Goal: Information Seeking & Learning: Learn about a topic

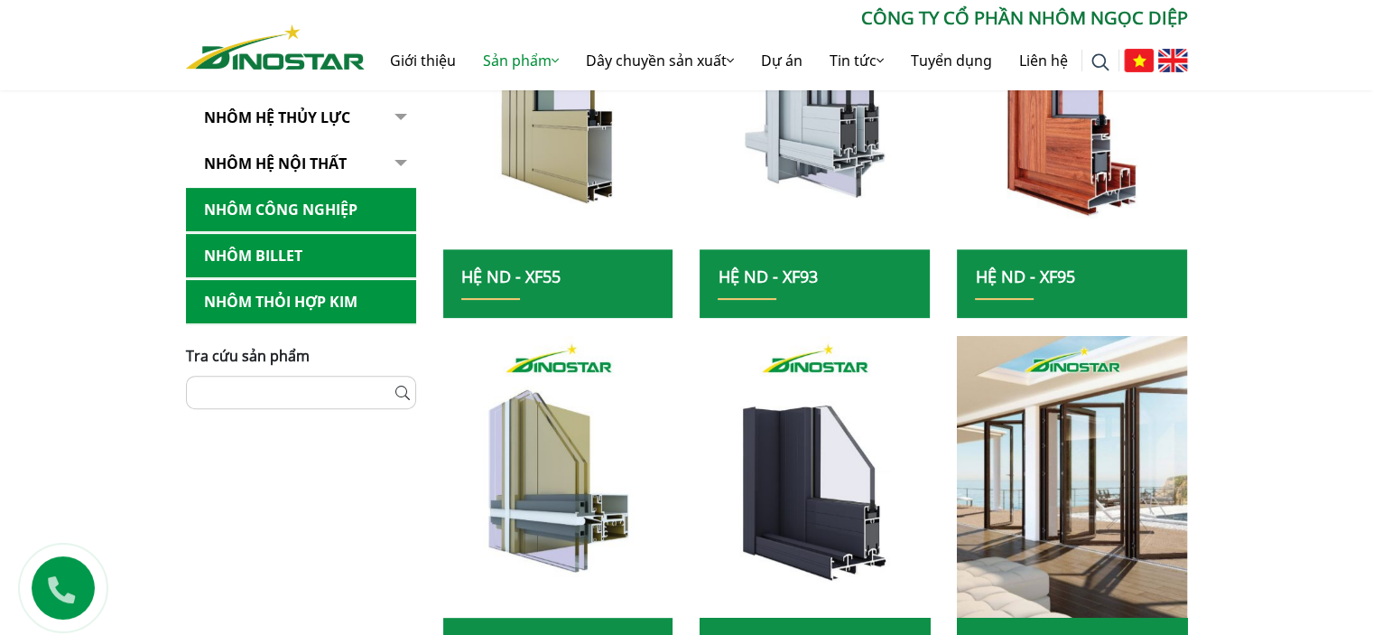
scroll to position [361, 0]
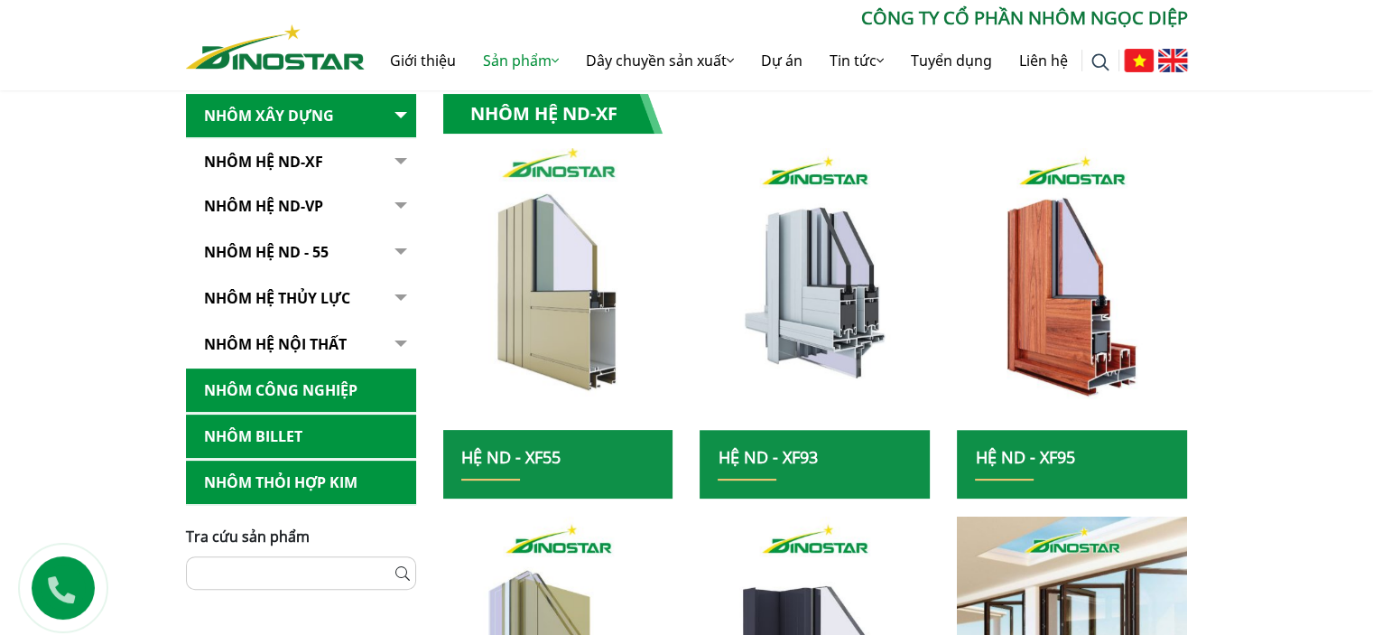
click at [577, 365] on img at bounding box center [558, 288] width 246 height 301
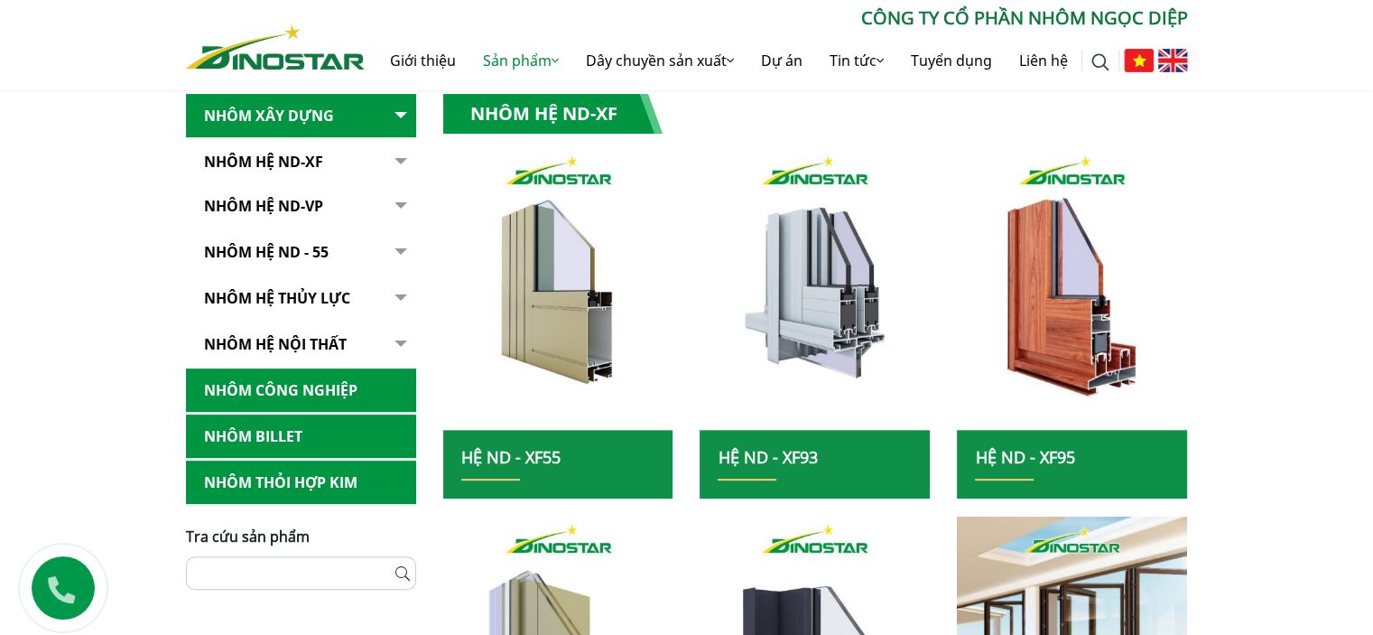
click at [529, 468] on h2 "Hệ ND - XF55" at bounding box center [558, 464] width 194 height 33
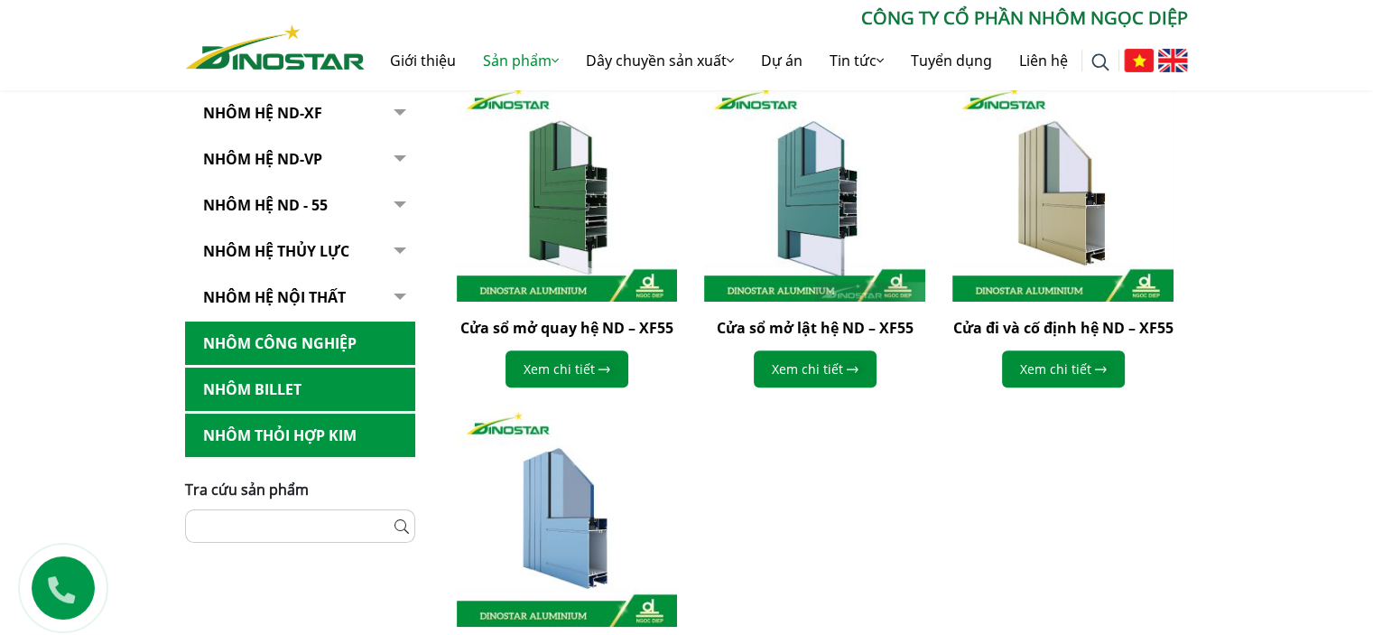
scroll to position [722, 0]
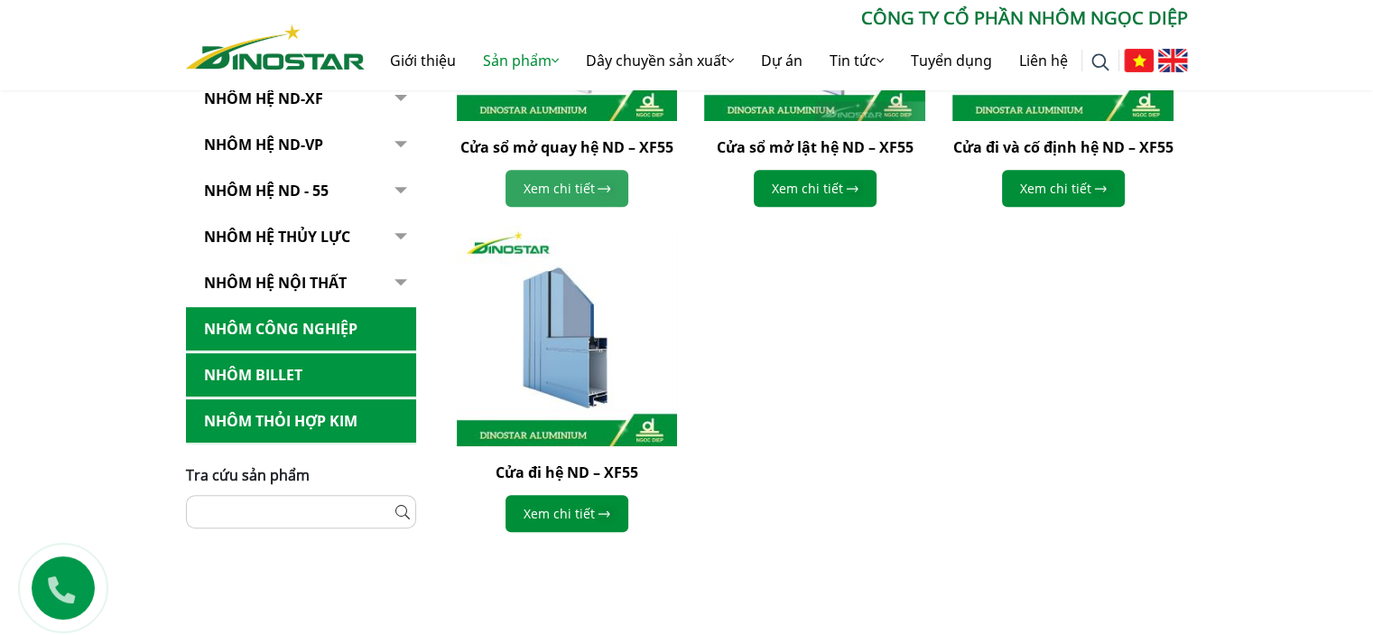
click at [589, 187] on link "Xem chi tiết" at bounding box center [566, 188] width 123 height 37
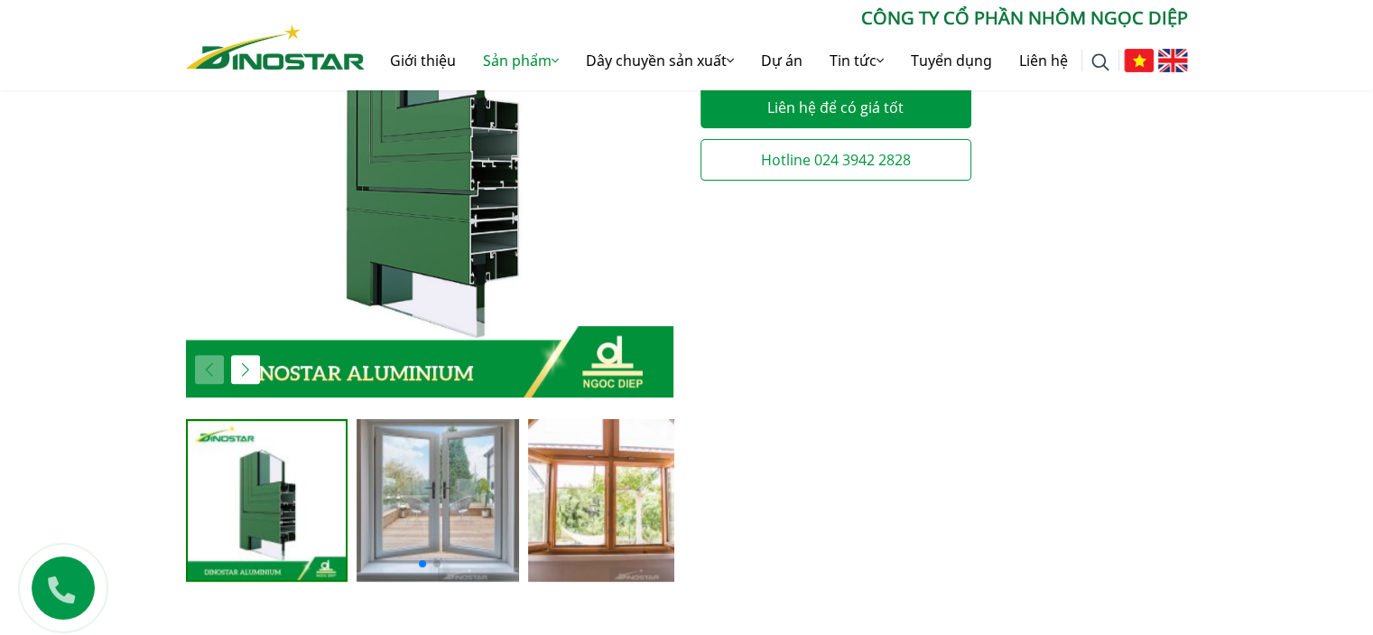
scroll to position [903, 0]
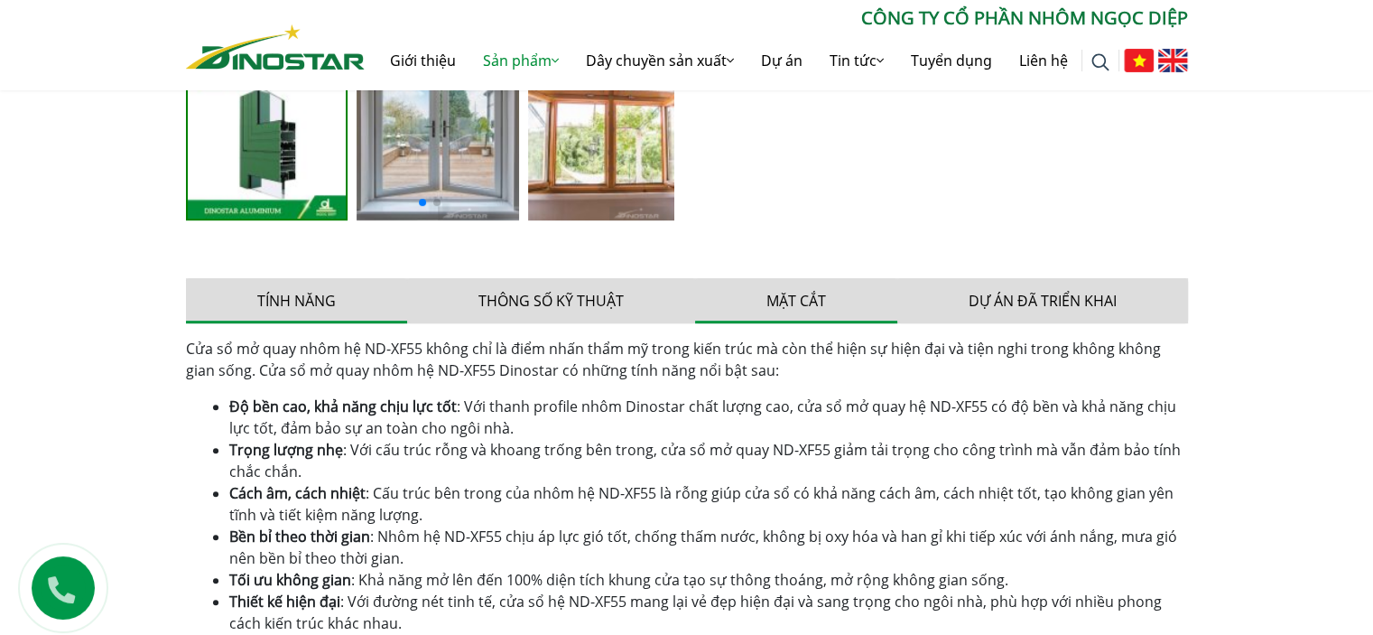
click at [807, 306] on button "Mặt cắt" at bounding box center [796, 300] width 202 height 45
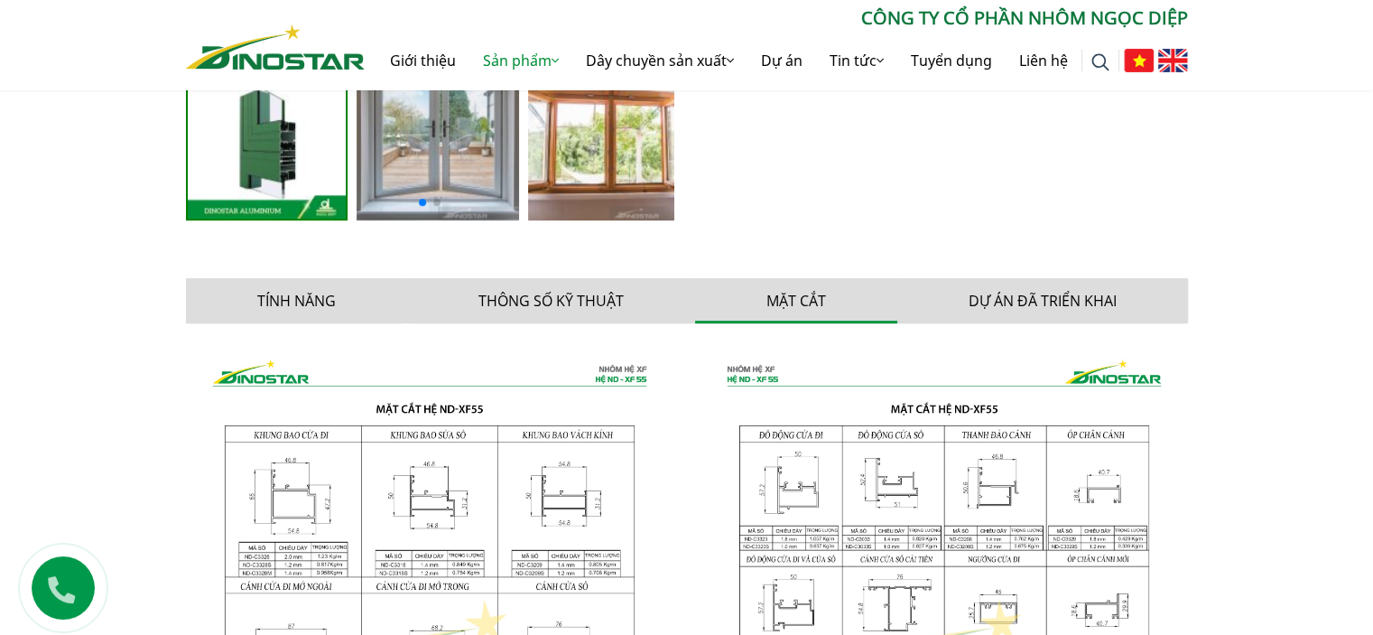
scroll to position [1264, 0]
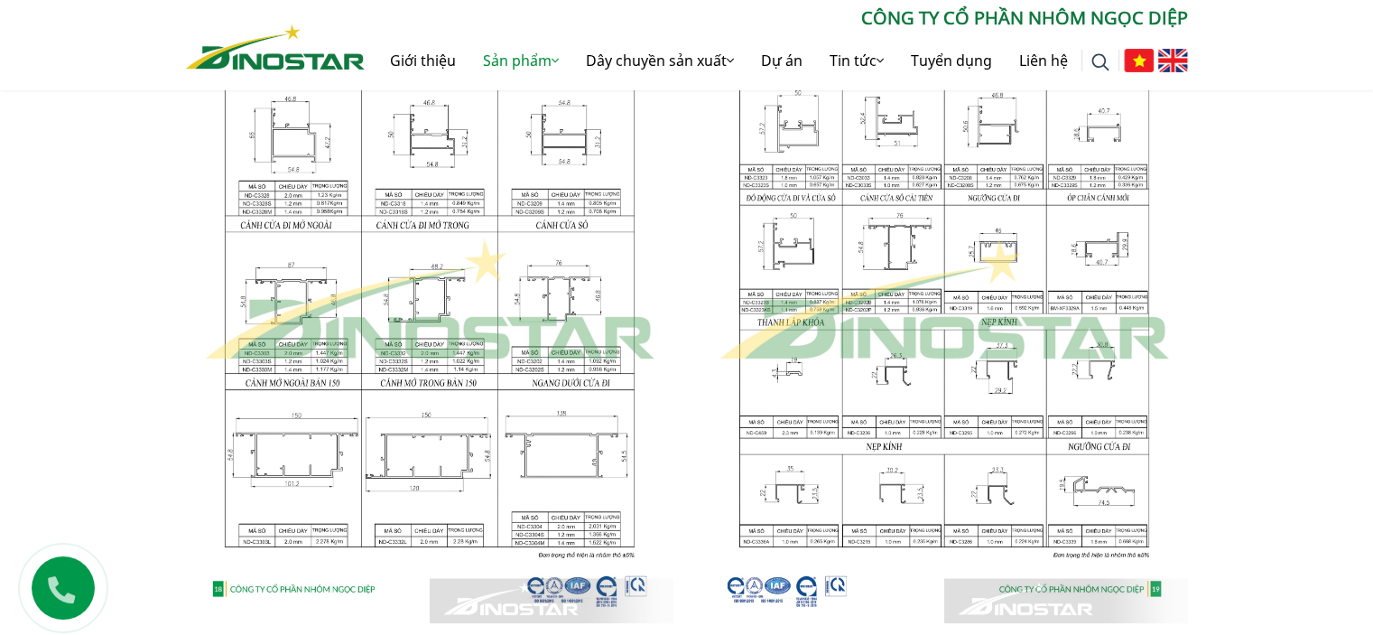
click at [495, 263] on img at bounding box center [429, 300] width 487 height 646
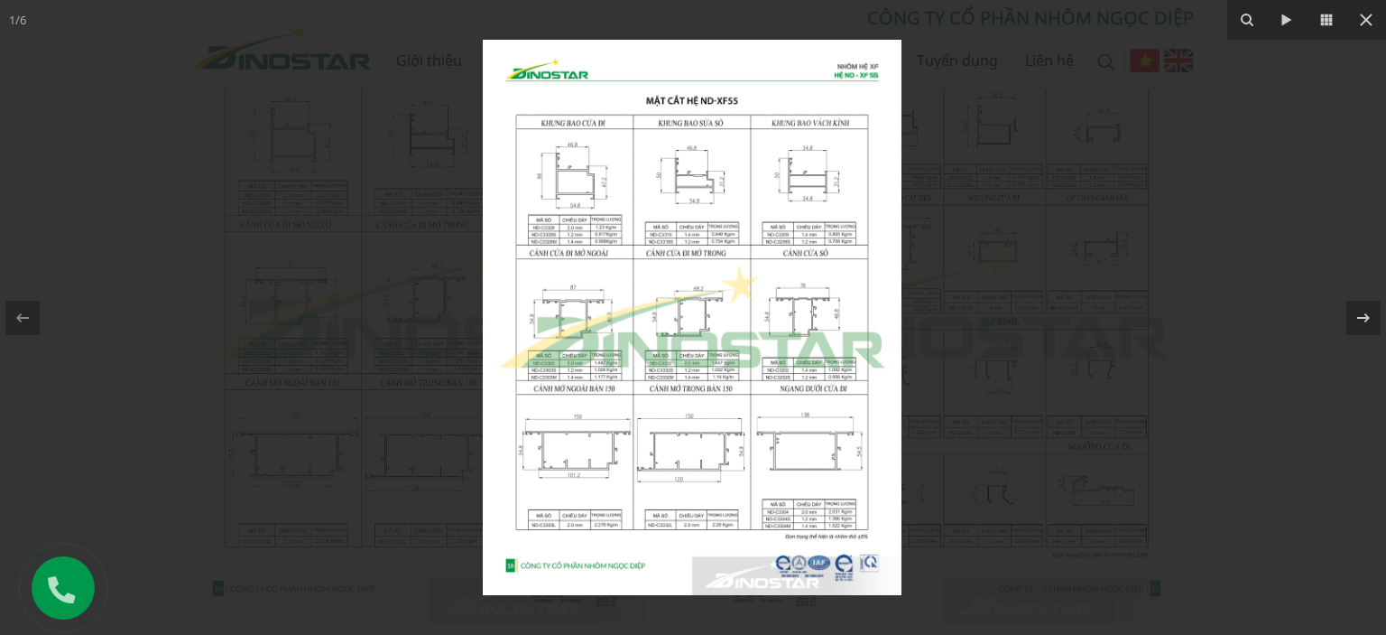
click at [700, 273] on img at bounding box center [692, 317] width 419 height 555
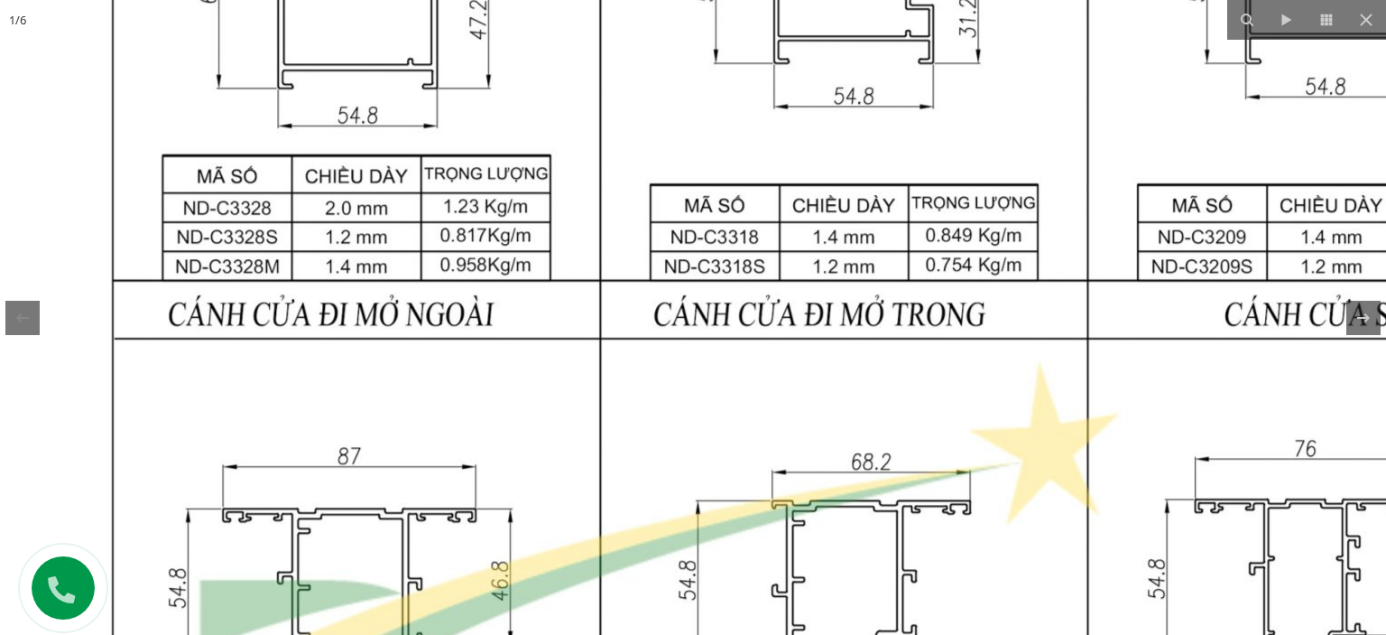
drag, startPoint x: 648, startPoint y: 193, endPoint x: 849, endPoint y: 360, distance: 261.5
click at [849, 360] on img at bounding box center [844, 581] width 1743 height 2311
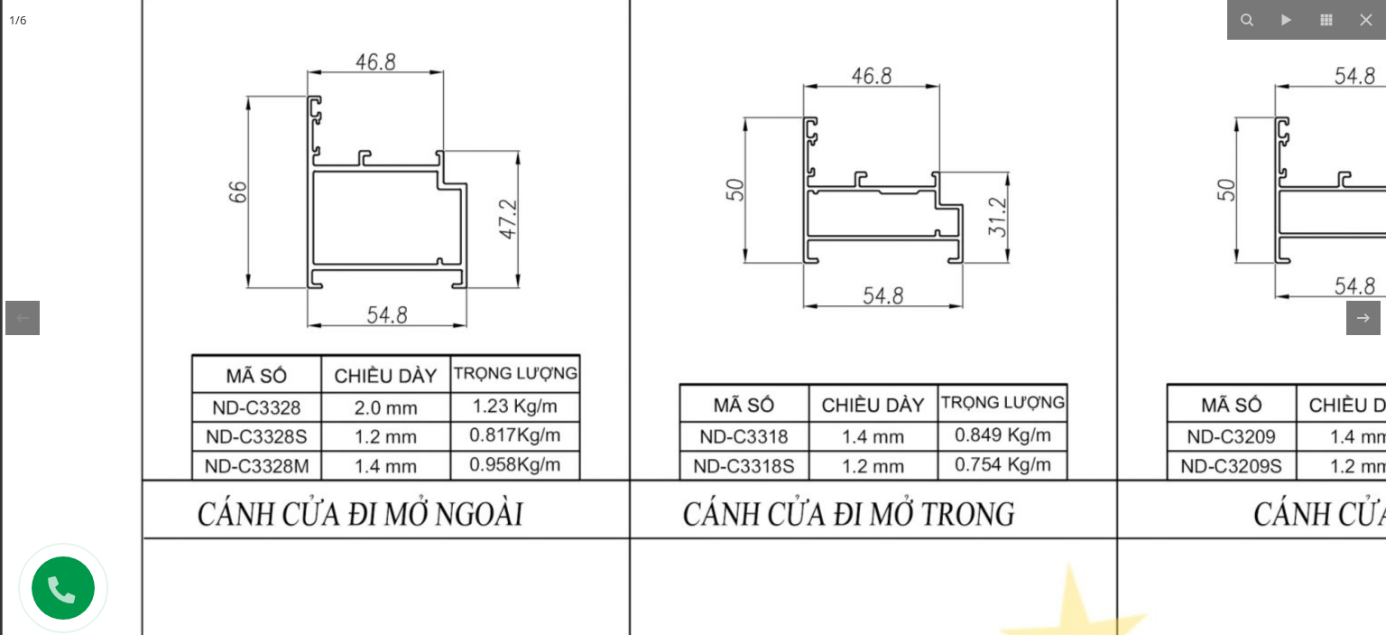
drag, startPoint x: 628, startPoint y: 245, endPoint x: 646, endPoint y: 465, distance: 221.0
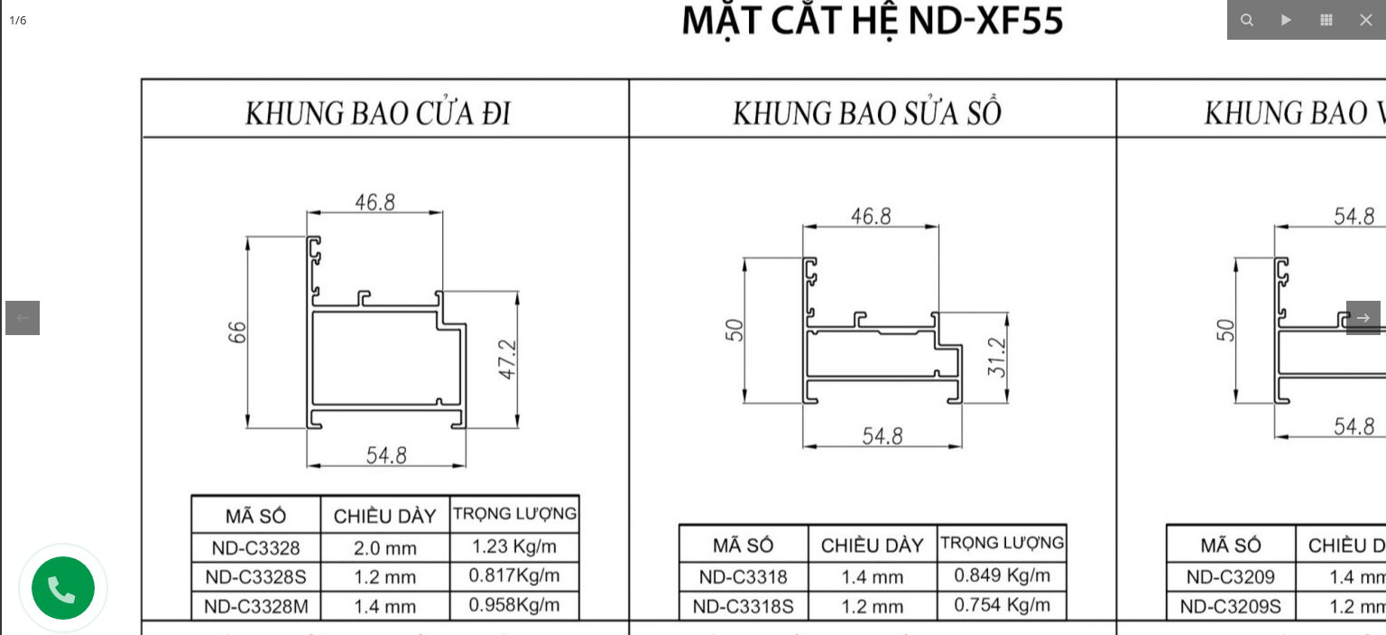
drag, startPoint x: 594, startPoint y: 395, endPoint x: 595, endPoint y: 311, distance: 83.9
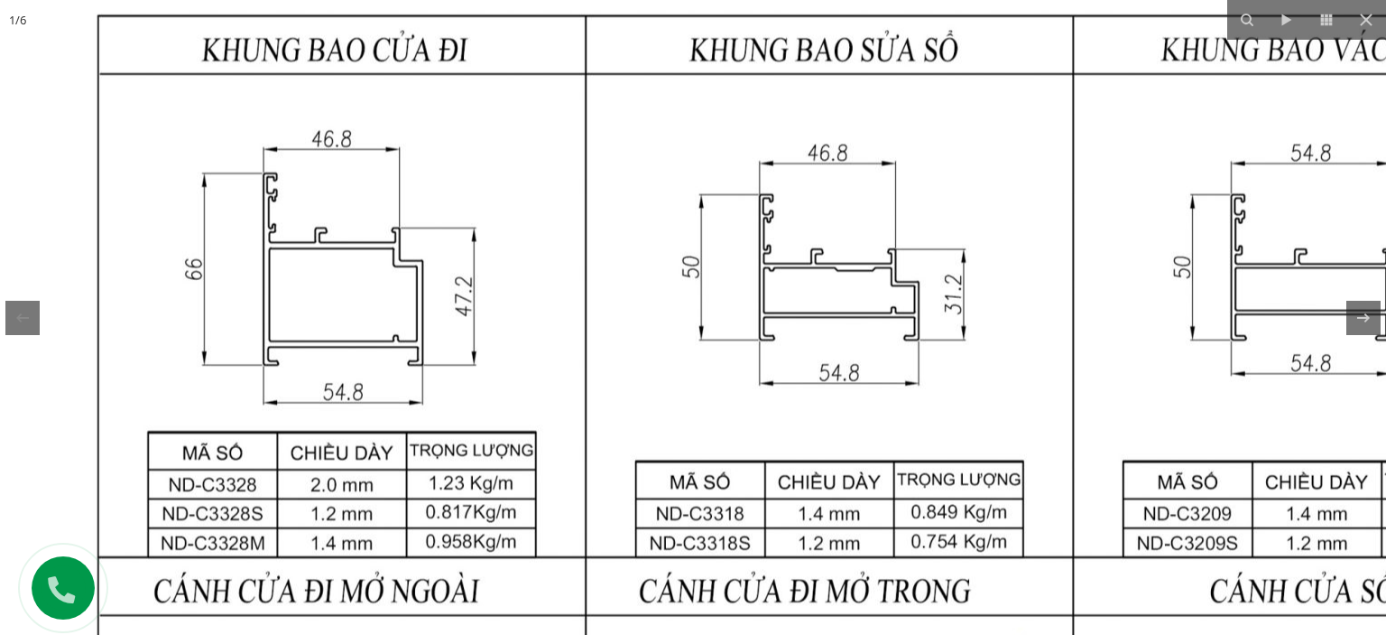
drag, startPoint x: 780, startPoint y: 418, endPoint x: 739, endPoint y: 354, distance: 75.9
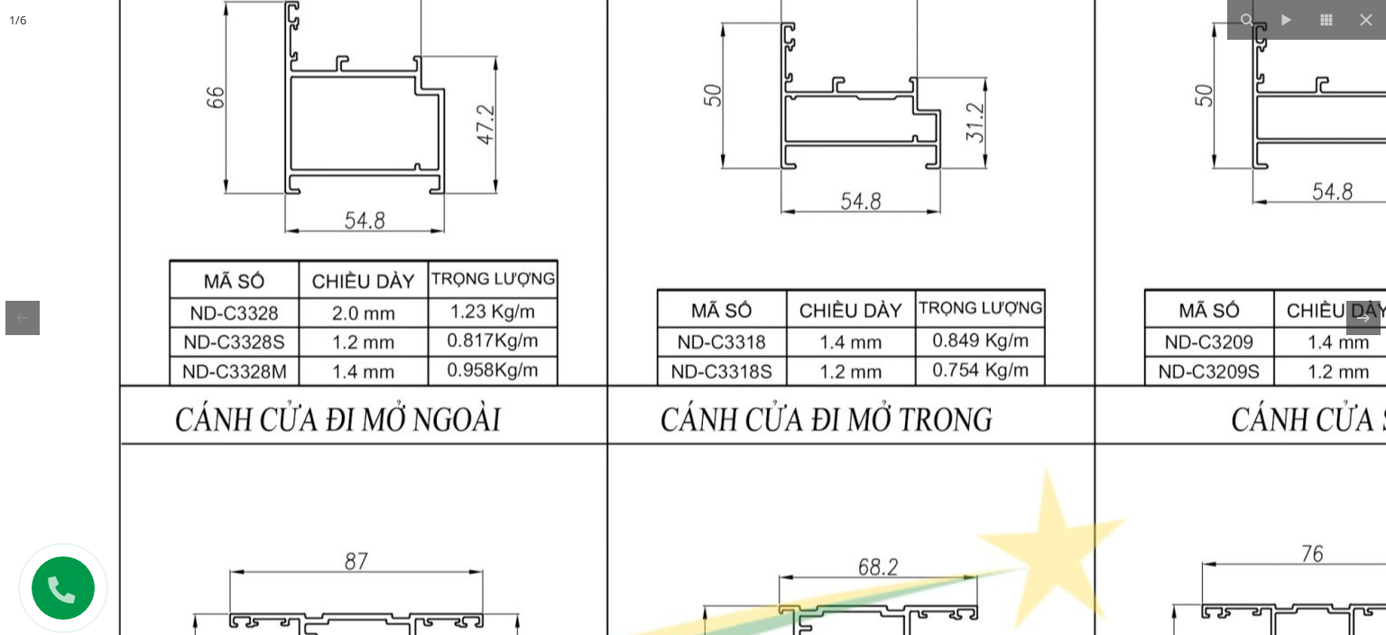
drag, startPoint x: 542, startPoint y: 447, endPoint x: 563, endPoint y: 272, distance: 176.4
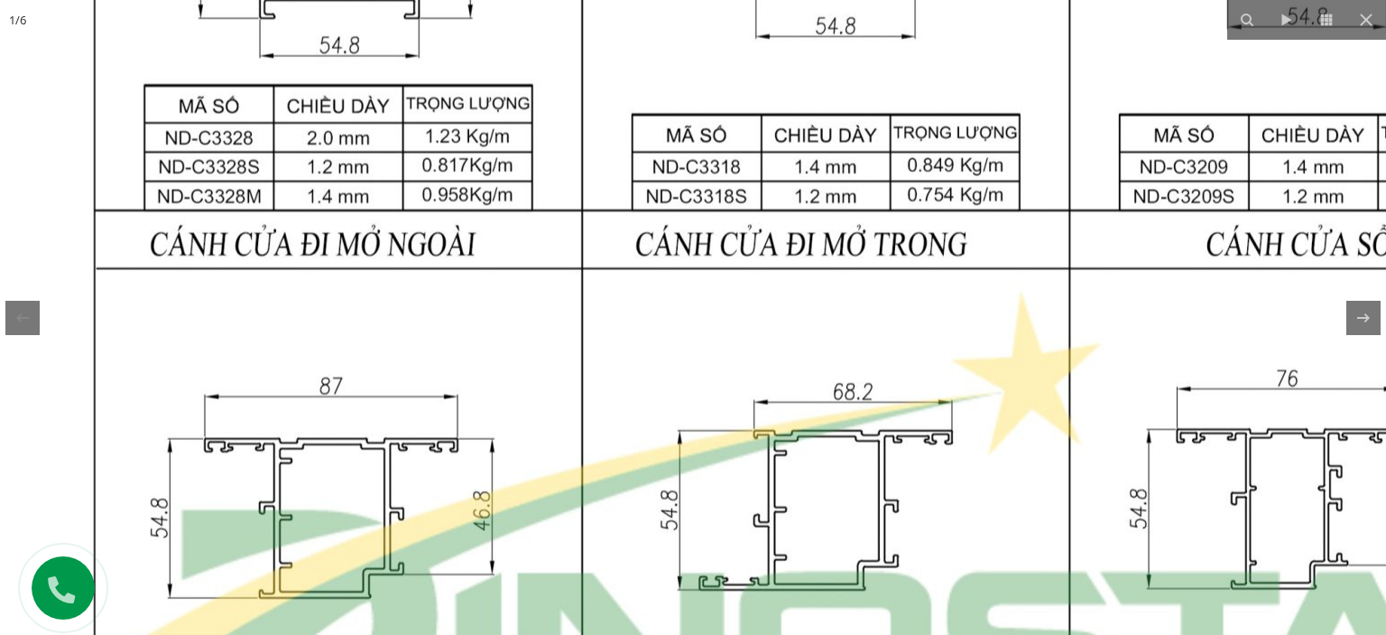
drag, startPoint x: 599, startPoint y: 434, endPoint x: 454, endPoint y: 534, distance: 176.5
click at [455, 535] on img at bounding box center [826, 511] width 1743 height 2311
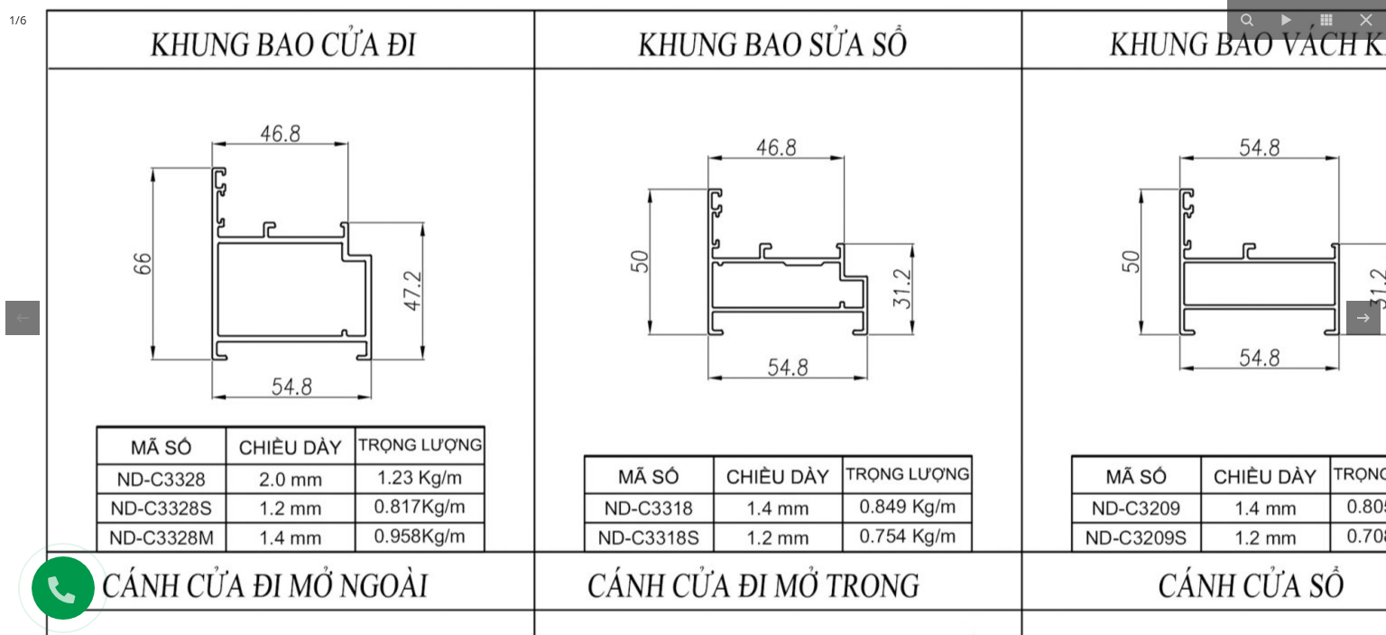
drag, startPoint x: 468, startPoint y: 255, endPoint x: 538, endPoint y: 385, distance: 147.8
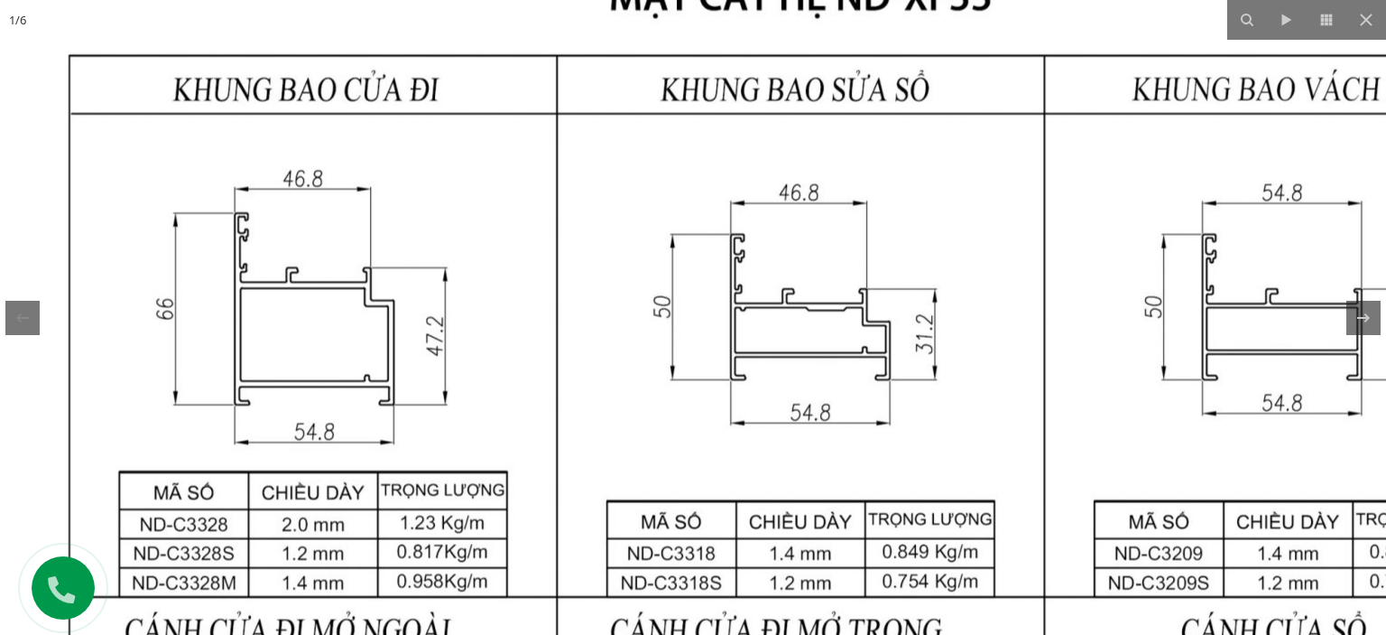
drag, startPoint x: 564, startPoint y: 355, endPoint x: 581, endPoint y: 382, distance: 32.1
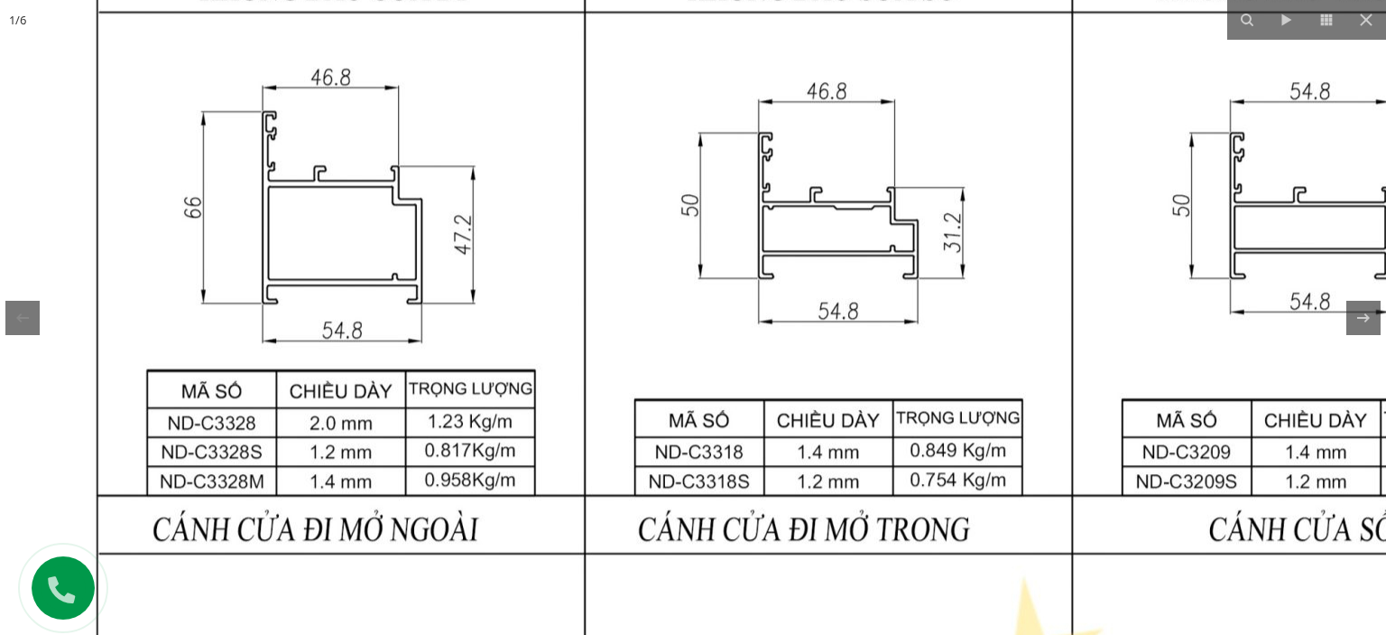
drag, startPoint x: 681, startPoint y: 429, endPoint x: 681, endPoint y: 323, distance: 105.6
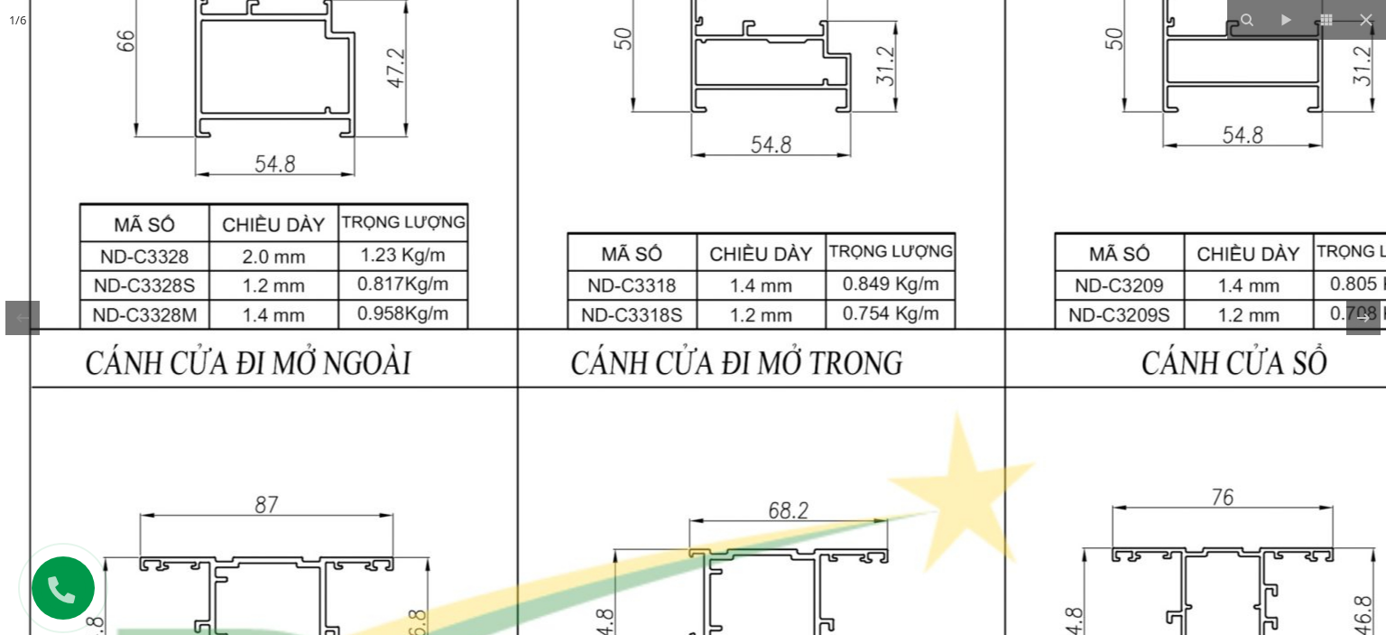
drag, startPoint x: 907, startPoint y: 429, endPoint x: 808, endPoint y: 353, distance: 124.9
click at [808, 351] on img at bounding box center [762, 630] width 1743 height 2311
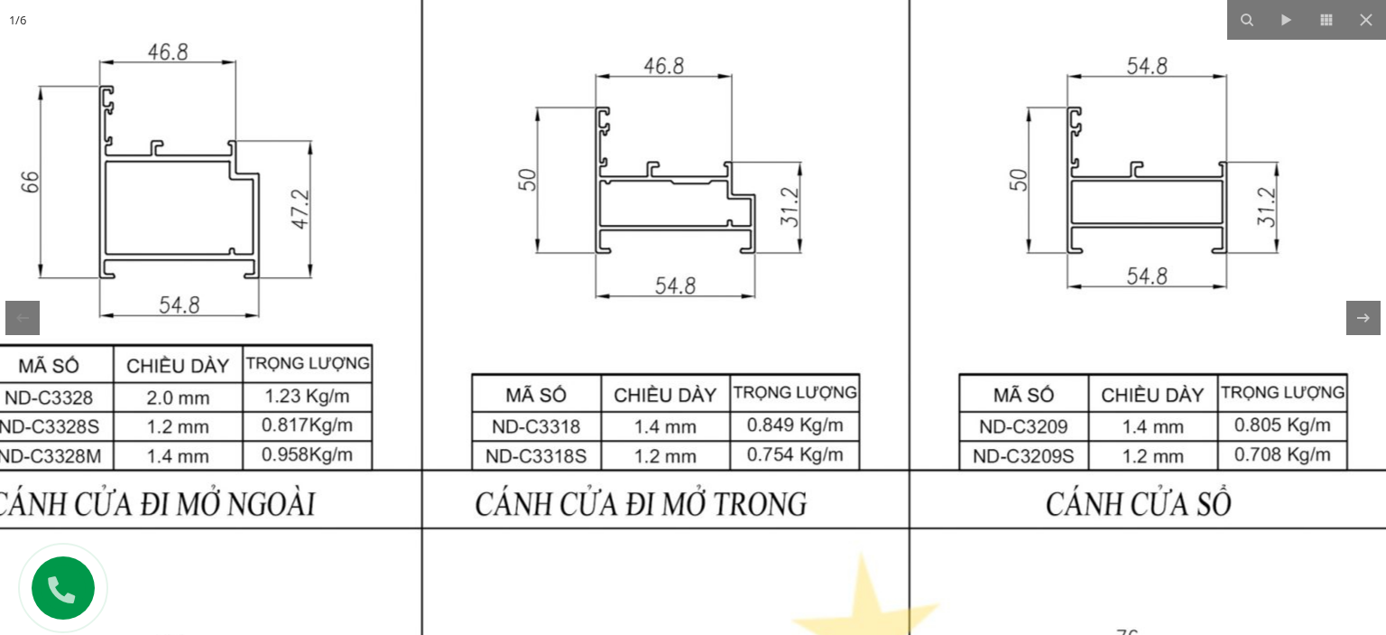
drag, startPoint x: 793, startPoint y: 221, endPoint x: 783, endPoint y: 419, distance: 197.9
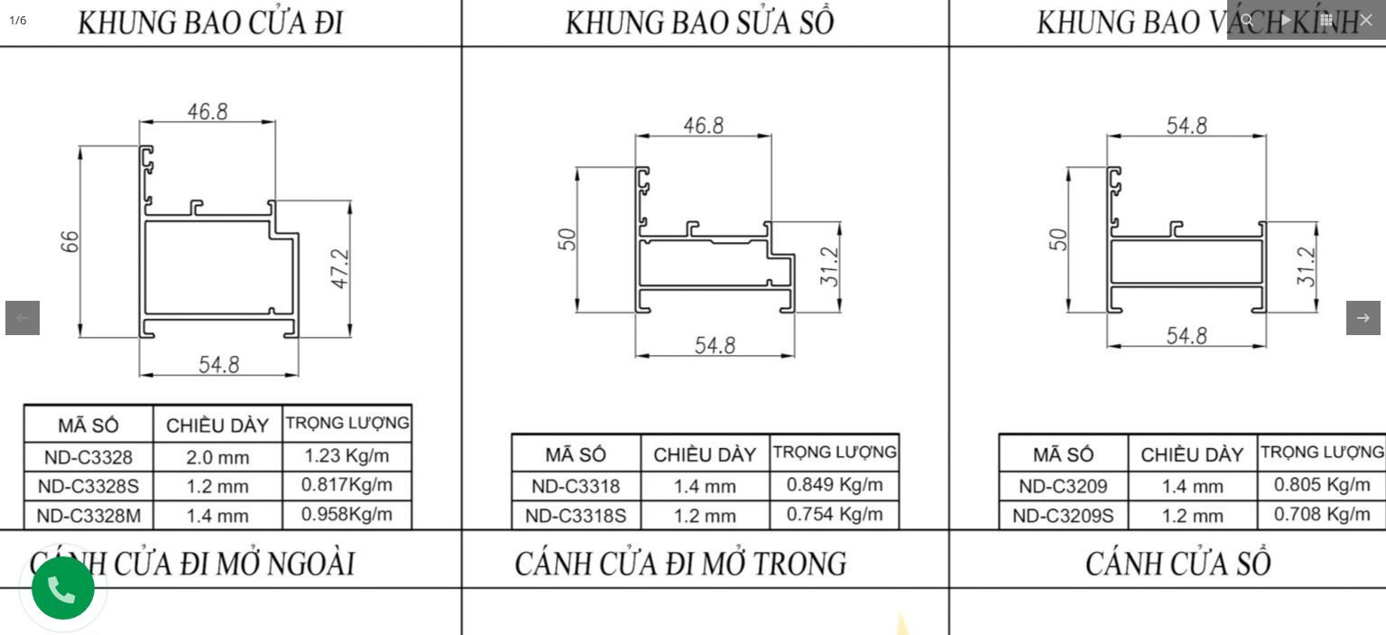
drag, startPoint x: 749, startPoint y: 349, endPoint x: 787, endPoint y: 410, distance: 71.4
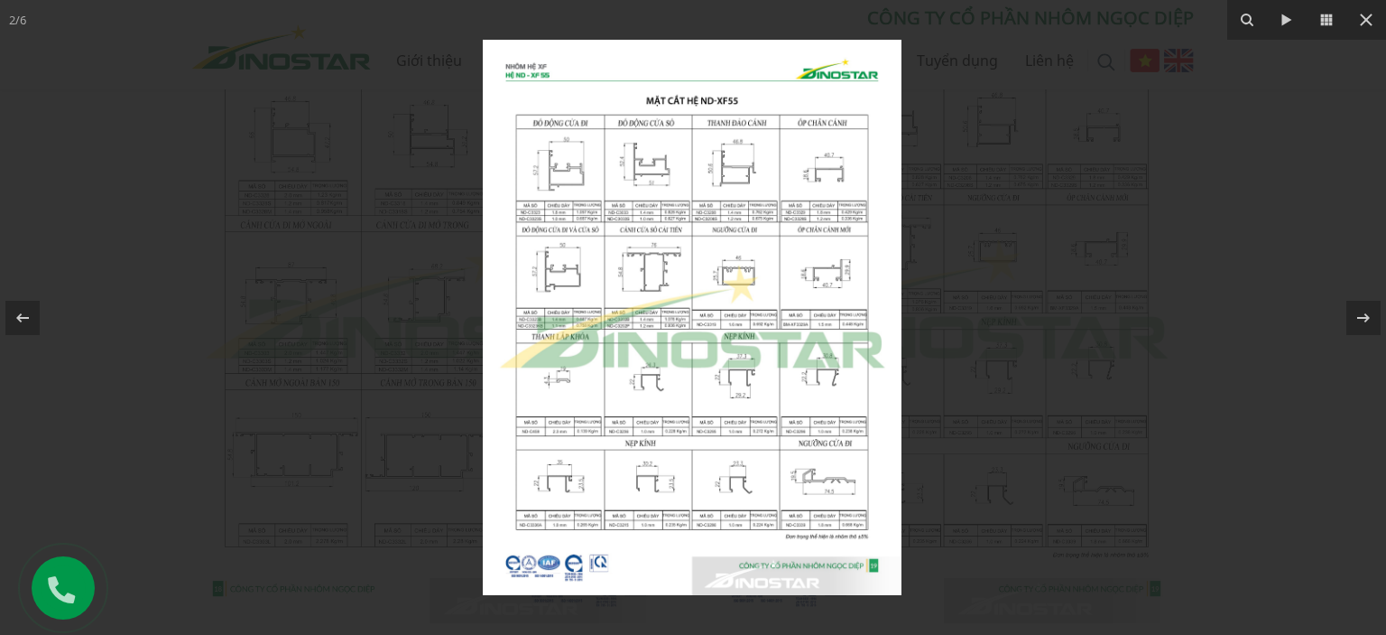
drag, startPoint x: 635, startPoint y: 152, endPoint x: 627, endPoint y: 158, distance: 10.3
click at [635, 152] on img at bounding box center [692, 317] width 419 height 555
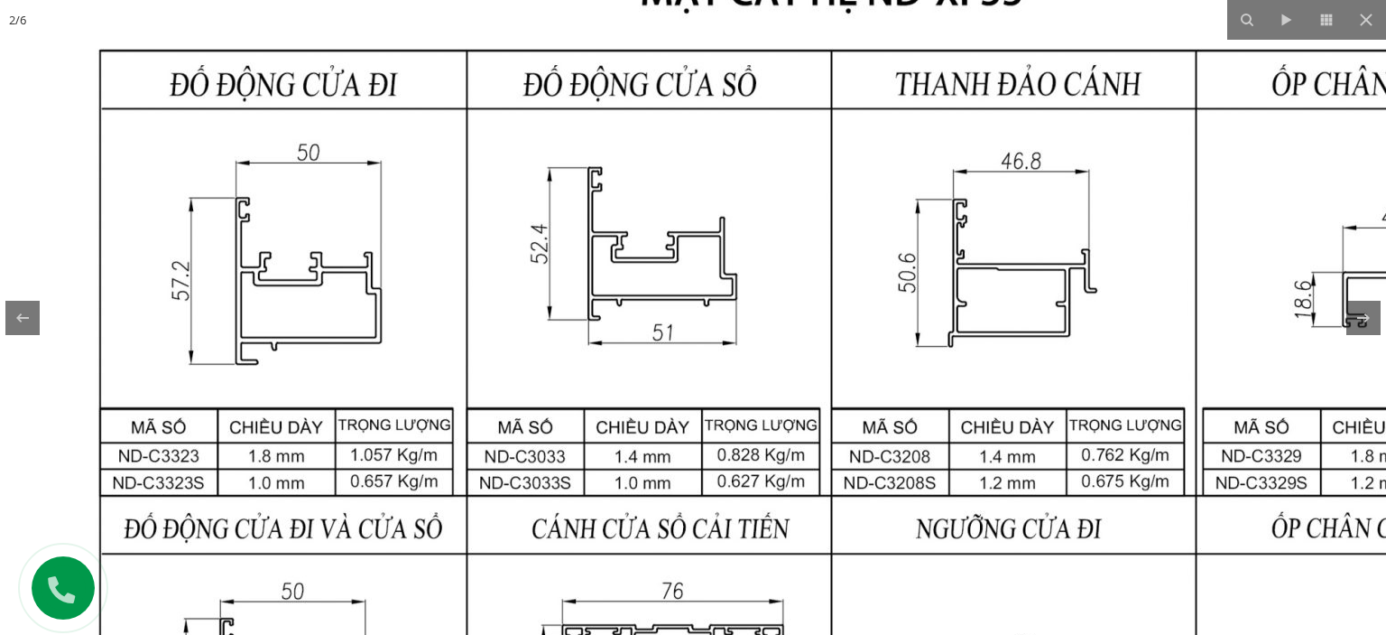
drag, startPoint x: 704, startPoint y: 230, endPoint x: 664, endPoint y: 282, distance: 65.0
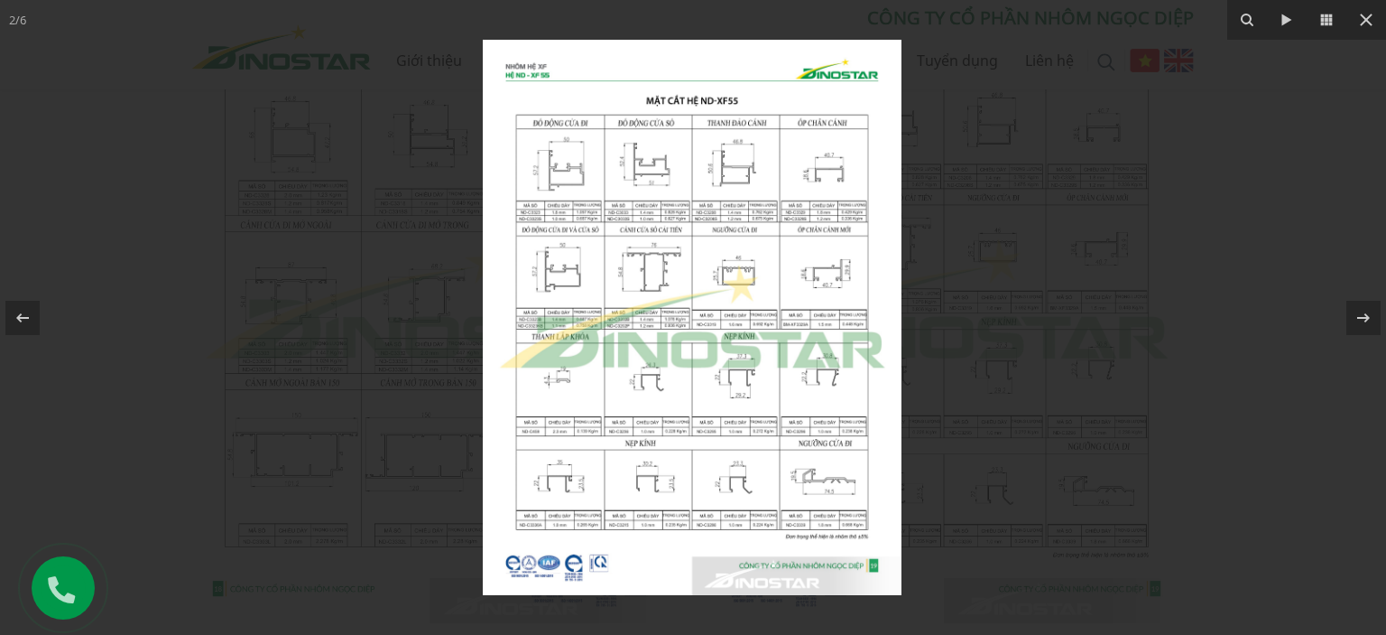
click at [657, 238] on img at bounding box center [692, 317] width 419 height 555
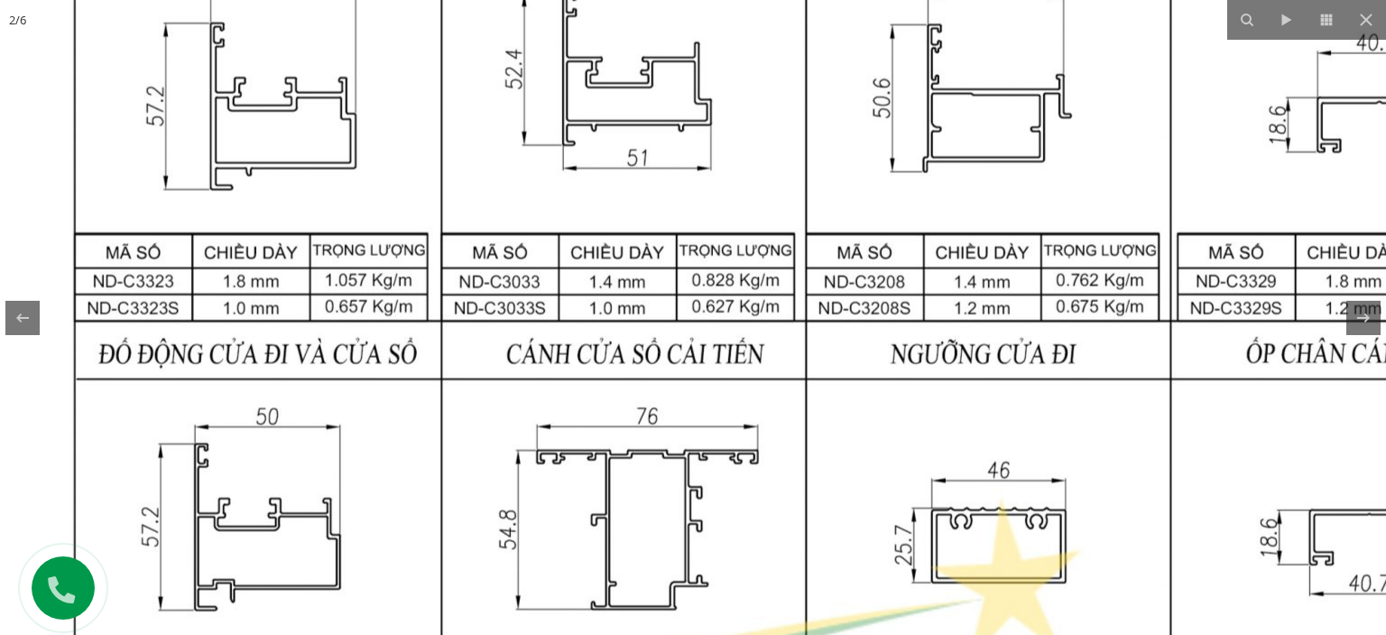
drag, startPoint x: 653, startPoint y: 230, endPoint x: 644, endPoint y: 488, distance: 258.3
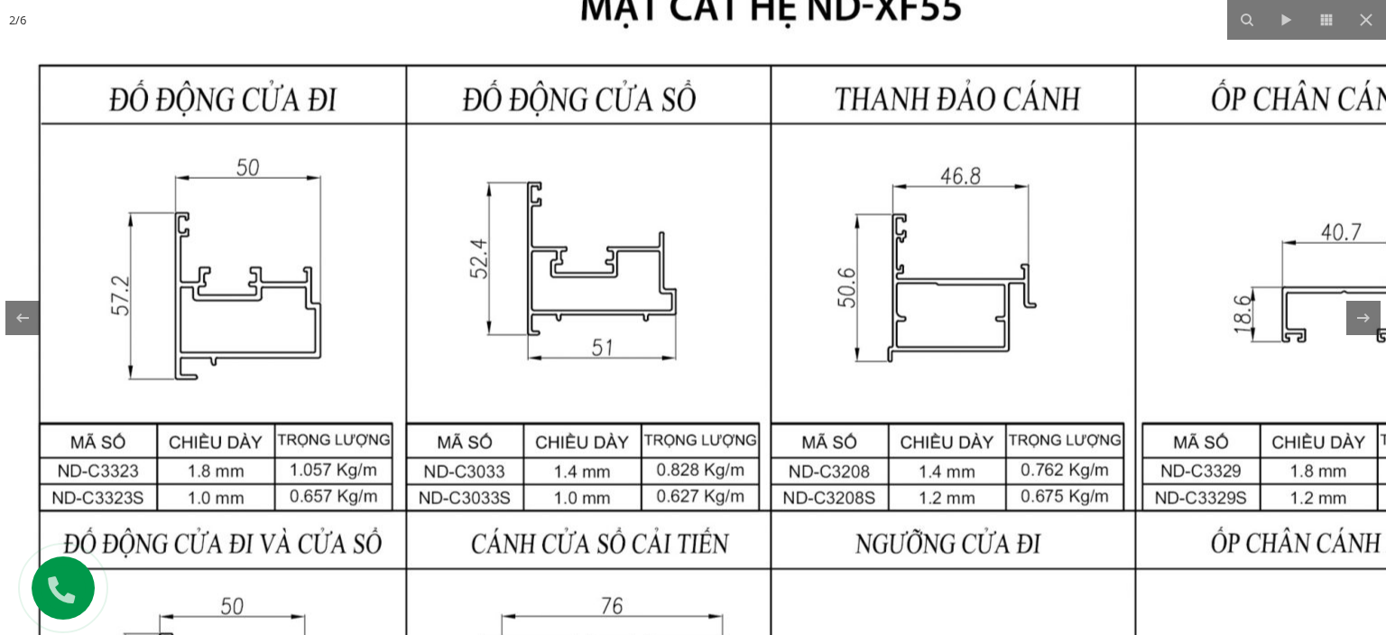
drag, startPoint x: 646, startPoint y: 400, endPoint x: 635, endPoint y: 448, distance: 49.3
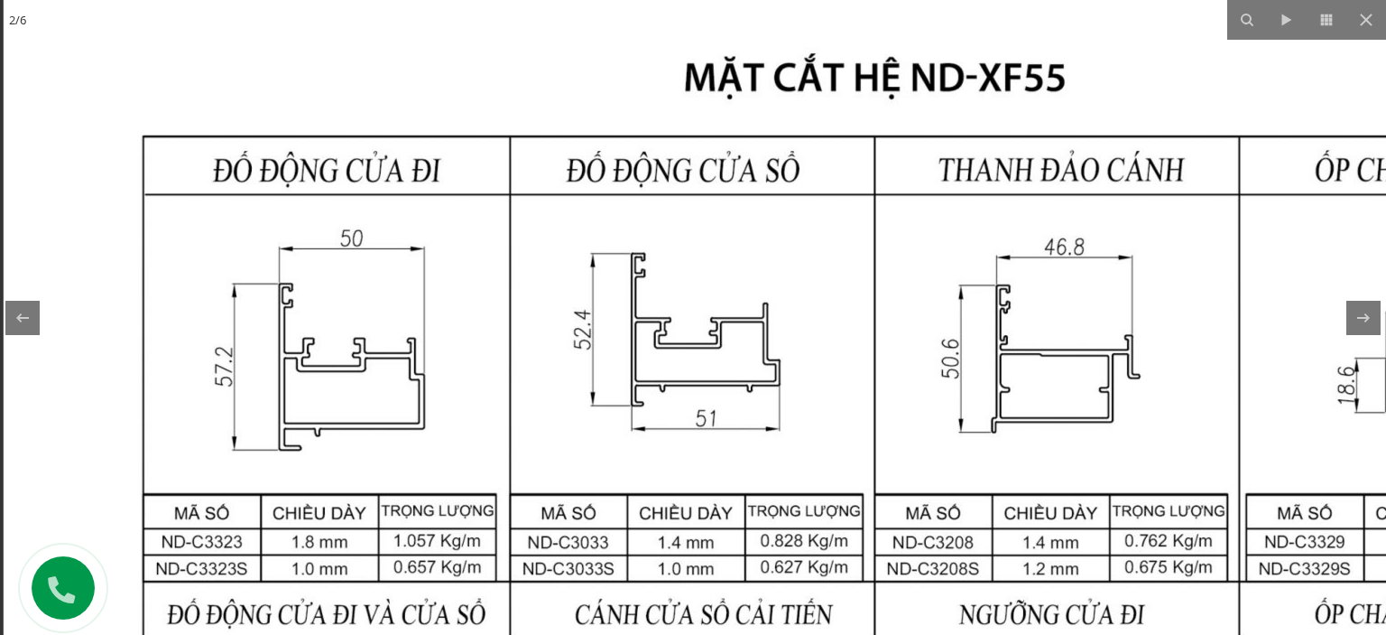
drag, startPoint x: 311, startPoint y: 366, endPoint x: 446, endPoint y: 330, distance: 139.0
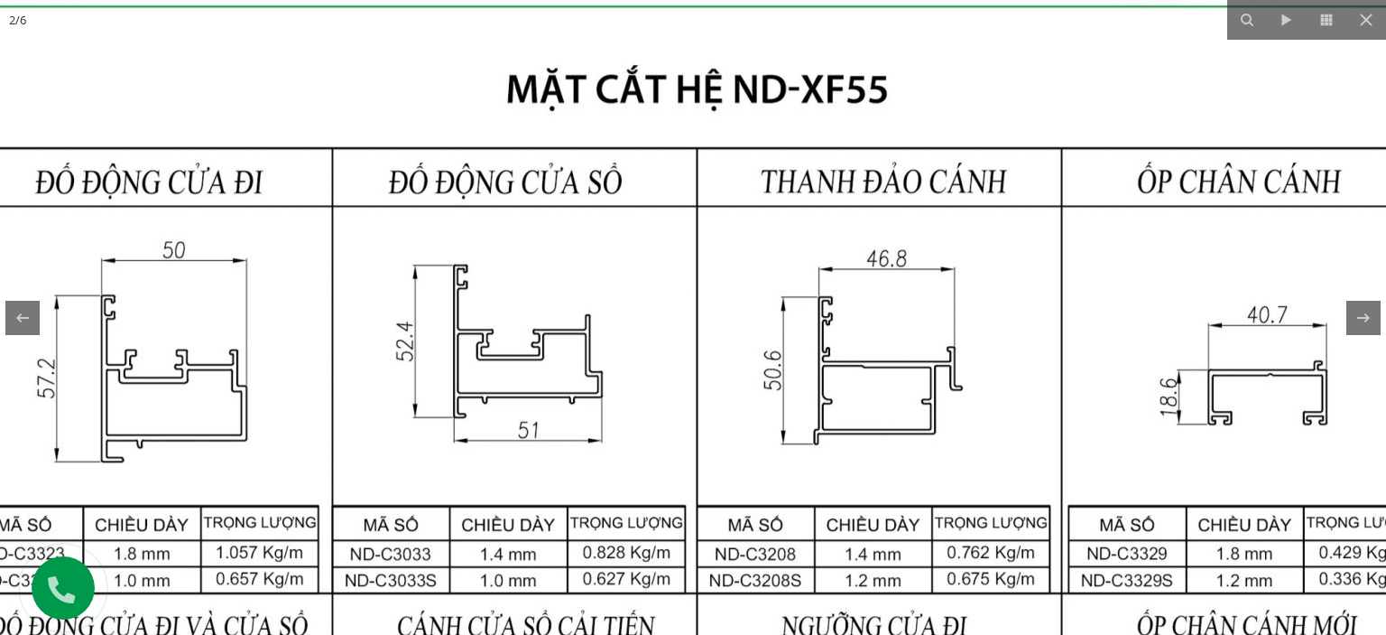
drag, startPoint x: 532, startPoint y: 200, endPoint x: 370, endPoint y: 223, distance: 163.1
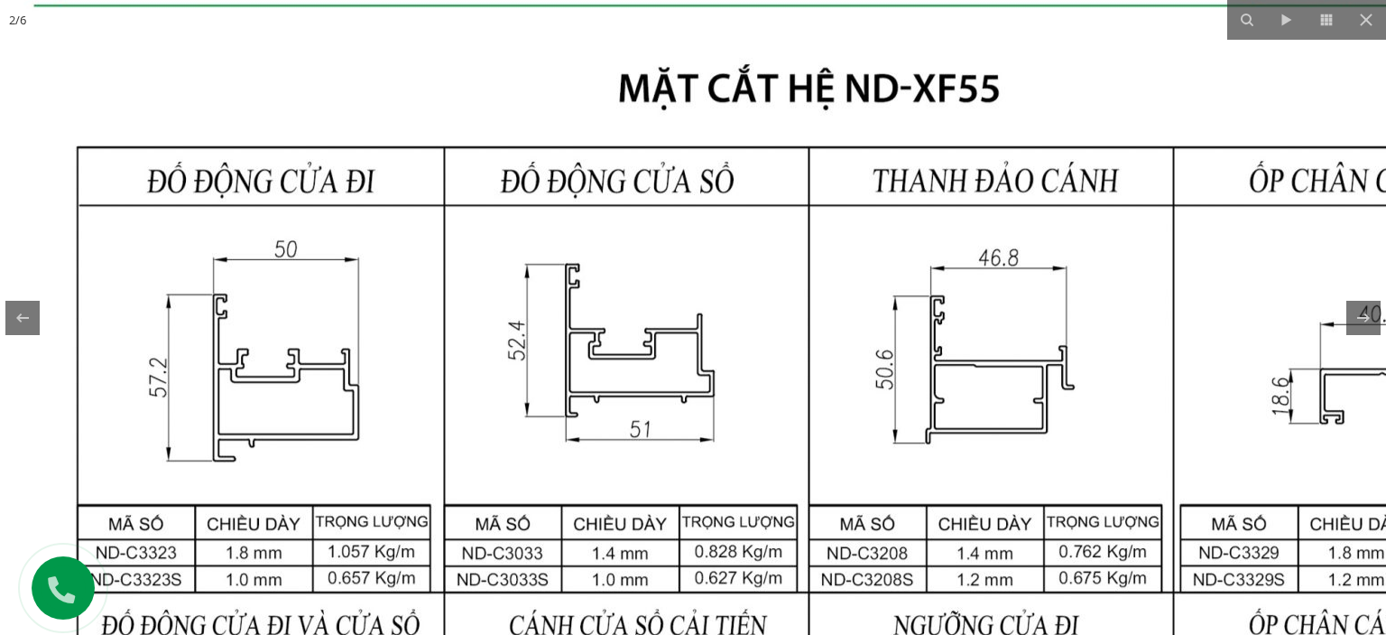
drag, startPoint x: 472, startPoint y: 237, endPoint x: 534, endPoint y: 237, distance: 62.3
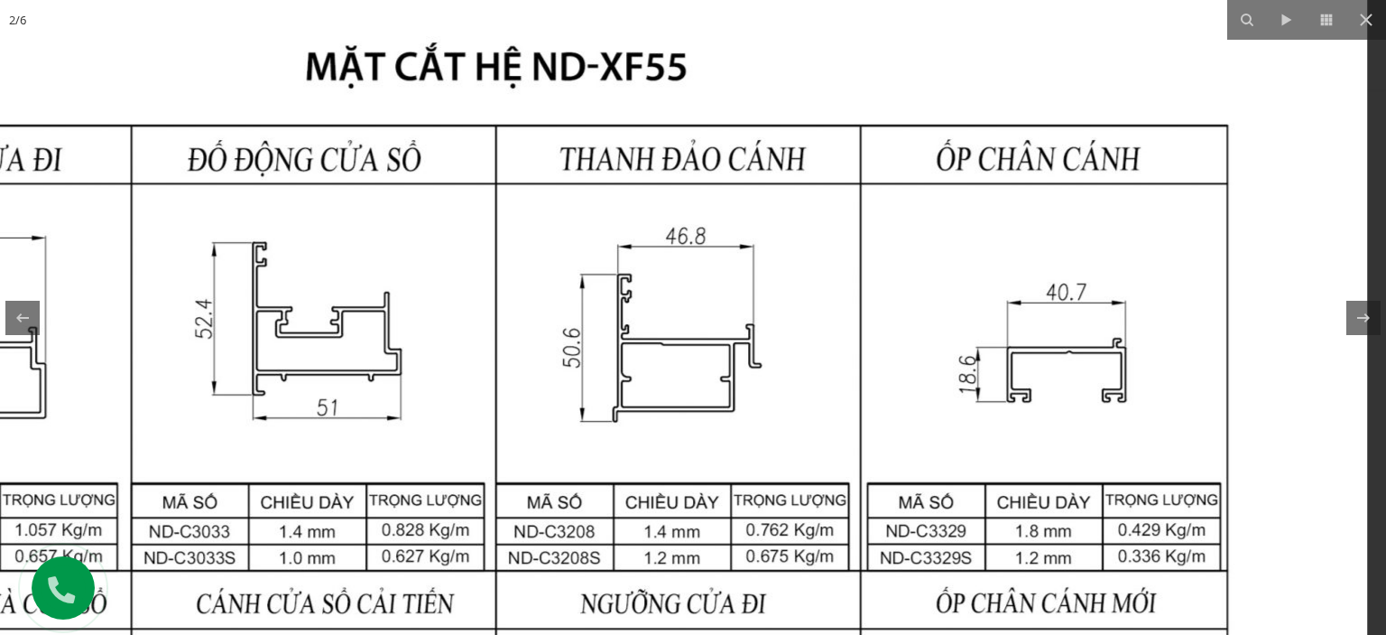
drag, startPoint x: 977, startPoint y: 283, endPoint x: 663, endPoint y: 261, distance: 313.9
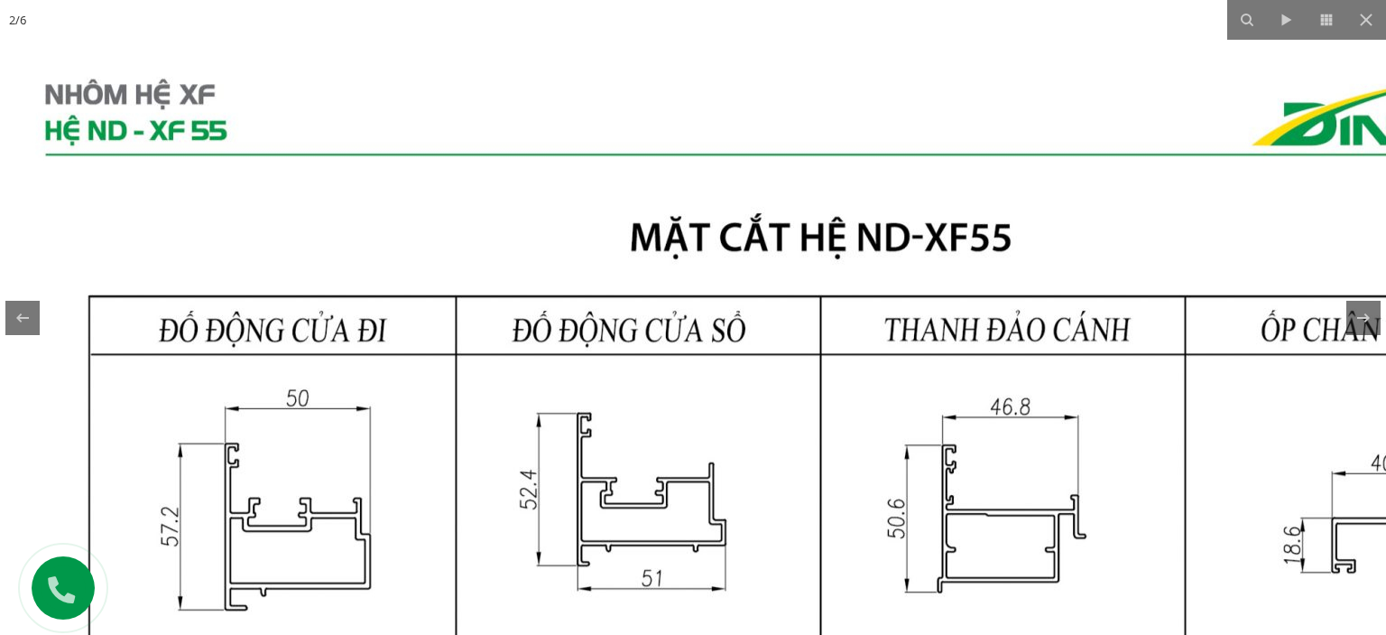
drag, startPoint x: 774, startPoint y: 264, endPoint x: 1010, endPoint y: 422, distance: 283.9
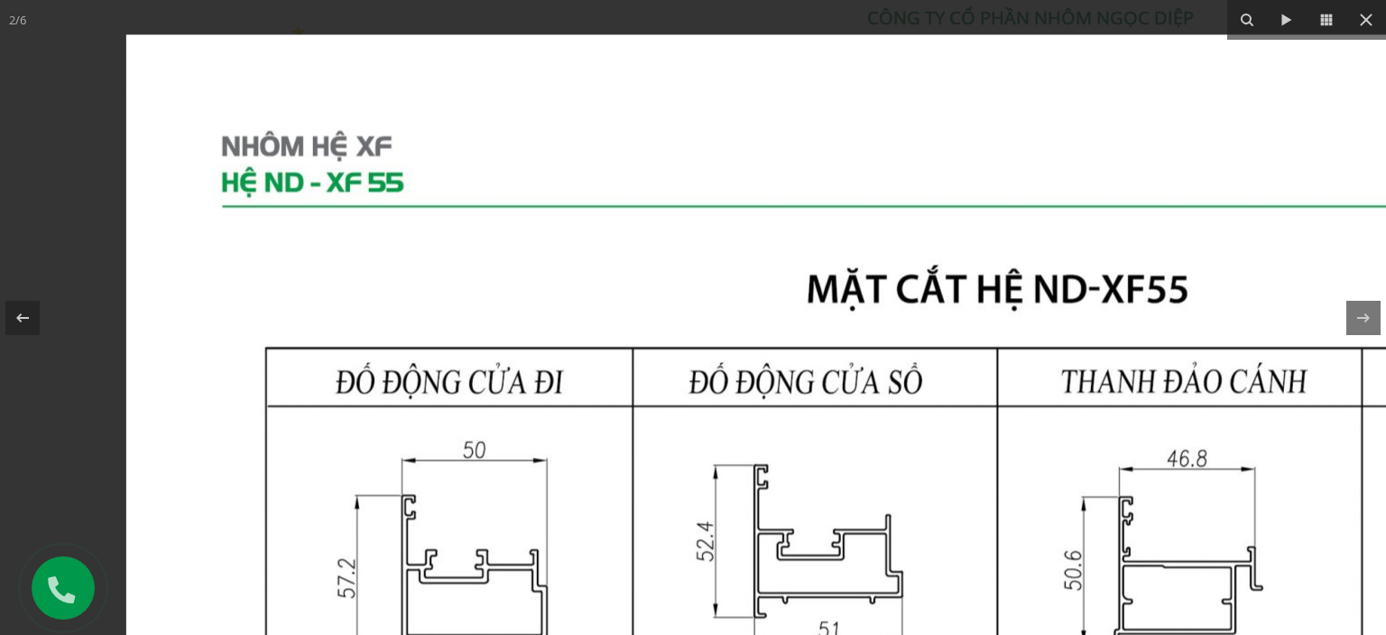
drag, startPoint x: 604, startPoint y: 223, endPoint x: 1104, endPoint y: 299, distance: 505.7
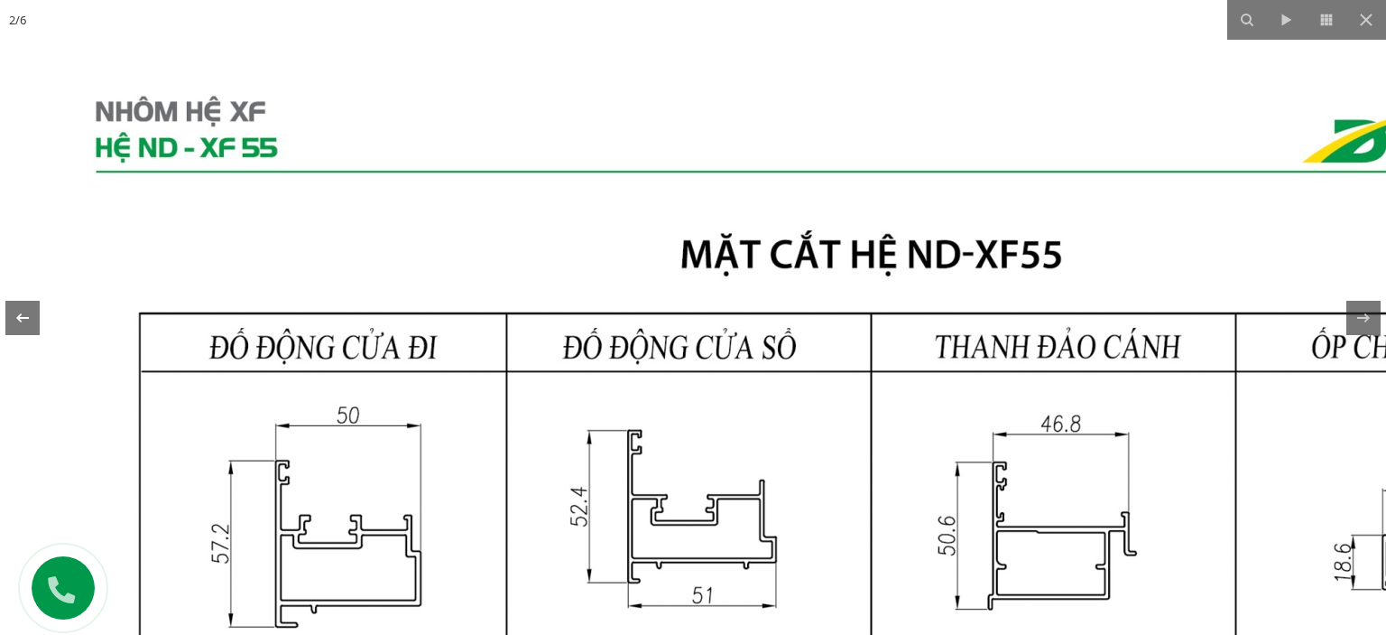
click at [22, 317] on icon at bounding box center [22, 316] width 13 height 9
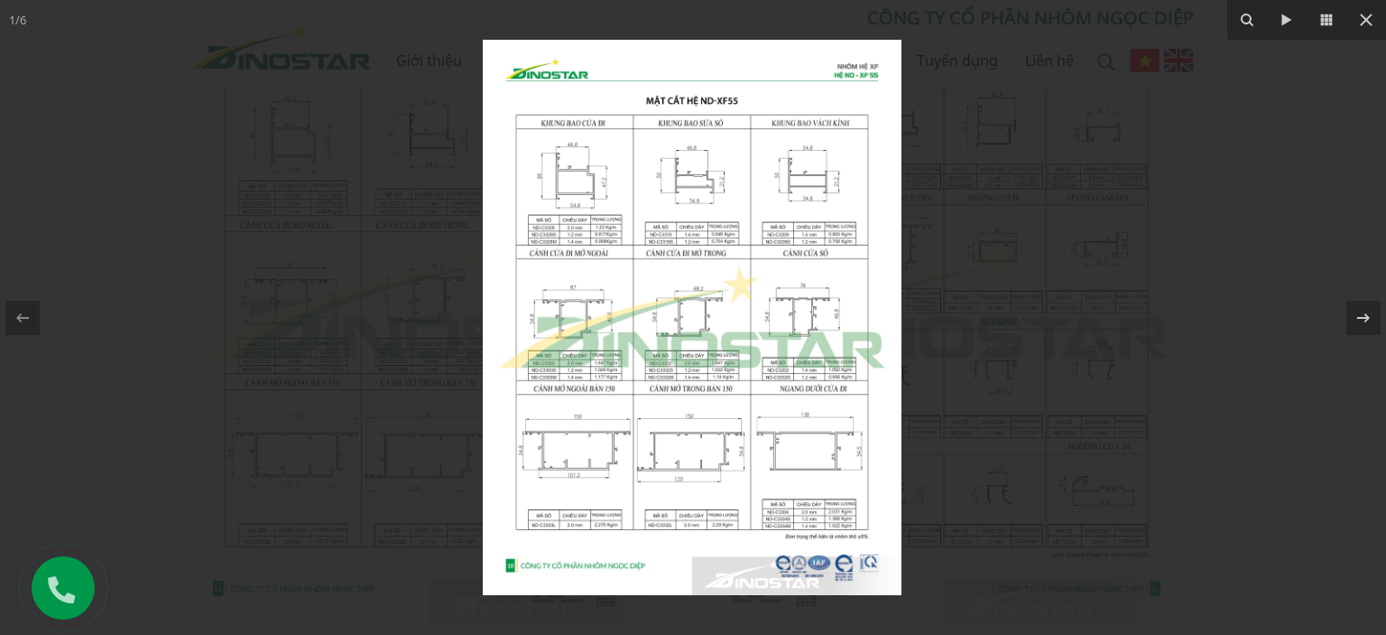
click at [592, 200] on img at bounding box center [692, 317] width 419 height 555
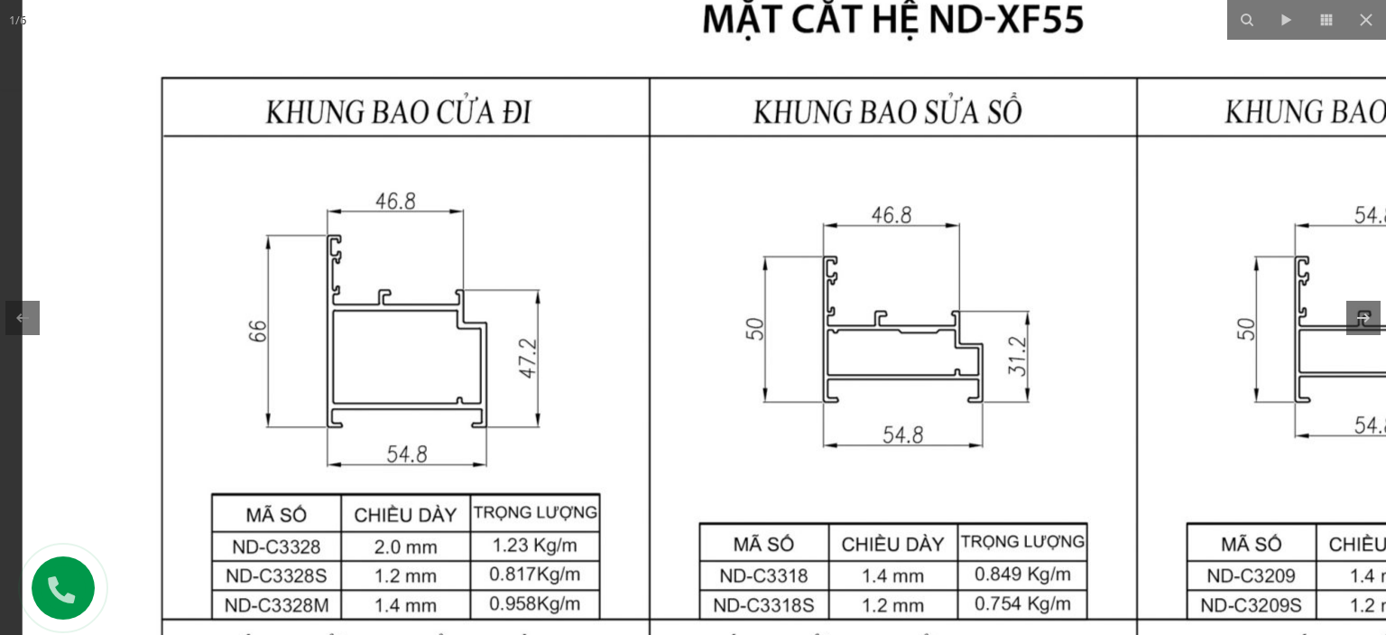
drag, startPoint x: 553, startPoint y: 167, endPoint x: 603, endPoint y: 385, distance: 224.0
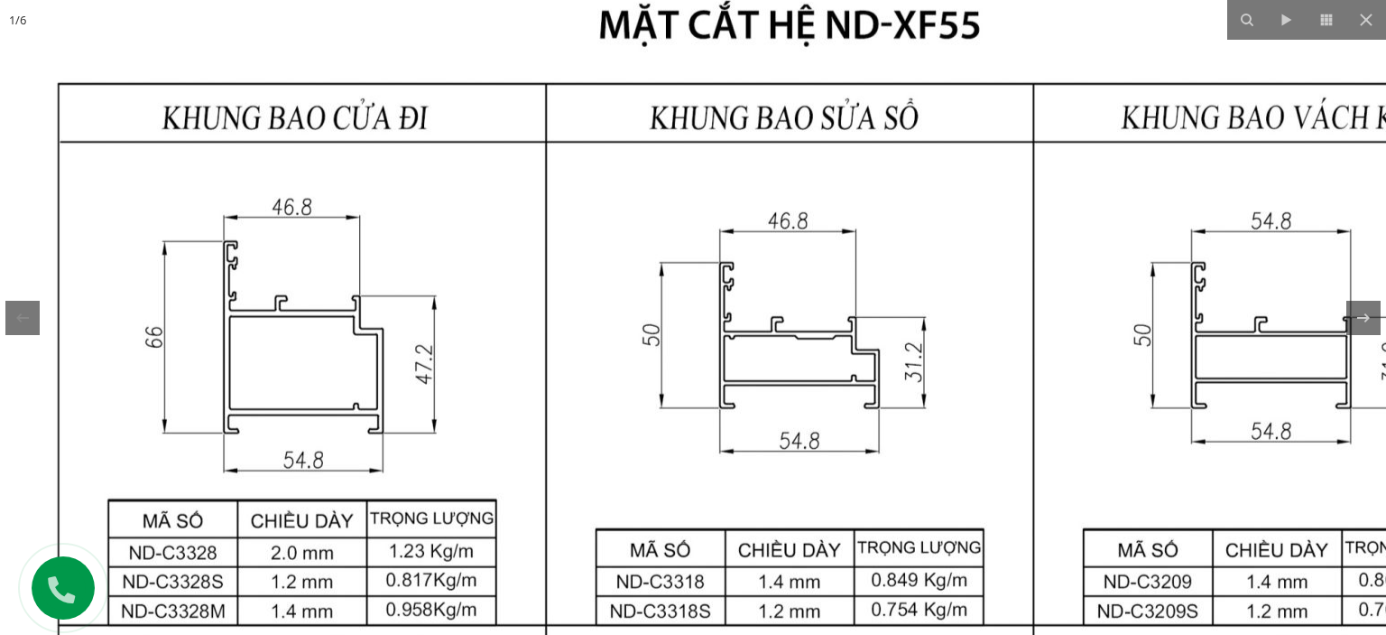
drag, startPoint x: 669, startPoint y: 377, endPoint x: 588, endPoint y: 174, distance: 218.4
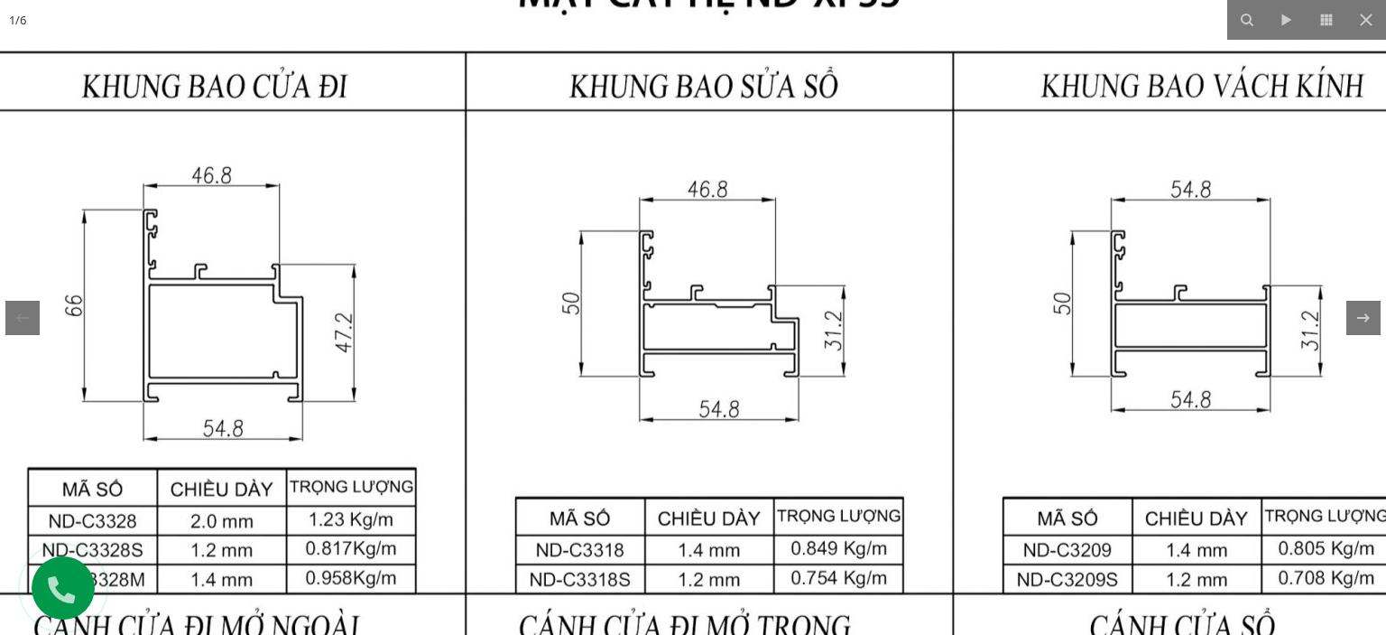
drag, startPoint x: 820, startPoint y: 315, endPoint x: 740, endPoint y: 283, distance: 86.3
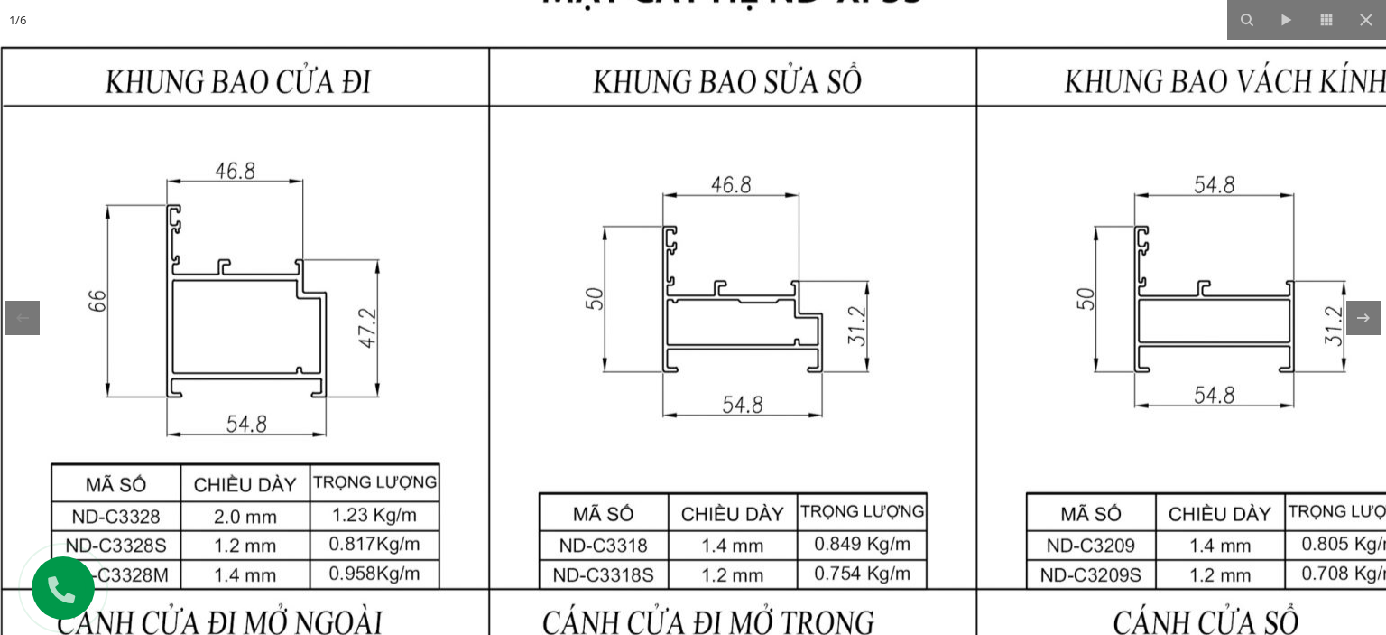
drag, startPoint x: 534, startPoint y: 320, endPoint x: 559, endPoint y: 315, distance: 25.0
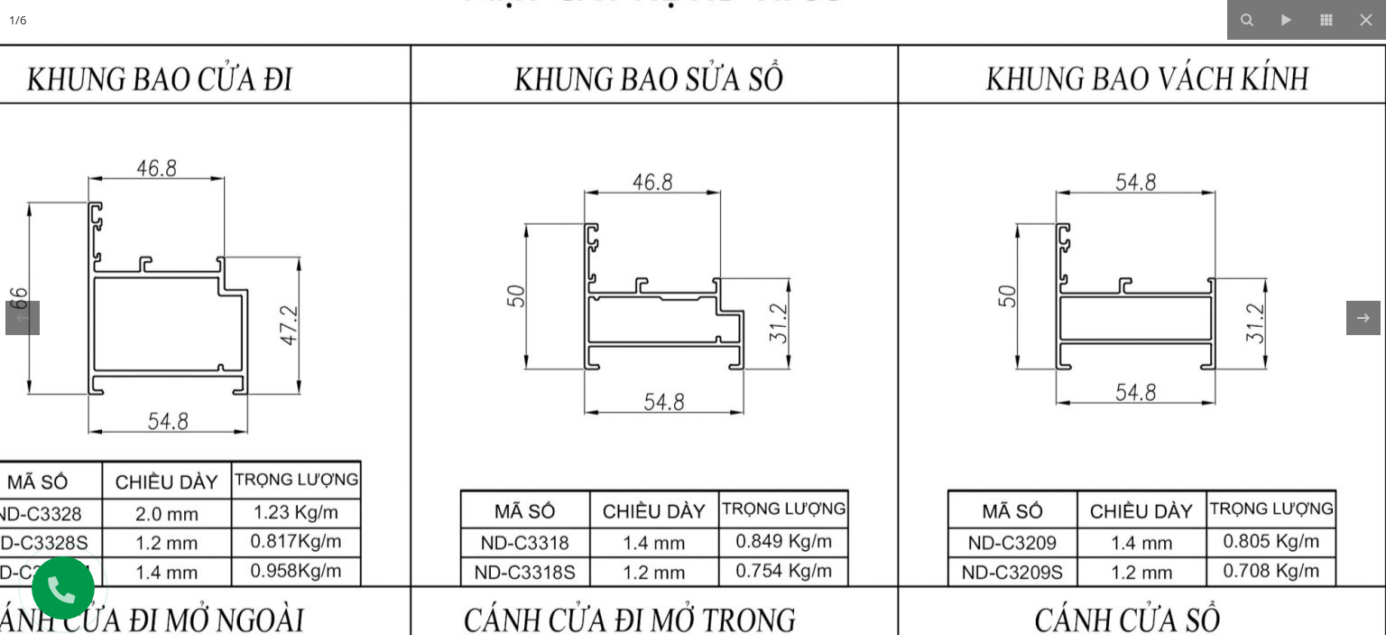
drag, startPoint x: 941, startPoint y: 326, endPoint x: 860, endPoint y: 322, distance: 81.3
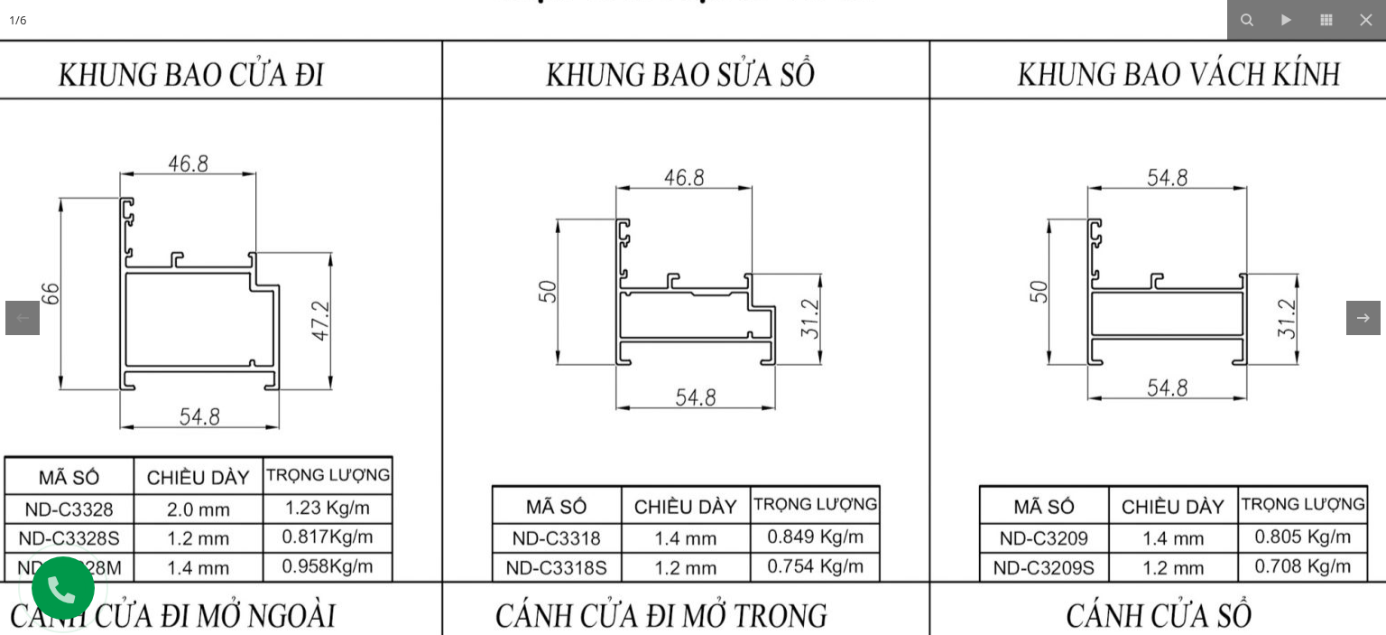
drag, startPoint x: 557, startPoint y: 329, endPoint x: 584, endPoint y: 326, distance: 27.3
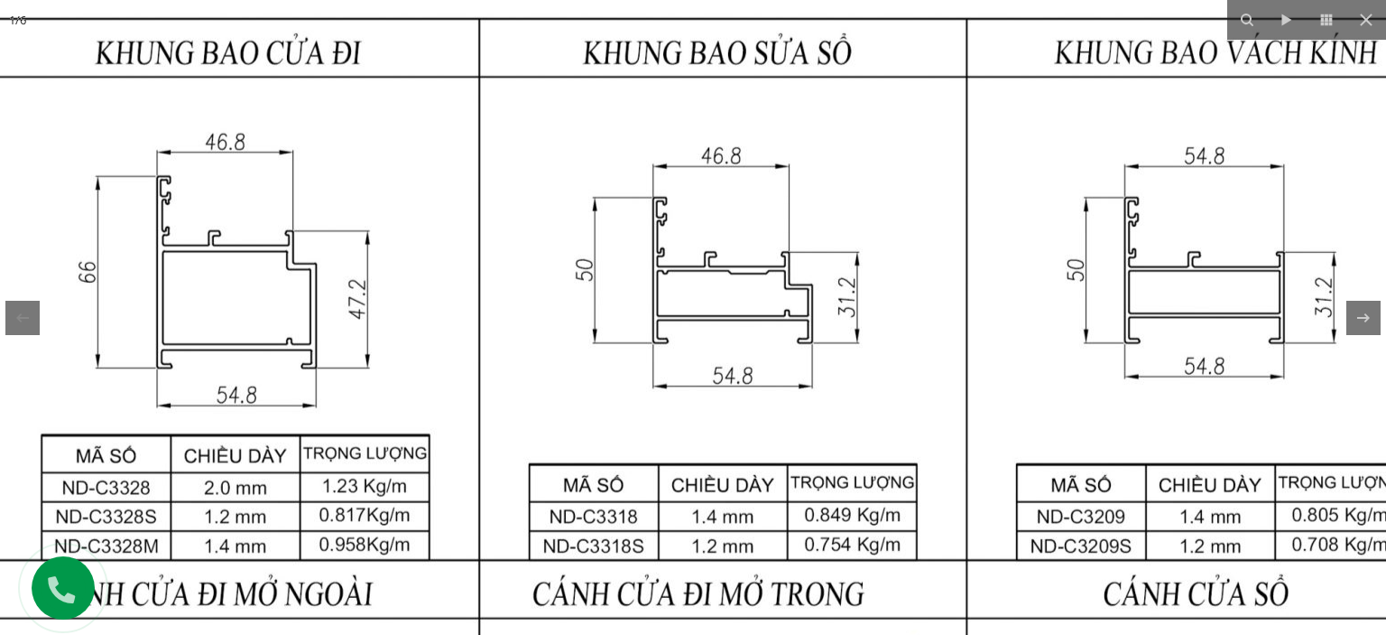
drag, startPoint x: 400, startPoint y: 333, endPoint x: 440, endPoint y: 311, distance: 46.0
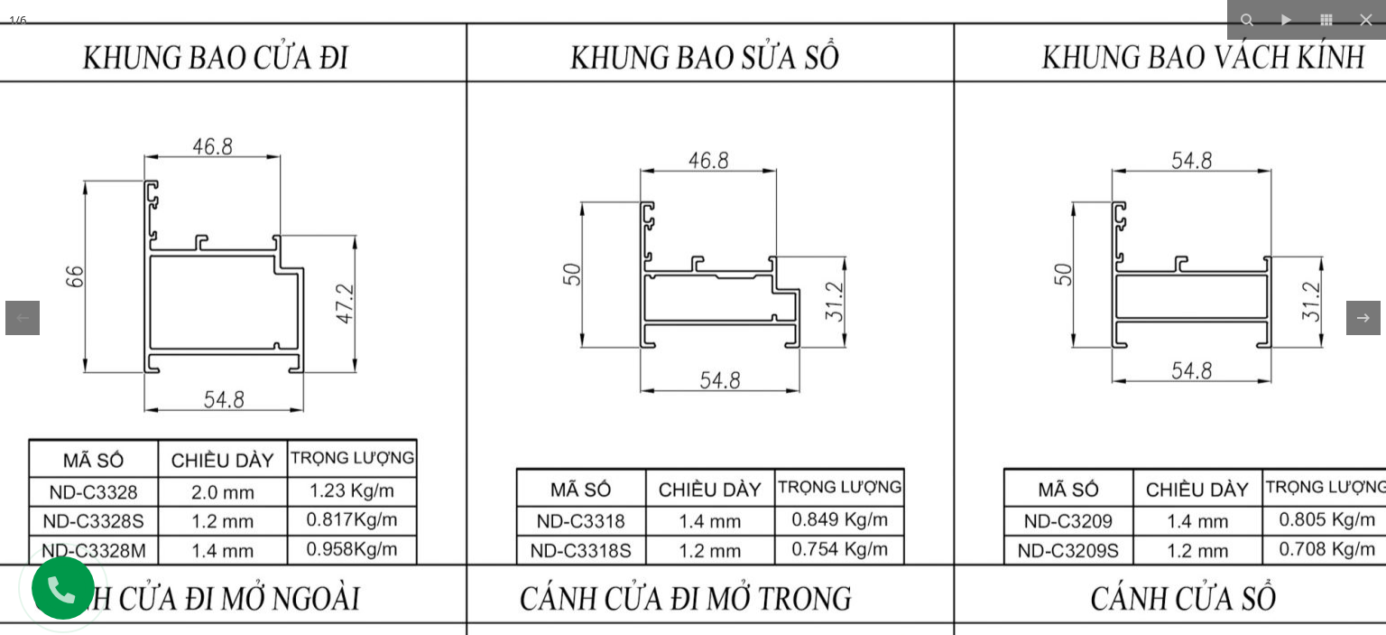
drag, startPoint x: 649, startPoint y: 314, endPoint x: 635, endPoint y: 320, distance: 15.8
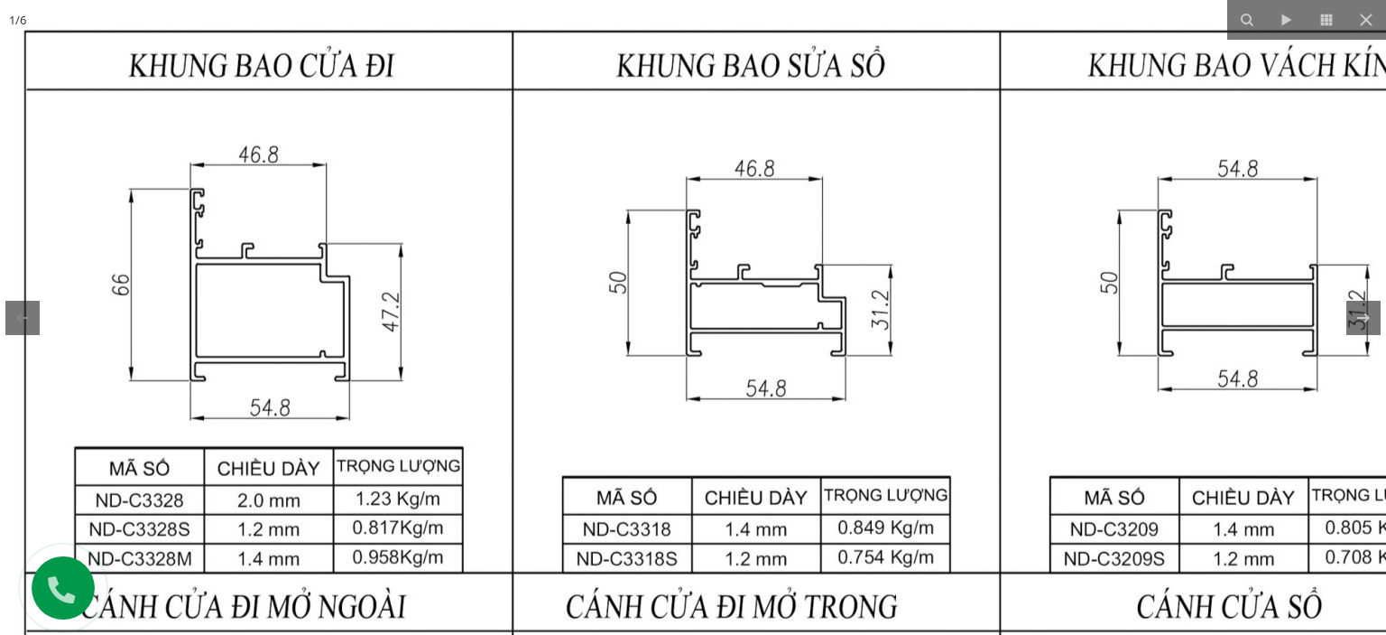
drag, startPoint x: 377, startPoint y: 449, endPoint x: 422, endPoint y: 457, distance: 45.0
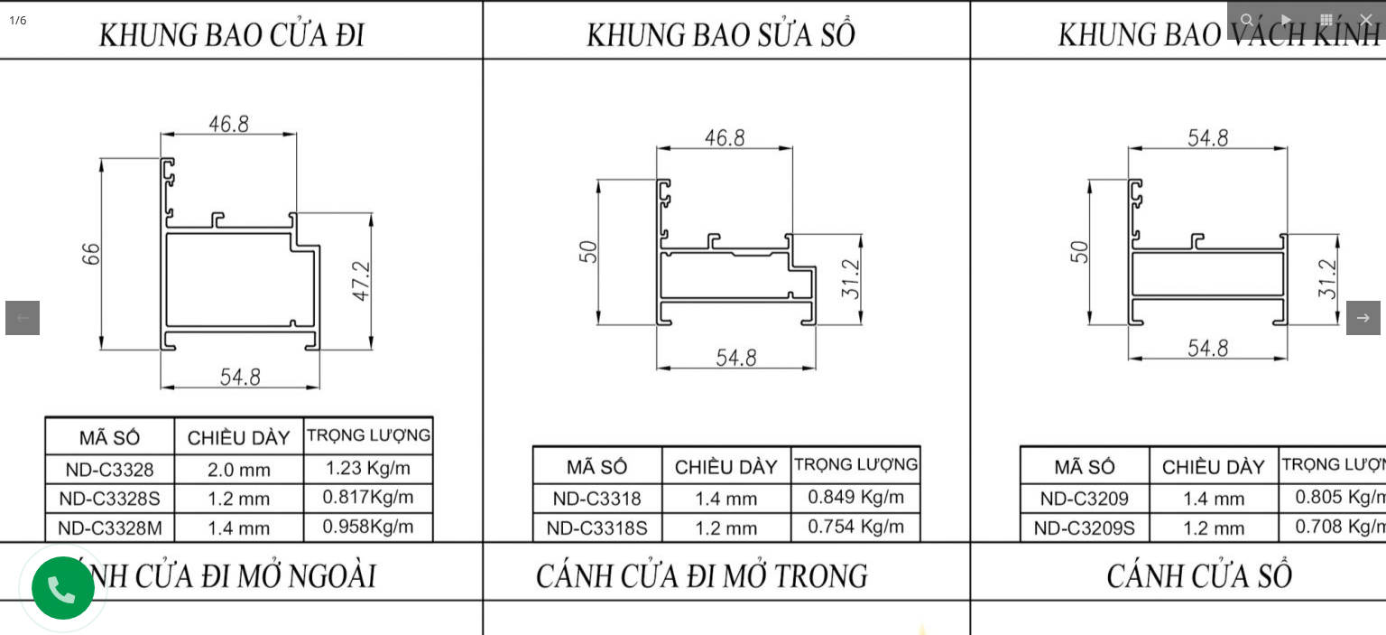
drag, startPoint x: 627, startPoint y: 477, endPoint x: 598, endPoint y: 446, distance: 42.8
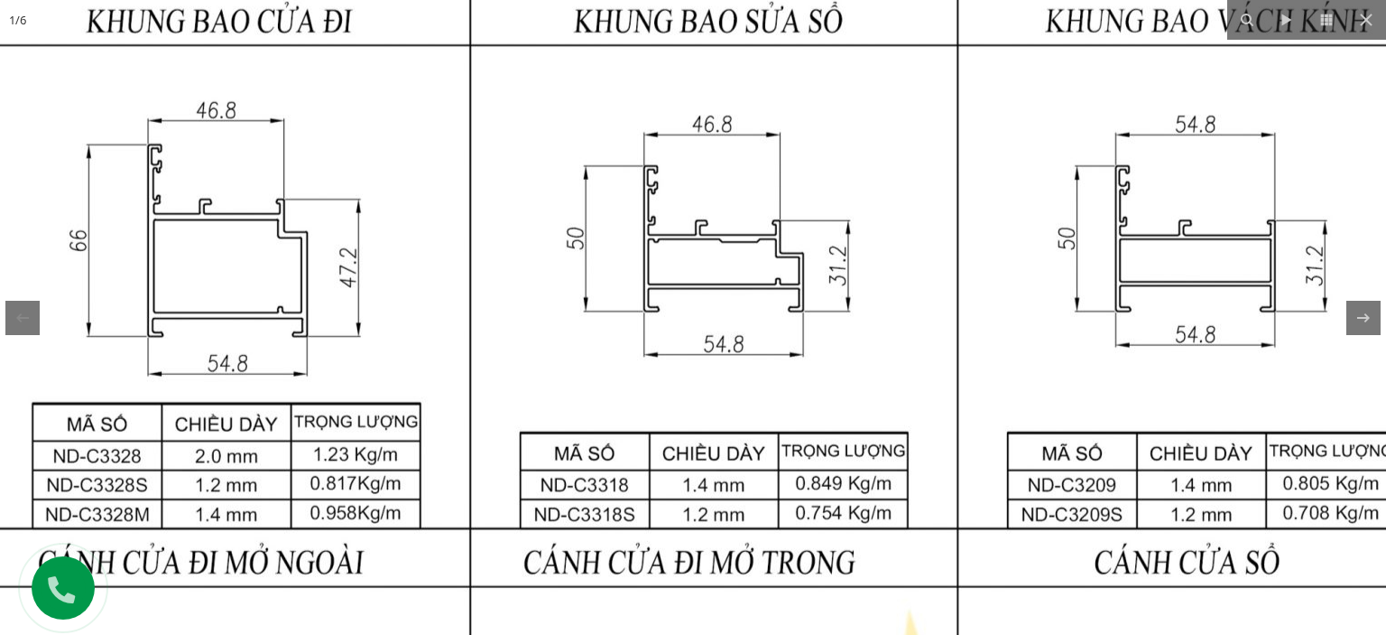
drag, startPoint x: 722, startPoint y: 378, endPoint x: 709, endPoint y: 361, distance: 21.3
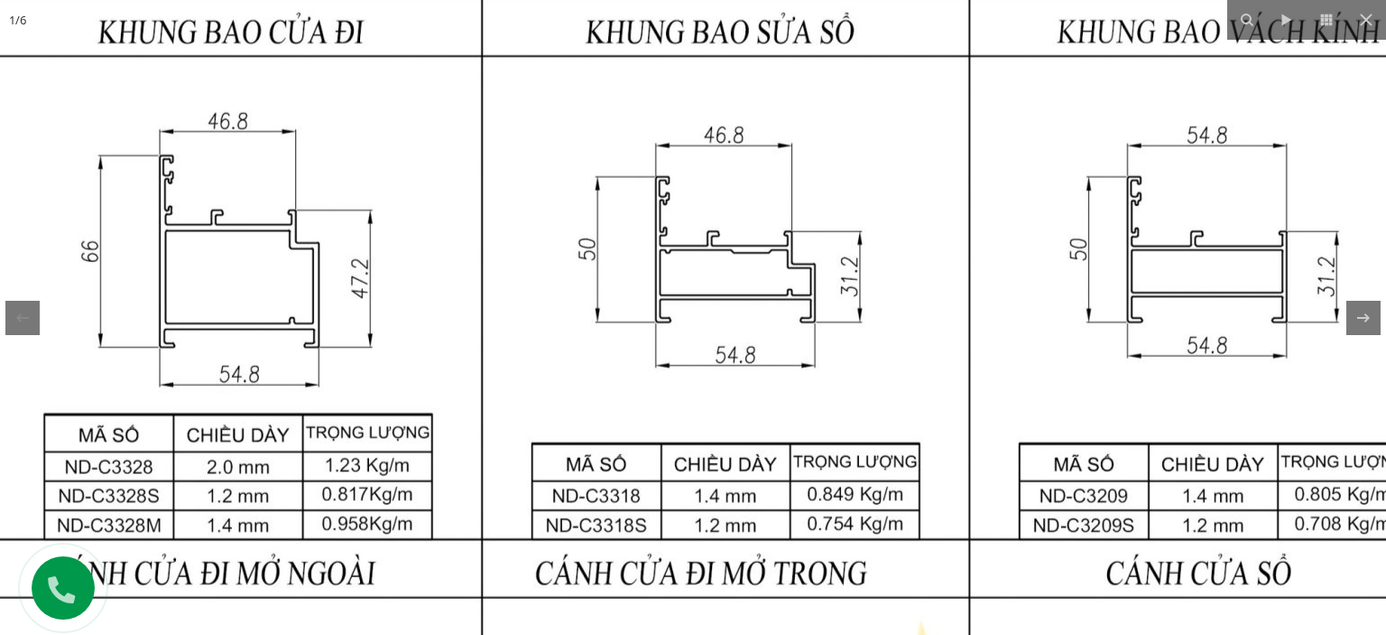
drag, startPoint x: 620, startPoint y: 357, endPoint x: 634, endPoint y: 369, distance: 18.5
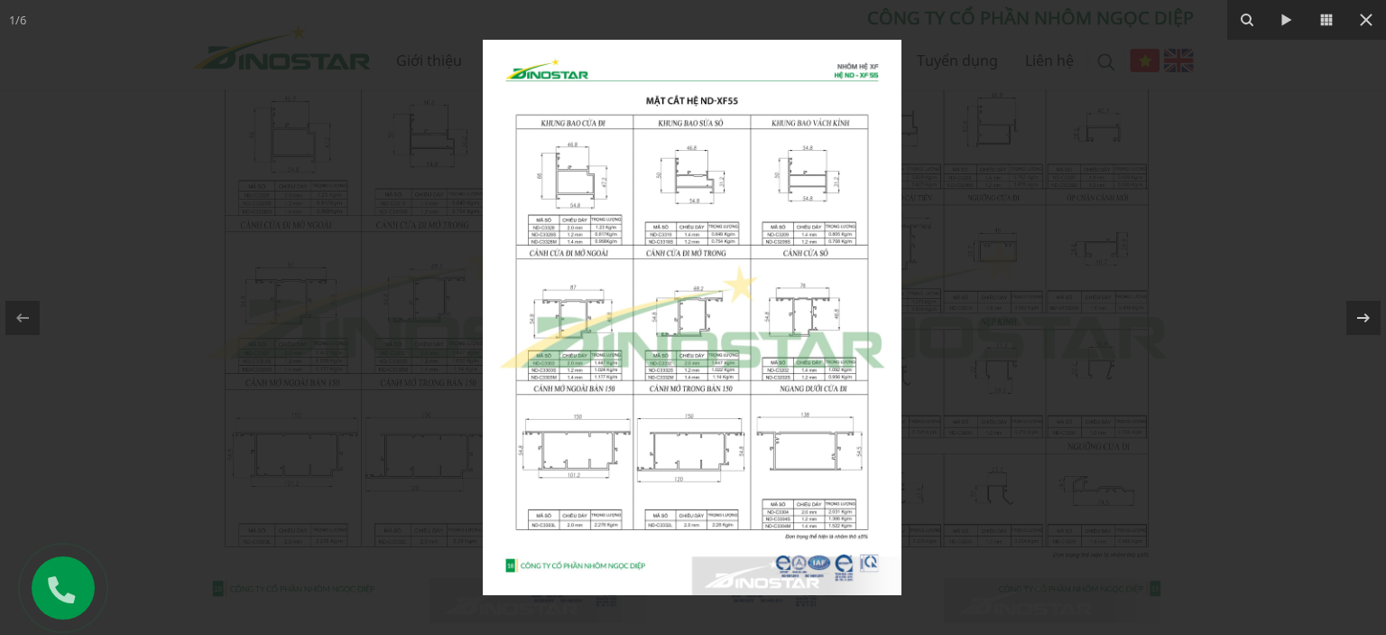
click at [579, 174] on img at bounding box center [692, 317] width 419 height 555
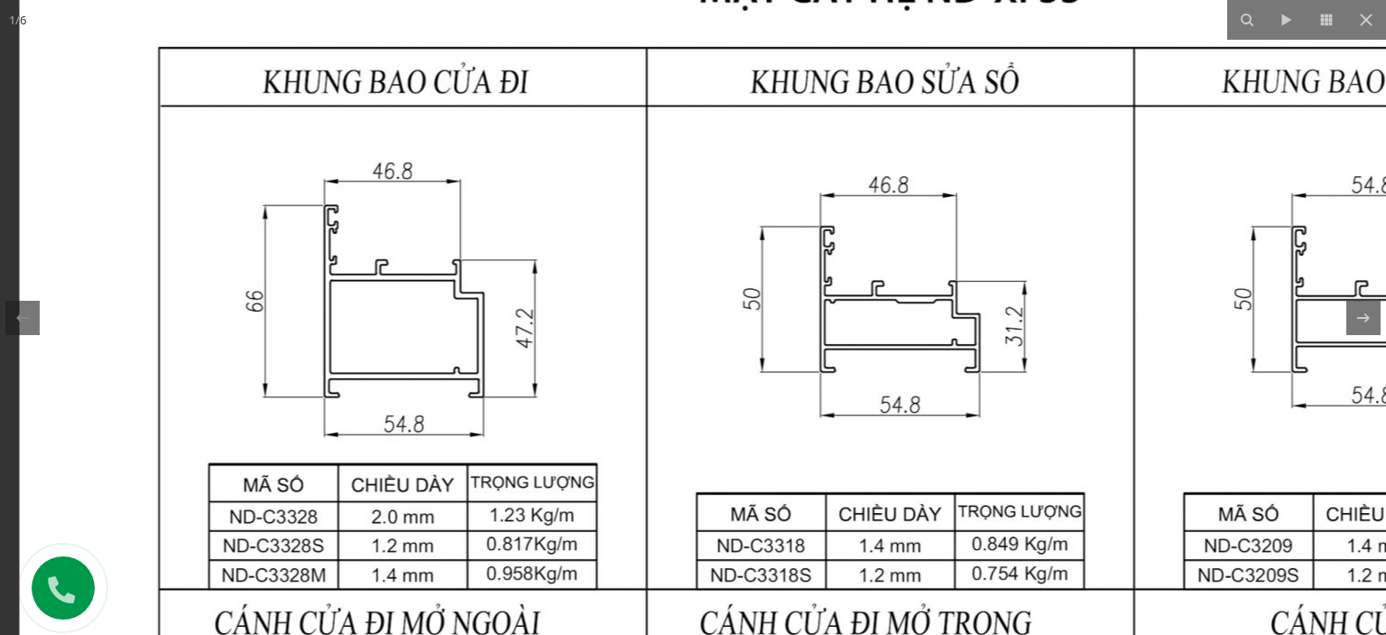
drag, startPoint x: 466, startPoint y: 239, endPoint x: 473, endPoint y: 363, distance: 123.9
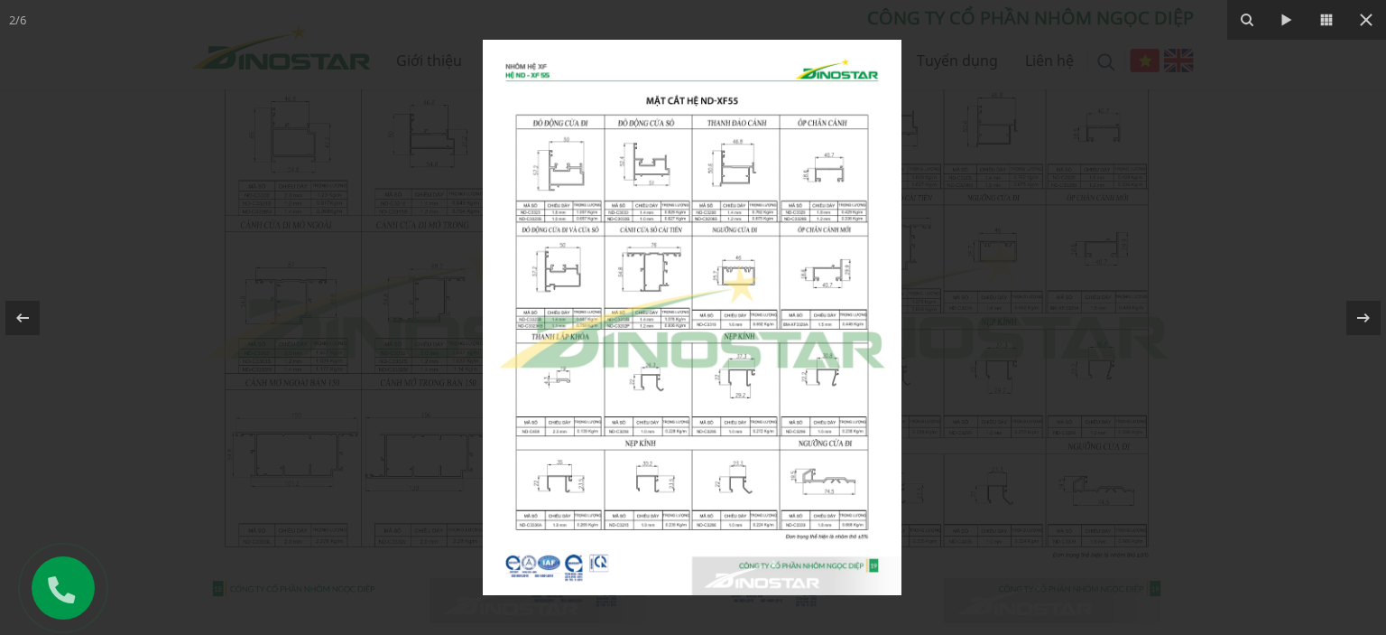
click at [557, 169] on img at bounding box center [692, 317] width 419 height 555
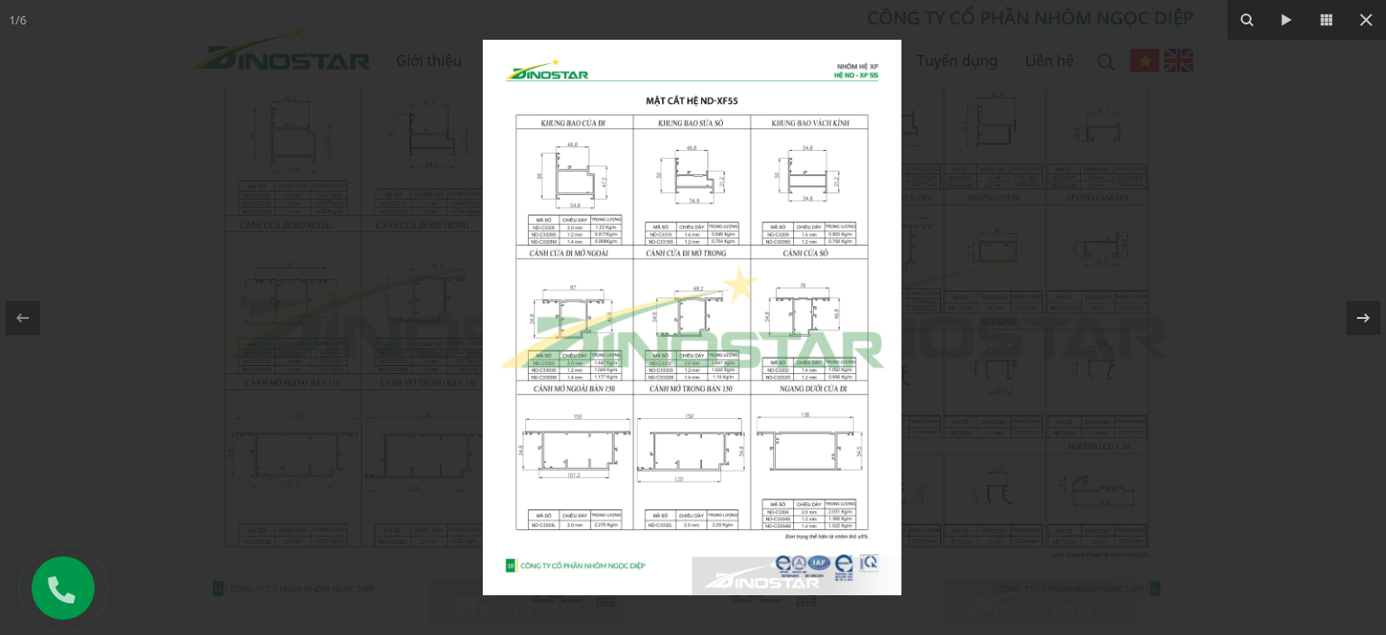
click at [571, 190] on img at bounding box center [692, 317] width 419 height 555
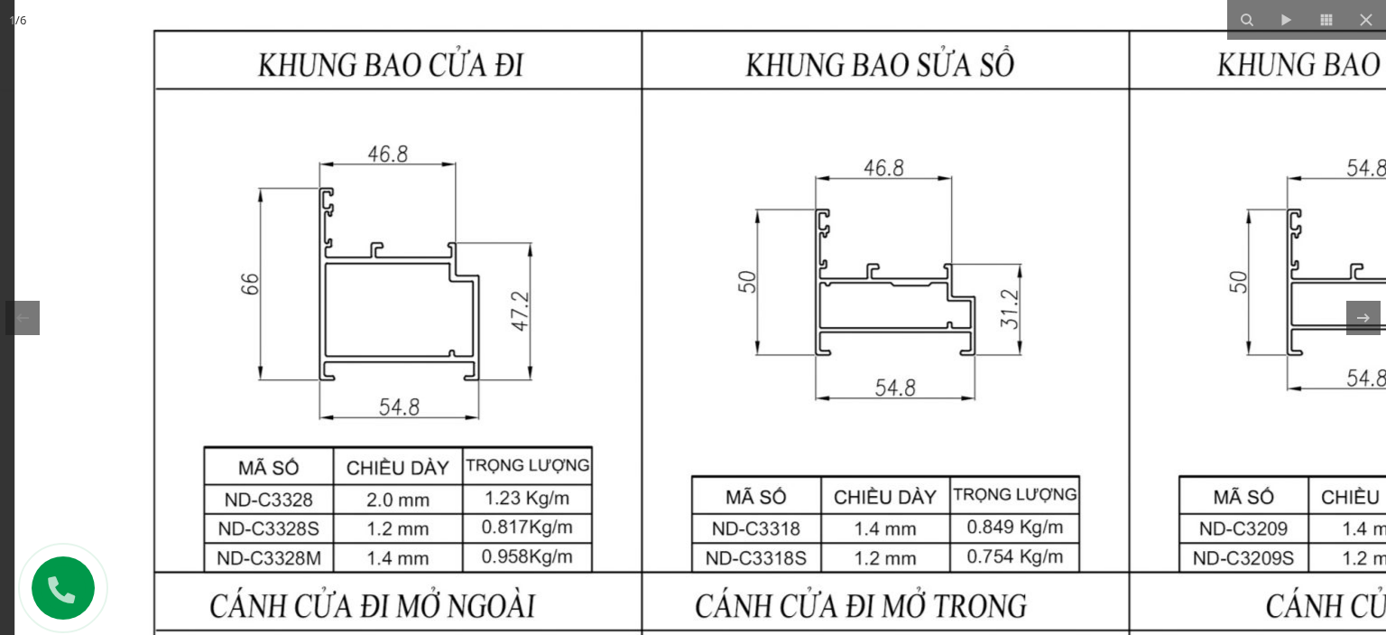
drag, startPoint x: 498, startPoint y: 210, endPoint x: 530, endPoint y: 367, distance: 160.2
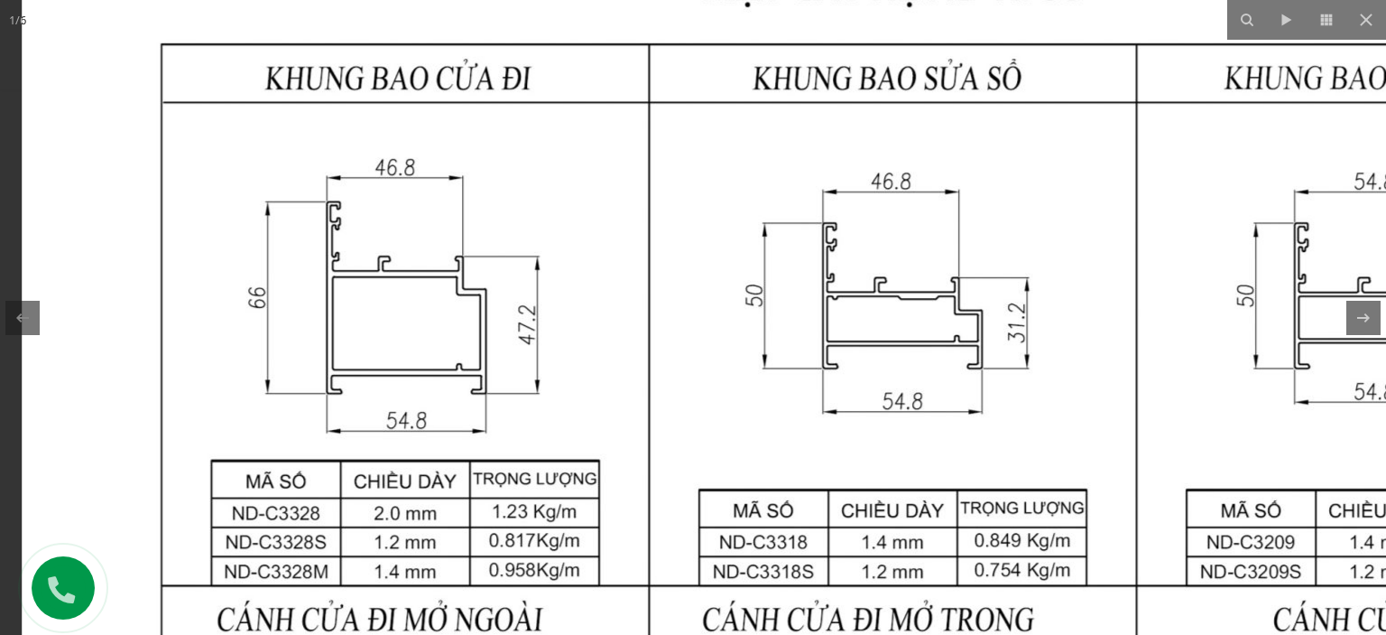
drag, startPoint x: 554, startPoint y: 310, endPoint x: 605, endPoint y: 323, distance: 52.3
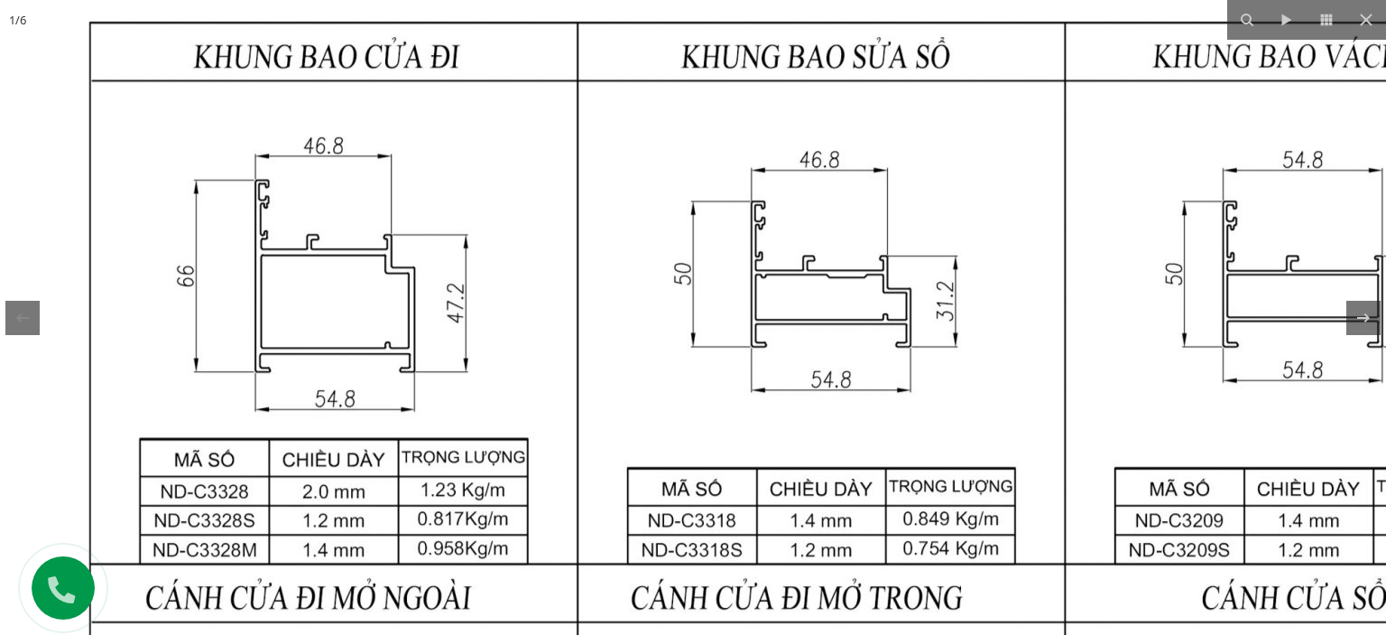
drag, startPoint x: 943, startPoint y: 385, endPoint x: 928, endPoint y: 378, distance: 17.0
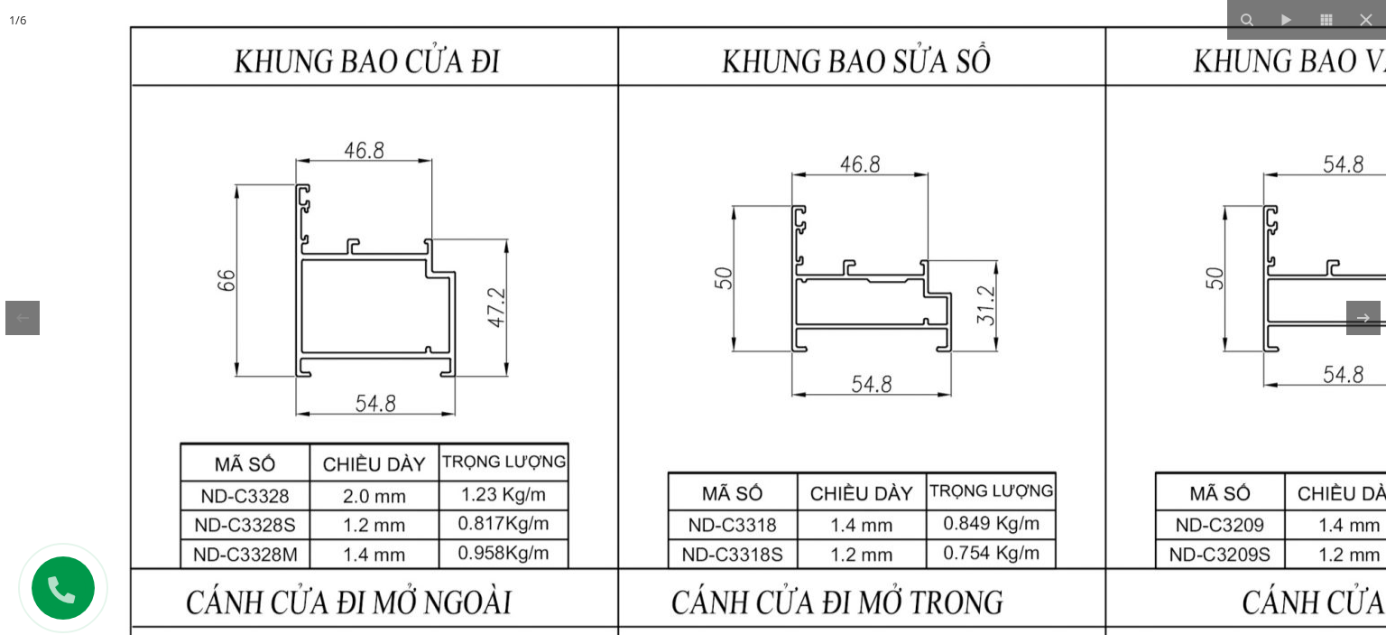
drag, startPoint x: 557, startPoint y: 331, endPoint x: 599, endPoint y: 340, distance: 43.4
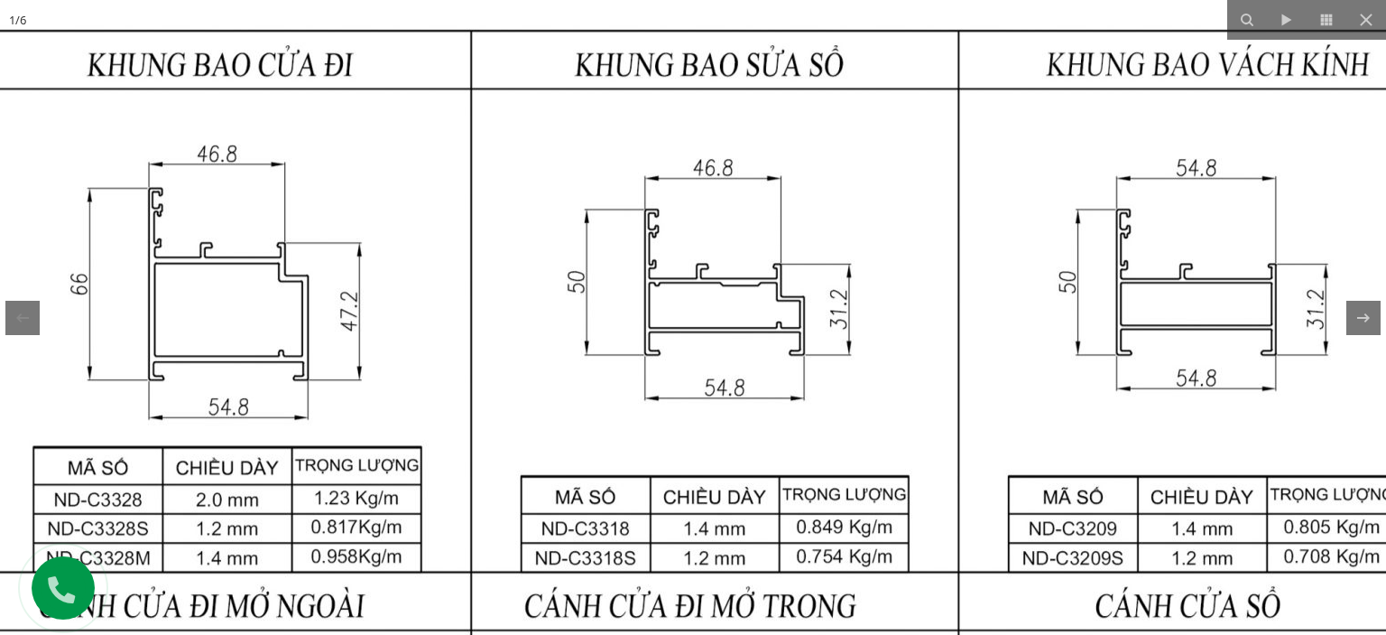
drag, startPoint x: 886, startPoint y: 273, endPoint x: 590, endPoint y: 226, distance: 299.9
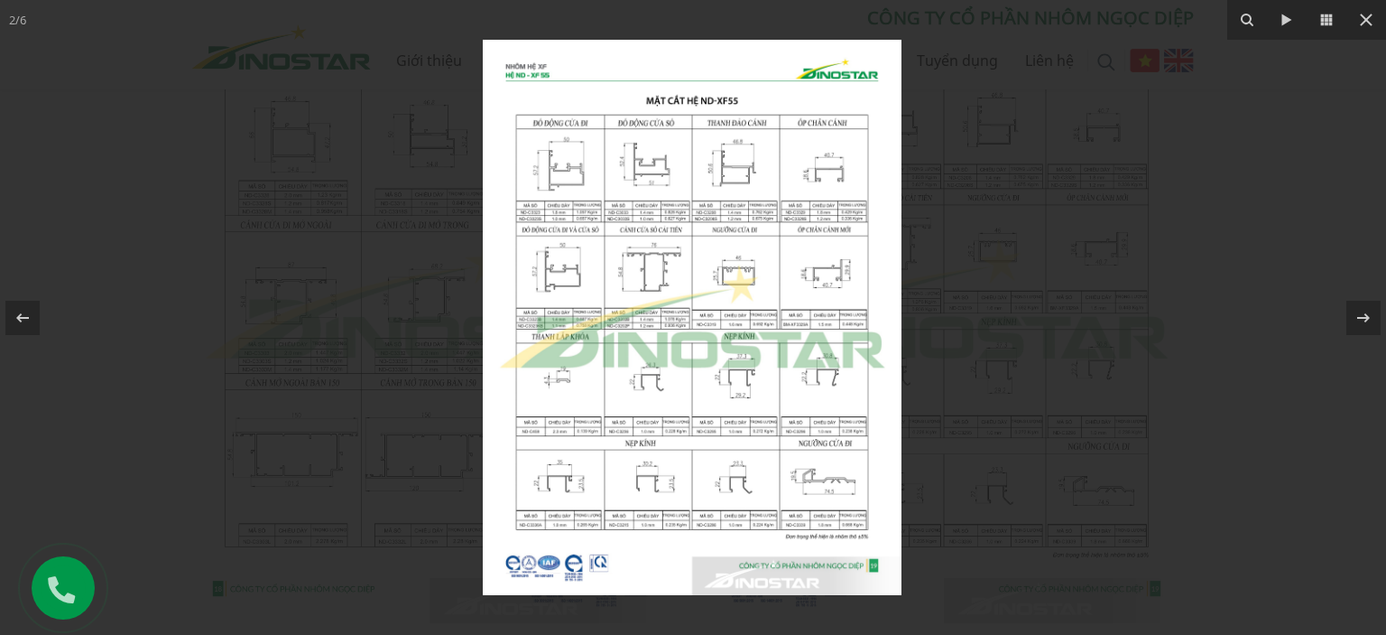
click at [578, 197] on img at bounding box center [692, 317] width 419 height 555
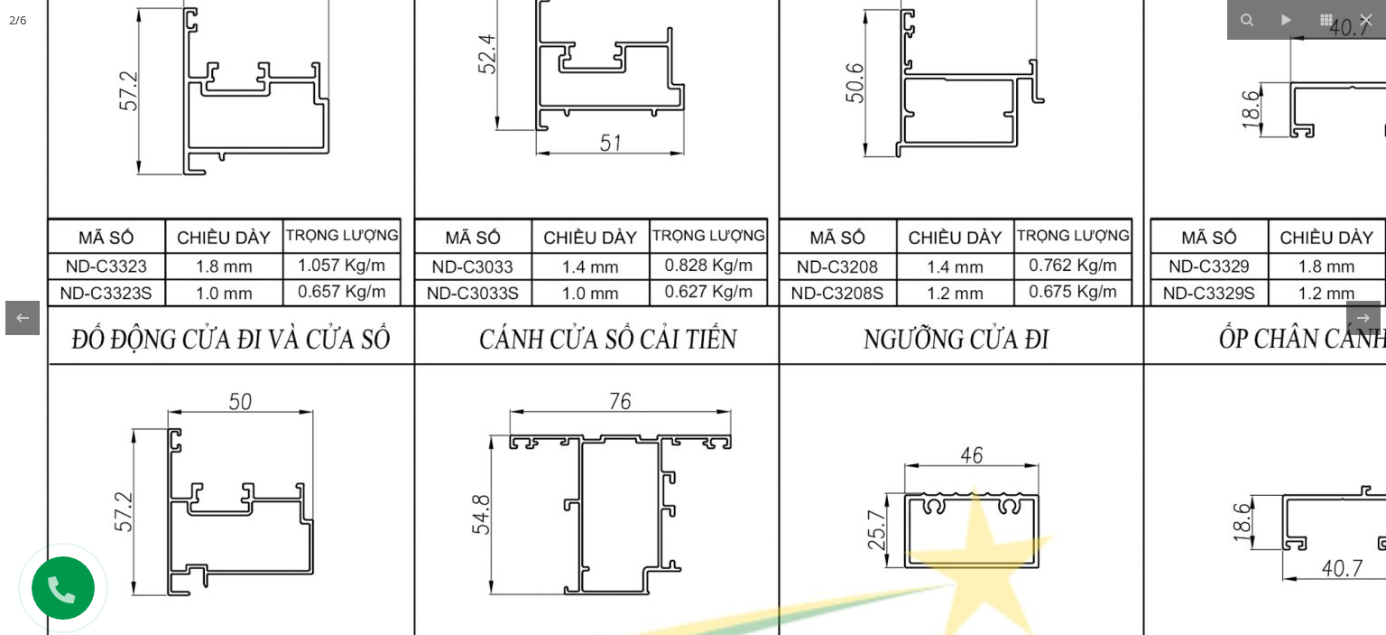
drag, startPoint x: 430, startPoint y: 146, endPoint x: 338, endPoint y: 140, distance: 92.3
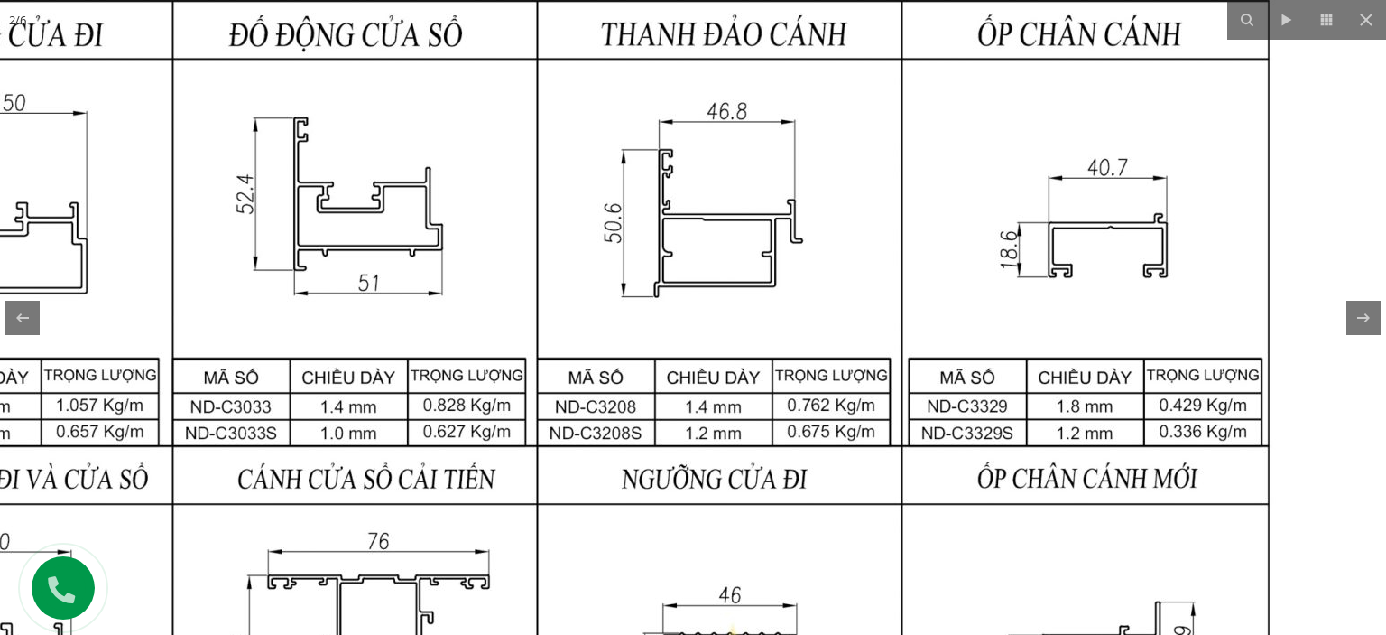
drag, startPoint x: 960, startPoint y: 201, endPoint x: 718, endPoint y: 341, distance: 279.4
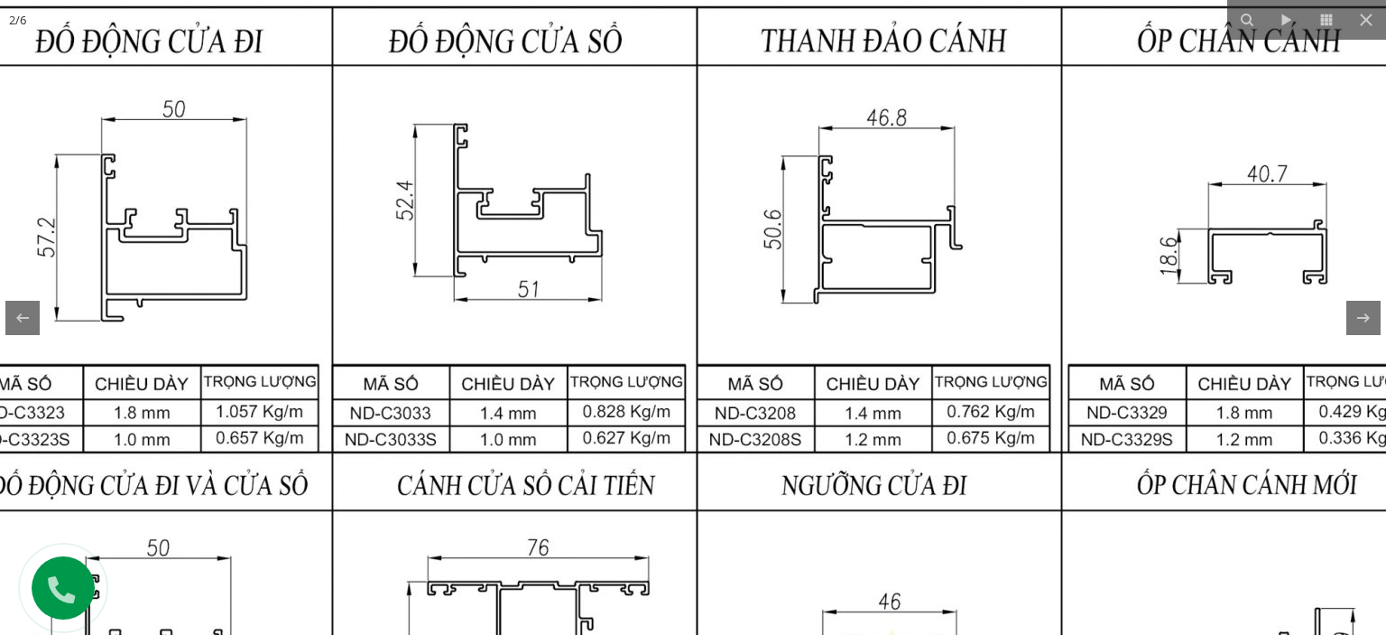
drag, startPoint x: 486, startPoint y: 338, endPoint x: 650, endPoint y: 347, distance: 163.6
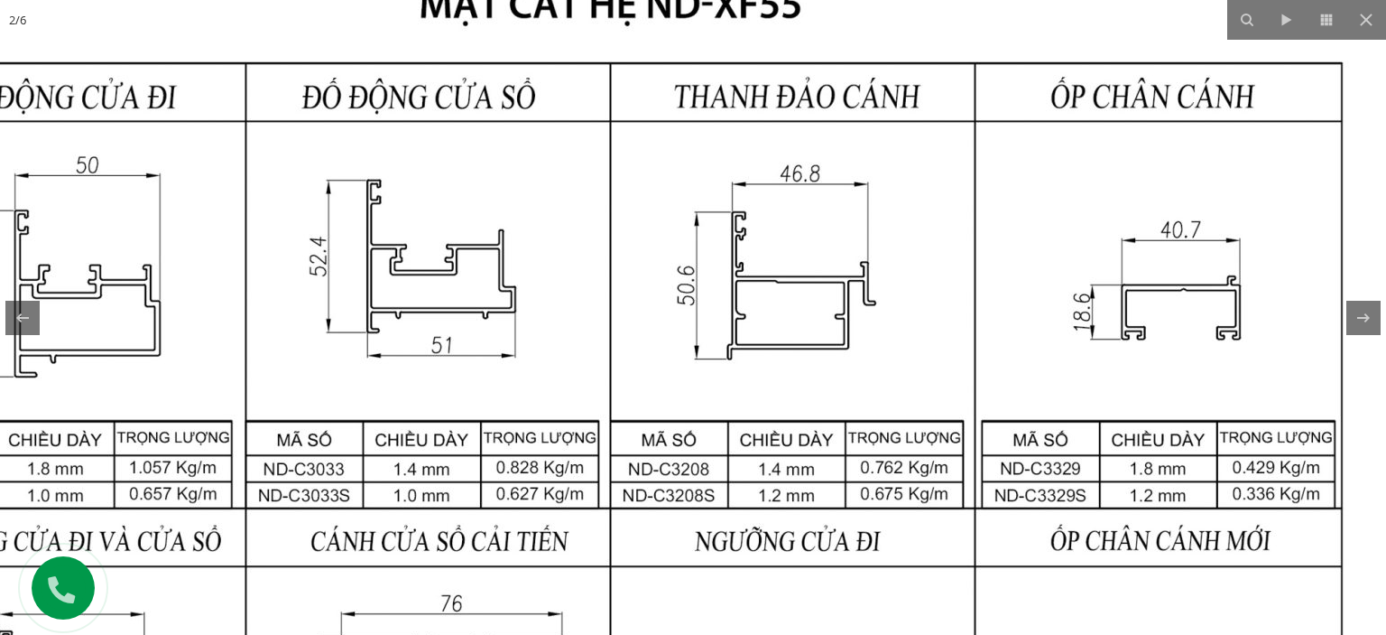
drag, startPoint x: 687, startPoint y: 288, endPoint x: 621, endPoint y: 317, distance: 71.9
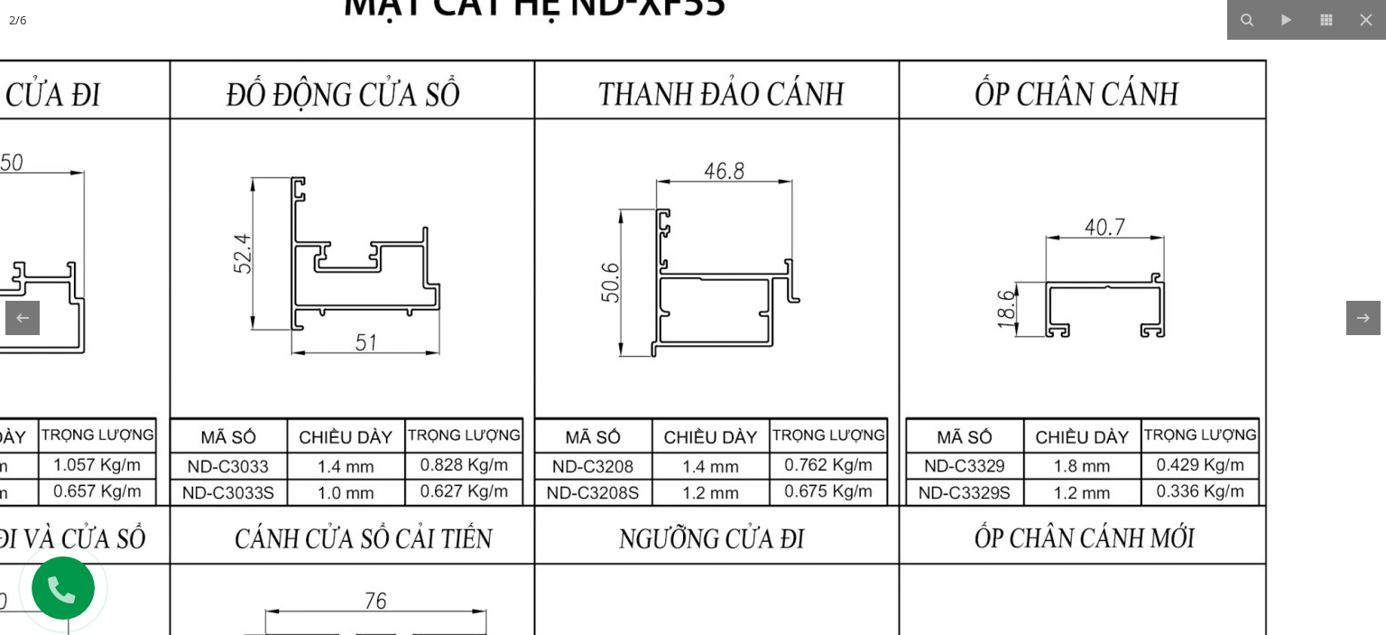
drag, startPoint x: 1055, startPoint y: 263, endPoint x: 981, endPoint y: 255, distance: 74.4
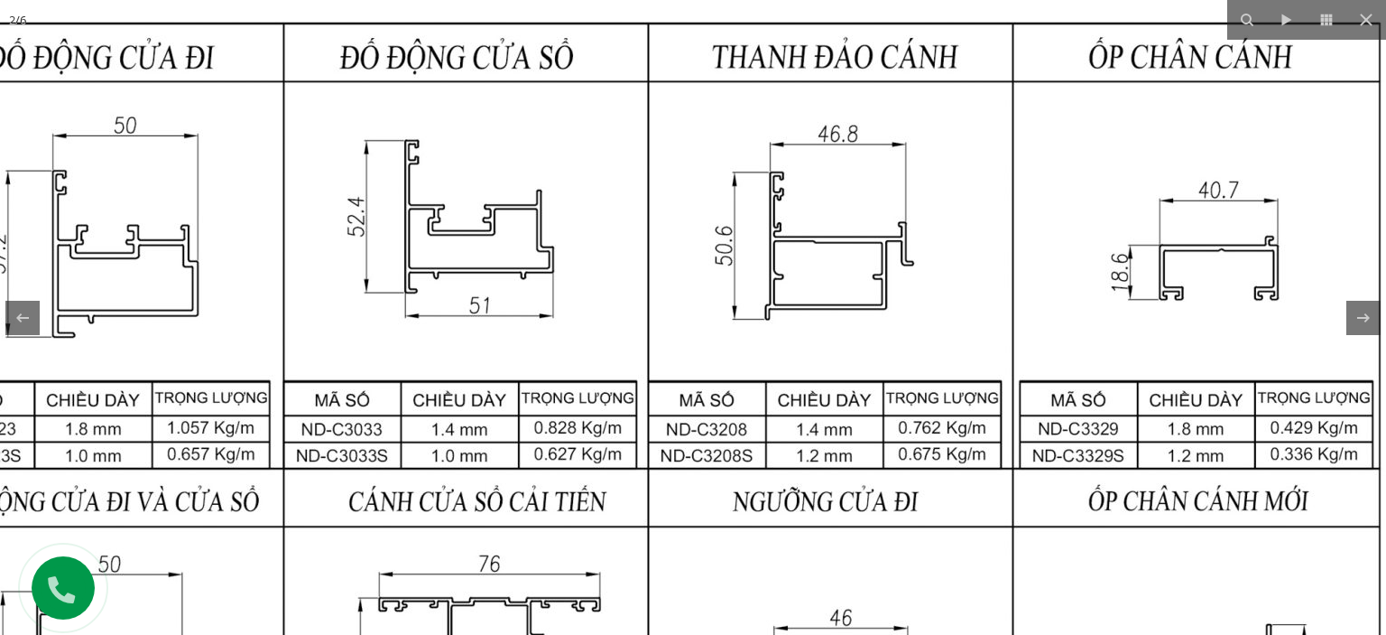
drag, startPoint x: 706, startPoint y: 272, endPoint x: 820, endPoint y: 235, distance: 119.6
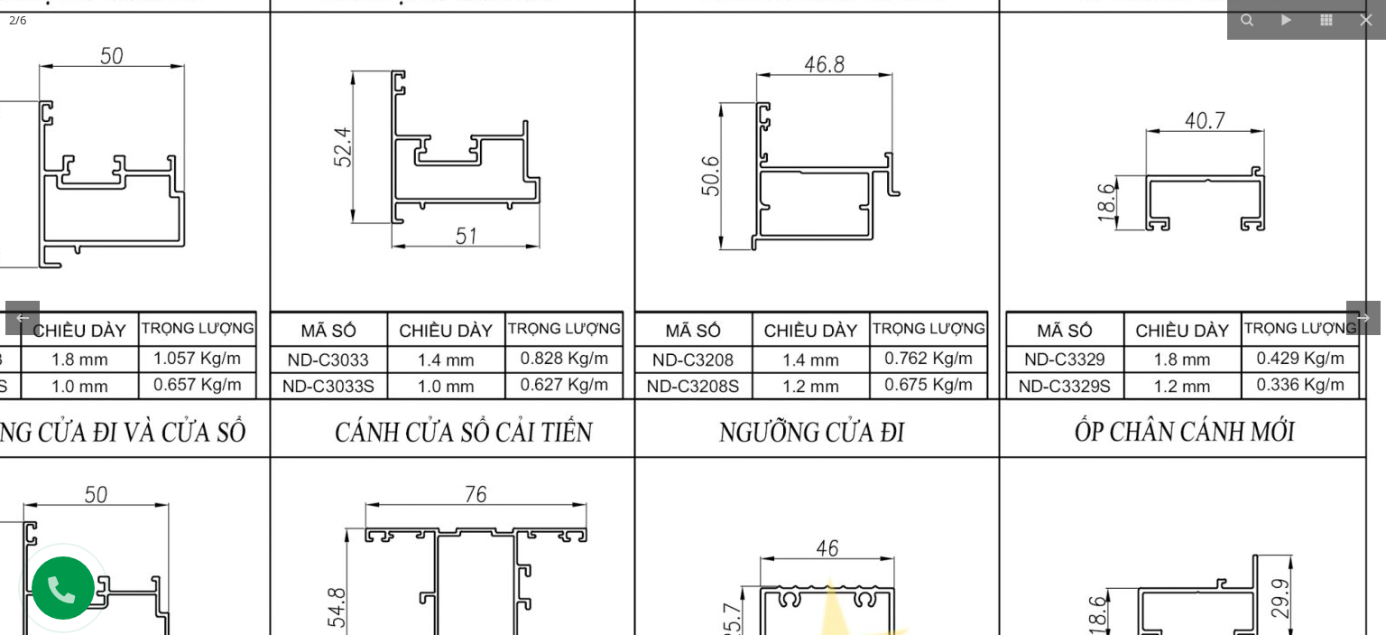
drag, startPoint x: 764, startPoint y: 342, endPoint x: 739, endPoint y: 219, distance: 125.1
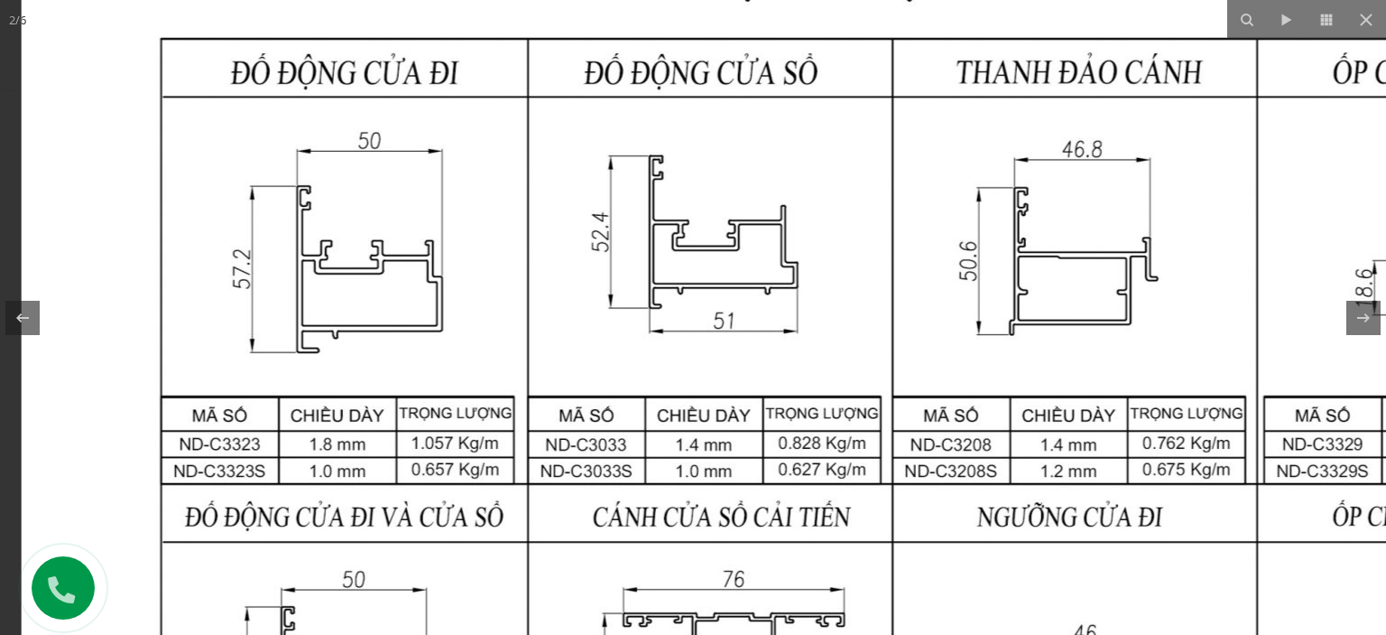
drag, startPoint x: 623, startPoint y: 264, endPoint x: 950, endPoint y: 479, distance: 392.3
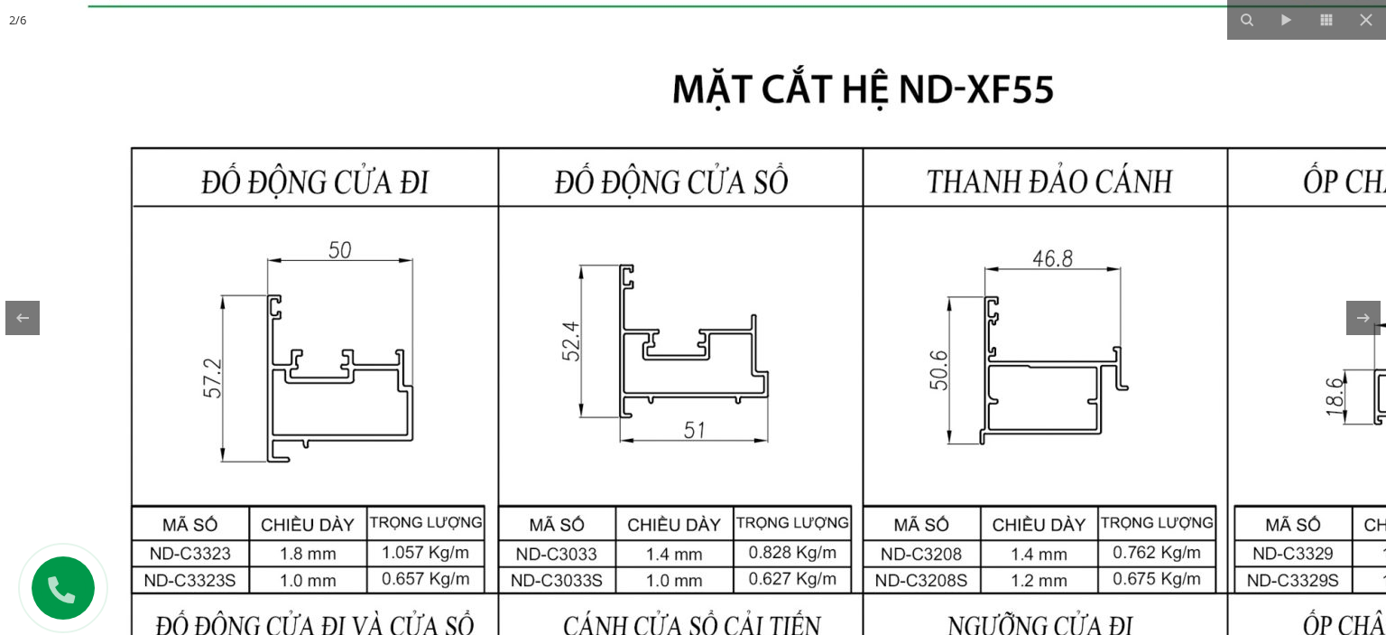
drag, startPoint x: 820, startPoint y: 335, endPoint x: 784, endPoint y: 435, distance: 106.2
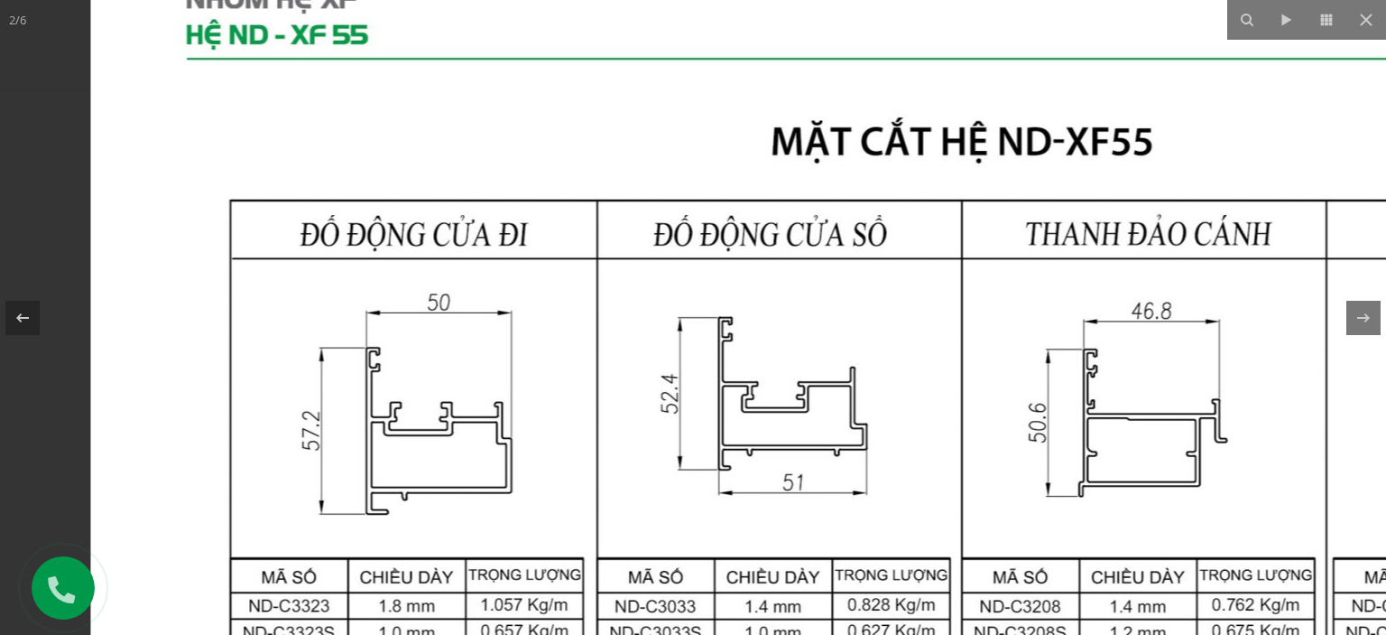
drag, startPoint x: 740, startPoint y: 283, endPoint x: 1043, endPoint y: 199, distance: 314.7
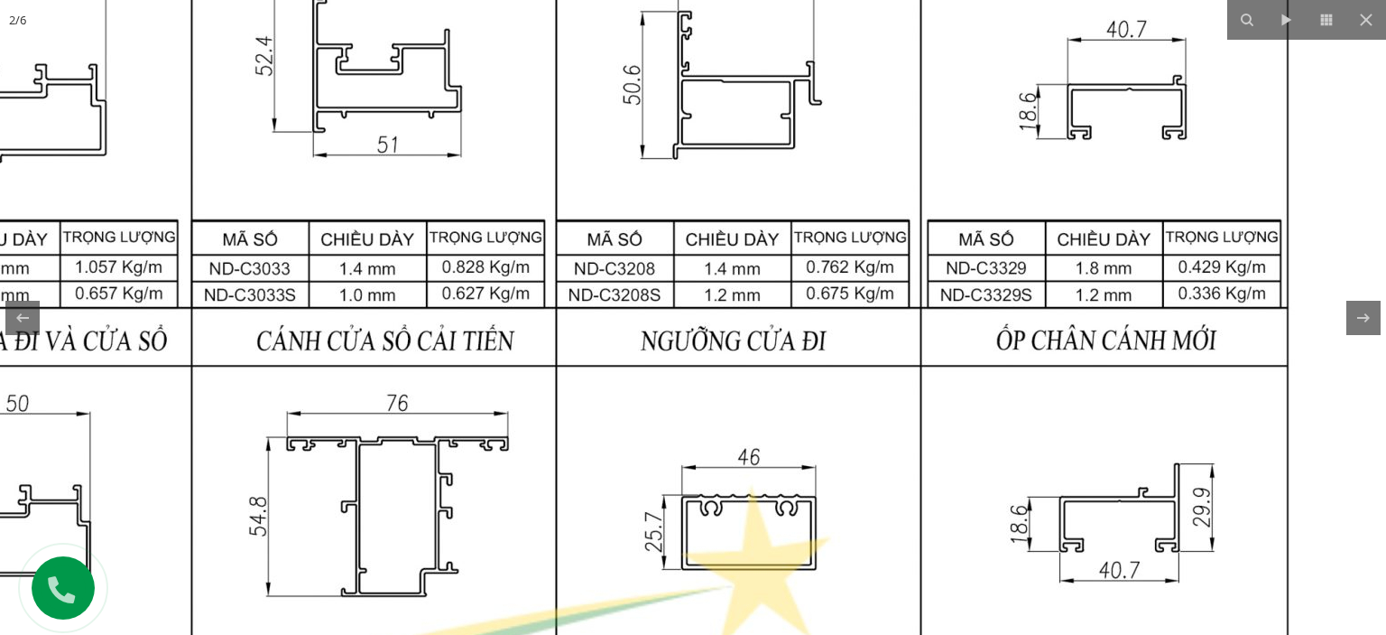
drag, startPoint x: 977, startPoint y: 423, endPoint x: 661, endPoint y: 125, distance: 435.5
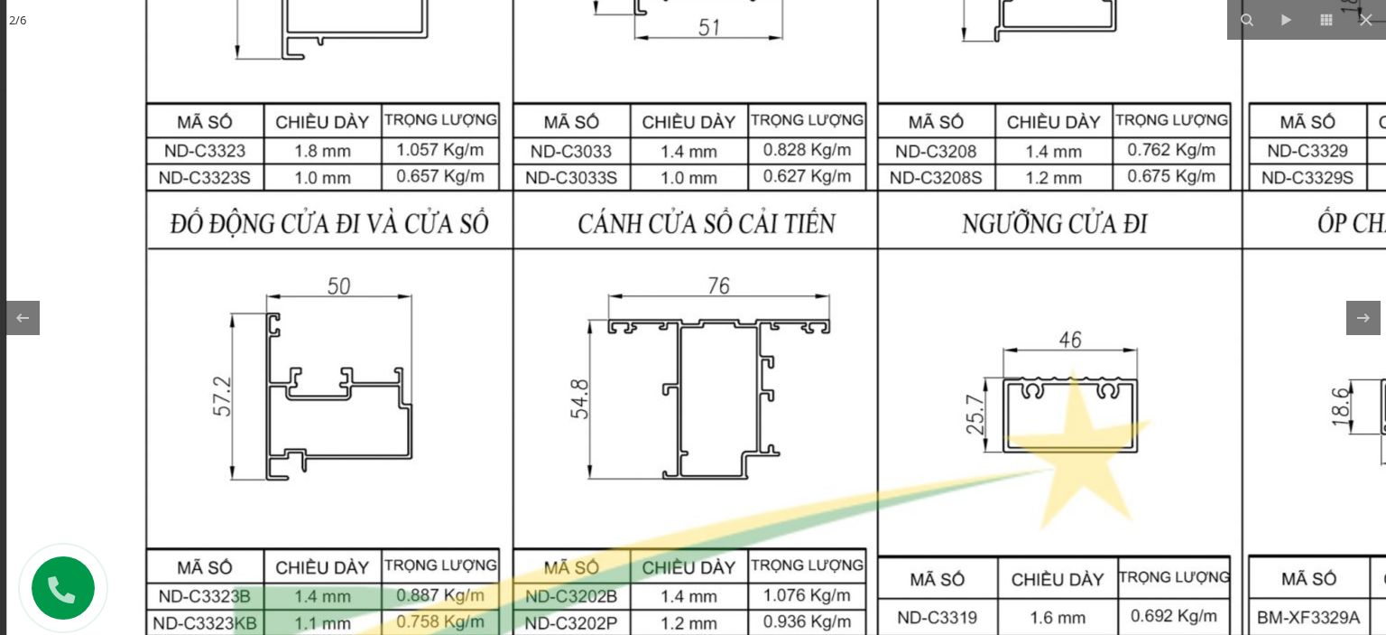
drag, startPoint x: 798, startPoint y: 184, endPoint x: 797, endPoint y: 338, distance: 154.3
click at [975, 508] on img at bounding box center [877, 587] width 1743 height 2311
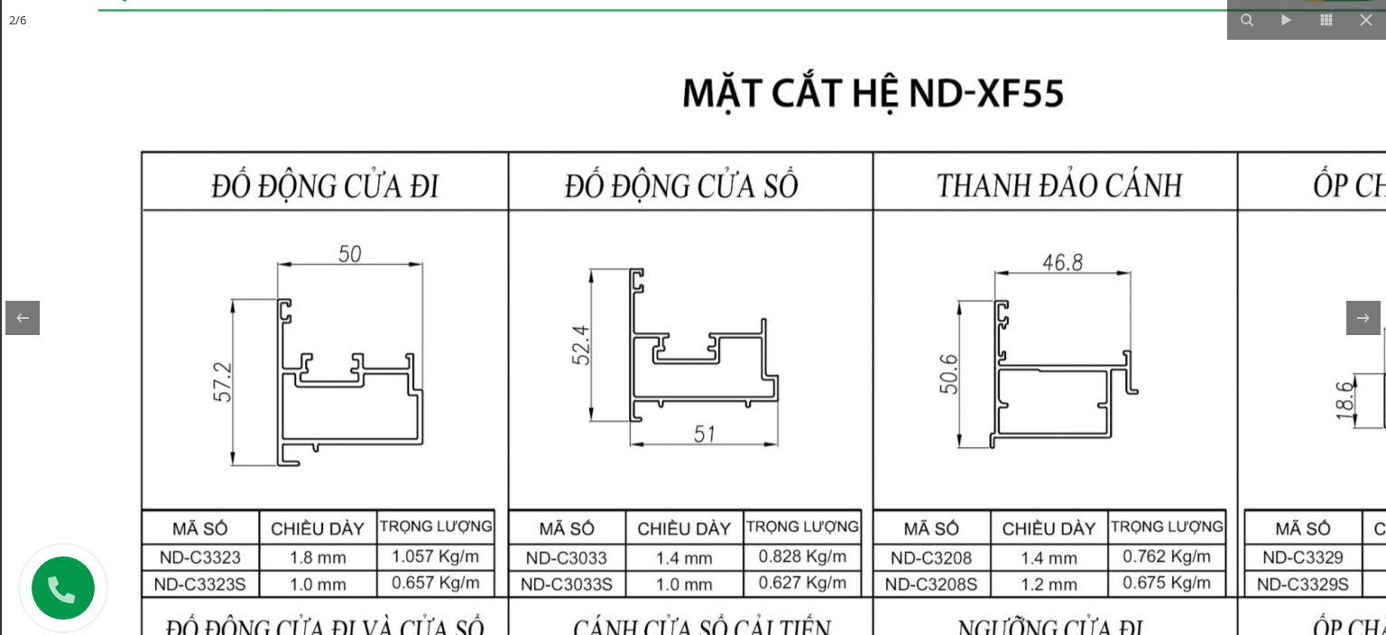
drag, startPoint x: 771, startPoint y: 185, endPoint x: 710, endPoint y: 397, distance: 220.6
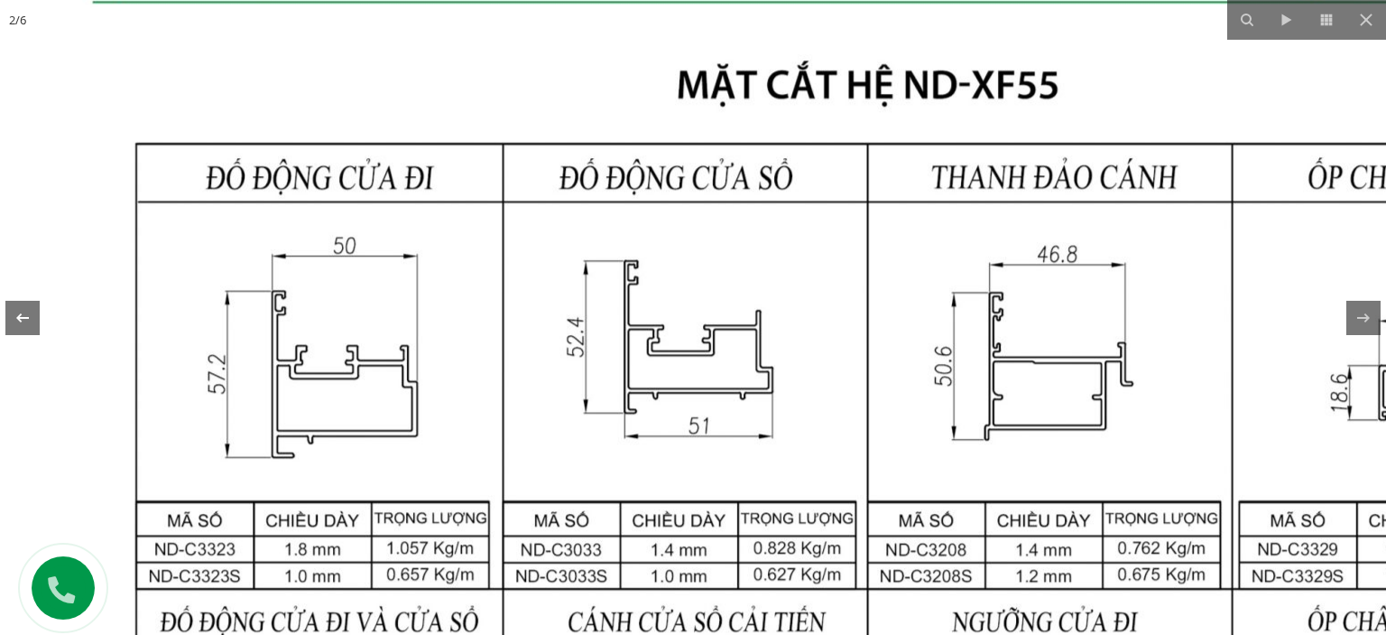
click at [32, 309] on icon at bounding box center [23, 318] width 22 height 22
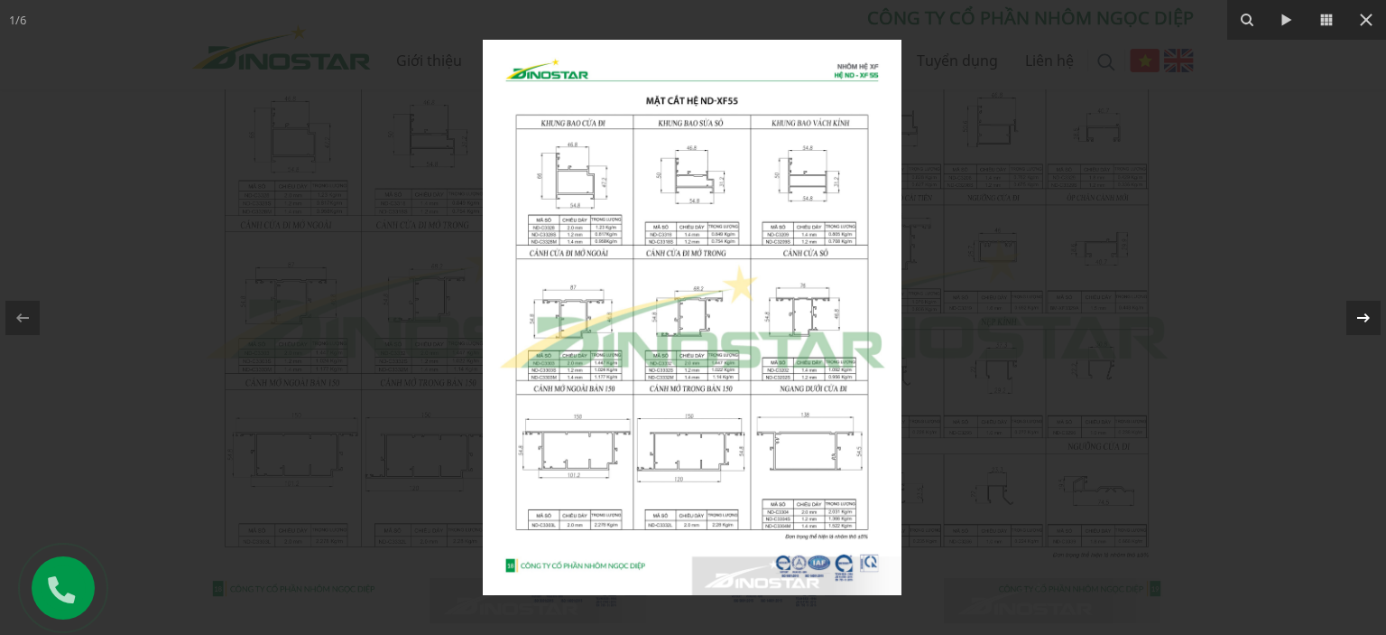
click at [1366, 320] on icon at bounding box center [1363, 316] width 13 height 9
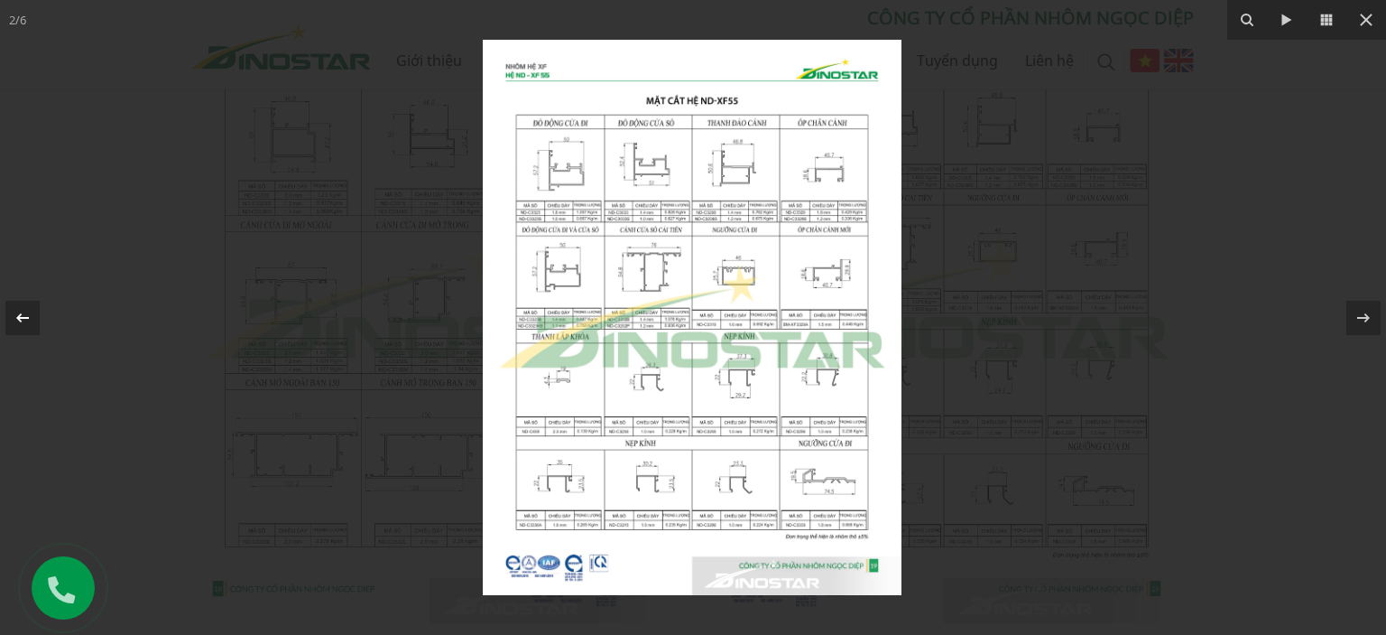
click at [21, 311] on icon at bounding box center [23, 318] width 22 height 22
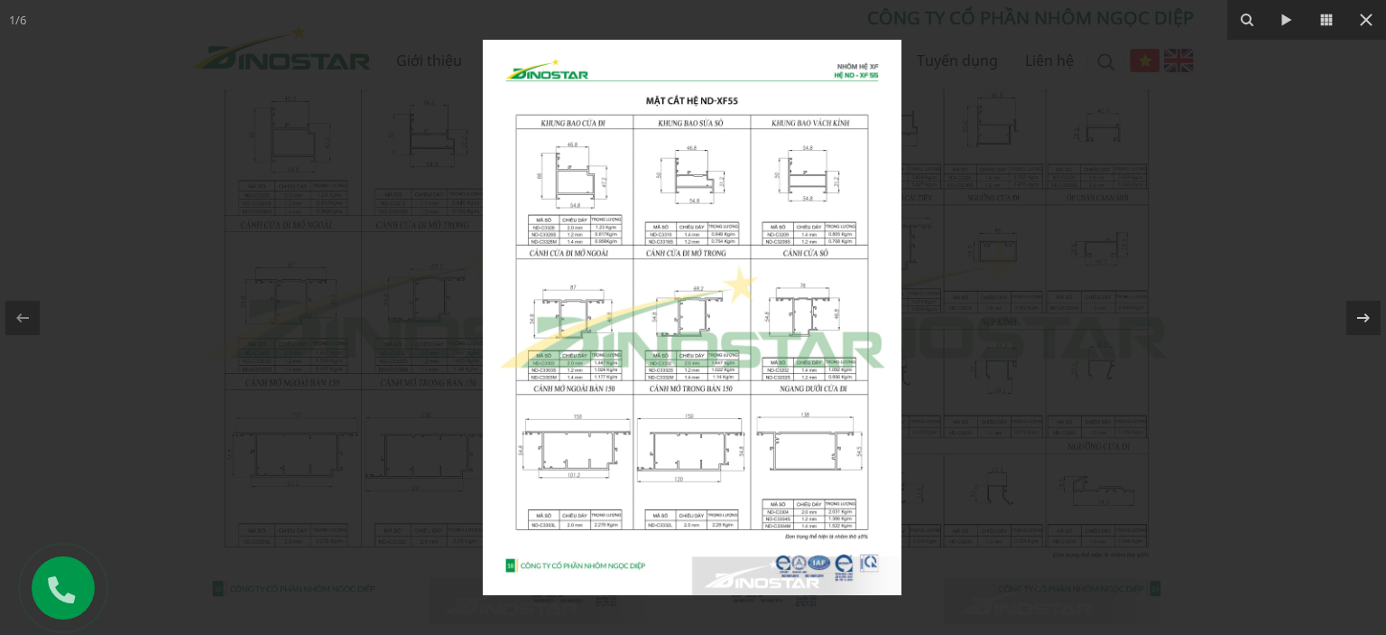
click at [591, 187] on img at bounding box center [692, 317] width 419 height 555
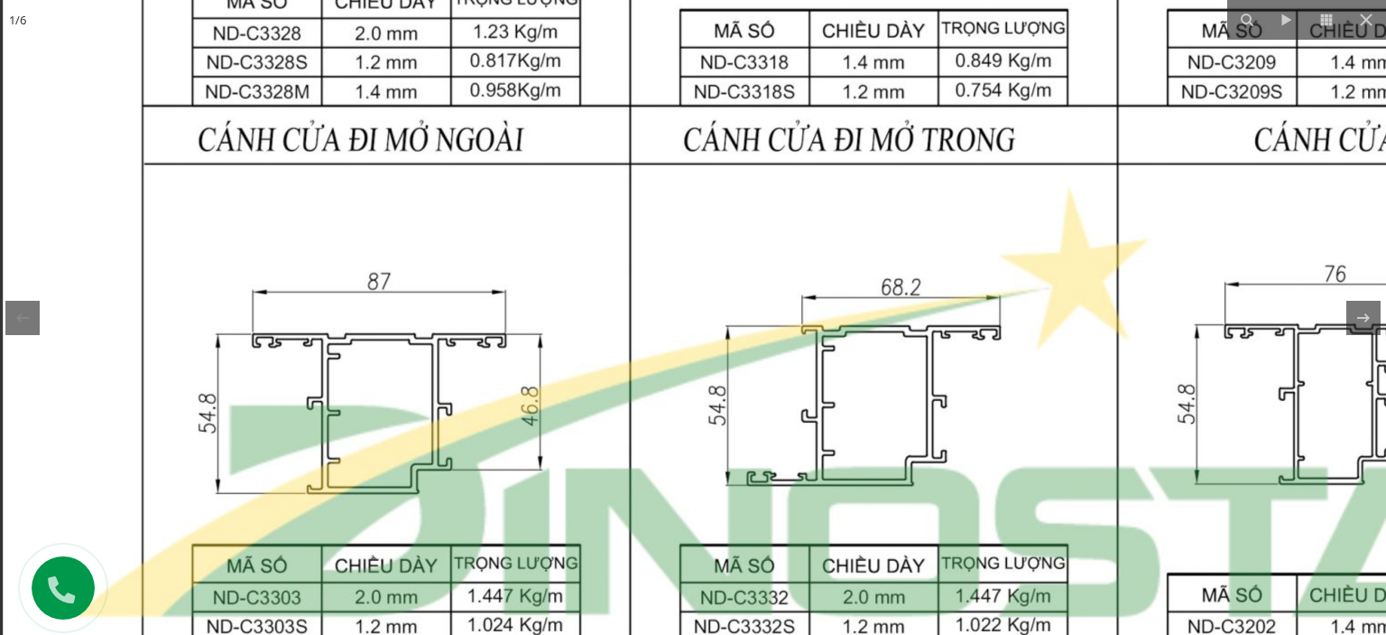
drag, startPoint x: 533, startPoint y: 458, endPoint x: 585, endPoint y: 133, distance: 329.1
click at [547, 133] on img at bounding box center [874, 407] width 1743 height 2311
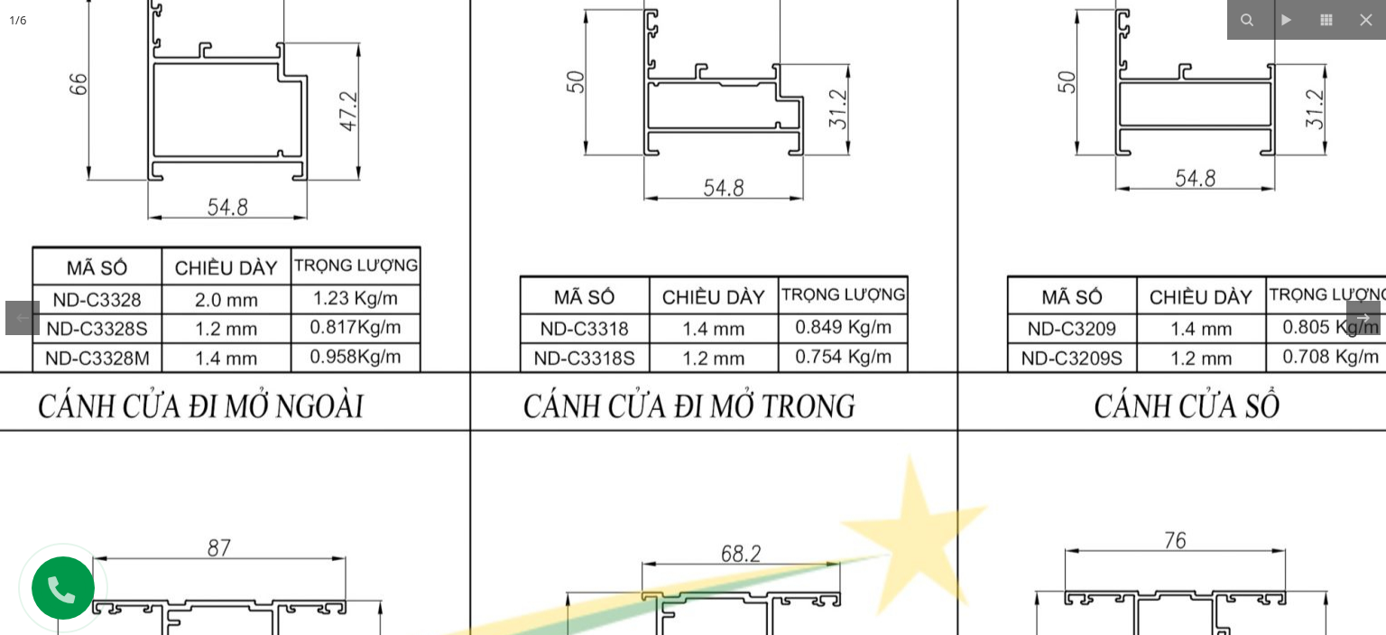
drag, startPoint x: 738, startPoint y: 141, endPoint x: 563, endPoint y: 391, distance: 305.2
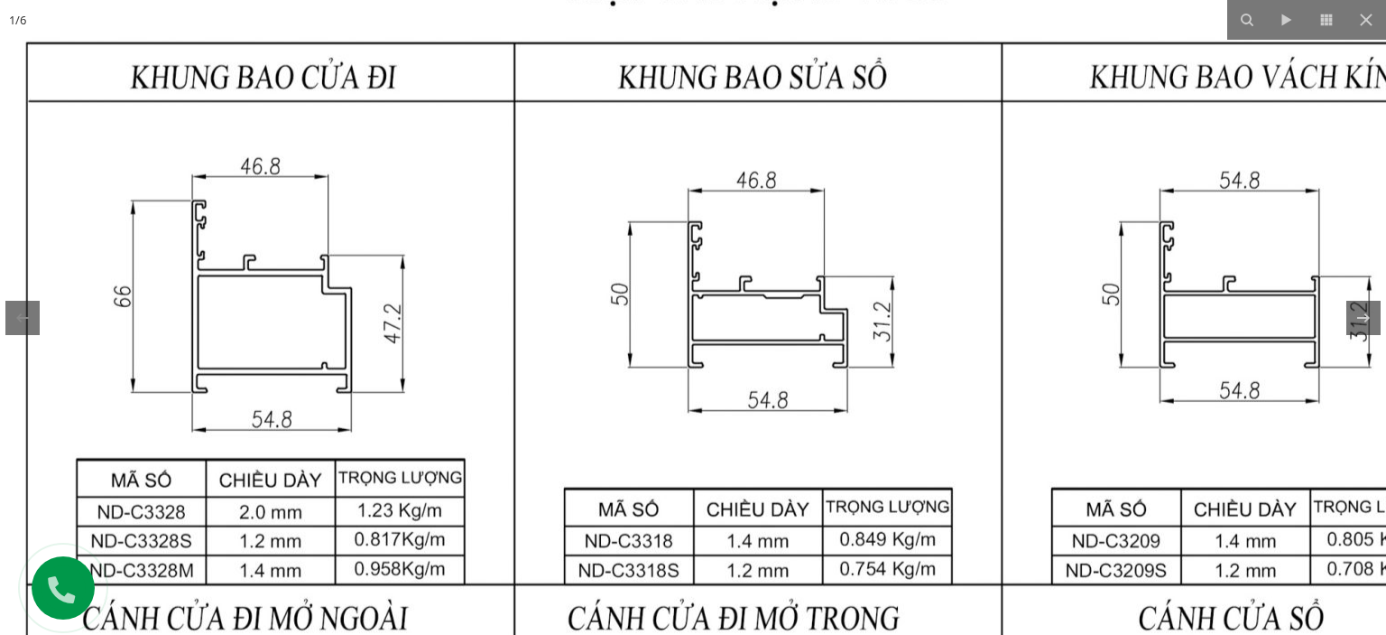
drag, startPoint x: 668, startPoint y: 218, endPoint x: 694, endPoint y: 411, distance: 194.9
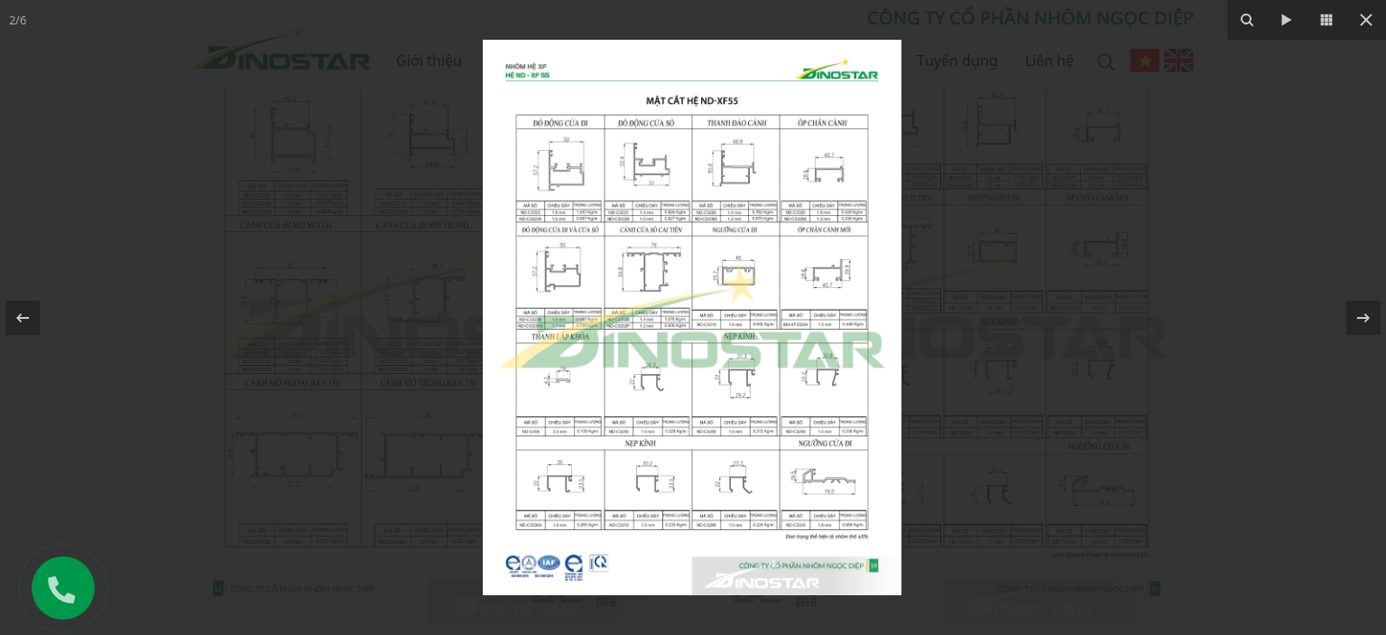
click at [595, 187] on img at bounding box center [692, 317] width 419 height 555
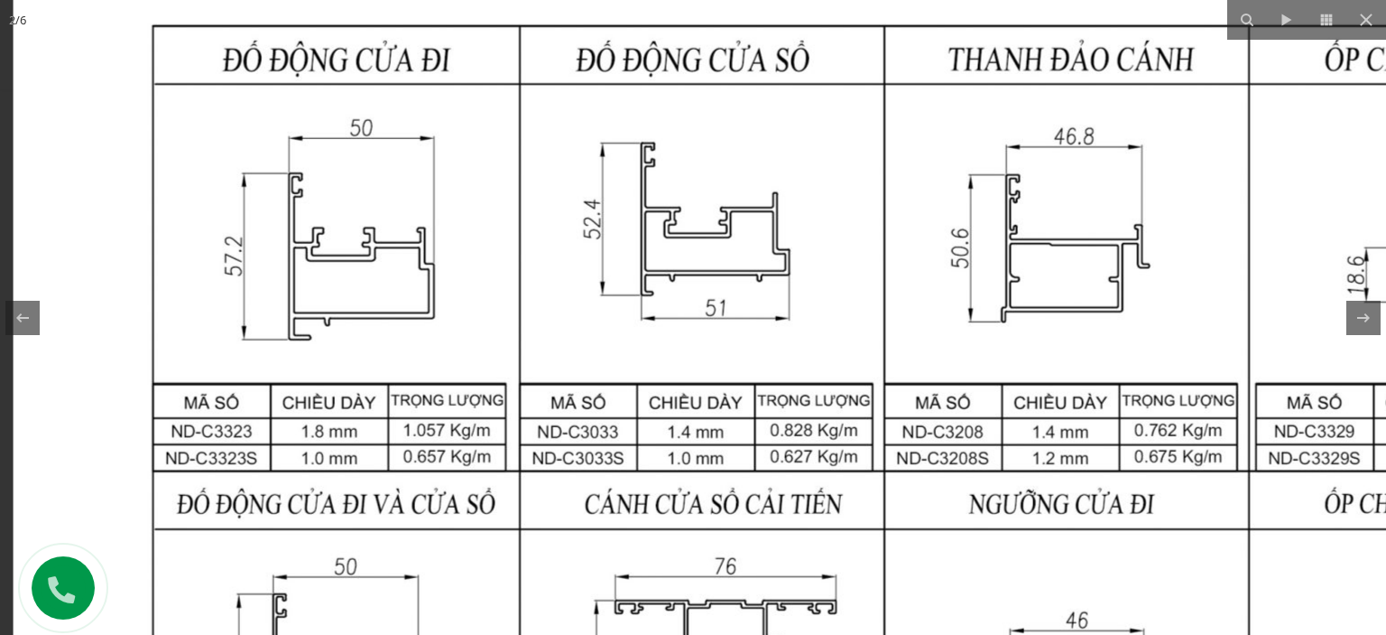
drag, startPoint x: 495, startPoint y: 189, endPoint x: 508, endPoint y: 306, distance: 118.1
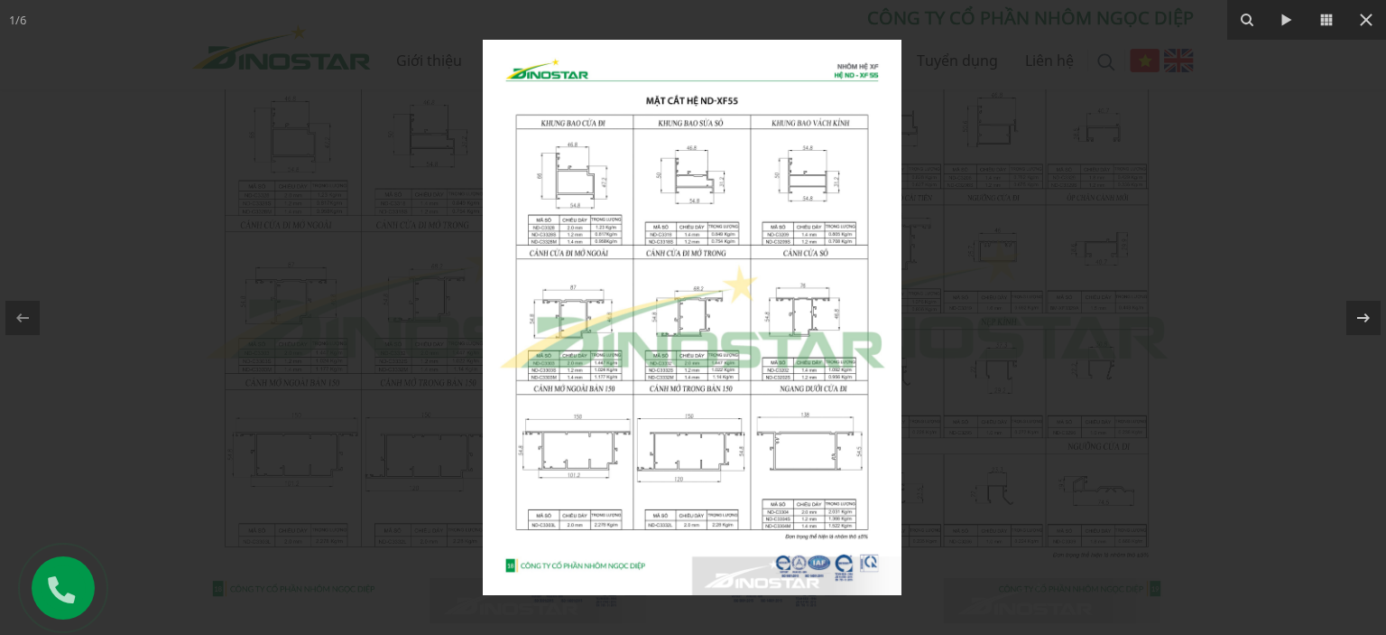
click at [614, 203] on img at bounding box center [692, 317] width 419 height 555
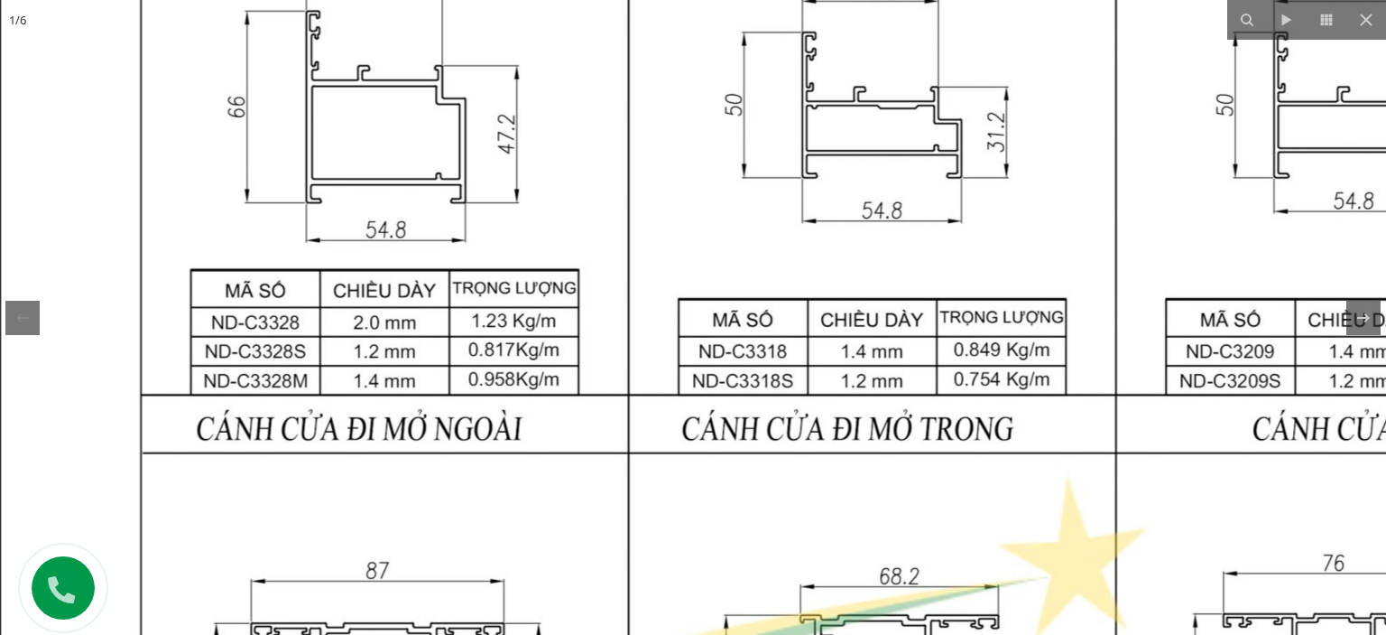
drag, startPoint x: 704, startPoint y: 183, endPoint x: 691, endPoint y: 238, distance: 56.5
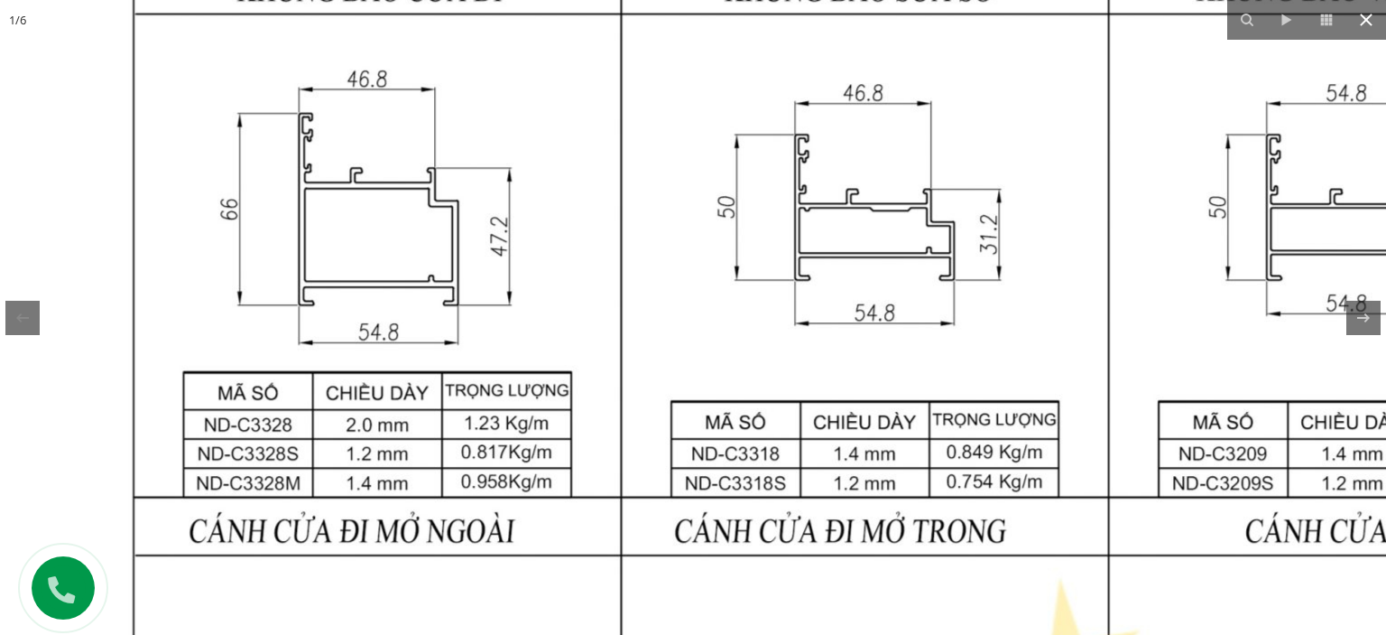
click at [1368, 24] on icon at bounding box center [1367, 20] width 22 height 22
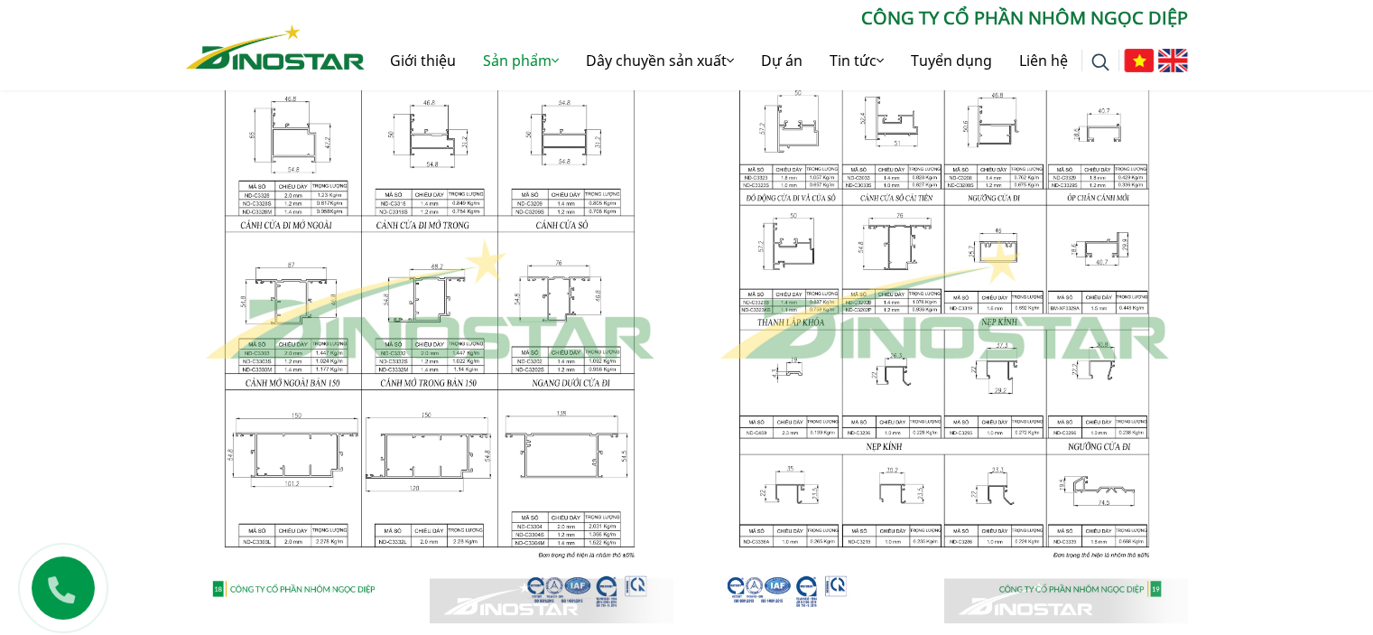
scroll to position [1083, 0]
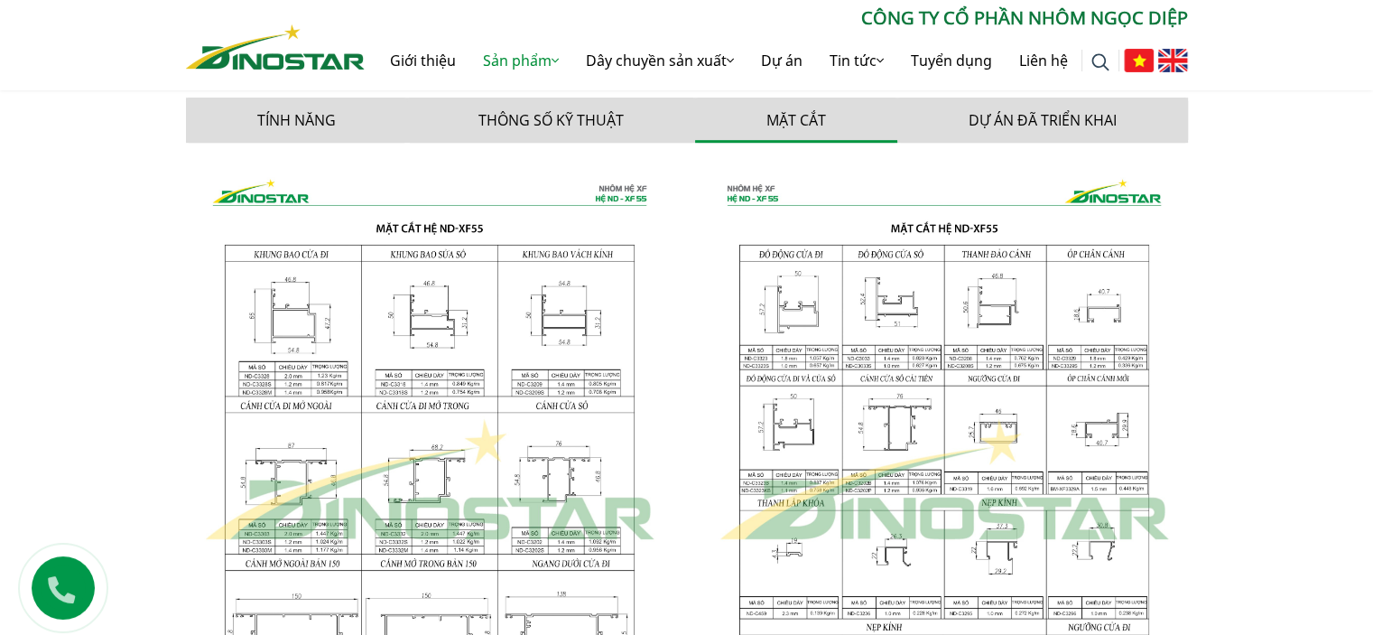
click at [423, 367] on img at bounding box center [429, 480] width 487 height 646
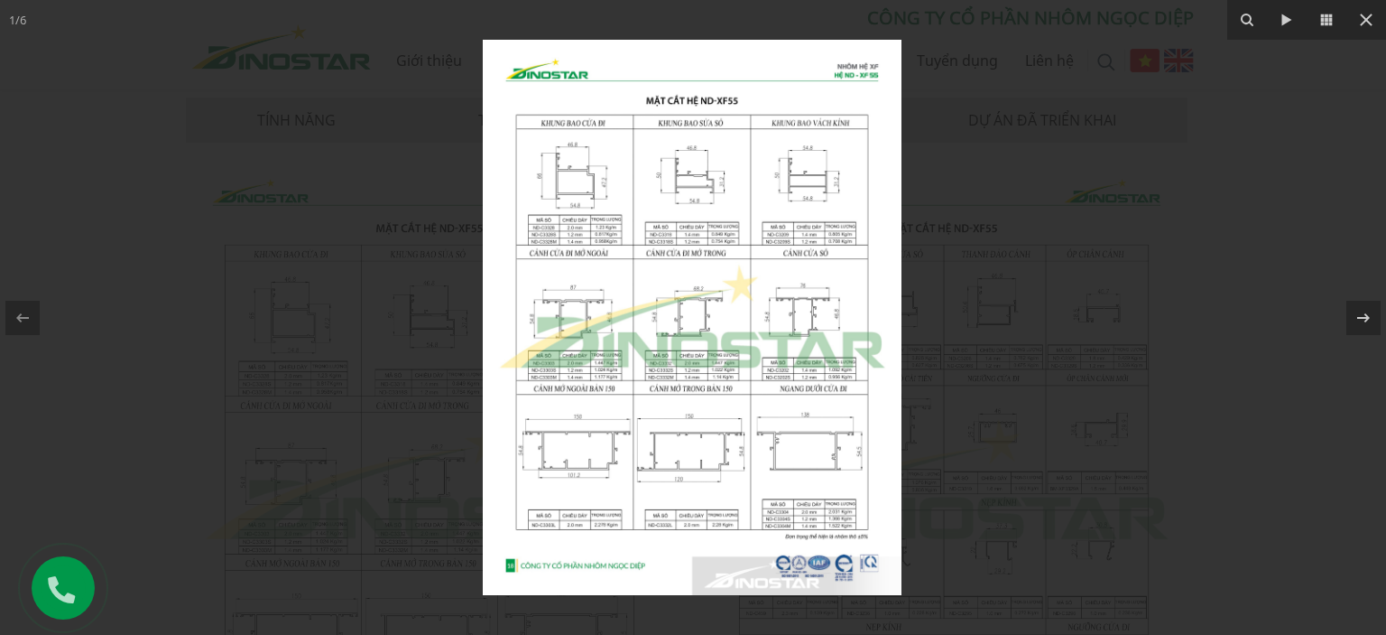
click at [581, 201] on img at bounding box center [692, 317] width 419 height 555
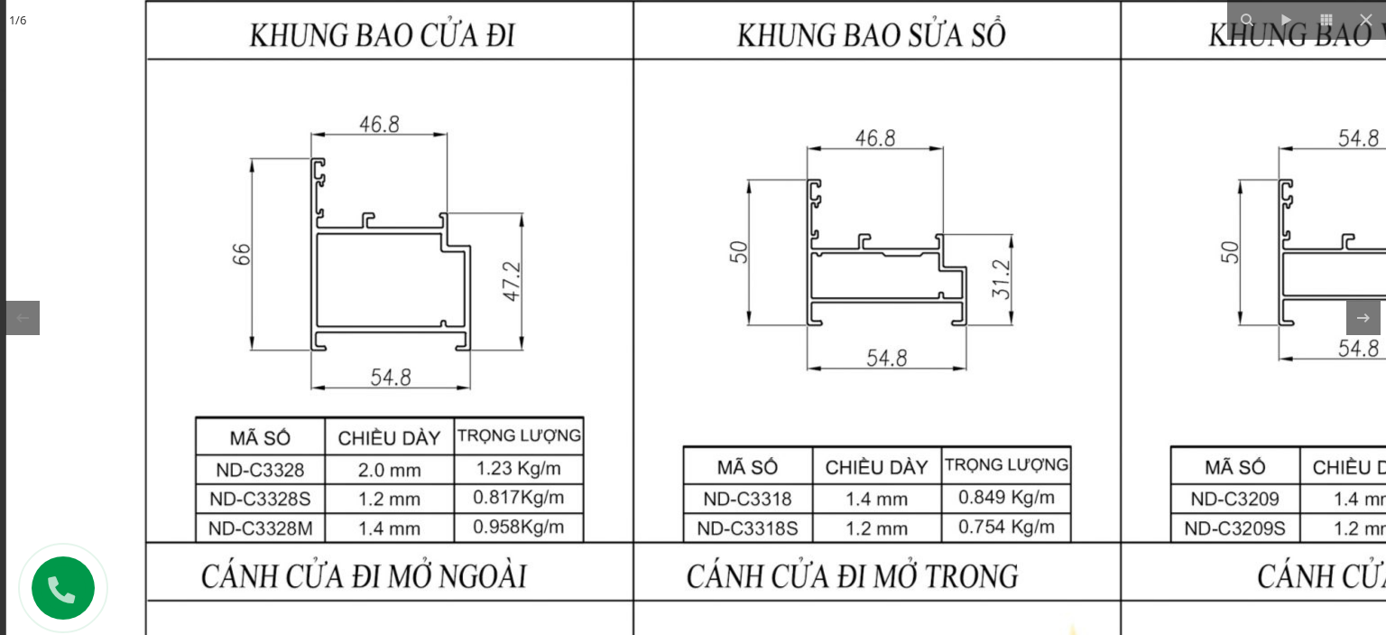
drag, startPoint x: 615, startPoint y: 197, endPoint x: 617, endPoint y: 339, distance: 142.6
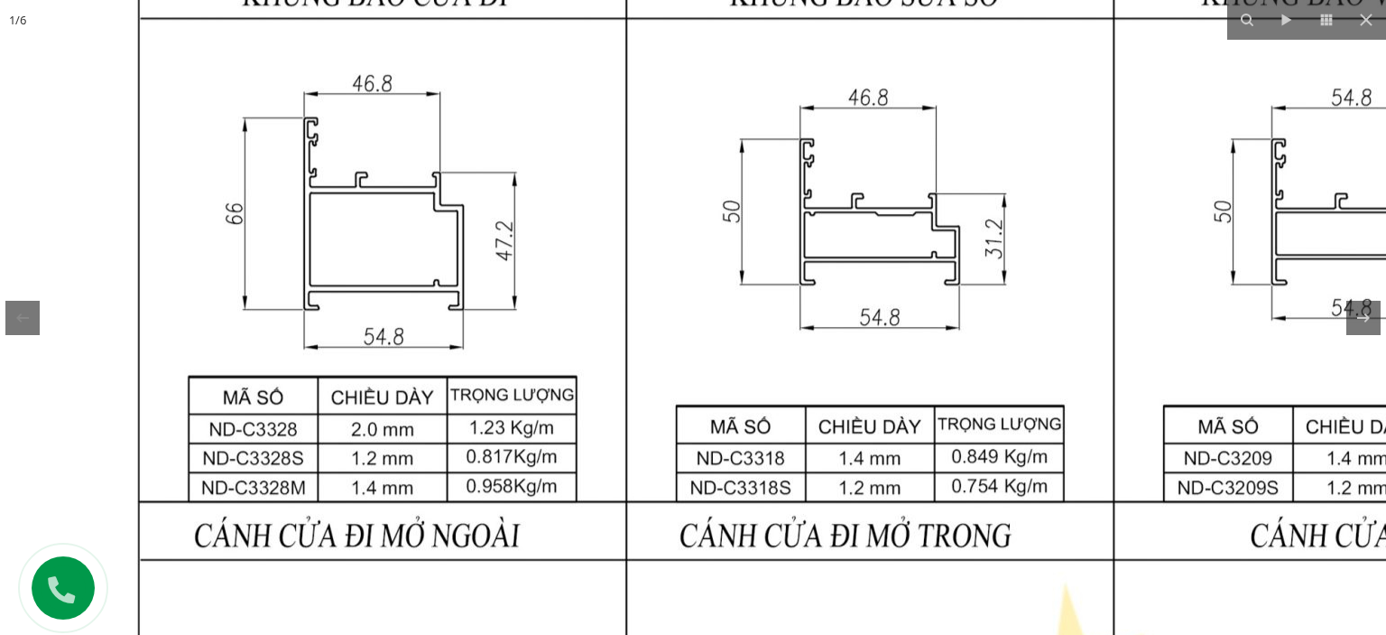
drag, startPoint x: 897, startPoint y: 378, endPoint x: 949, endPoint y: 118, distance: 265.0
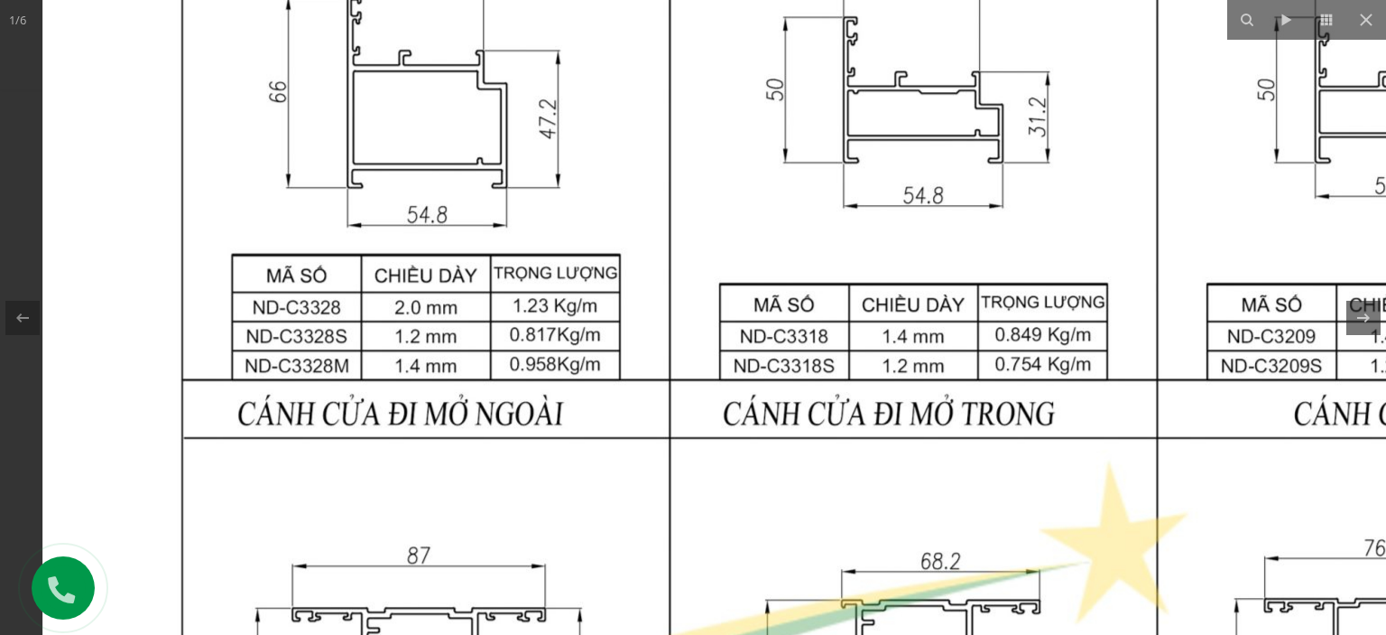
drag, startPoint x: 681, startPoint y: 385, endPoint x: 759, endPoint y: 541, distance: 173.6
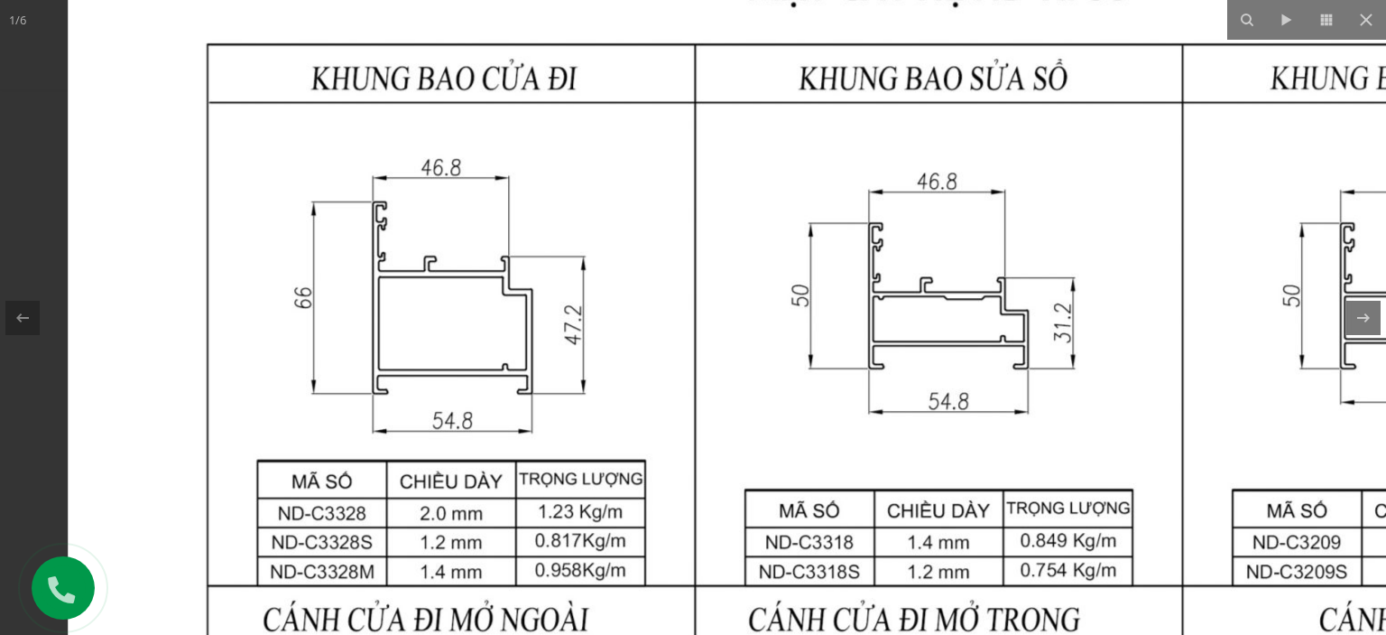
drag, startPoint x: 714, startPoint y: 357, endPoint x: 922, endPoint y: 527, distance: 268.8
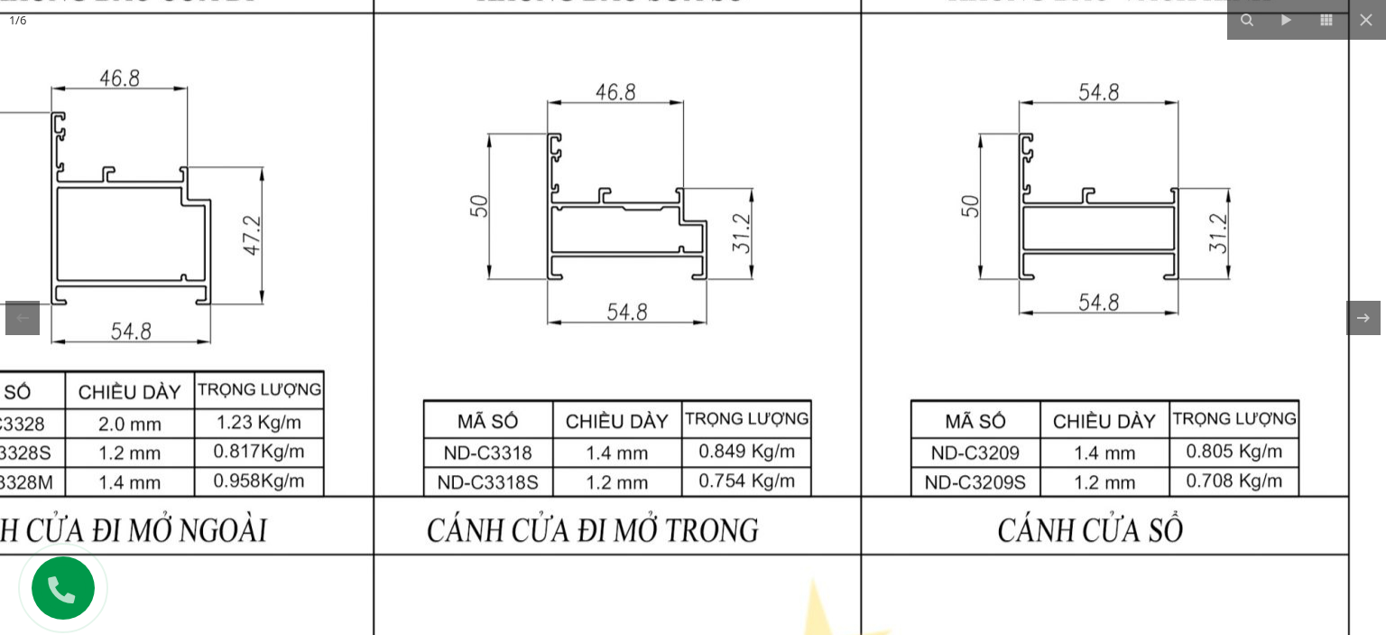
drag, startPoint x: 775, startPoint y: 338, endPoint x: 306, endPoint y: 324, distance: 469.6
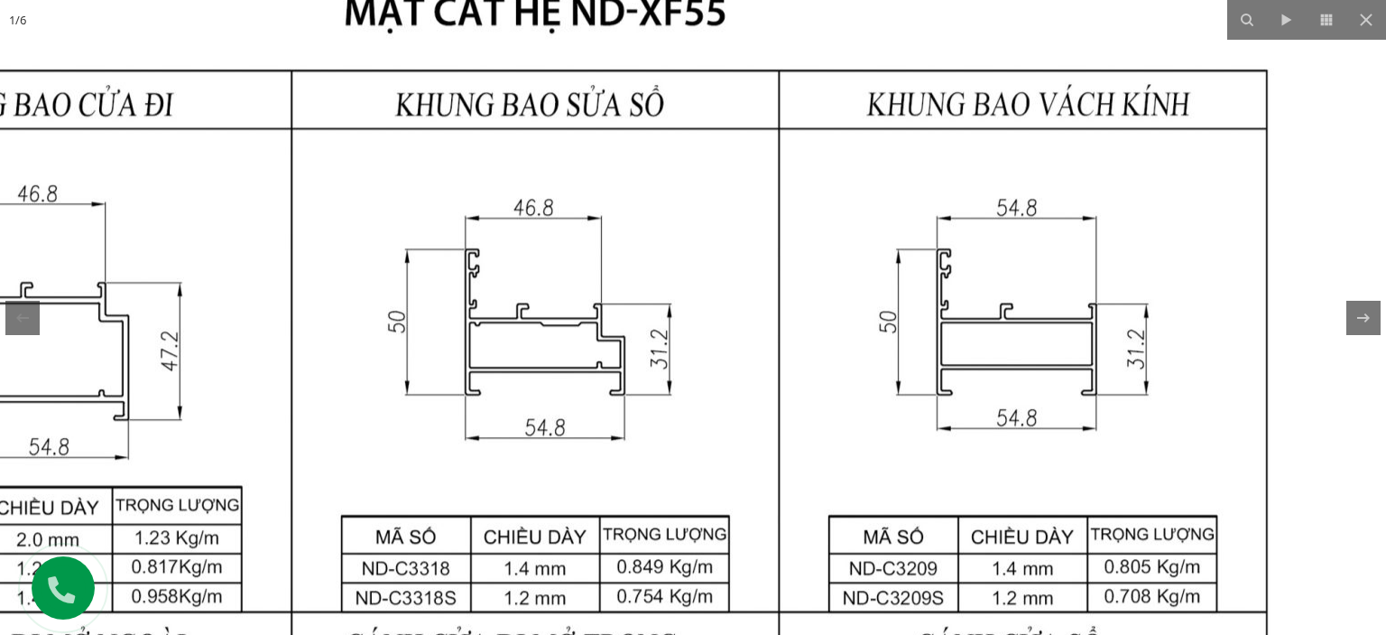
drag, startPoint x: 695, startPoint y: 285, endPoint x: 716, endPoint y: 349, distance: 67.4
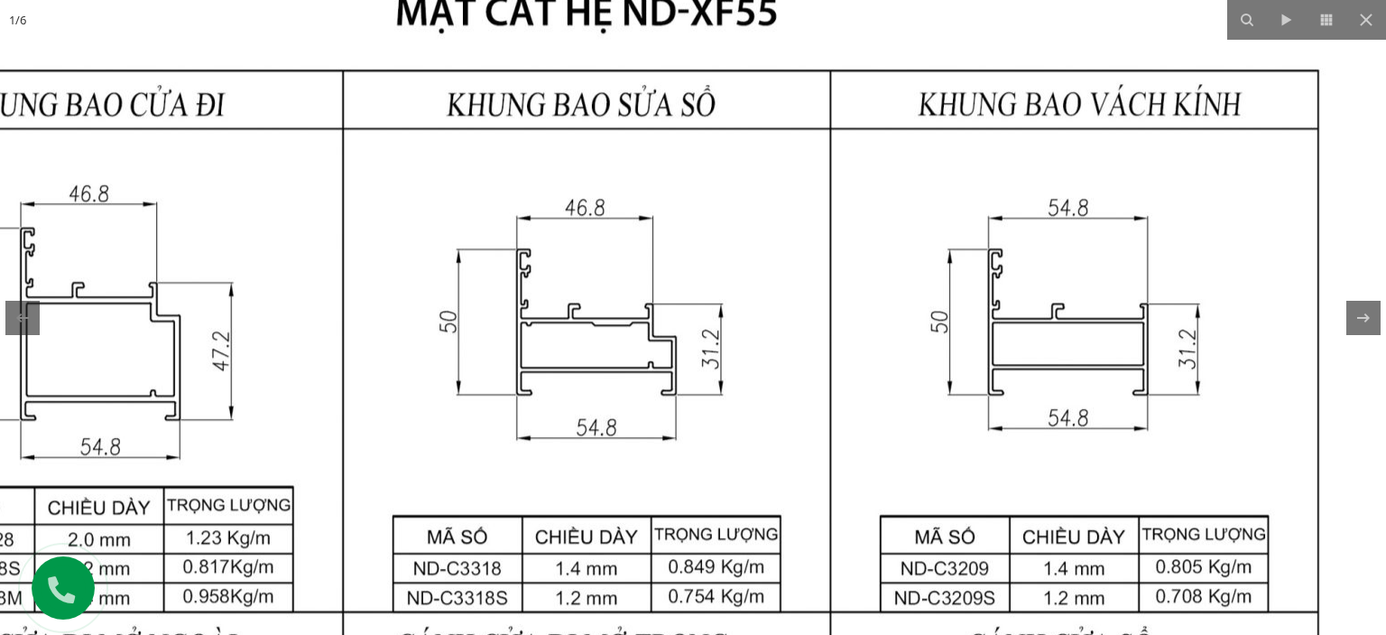
drag, startPoint x: 552, startPoint y: 380, endPoint x: 596, endPoint y: 385, distance: 43.7
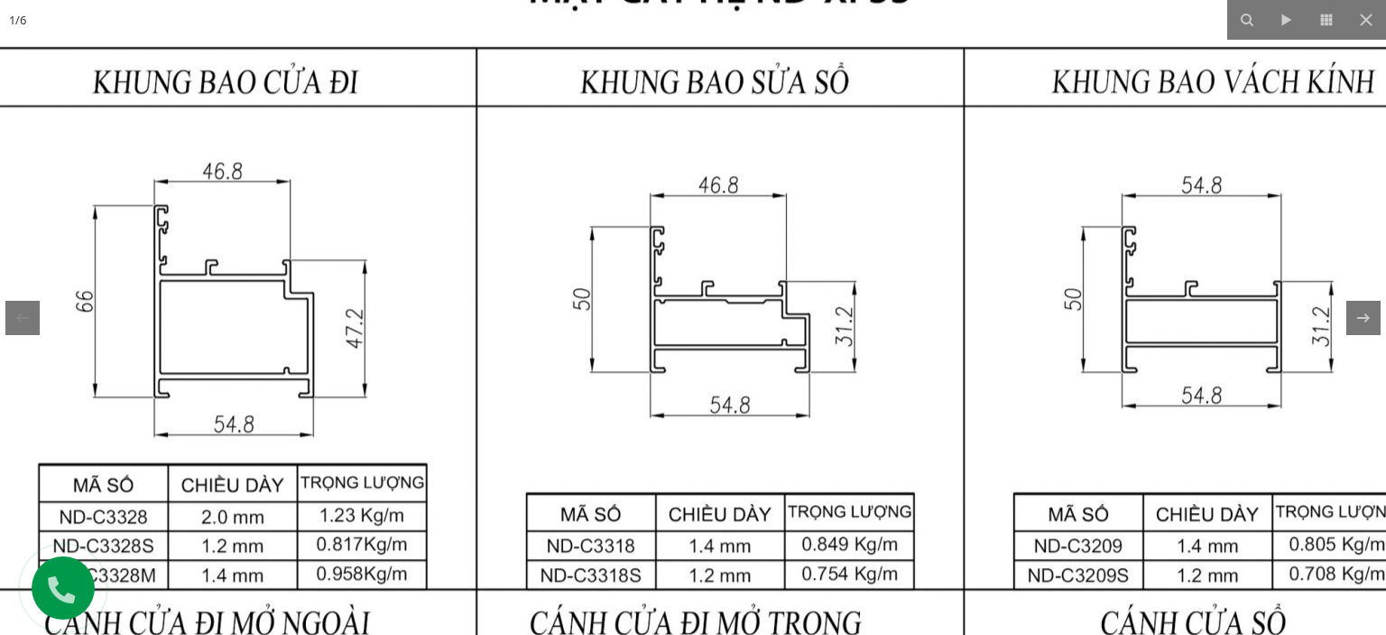
drag, startPoint x: 488, startPoint y: 412, endPoint x: 597, endPoint y: 380, distance: 113.1
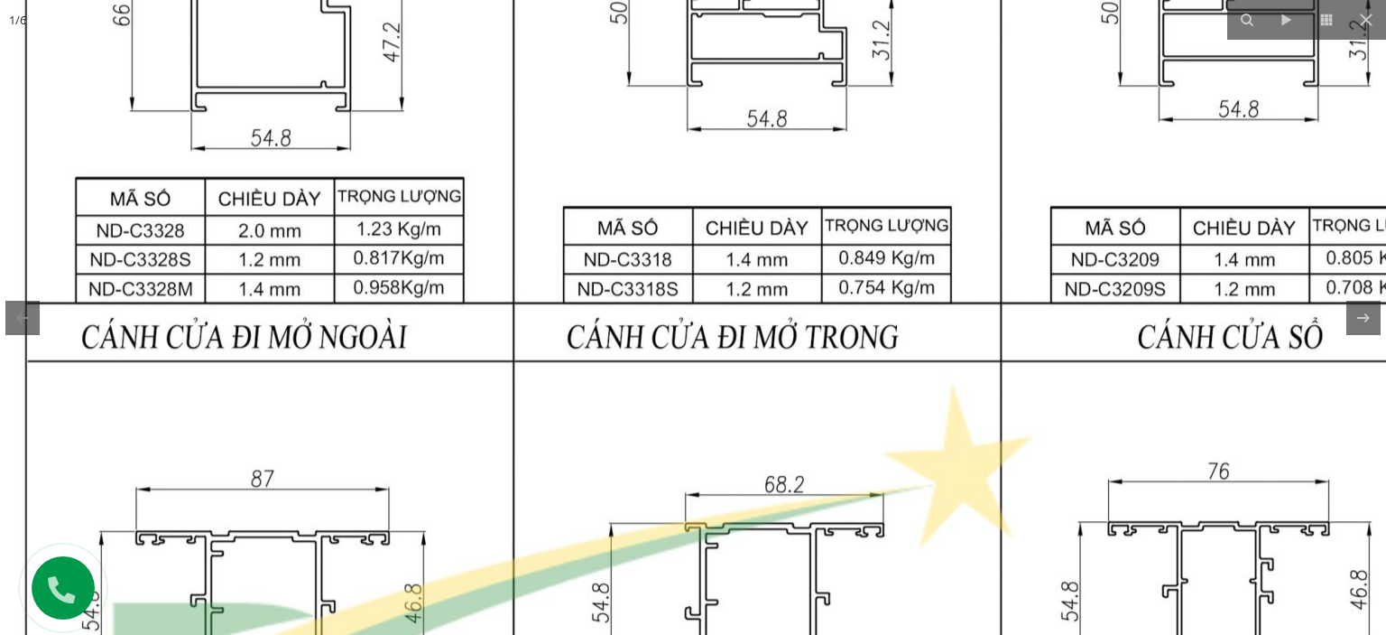
drag, startPoint x: 608, startPoint y: 463, endPoint x: 627, endPoint y: 160, distance: 303.9
click at [627, 160] on img at bounding box center [757, 604] width 1743 height 2311
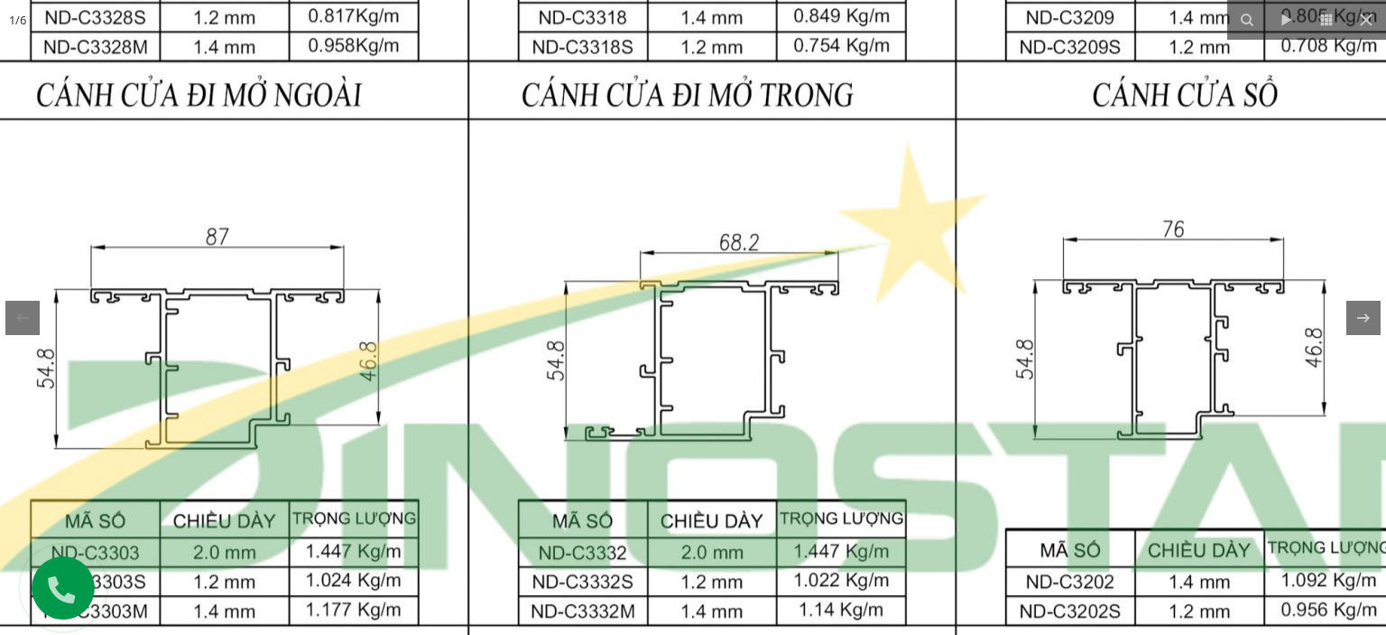
drag, startPoint x: 765, startPoint y: 443, endPoint x: 683, endPoint y: 270, distance: 191.8
click at [683, 270] on img at bounding box center [712, 362] width 1743 height 2311
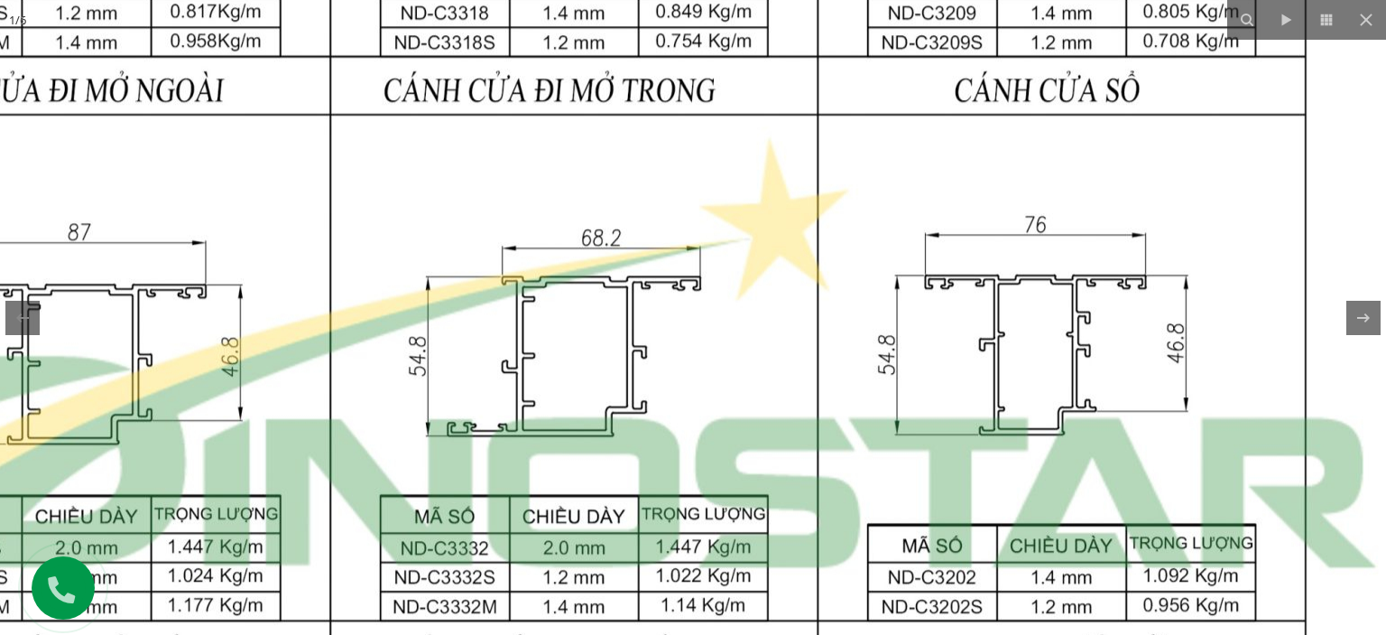
drag, startPoint x: 870, startPoint y: 311, endPoint x: 750, endPoint y: 317, distance: 120.2
click at [741, 318] on img at bounding box center [574, 357] width 1743 height 2311
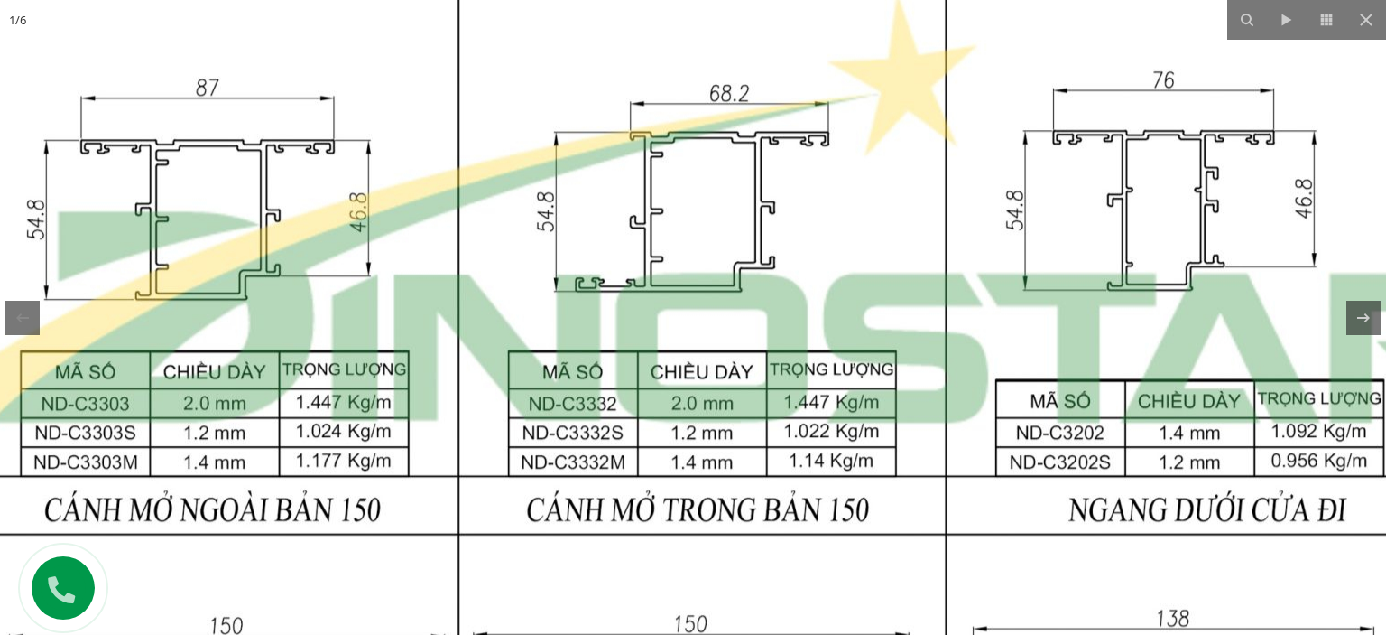
drag, startPoint x: 537, startPoint y: 441, endPoint x: 679, endPoint y: 282, distance: 213.5
click at [679, 282] on img at bounding box center [702, 213] width 1743 height 2311
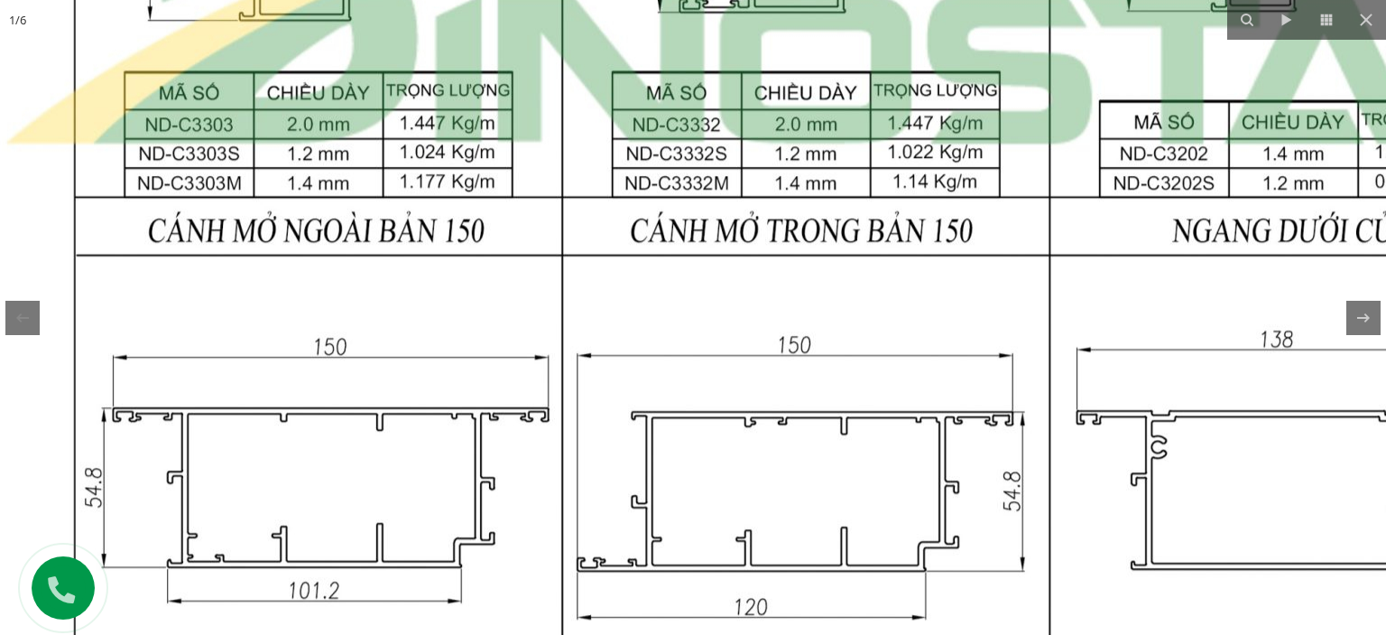
drag, startPoint x: 625, startPoint y: 517, endPoint x: 724, endPoint y: 299, distance: 239.6
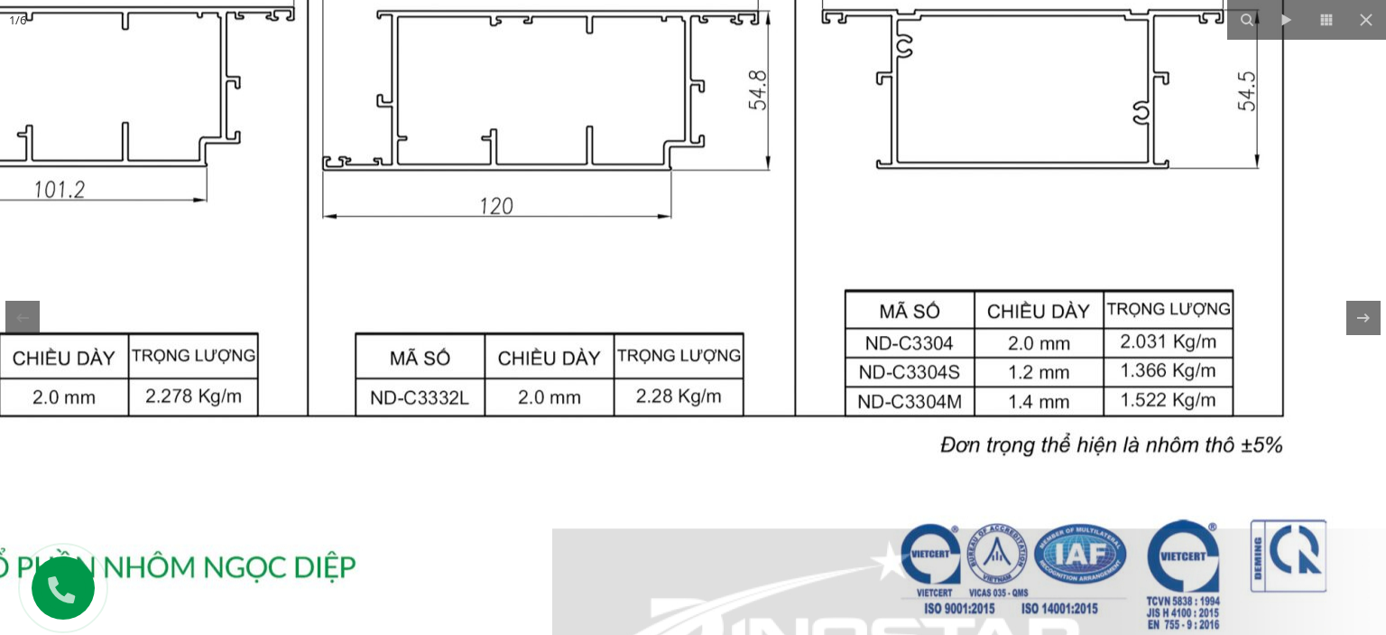
drag, startPoint x: 900, startPoint y: 526, endPoint x: 633, endPoint y: 136, distance: 472.7
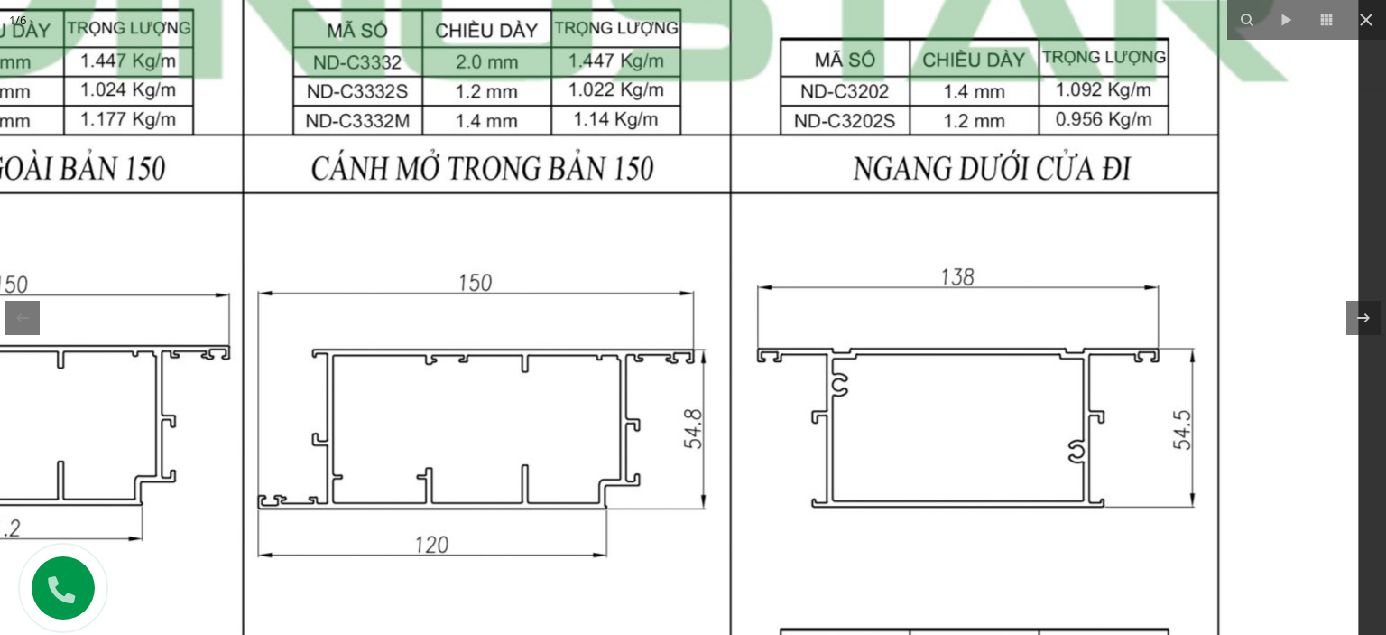
drag, startPoint x: 811, startPoint y: 198, endPoint x: 707, endPoint y: 502, distance: 321.7
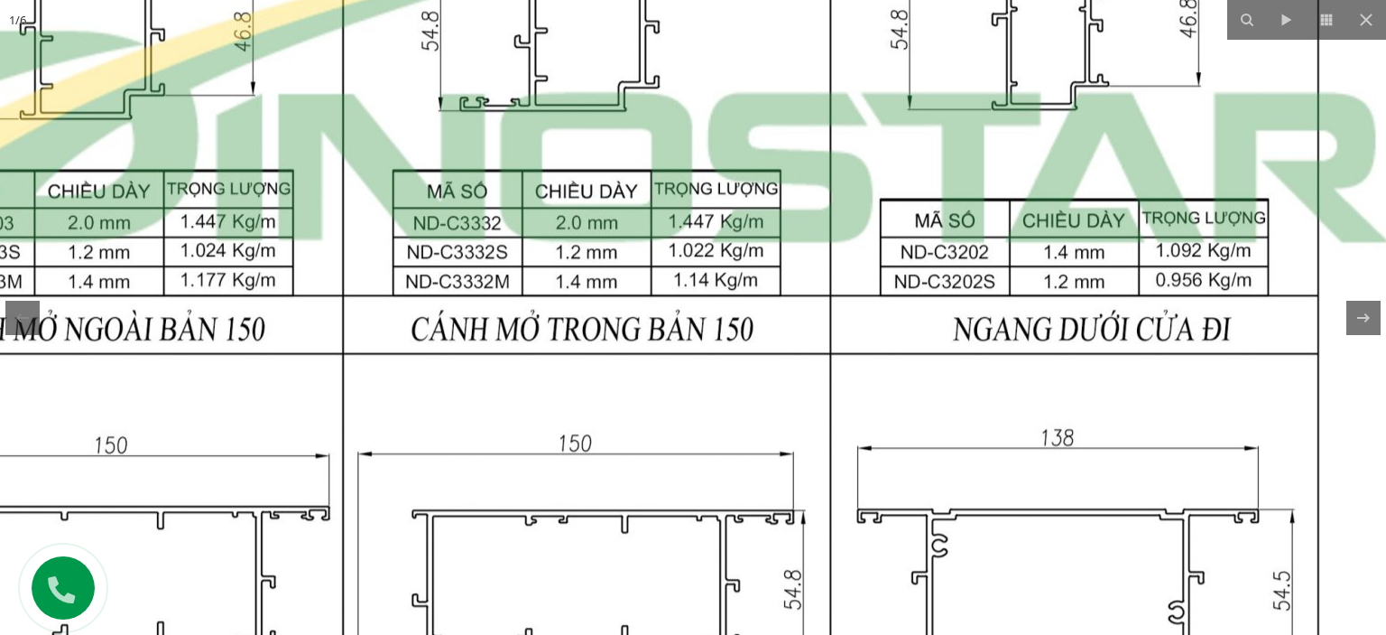
drag, startPoint x: 816, startPoint y: 309, endPoint x: 892, endPoint y: 458, distance: 167.1
click at [892, 458] on img at bounding box center [587, 32] width 1743 height 2311
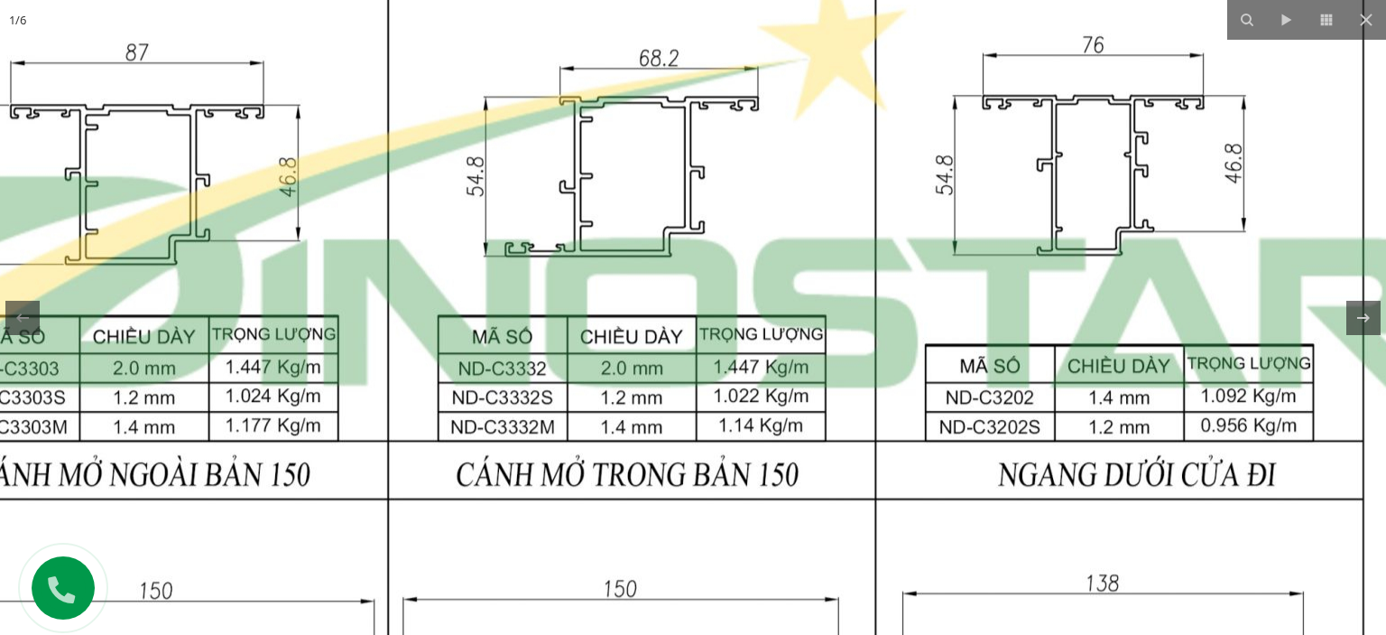
drag, startPoint x: 857, startPoint y: 310, endPoint x: 873, endPoint y: 401, distance: 92.6
click at [897, 440] on img at bounding box center [632, 178] width 1743 height 2311
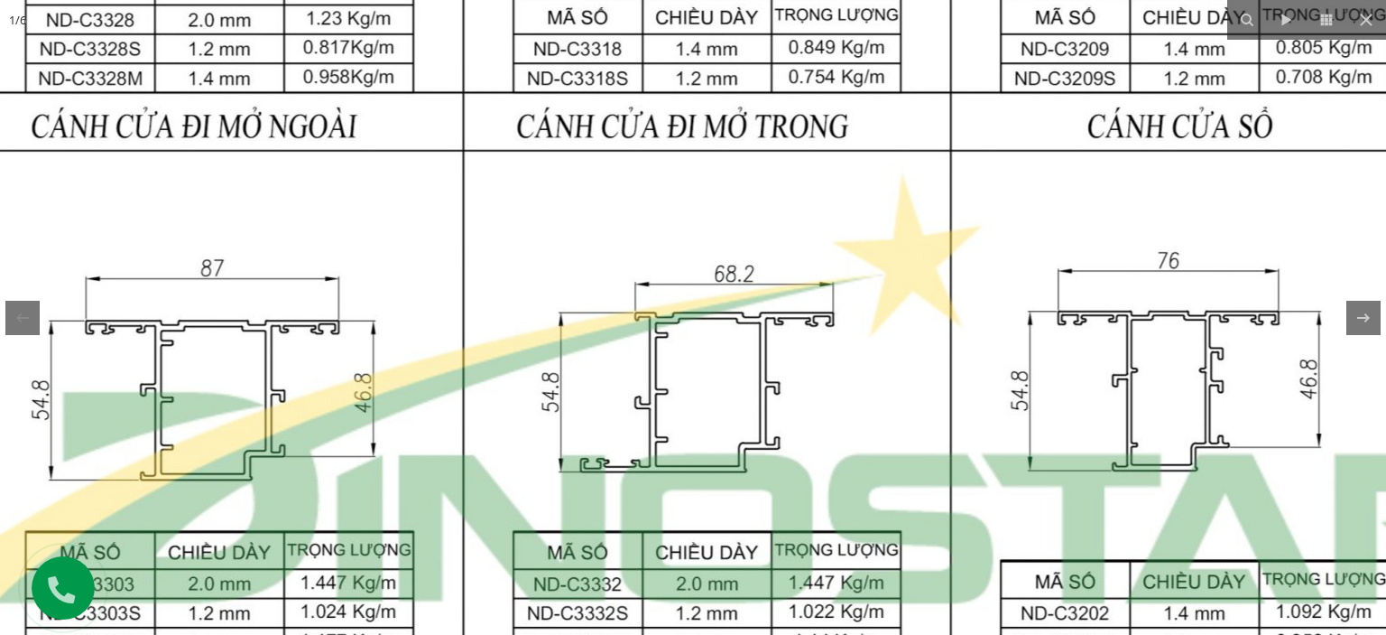
drag, startPoint x: 814, startPoint y: 273, endPoint x: 888, endPoint y: 449, distance: 190.9
click at [888, 449] on img at bounding box center [707, 393] width 1743 height 2311
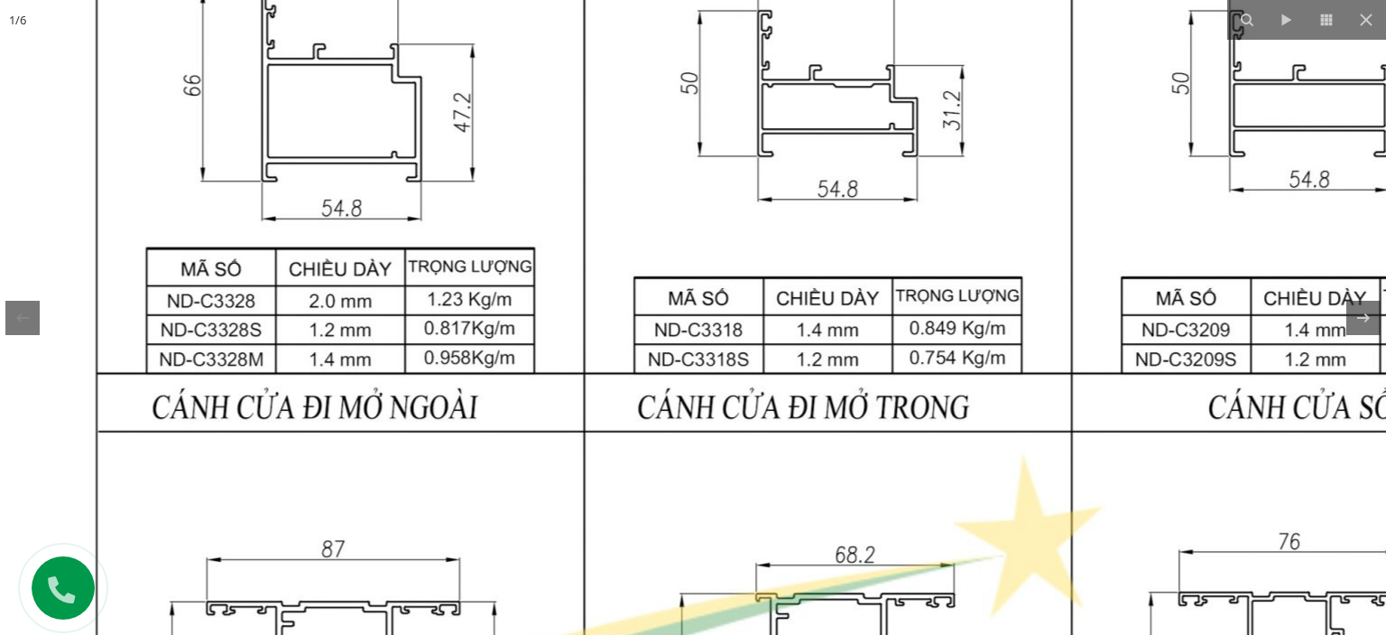
drag, startPoint x: 804, startPoint y: 353, endPoint x: 873, endPoint y: 560, distance: 217.8
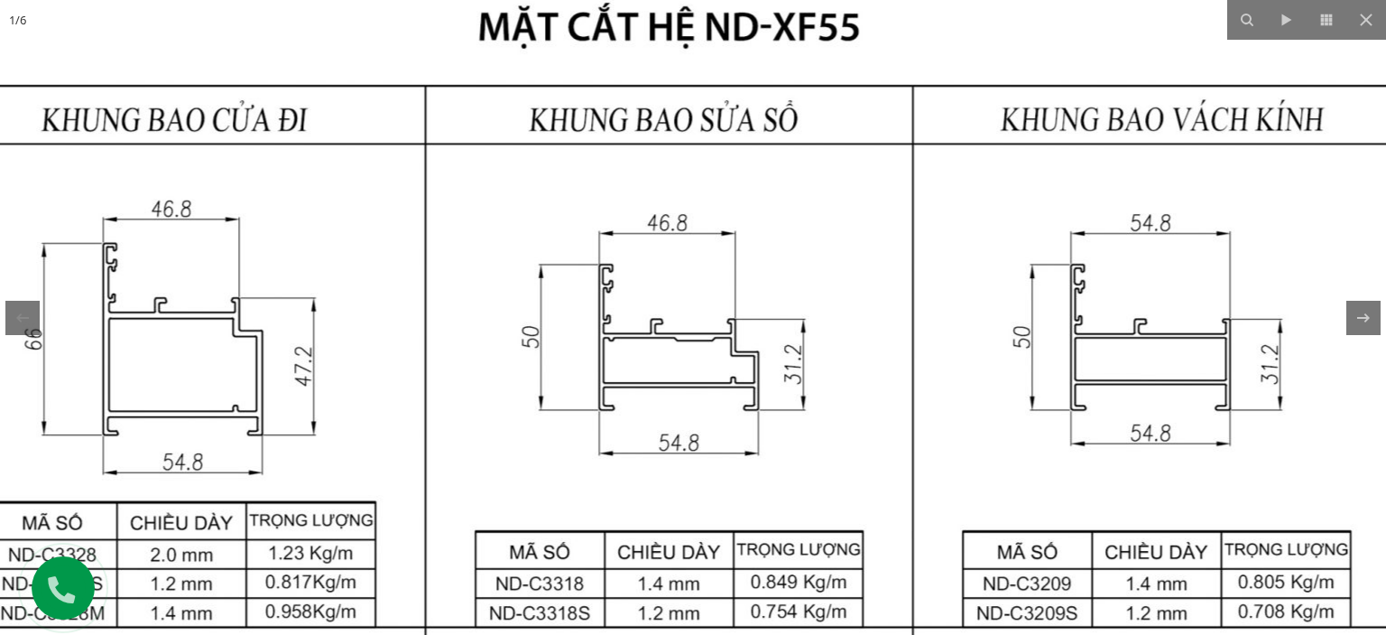
drag, startPoint x: 856, startPoint y: 426, endPoint x: 692, endPoint y: 661, distance: 285.9
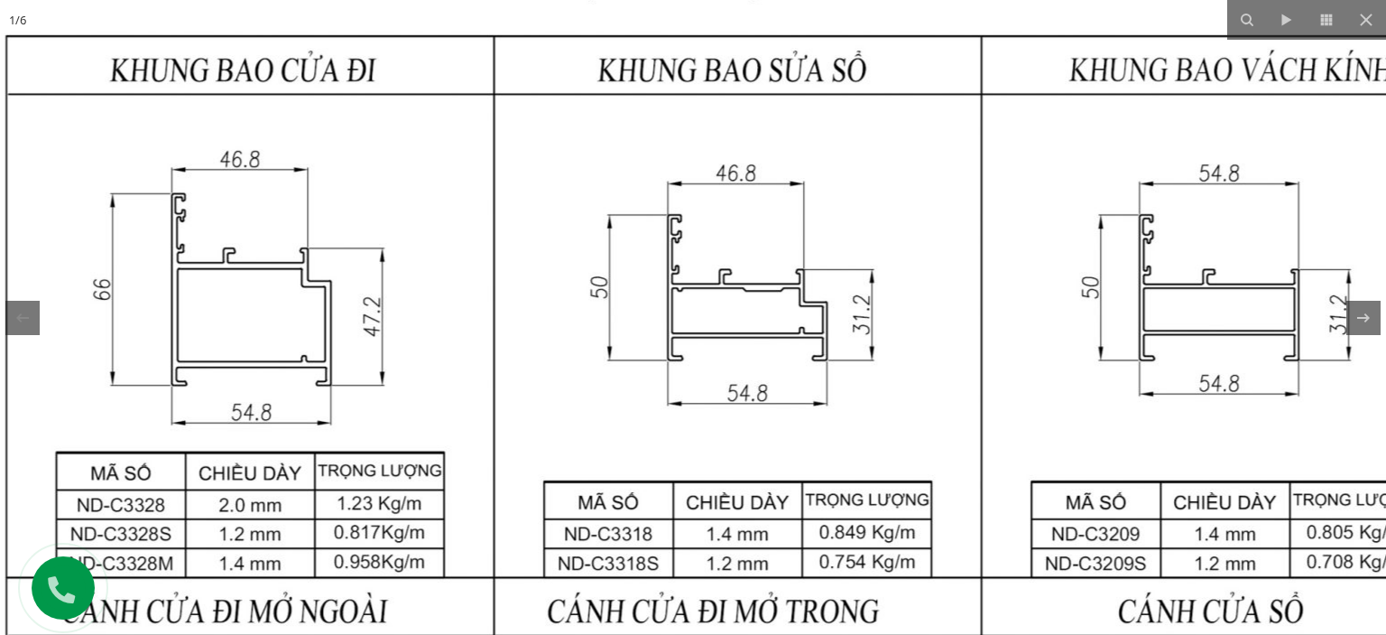
drag, startPoint x: 369, startPoint y: 353, endPoint x: 397, endPoint y: 332, distance: 34.8
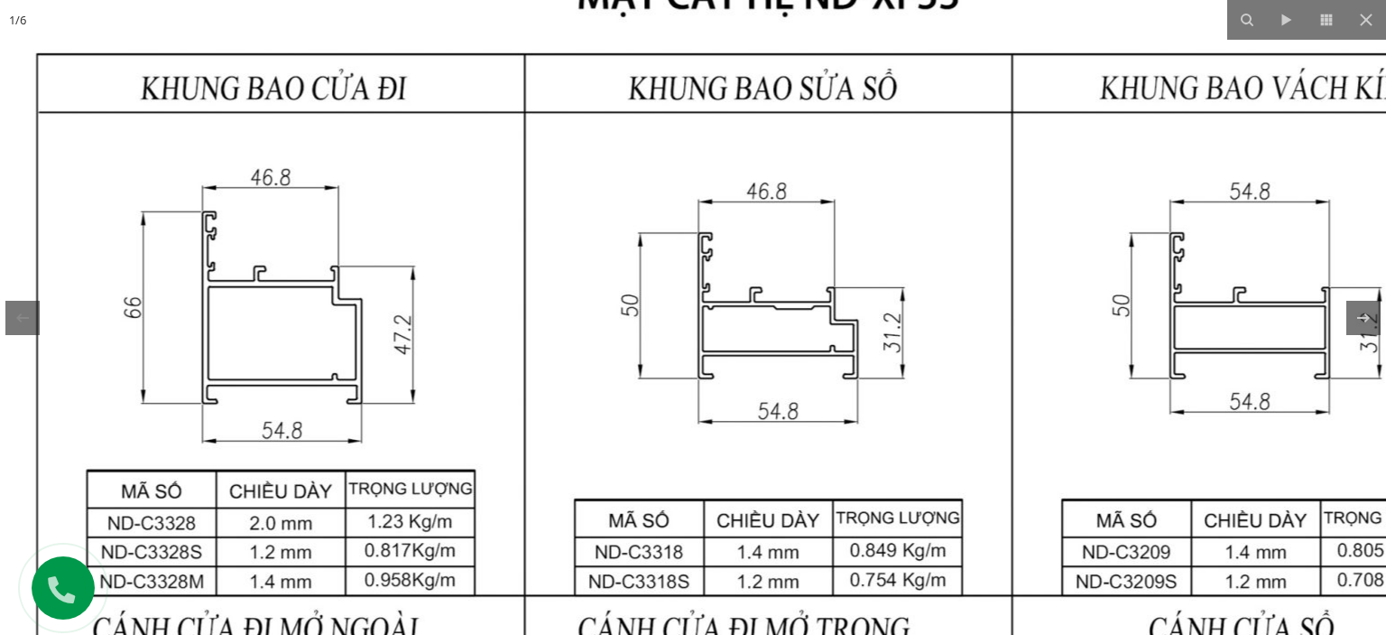
drag, startPoint x: 352, startPoint y: 292, endPoint x: 369, endPoint y: 299, distance: 18.6
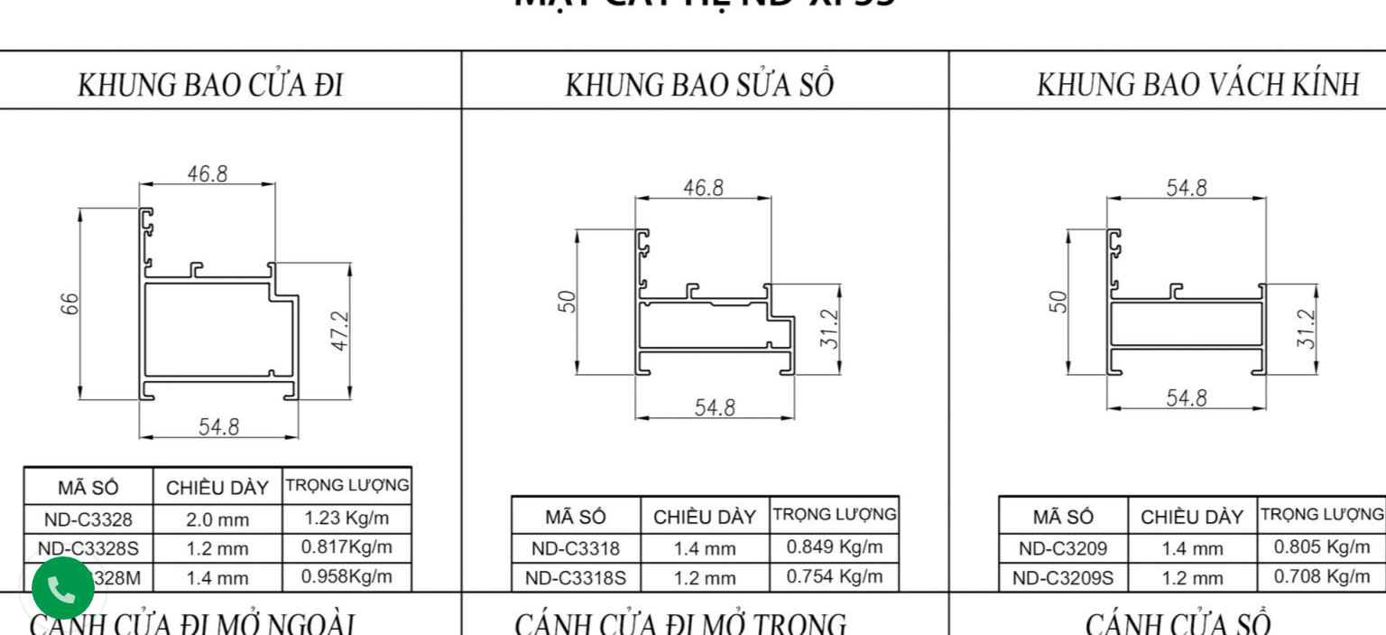
drag, startPoint x: 922, startPoint y: 295, endPoint x: 824, endPoint y: 291, distance: 97.6
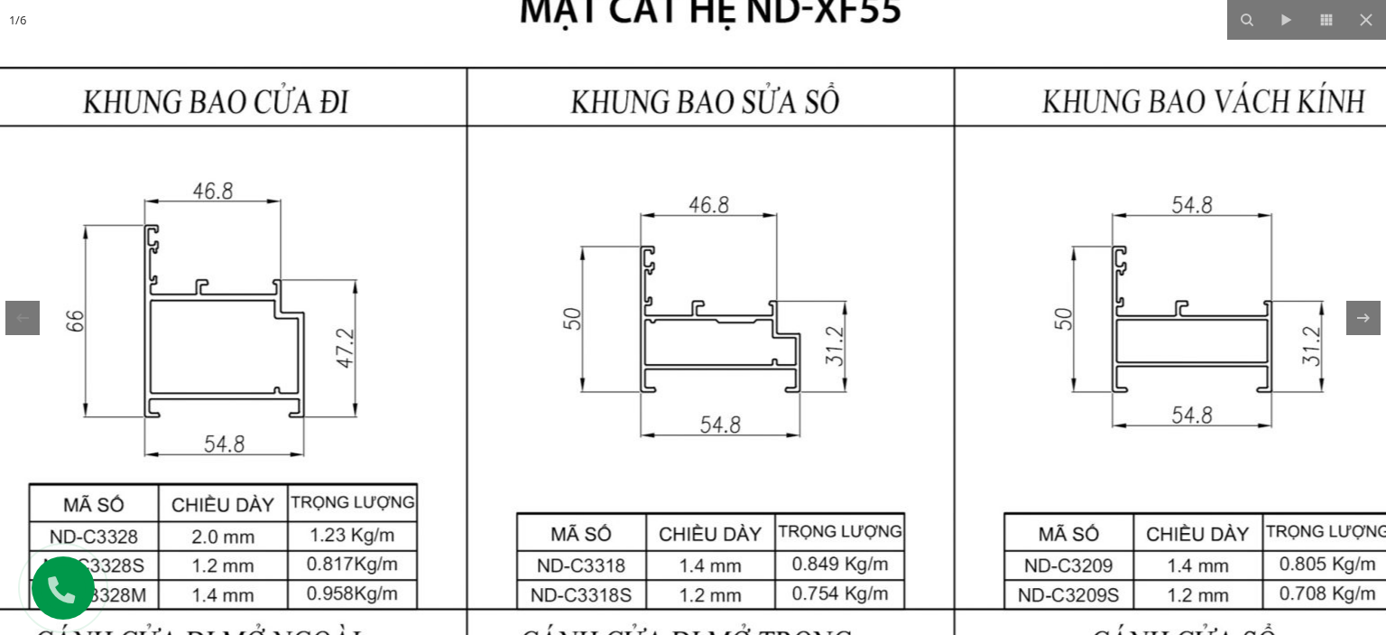
drag, startPoint x: 648, startPoint y: 296, endPoint x: 655, endPoint y: 317, distance: 22.0
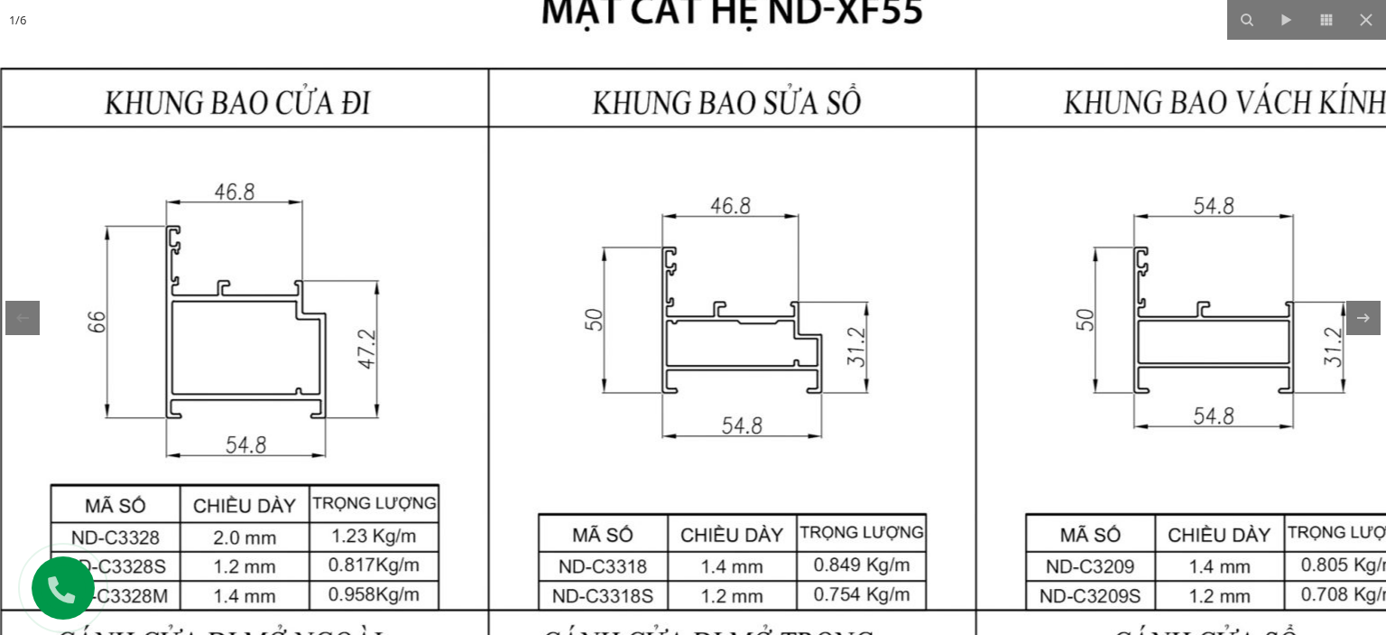
drag, startPoint x: 426, startPoint y: 501, endPoint x: 444, endPoint y: 531, distance: 34.8
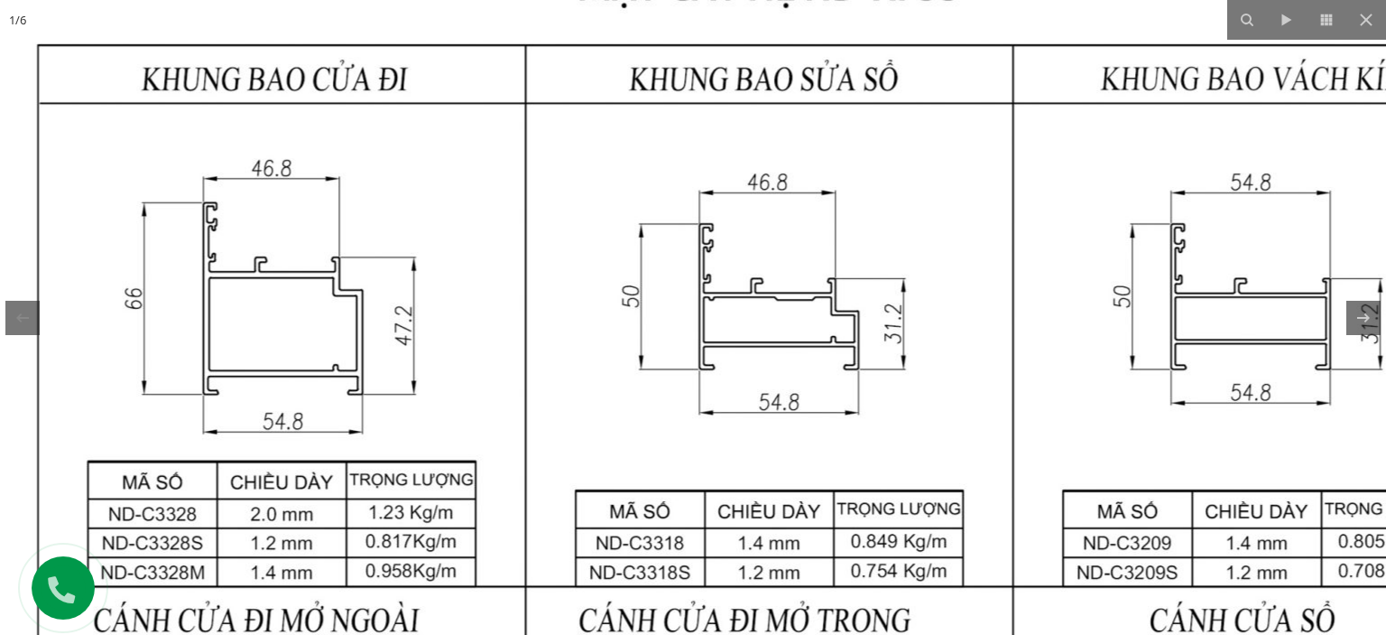
drag, startPoint x: 394, startPoint y: 425, endPoint x: 434, endPoint y: 370, distance: 67.9
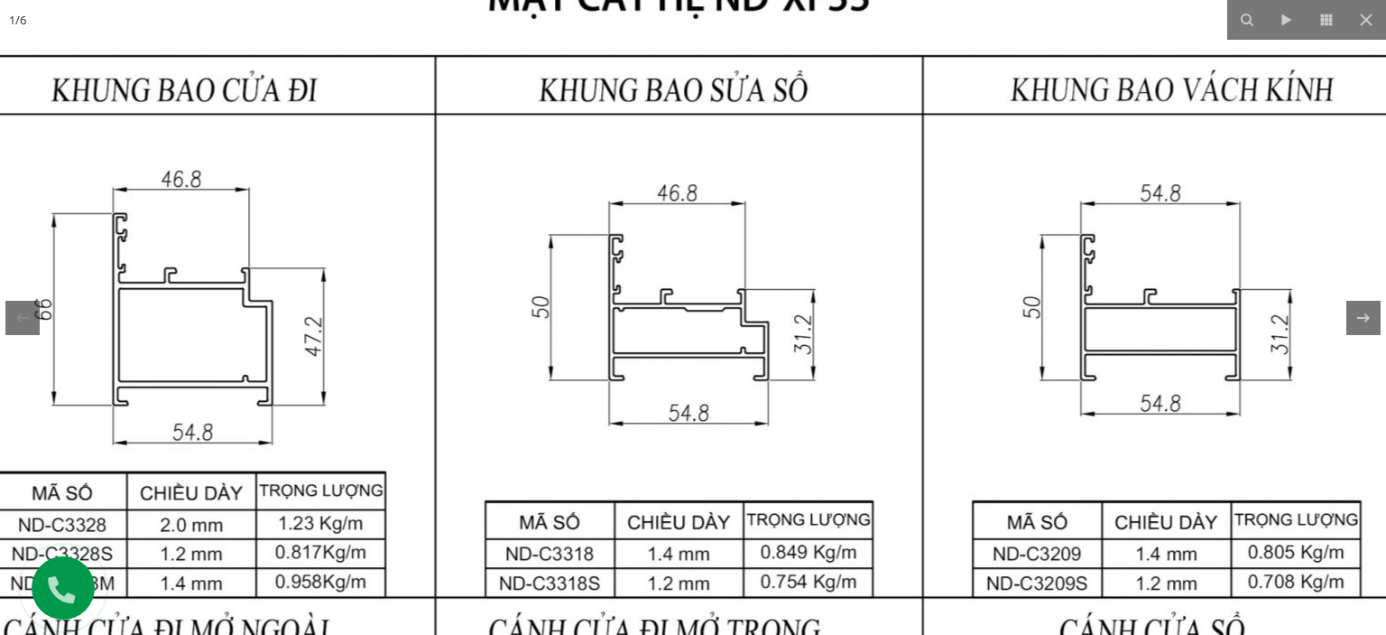
drag, startPoint x: 931, startPoint y: 275, endPoint x: 838, endPoint y: 286, distance: 94.5
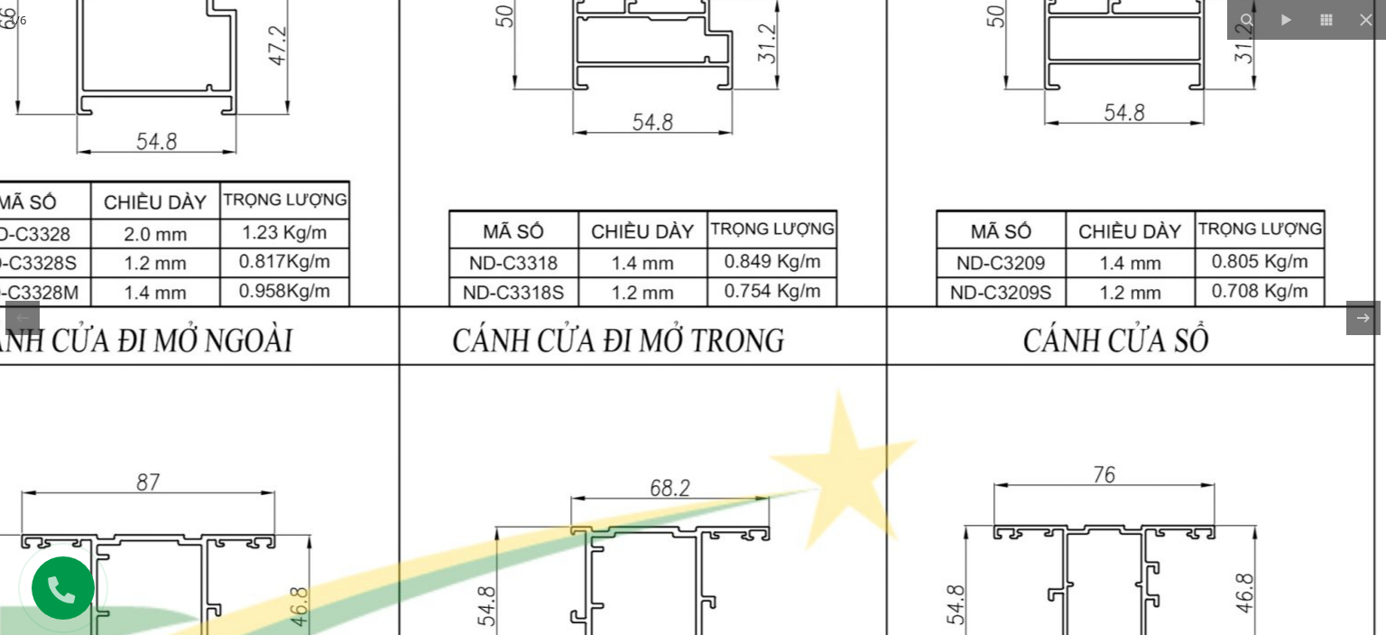
drag, startPoint x: 748, startPoint y: 440, endPoint x: 620, endPoint y: 270, distance: 213.4
click at [711, 138] on img at bounding box center [643, 607] width 1743 height 2311
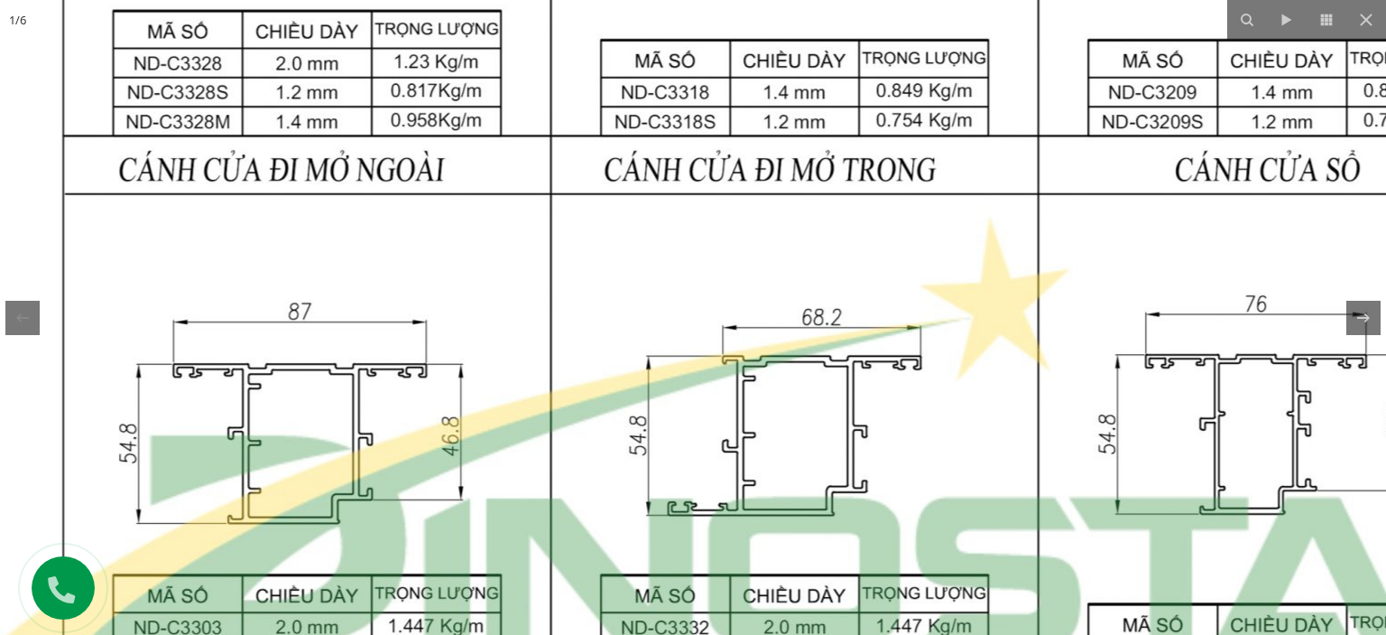
drag, startPoint x: 498, startPoint y: 427, endPoint x: 653, endPoint y: 263, distance: 226.0
click at [653, 263] on img at bounding box center [794, 437] width 1743 height 2311
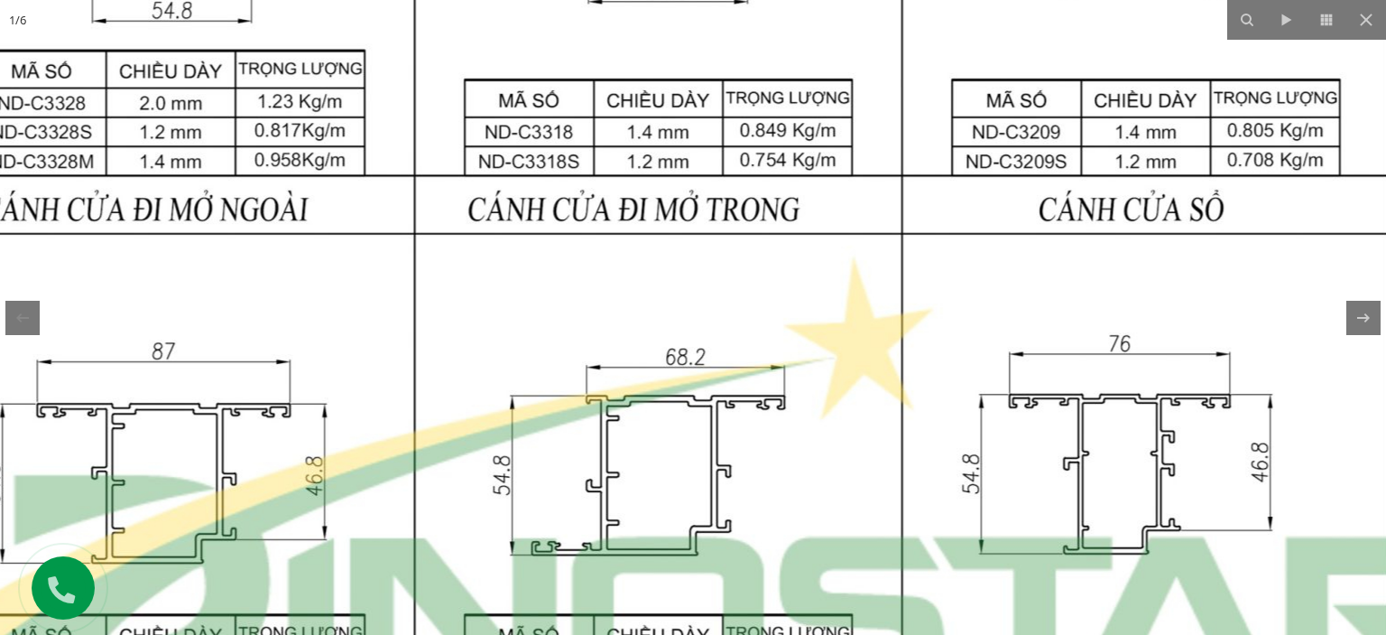
drag, startPoint x: 1107, startPoint y: 440, endPoint x: 972, endPoint y: 474, distance: 139.4
click at [972, 474] on img at bounding box center [658, 476] width 1743 height 2311
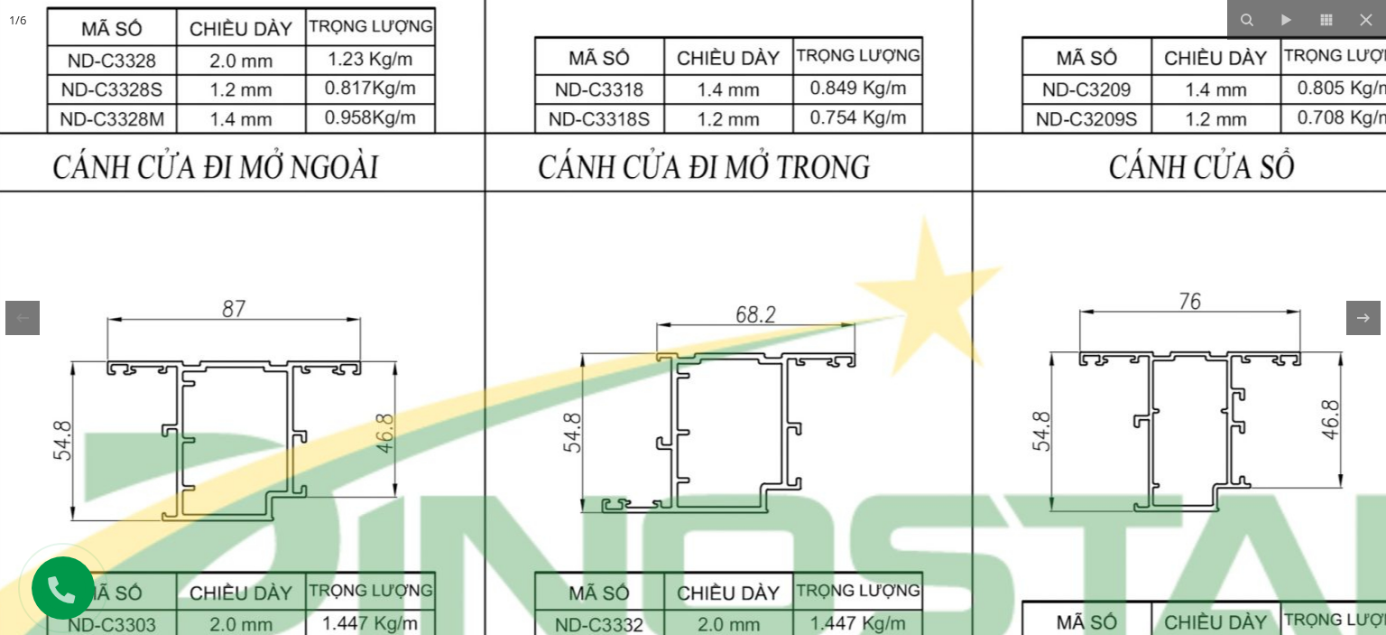
drag, startPoint x: 722, startPoint y: 472, endPoint x: 791, endPoint y: 440, distance: 75.9
click at [791, 440] on img at bounding box center [728, 434] width 1743 height 2311
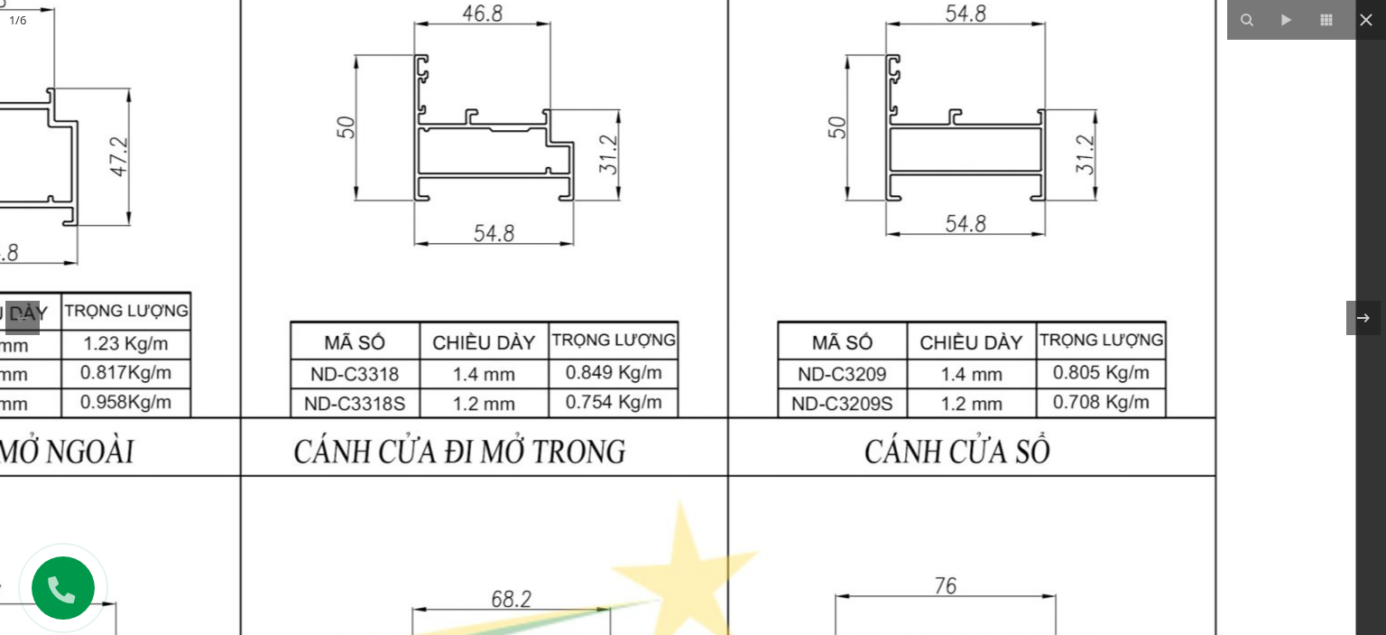
drag, startPoint x: 1138, startPoint y: 307, endPoint x: 910, endPoint y: 515, distance: 309.2
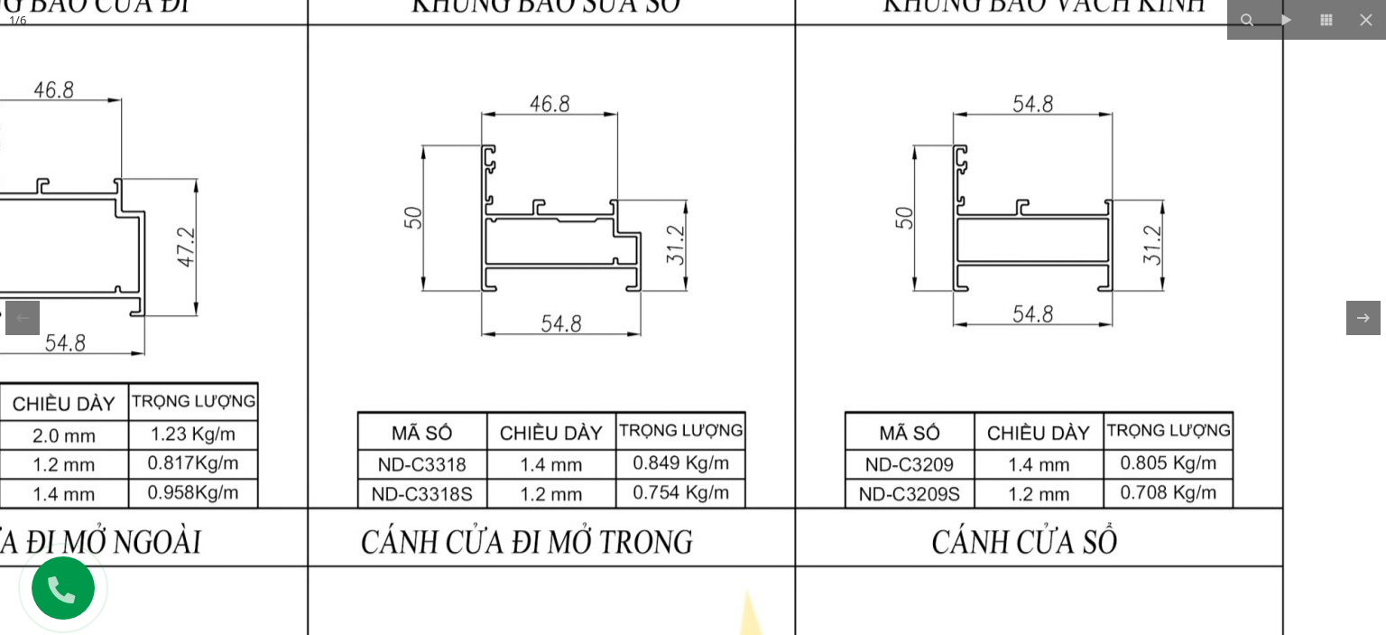
drag, startPoint x: 856, startPoint y: 233, endPoint x: 895, endPoint y: 326, distance: 101.1
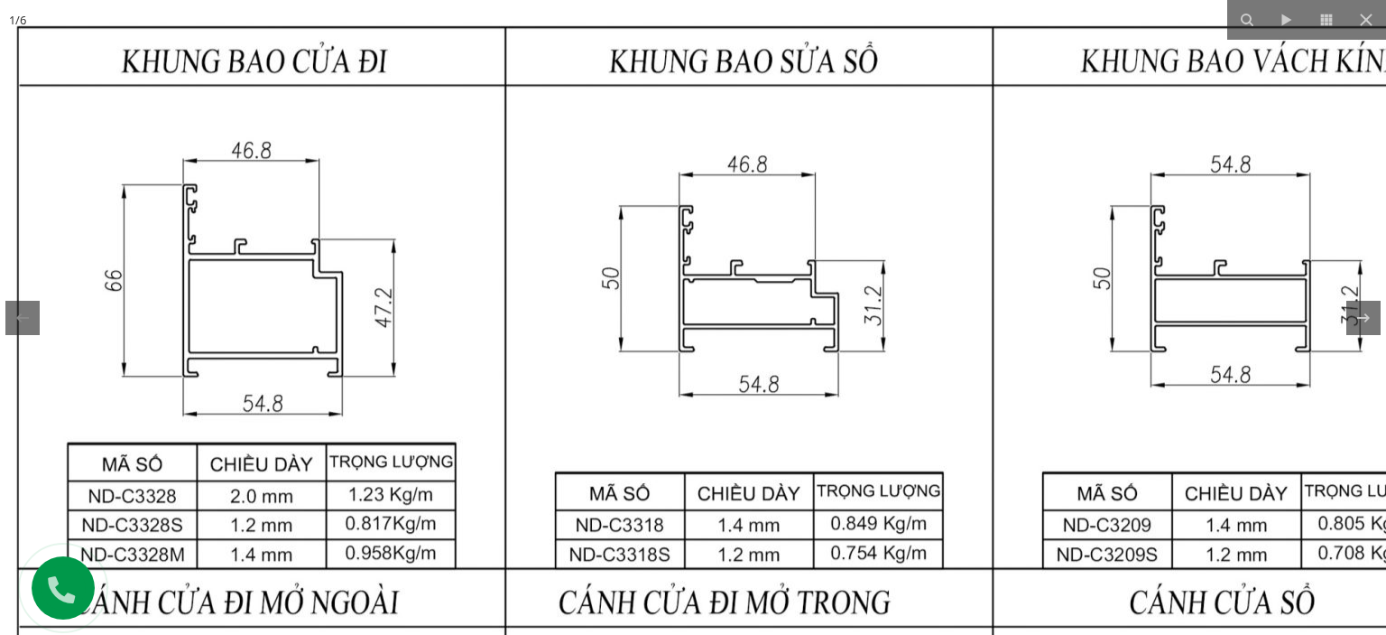
drag, startPoint x: 877, startPoint y: 283, endPoint x: 1079, endPoint y: 345, distance: 210.4
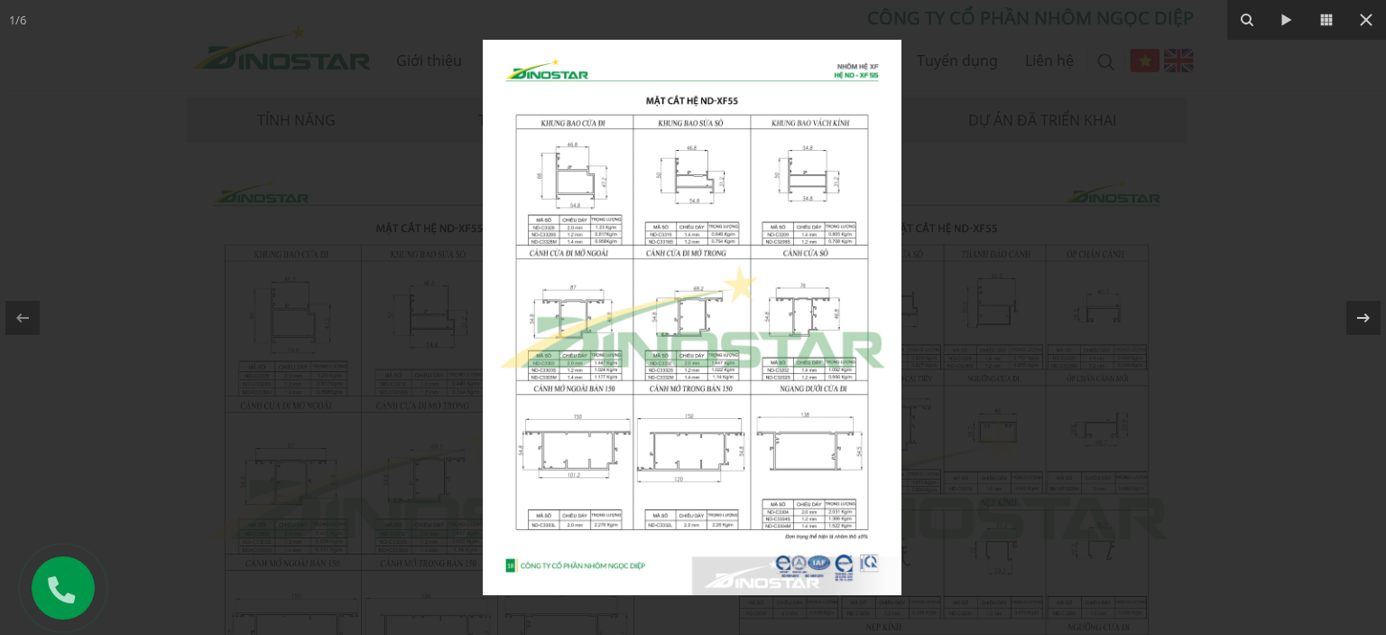
click at [639, 188] on img at bounding box center [692, 317] width 419 height 555
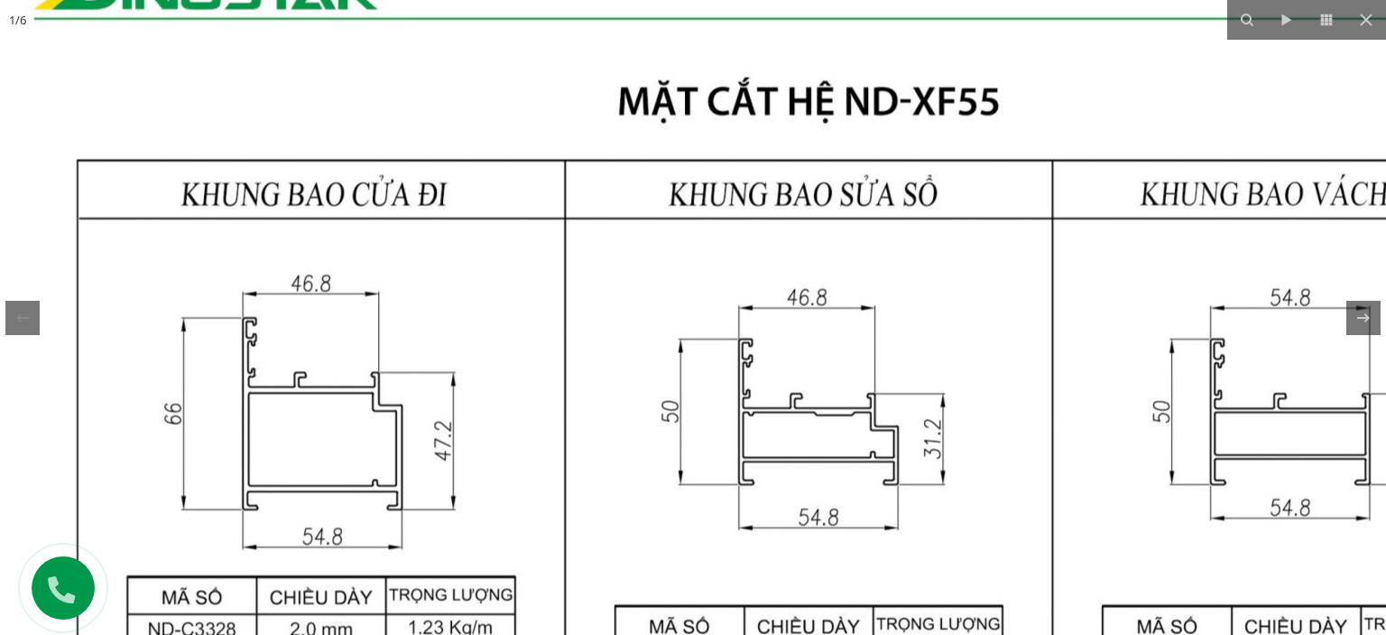
drag, startPoint x: 581, startPoint y: 122, endPoint x: 513, endPoint y: 411, distance: 296.9
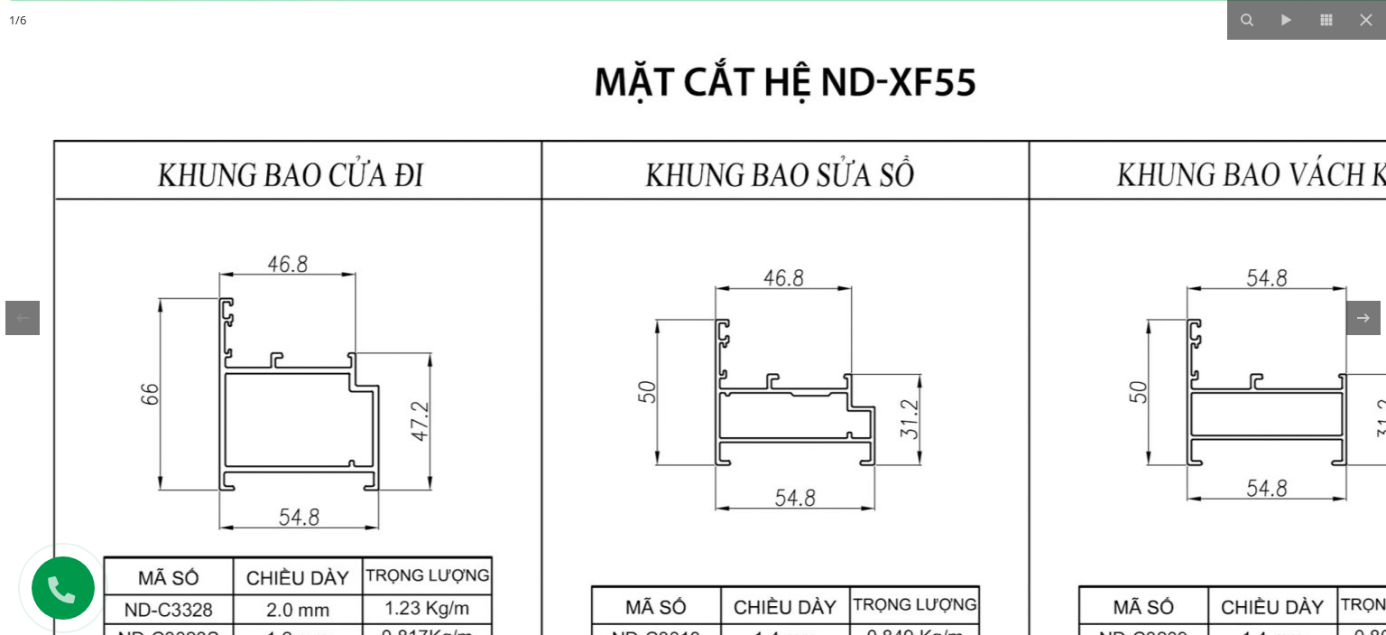
drag, startPoint x: 596, startPoint y: 317, endPoint x: 624, endPoint y: 158, distance: 161.3
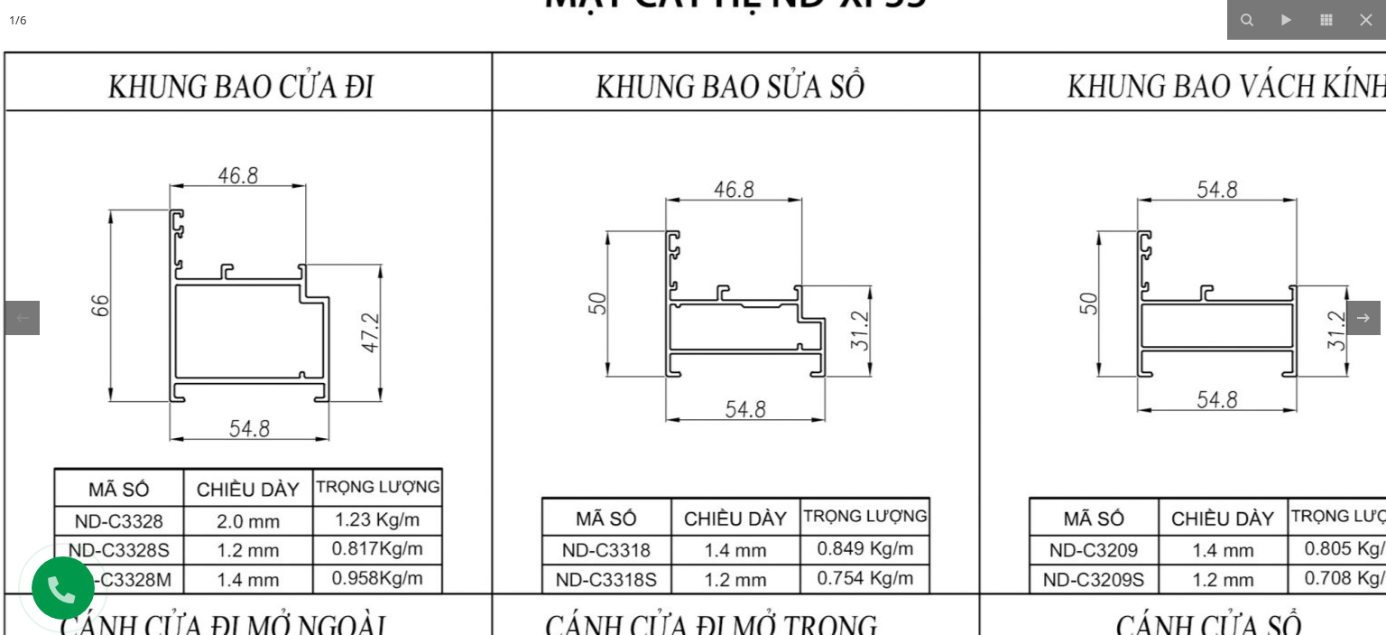
drag, startPoint x: 715, startPoint y: 392, endPoint x: 662, endPoint y: 298, distance: 107.5
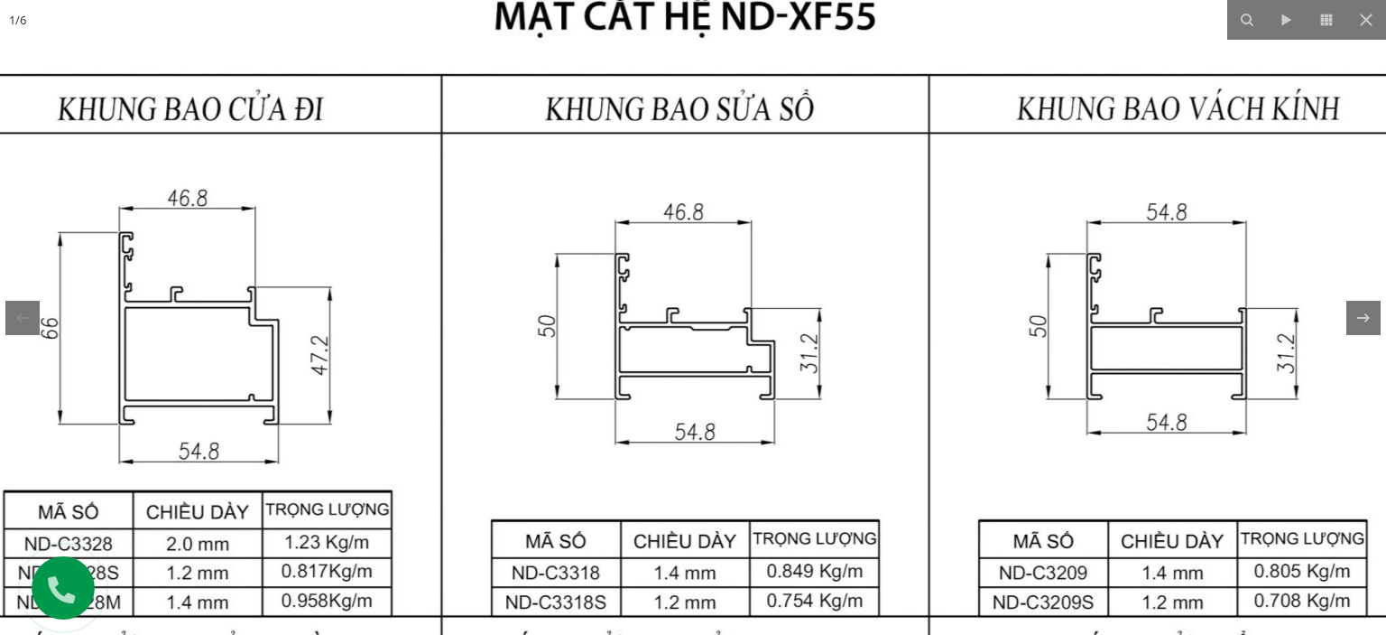
drag, startPoint x: 1086, startPoint y: 346, endPoint x: 1032, endPoint y: 371, distance: 59.8
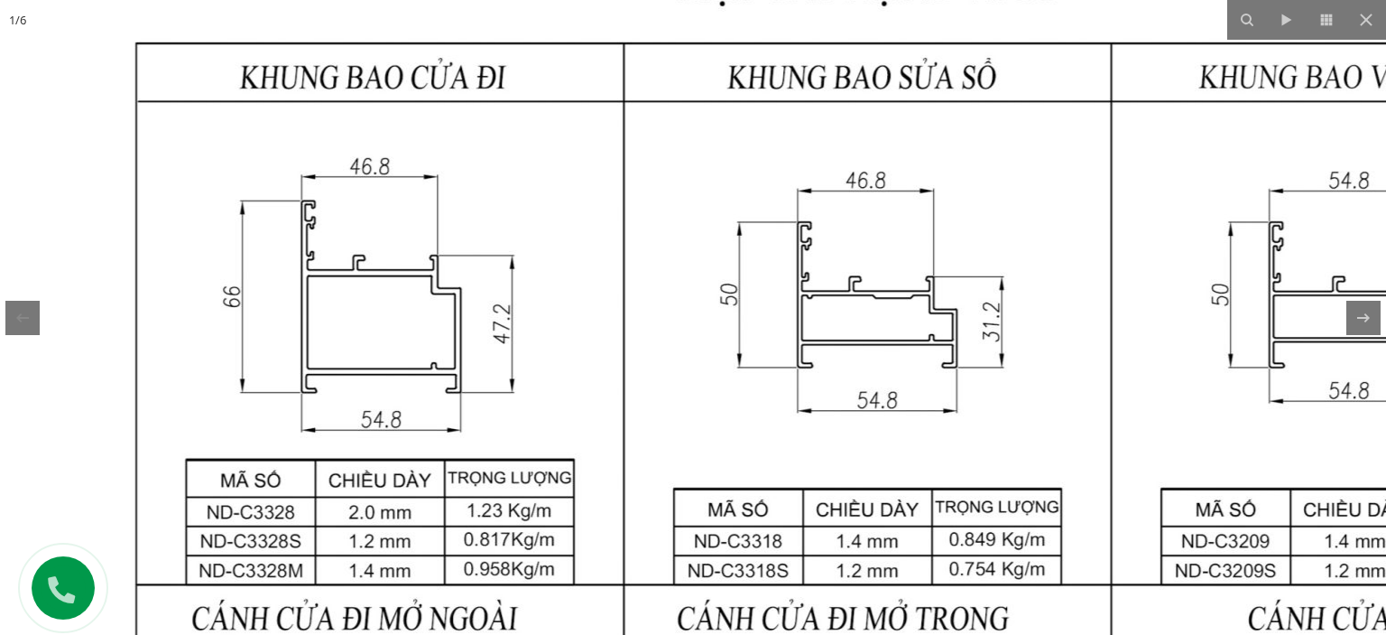
drag, startPoint x: 374, startPoint y: 218, endPoint x: 516, endPoint y: 201, distance: 143.5
drag, startPoint x: 250, startPoint y: 294, endPoint x: 255, endPoint y: 255, distance: 39.2
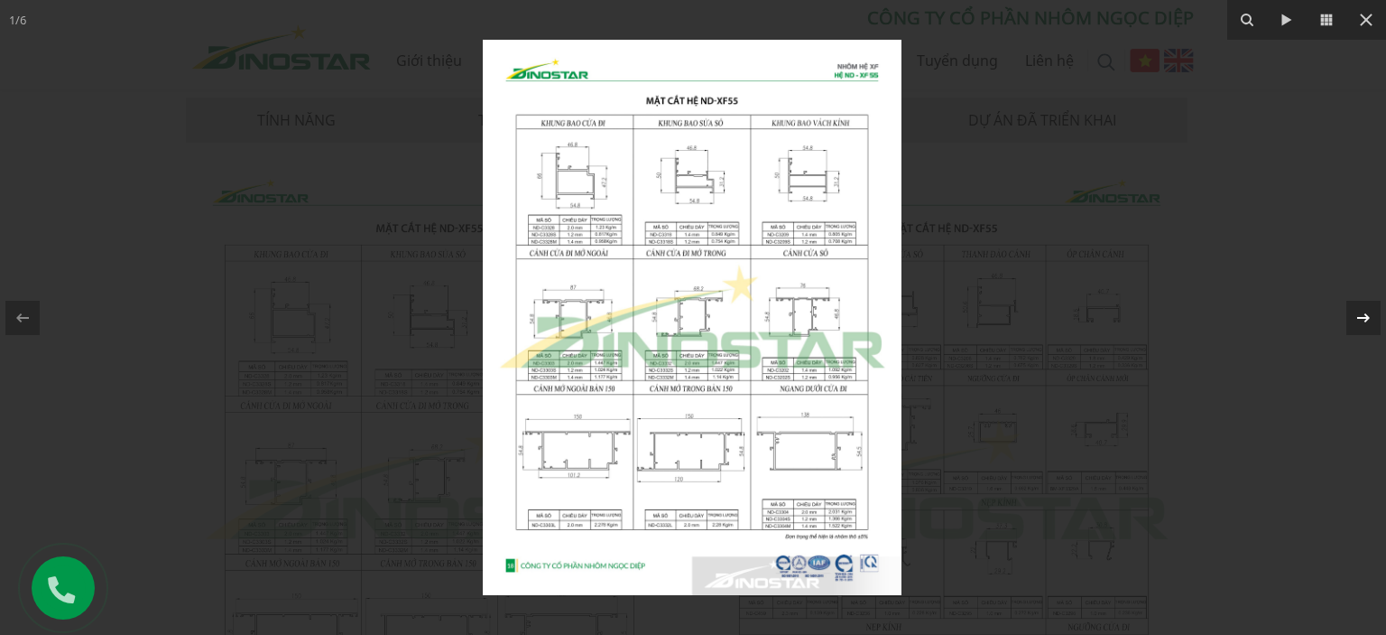
click at [1360, 312] on icon at bounding box center [1364, 318] width 22 height 22
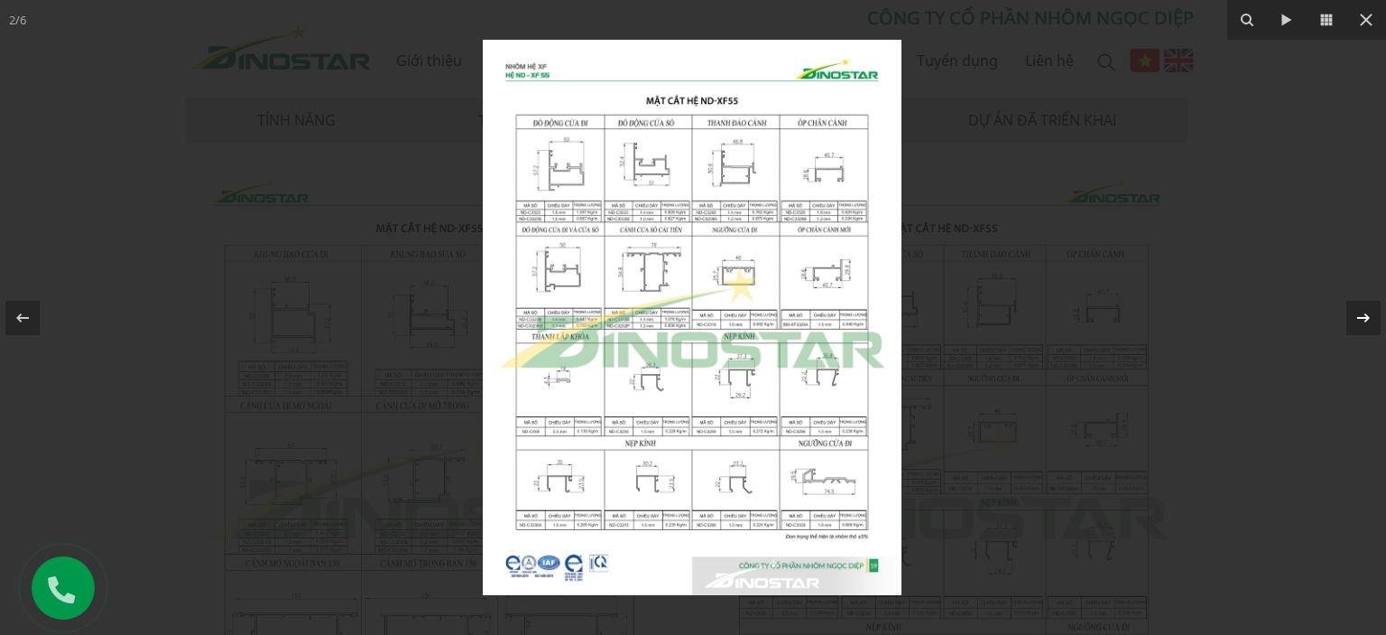
click at [1372, 317] on icon at bounding box center [1364, 318] width 22 height 22
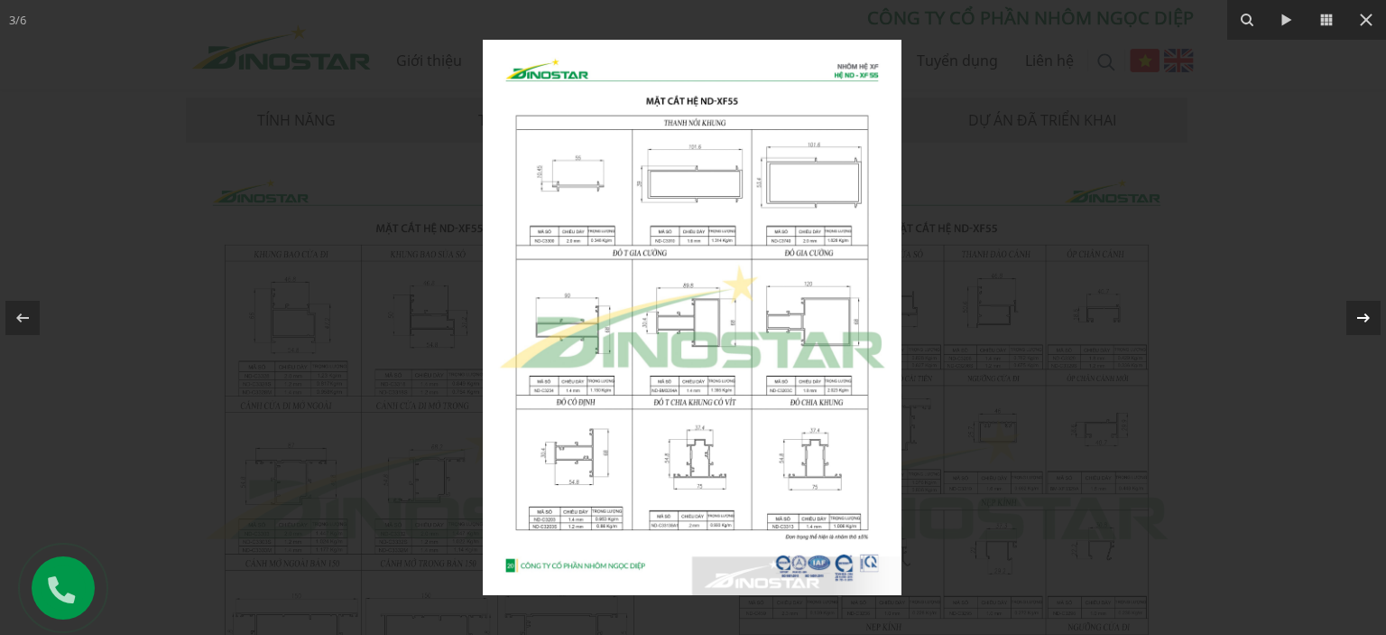
click at [1372, 317] on icon at bounding box center [1364, 318] width 22 height 22
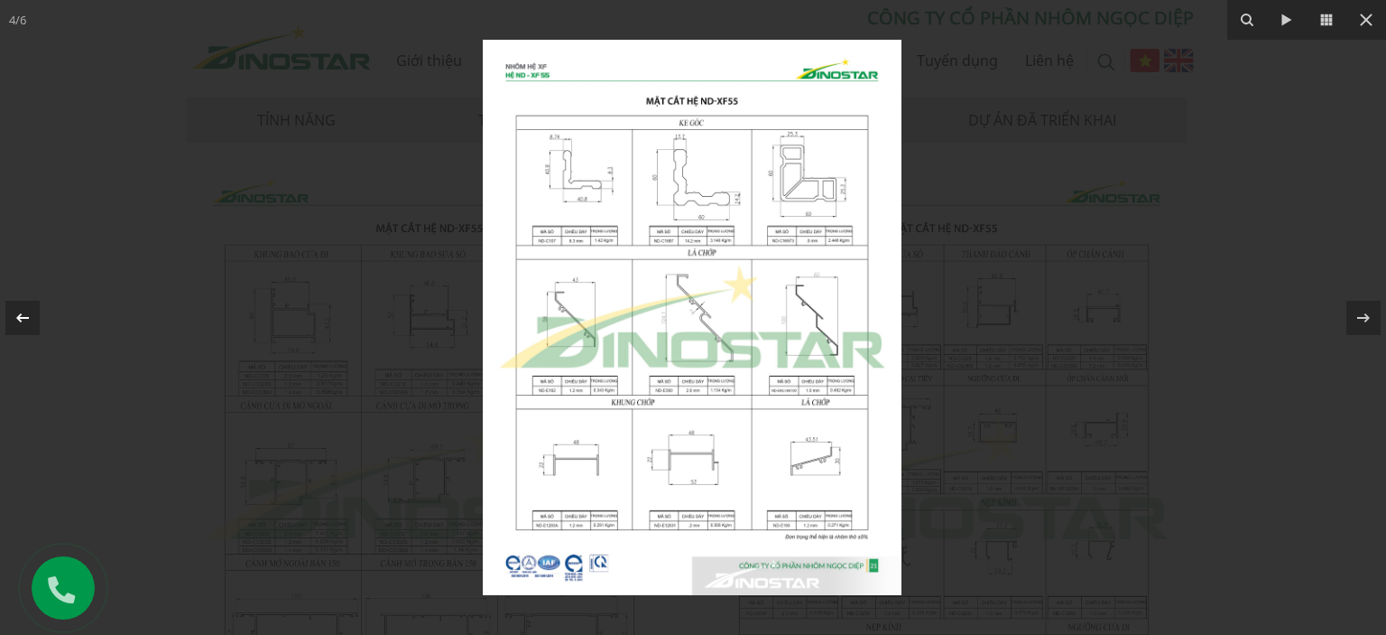
click at [11, 317] on div at bounding box center [22, 318] width 34 height 34
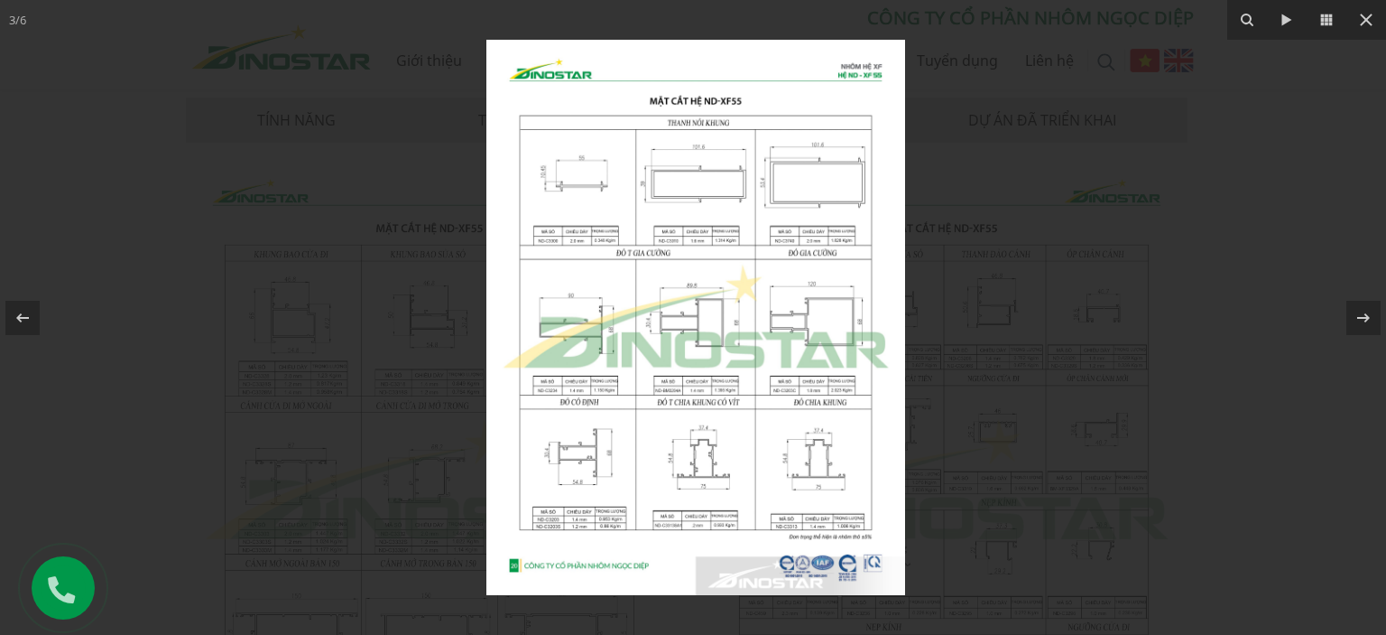
click at [999, 245] on div at bounding box center [697, 317] width 1386 height 635
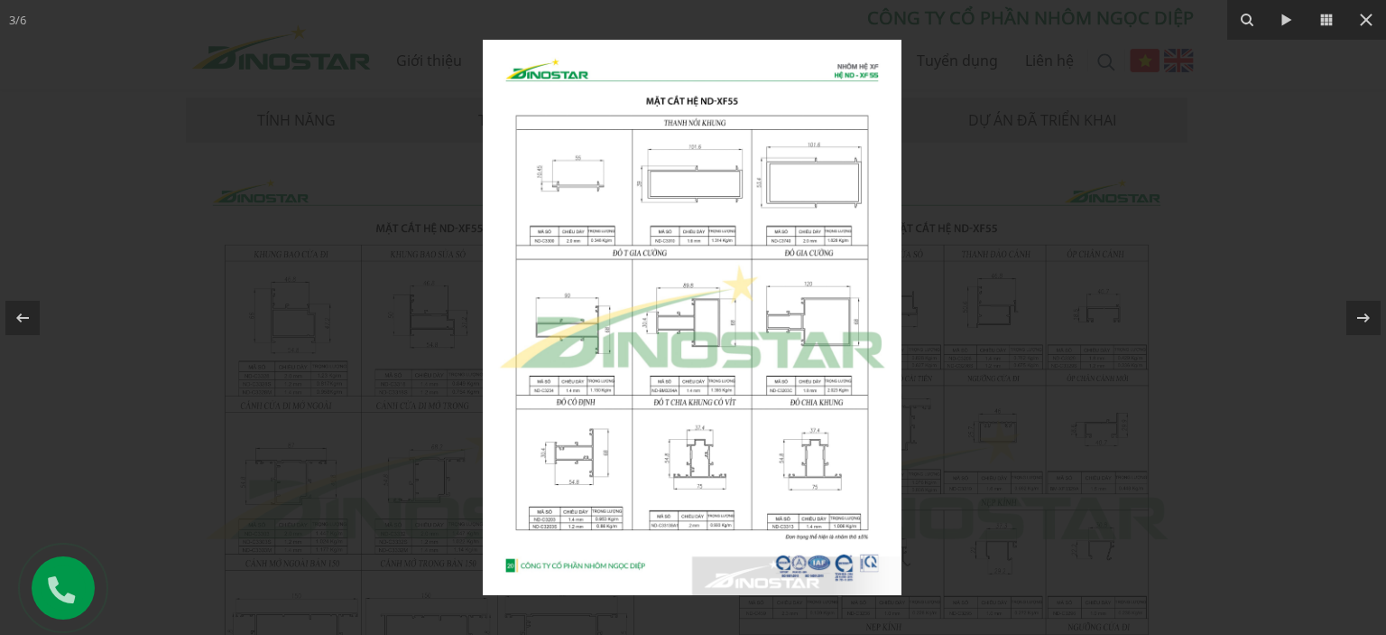
drag, startPoint x: 1018, startPoint y: 207, endPoint x: 1029, endPoint y: 208, distance: 11.0
click at [1018, 207] on div at bounding box center [693, 317] width 1386 height 635
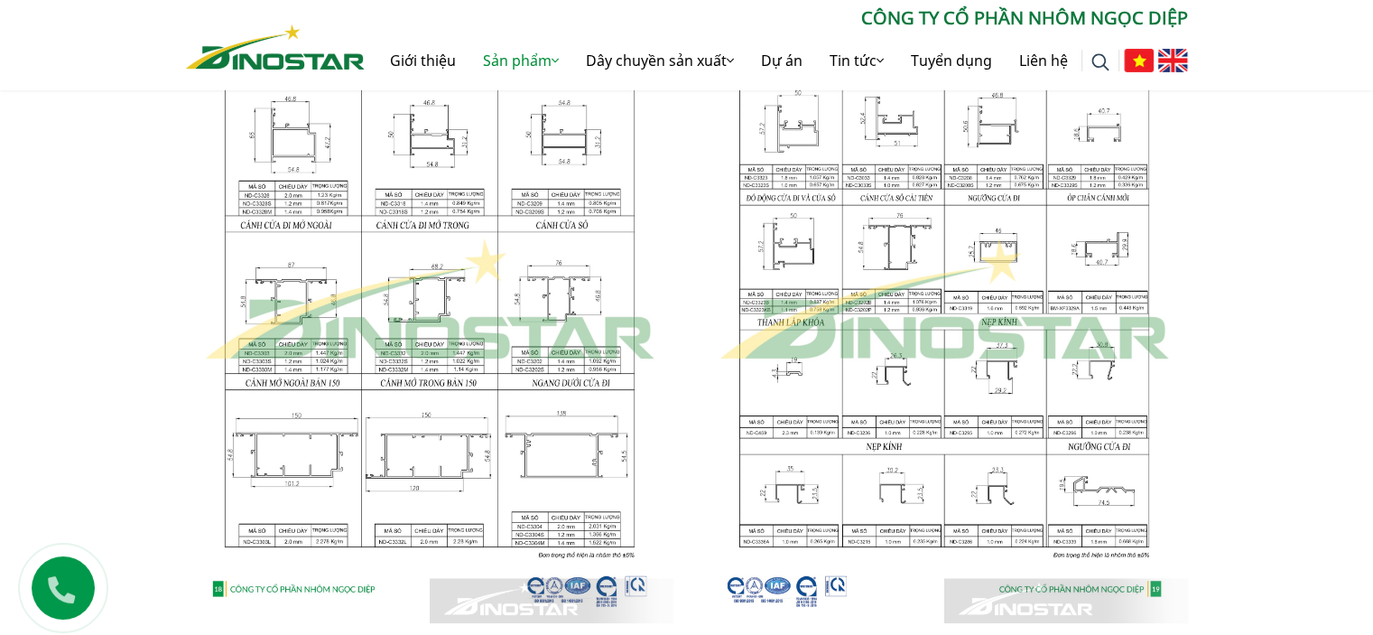
scroll to position [1083, 0]
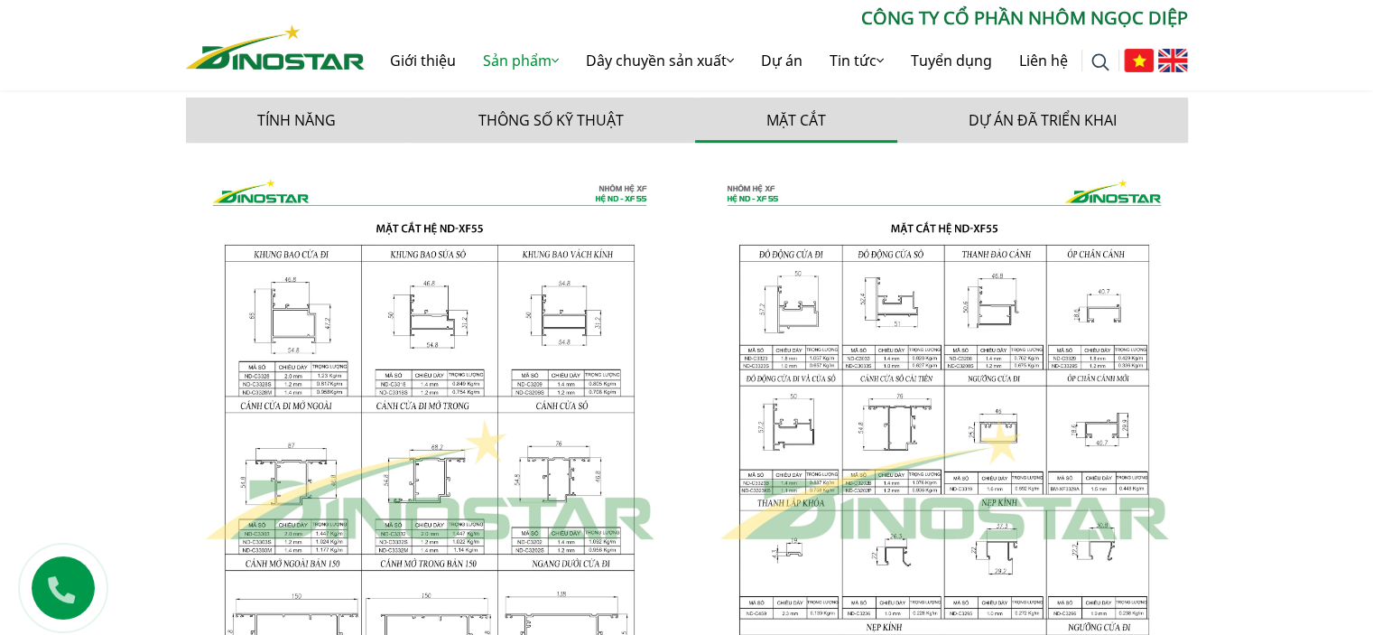
click at [866, 305] on img at bounding box center [943, 480] width 487 height 646
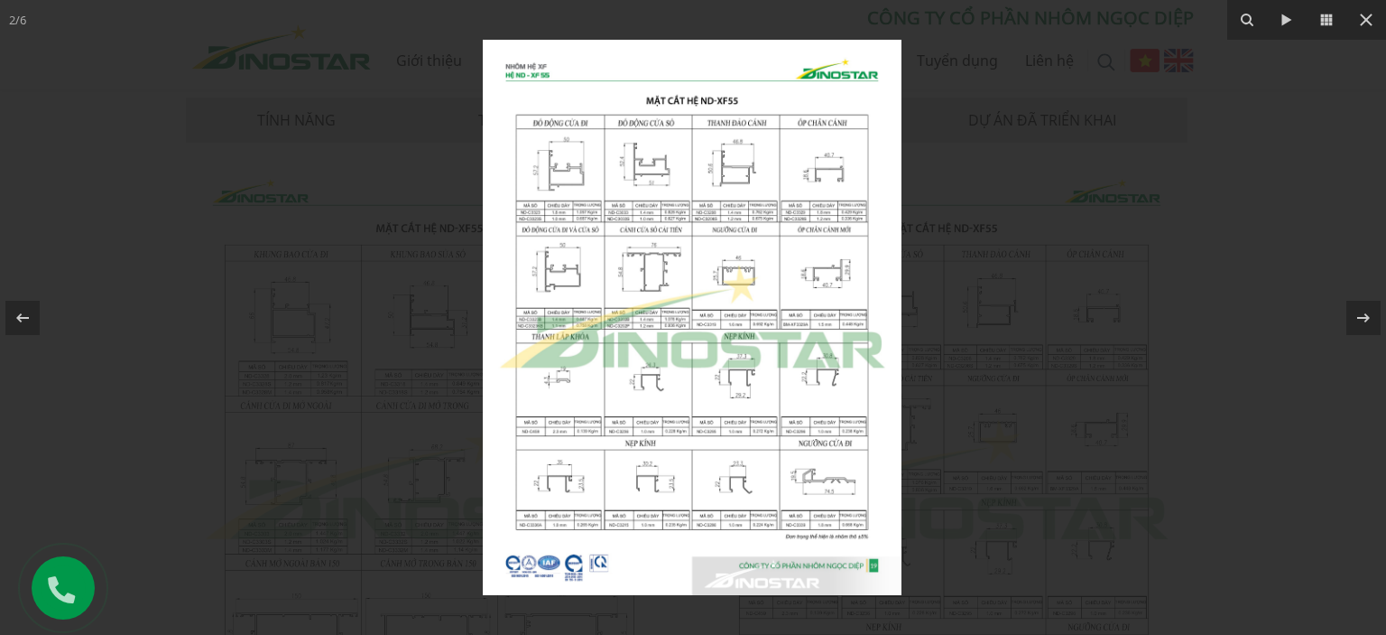
click at [593, 170] on img at bounding box center [692, 317] width 419 height 555
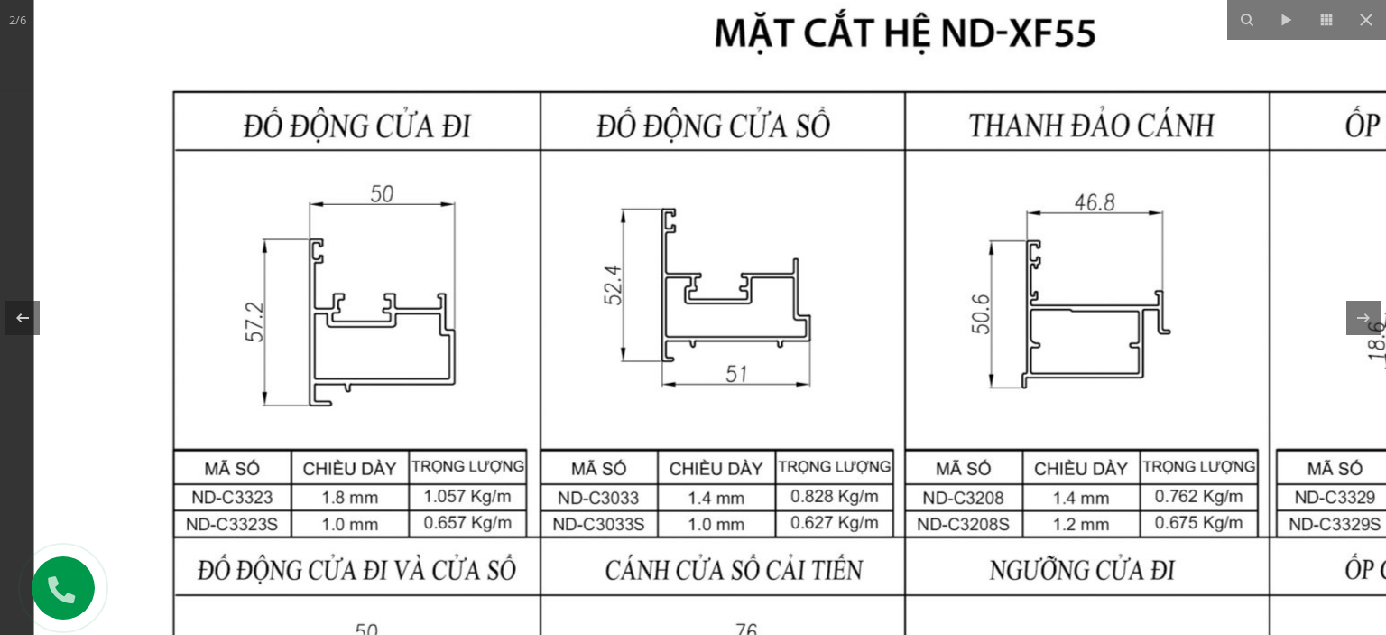
drag, startPoint x: 468, startPoint y: 151, endPoint x: 536, endPoint y: 277, distance: 143.8
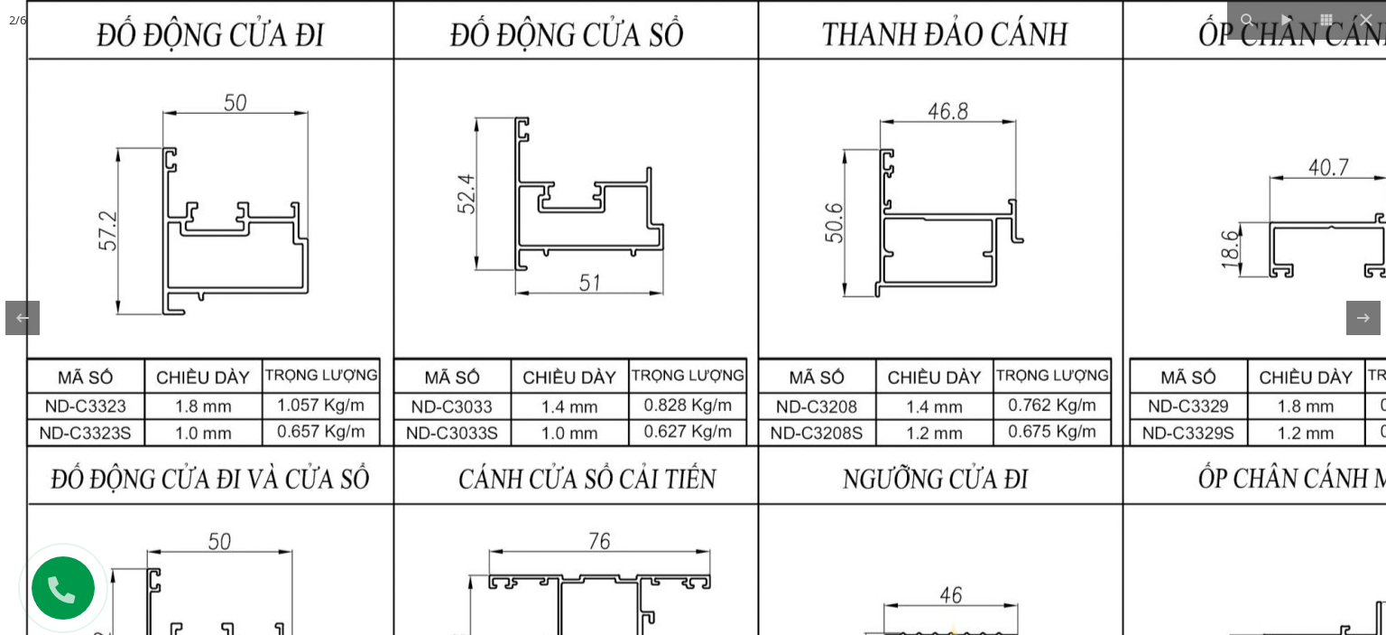
drag, startPoint x: 773, startPoint y: 475, endPoint x: 520, endPoint y: 248, distance: 339.4
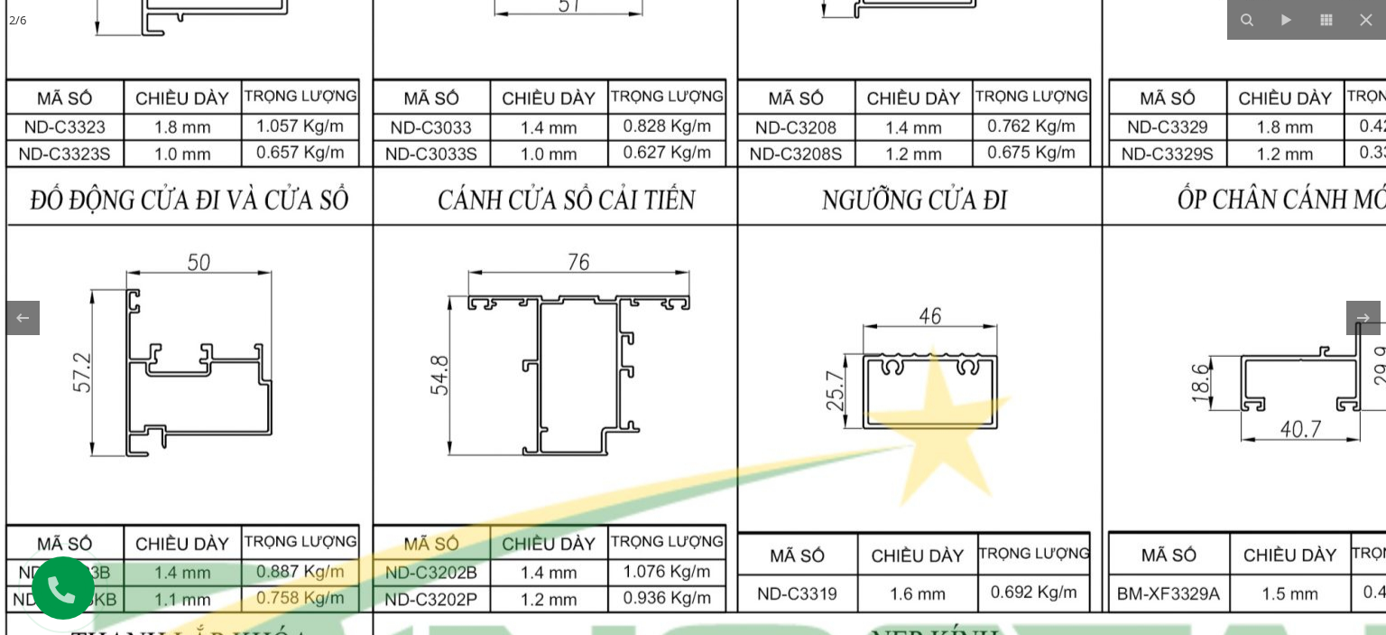
drag, startPoint x: 951, startPoint y: 334, endPoint x: 1075, endPoint y: 196, distance: 185.4
click at [1075, 196] on img at bounding box center [737, 564] width 1743 height 2311
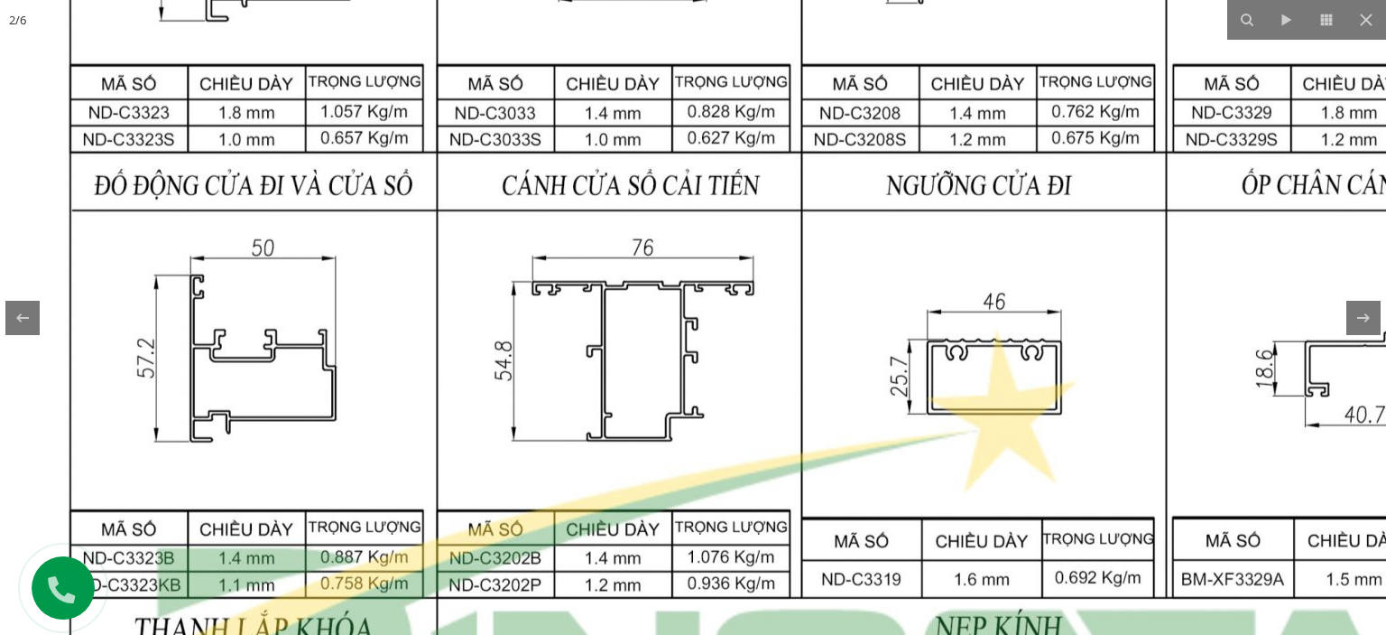
drag, startPoint x: 632, startPoint y: 258, endPoint x: 657, endPoint y: 253, distance: 25.8
click at [657, 253] on img at bounding box center [802, 549] width 1743 height 2311
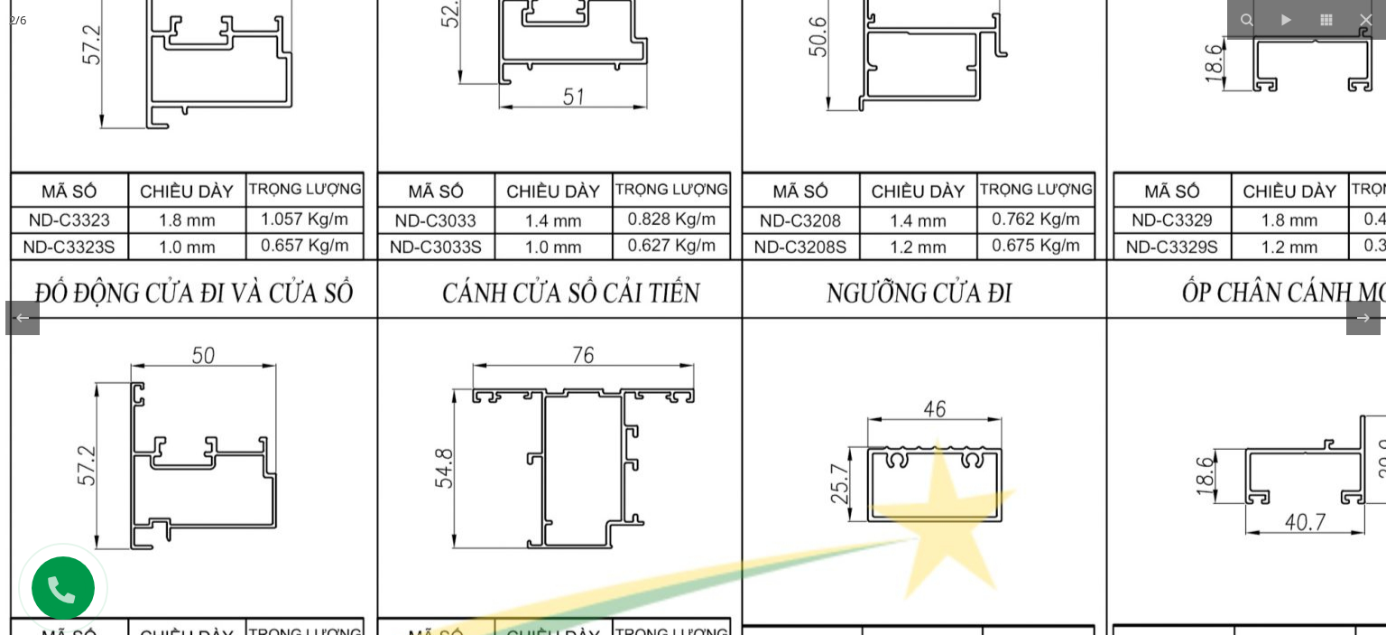
drag, startPoint x: 624, startPoint y: 201, endPoint x: 592, endPoint y: 284, distance: 88.8
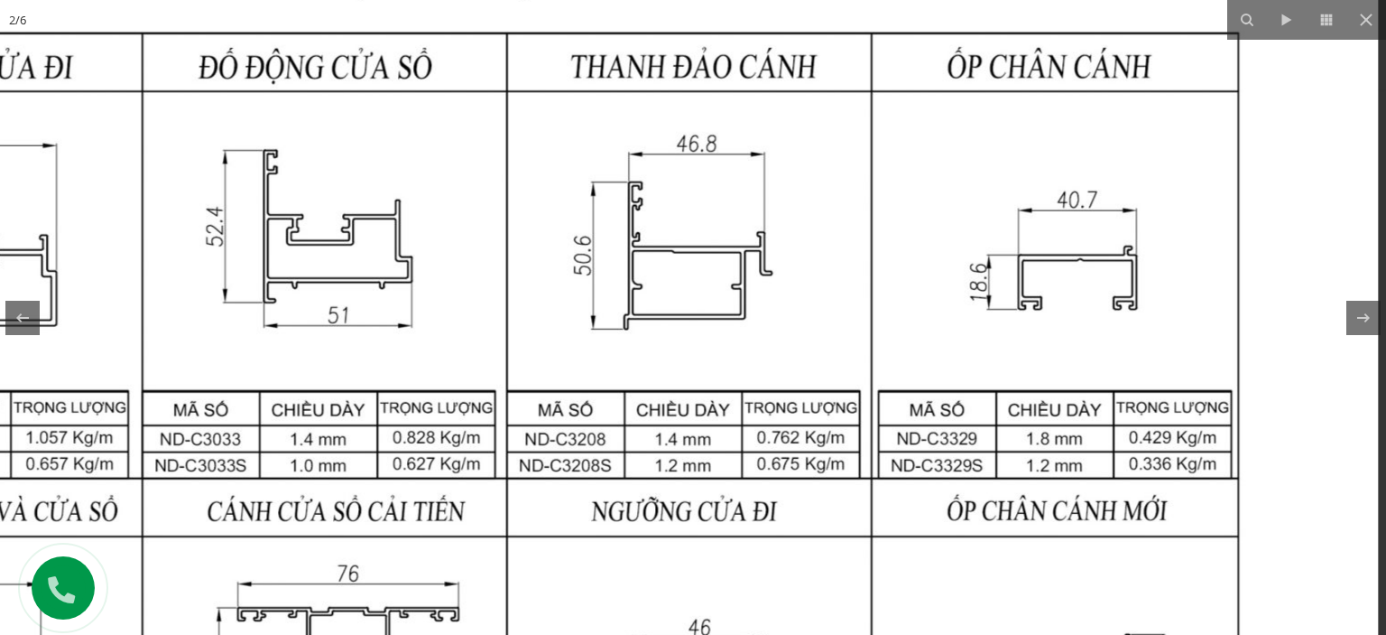
drag, startPoint x: 769, startPoint y: 147, endPoint x: 522, endPoint y: 309, distance: 295.4
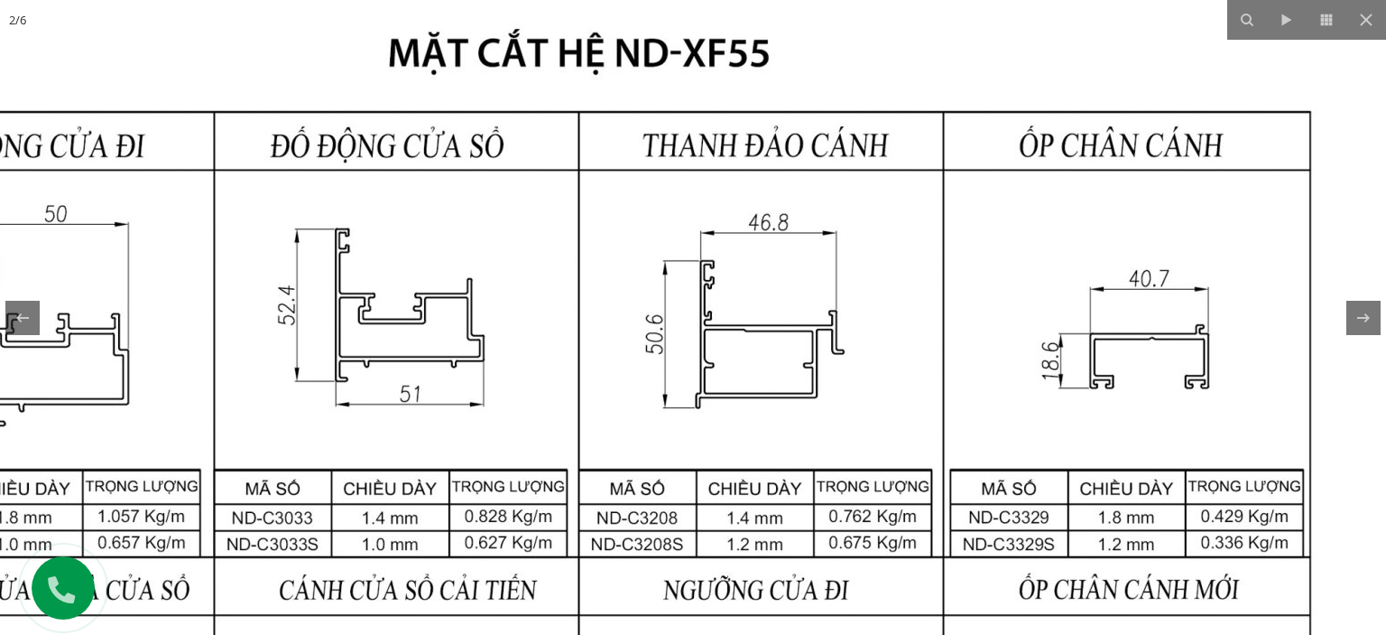
drag, startPoint x: 605, startPoint y: 304, endPoint x: 631, endPoint y: 273, distance: 40.3
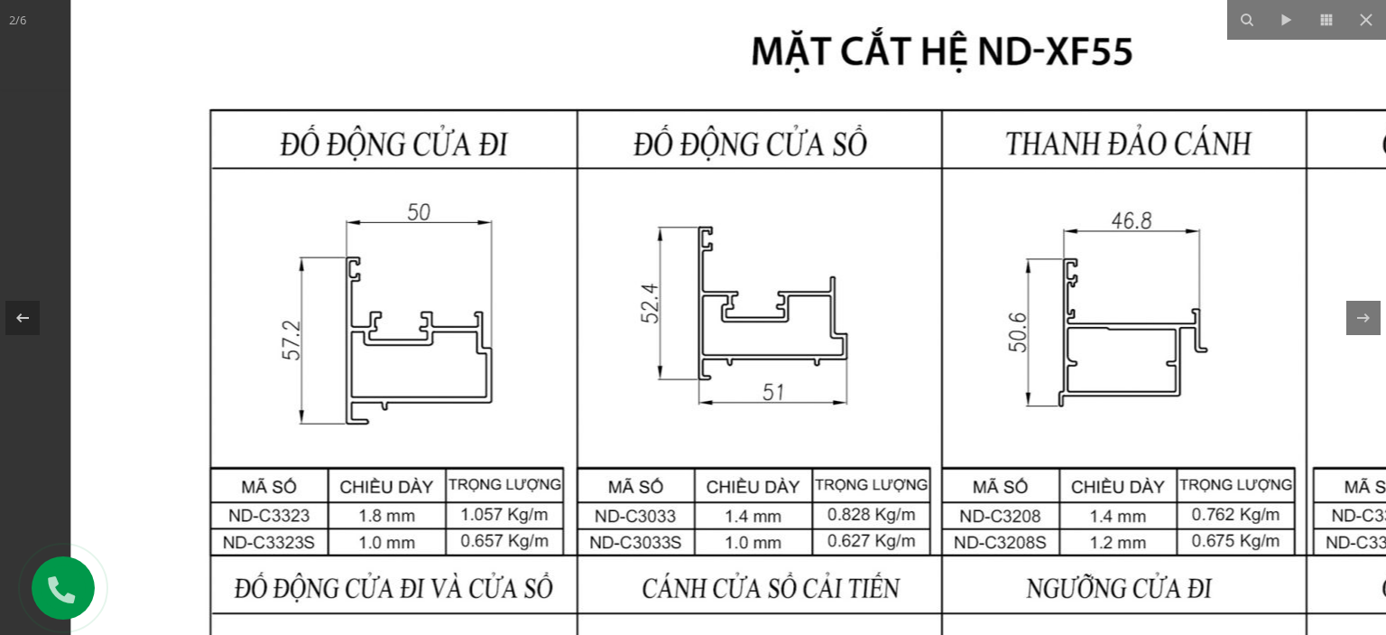
drag, startPoint x: 489, startPoint y: 302, endPoint x: 1083, endPoint y: 302, distance: 593.9
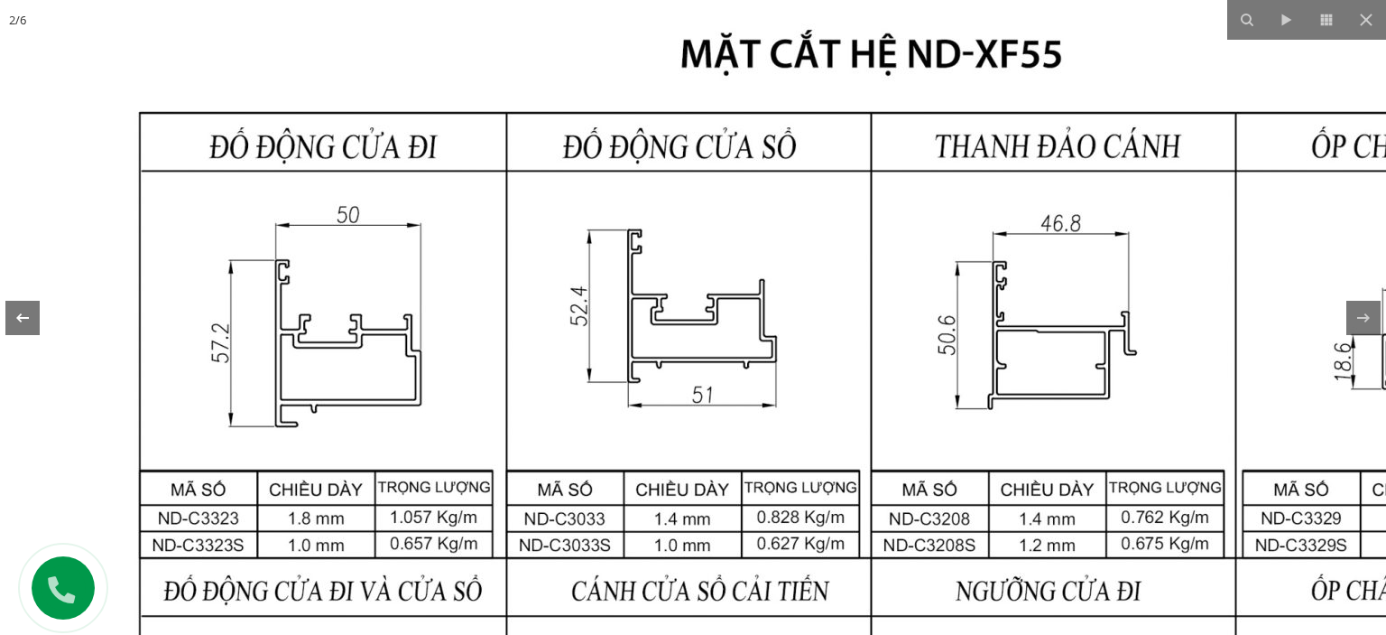
click at [25, 312] on icon at bounding box center [23, 318] width 22 height 22
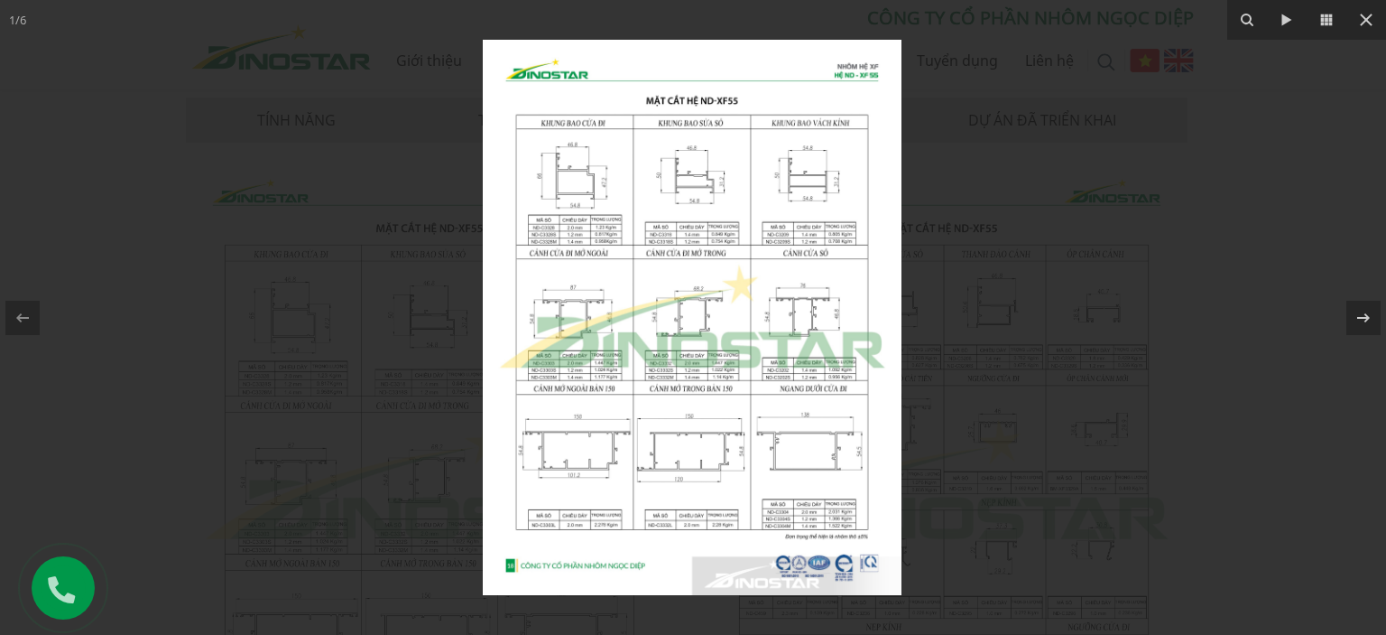
click at [613, 181] on img at bounding box center [692, 317] width 419 height 555
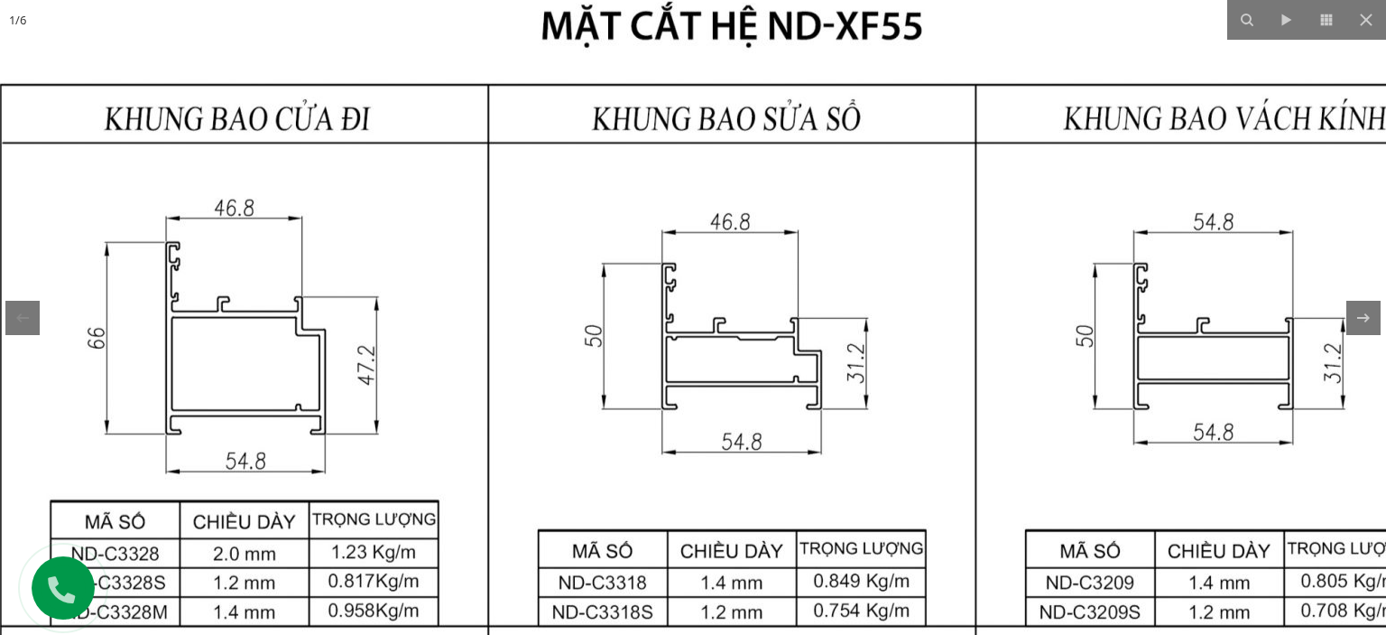
drag, startPoint x: 740, startPoint y: 152, endPoint x: 598, endPoint y: 301, distance: 206.8
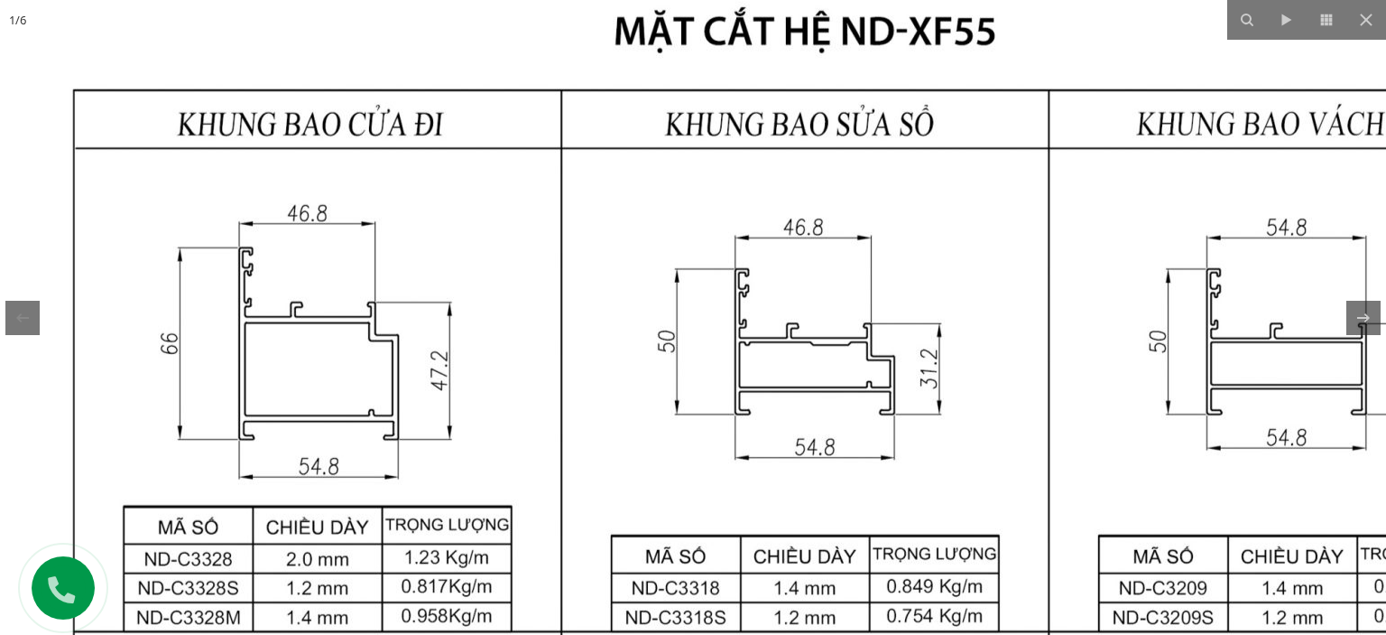
drag, startPoint x: 758, startPoint y: 278, endPoint x: 823, endPoint y: 262, distance: 67.0
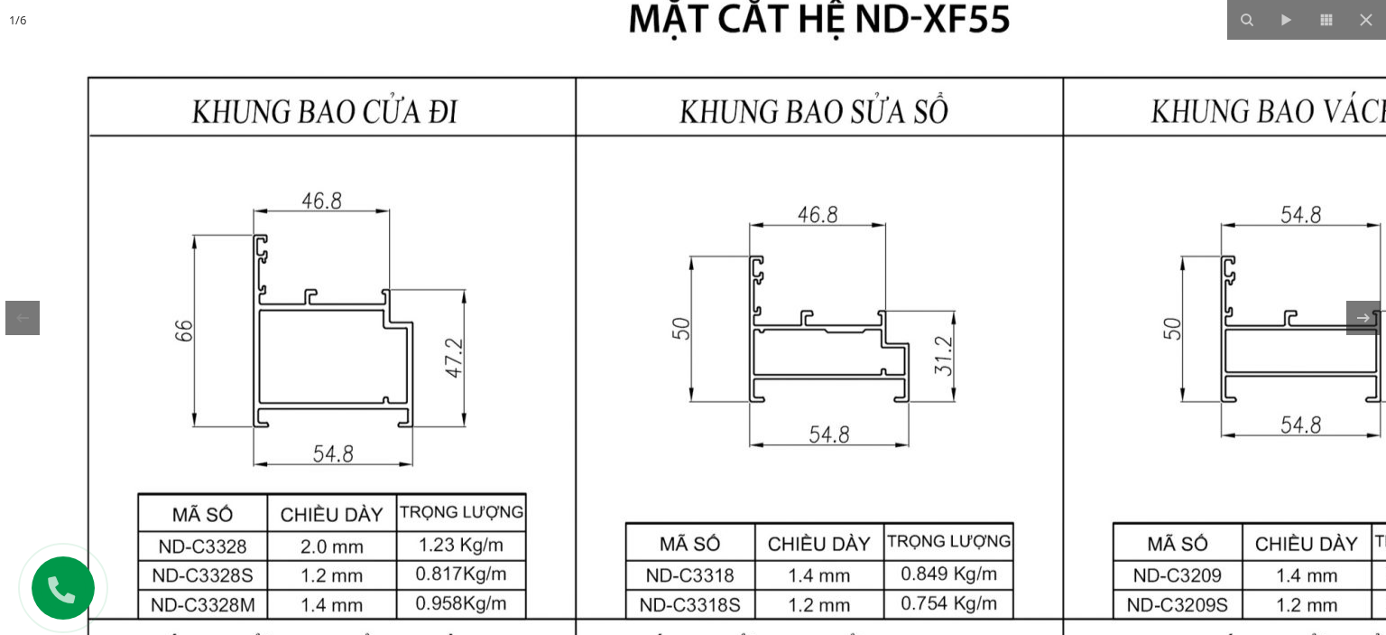
drag, startPoint x: 999, startPoint y: 409, endPoint x: 993, endPoint y: 402, distance: 9.6
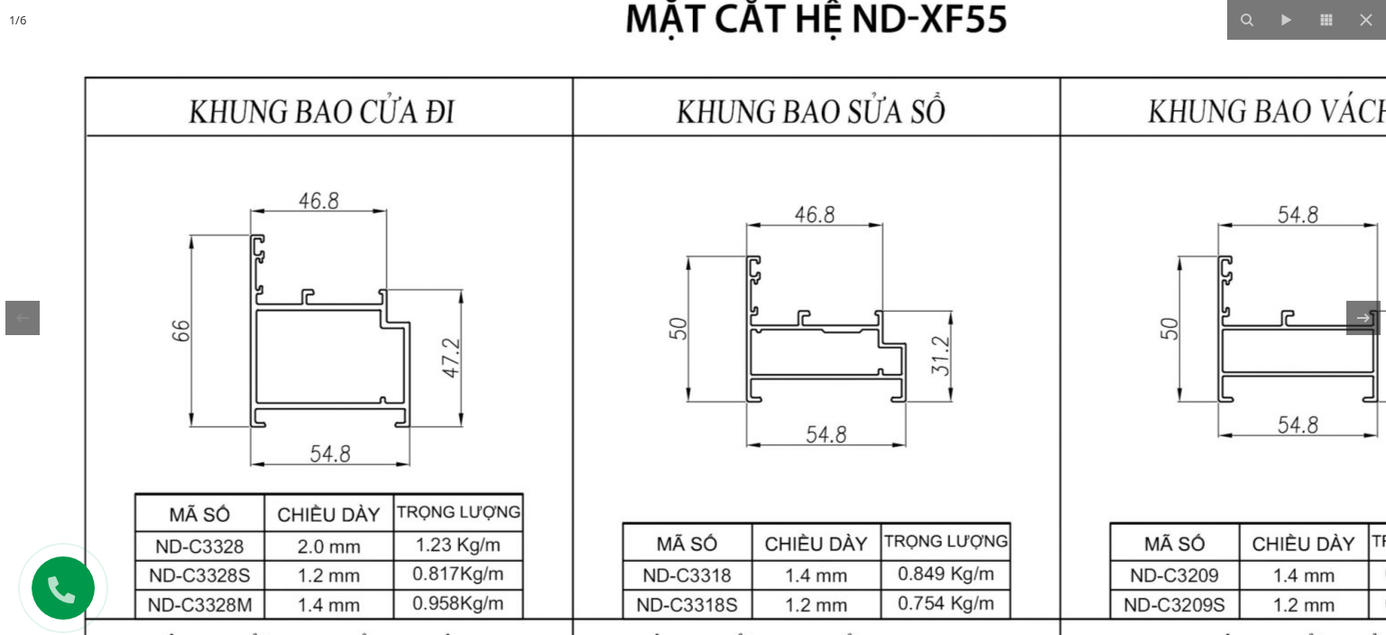
drag, startPoint x: 1126, startPoint y: 382, endPoint x: 1090, endPoint y: 427, distance: 57.2
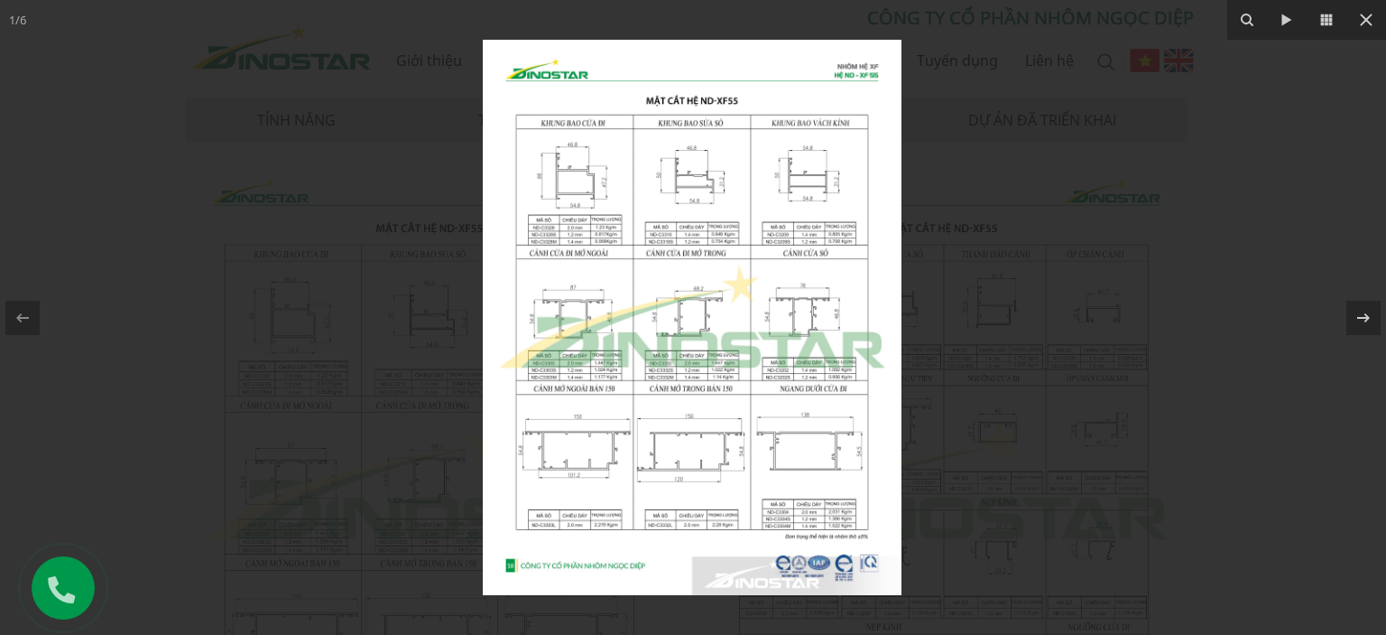
click at [1059, 226] on div at bounding box center [693, 317] width 1386 height 635
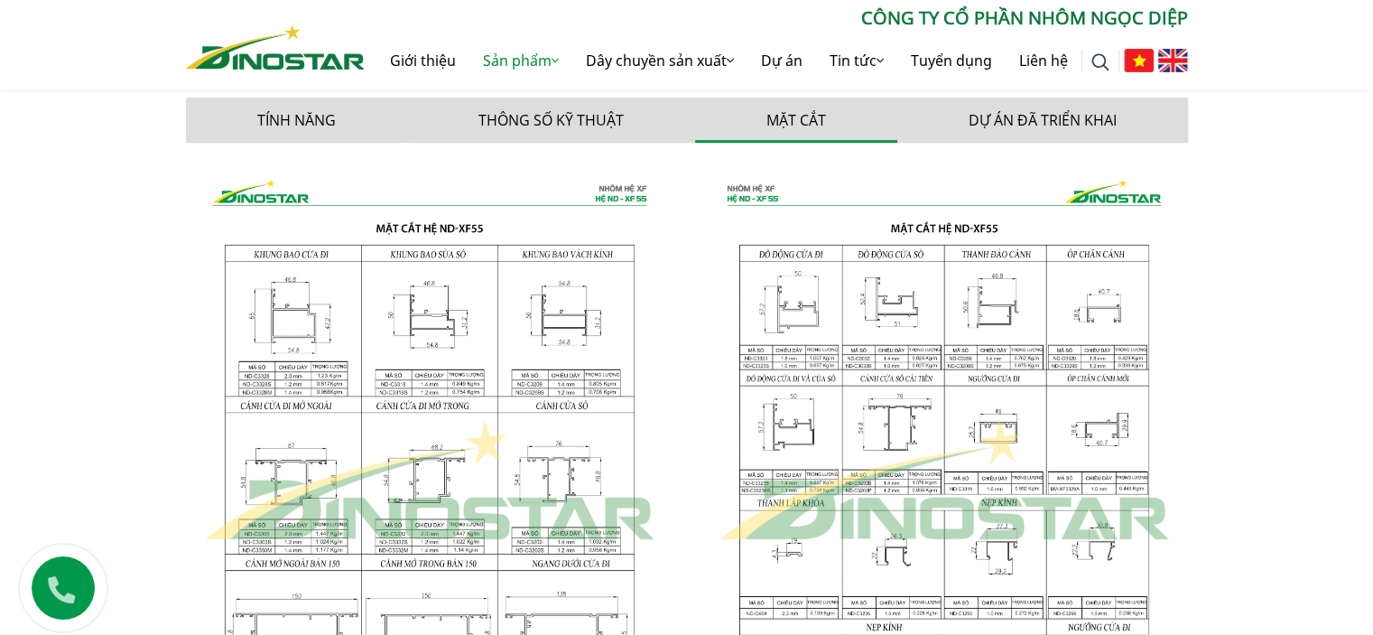
click at [403, 355] on img at bounding box center [429, 480] width 487 height 646
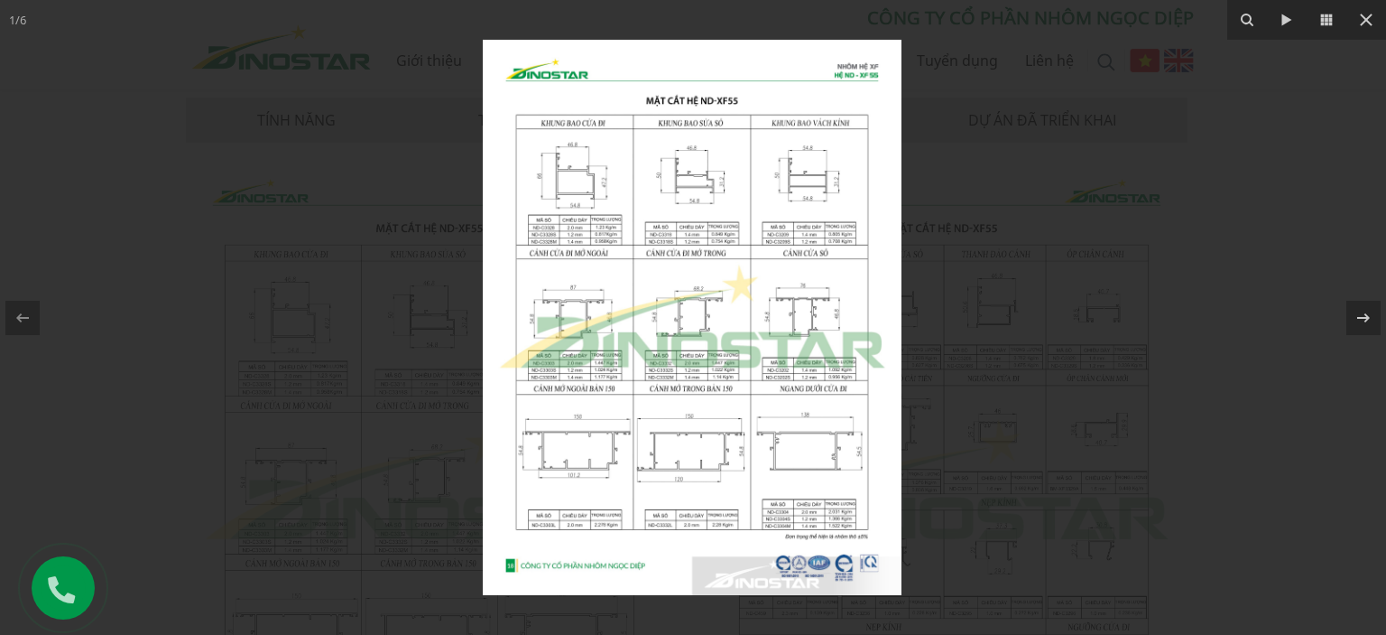
click at [602, 193] on img at bounding box center [692, 317] width 419 height 555
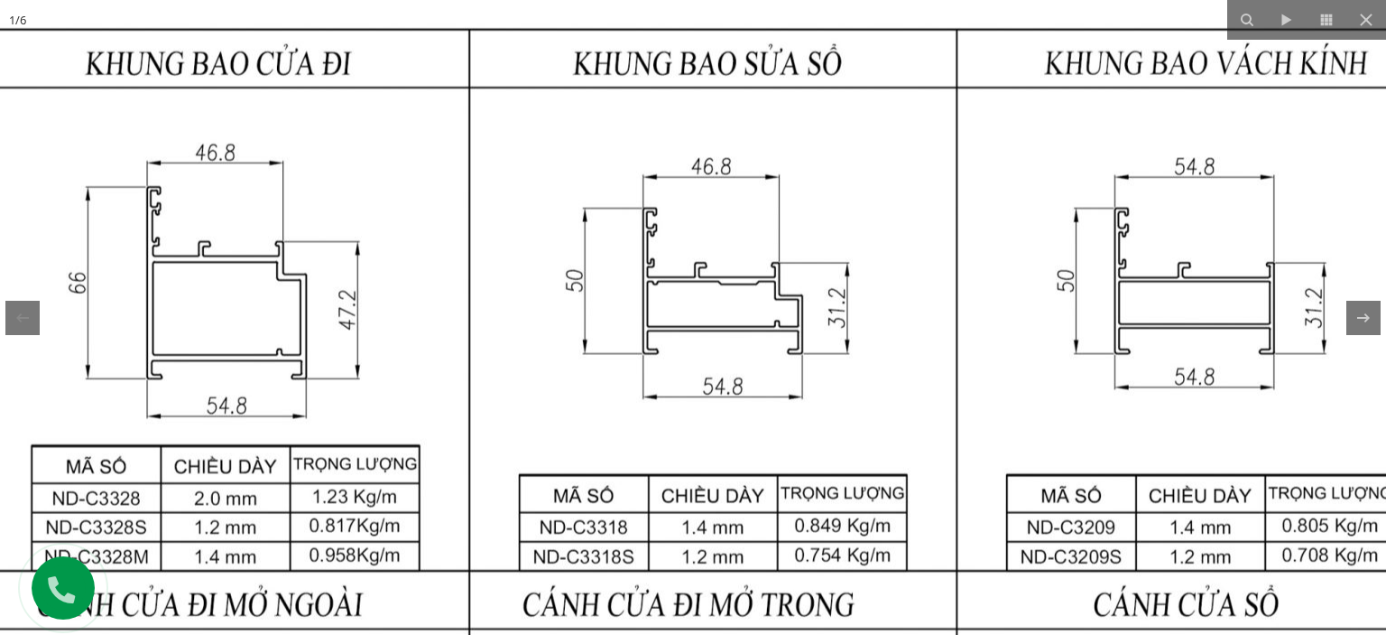
drag, startPoint x: 573, startPoint y: 187, endPoint x: 431, endPoint y: 308, distance: 187.0
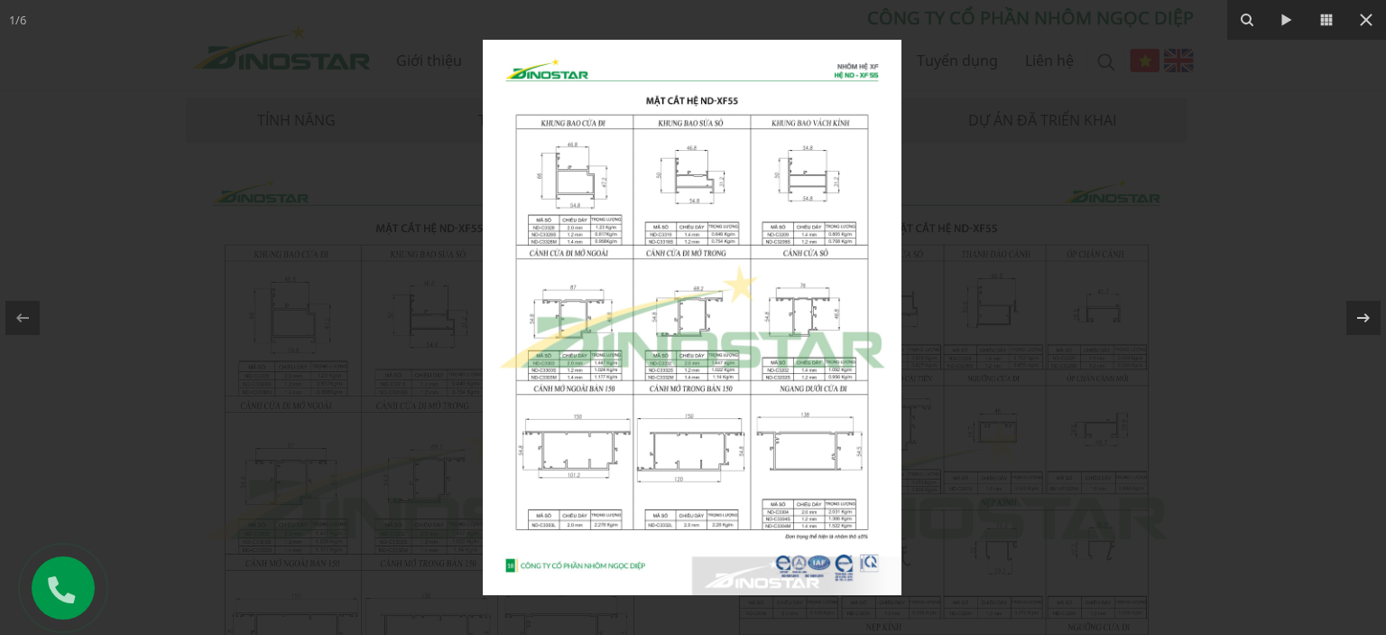
click at [666, 236] on img at bounding box center [692, 317] width 419 height 555
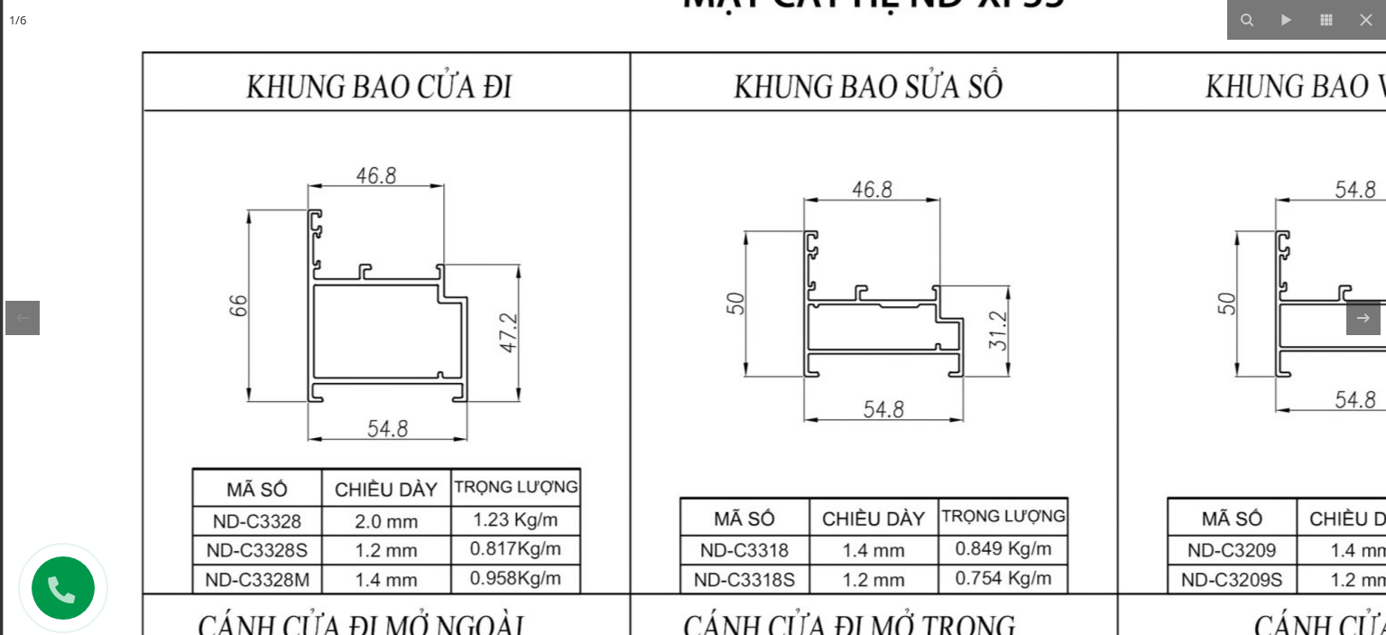
drag, startPoint x: 765, startPoint y: 264, endPoint x: 784, endPoint y: 432, distance: 169.8
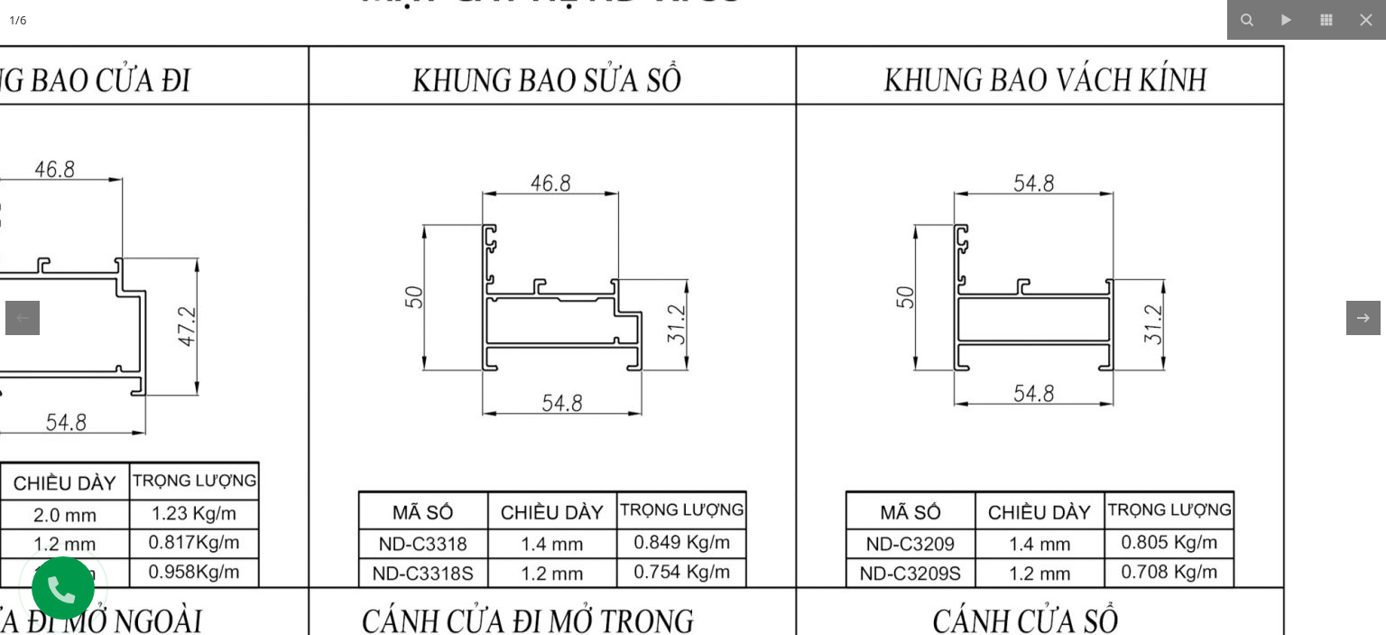
drag, startPoint x: 979, startPoint y: 221, endPoint x: 750, endPoint y: 216, distance: 229.3
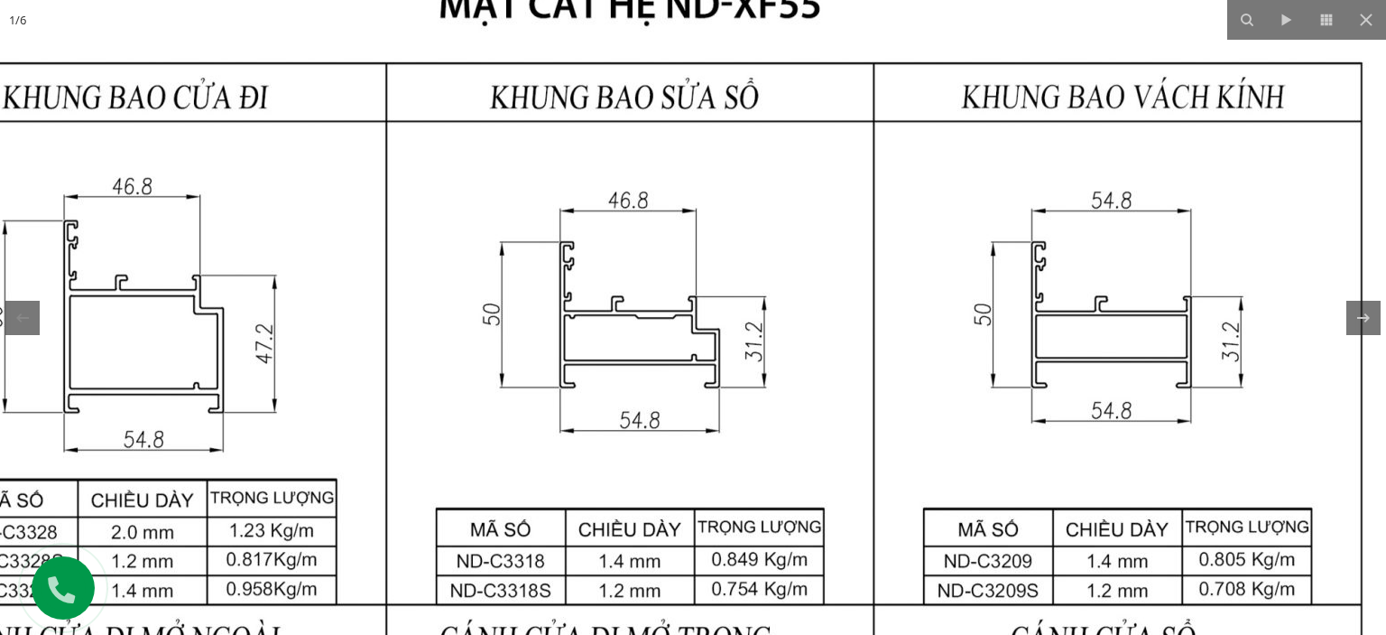
drag, startPoint x: 811, startPoint y: 241, endPoint x: 841, endPoint y: 249, distance: 31.7
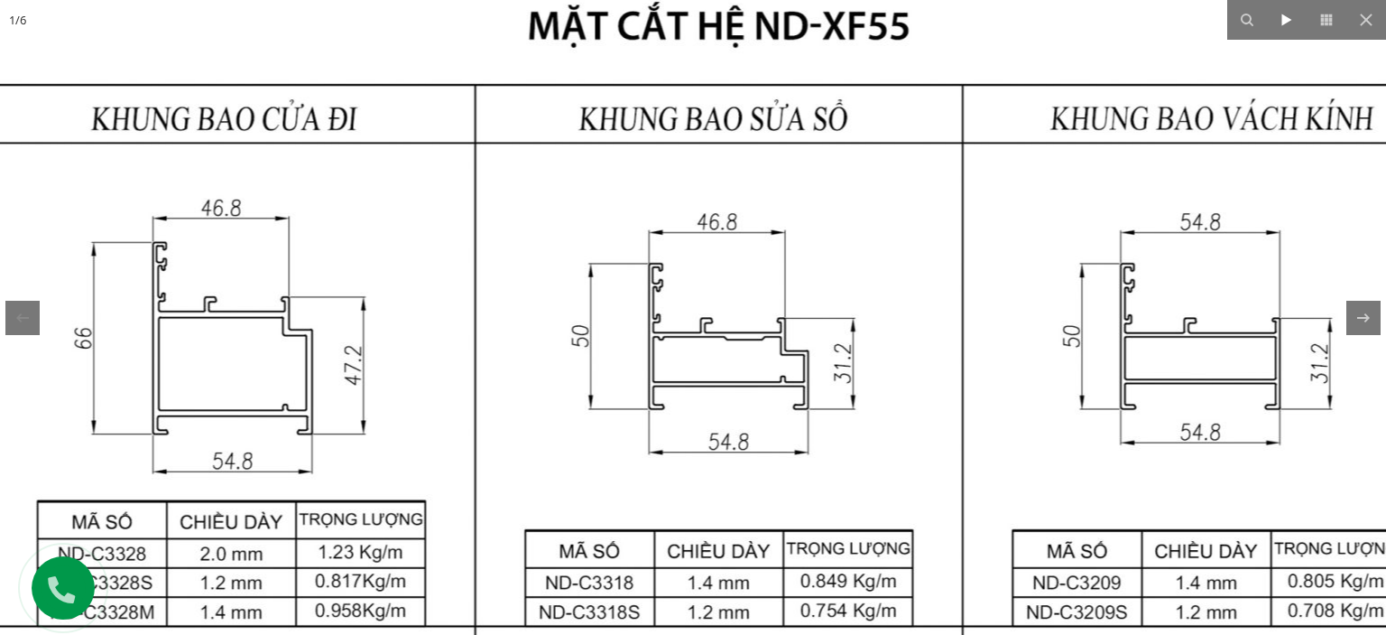
click at [1292, 29] on icon at bounding box center [1287, 20] width 22 height 22
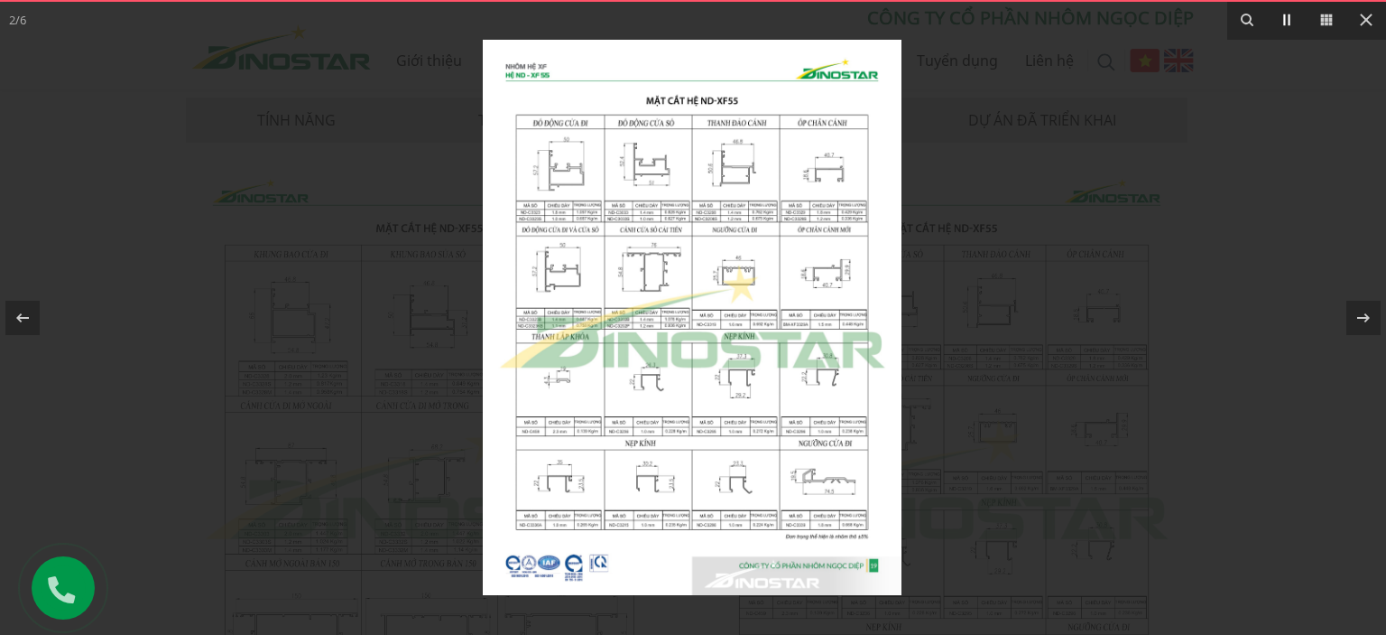
click at [1283, 17] on icon at bounding box center [1287, 20] width 22 height 22
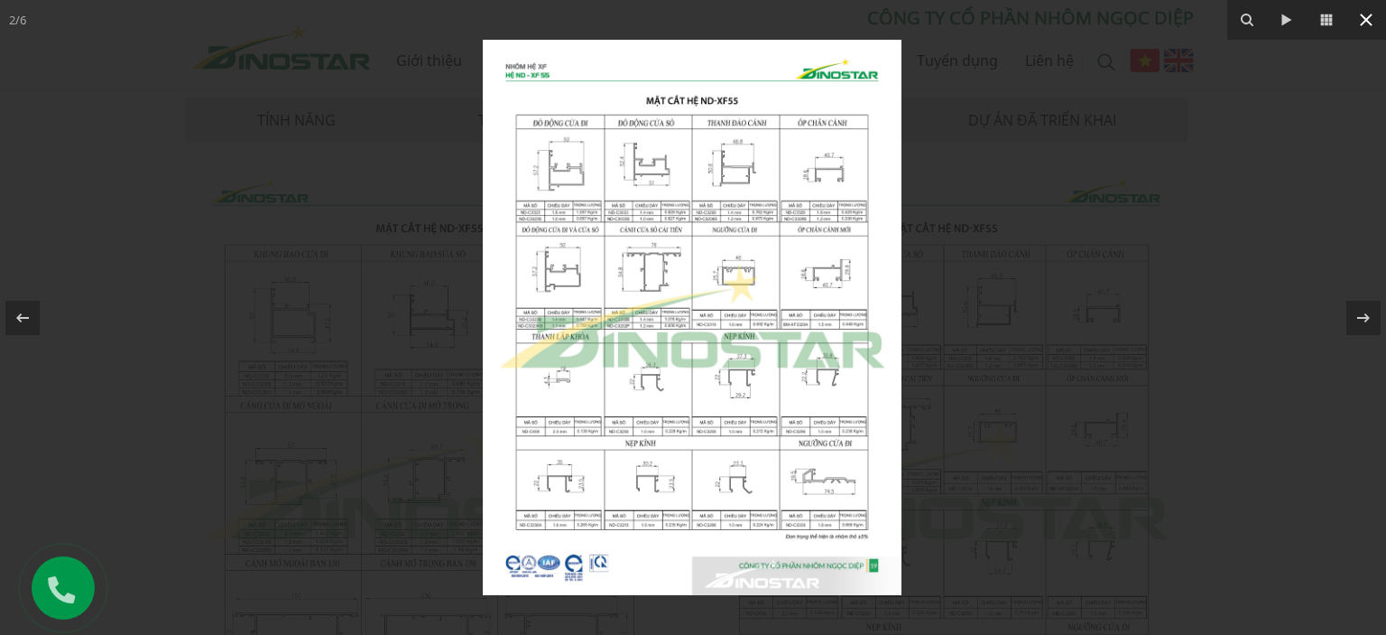
click at [1368, 19] on icon at bounding box center [1367, 20] width 22 height 22
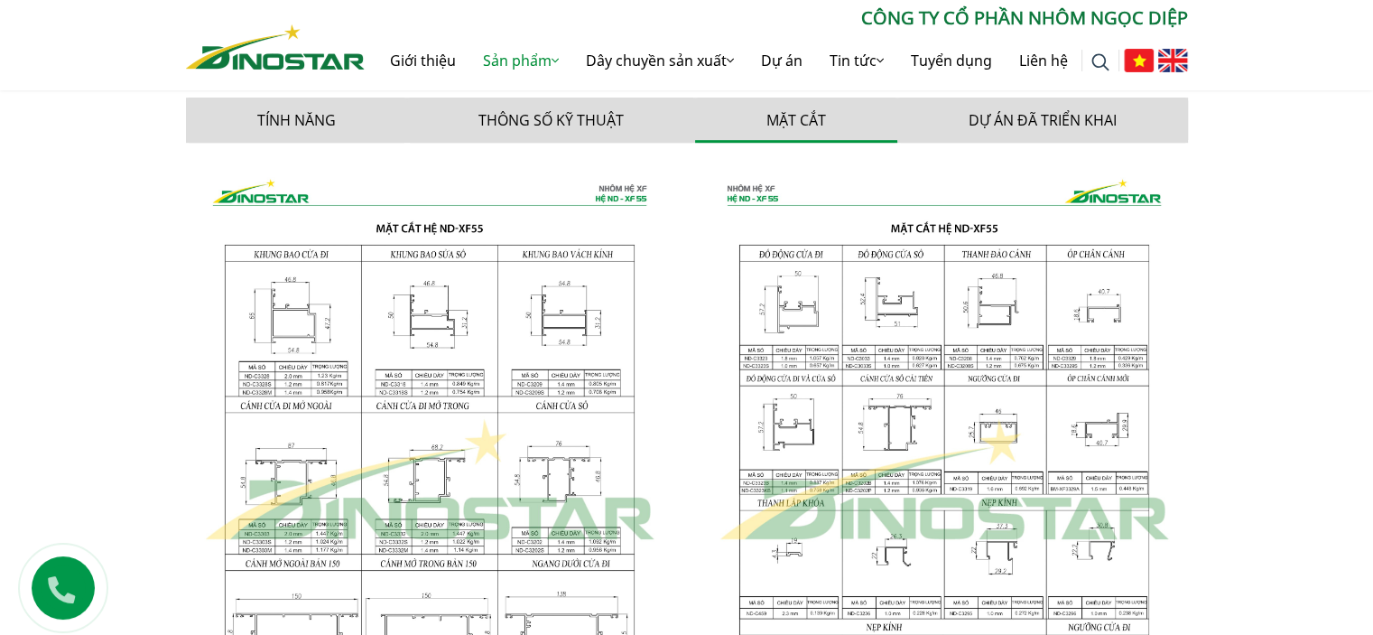
click at [433, 386] on img at bounding box center [429, 480] width 487 height 646
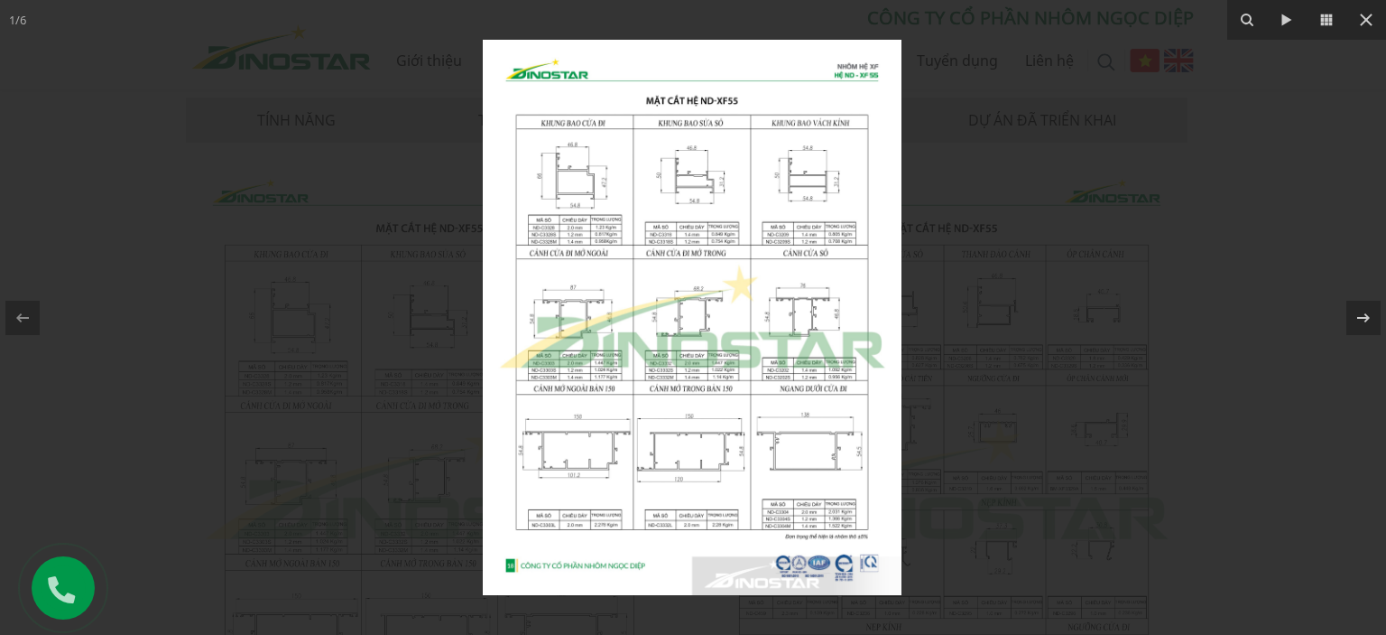
click at [625, 191] on img at bounding box center [692, 317] width 419 height 555
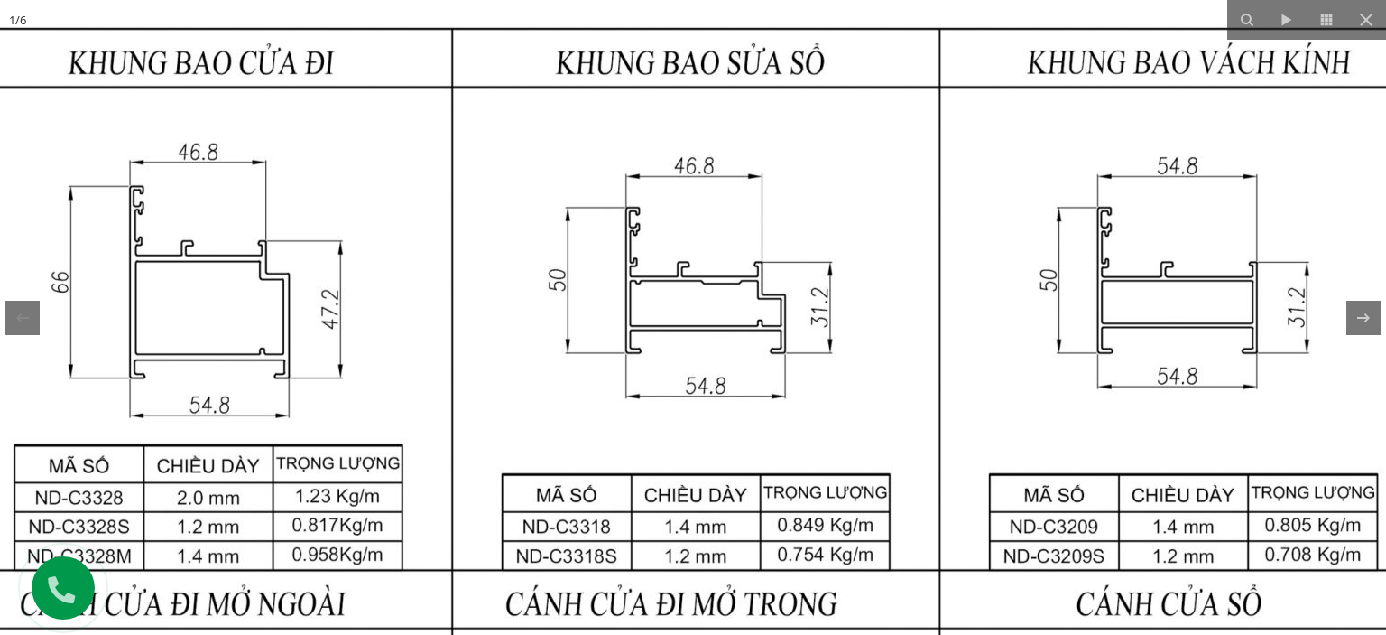
drag, startPoint x: 700, startPoint y: 165, endPoint x: 531, endPoint y: 292, distance: 211.6
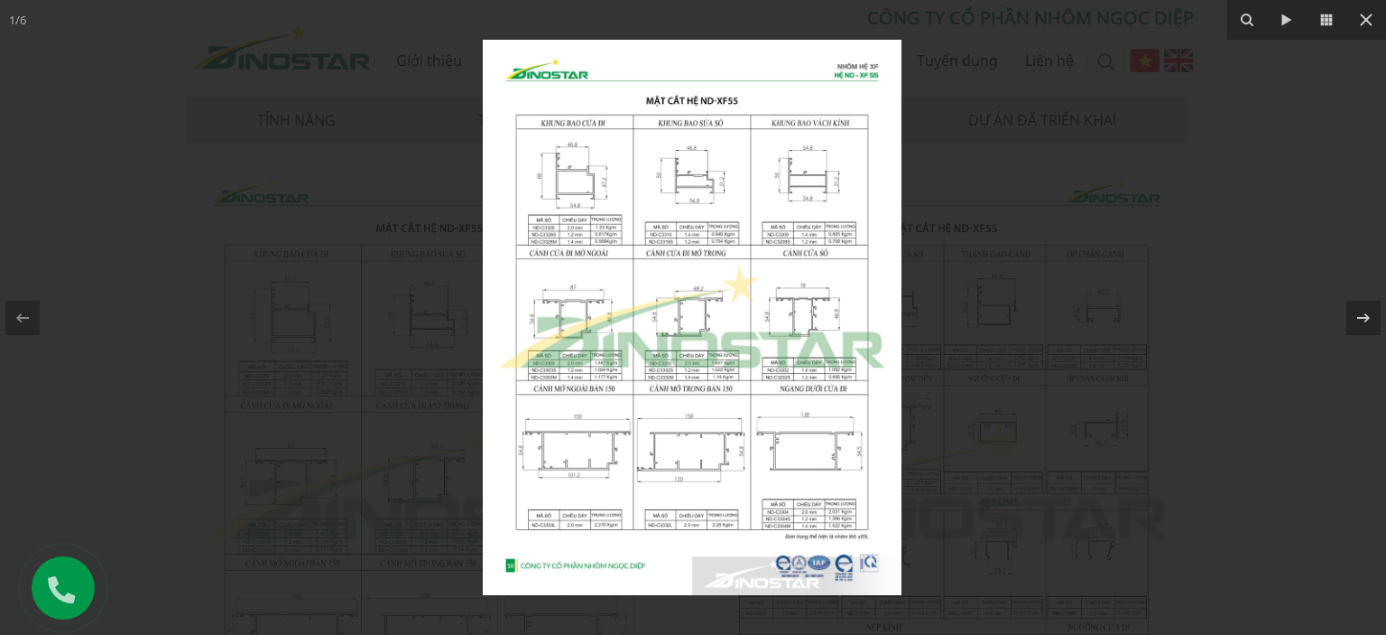
click at [580, 158] on img at bounding box center [692, 317] width 419 height 555
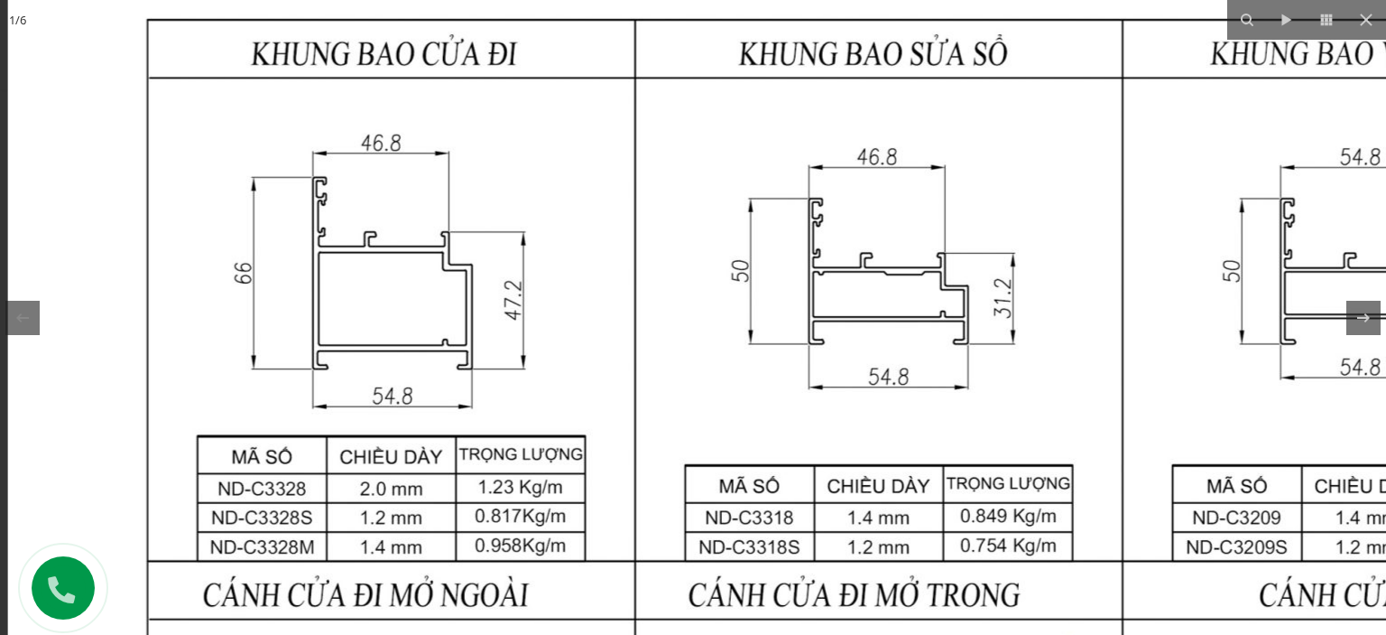
drag, startPoint x: 504, startPoint y: 208, endPoint x: 521, endPoint y: 249, distance: 44.9
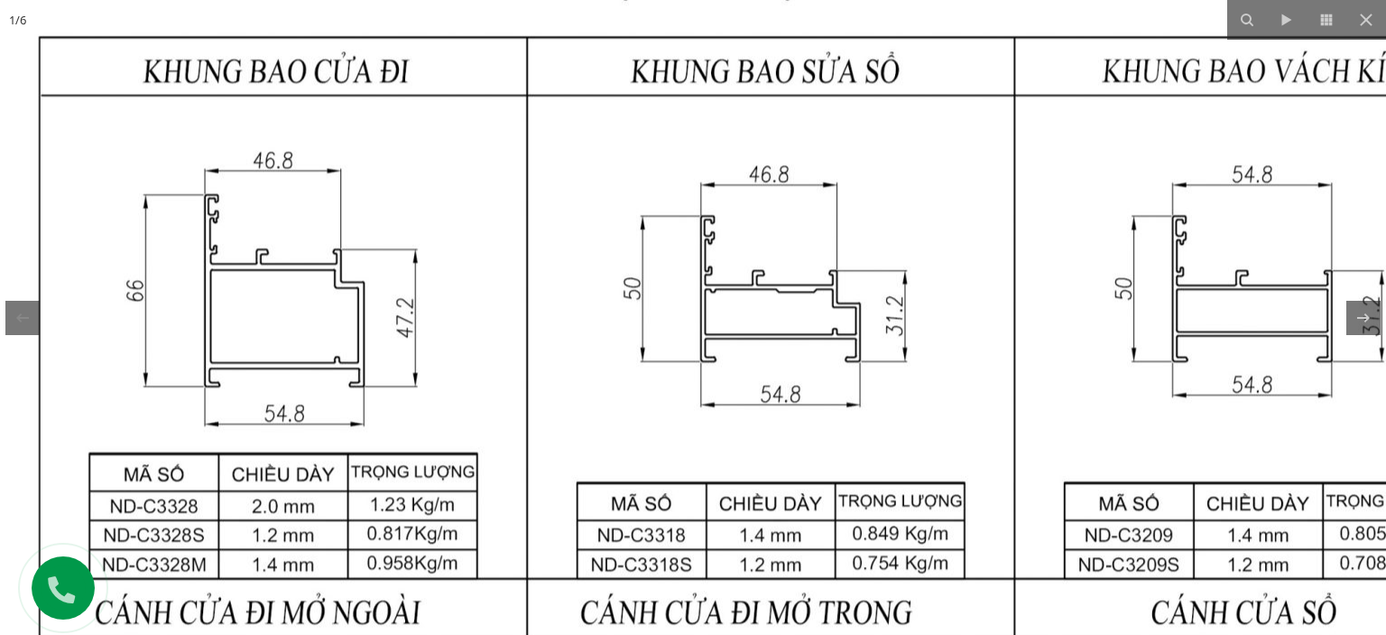
drag, startPoint x: 1011, startPoint y: 284, endPoint x: 897, endPoint y: 264, distance: 115.6
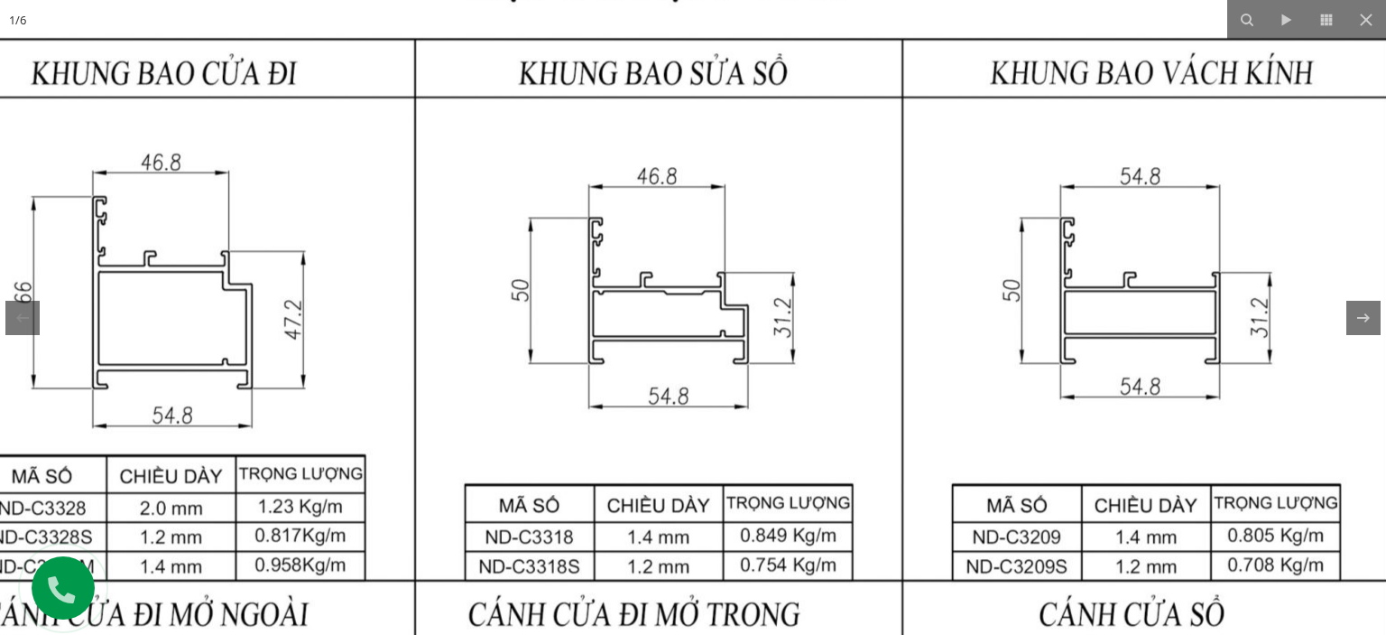
drag, startPoint x: 1043, startPoint y: 263, endPoint x: 1013, endPoint y: 317, distance: 62.2
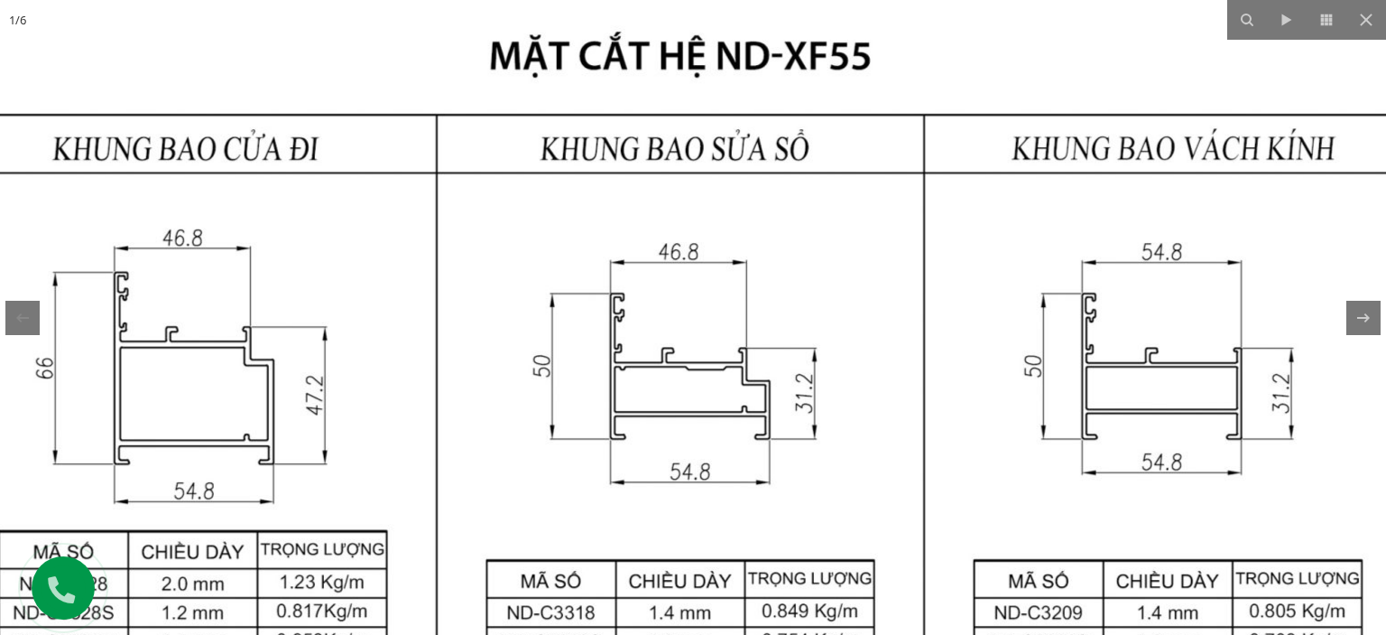
drag, startPoint x: 928, startPoint y: 335, endPoint x: 996, endPoint y: 341, distance: 68.9
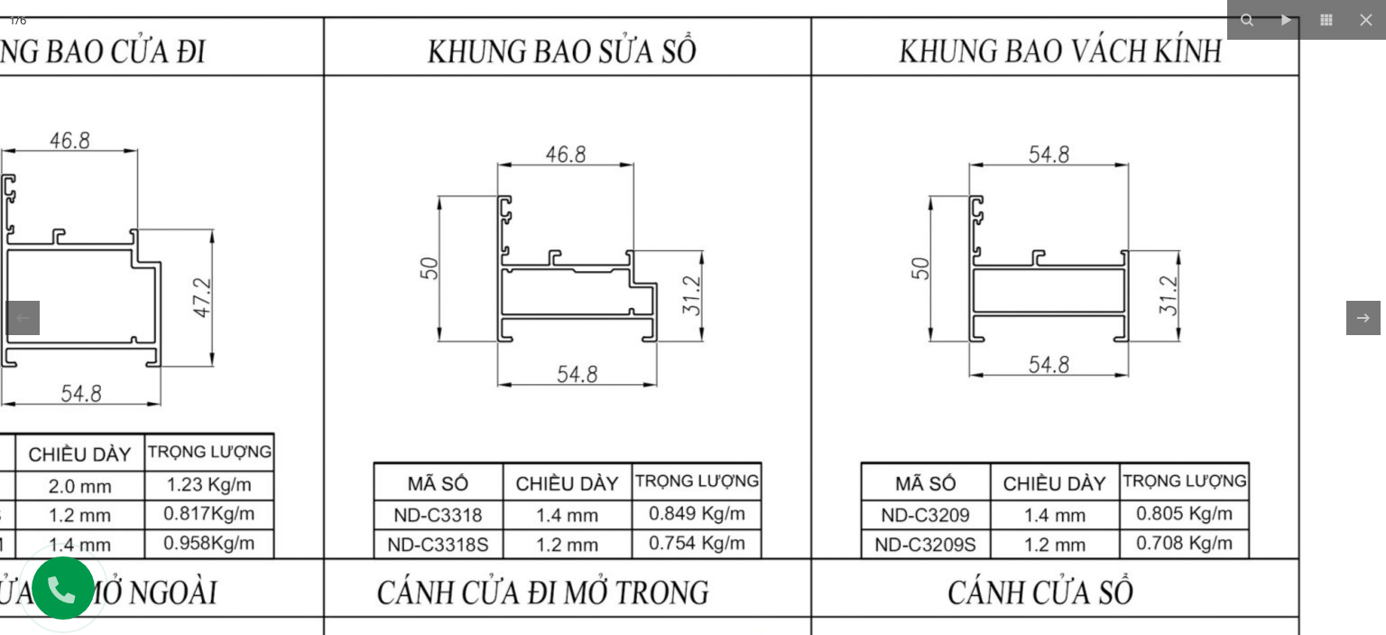
drag, startPoint x: 863, startPoint y: 382, endPoint x: 856, endPoint y: 274, distance: 107.6
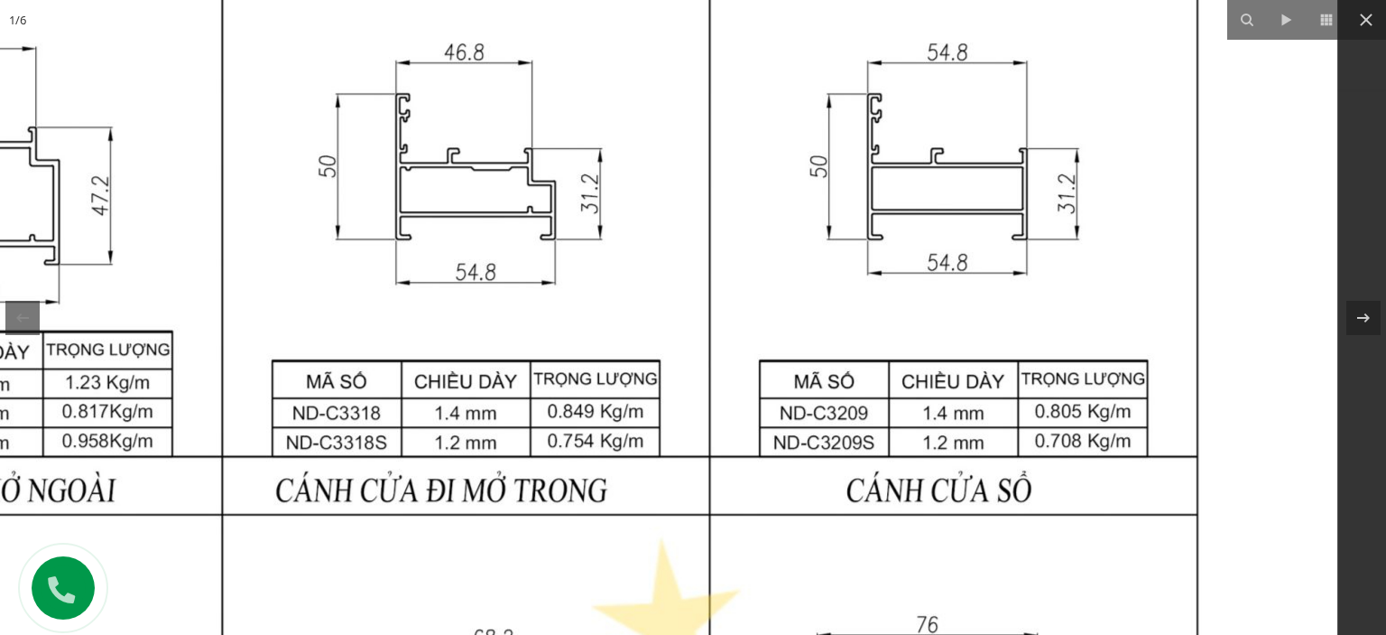
drag, startPoint x: 1196, startPoint y: 335, endPoint x: 1019, endPoint y: 259, distance: 192.5
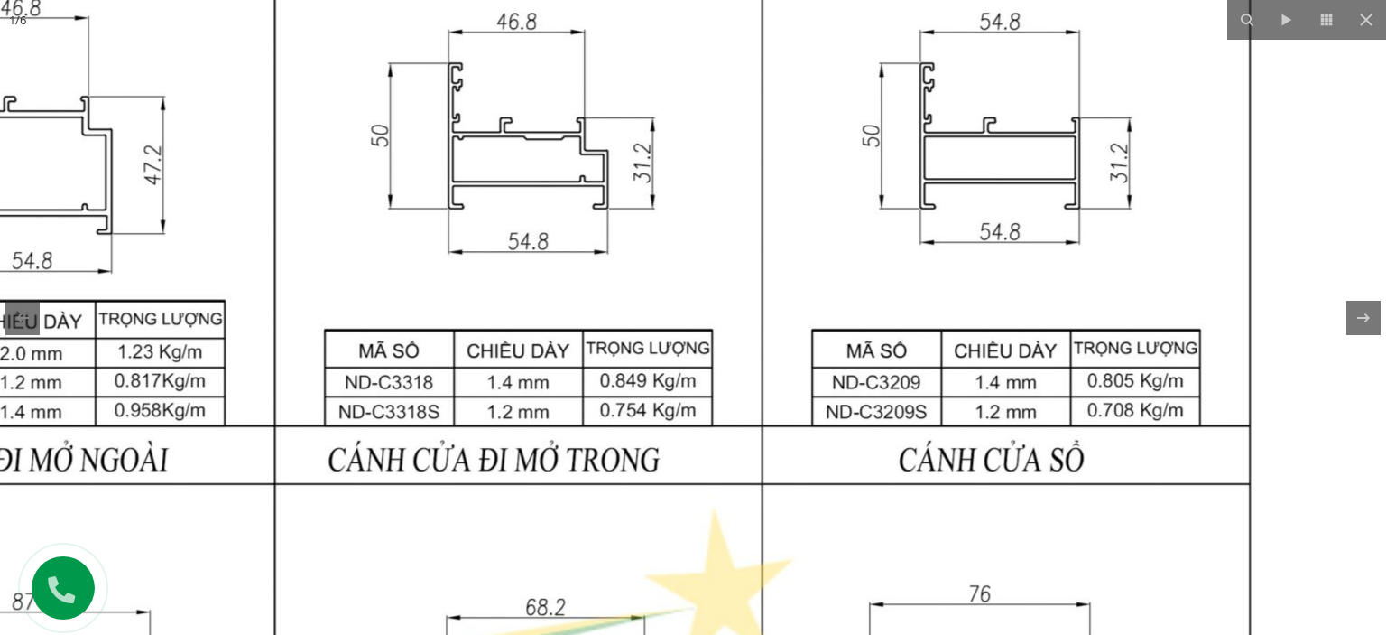
drag, startPoint x: 804, startPoint y: 423, endPoint x: 1097, endPoint y: 198, distance: 369.4
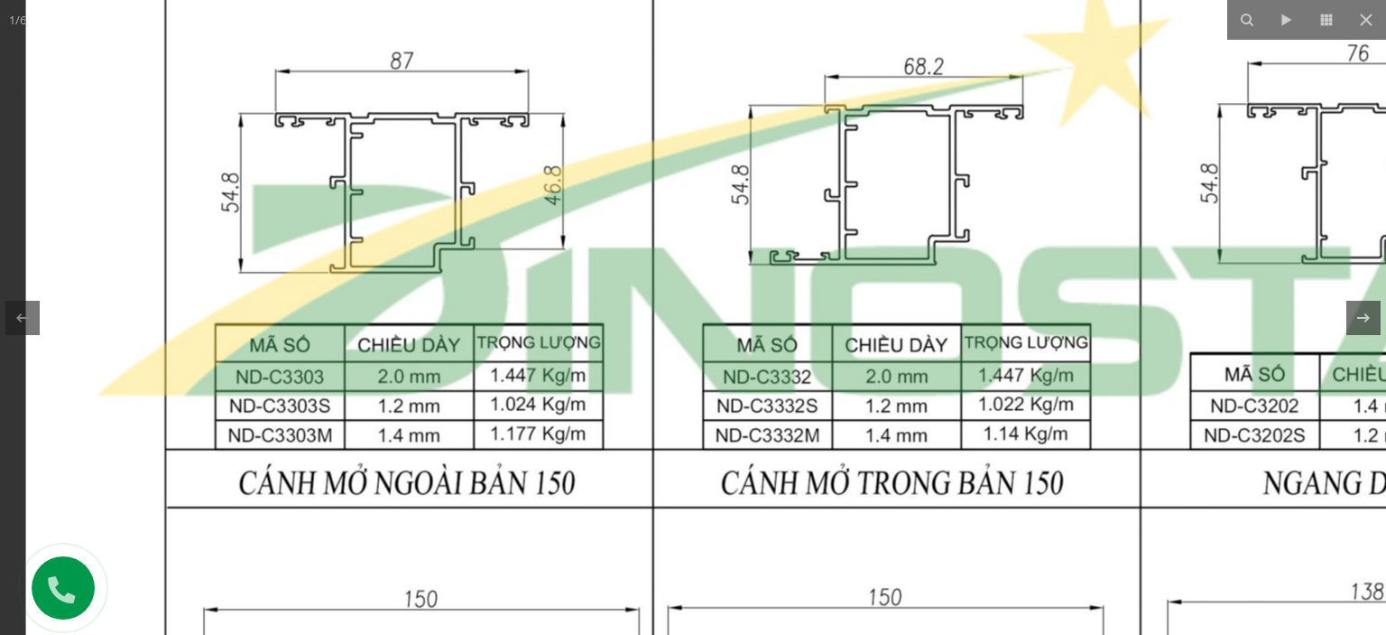
drag, startPoint x: 777, startPoint y: 459, endPoint x: 828, endPoint y: 393, distance: 83.0
click at [828, 393] on img at bounding box center [897, 186] width 1743 height 2311
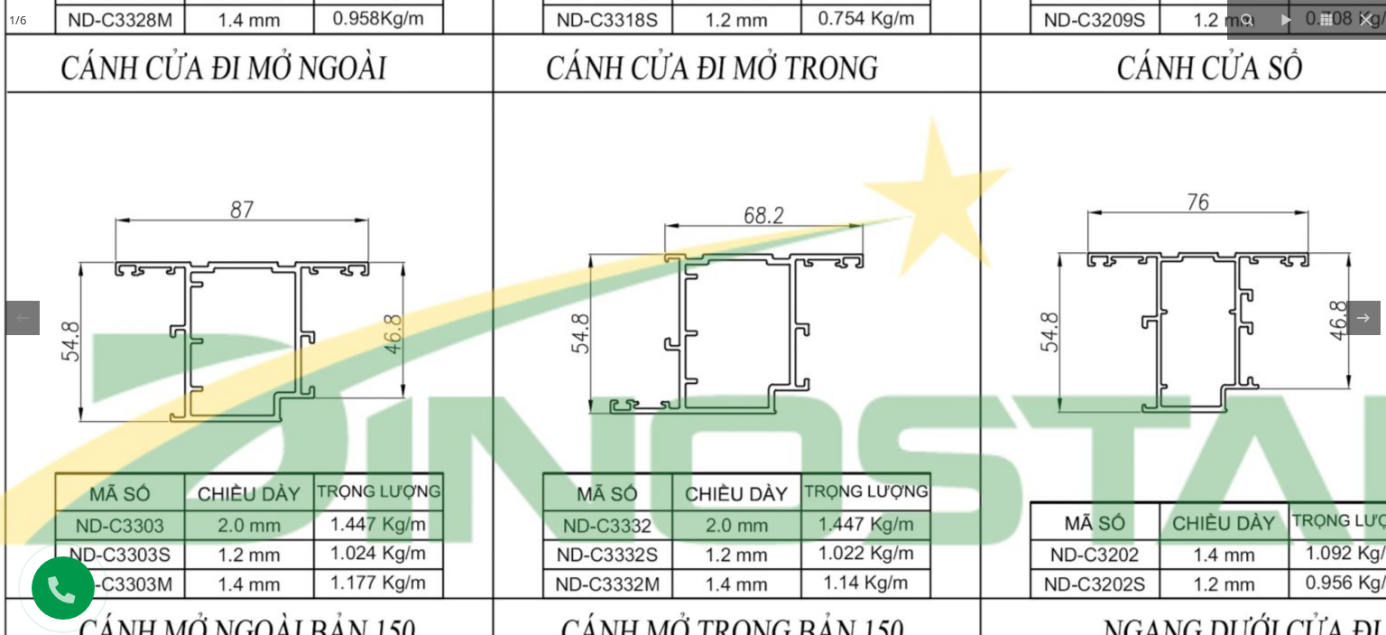
drag, startPoint x: 1033, startPoint y: 234, endPoint x: 838, endPoint y: 411, distance: 263.9
click at [896, 446] on img at bounding box center [737, 335] width 1743 height 2311
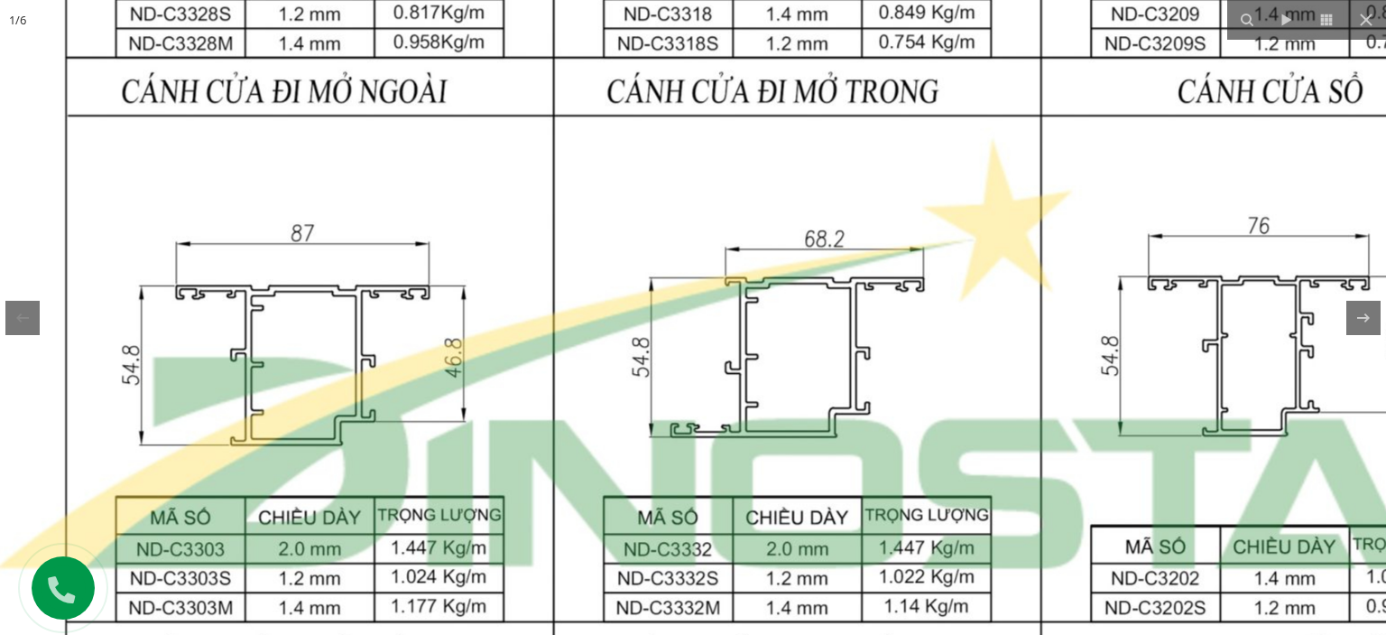
drag, startPoint x: 816, startPoint y: 380, endPoint x: 872, endPoint y: 407, distance: 62.2
click at [872, 407] on img at bounding box center [797, 358] width 1743 height 2311
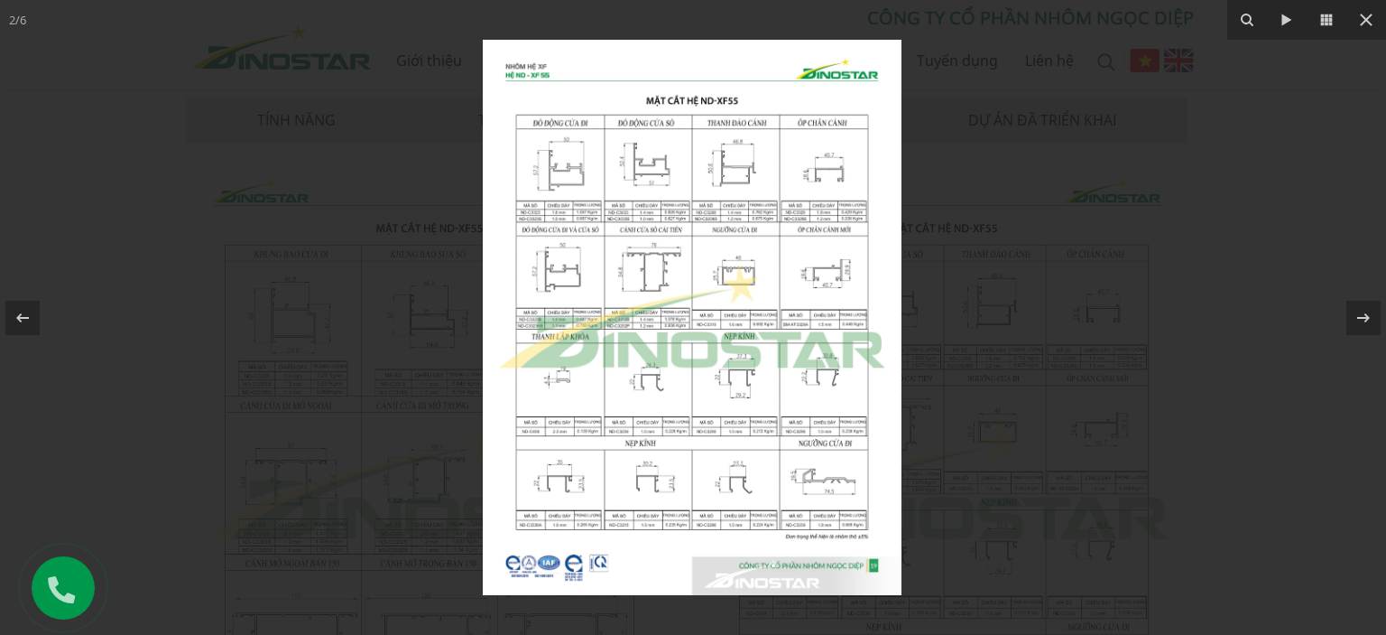
click at [634, 255] on img at bounding box center [692, 317] width 419 height 555
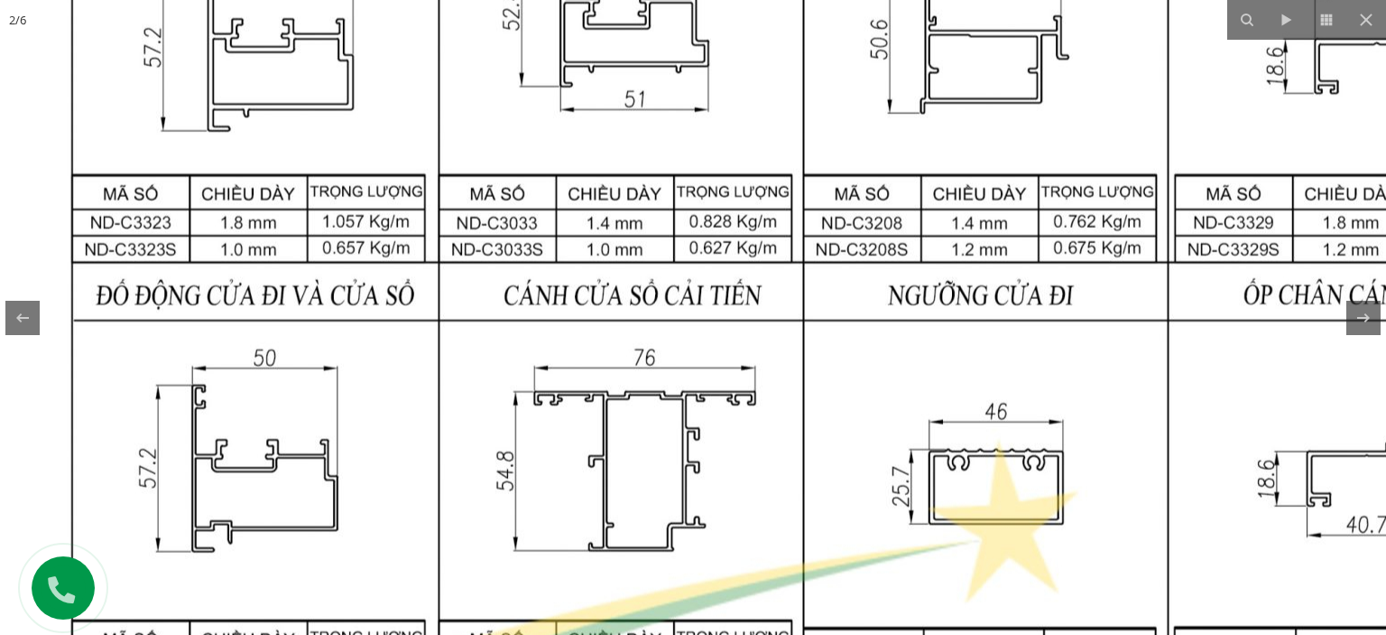
drag, startPoint x: 574, startPoint y: 104, endPoint x: 480, endPoint y: 260, distance: 182.2
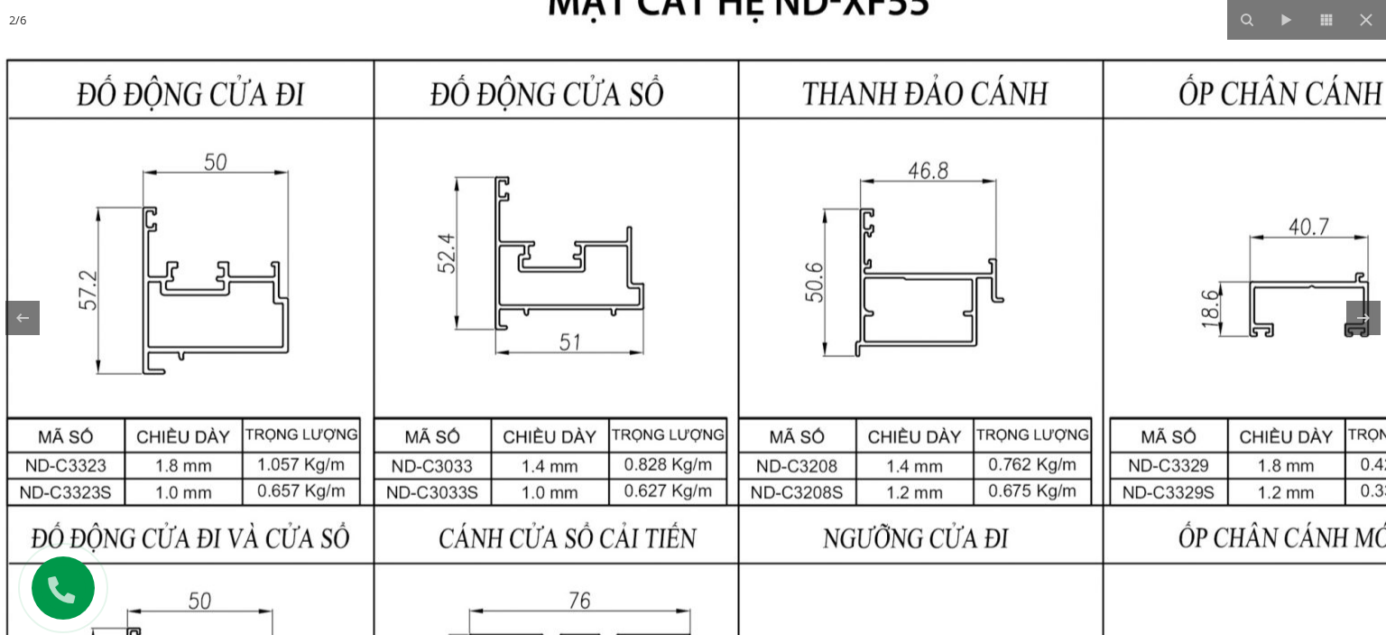
drag, startPoint x: 525, startPoint y: 152, endPoint x: 494, endPoint y: 357, distance: 207.3
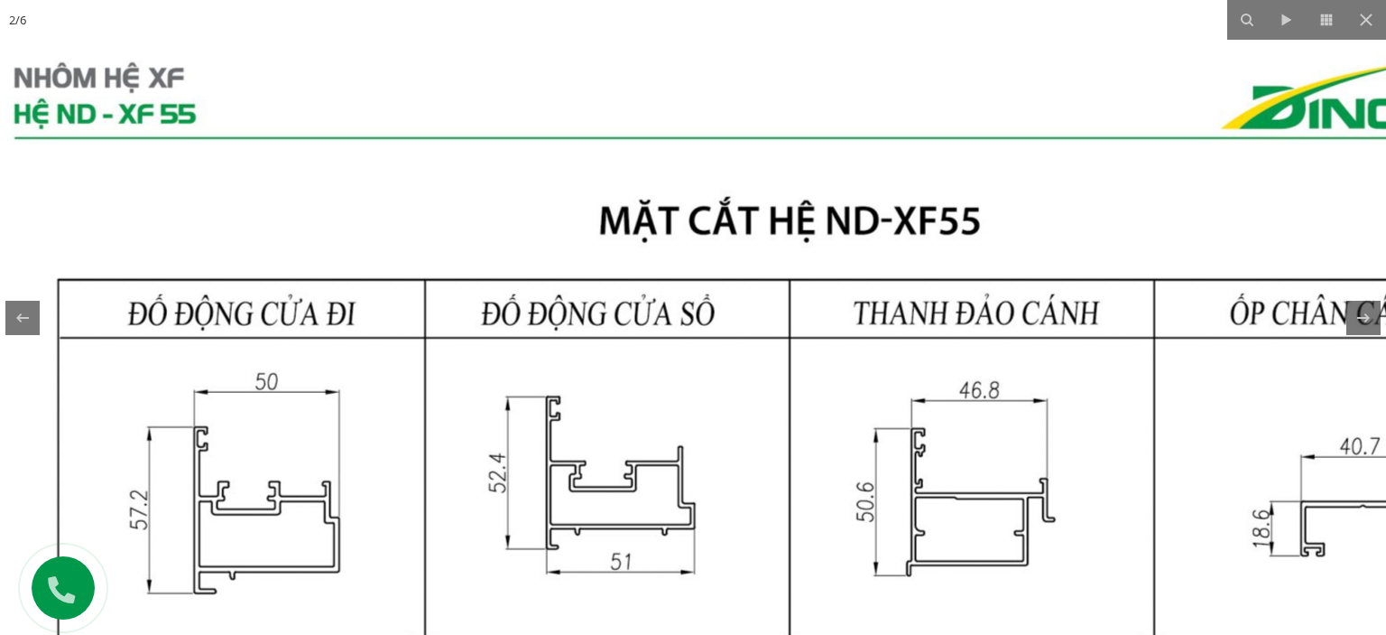
drag, startPoint x: 449, startPoint y: 211, endPoint x: 558, endPoint y: 245, distance: 114.2
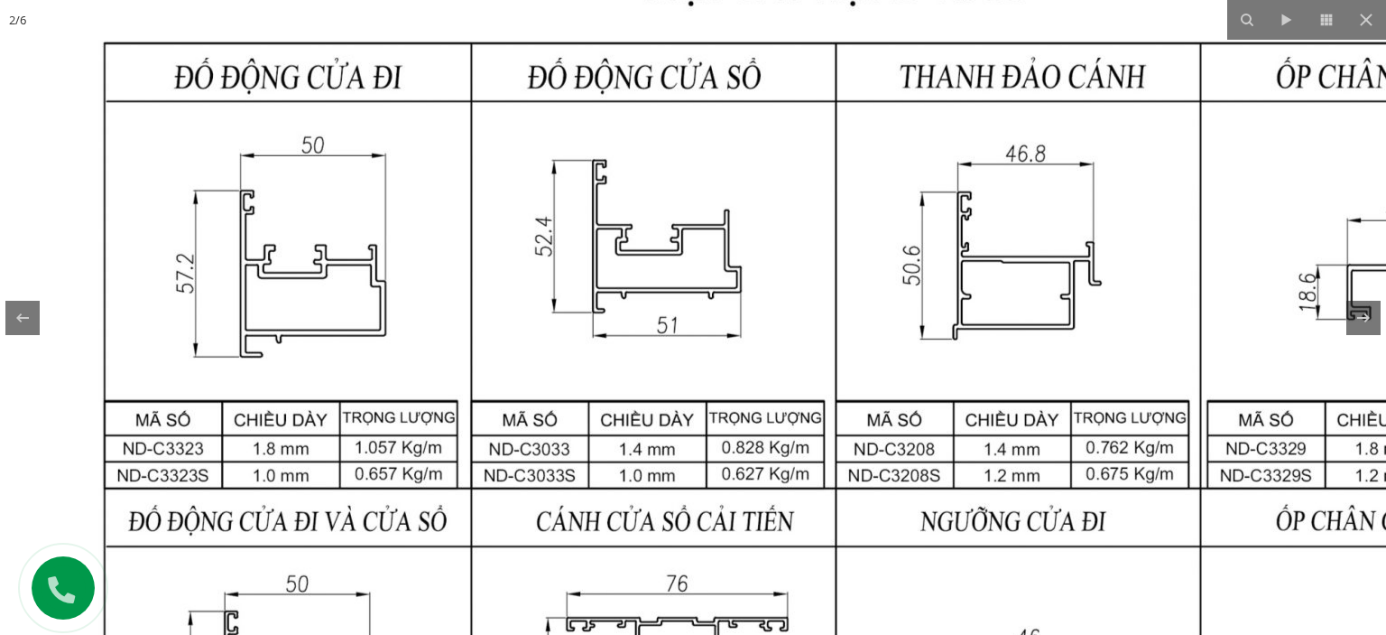
drag, startPoint x: 354, startPoint y: 432, endPoint x: 291, endPoint y: 215, distance: 226.5
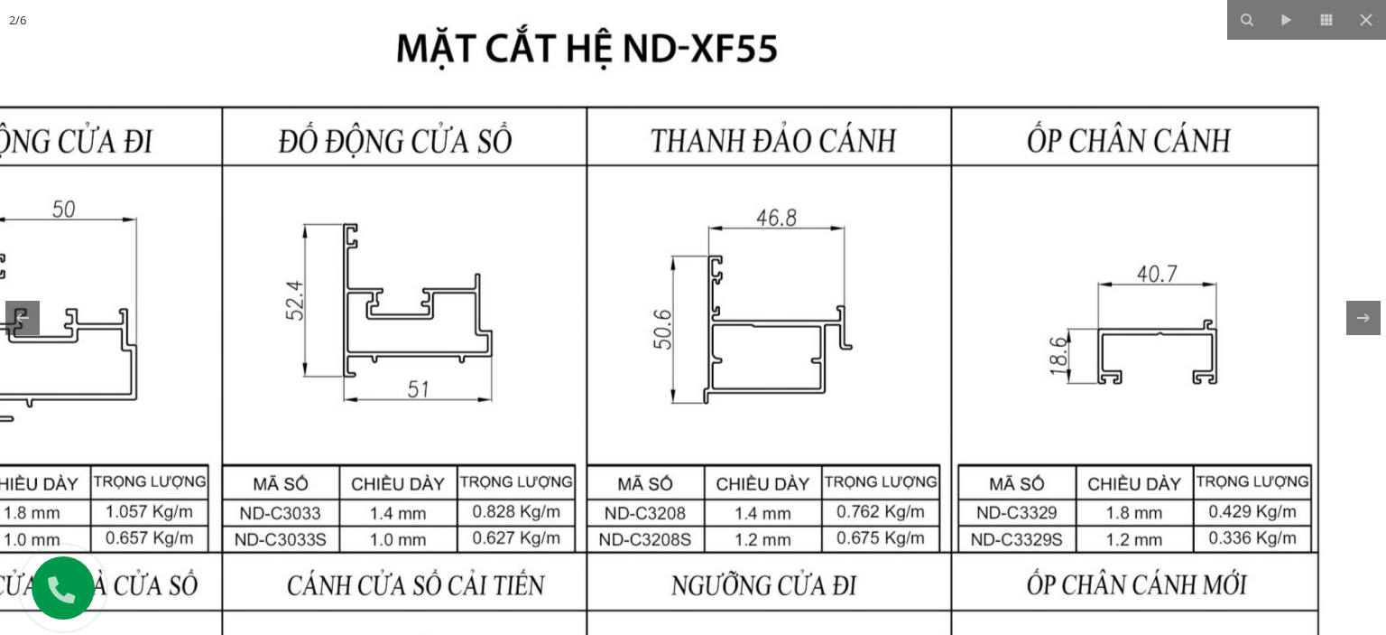
drag, startPoint x: 823, startPoint y: 212, endPoint x: 599, endPoint y: 473, distance: 343.7
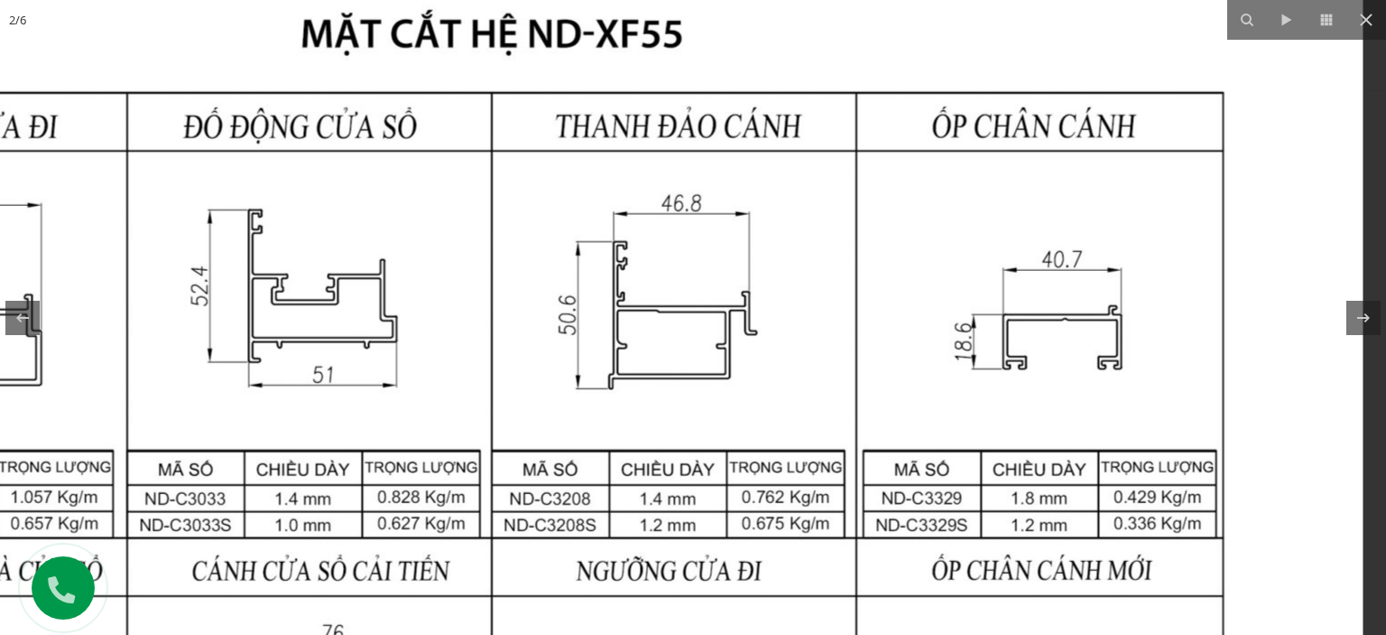
drag, startPoint x: 917, startPoint y: 318, endPoint x: 818, endPoint y: 310, distance: 99.6
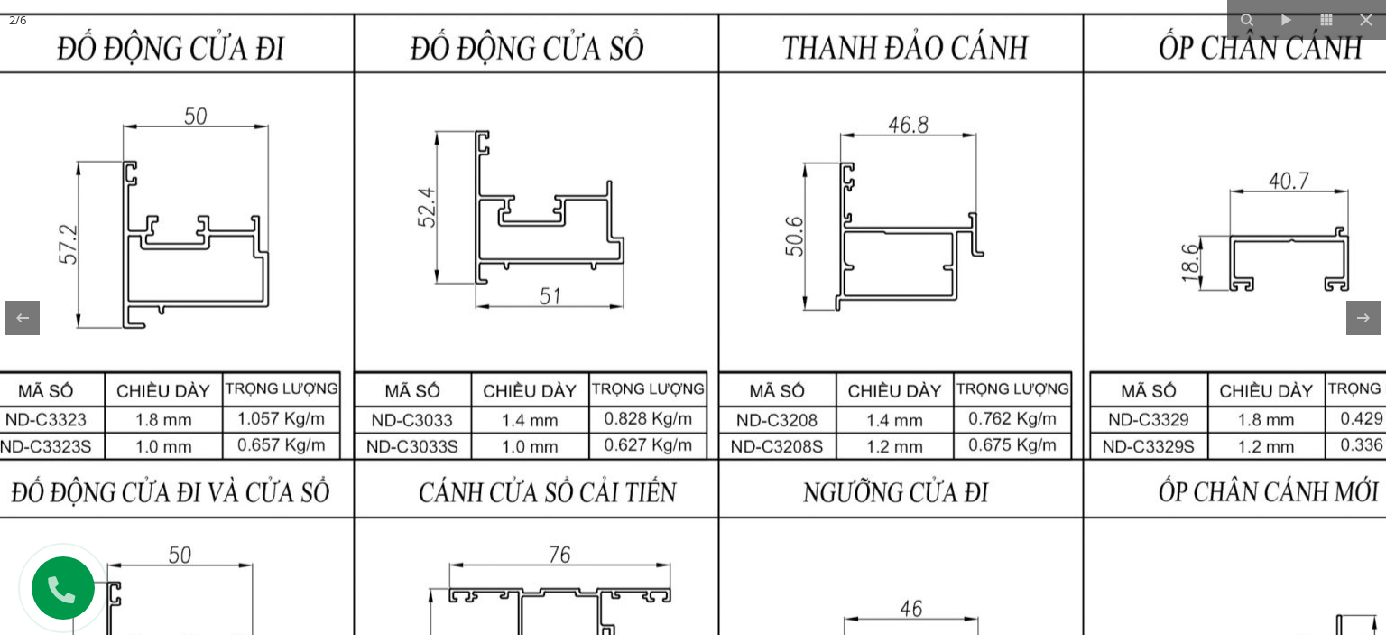
drag, startPoint x: 473, startPoint y: 337, endPoint x: 671, endPoint y: 264, distance: 210.4
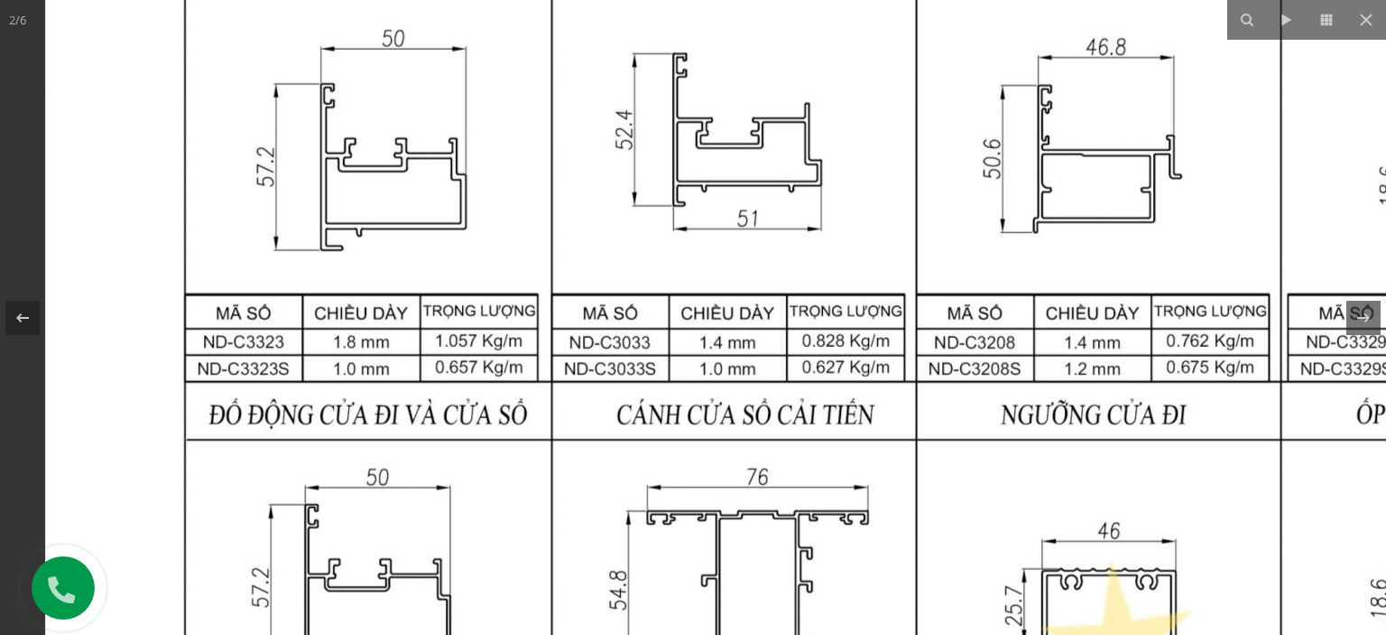
drag, startPoint x: 271, startPoint y: 273, endPoint x: 391, endPoint y: 221, distance: 131.0
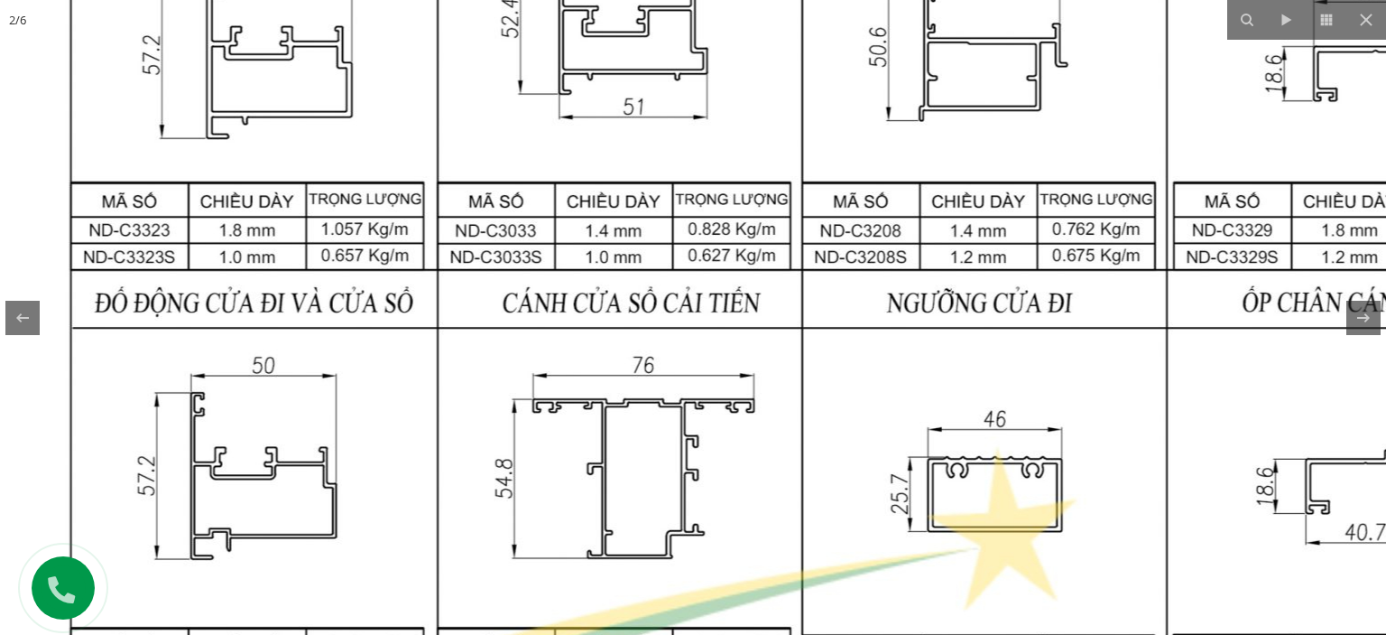
drag, startPoint x: 897, startPoint y: 277, endPoint x: 723, endPoint y: 181, distance: 199.2
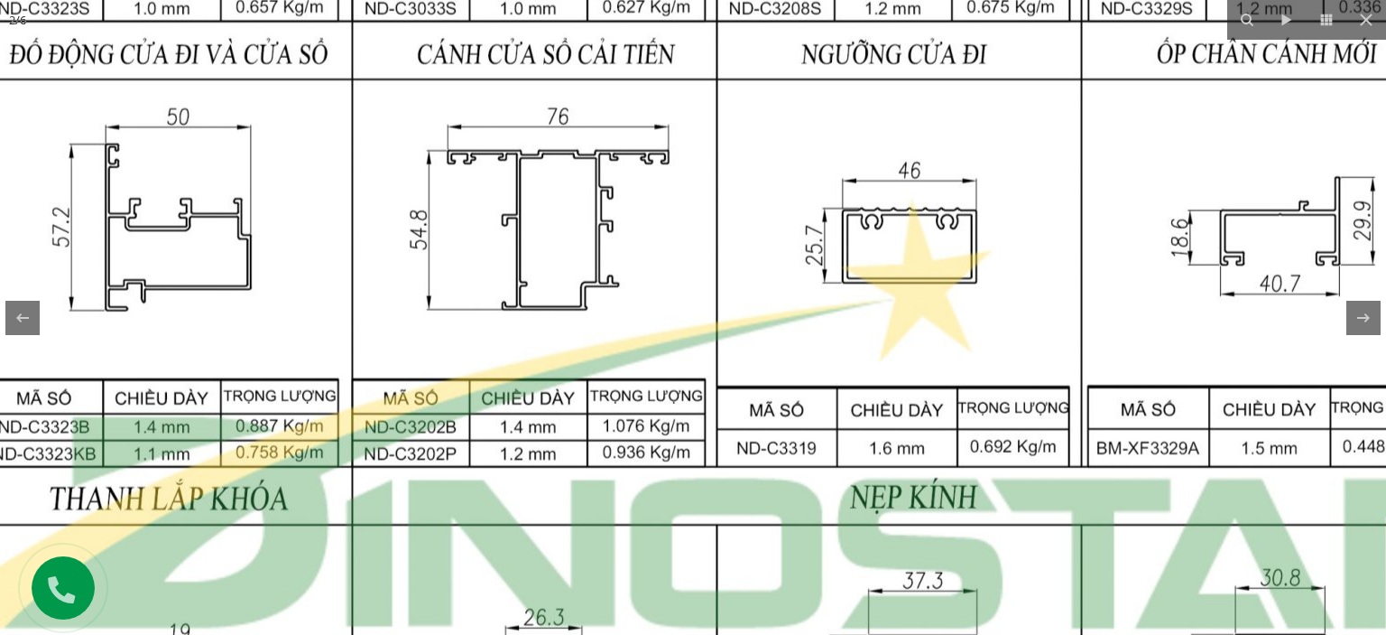
drag, startPoint x: 411, startPoint y: 290, endPoint x: 598, endPoint y: 245, distance: 192.2
click at [598, 245] on img at bounding box center [717, 418] width 1743 height 2311
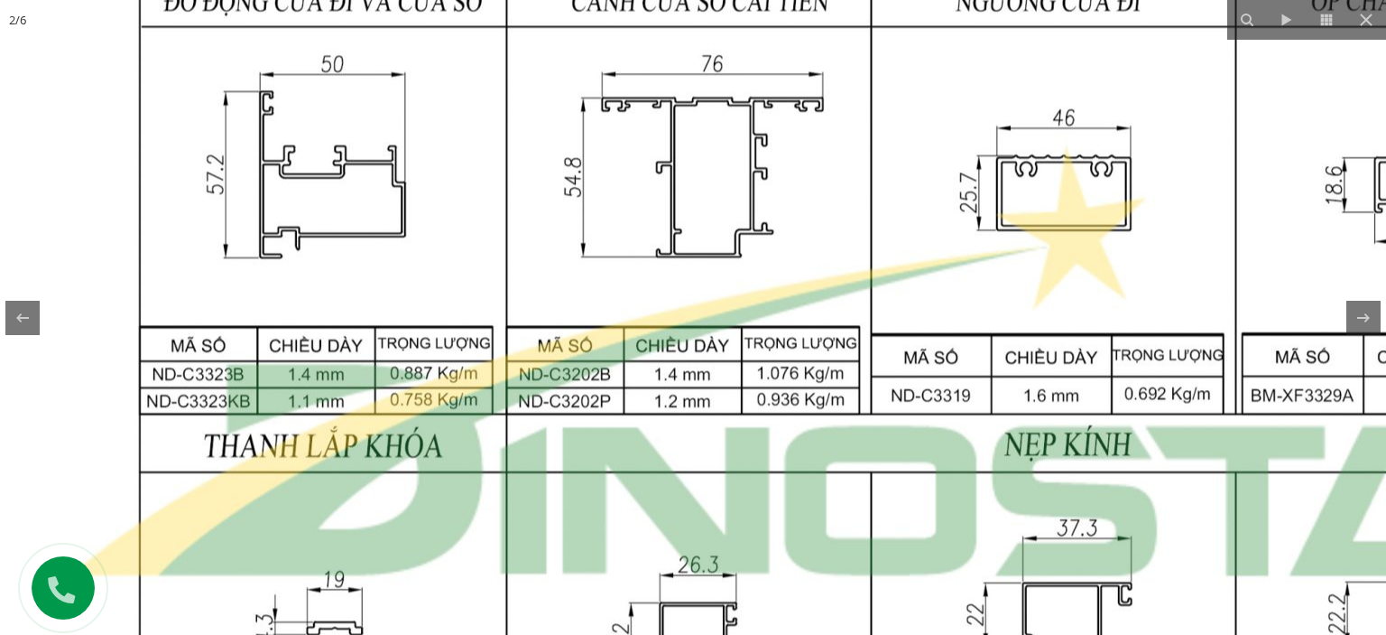
click at [628, 310] on img at bounding box center [871, 365] width 1743 height 2311
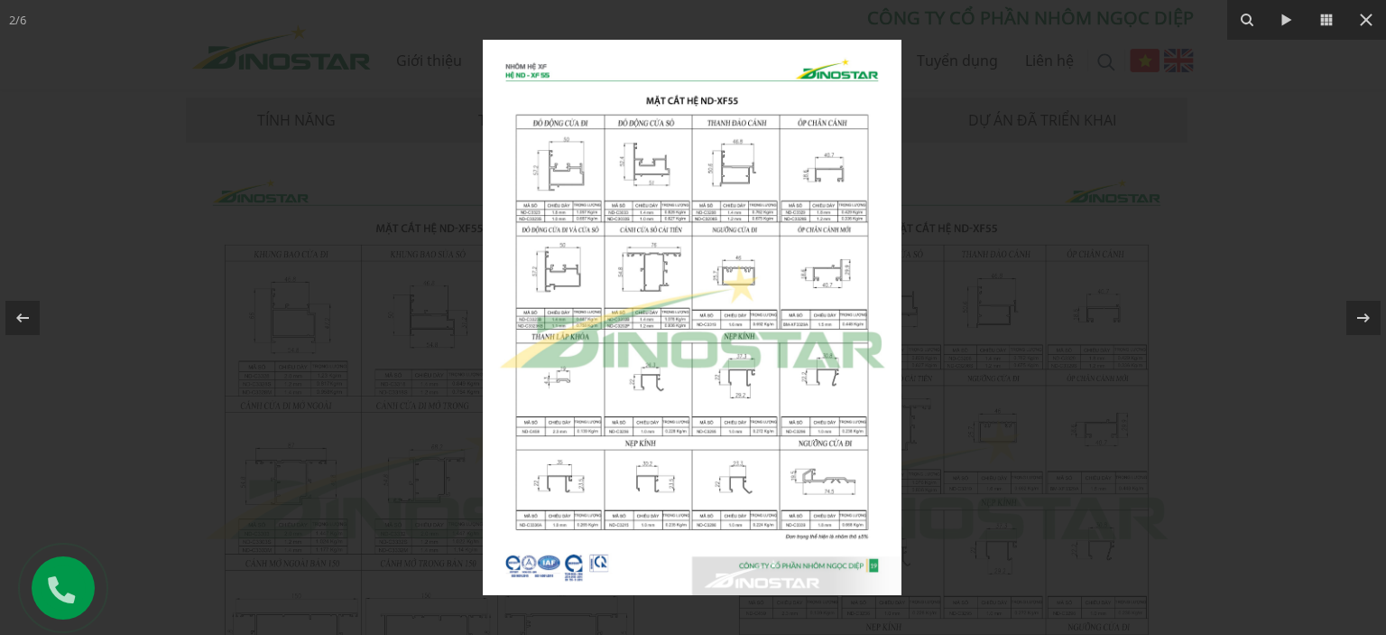
drag, startPoint x: 661, startPoint y: 267, endPoint x: 648, endPoint y: 270, distance: 12.9
click at [655, 267] on img at bounding box center [692, 317] width 419 height 555
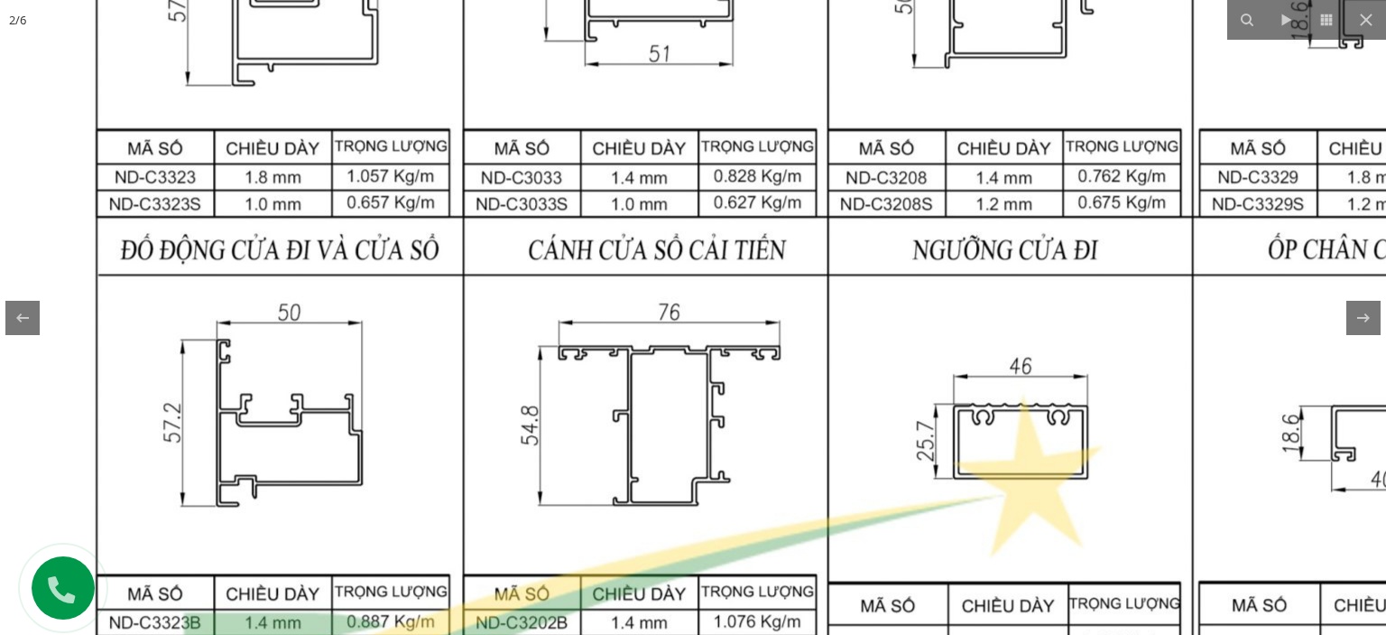
drag, startPoint x: 829, startPoint y: 281, endPoint x: 852, endPoint y: 349, distance: 72.5
click at [880, 382] on img at bounding box center [828, 613] width 1743 height 2311
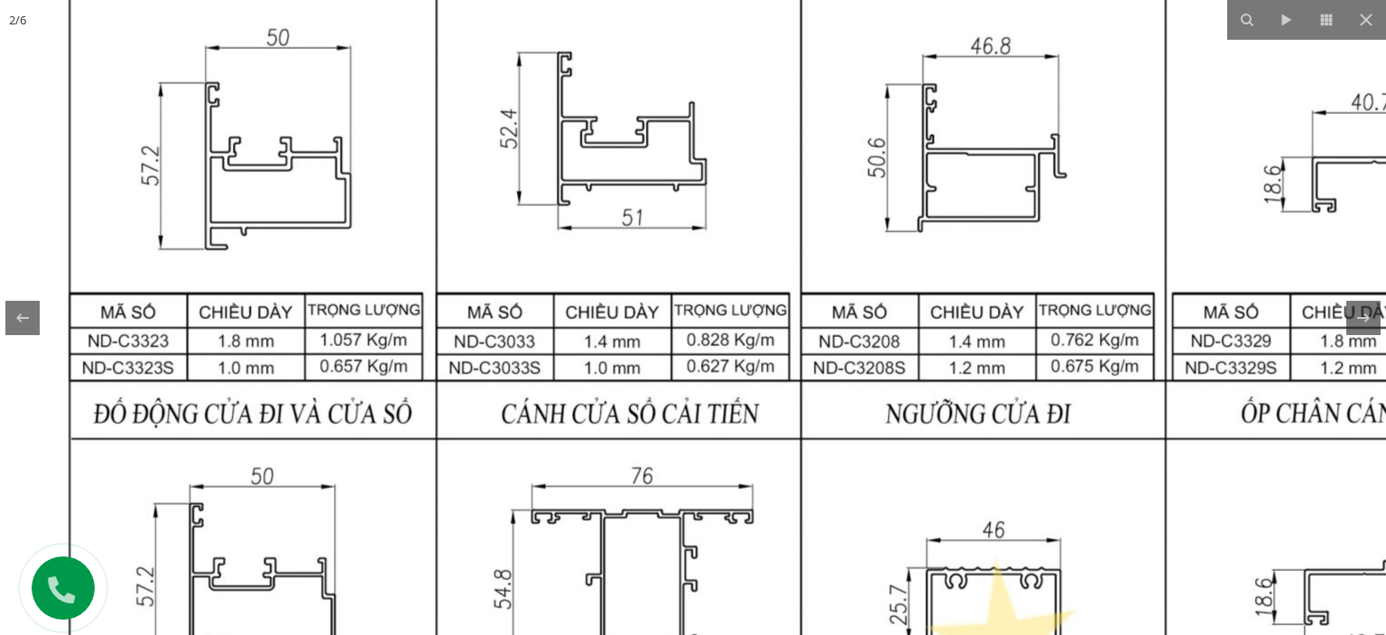
drag, startPoint x: 743, startPoint y: 294, endPoint x: 732, endPoint y: 348, distance: 55.2
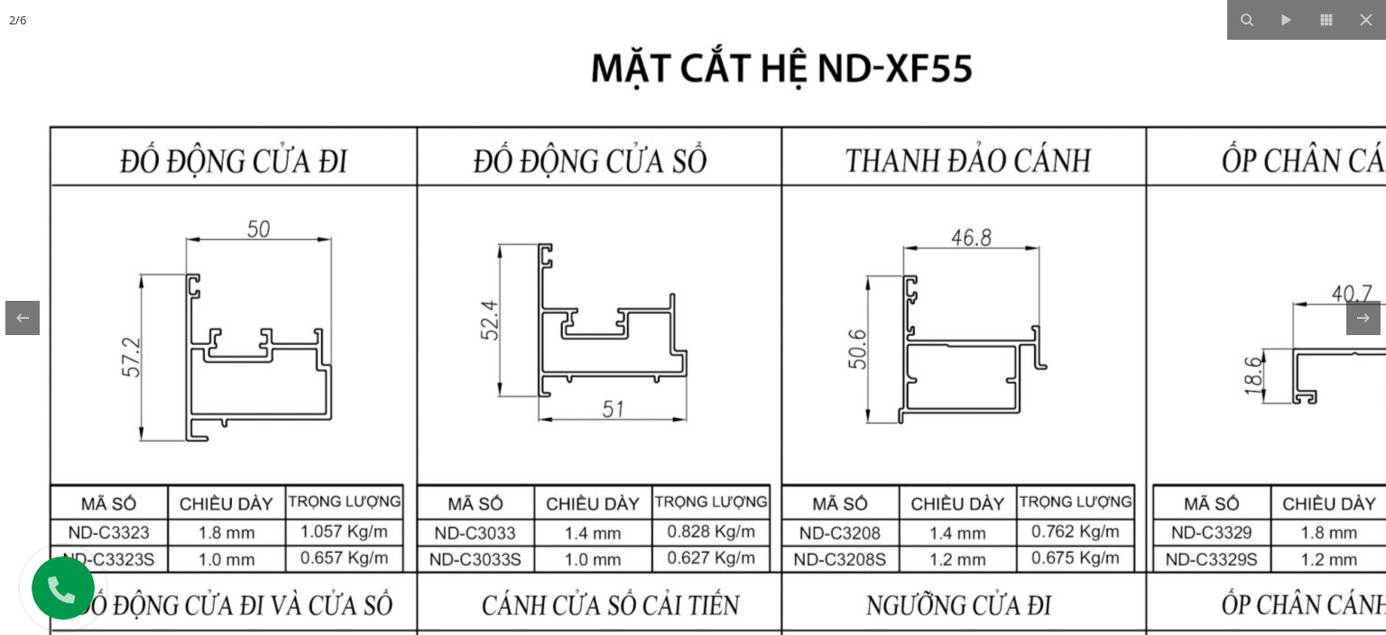
drag, startPoint x: 763, startPoint y: 211, endPoint x: 771, endPoint y: 230, distance: 20.6
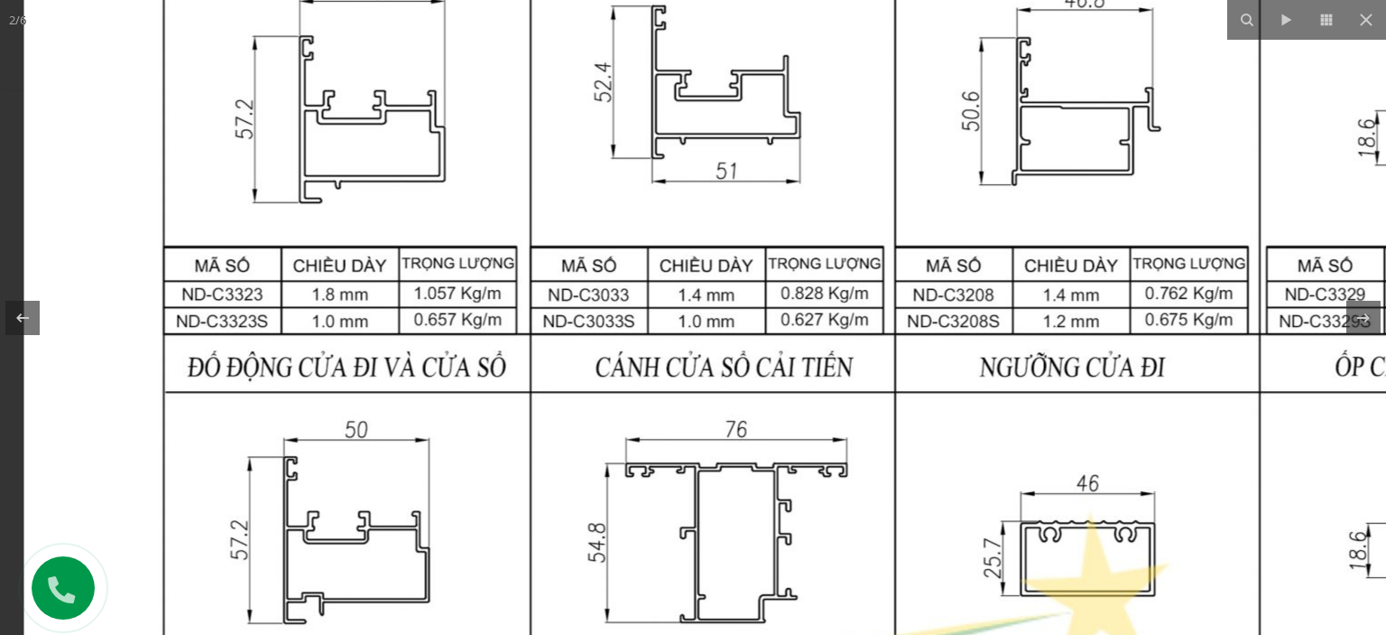
drag, startPoint x: 651, startPoint y: 450, endPoint x: 803, endPoint y: 125, distance: 359.8
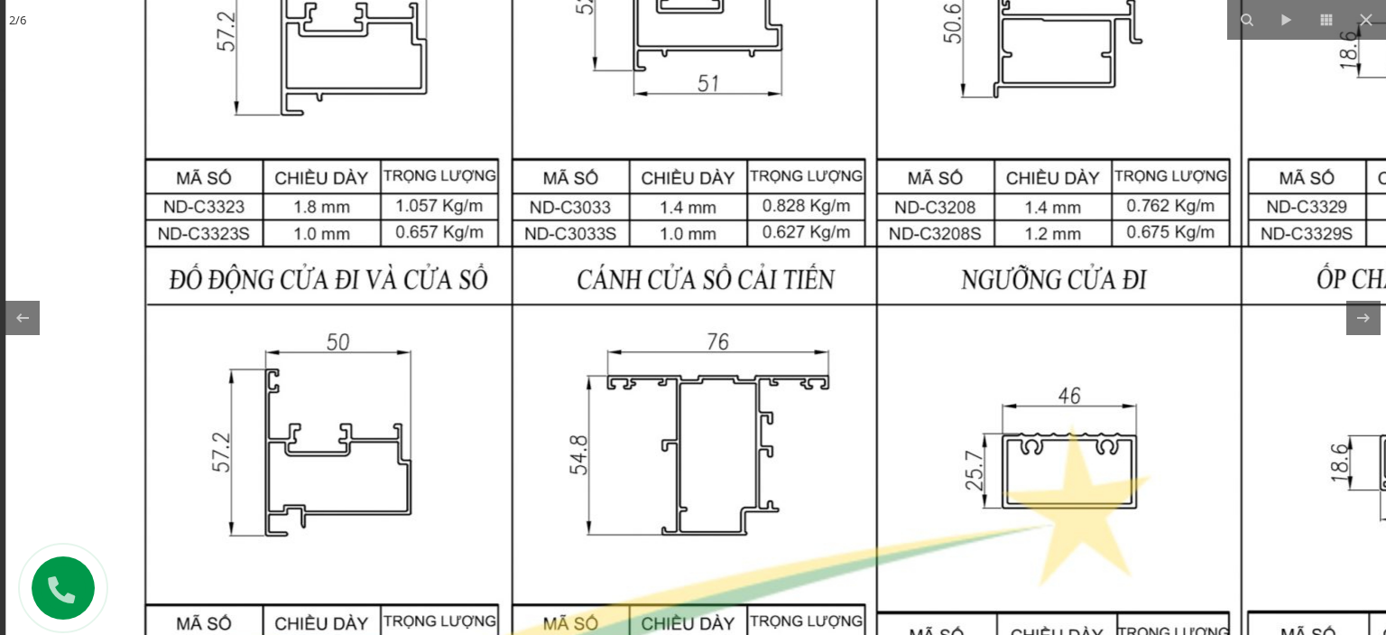
drag, startPoint x: 751, startPoint y: 401, endPoint x: 785, endPoint y: 328, distance: 80.8
click at [785, 328] on img at bounding box center [876, 643] width 1743 height 2311
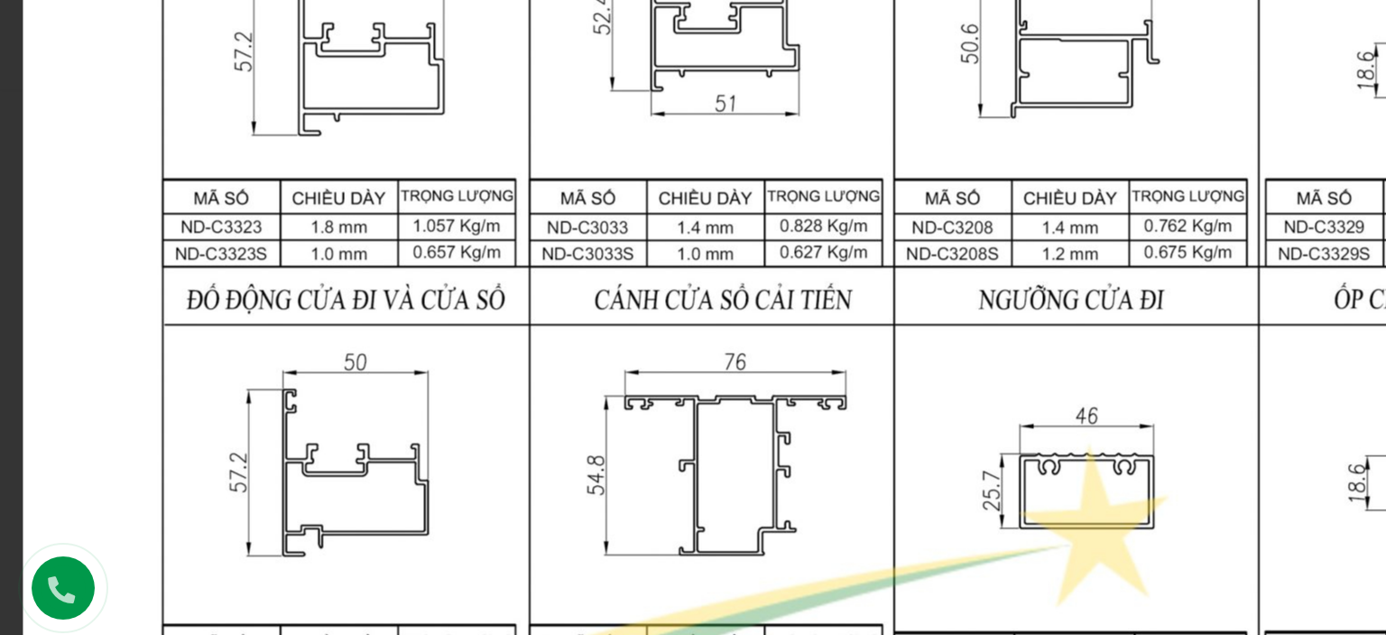
drag, startPoint x: 585, startPoint y: 147, endPoint x: 636, endPoint y: 287, distance: 149.1
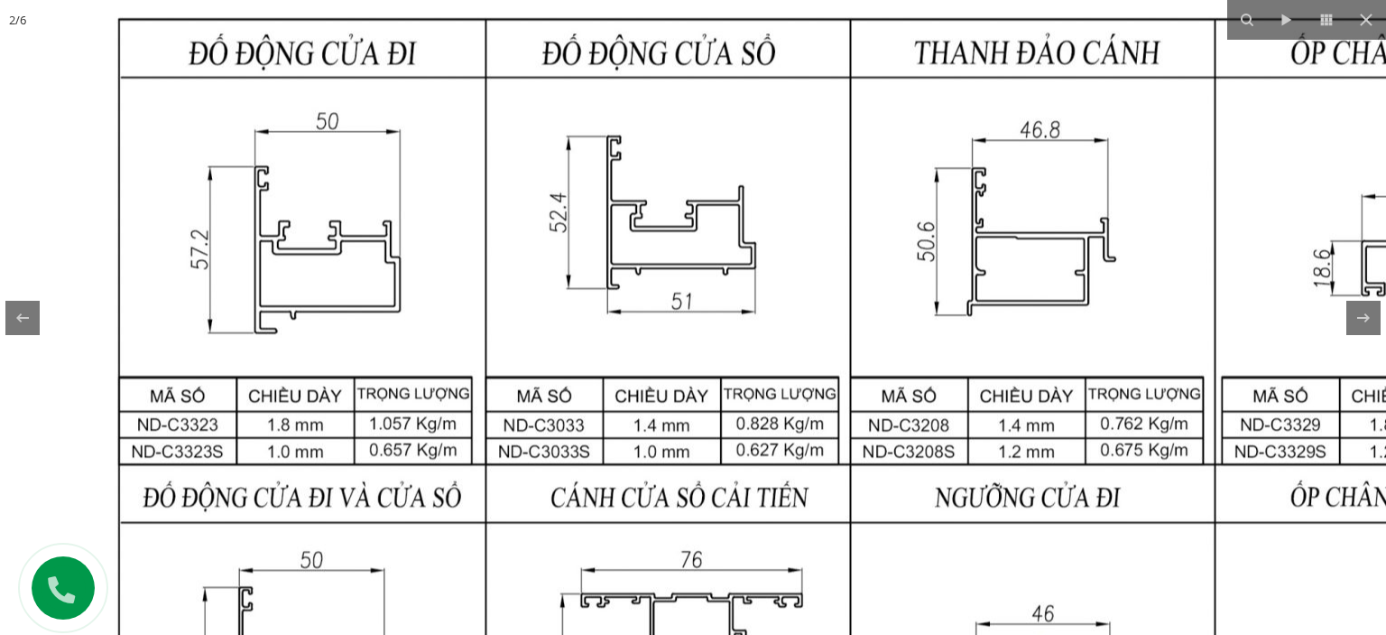
drag, startPoint x: 537, startPoint y: 190, endPoint x: 516, endPoint y: 357, distance: 167.4
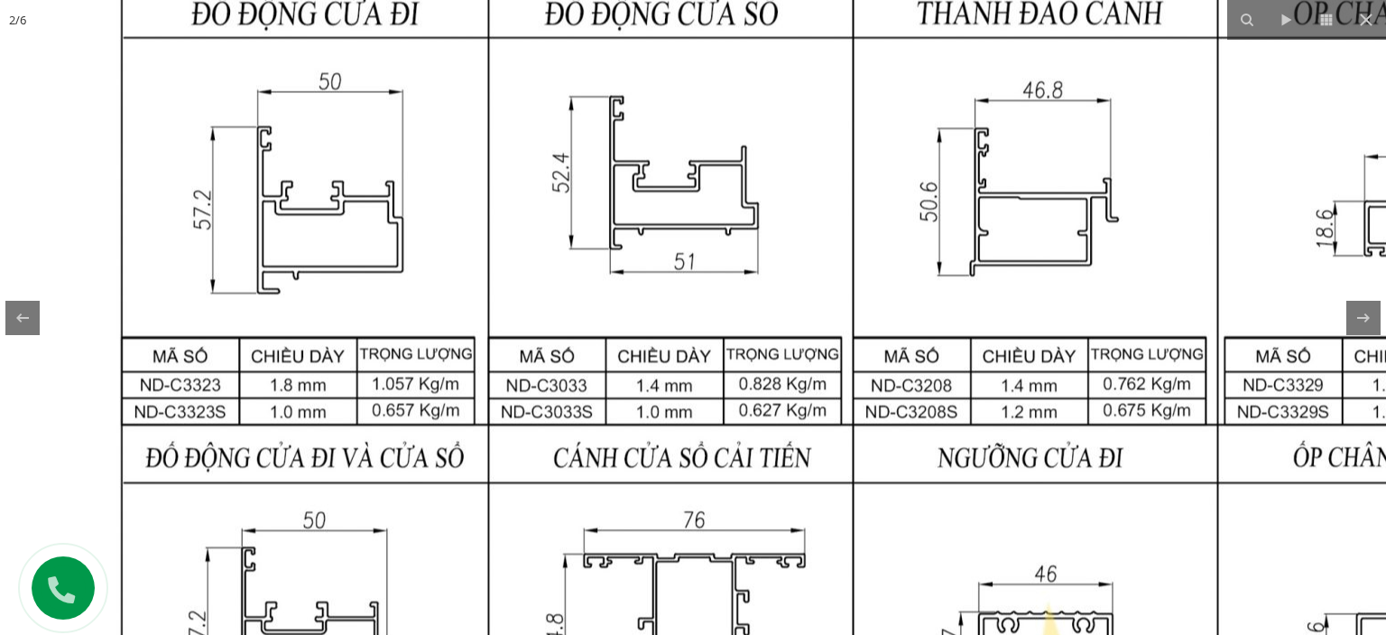
drag, startPoint x: 500, startPoint y: 407, endPoint x: 503, endPoint y: 358, distance: 48.8
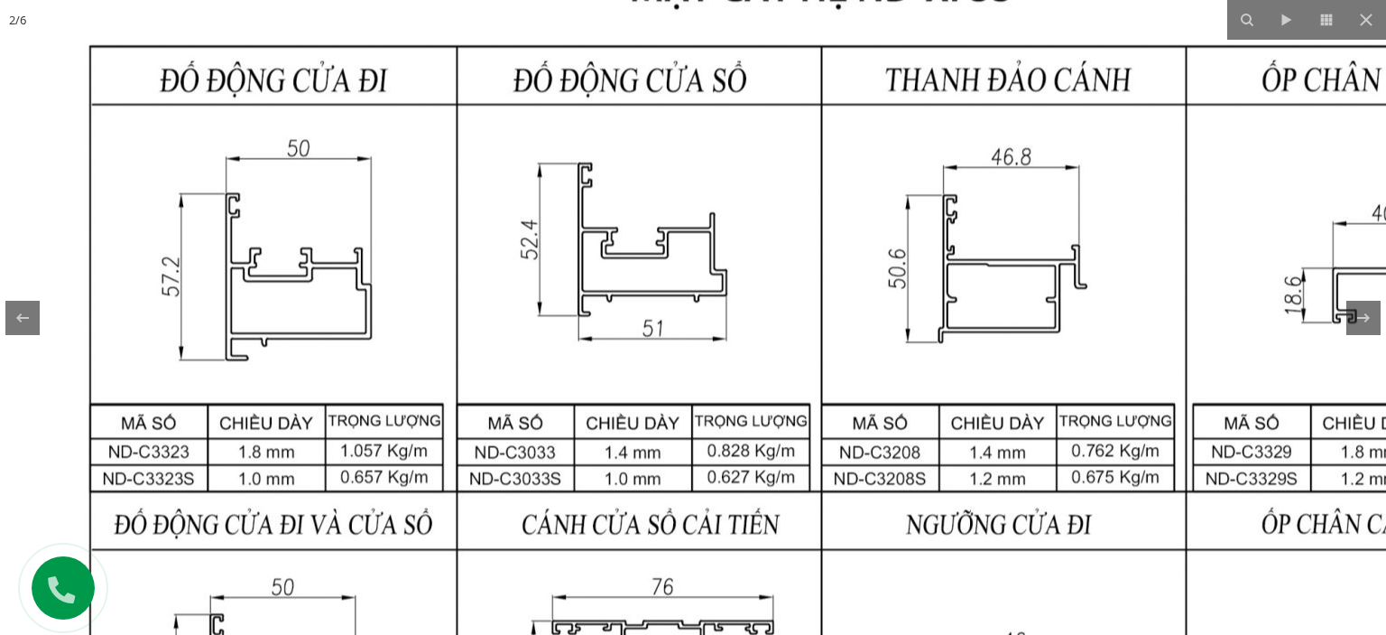
drag, startPoint x: 514, startPoint y: 242, endPoint x: 486, endPoint y: 314, distance: 77.4
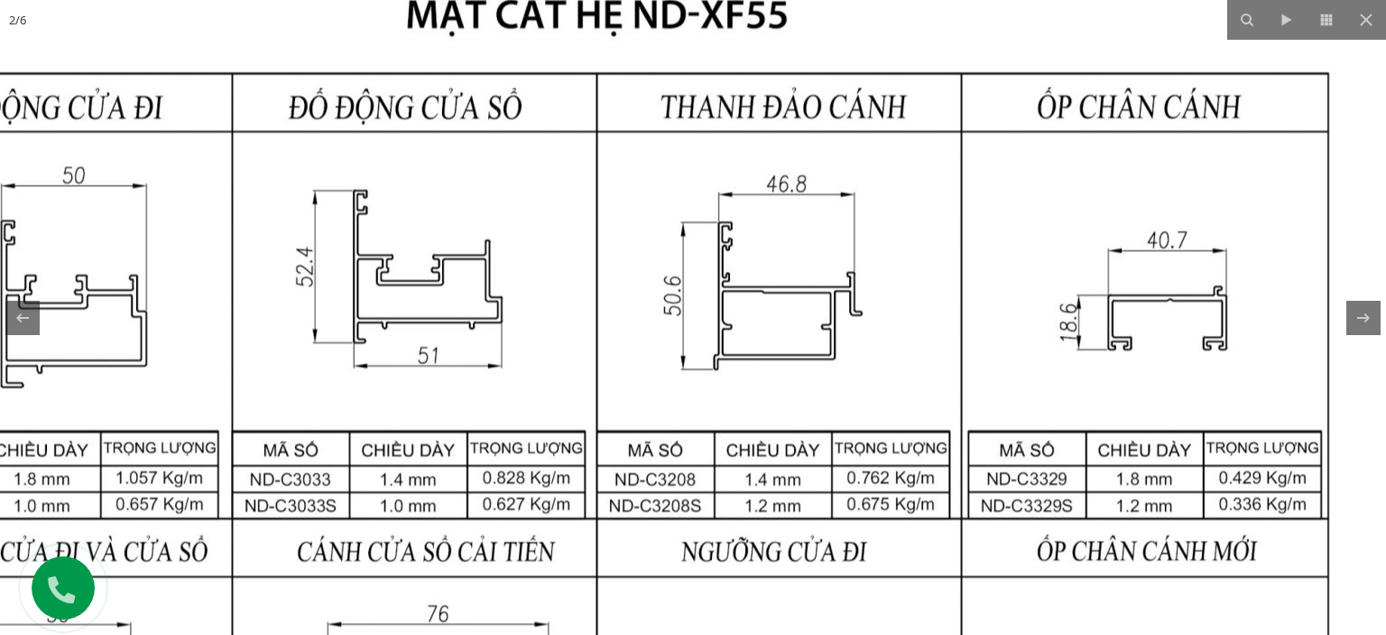
drag, startPoint x: 1076, startPoint y: 317, endPoint x: 848, endPoint y: 343, distance: 229.8
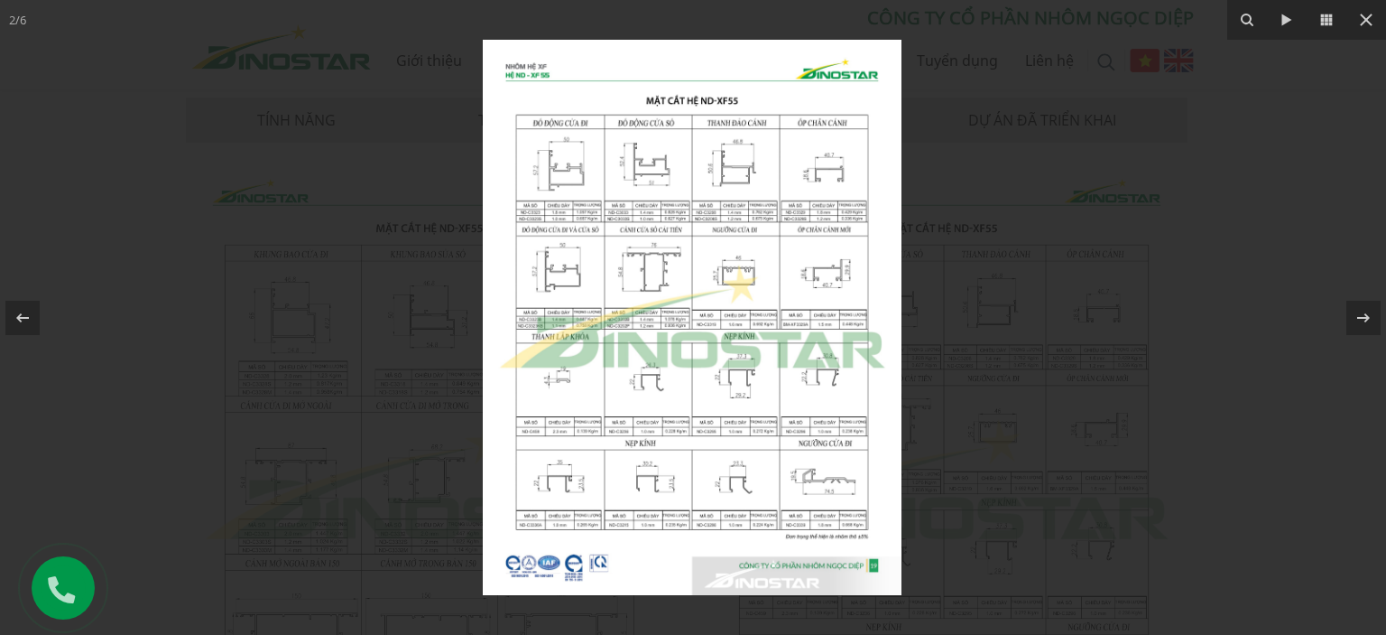
click at [352, 245] on div at bounding box center [693, 317] width 1386 height 635
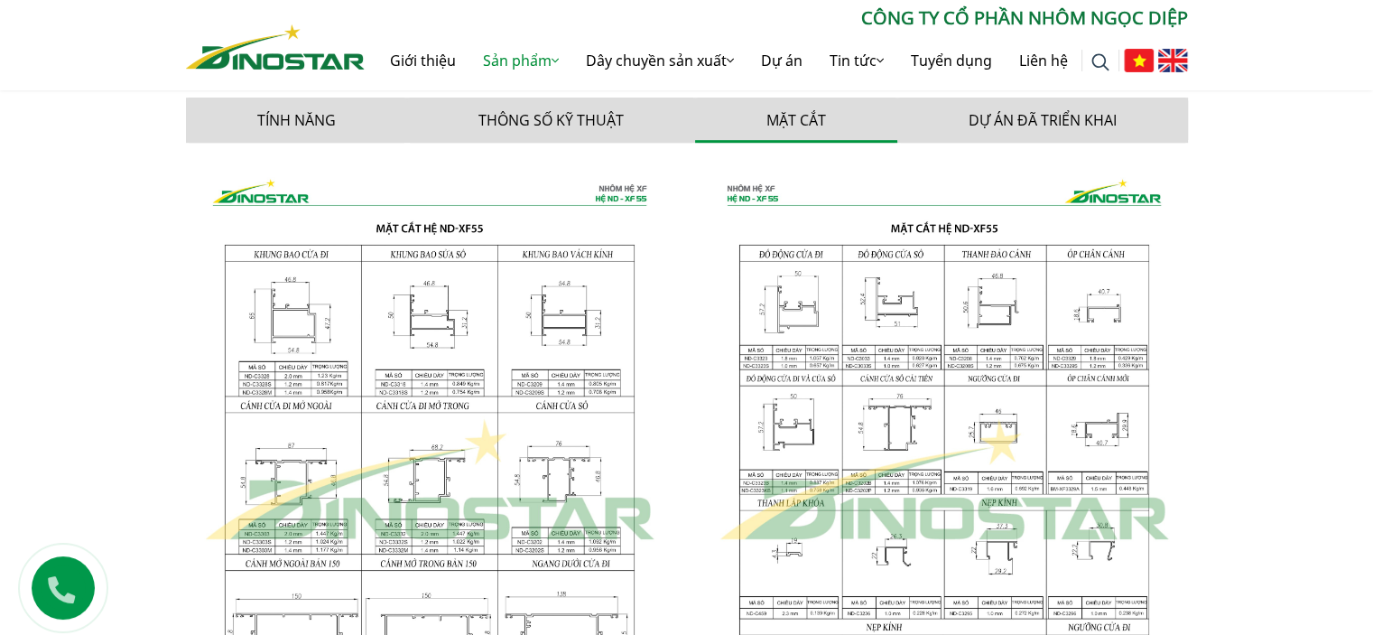
click at [311, 330] on img at bounding box center [429, 480] width 487 height 646
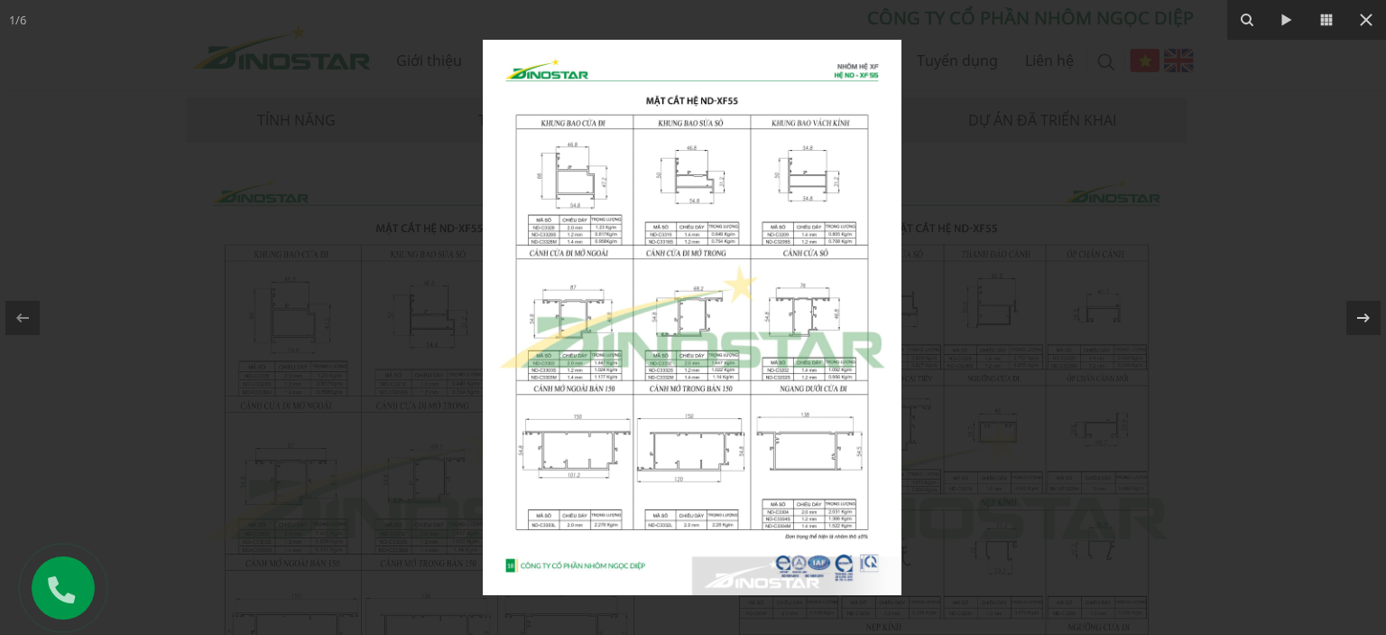
drag, startPoint x: 592, startPoint y: 201, endPoint x: 607, endPoint y: 198, distance: 14.9
click at [592, 201] on img at bounding box center [692, 317] width 419 height 555
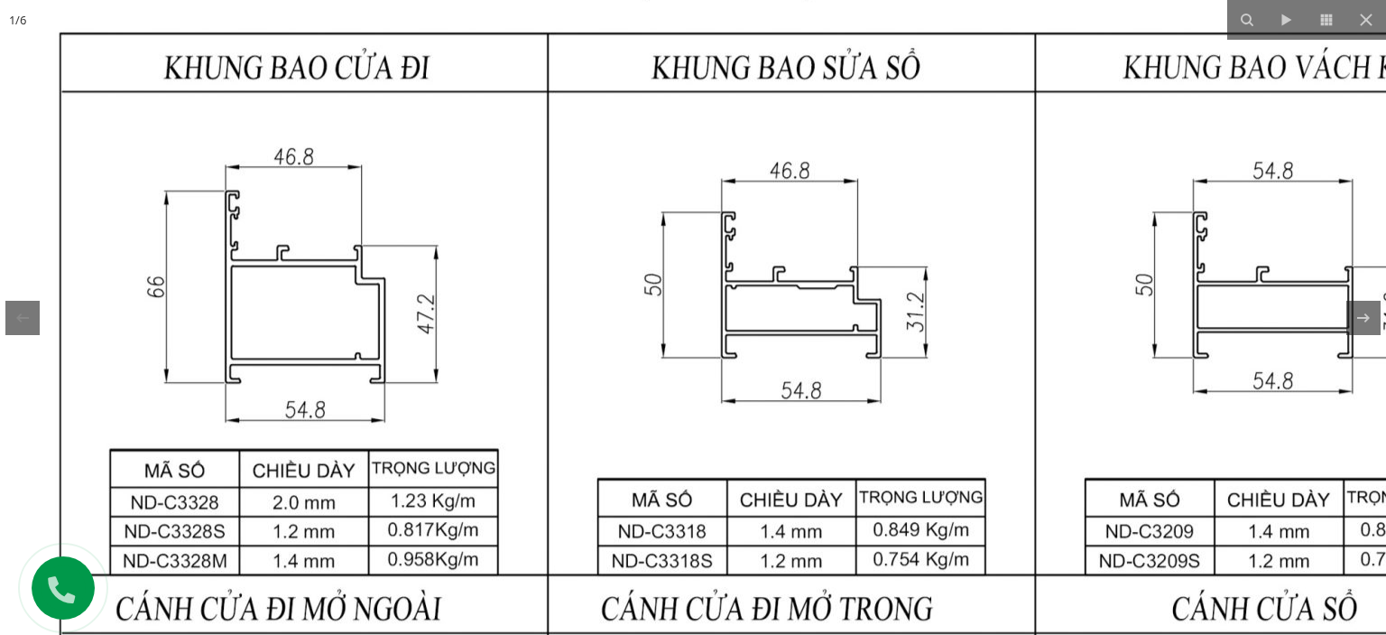
drag, startPoint x: 708, startPoint y: 174, endPoint x: 632, endPoint y: 312, distance: 157.5
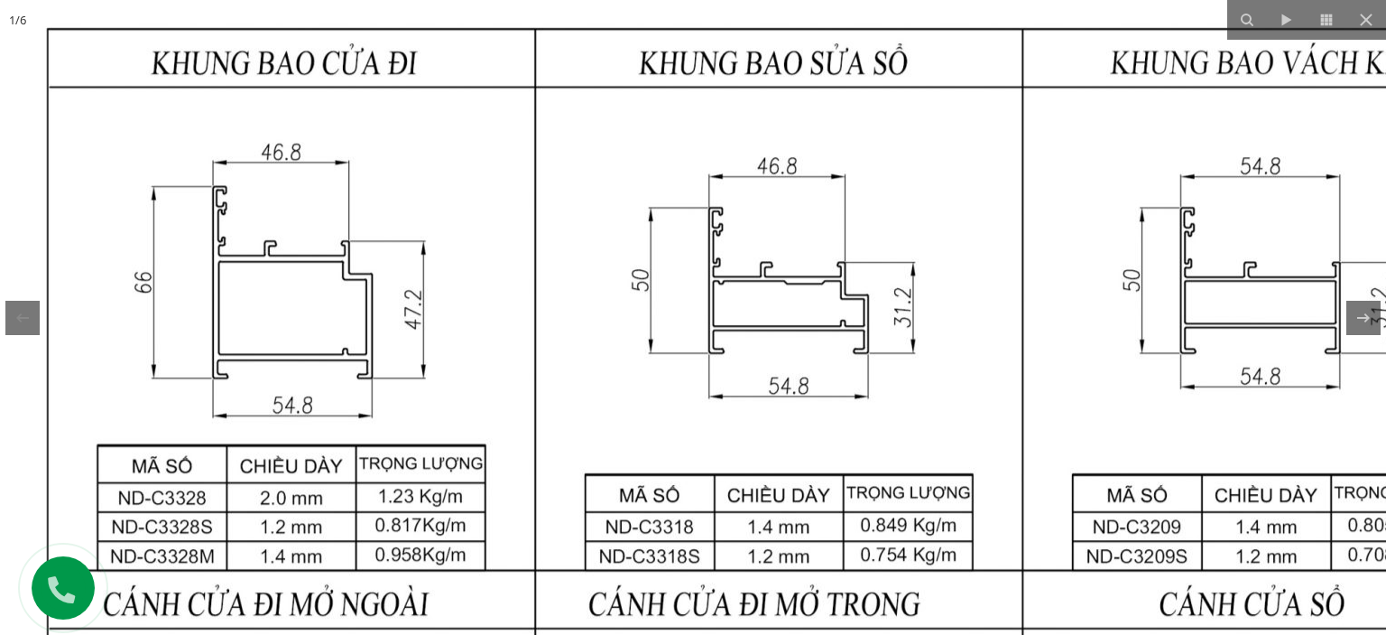
drag, startPoint x: 843, startPoint y: 279, endPoint x: 831, endPoint y: 278, distance: 11.8
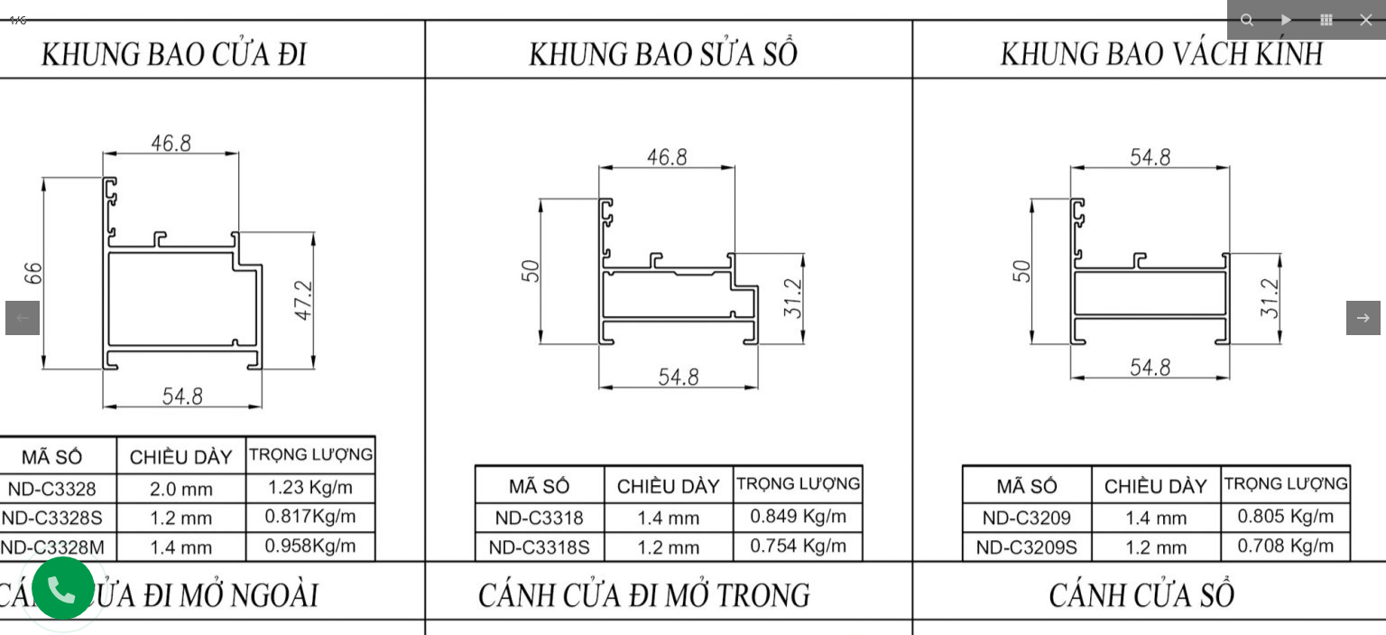
drag, startPoint x: 1185, startPoint y: 337, endPoint x: 1029, endPoint y: 338, distance: 156.1
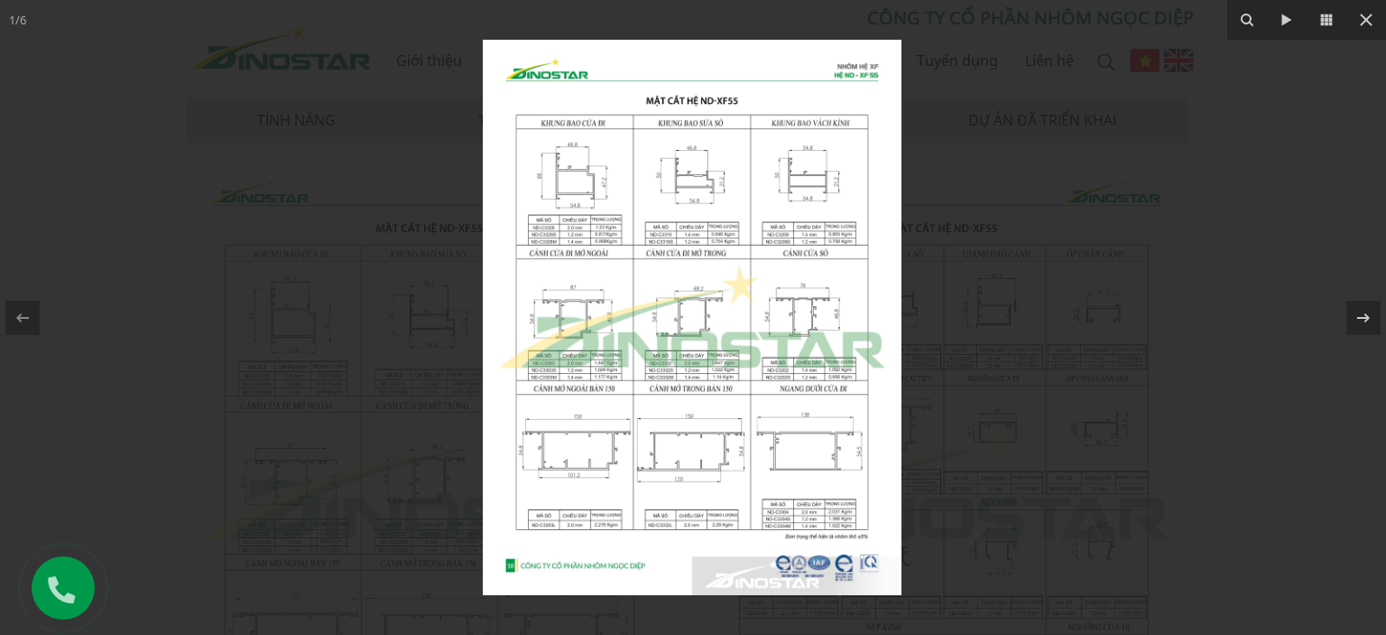
click at [649, 153] on img at bounding box center [692, 317] width 419 height 555
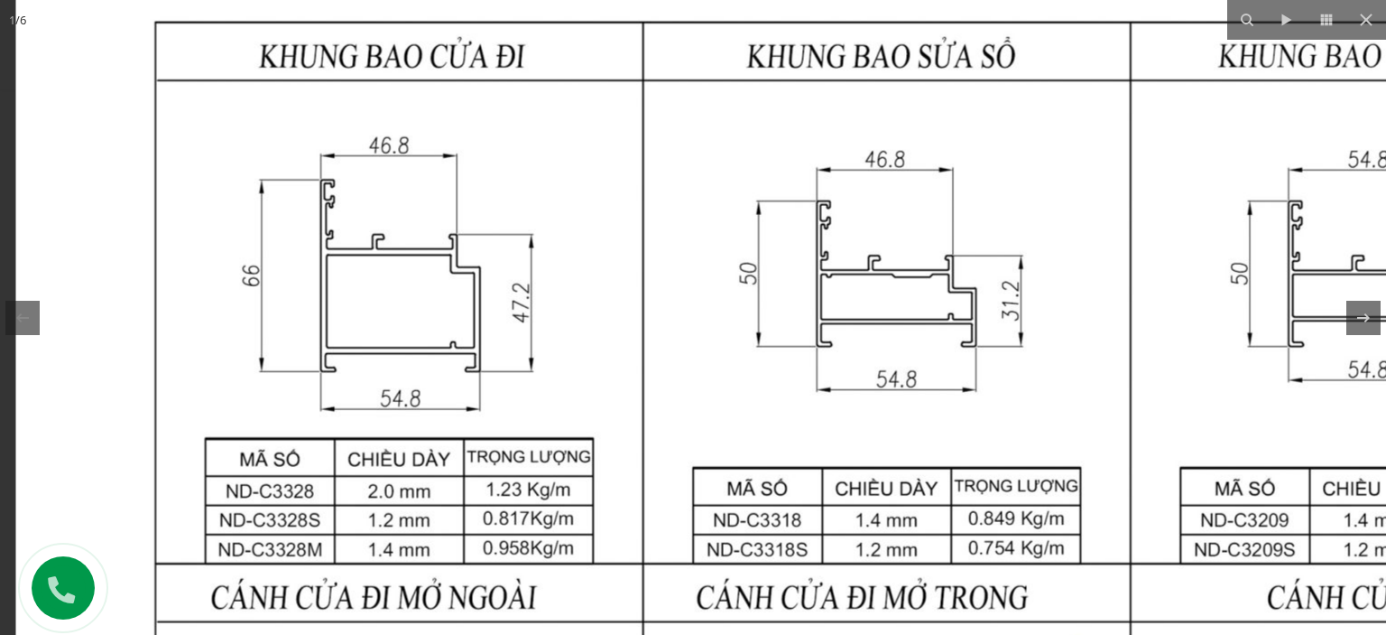
drag, startPoint x: 455, startPoint y: 191, endPoint x: 508, endPoint y: 222, distance: 61.5
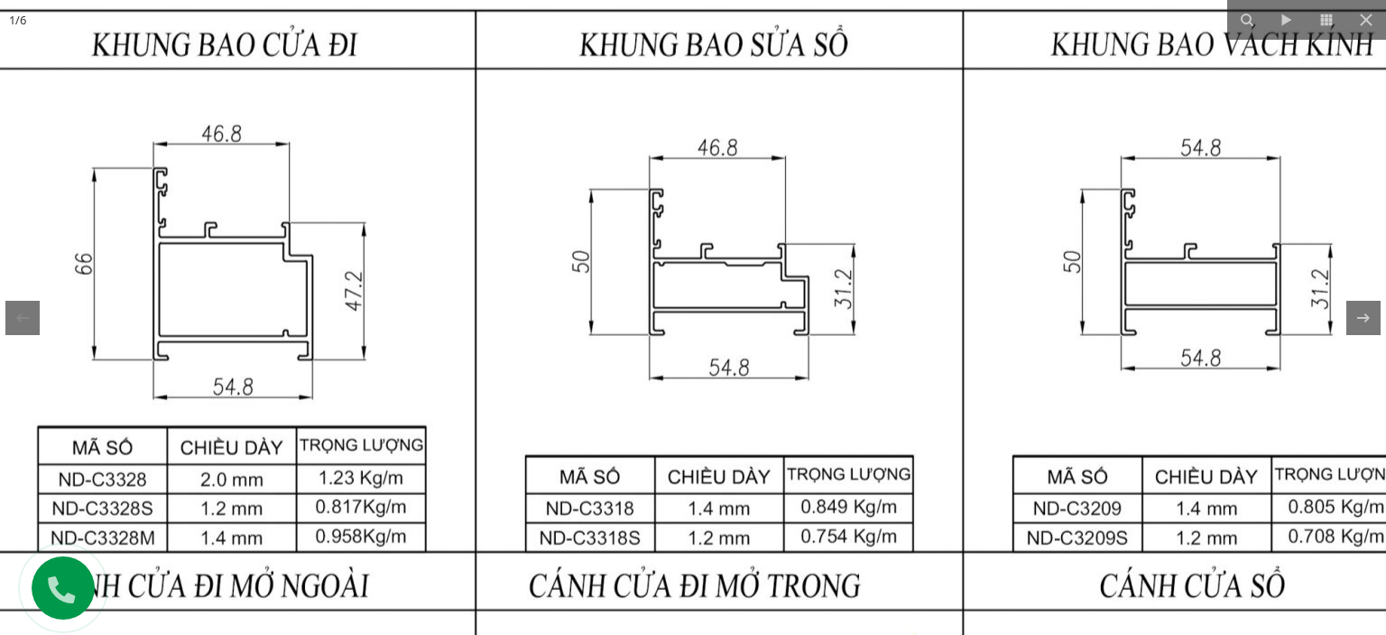
drag, startPoint x: 1011, startPoint y: 253, endPoint x: 859, endPoint y: 223, distance: 154.5
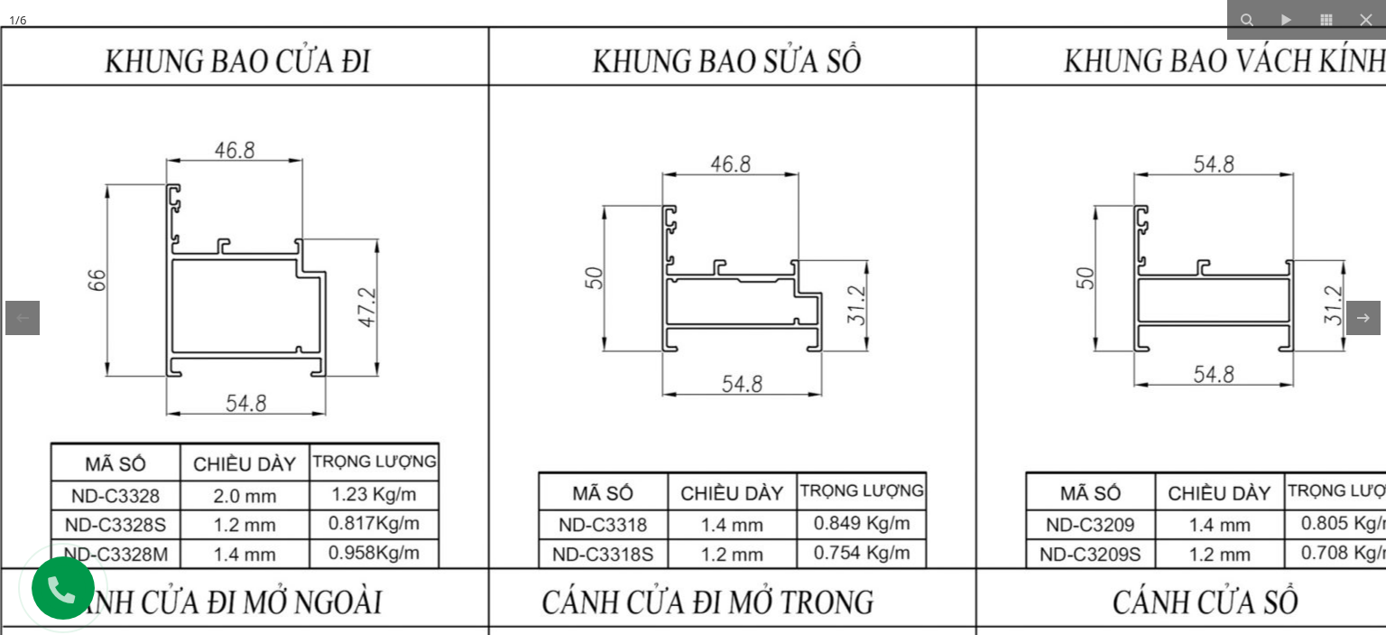
drag, startPoint x: 324, startPoint y: 232, endPoint x: 411, endPoint y: 278, distance: 98.1
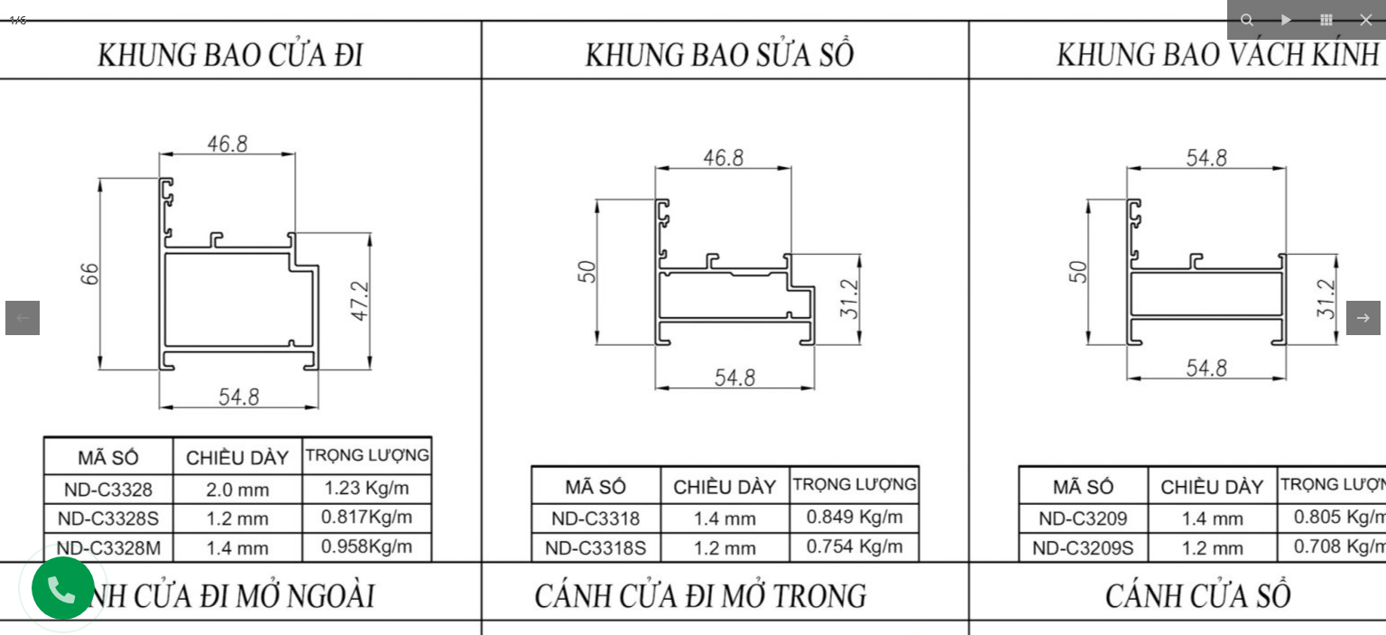
drag, startPoint x: 494, startPoint y: 259, endPoint x: 483, endPoint y: 258, distance: 10.9
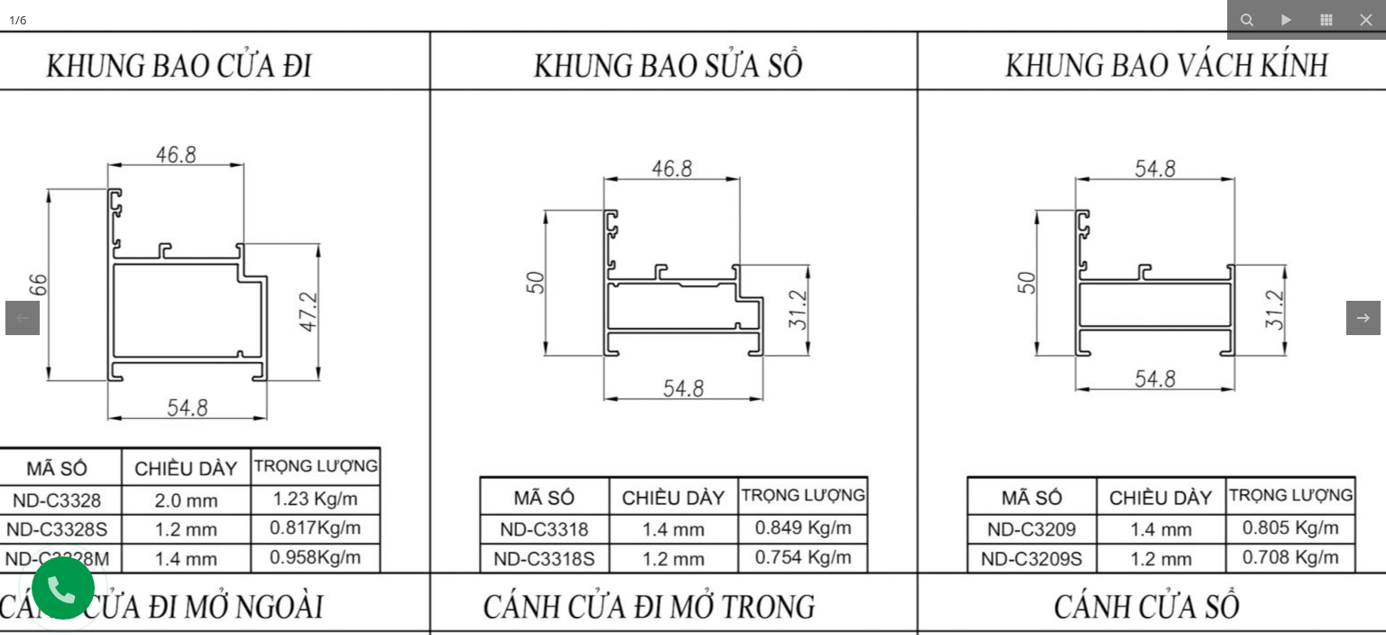
drag, startPoint x: 1021, startPoint y: 252, endPoint x: 968, endPoint y: 263, distance: 54.3
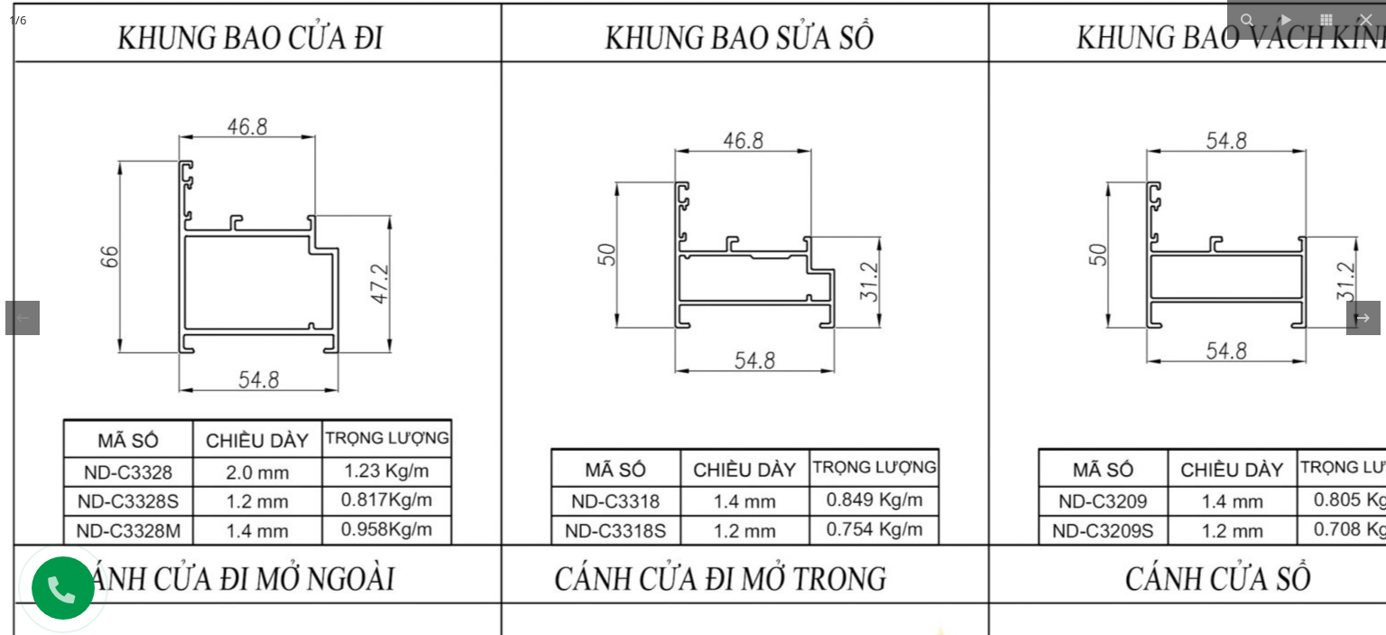
drag, startPoint x: 614, startPoint y: 284, endPoint x: 689, endPoint y: 255, distance: 80.3
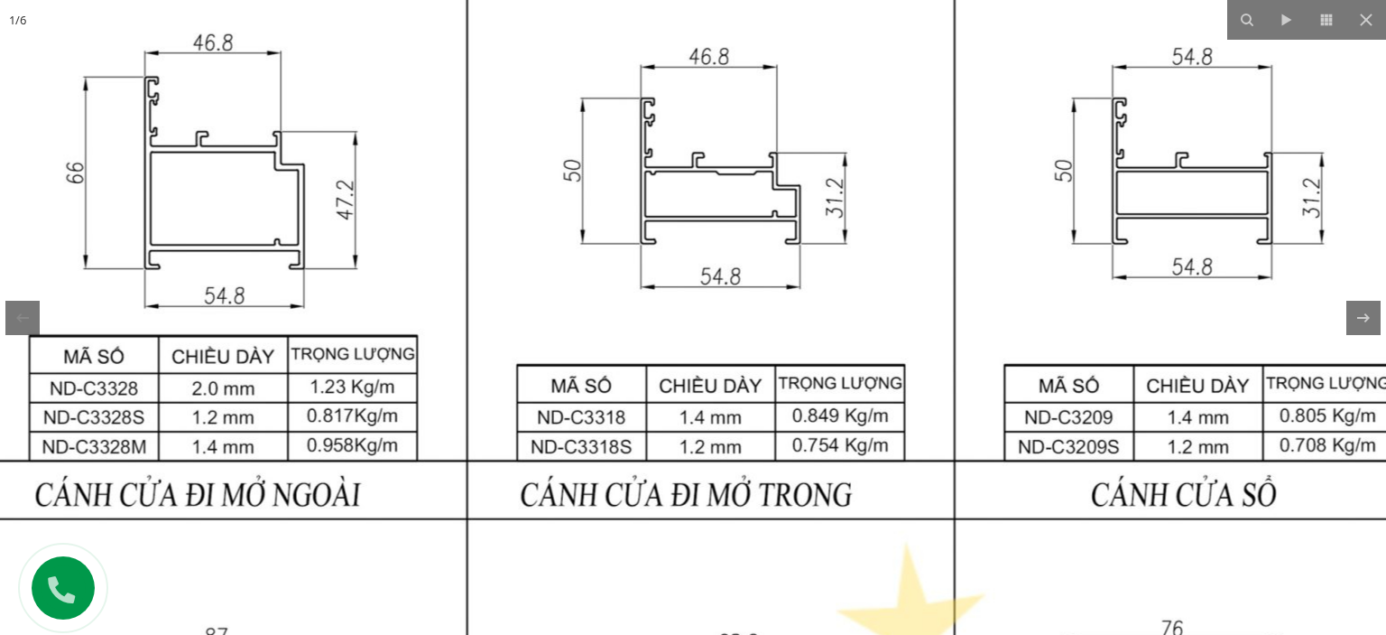
drag, startPoint x: 764, startPoint y: 255, endPoint x: 764, endPoint y: 237, distance: 18.1
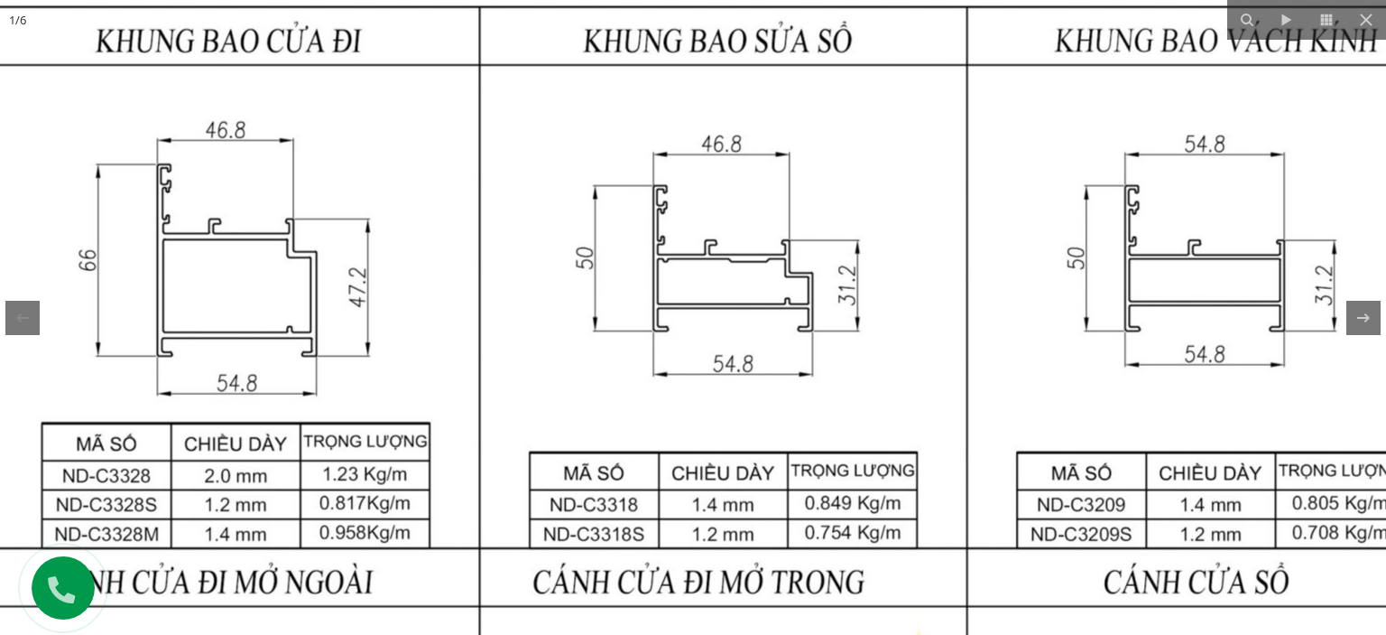
drag, startPoint x: 538, startPoint y: 121, endPoint x: 538, endPoint y: 237, distance: 116.4
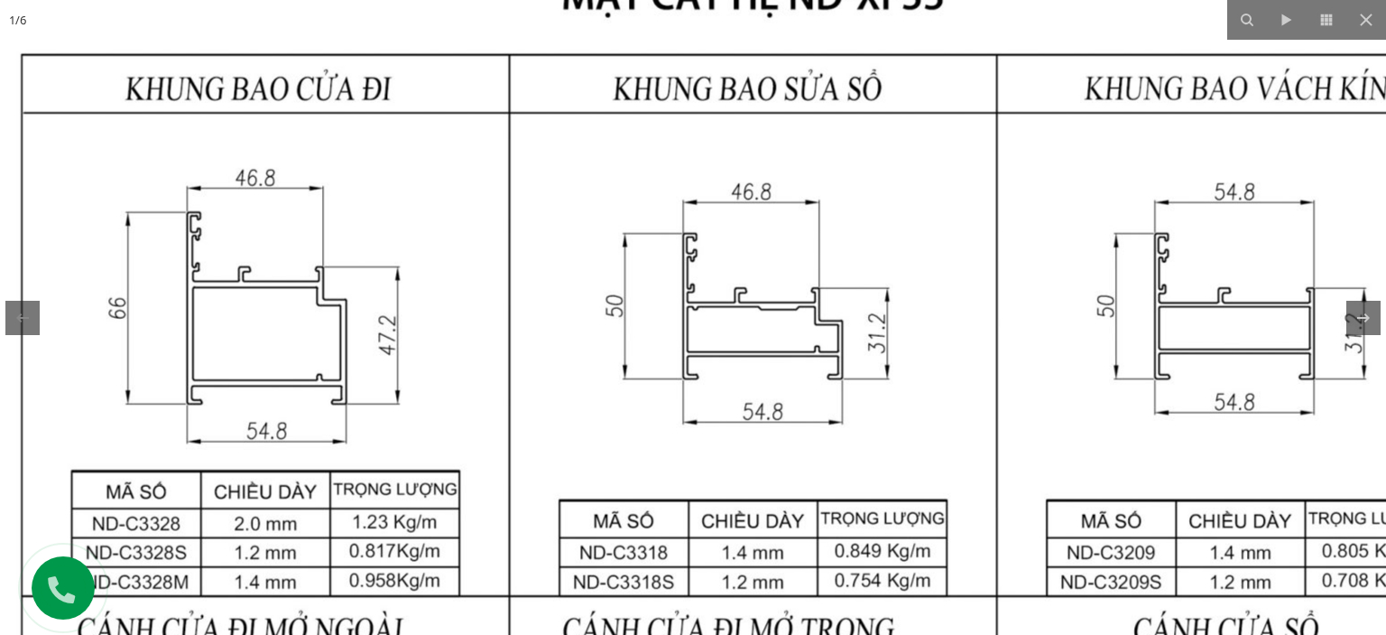
drag, startPoint x: 394, startPoint y: 158, endPoint x: 427, endPoint y: 211, distance: 62.4
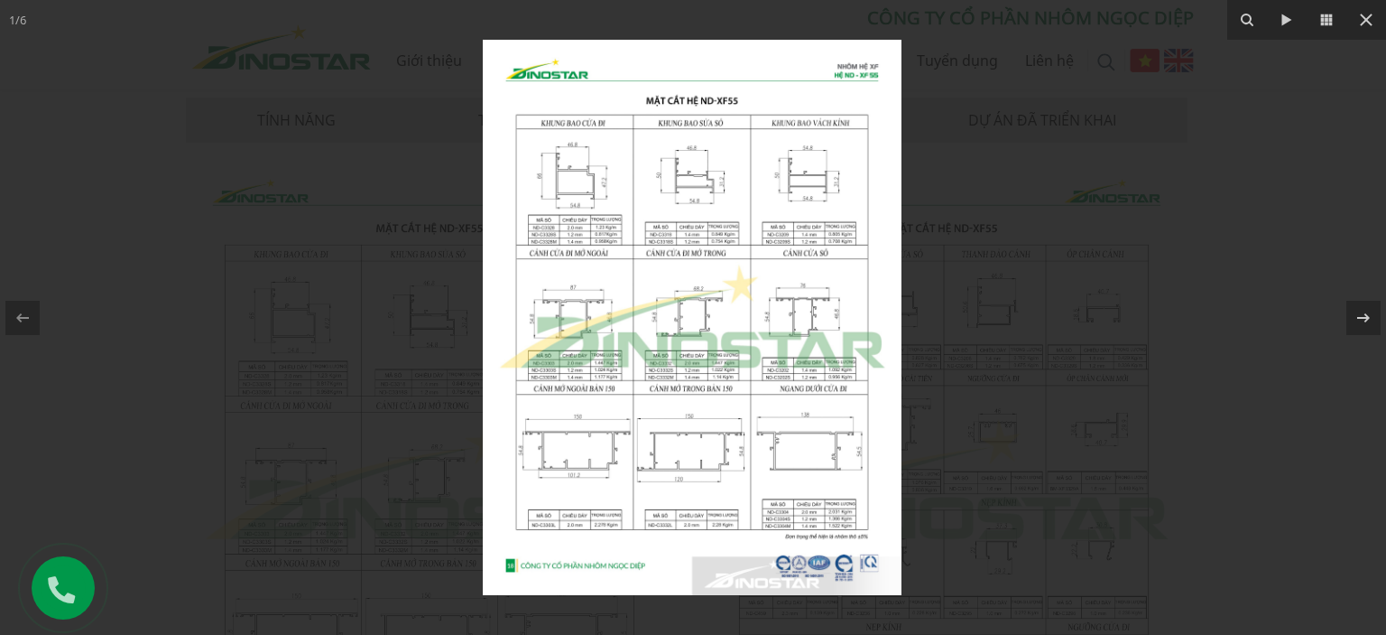
click at [689, 194] on img at bounding box center [692, 317] width 419 height 555
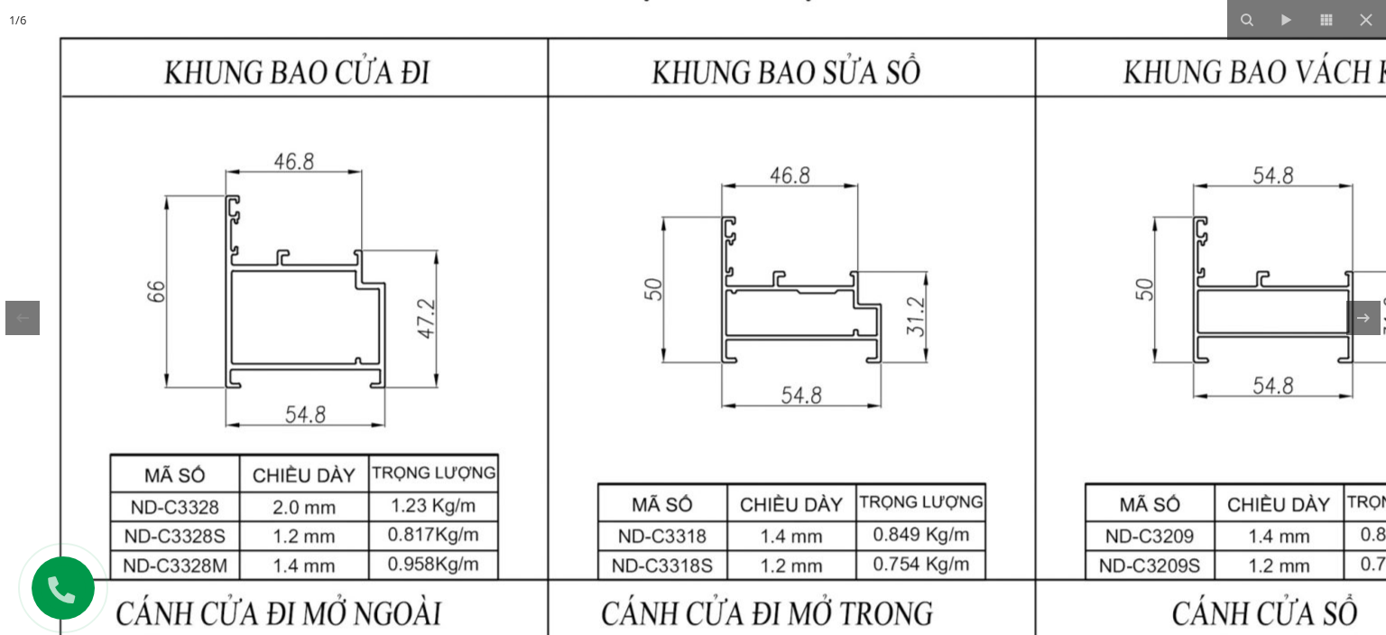
drag, startPoint x: 538, startPoint y: 194, endPoint x: 627, endPoint y: 367, distance: 195.0
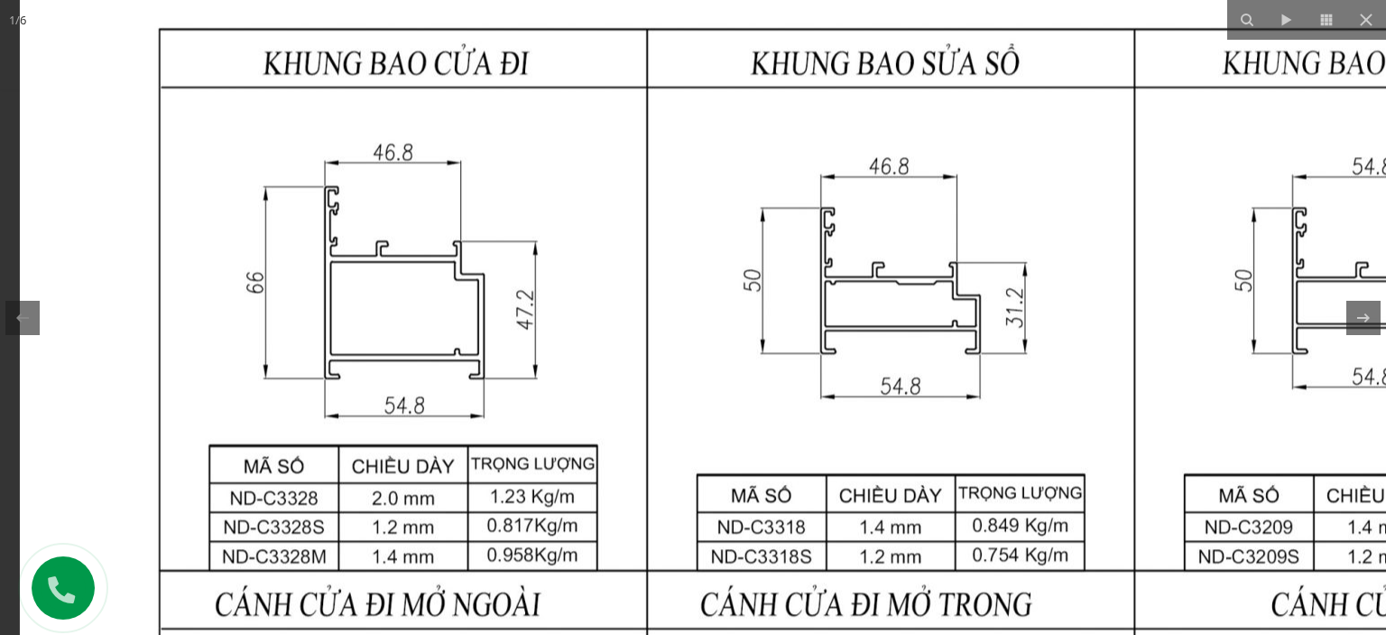
drag, startPoint x: 712, startPoint y: 266, endPoint x: 786, endPoint y: 263, distance: 74.1
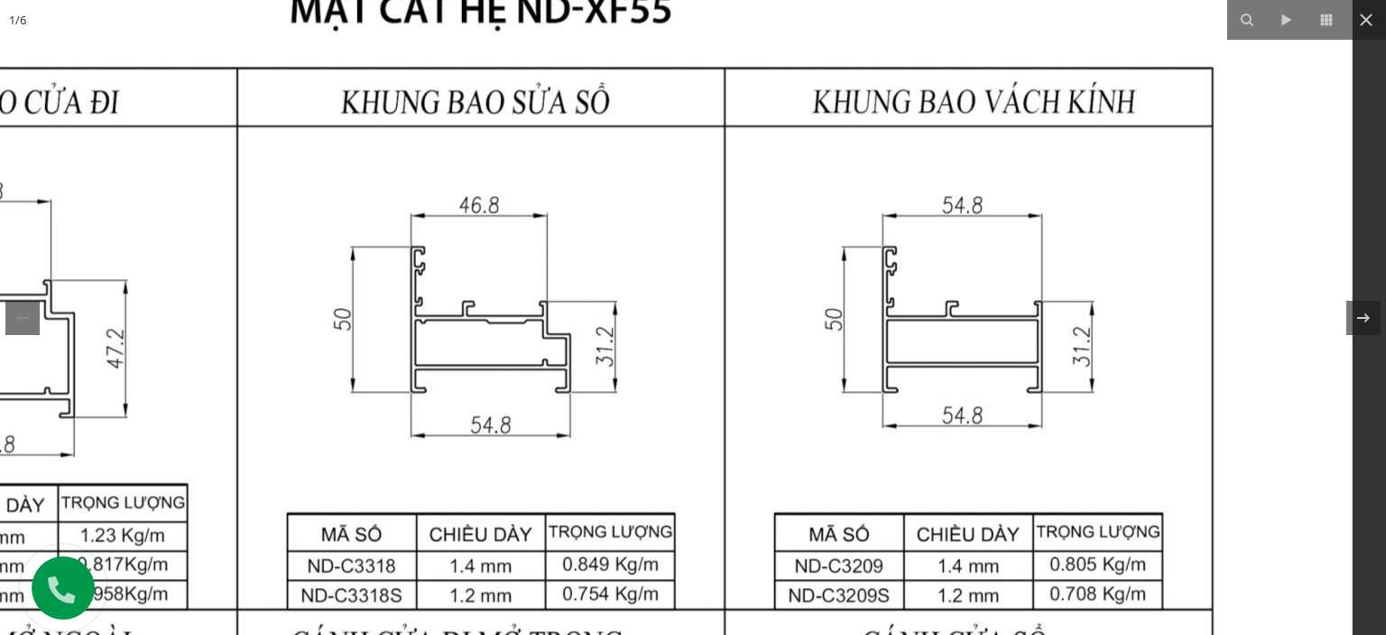
drag, startPoint x: 988, startPoint y: 271, endPoint x: 590, endPoint y: 309, distance: 399.8
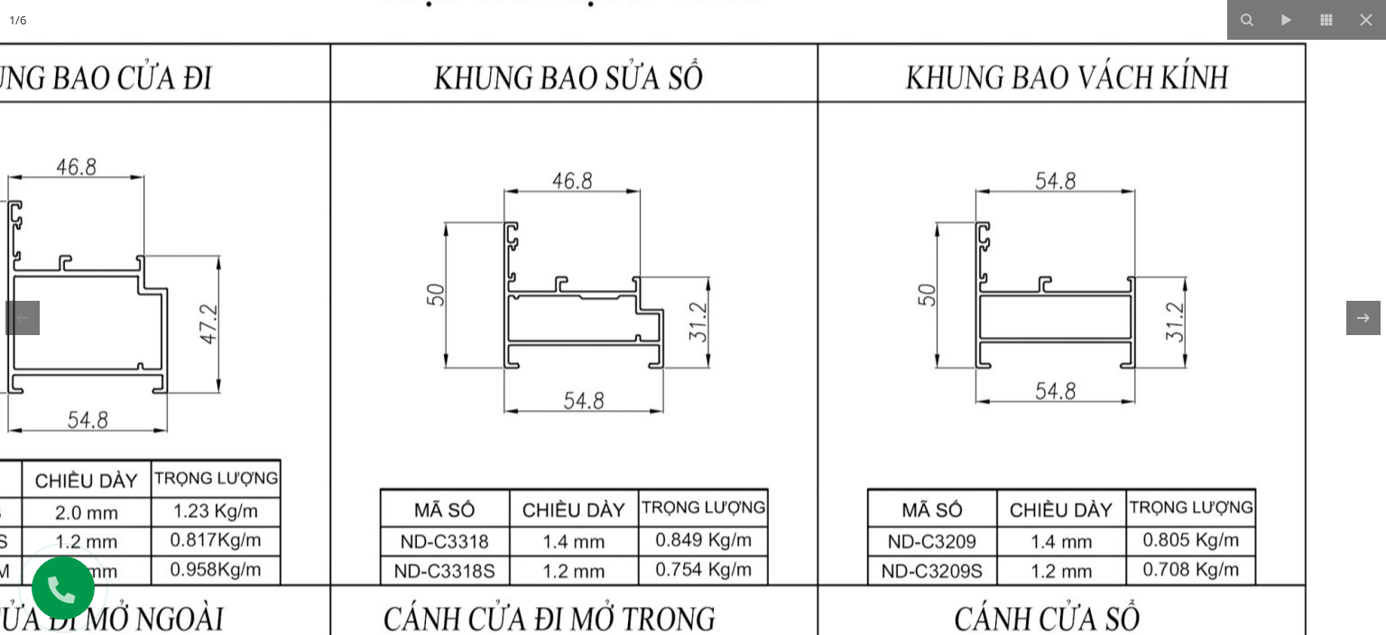
drag, startPoint x: 660, startPoint y: 319, endPoint x: 733, endPoint y: 277, distance: 84.1
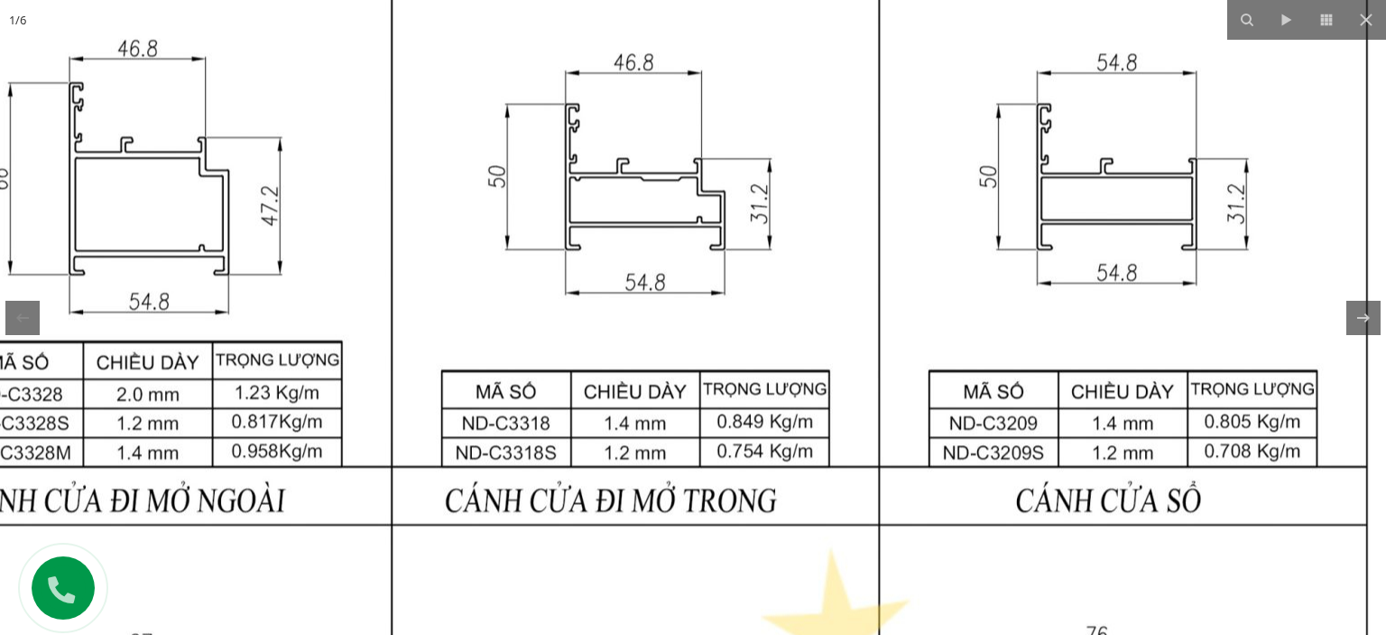
drag, startPoint x: 651, startPoint y: 432, endPoint x: 690, endPoint y: 336, distance: 104.1
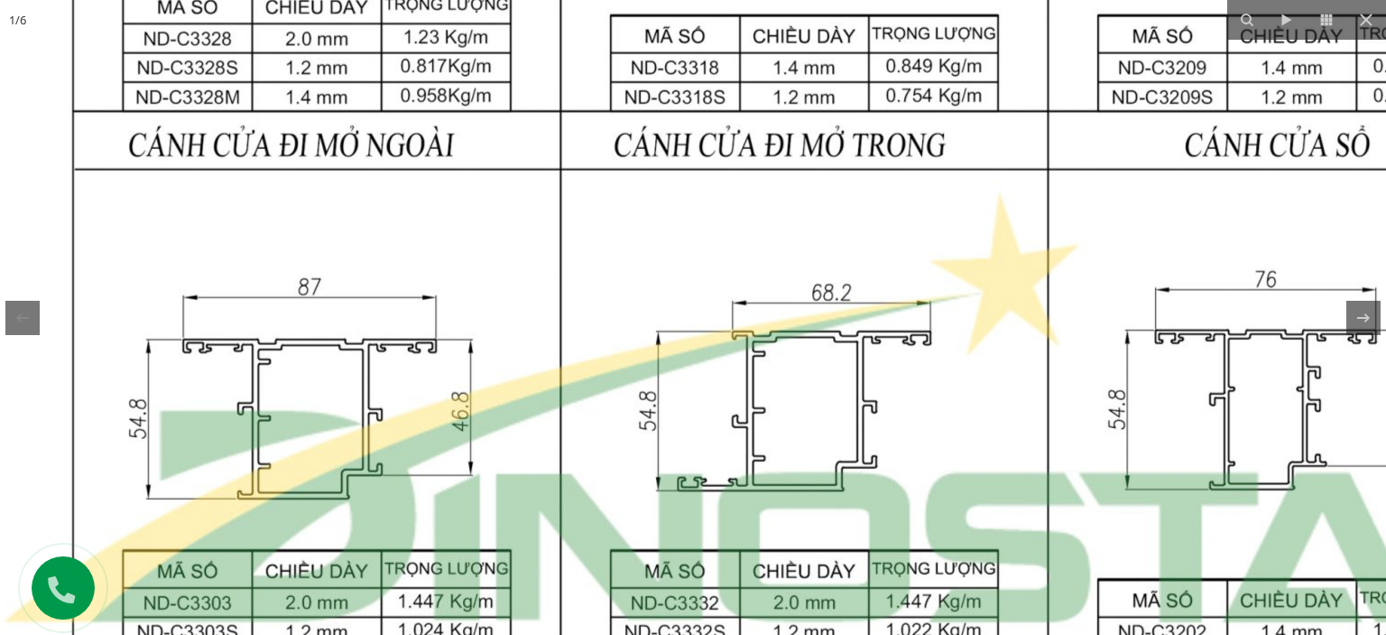
drag, startPoint x: 531, startPoint y: 347, endPoint x: 574, endPoint y: 273, distance: 86.5
click at [574, 273] on img at bounding box center [804, 412] width 1743 height 2311
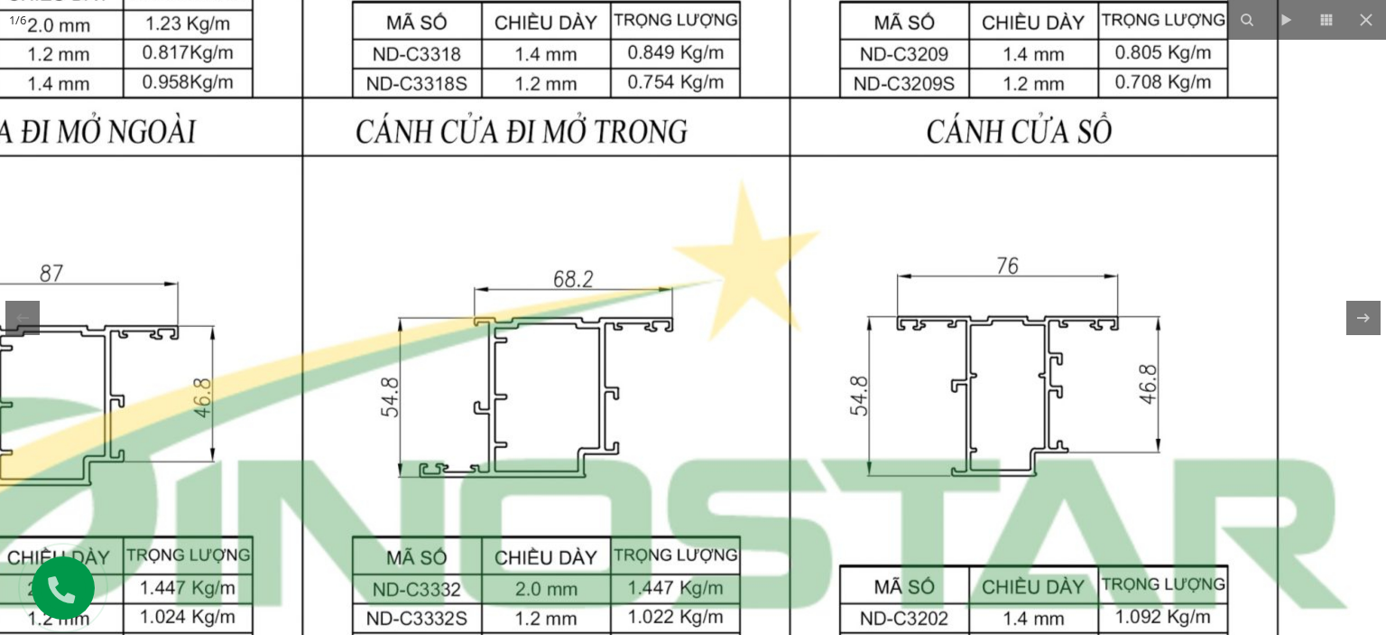
drag, startPoint x: 1106, startPoint y: 279, endPoint x: 809, endPoint y: 253, distance: 298.1
click at [826, 263] on img at bounding box center [546, 399] width 1743 height 2311
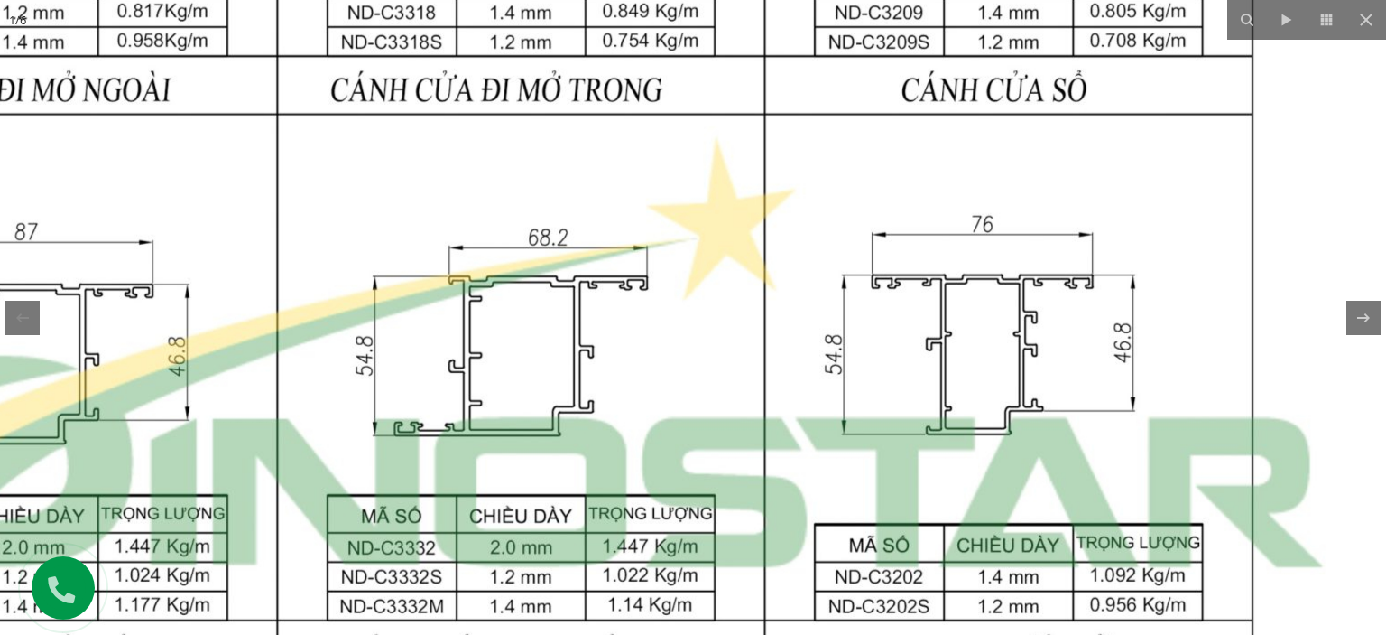
drag, startPoint x: 812, startPoint y: 357, endPoint x: 821, endPoint y: 300, distance: 57.6
click at [821, 301] on img at bounding box center [521, 357] width 1743 height 2311
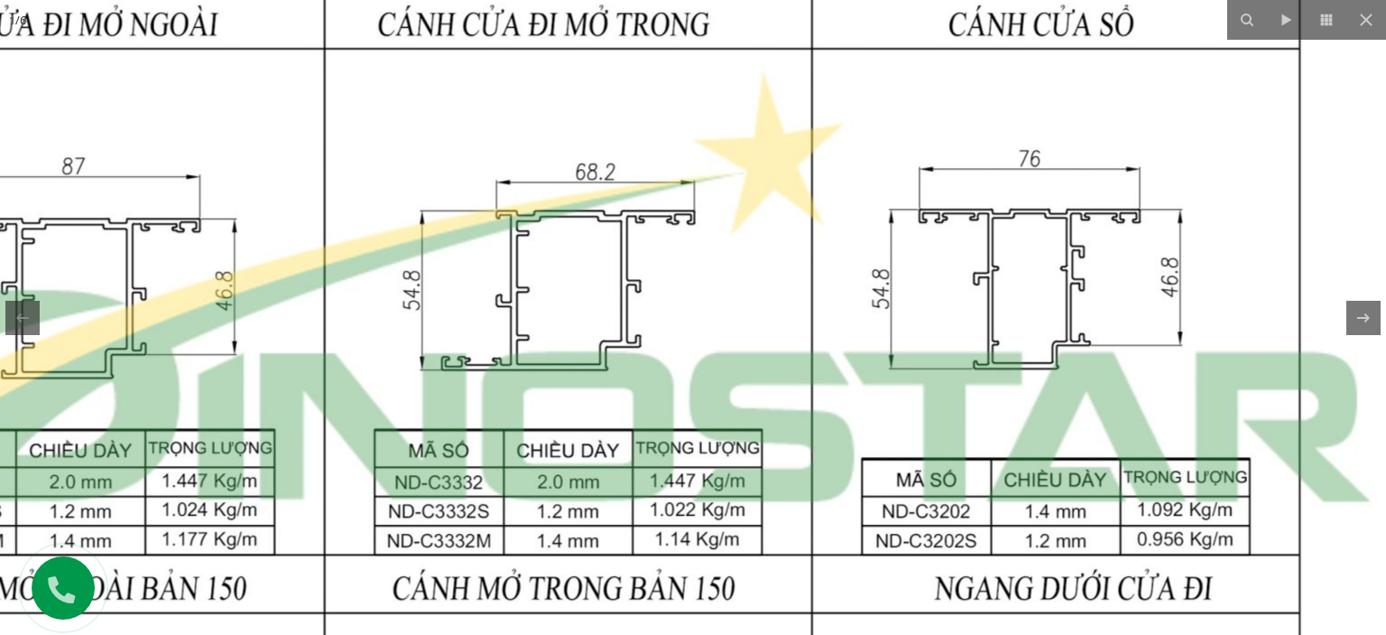
drag, startPoint x: 653, startPoint y: 264, endPoint x: 679, endPoint y: 256, distance: 27.2
click at [679, 256] on img at bounding box center [568, 291] width 1743 height 2311
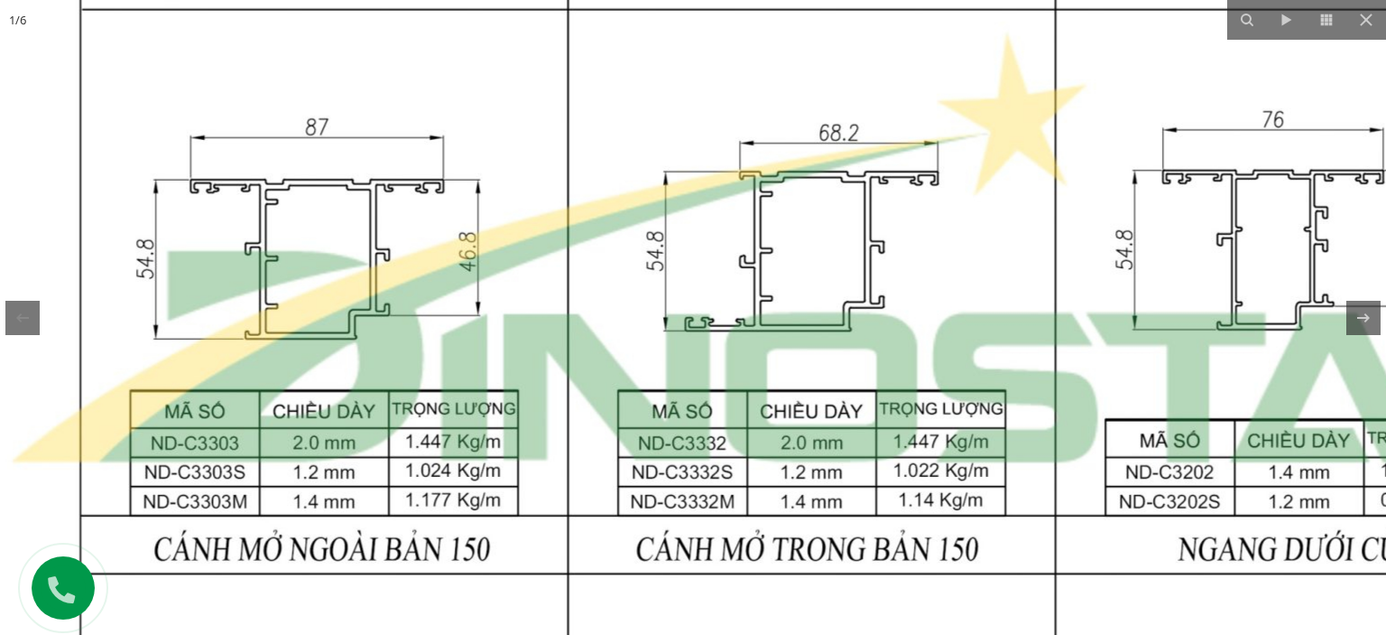
drag, startPoint x: 833, startPoint y: 181, endPoint x: 1013, endPoint y: 140, distance: 184.1
click at [1015, 135] on img at bounding box center [811, 252] width 1743 height 2311
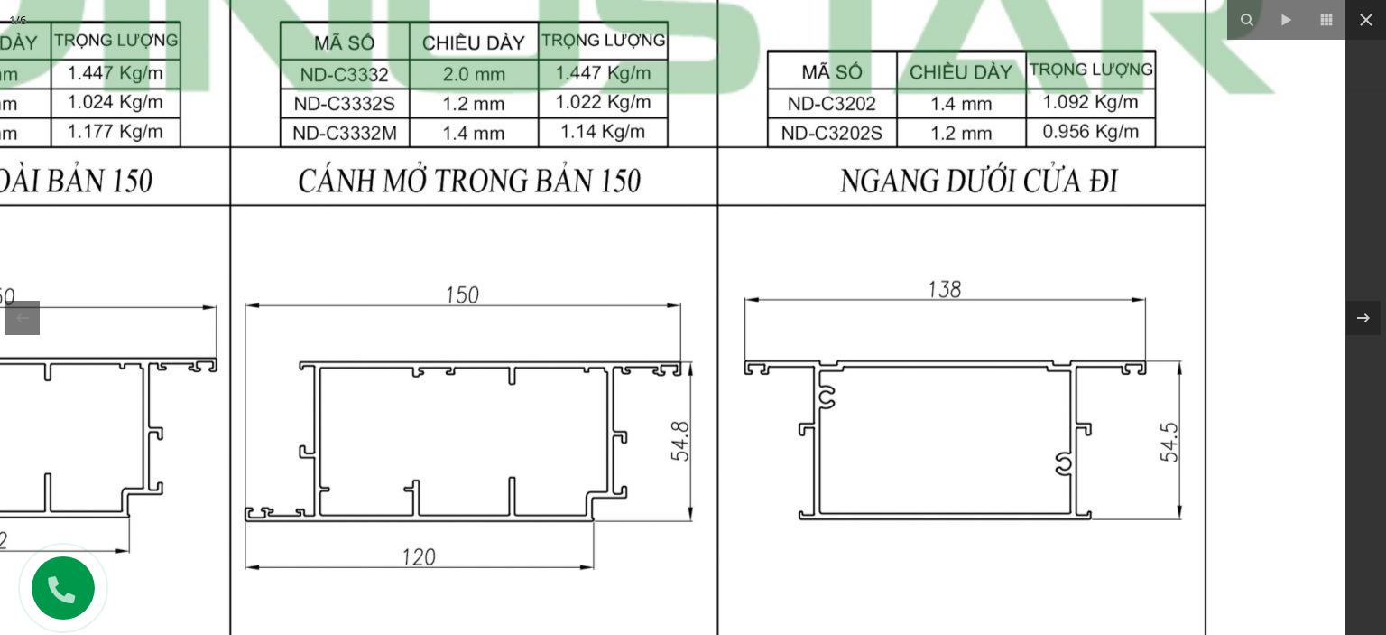
drag, startPoint x: 889, startPoint y: 425, endPoint x: 497, endPoint y: 79, distance: 522.4
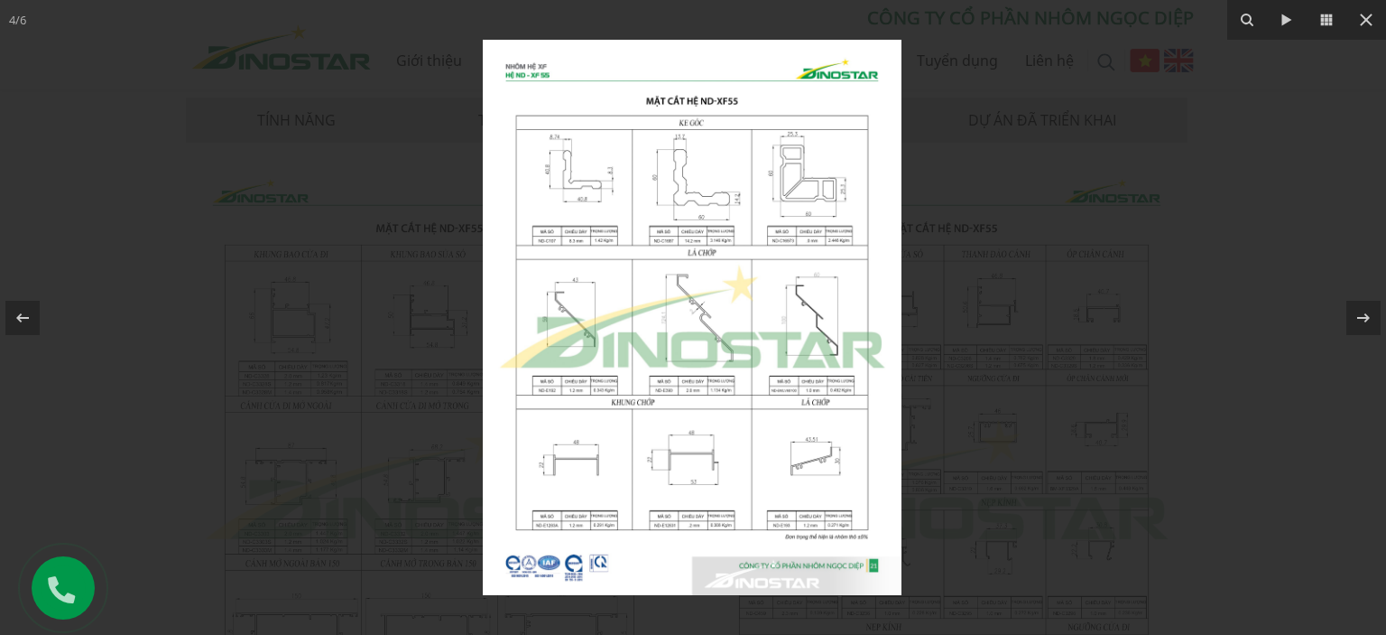
click at [718, 277] on img at bounding box center [692, 317] width 419 height 555
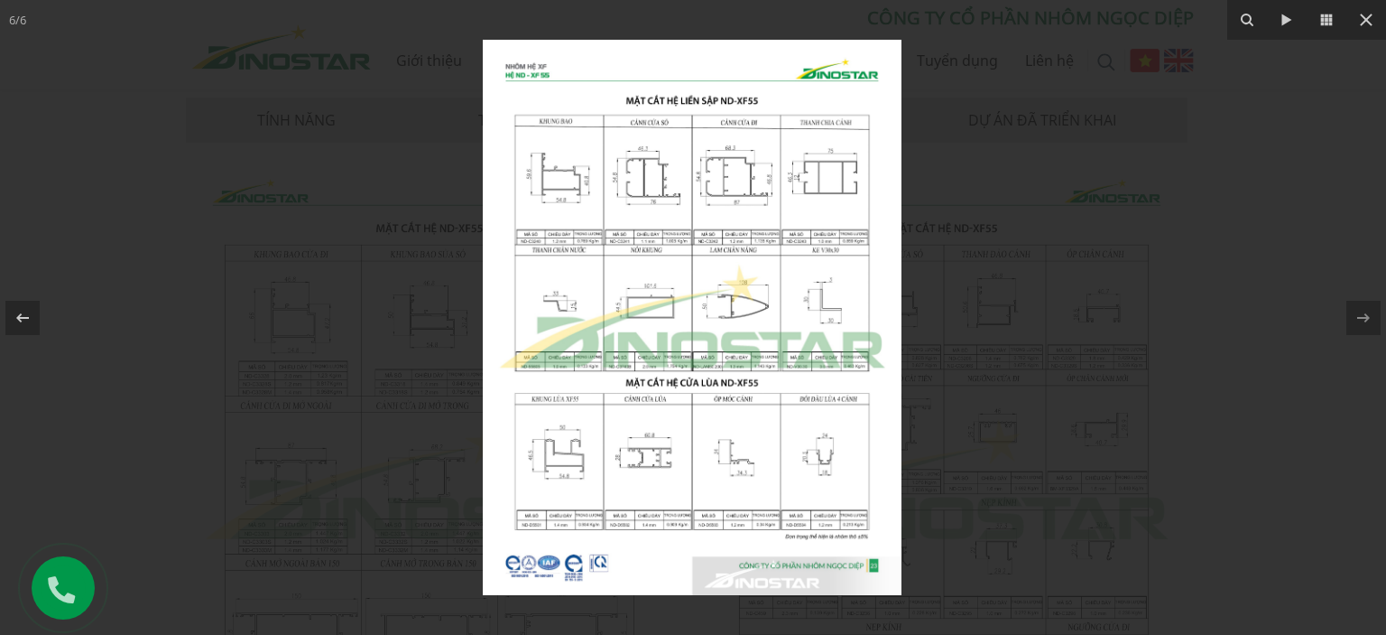
click at [595, 167] on img at bounding box center [692, 317] width 419 height 555
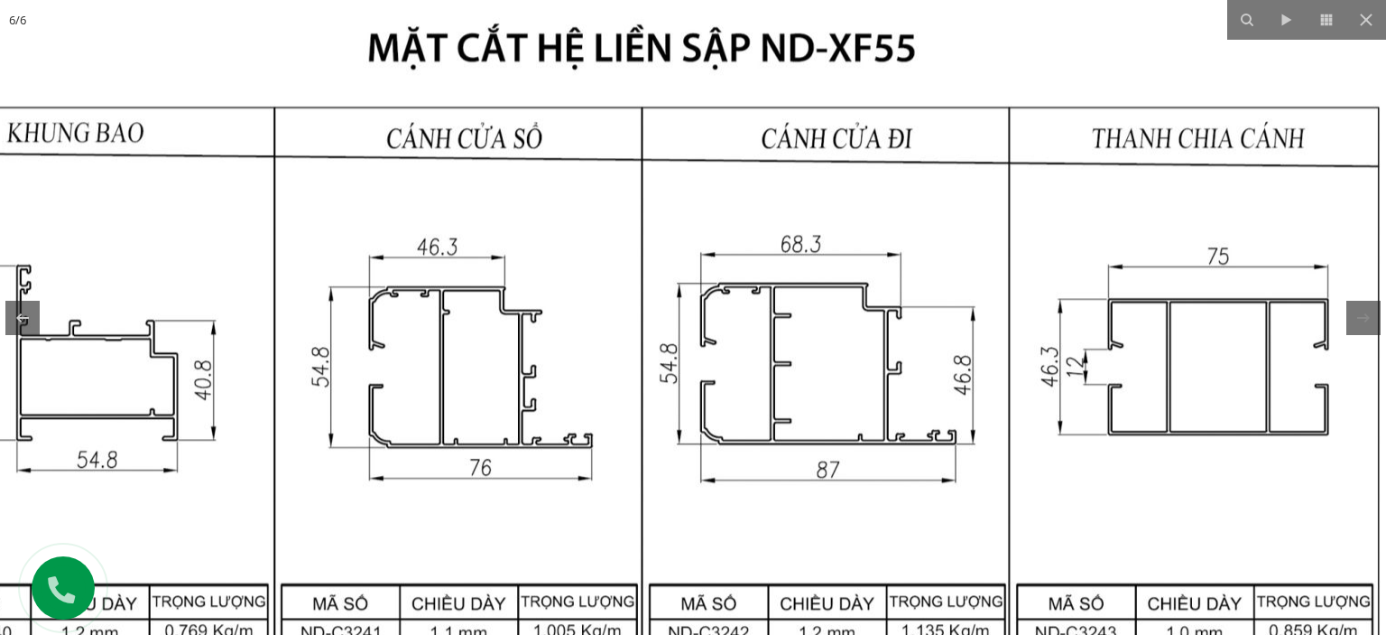
drag, startPoint x: 697, startPoint y: 212, endPoint x: 466, endPoint y: 347, distance: 267.3
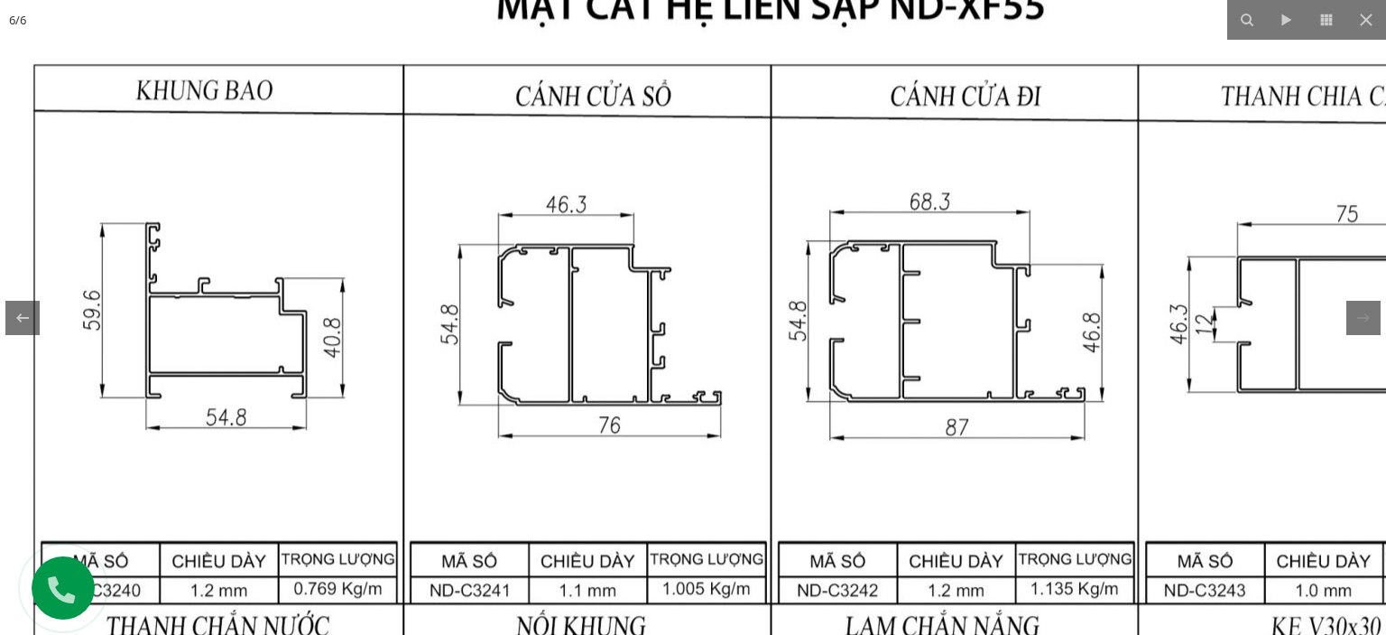
drag, startPoint x: 329, startPoint y: 346, endPoint x: 462, endPoint y: 299, distance: 141.6
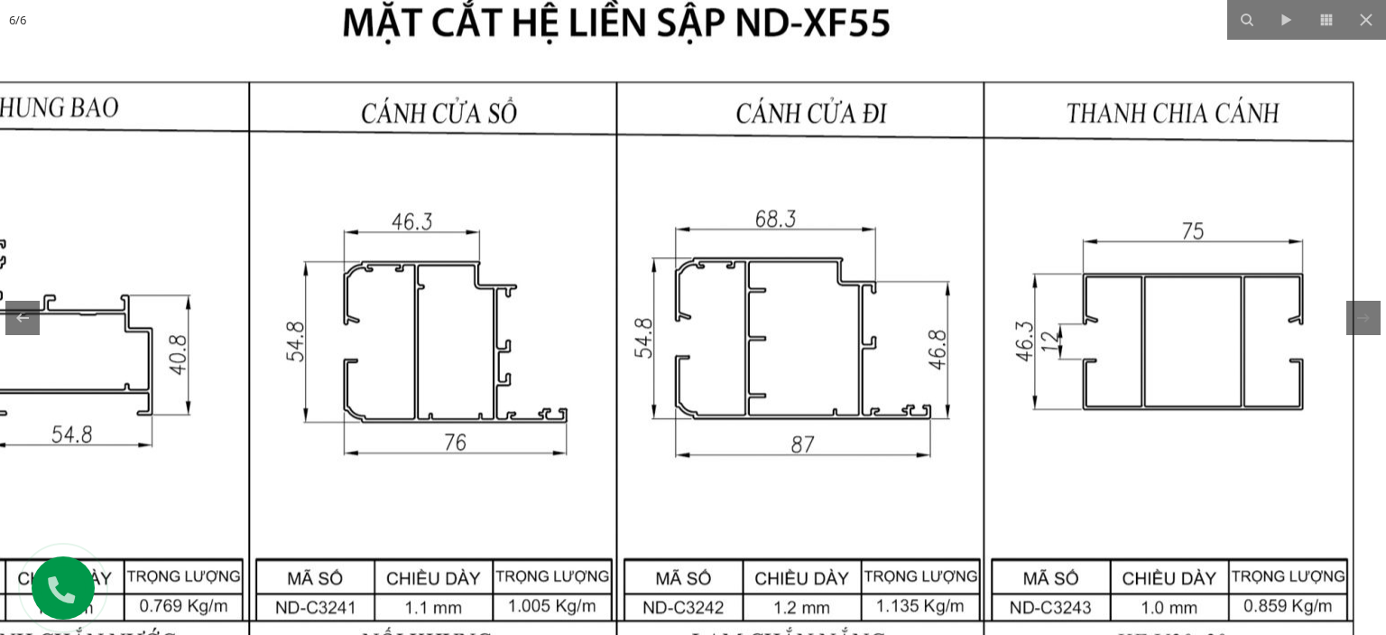
drag, startPoint x: 878, startPoint y: 295, endPoint x: 701, endPoint y: 307, distance: 177.3
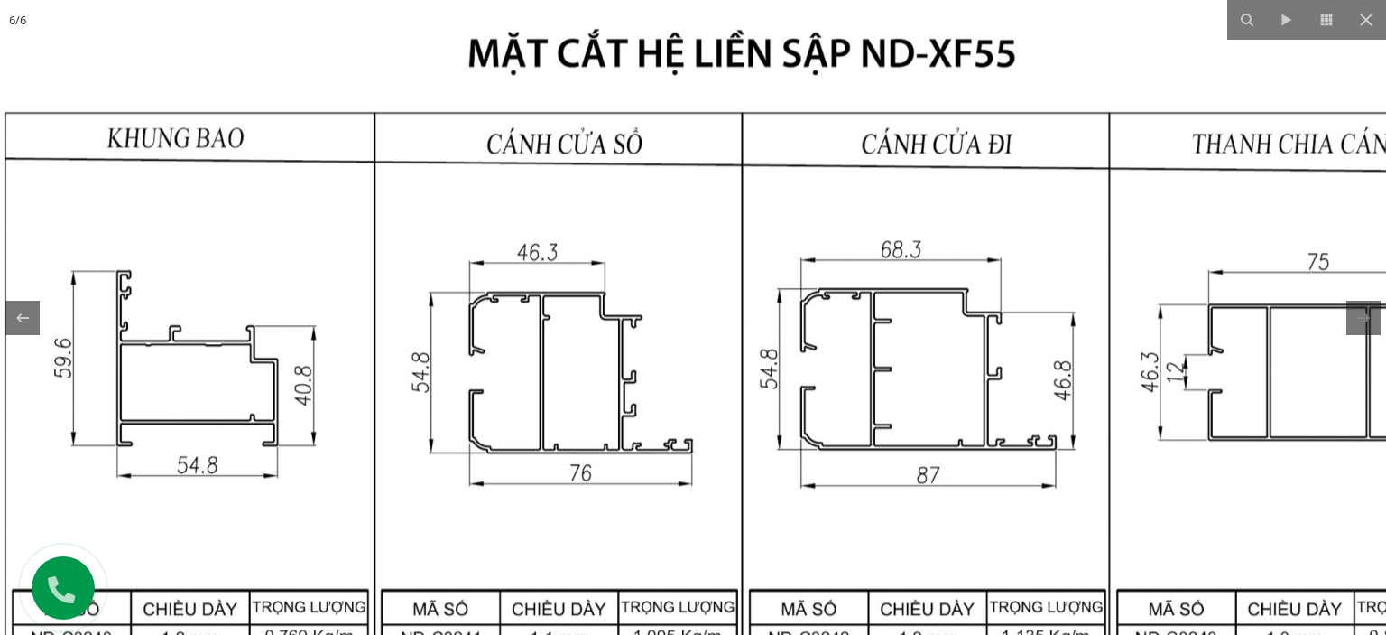
drag, startPoint x: 521, startPoint y: 348, endPoint x: 672, endPoint y: 429, distance: 171.6
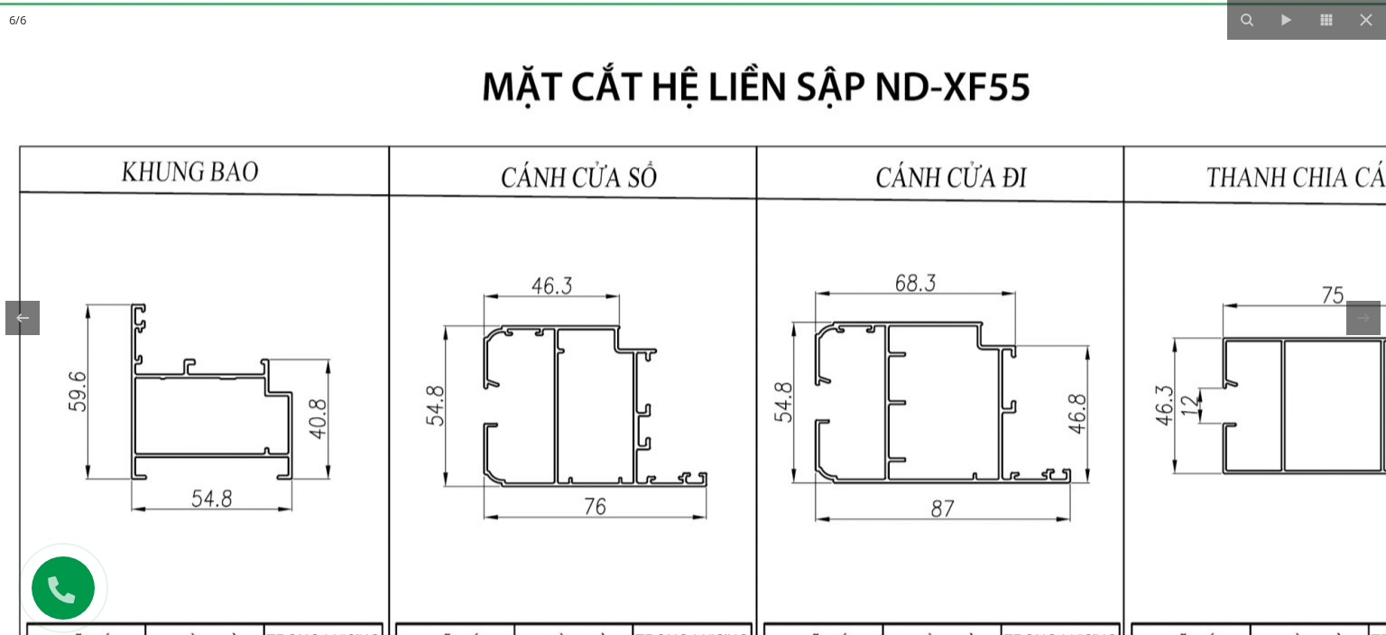
drag, startPoint x: 625, startPoint y: 429, endPoint x: 640, endPoint y: 418, distance: 18.1
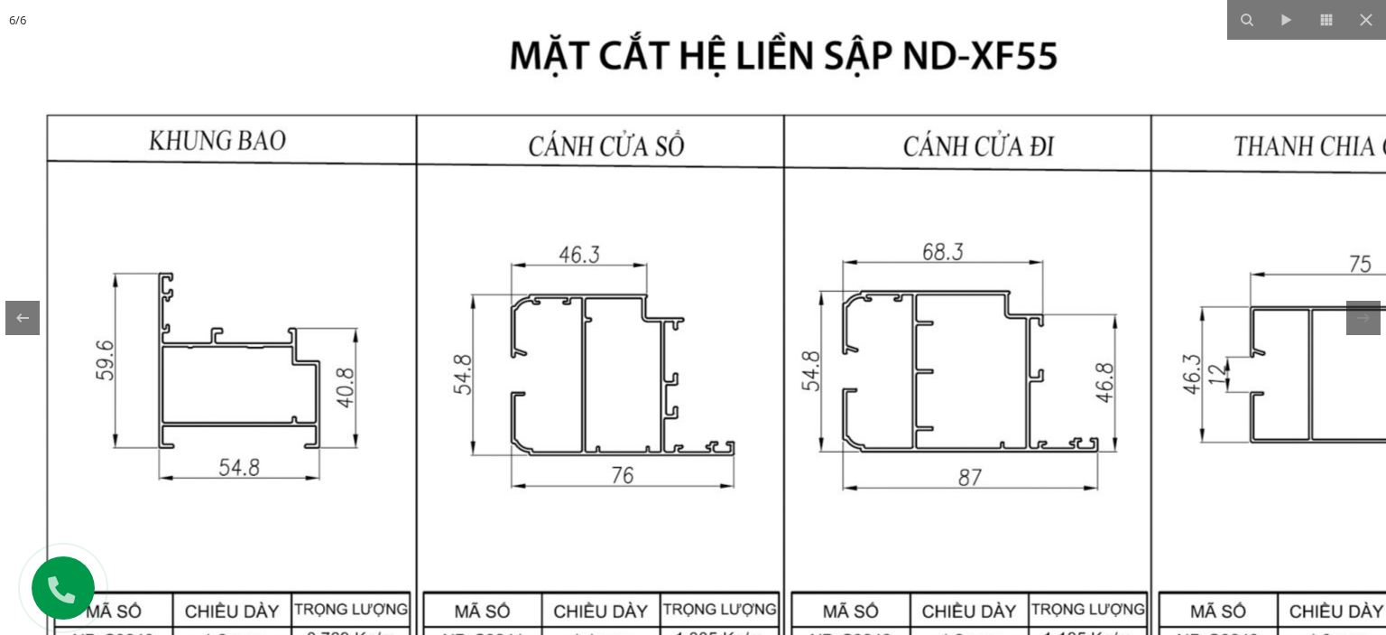
drag, startPoint x: 649, startPoint y: 307, endPoint x: 649, endPoint y: 317, distance: 9.9
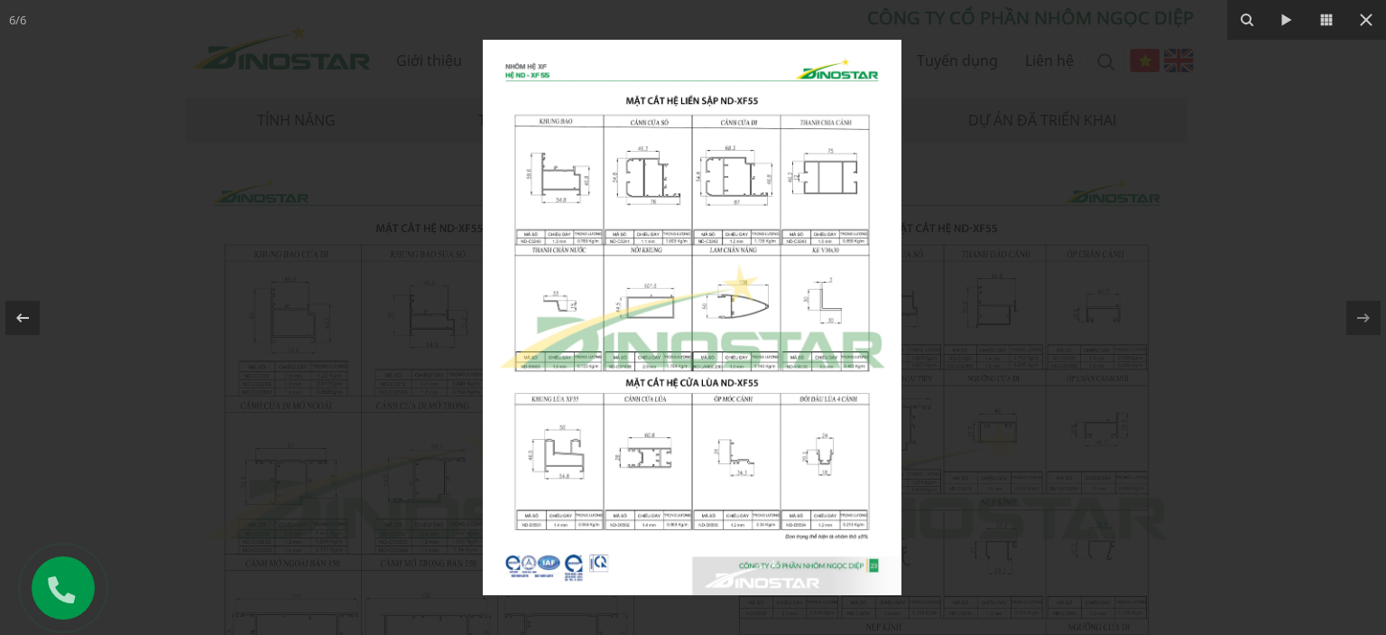
click at [1044, 226] on div at bounding box center [693, 317] width 1386 height 635
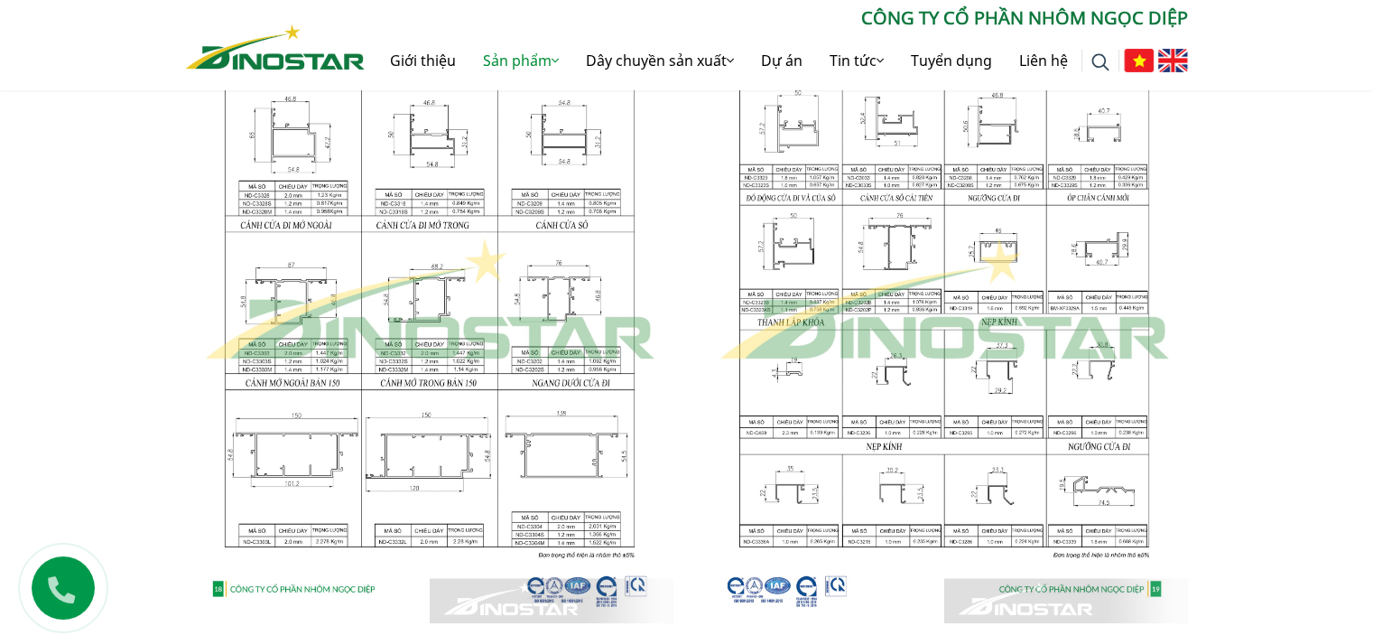
scroll to position [1083, 0]
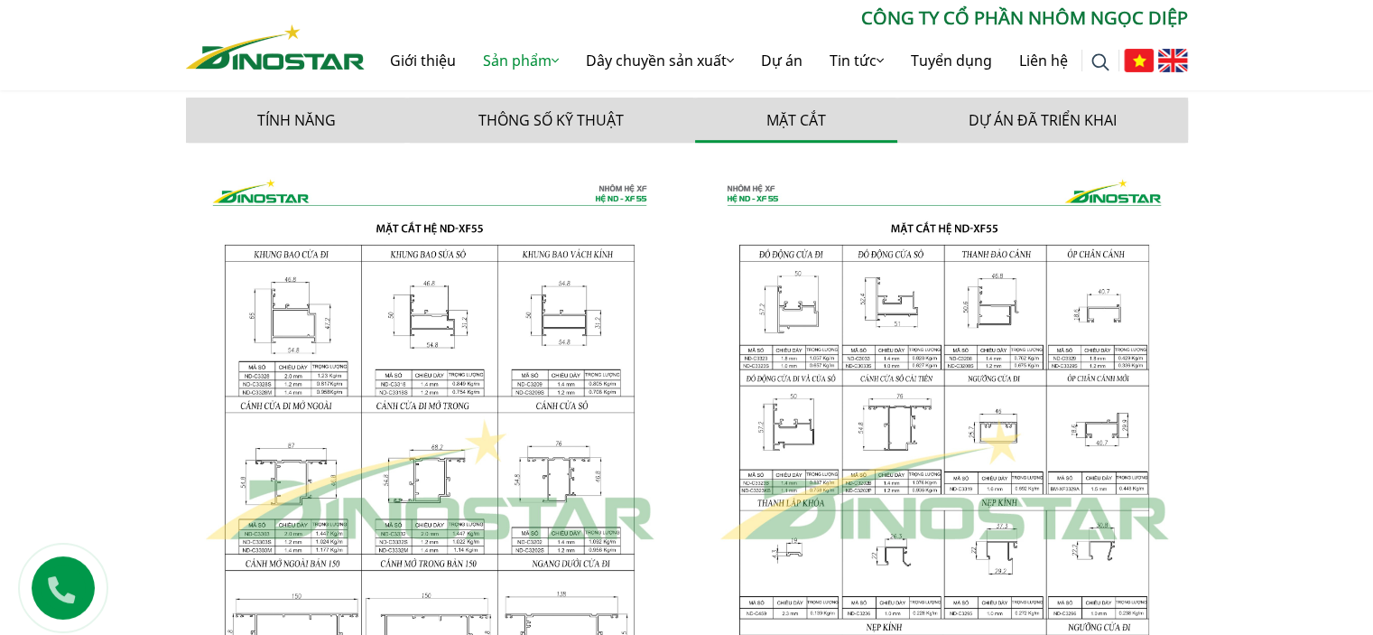
click at [403, 321] on img at bounding box center [429, 480] width 487 height 646
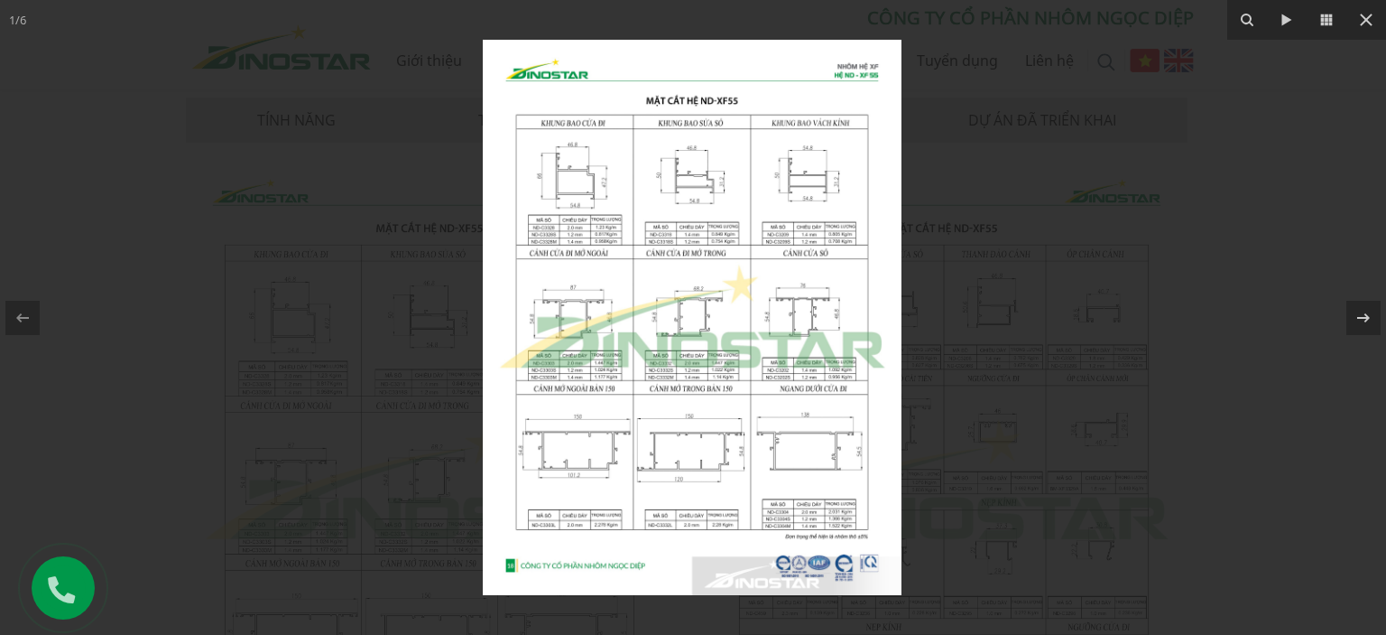
click at [616, 188] on img at bounding box center [692, 317] width 419 height 555
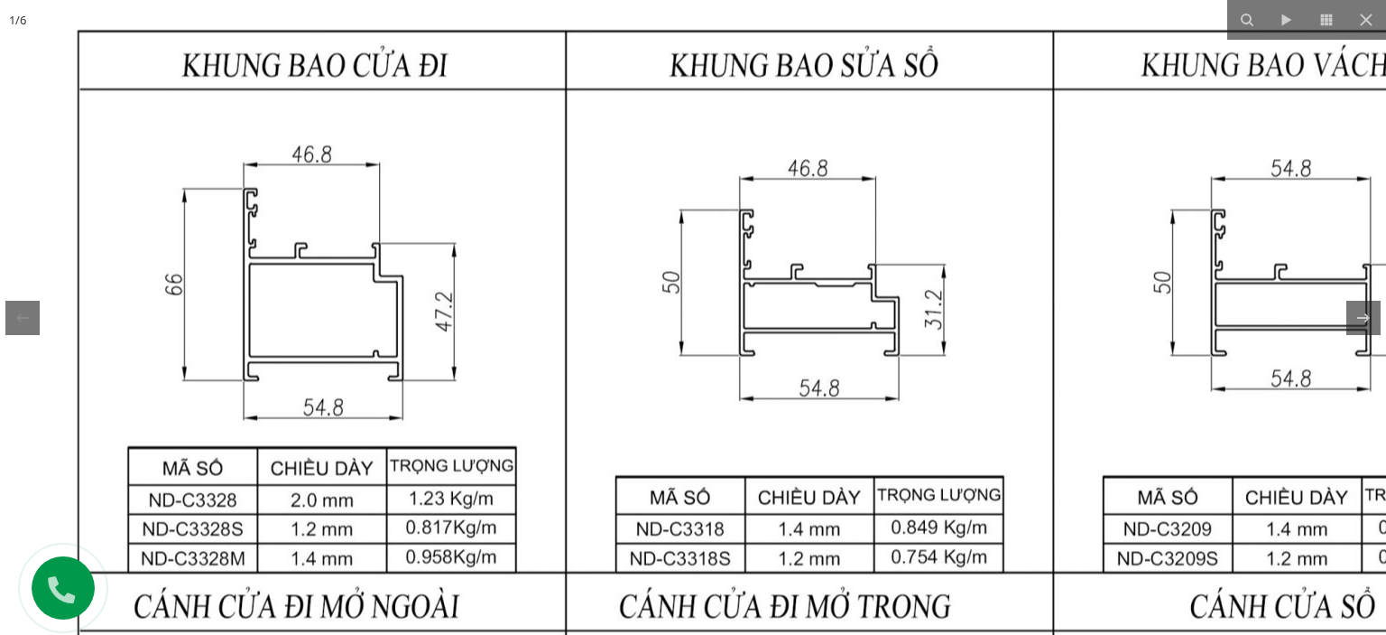
drag, startPoint x: 611, startPoint y: 202, endPoint x: 556, endPoint y: 310, distance: 121.5
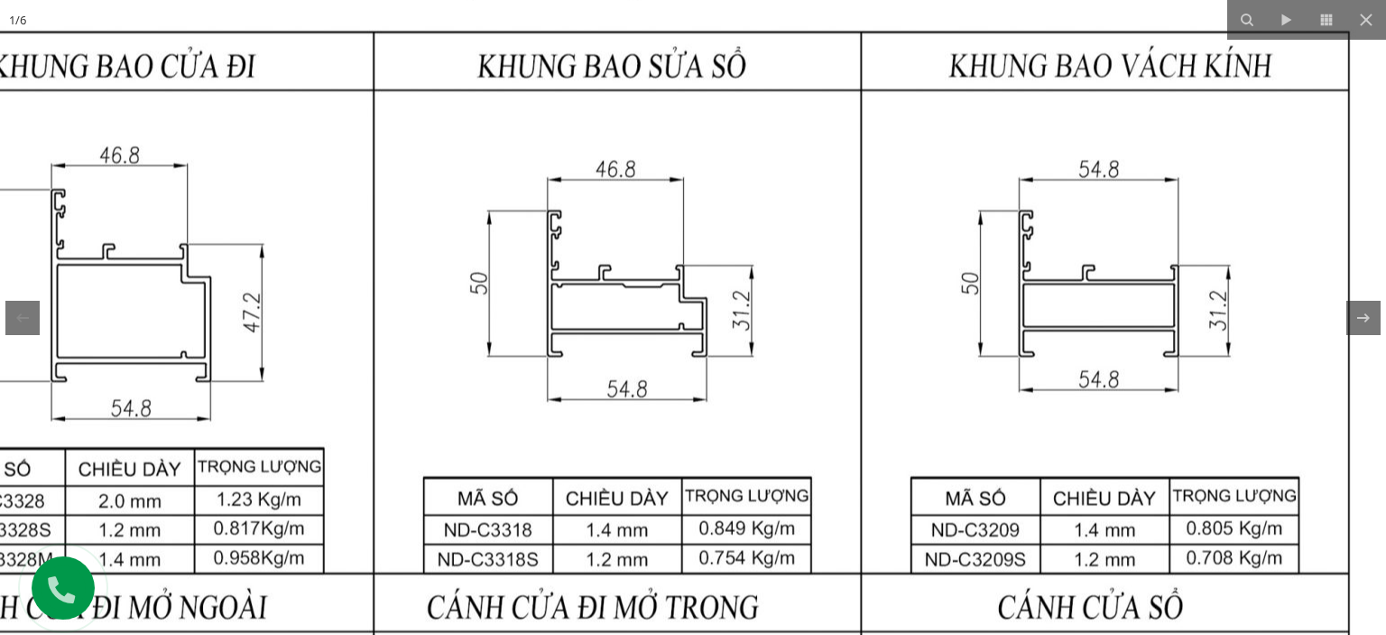
drag, startPoint x: 1042, startPoint y: 240, endPoint x: 849, endPoint y: 241, distance: 193.2
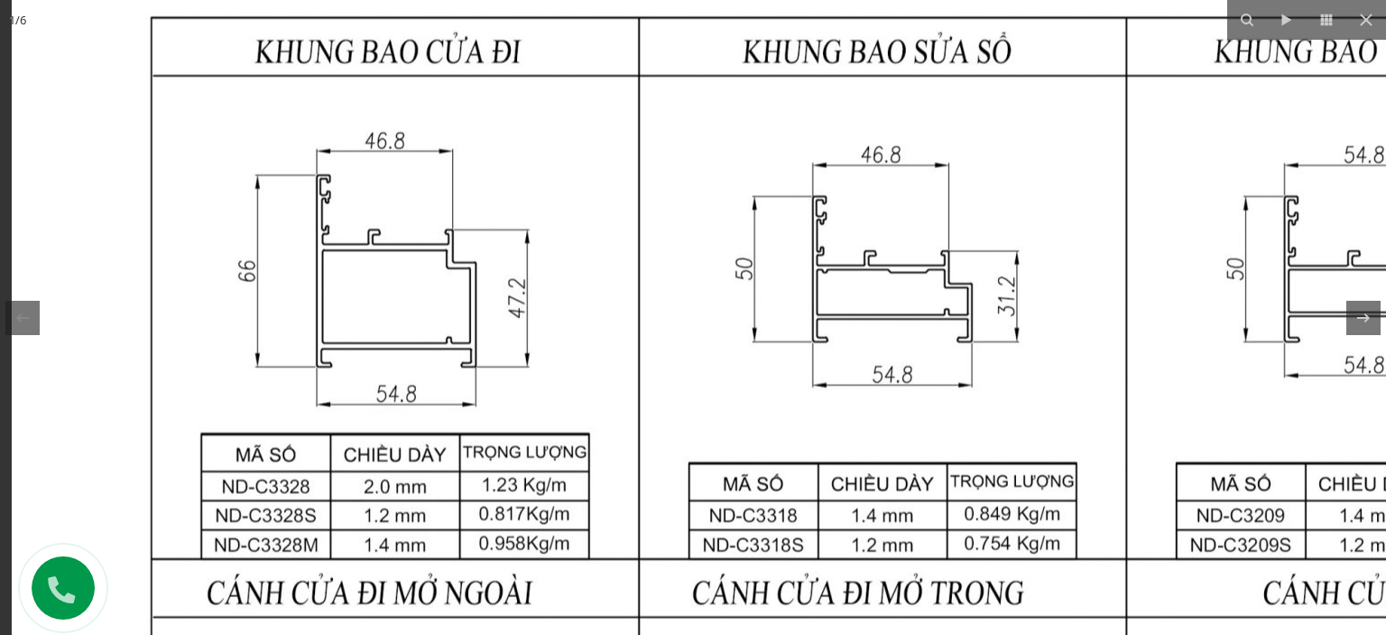
drag, startPoint x: 359, startPoint y: 281, endPoint x: 637, endPoint y: 267, distance: 278.3
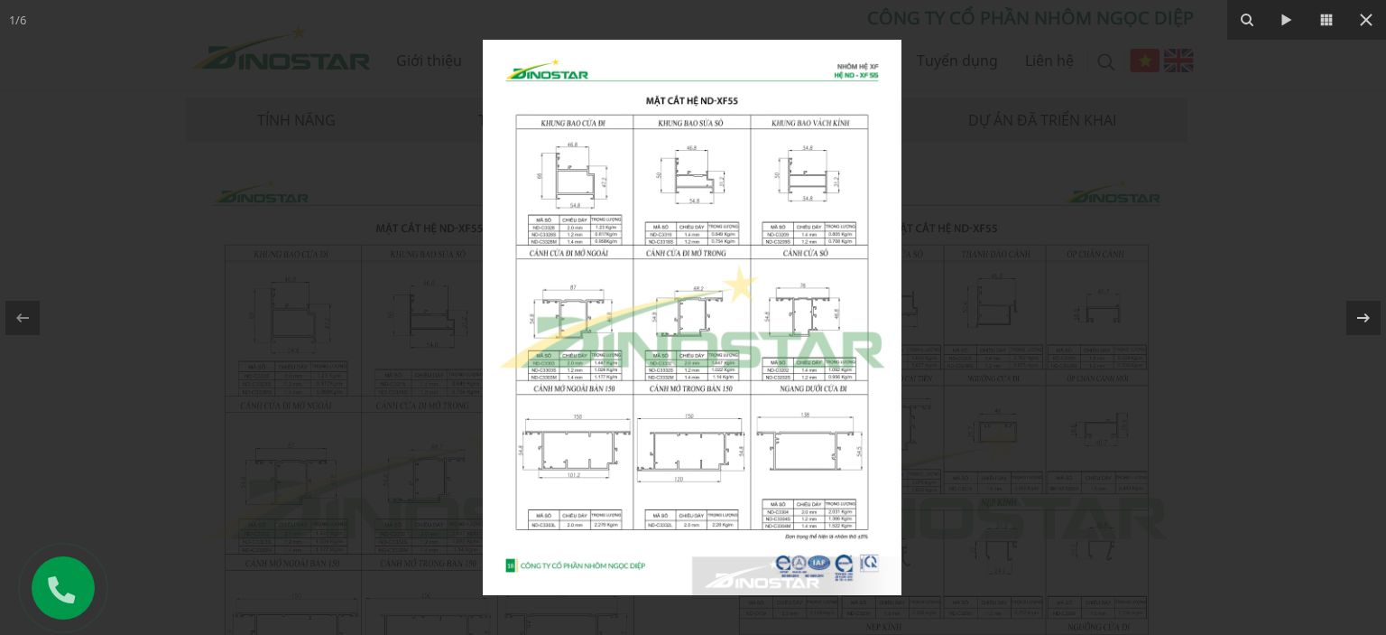
click at [641, 199] on img at bounding box center [692, 317] width 419 height 555
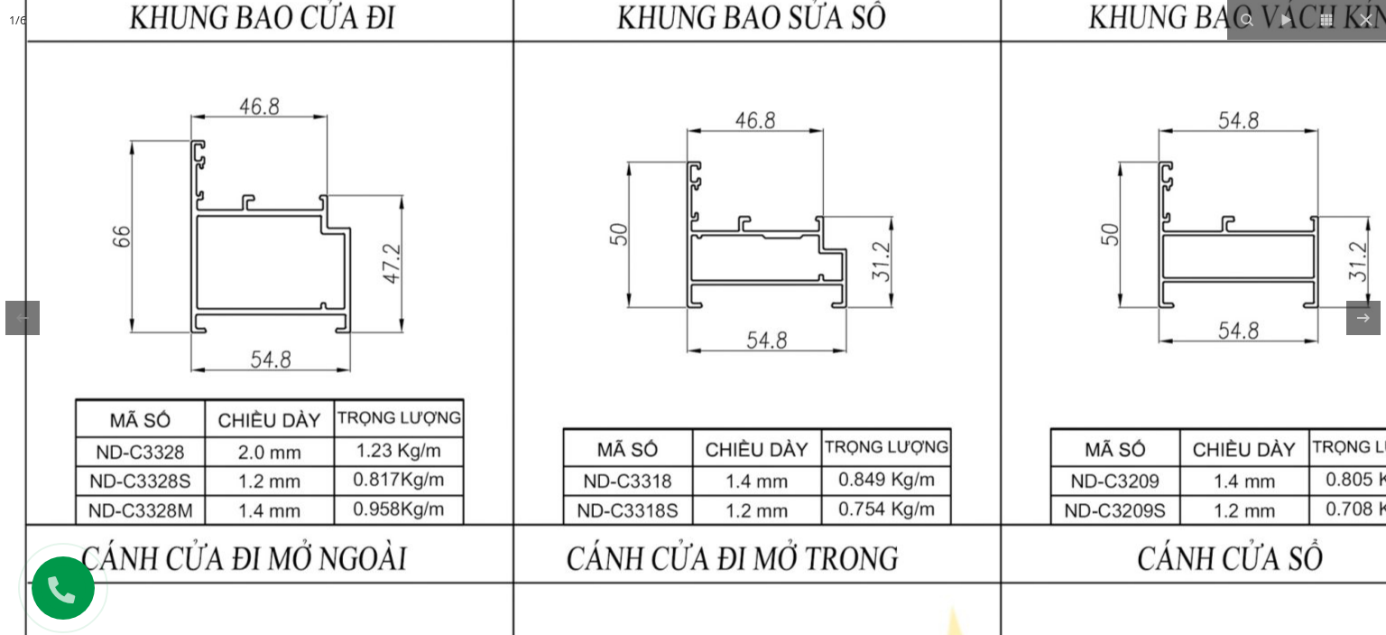
drag, startPoint x: 675, startPoint y: 131, endPoint x: 570, endPoint y: 285, distance: 186.5
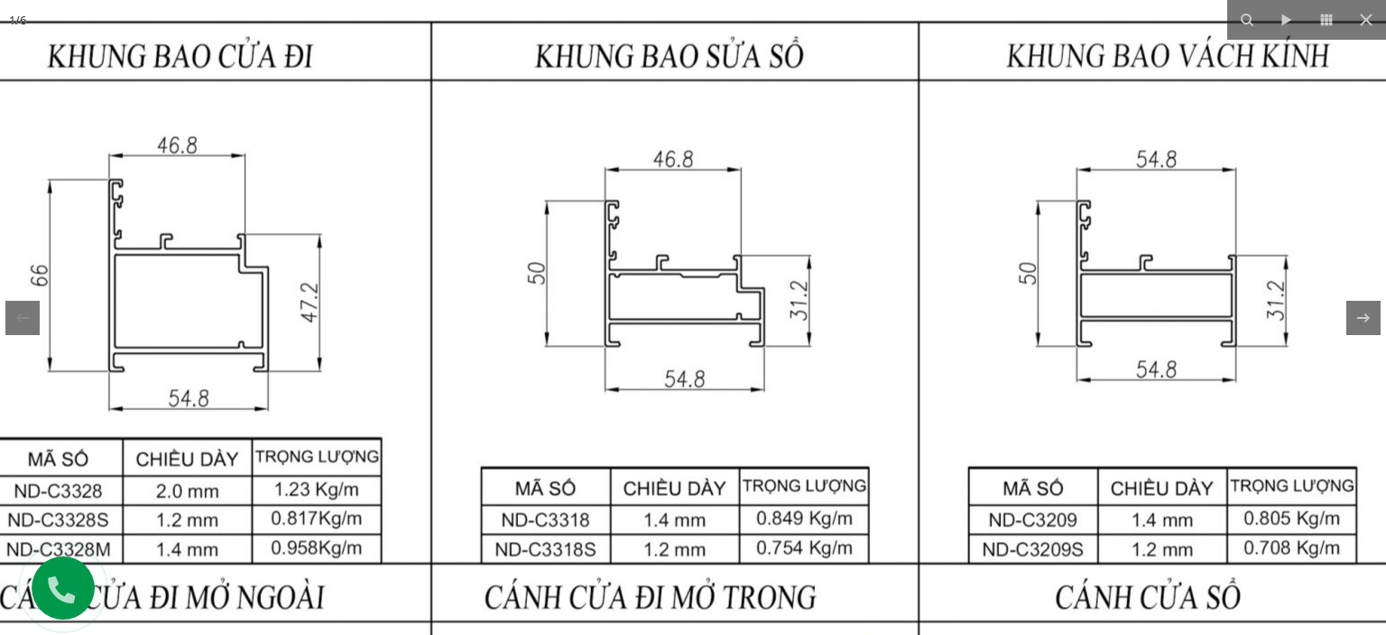
drag, startPoint x: 869, startPoint y: 248, endPoint x: 792, endPoint y: 274, distance: 81.9
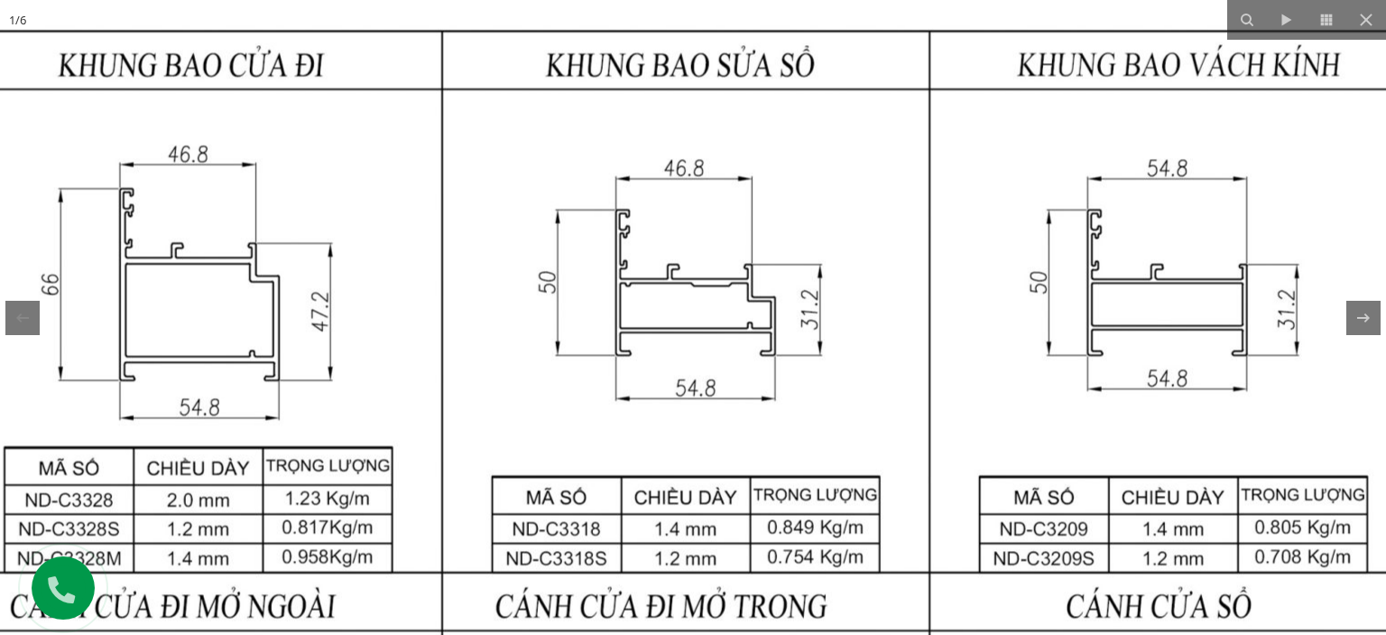
drag, startPoint x: 664, startPoint y: 286, endPoint x: 664, endPoint y: 299, distance: 12.6
drag, startPoint x: 569, startPoint y: 480, endPoint x: 576, endPoint y: 473, distance: 10.2
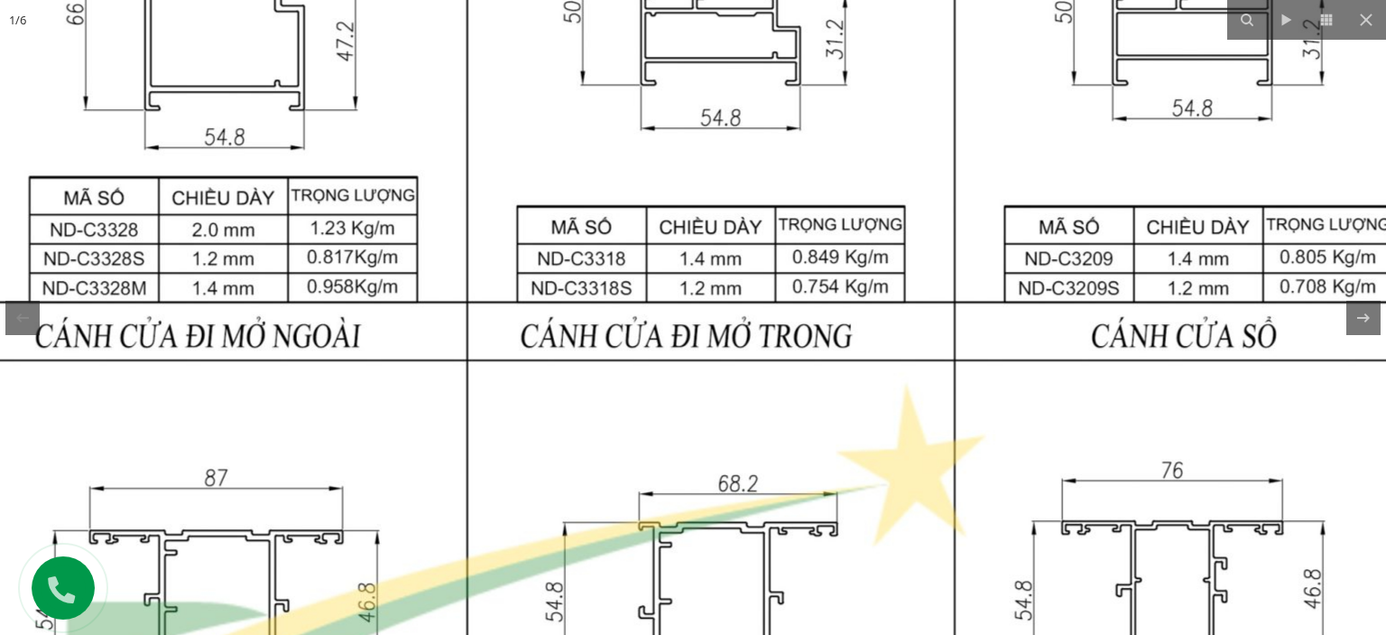
drag, startPoint x: 543, startPoint y: 499, endPoint x: 538, endPoint y: 320, distance: 178.8
click at [553, 235] on img at bounding box center [711, 603] width 1743 height 2311
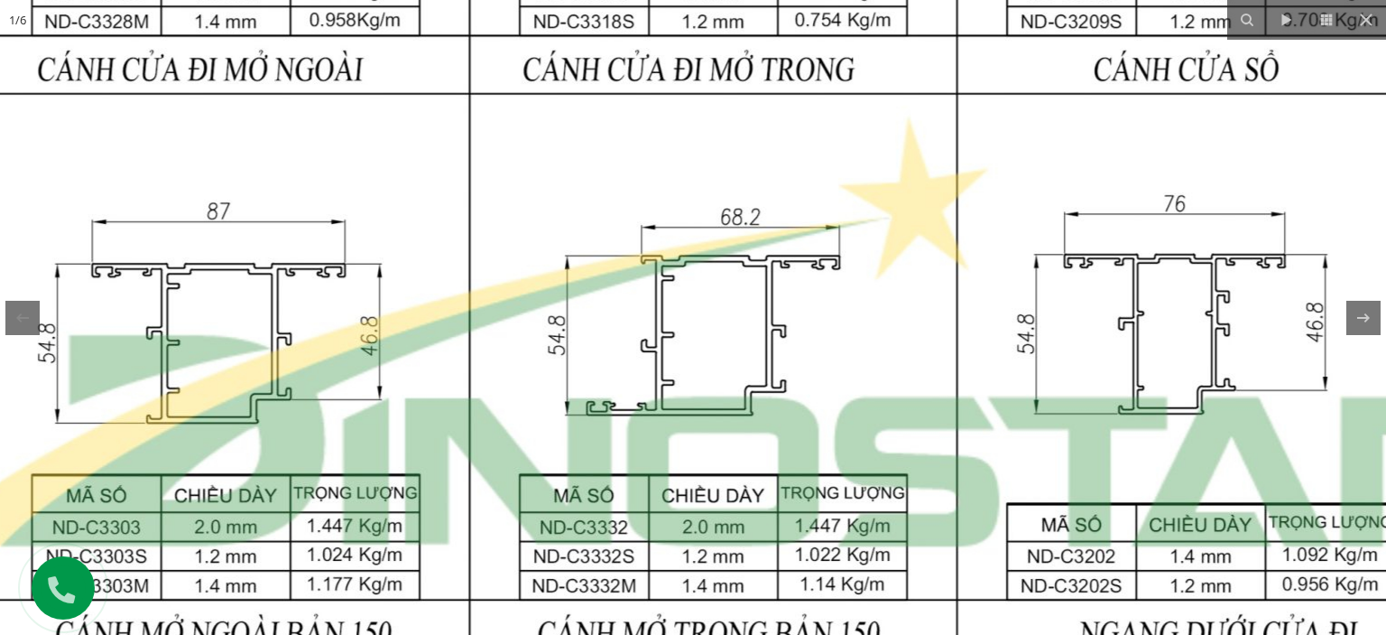
drag, startPoint x: 552, startPoint y: 419, endPoint x: 513, endPoint y: 474, distance: 67.9
click at [513, 474] on img at bounding box center [713, 336] width 1743 height 2311
drag, startPoint x: 617, startPoint y: 251, endPoint x: 731, endPoint y: 498, distance: 272.2
click at [731, 498] on img at bounding box center [713, 336] width 1743 height 2311
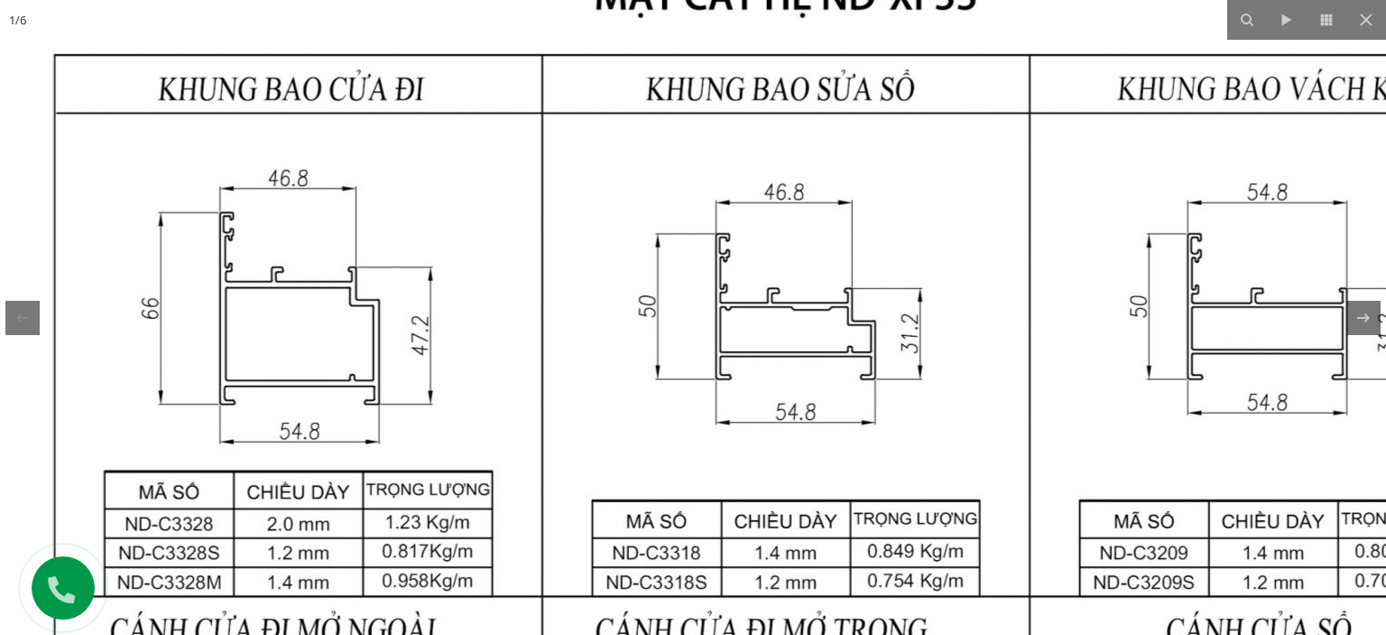
drag, startPoint x: 657, startPoint y: 256, endPoint x: 588, endPoint y: 325, distance: 97.7
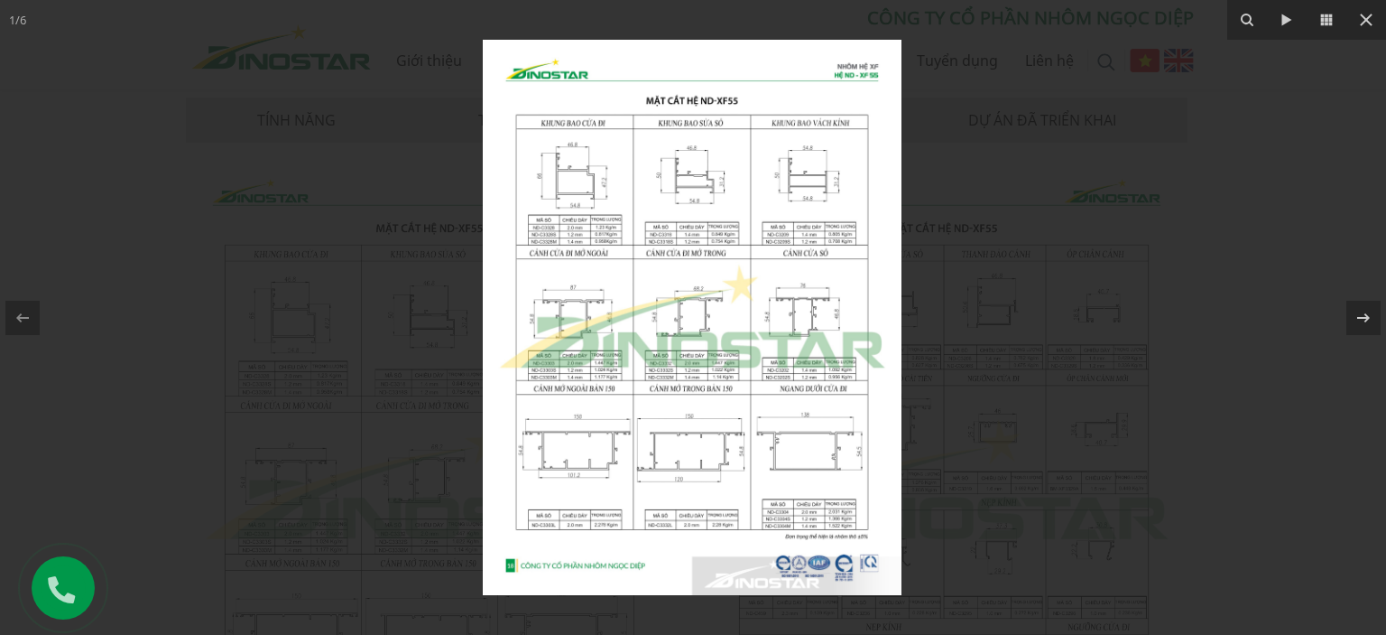
click at [338, 163] on div at bounding box center [693, 317] width 1386 height 635
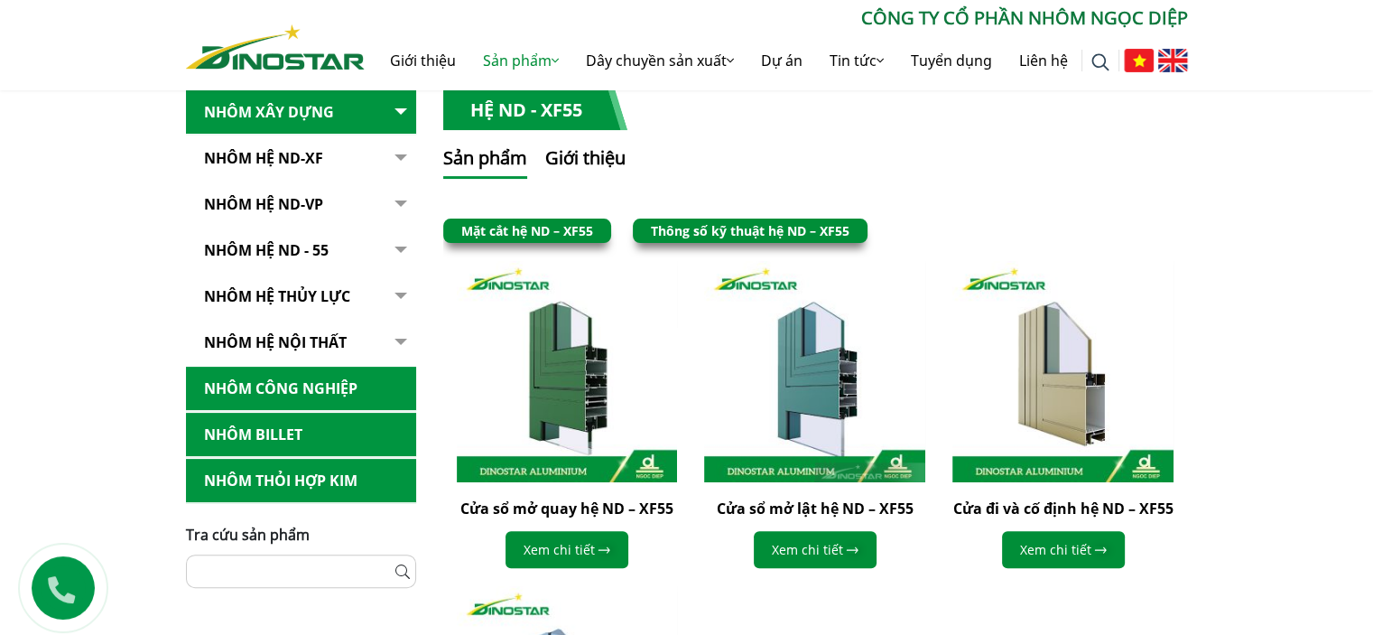
scroll to position [181, 0]
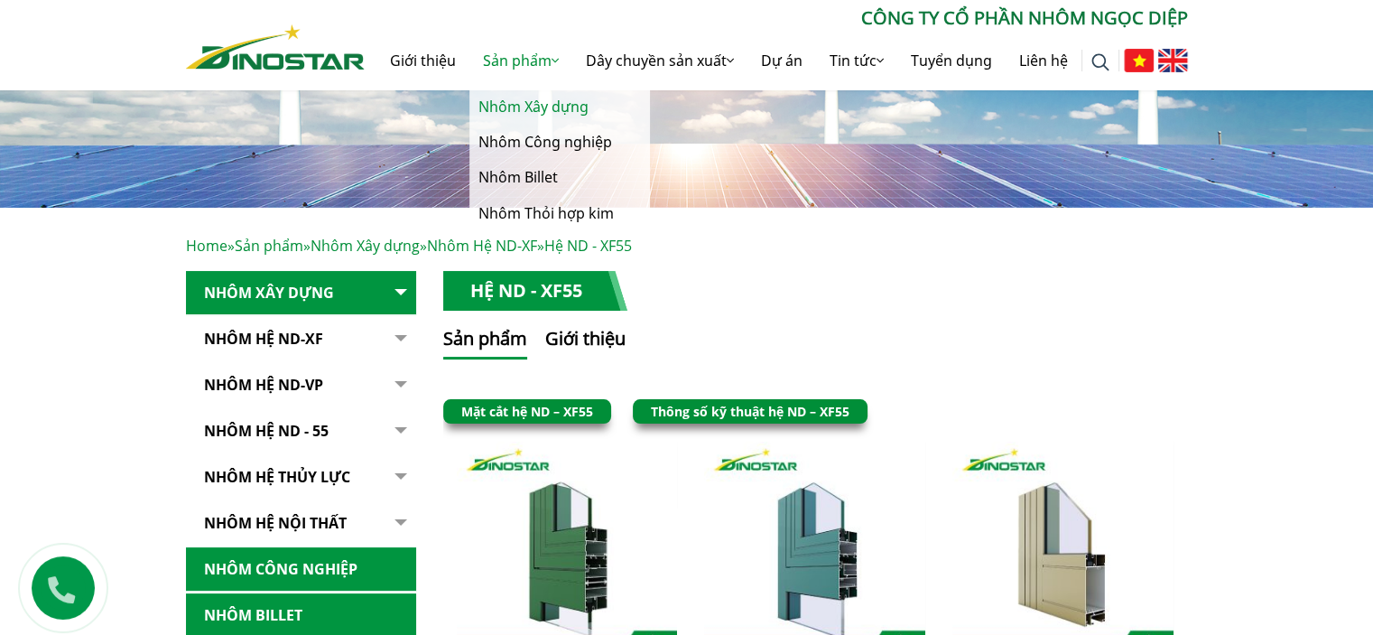
click at [552, 109] on link "Nhôm Xây dựng" at bounding box center [559, 106] width 181 height 35
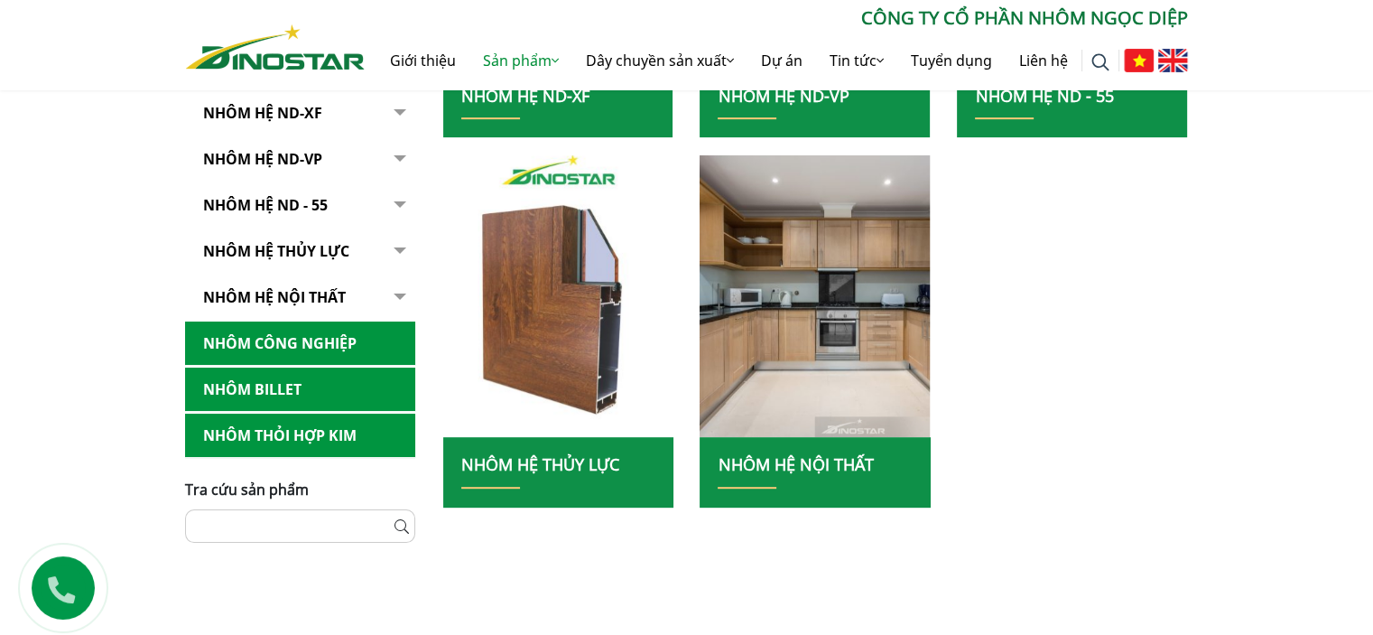
scroll to position [361, 0]
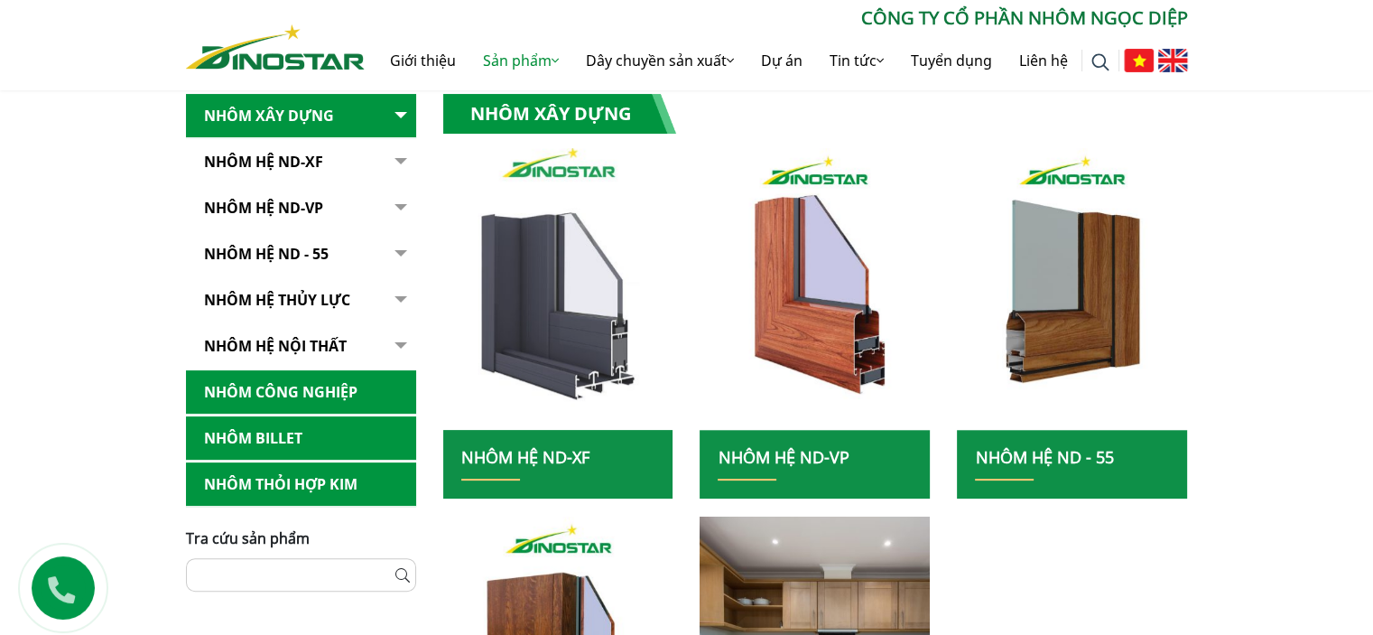
click at [590, 283] on img at bounding box center [558, 288] width 246 height 301
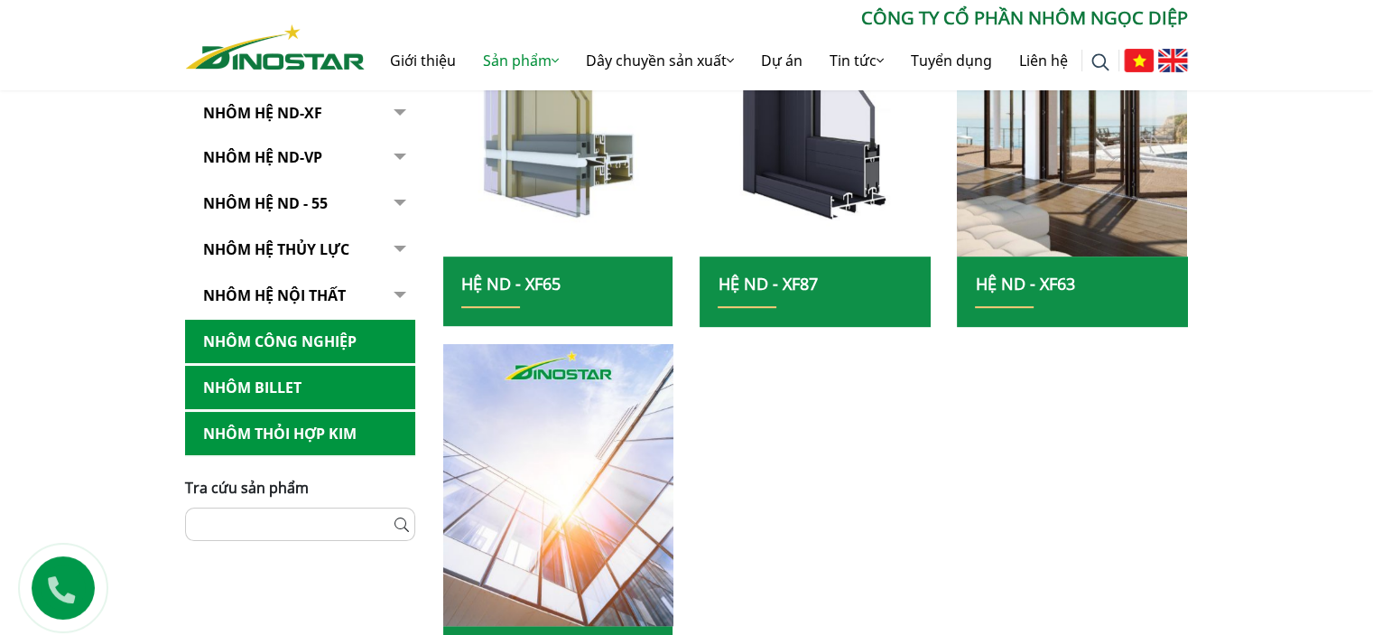
scroll to position [722, 0]
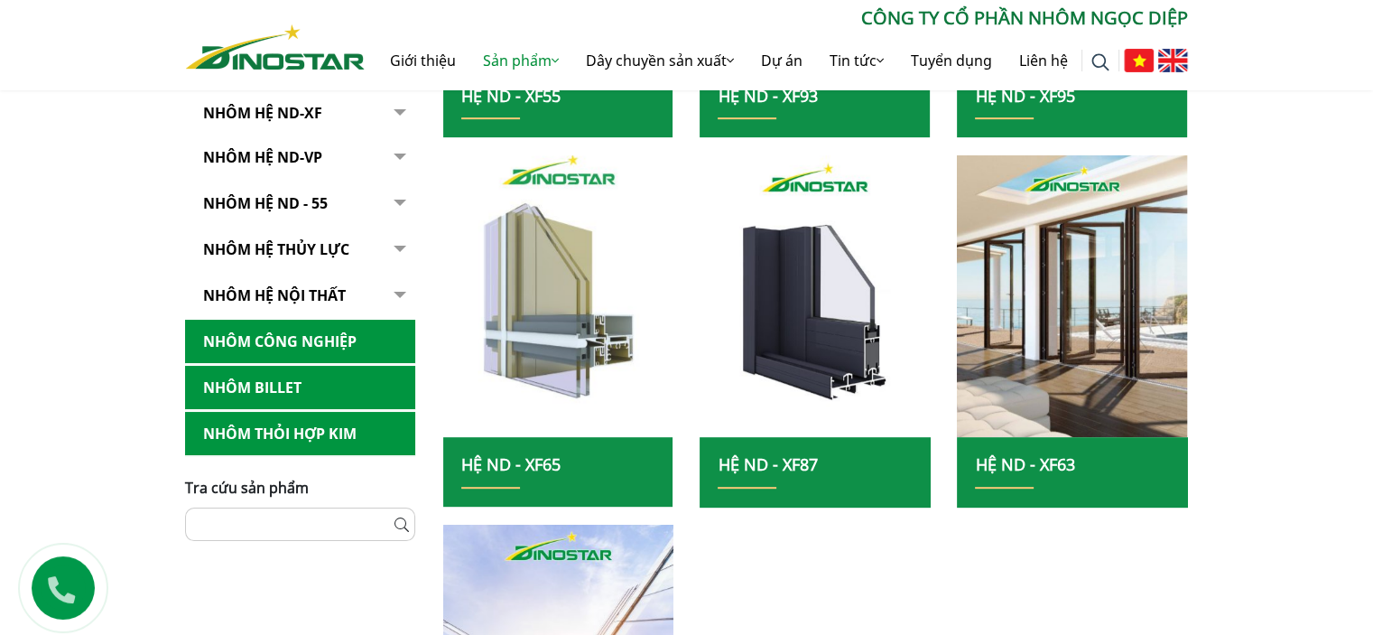
click at [564, 358] on img at bounding box center [558, 295] width 246 height 301
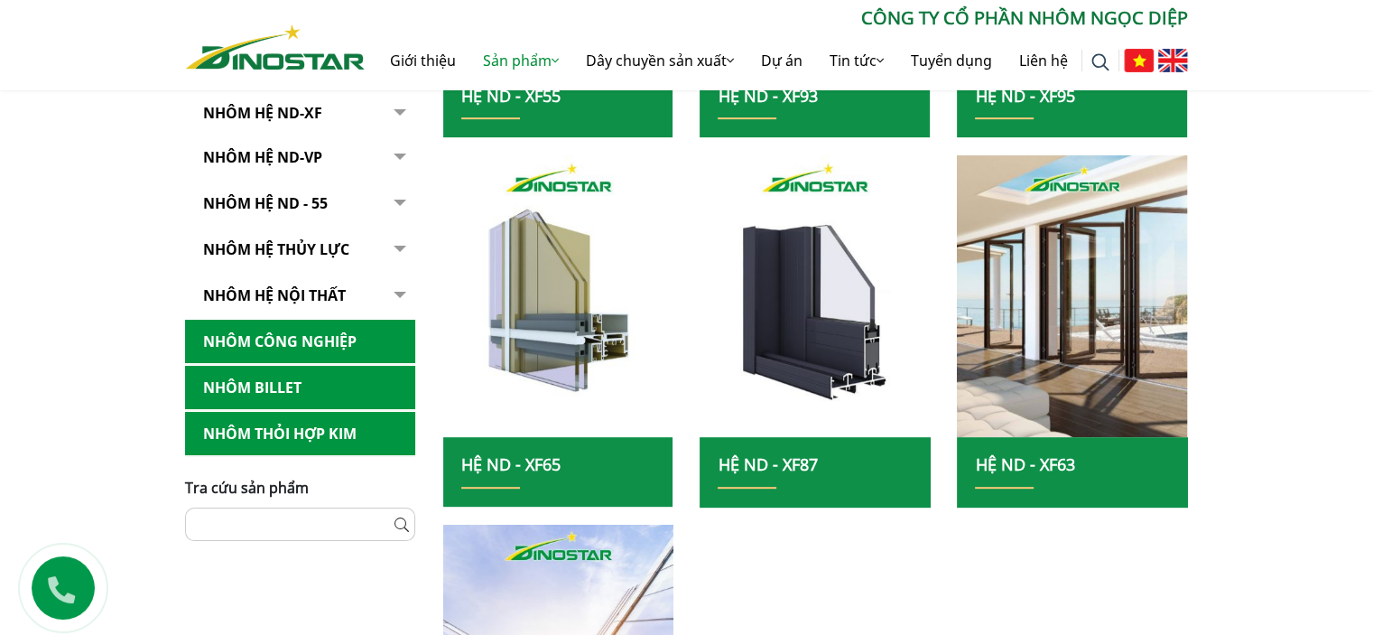
click at [545, 467] on link "Hệ ND - XF65" at bounding box center [510, 464] width 99 height 22
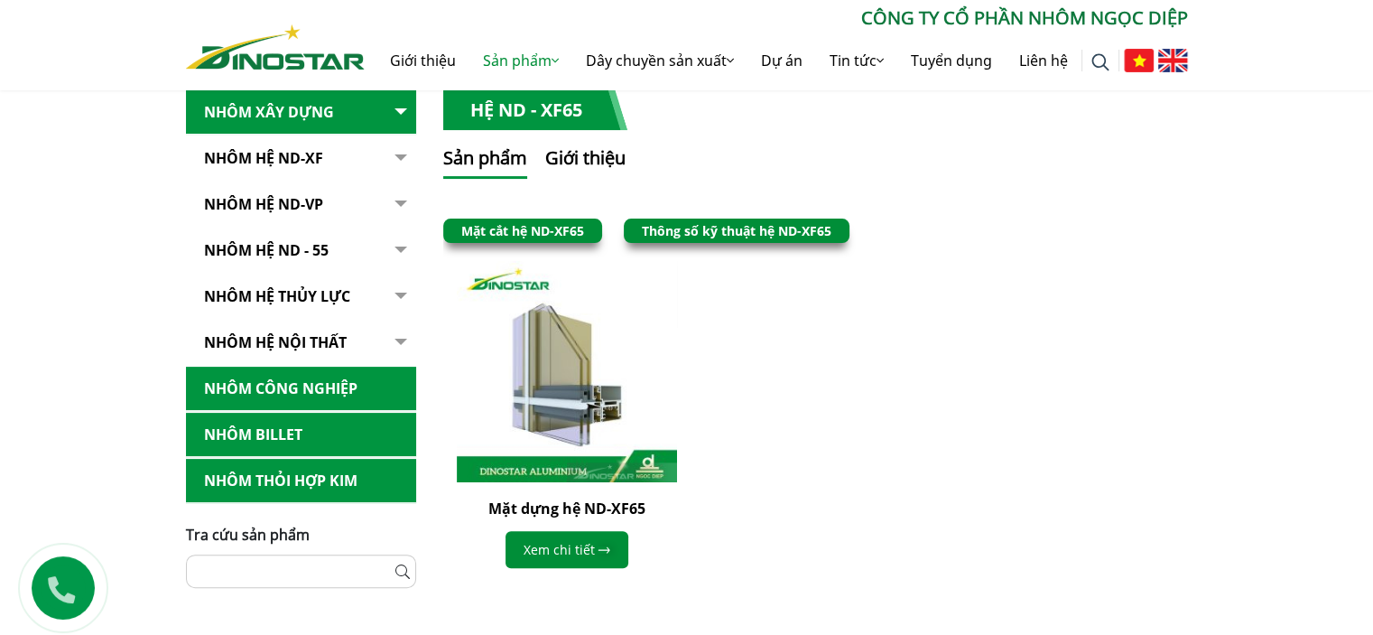
scroll to position [542, 0]
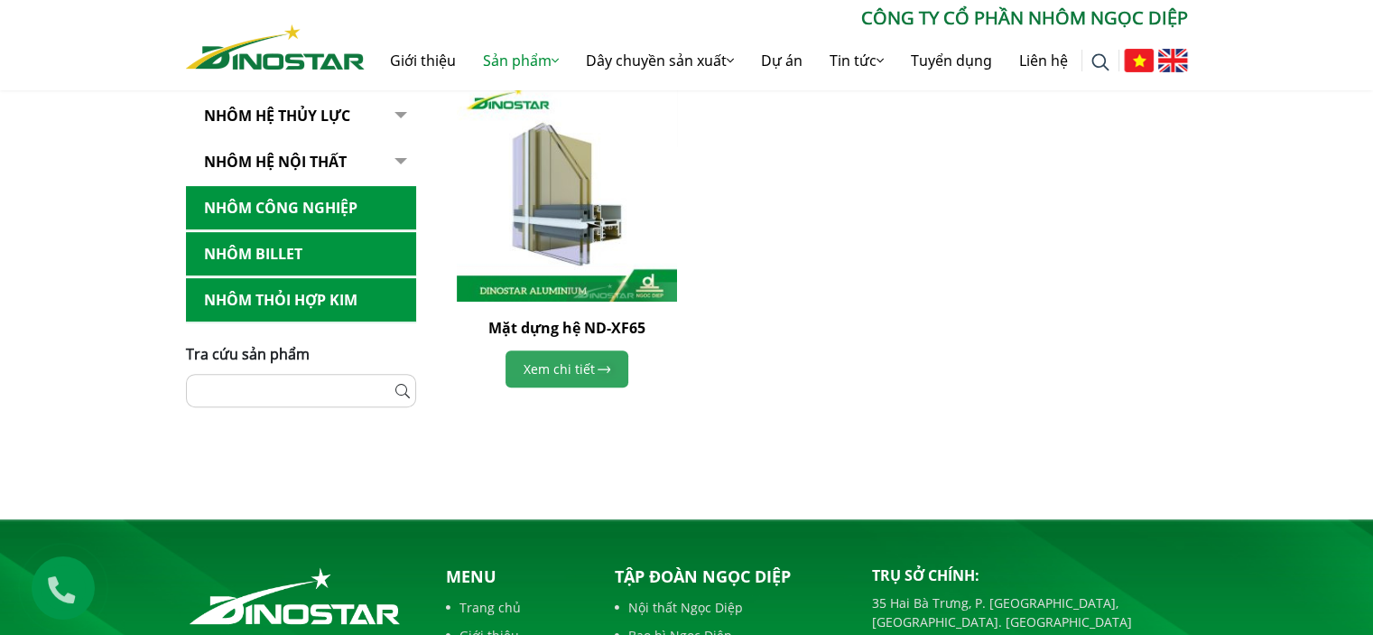
click at [579, 364] on link "Xem chi tiết" at bounding box center [566, 368] width 123 height 37
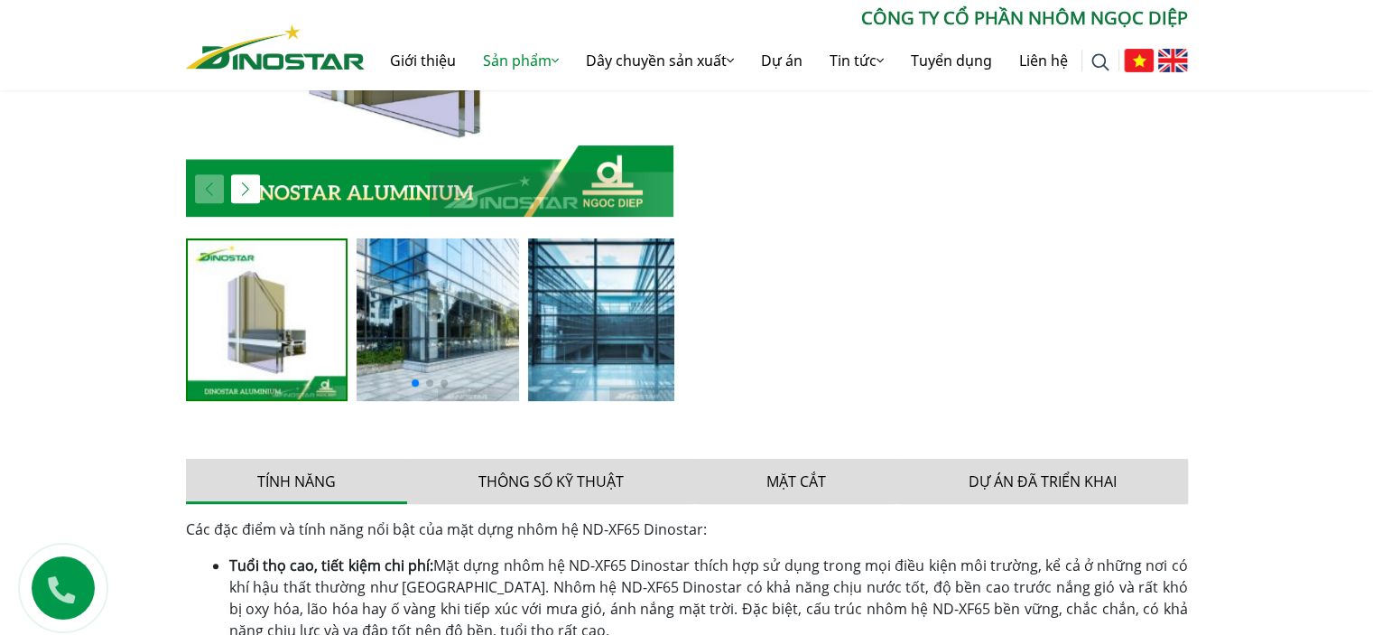
scroll to position [1083, 0]
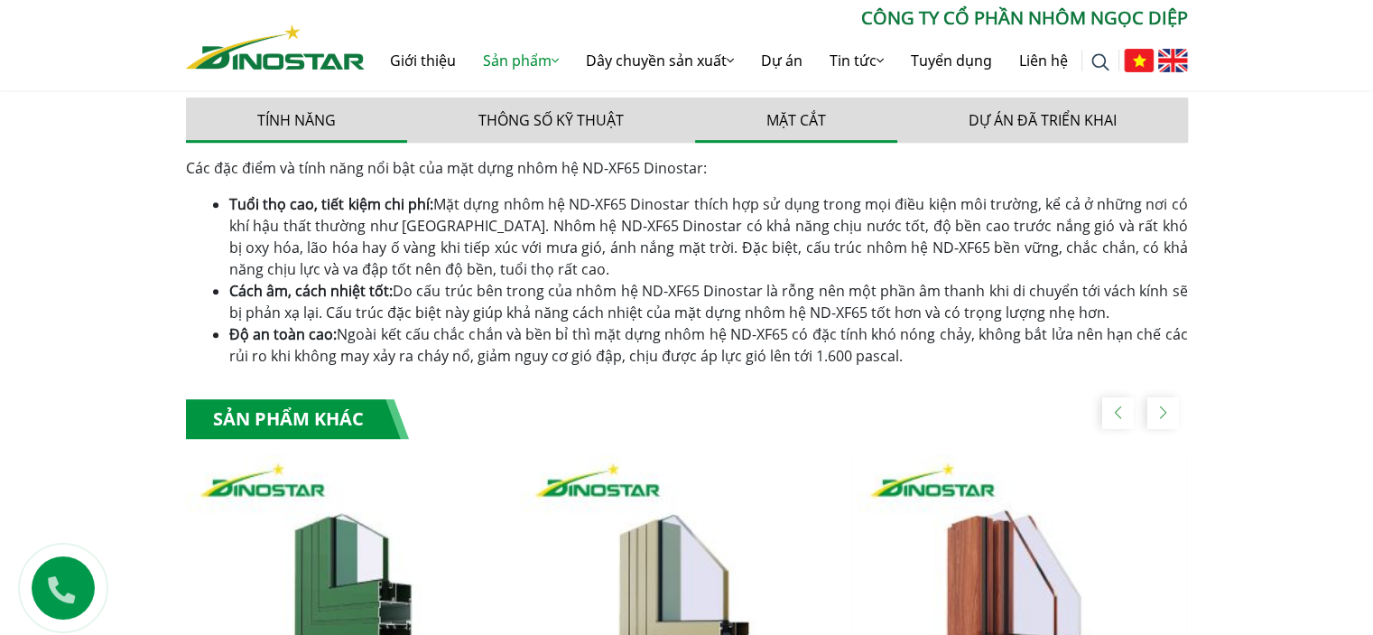
click at [798, 107] on button "Mặt cắt" at bounding box center [796, 119] width 202 height 45
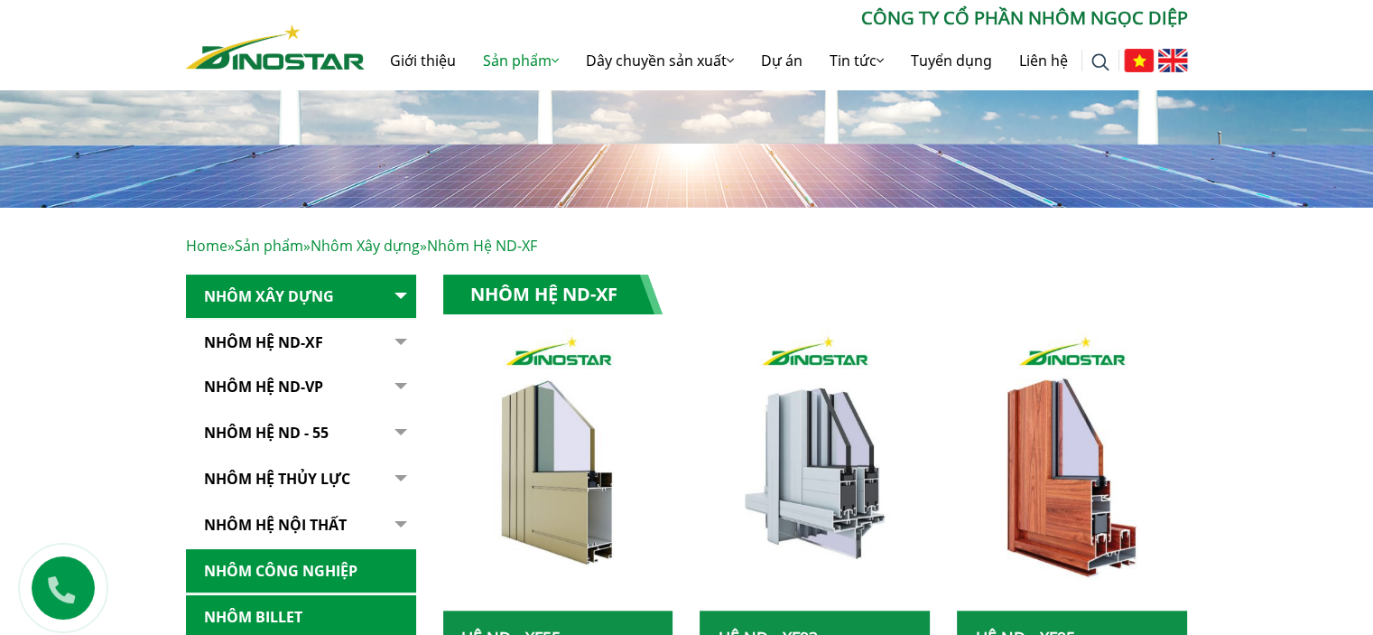
scroll to position [361, 0]
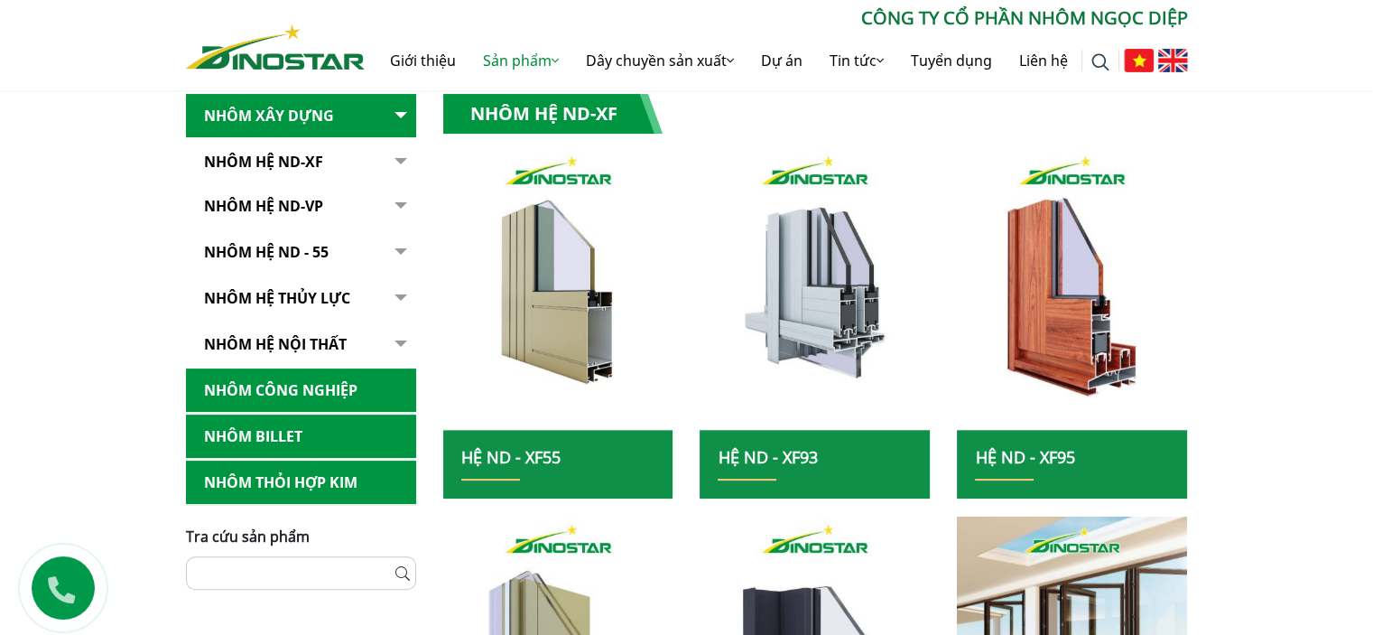
click at [574, 454] on h2 "Hệ ND - XF55" at bounding box center [558, 464] width 194 height 33
click at [524, 459] on link "Hệ ND - XF55" at bounding box center [510, 457] width 99 height 22
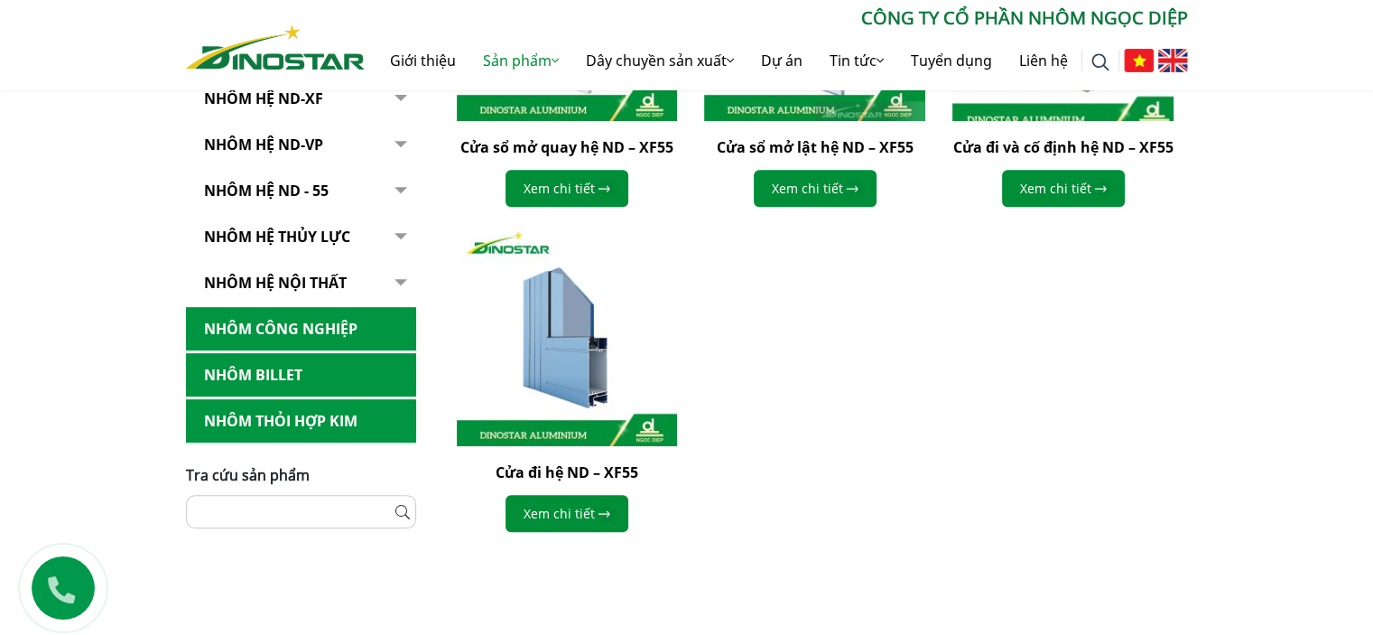
scroll to position [542, 0]
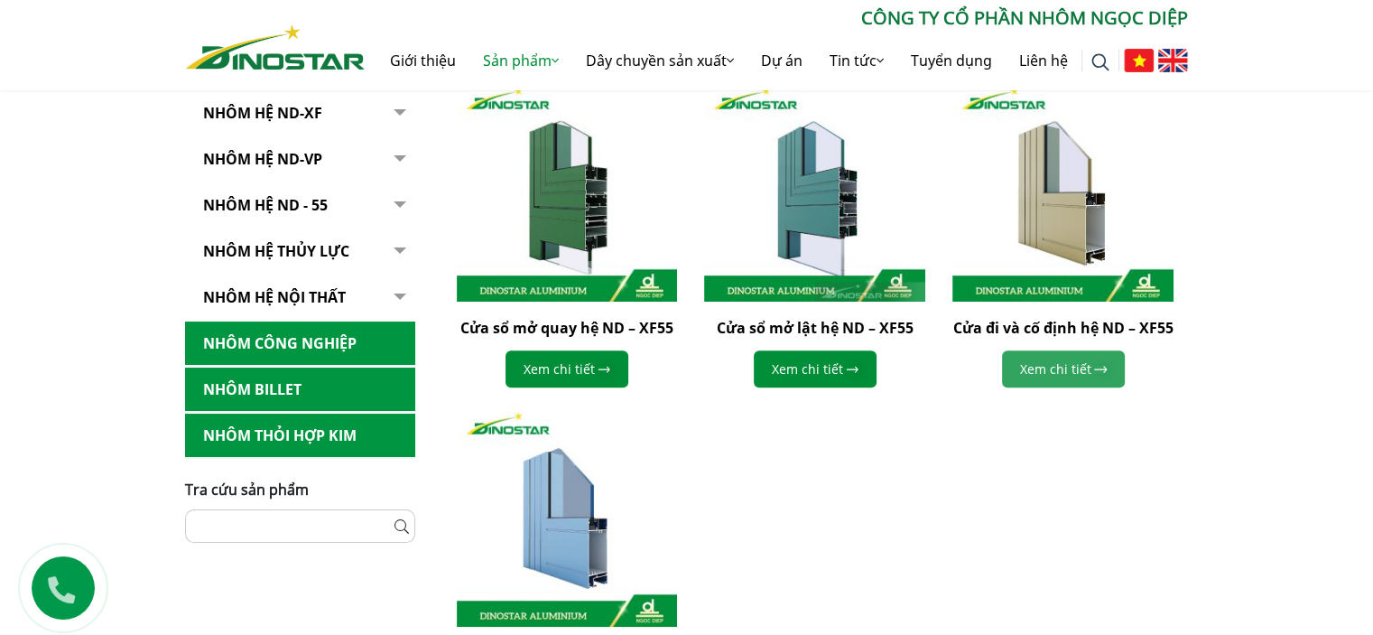
click at [1052, 368] on link "Xem chi tiết" at bounding box center [1063, 368] width 123 height 37
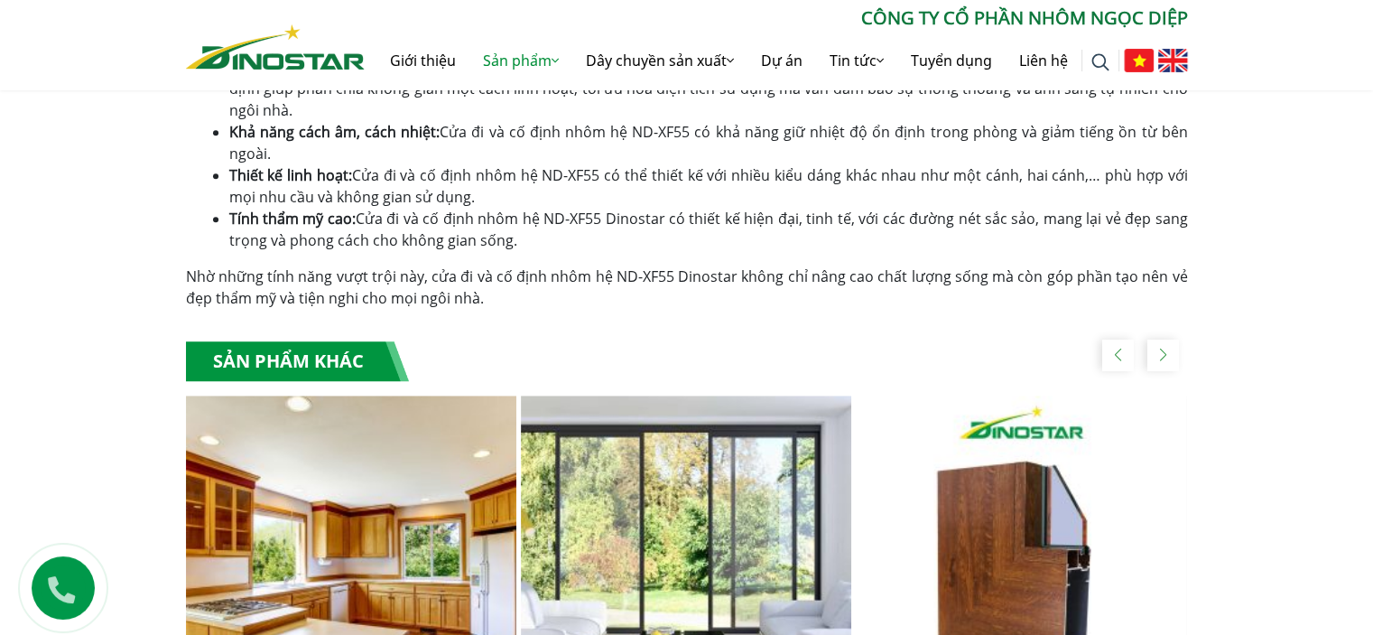
scroll to position [903, 0]
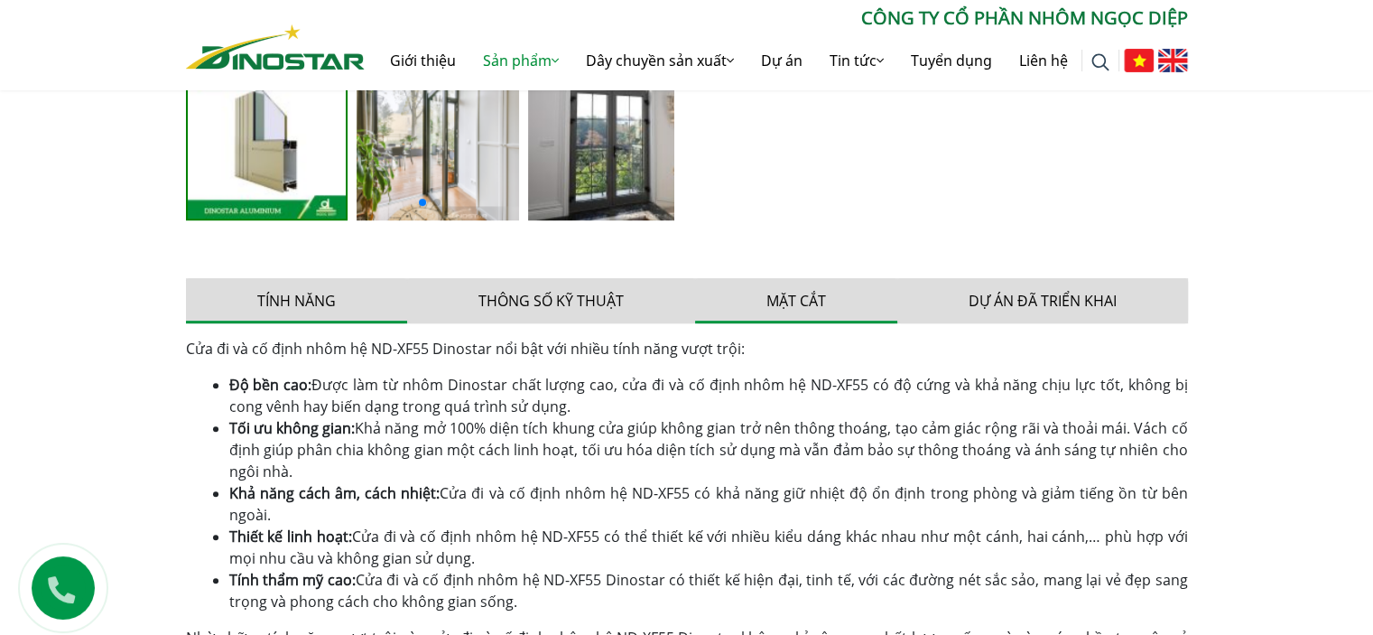
click at [788, 312] on button "Mặt cắt" at bounding box center [796, 300] width 202 height 45
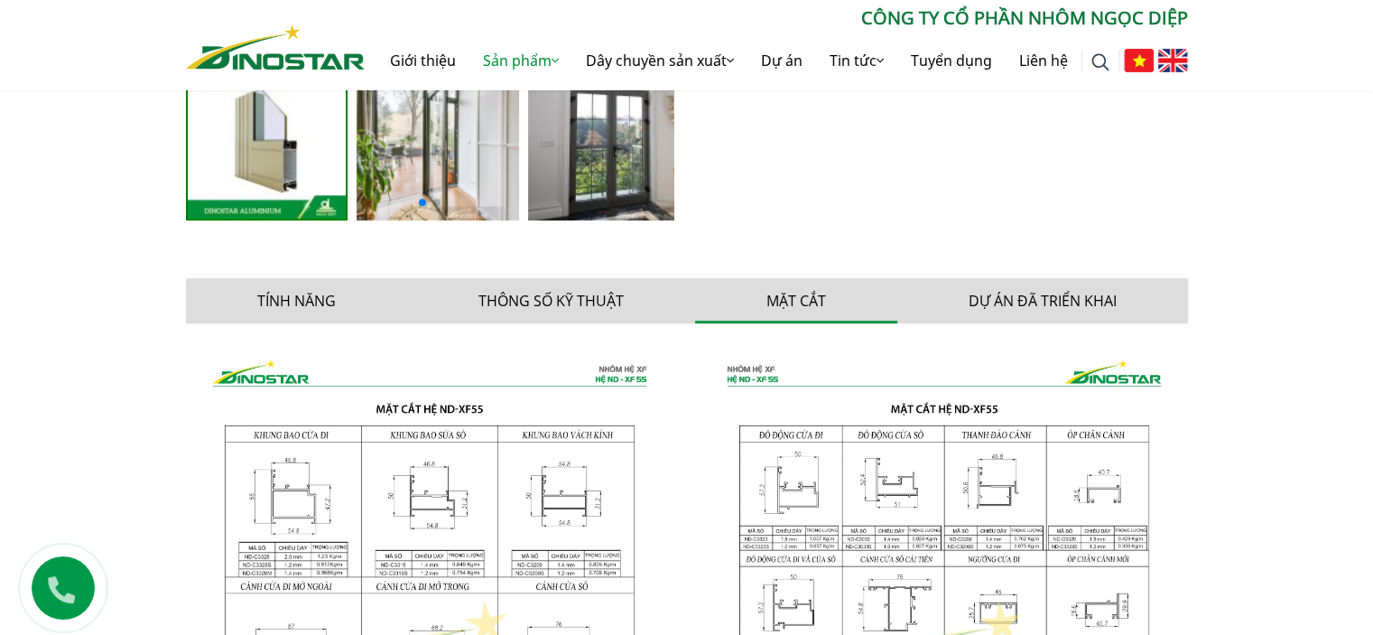
scroll to position [1083, 0]
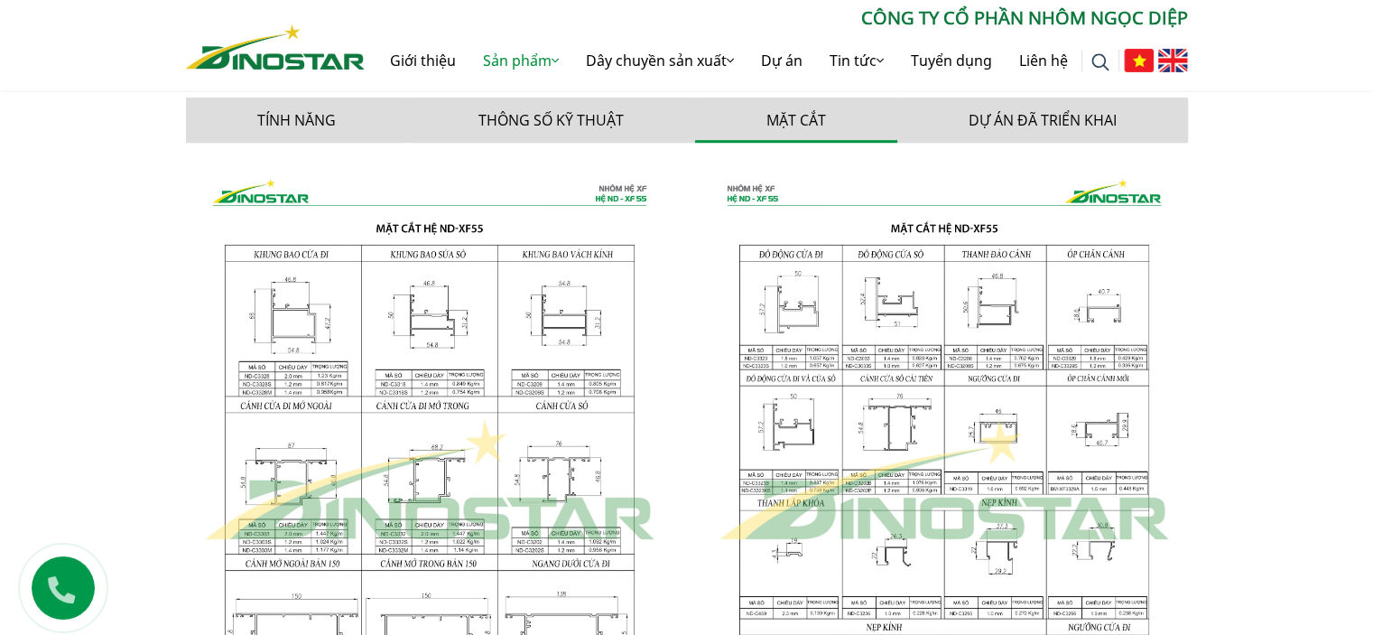
click at [374, 443] on img at bounding box center [429, 480] width 487 height 646
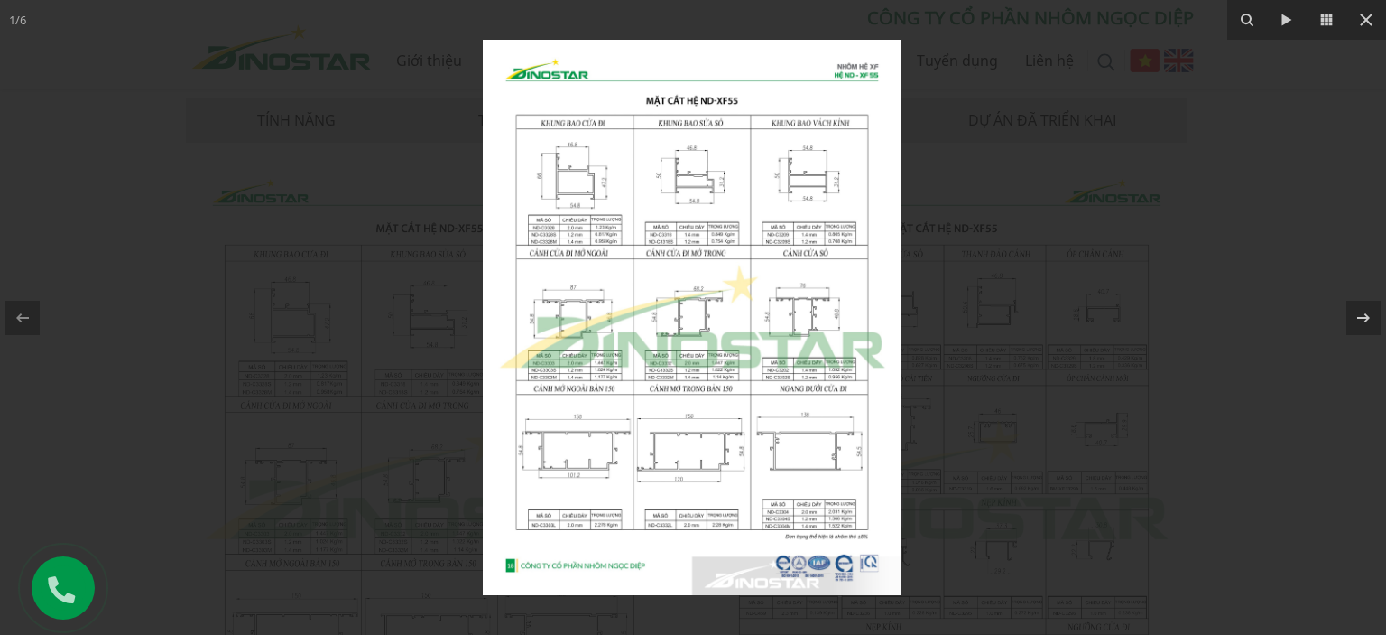
click at [624, 310] on img at bounding box center [692, 317] width 419 height 555
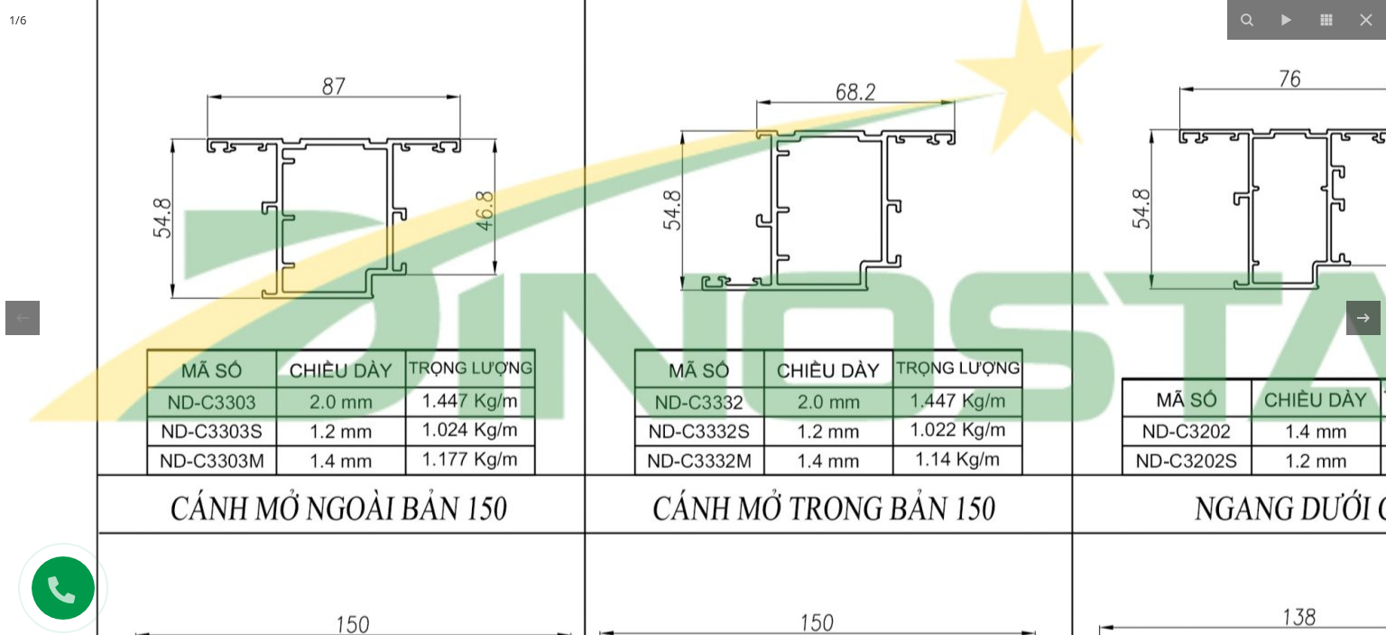
drag, startPoint x: 797, startPoint y: 400, endPoint x: 751, endPoint y: 271, distance: 137.0
click at [751, 271] on img at bounding box center [829, 212] width 1743 height 2311
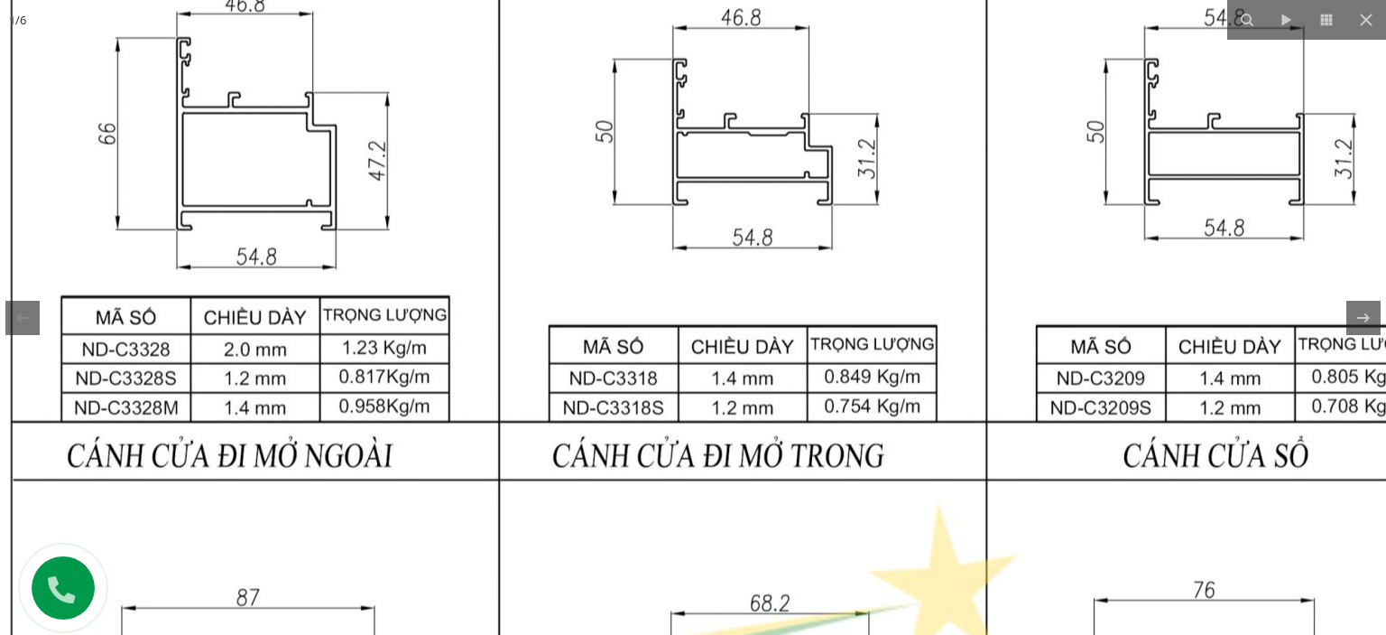
drag, startPoint x: 830, startPoint y: 95, endPoint x: 740, endPoint y: 544, distance: 458.5
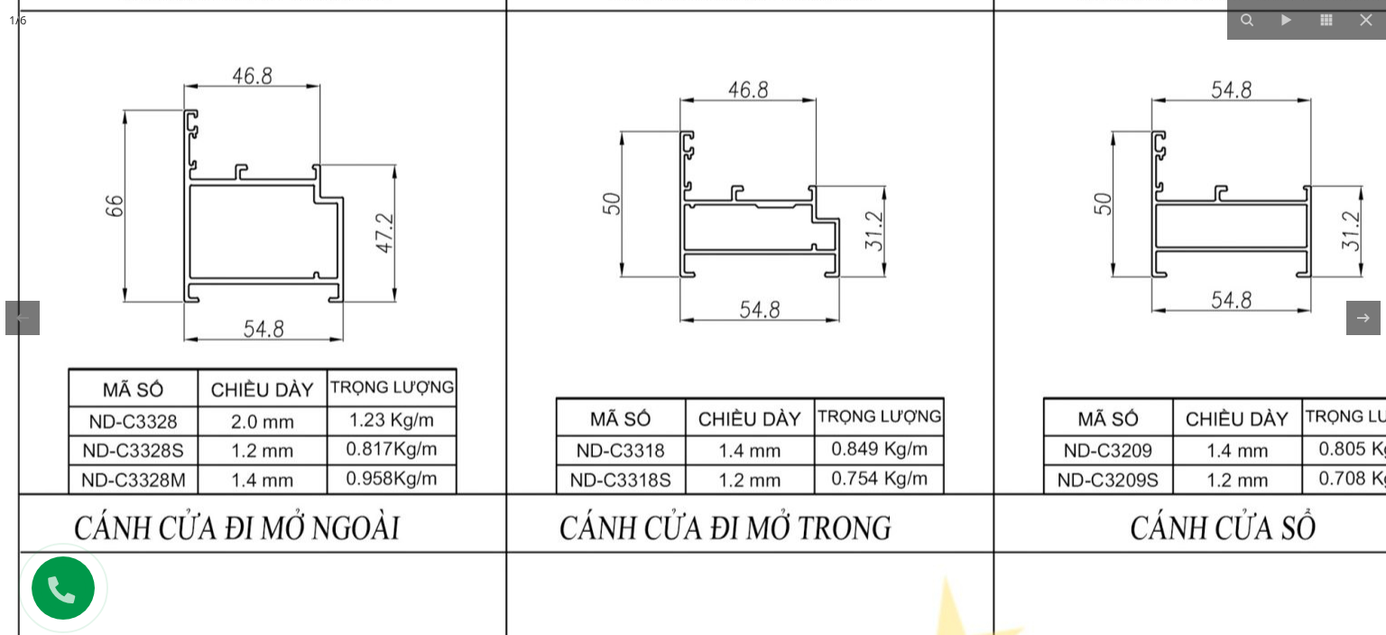
drag, startPoint x: 728, startPoint y: 442, endPoint x: 729, endPoint y: 474, distance: 31.6
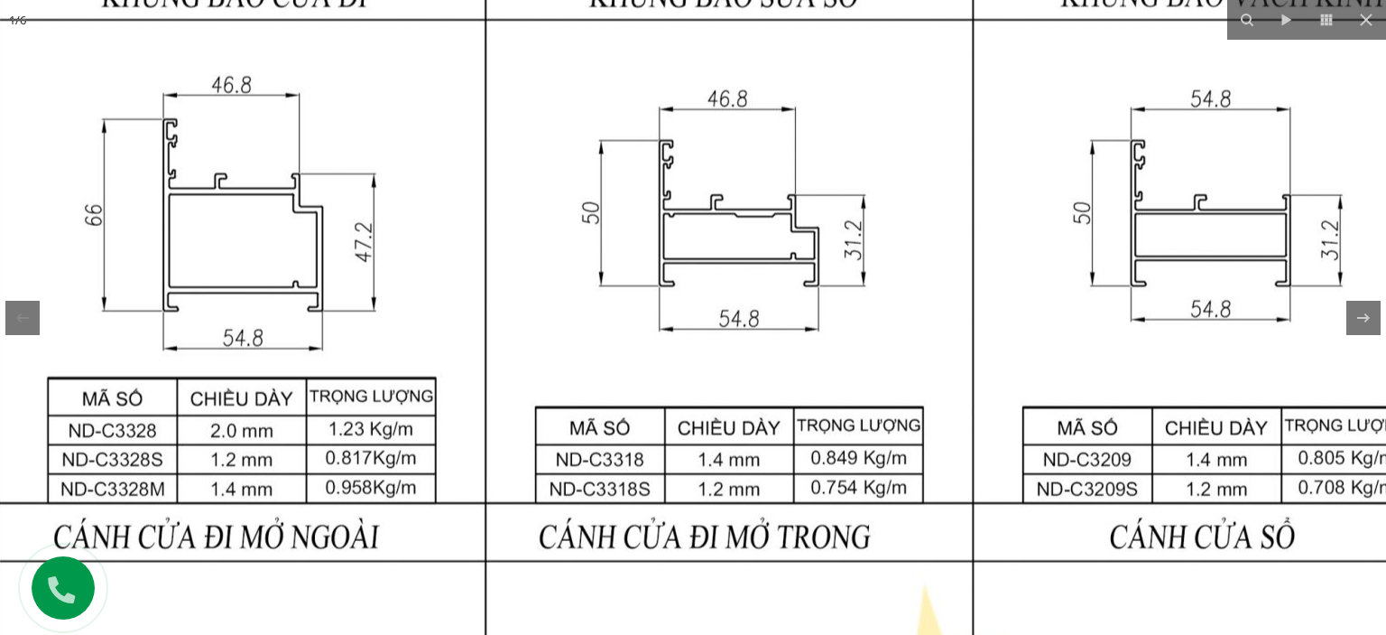
drag, startPoint x: 438, startPoint y: 227, endPoint x: 413, endPoint y: 238, distance: 26.7
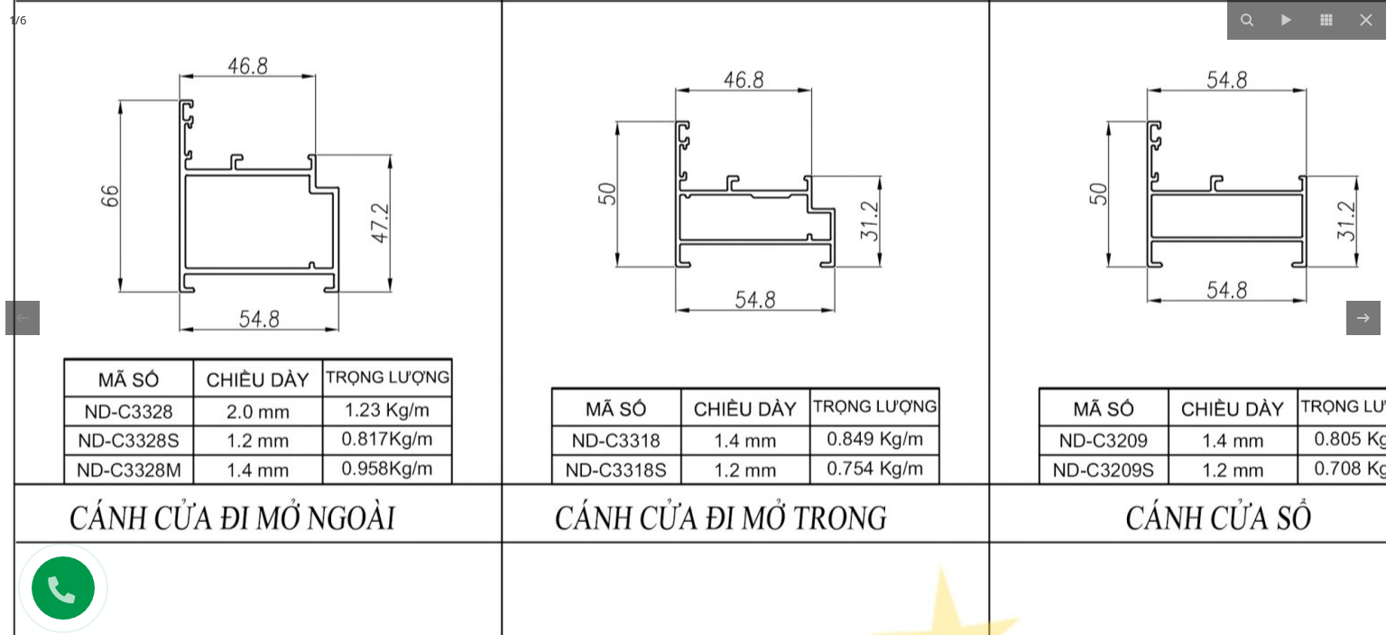
drag, startPoint x: 339, startPoint y: 294, endPoint x: 361, endPoint y: 273, distance: 30.0
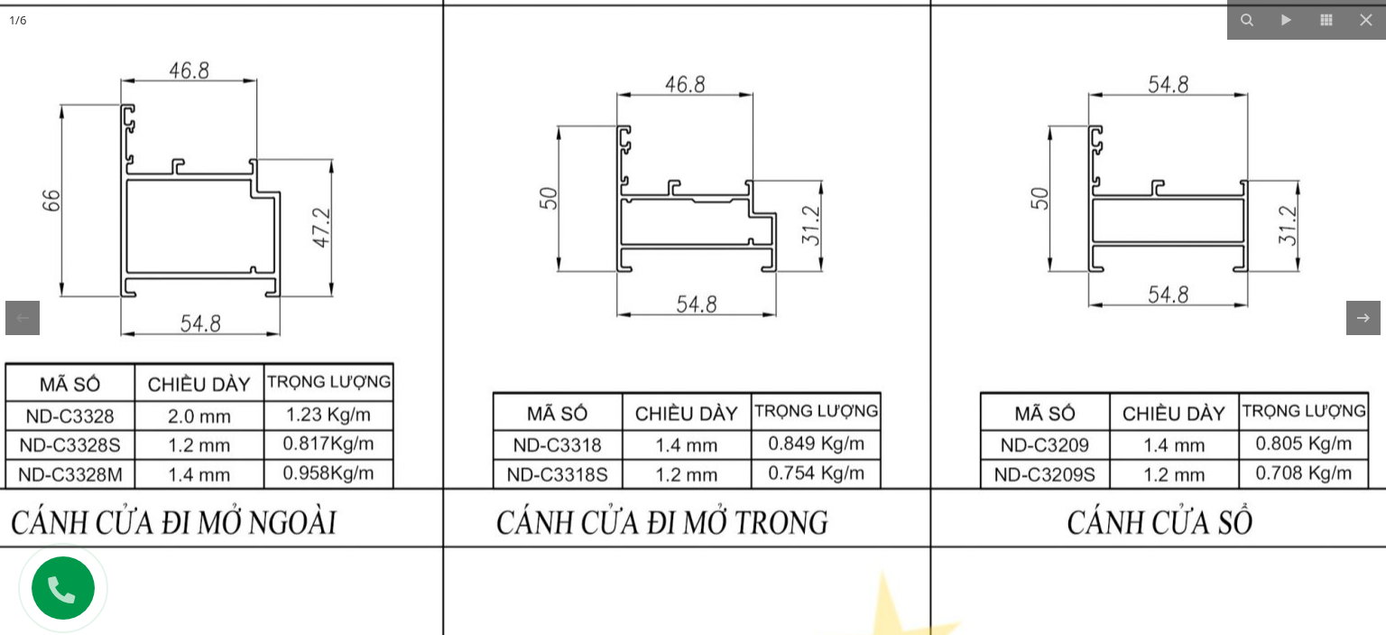
drag, startPoint x: 762, startPoint y: 262, endPoint x: 700, endPoint y: 266, distance: 62.4
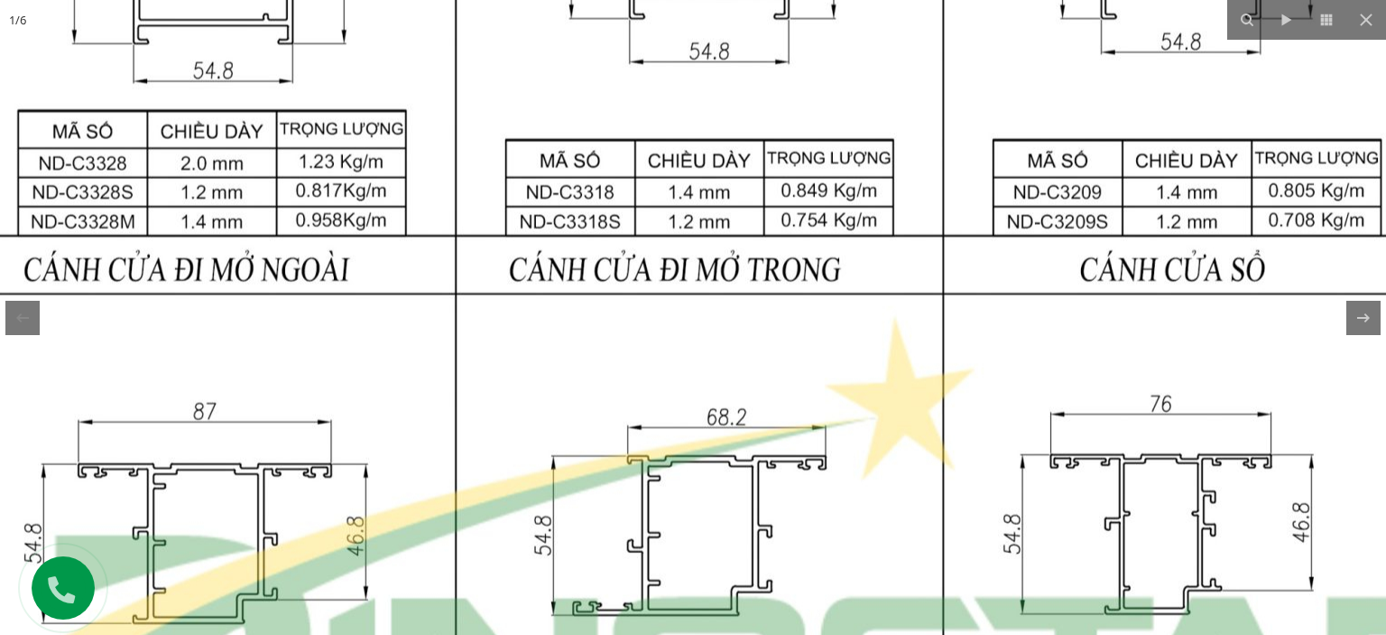
drag, startPoint x: 1186, startPoint y: 209, endPoint x: 1201, endPoint y: -58, distance: 267.6
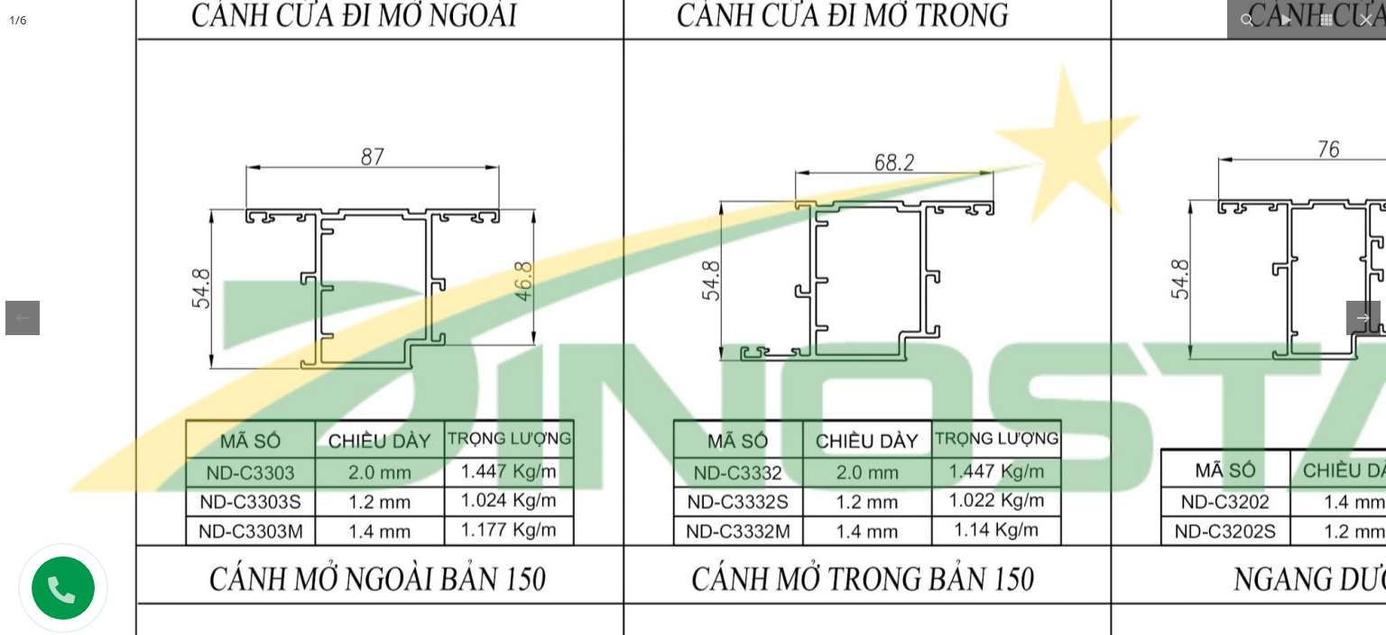
drag, startPoint x: 660, startPoint y: 429, endPoint x: 829, endPoint y: 193, distance: 289.8
click at [829, 187] on img at bounding box center [867, 282] width 1743 height 2311
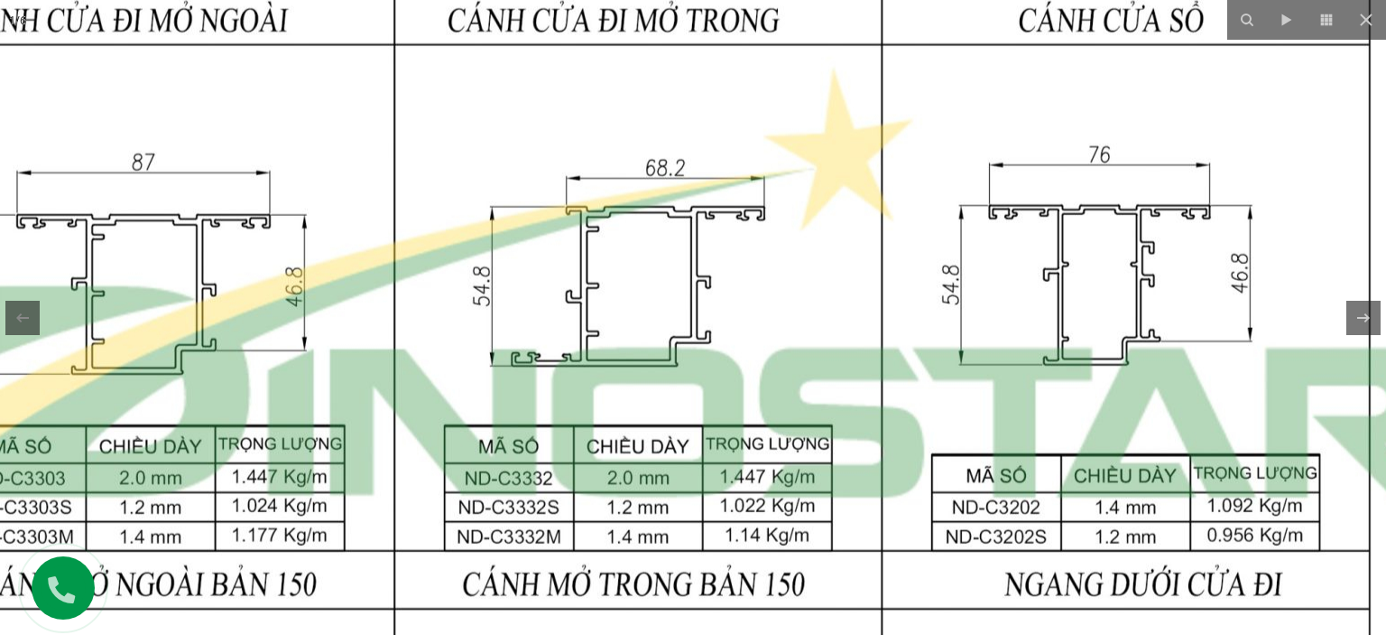
drag, startPoint x: 1091, startPoint y: 267, endPoint x: 871, endPoint y: 275, distance: 220.4
click at [871, 275] on img at bounding box center [638, 288] width 1743 height 2311
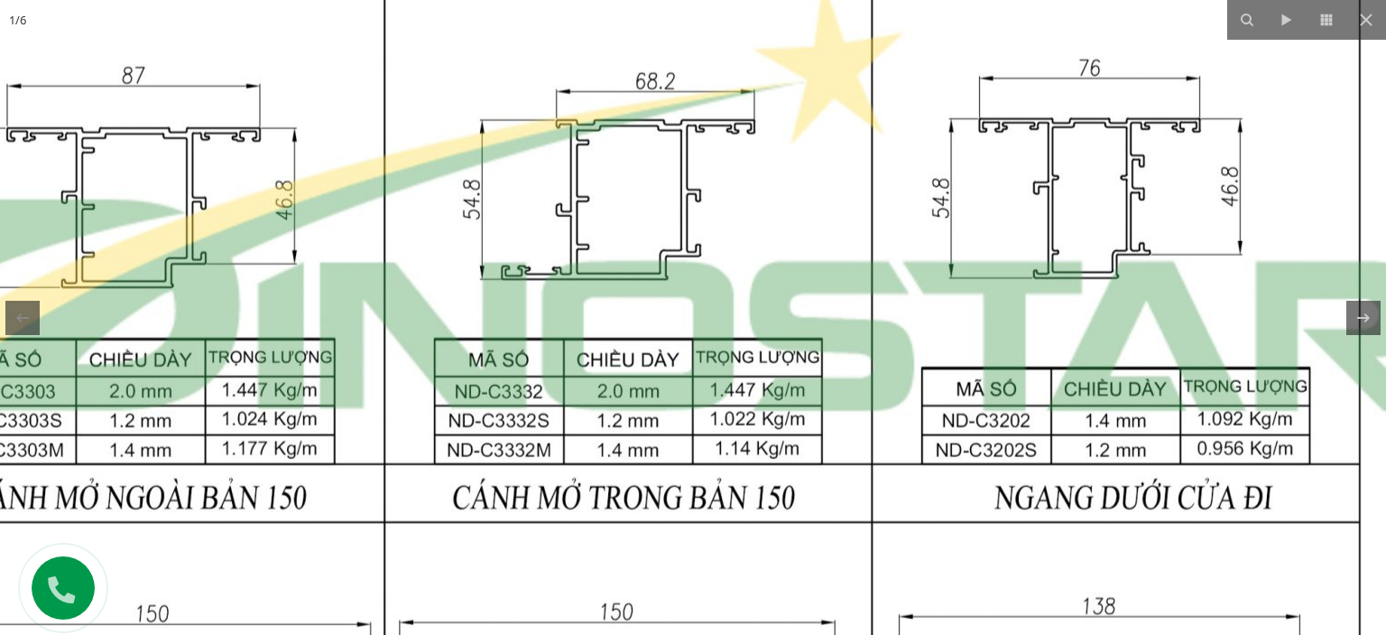
drag, startPoint x: 947, startPoint y: 327, endPoint x: 986, endPoint y: 241, distance: 94.1
click at [986, 241] on img at bounding box center [628, 201] width 1743 height 2311
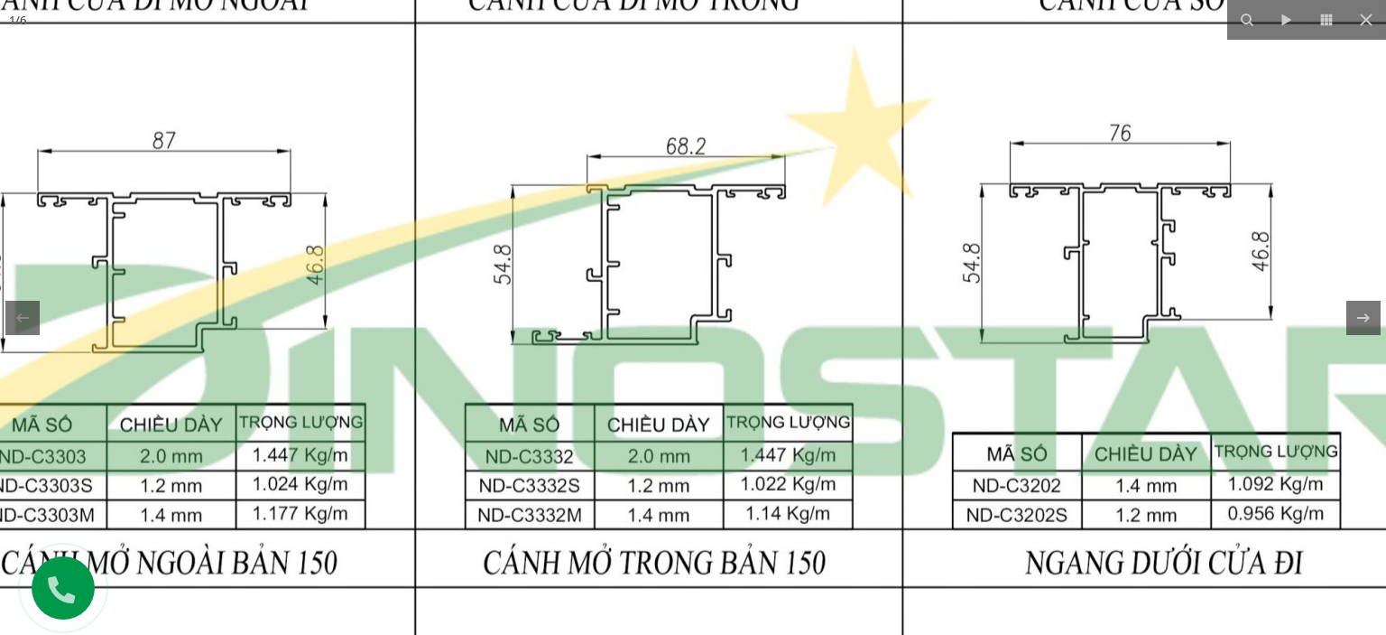
drag, startPoint x: 680, startPoint y: 236, endPoint x: 706, endPoint y: 274, distance: 46.1
click at [705, 287] on img at bounding box center [659, 266] width 1743 height 2311
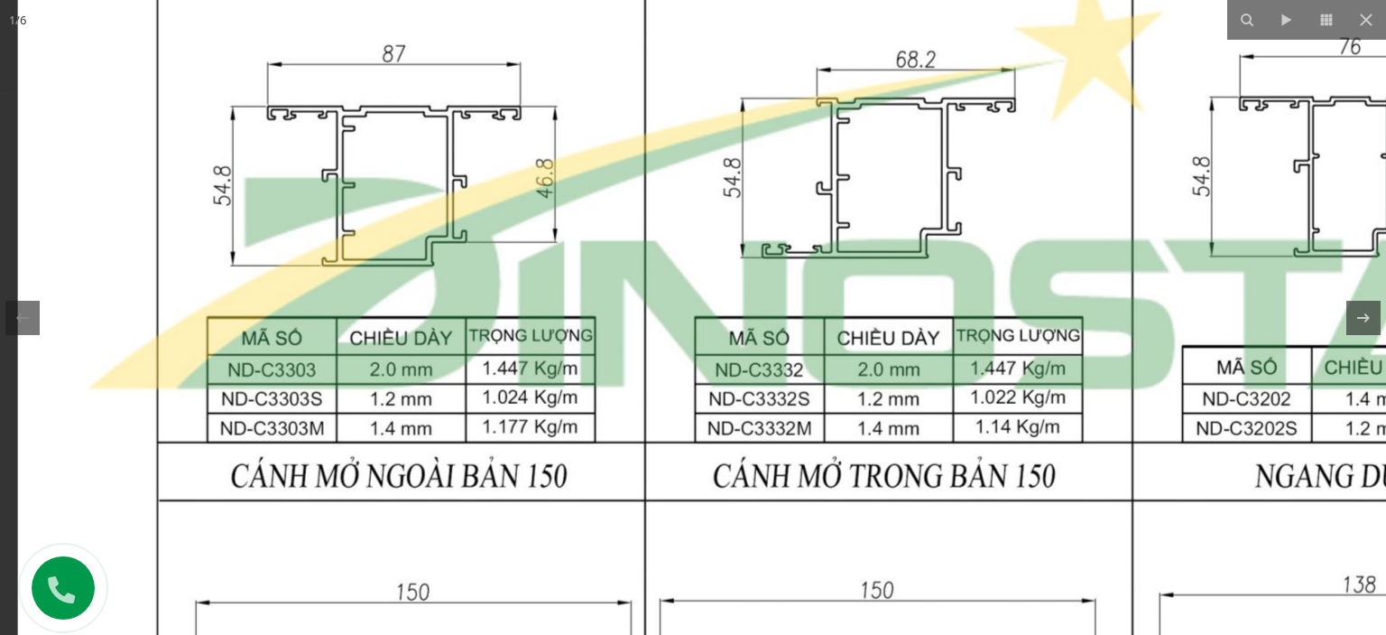
drag, startPoint x: 631, startPoint y: 307, endPoint x: 901, endPoint y: 223, distance: 282.6
click at [929, 229] on img at bounding box center [889, 179] width 1743 height 2311
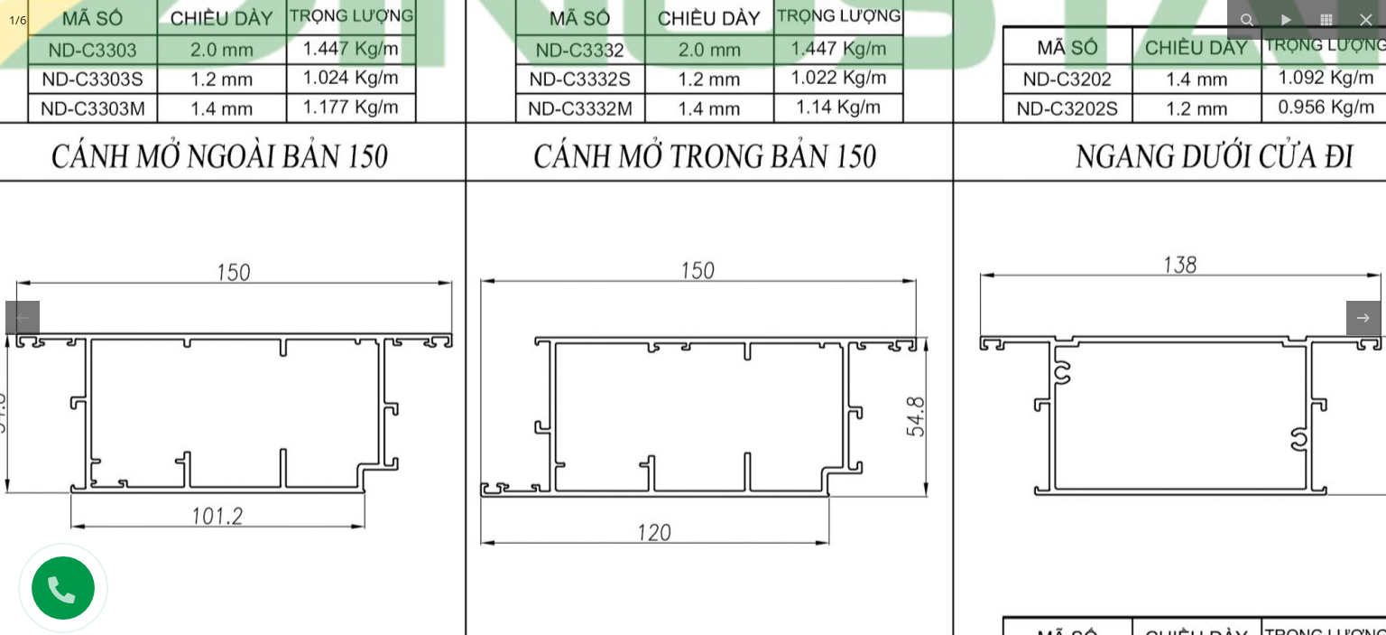
drag, startPoint x: 1106, startPoint y: 490, endPoint x: 892, endPoint y: 136, distance: 413.5
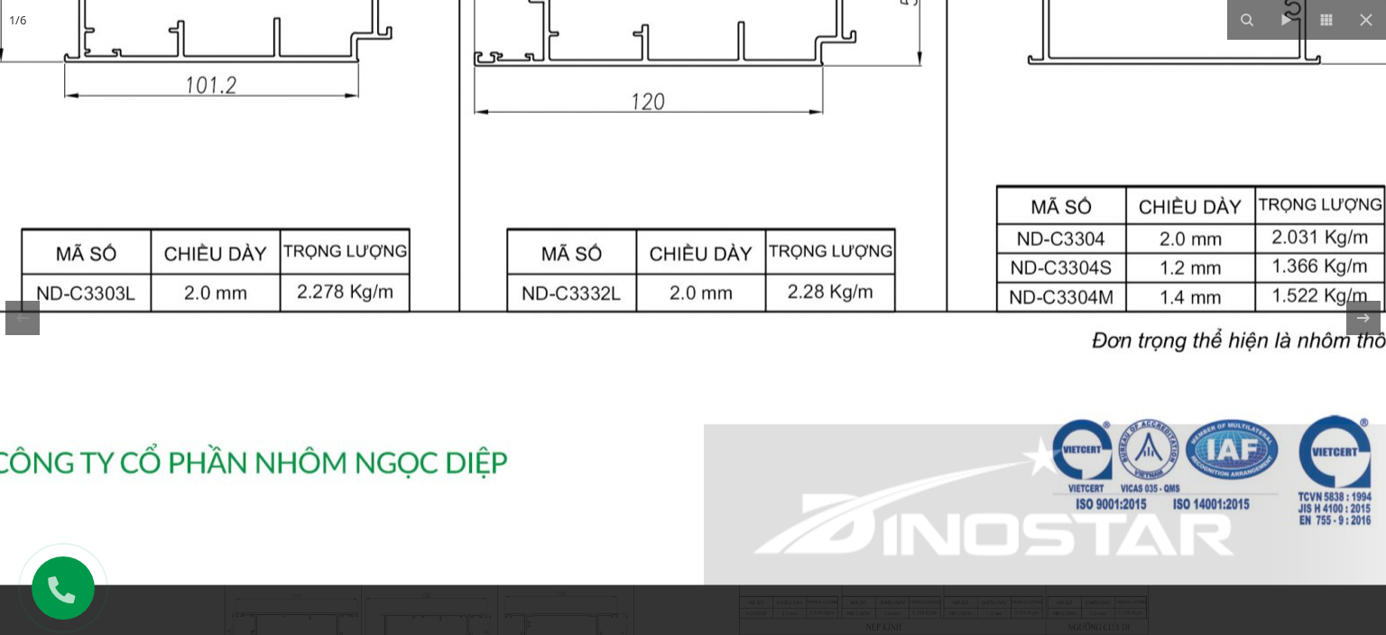
drag, startPoint x: 821, startPoint y: 250, endPoint x: 903, endPoint y: 148, distance: 130.4
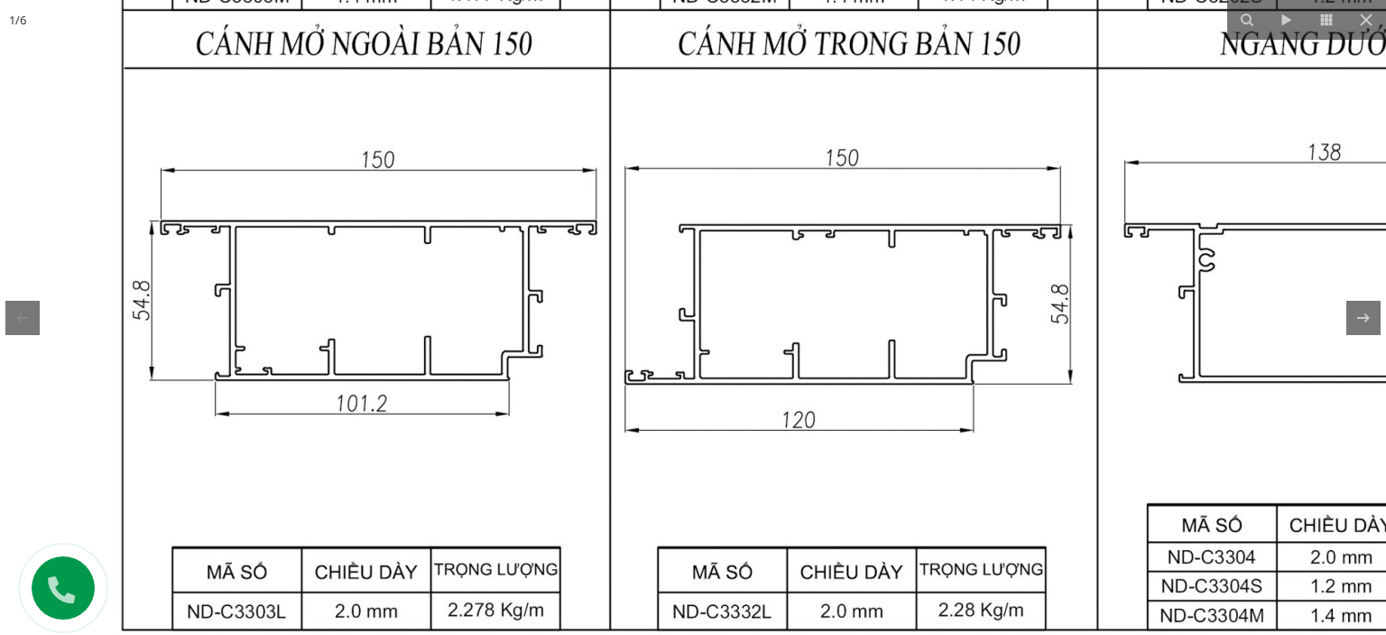
drag, startPoint x: 863, startPoint y: 241, endPoint x: 829, endPoint y: 416, distance: 178.4
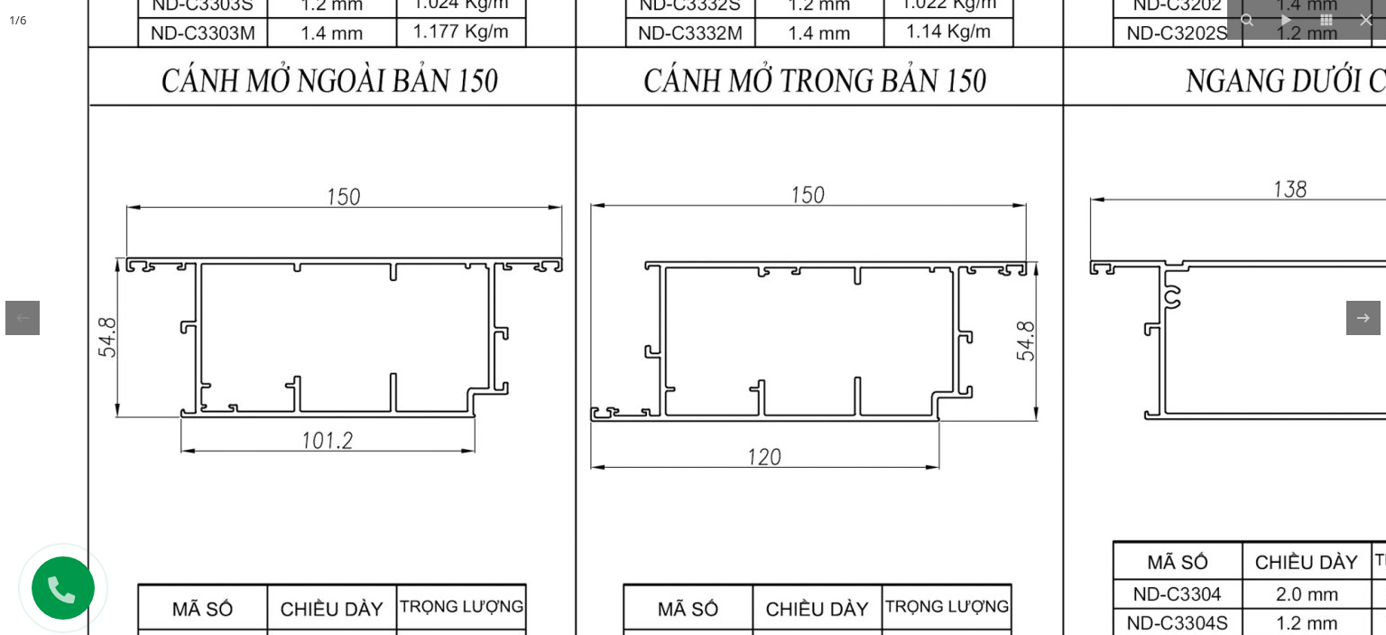
drag, startPoint x: 1022, startPoint y: 351, endPoint x: 997, endPoint y: 393, distance: 48.1
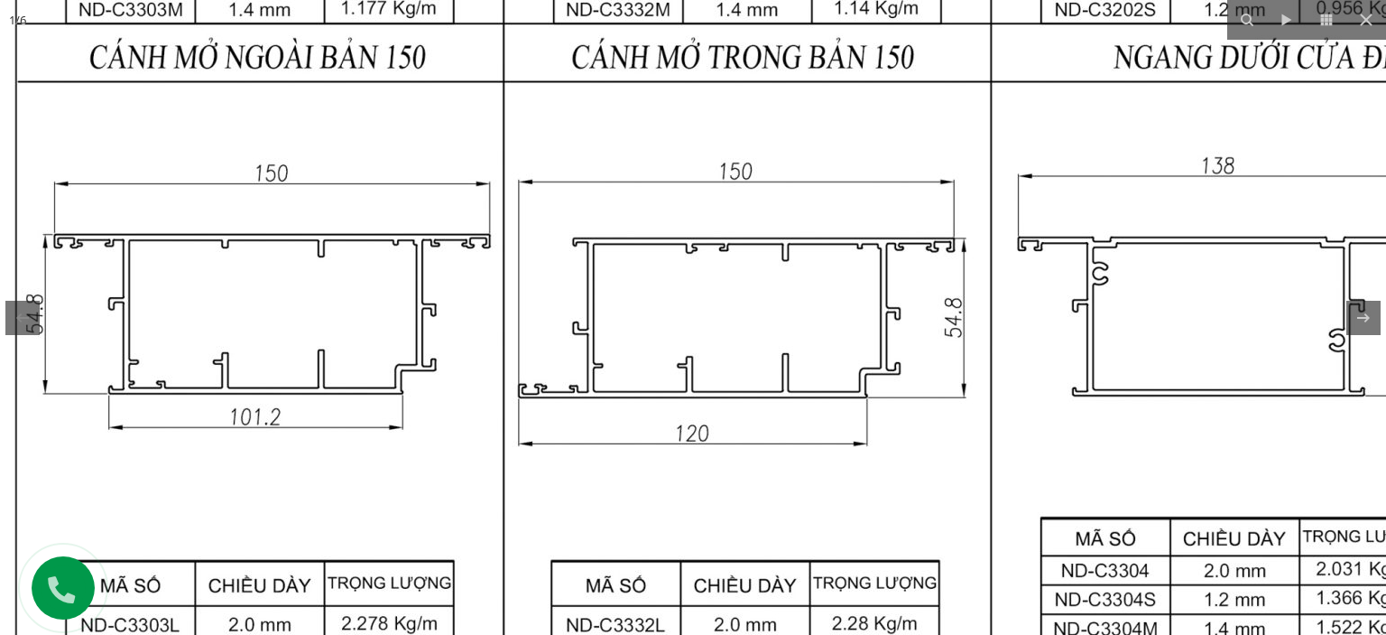
drag, startPoint x: 913, startPoint y: 263, endPoint x: 841, endPoint y: 238, distance: 76.2
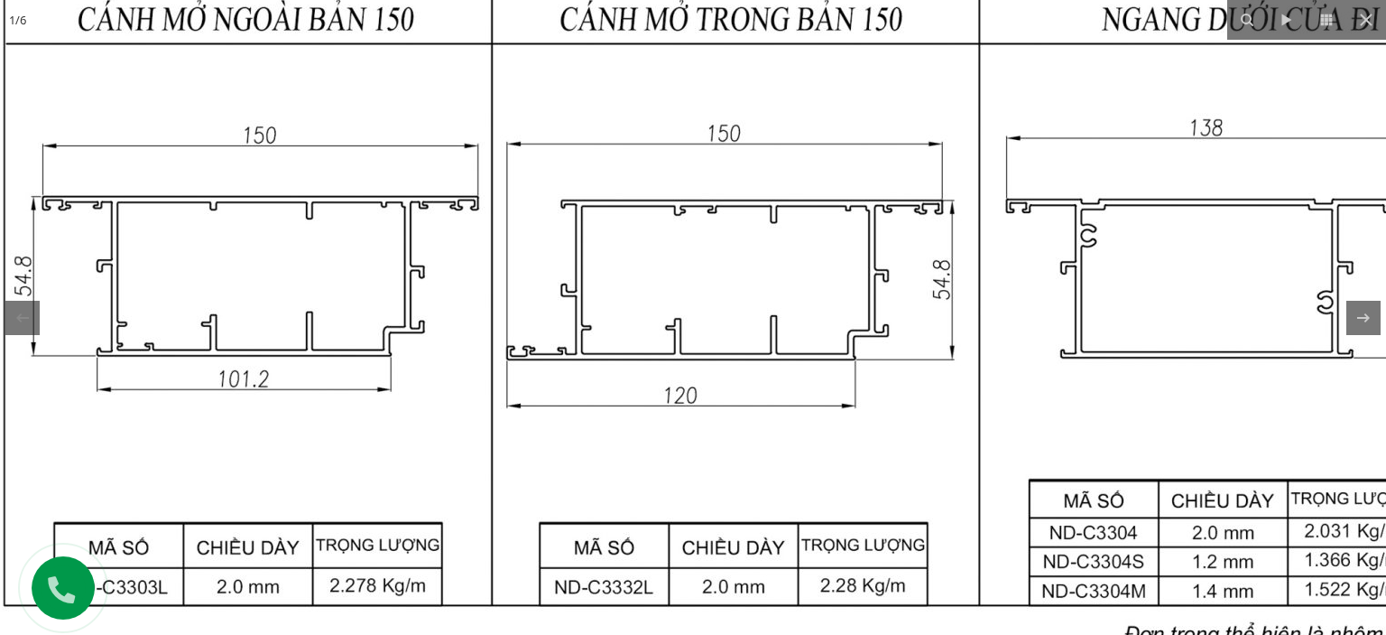
drag, startPoint x: 870, startPoint y: 346, endPoint x: 856, endPoint y: 326, distance: 24.6
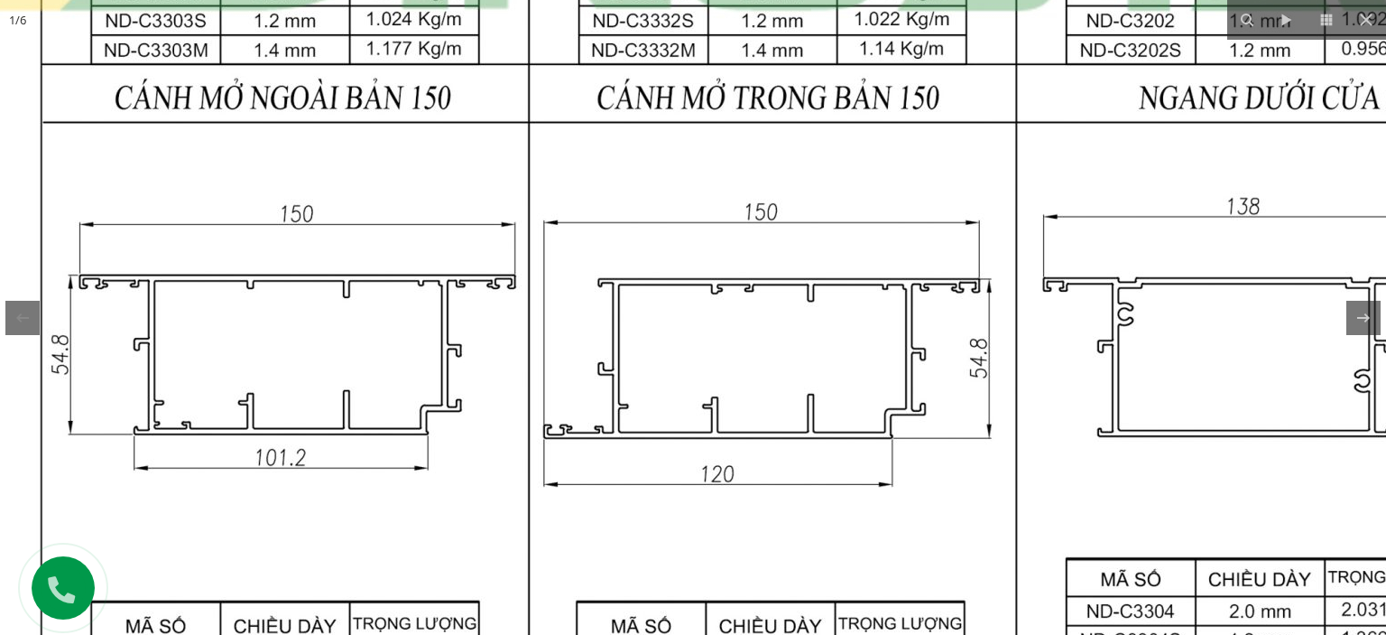
drag, startPoint x: 588, startPoint y: 252, endPoint x: 686, endPoint y: 514, distance: 279.3
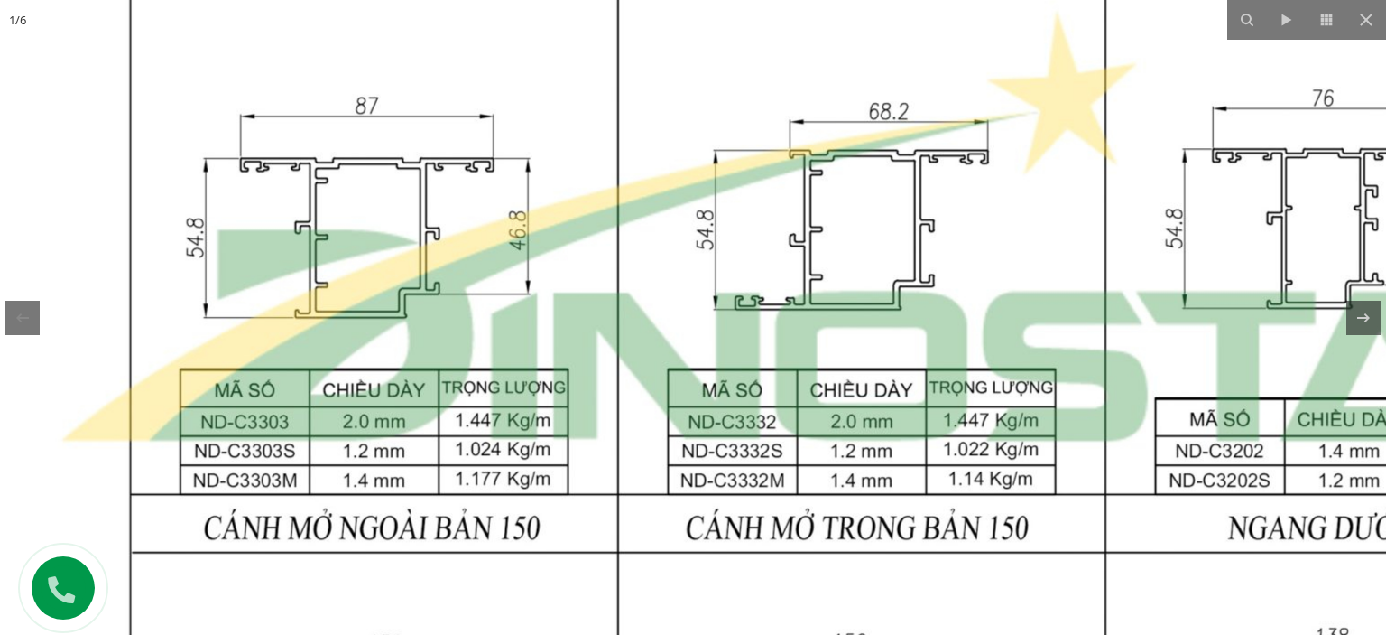
drag, startPoint x: 691, startPoint y: 339, endPoint x: 625, endPoint y: 450, distance: 129.1
click at [626, 451] on img at bounding box center [862, 231] width 1743 height 2311
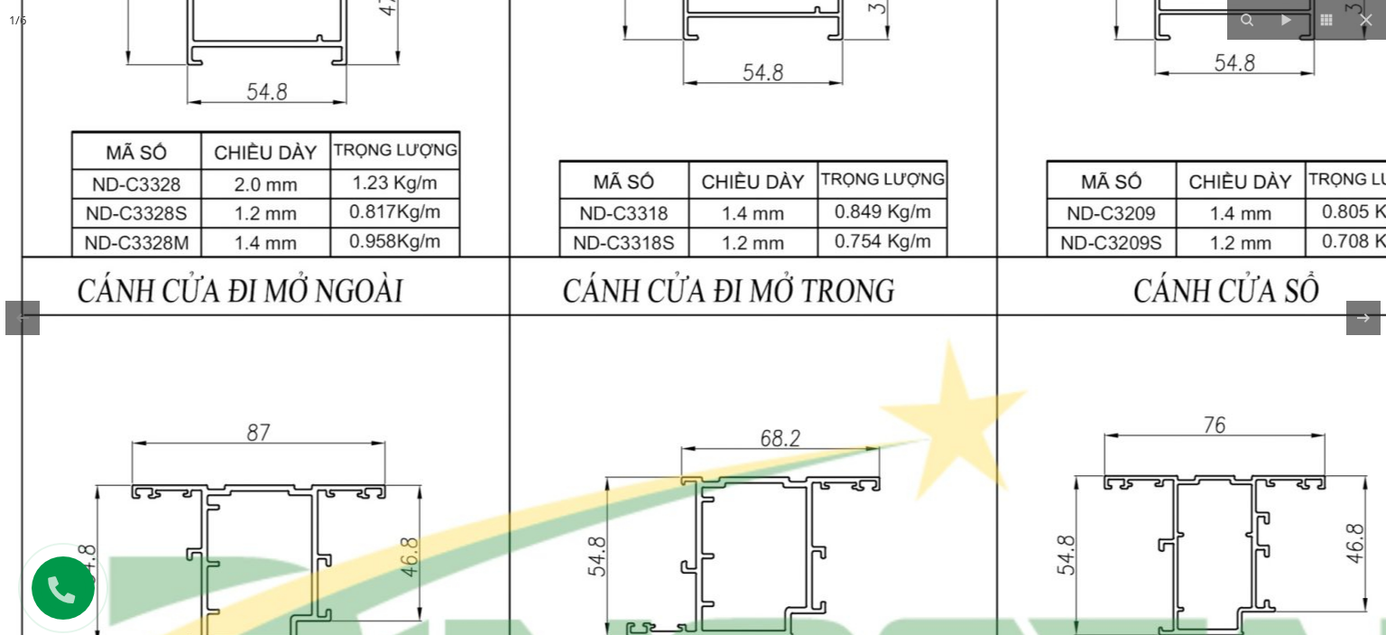
drag, startPoint x: 692, startPoint y: 372, endPoint x: 693, endPoint y: 393, distance: 20.8
click at [693, 393] on img at bounding box center [754, 557] width 1743 height 2311
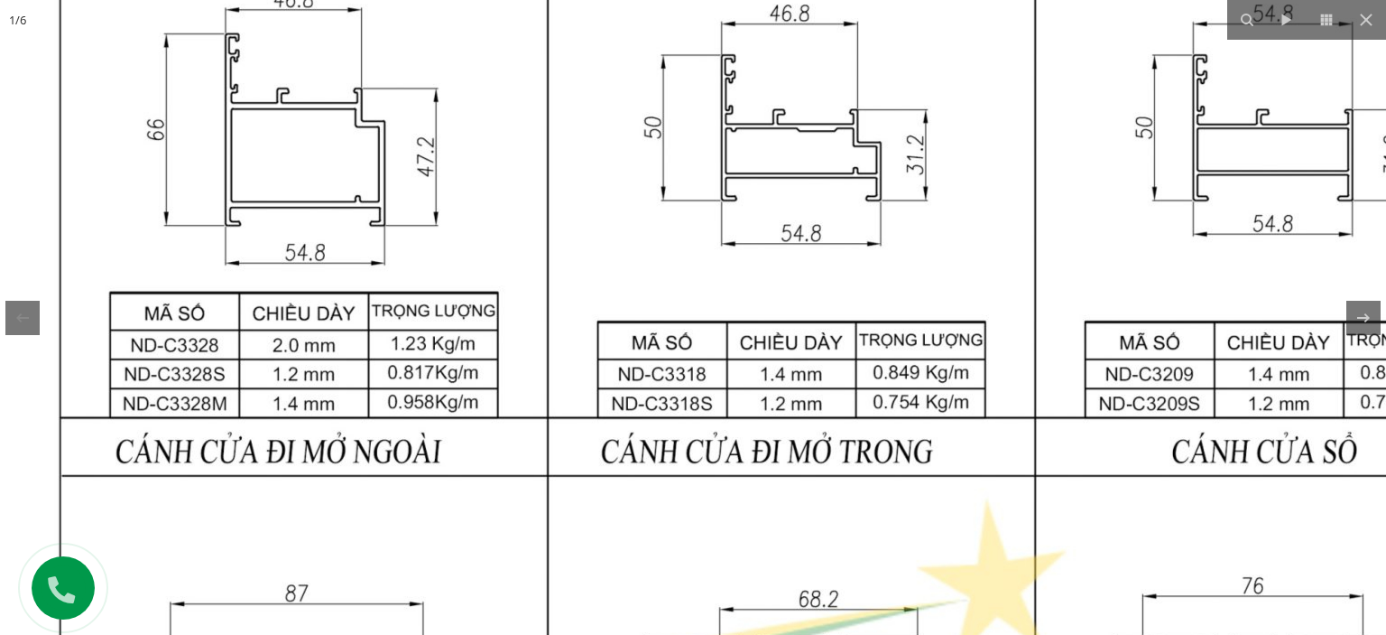
drag, startPoint x: 685, startPoint y: 171, endPoint x: 715, endPoint y: 249, distance: 83.1
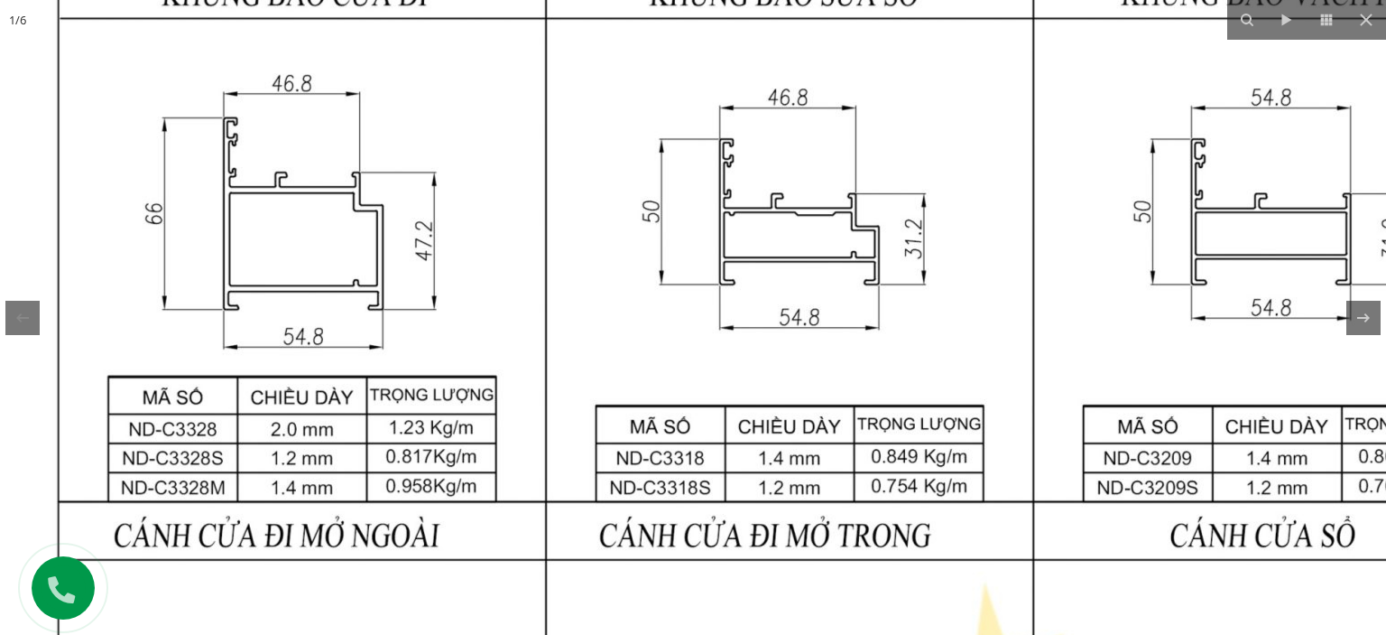
drag, startPoint x: 641, startPoint y: 172, endPoint x: 623, endPoint y: 248, distance: 77.9
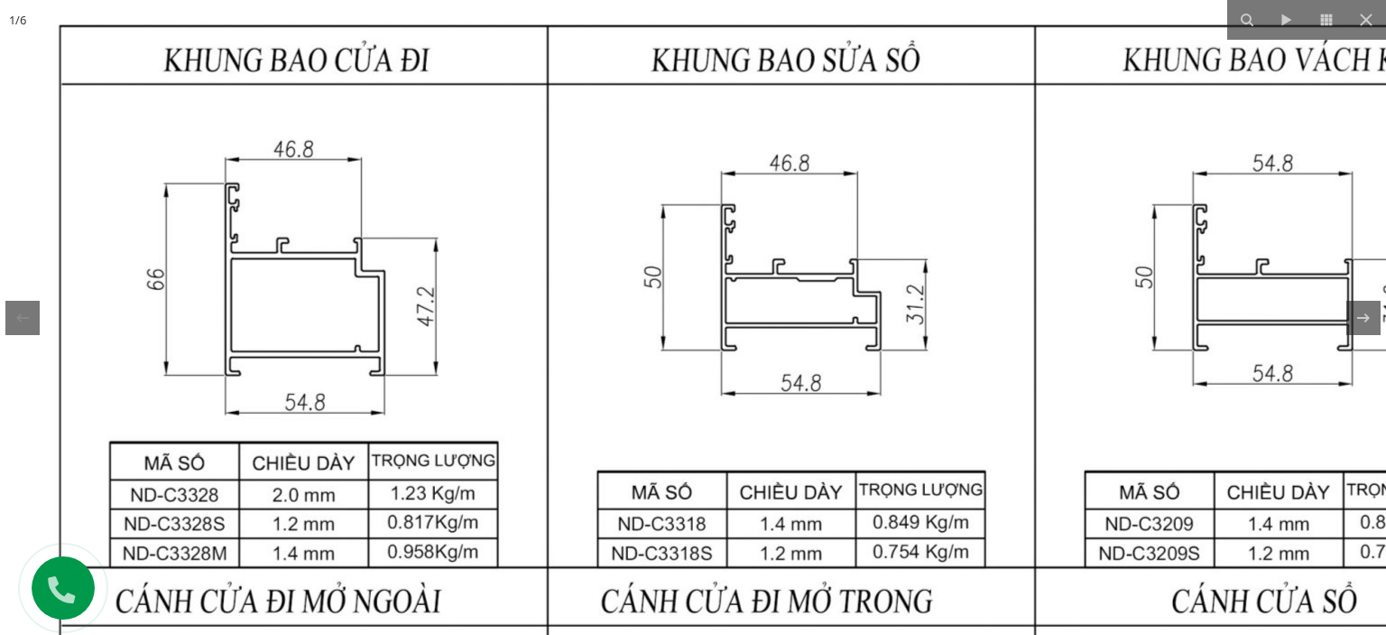
drag, startPoint x: 533, startPoint y: 216, endPoint x: 537, endPoint y: 185, distance: 30.9
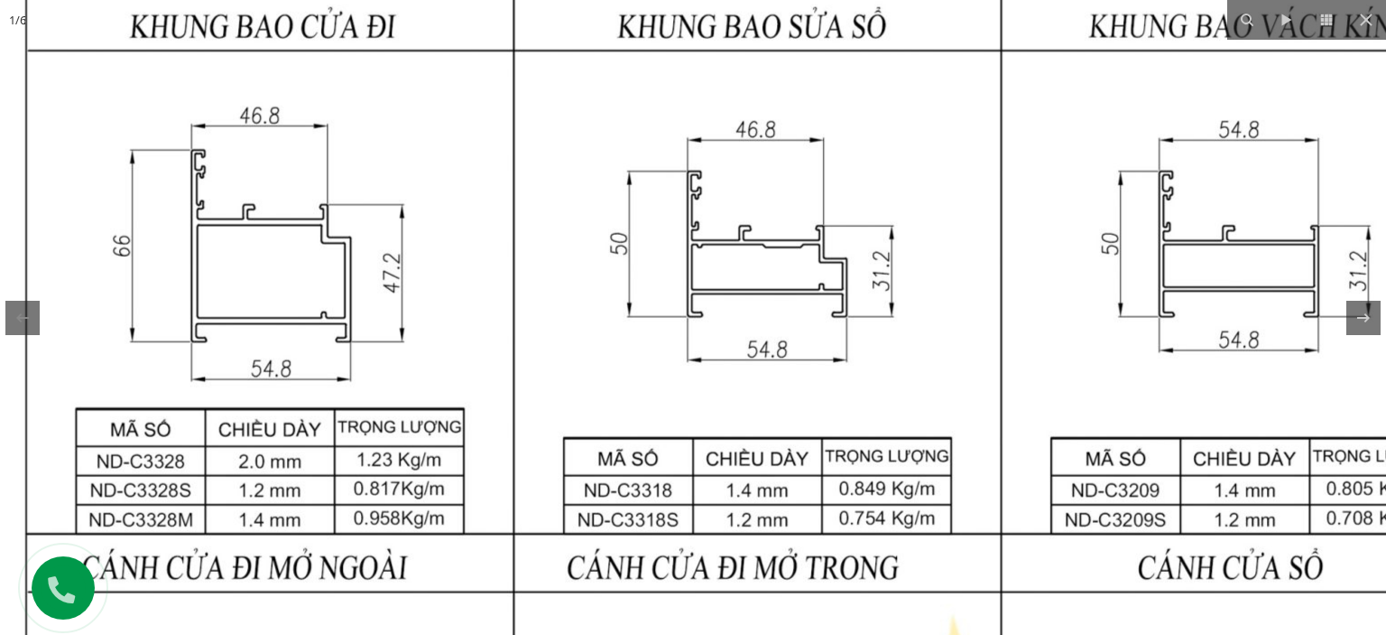
drag, startPoint x: 863, startPoint y: 255, endPoint x: 816, endPoint y: 280, distance: 53.3
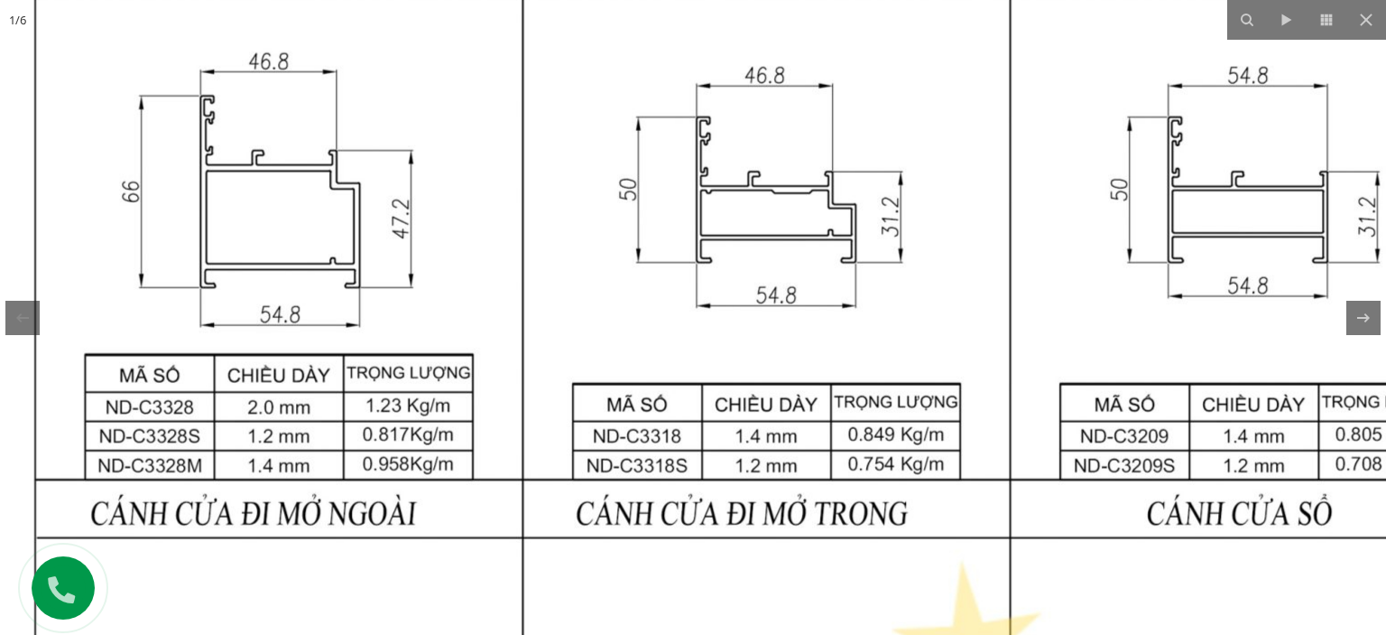
drag, startPoint x: 468, startPoint y: 352, endPoint x: 492, endPoint y: 301, distance: 56.1
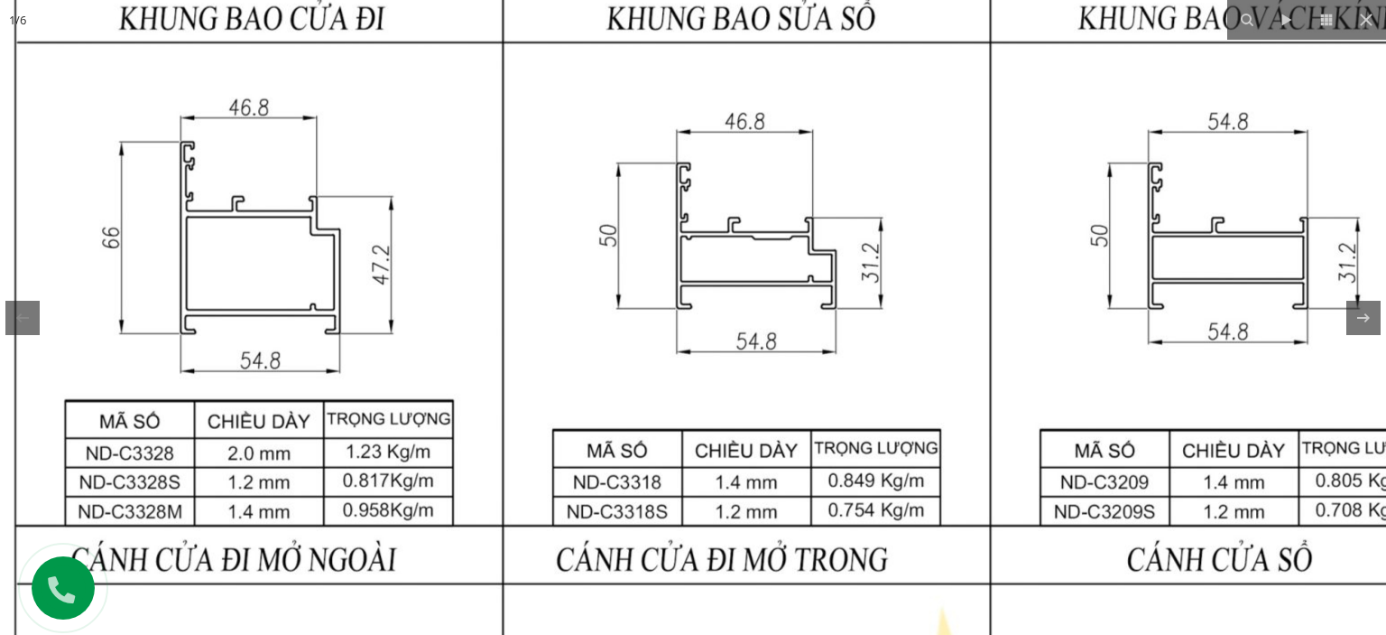
drag, startPoint x: 512, startPoint y: 281, endPoint x: 494, endPoint y: 317, distance: 40.4
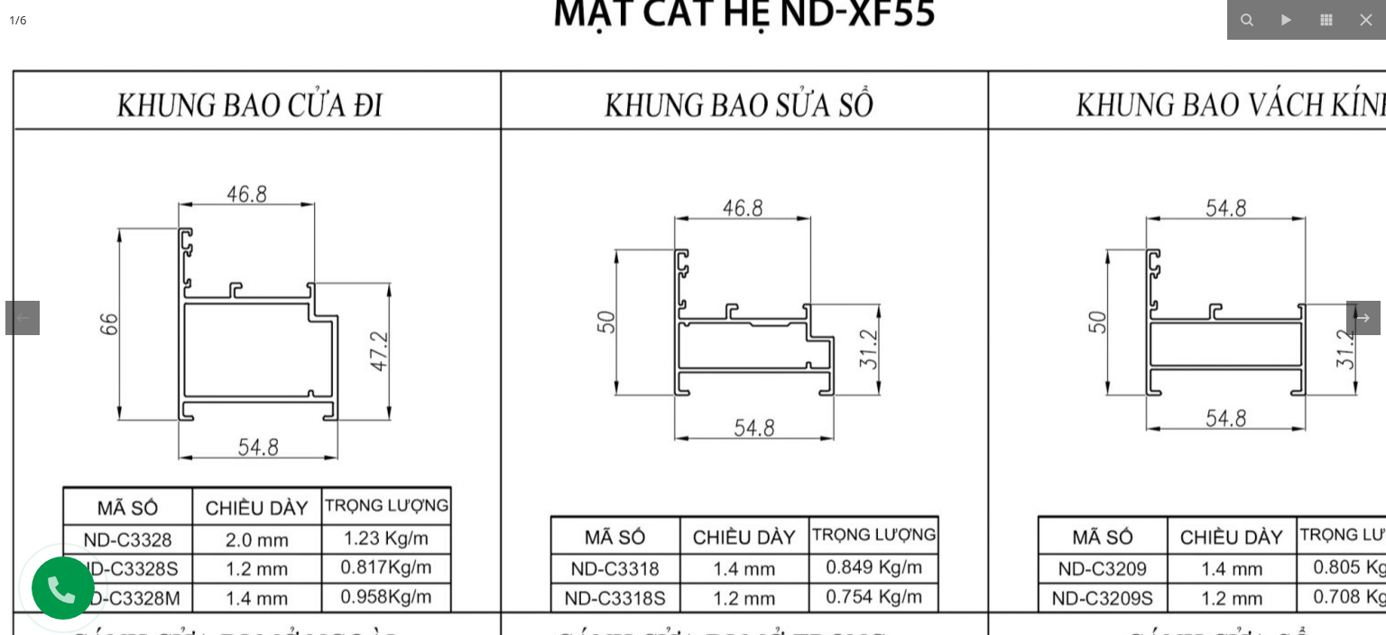
drag, startPoint x: 416, startPoint y: 328, endPoint x: 528, endPoint y: 405, distance: 136.2
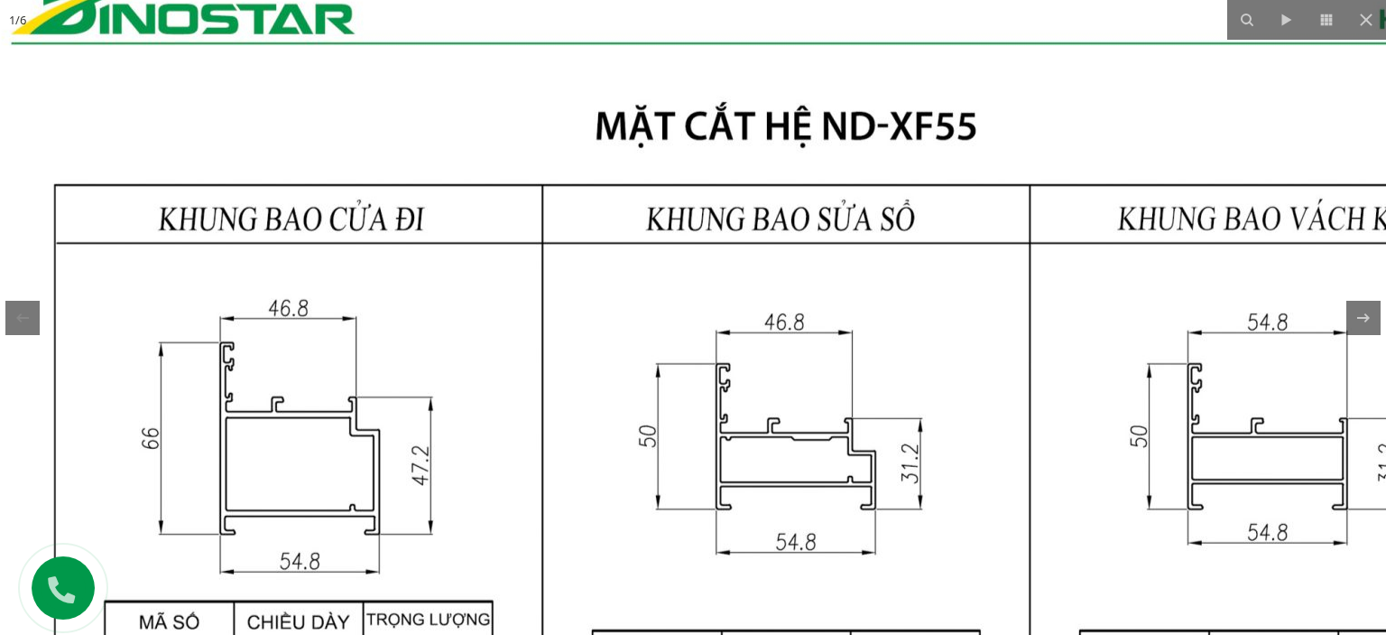
drag, startPoint x: 591, startPoint y: 270, endPoint x: 554, endPoint y: 190, distance: 87.6
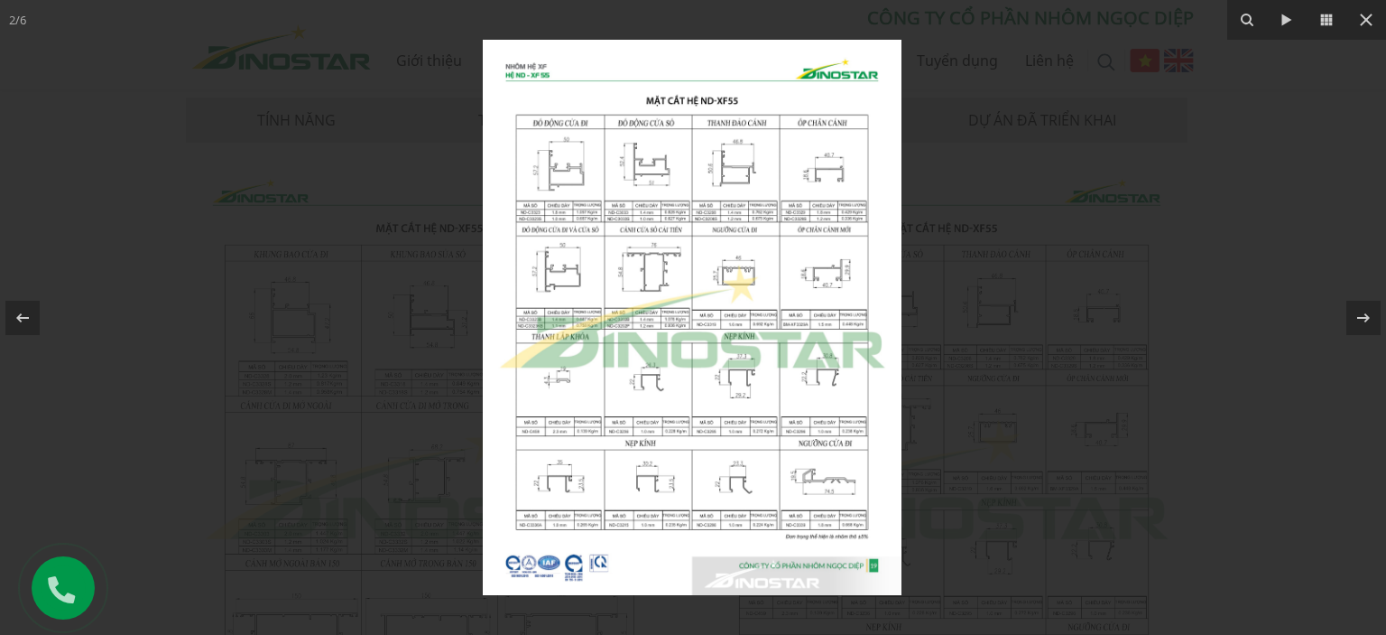
click at [611, 175] on img at bounding box center [692, 317] width 419 height 555
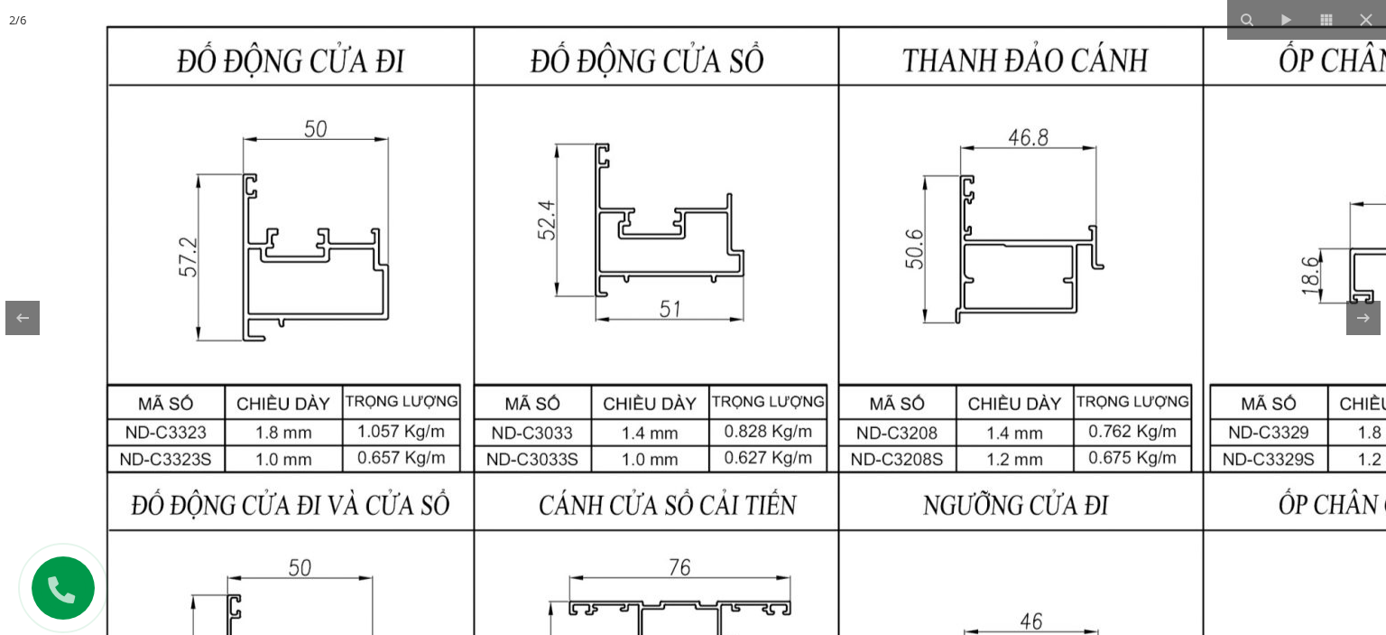
drag, startPoint x: 498, startPoint y: 201, endPoint x: 473, endPoint y: 248, distance: 53.3
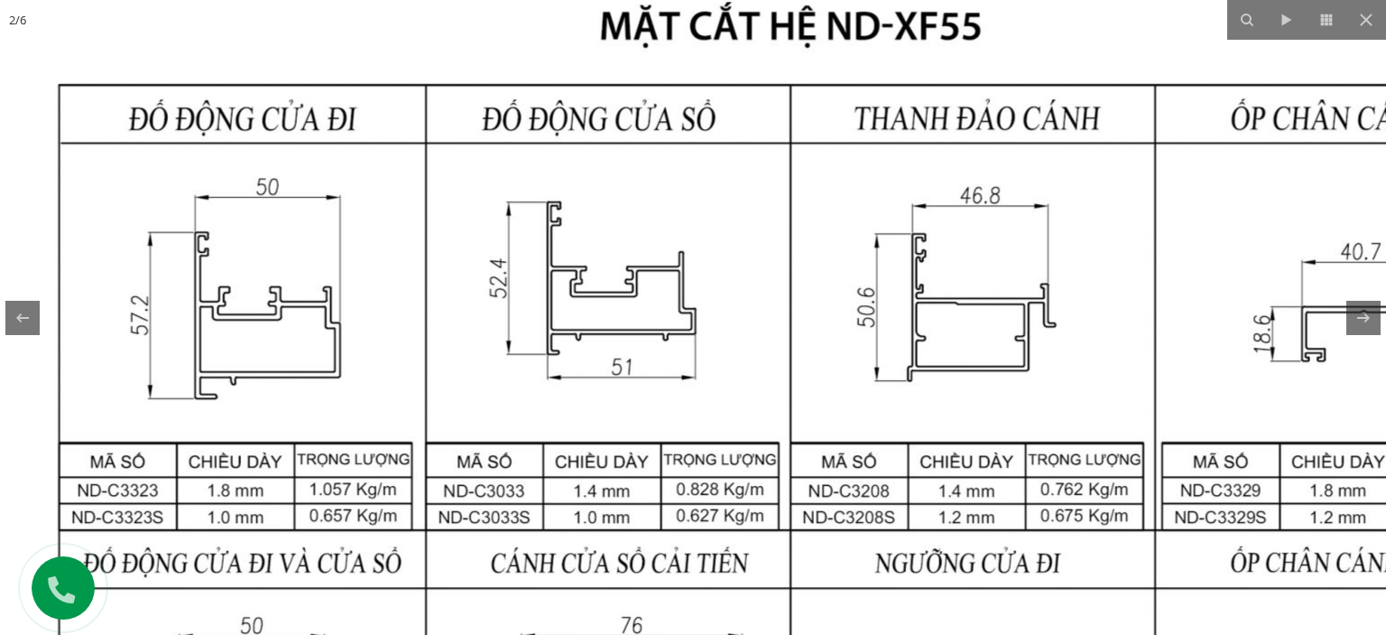
drag, startPoint x: 609, startPoint y: 421, endPoint x: 598, endPoint y: 389, distance: 33.4
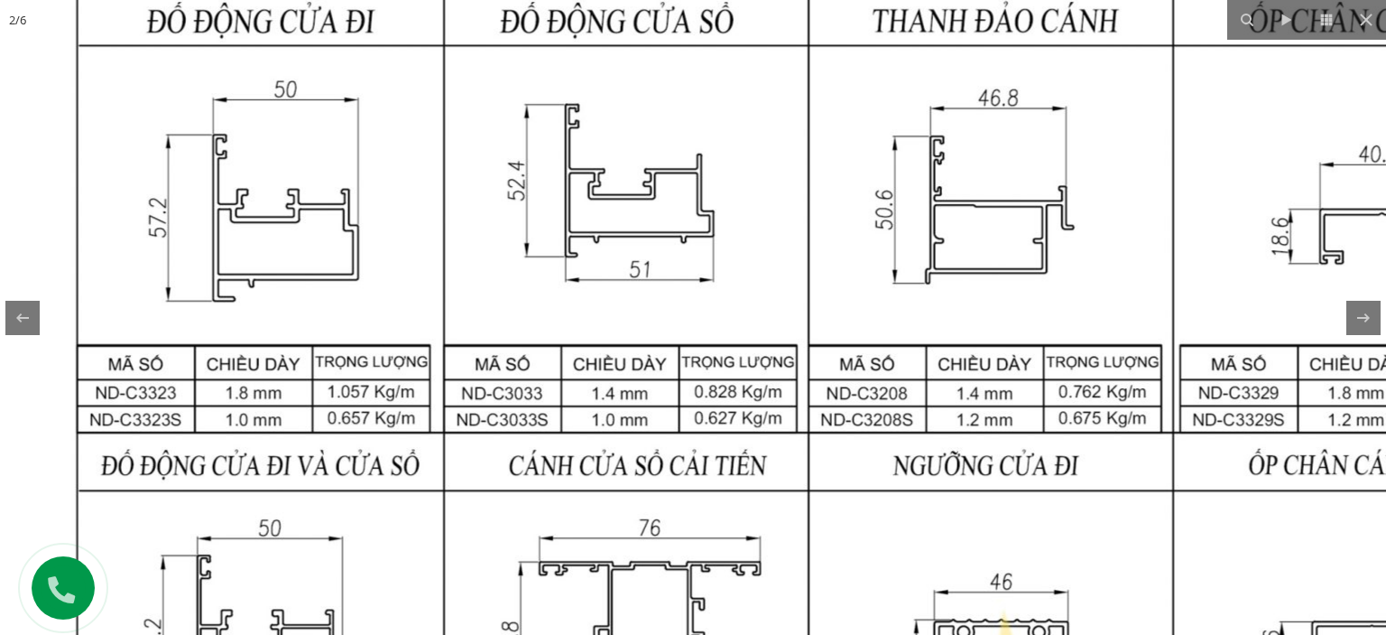
drag, startPoint x: 607, startPoint y: 440, endPoint x: 611, endPoint y: 353, distance: 86.8
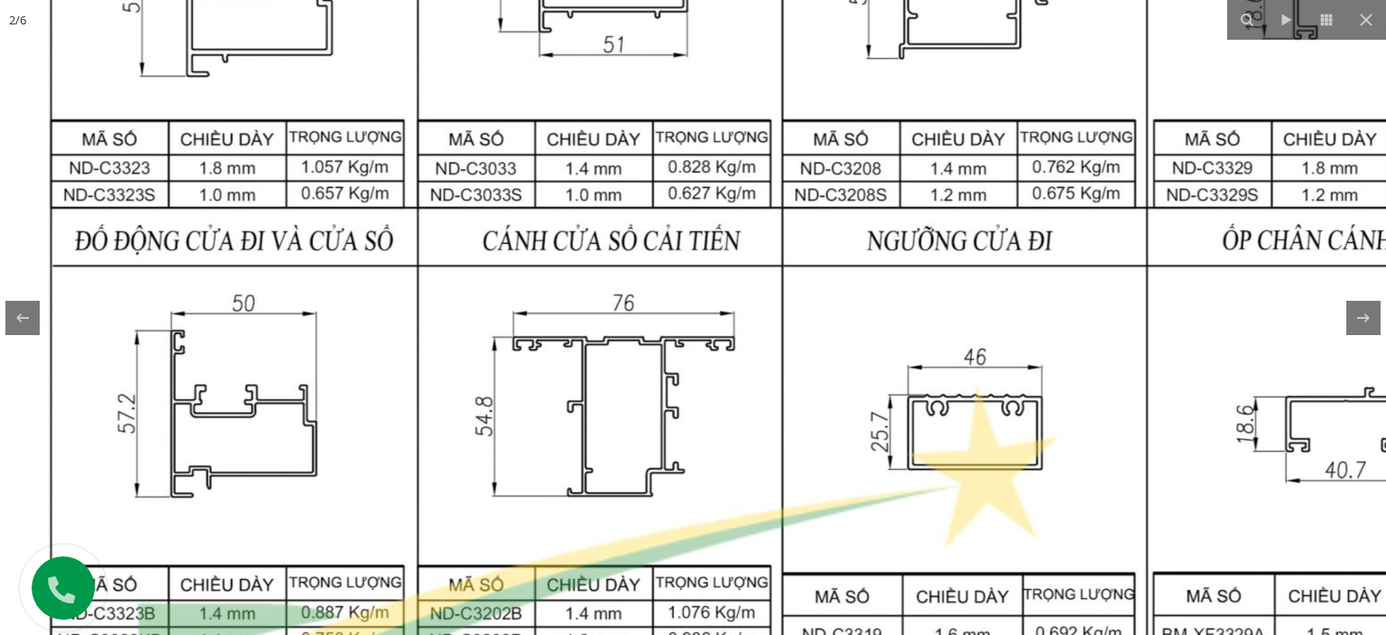
drag, startPoint x: 1116, startPoint y: 267, endPoint x: 1094, endPoint y: 44, distance: 224.1
click at [1121, 15] on img at bounding box center [783, 604] width 1743 height 2311
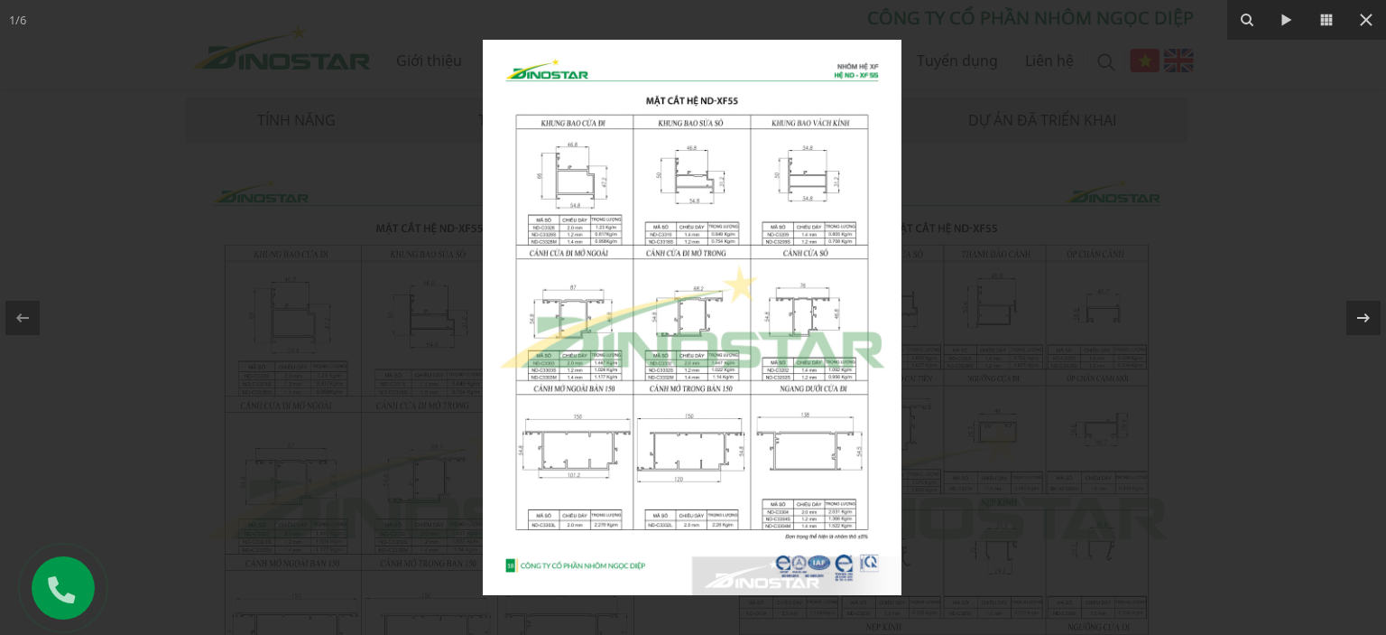
click at [1072, 266] on div at bounding box center [693, 317] width 1386 height 635
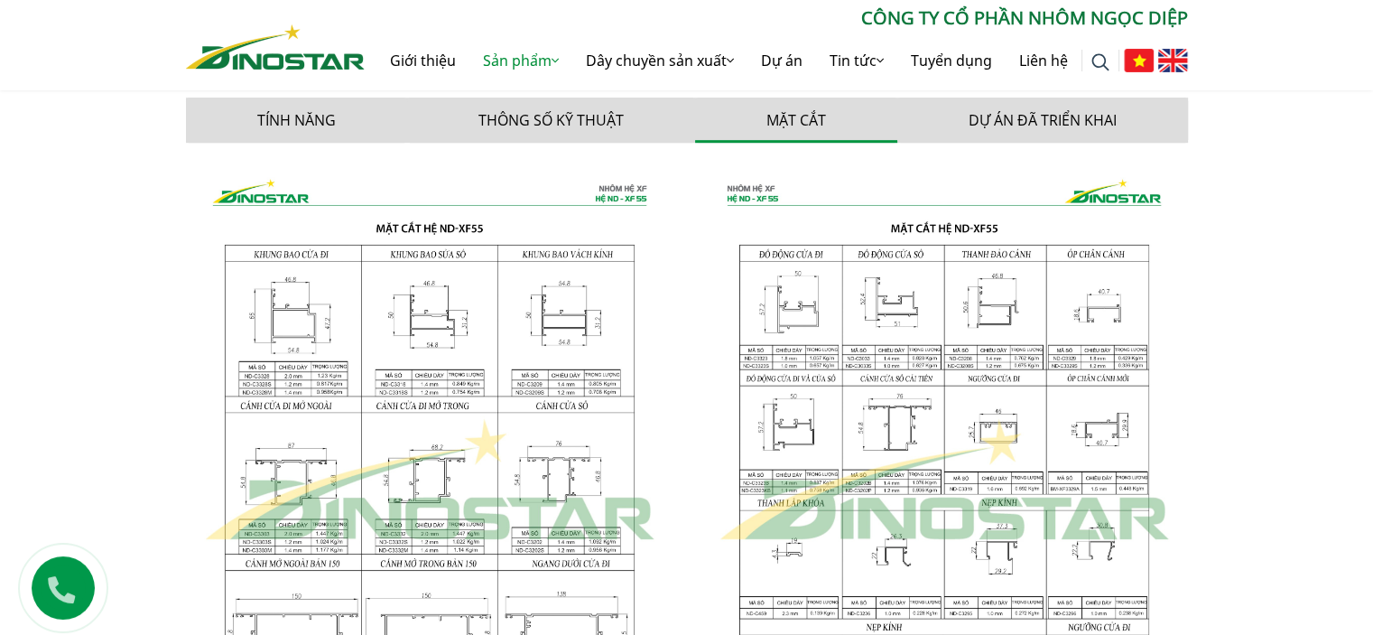
click at [366, 322] on img at bounding box center [429, 480] width 487 height 646
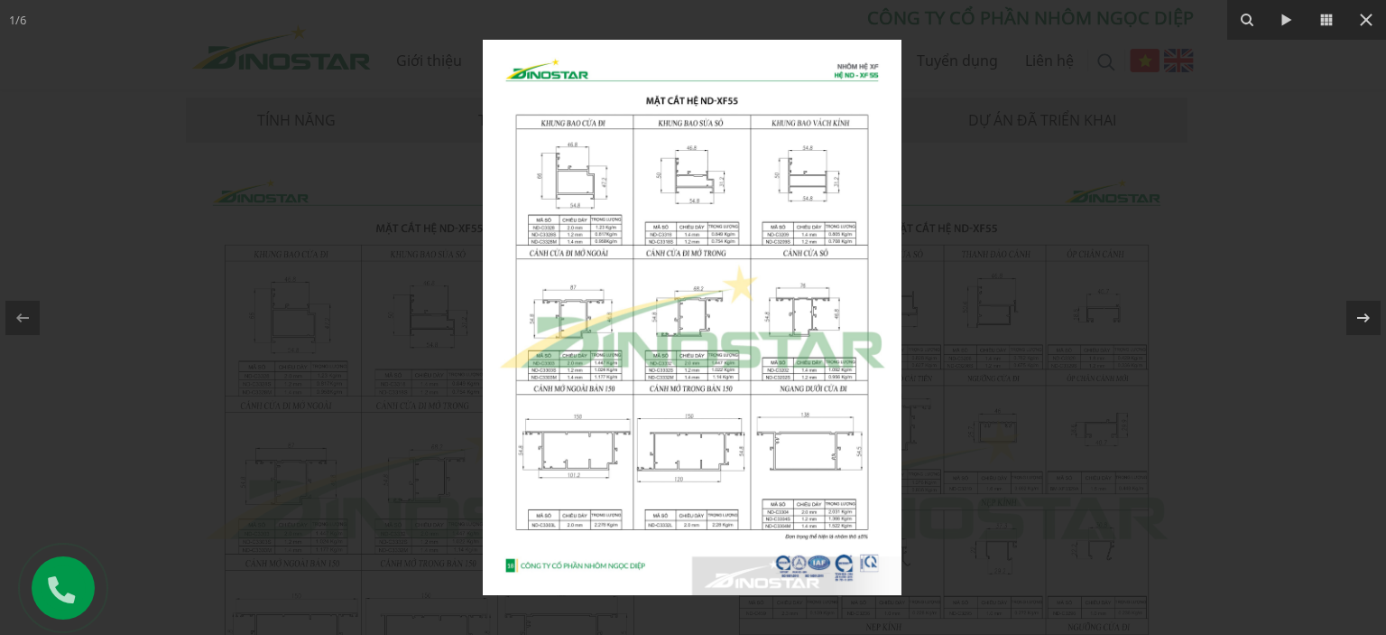
click at [610, 176] on img at bounding box center [692, 317] width 419 height 555
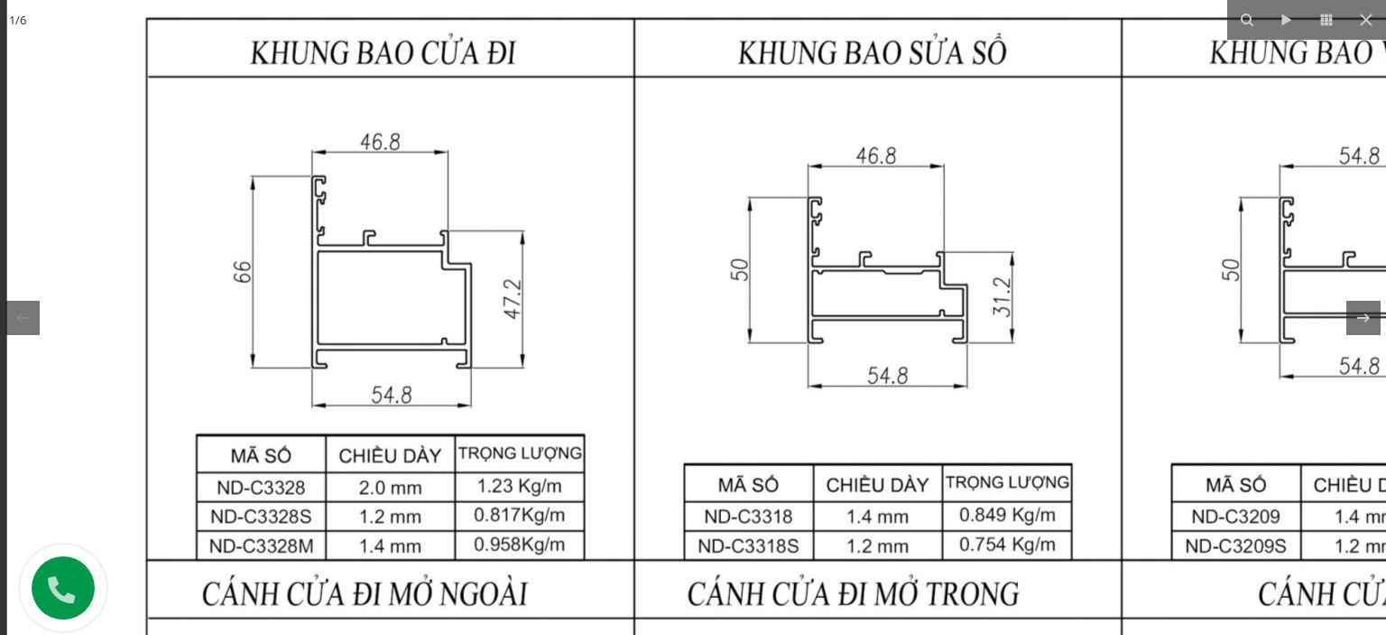
drag, startPoint x: 513, startPoint y: 211, endPoint x: 505, endPoint y: 273, distance: 61.9
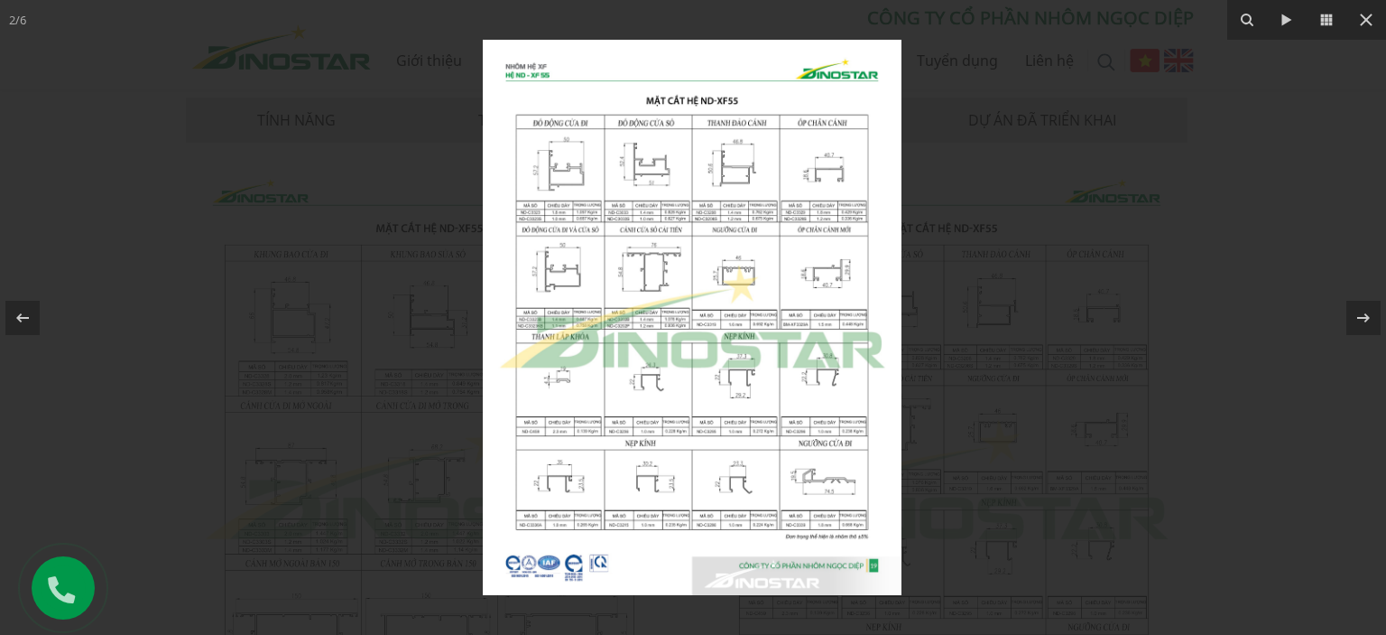
click at [699, 227] on img at bounding box center [692, 317] width 419 height 555
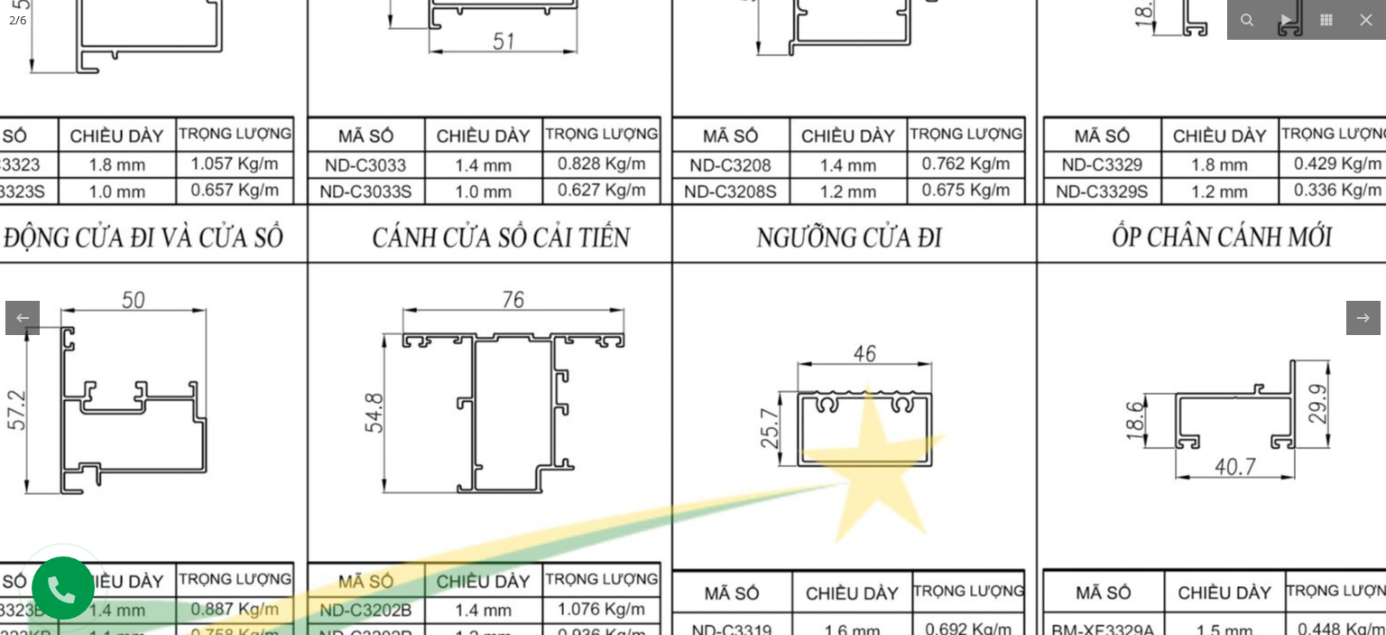
click at [863, 281] on img at bounding box center [672, 601] width 1743 height 2311
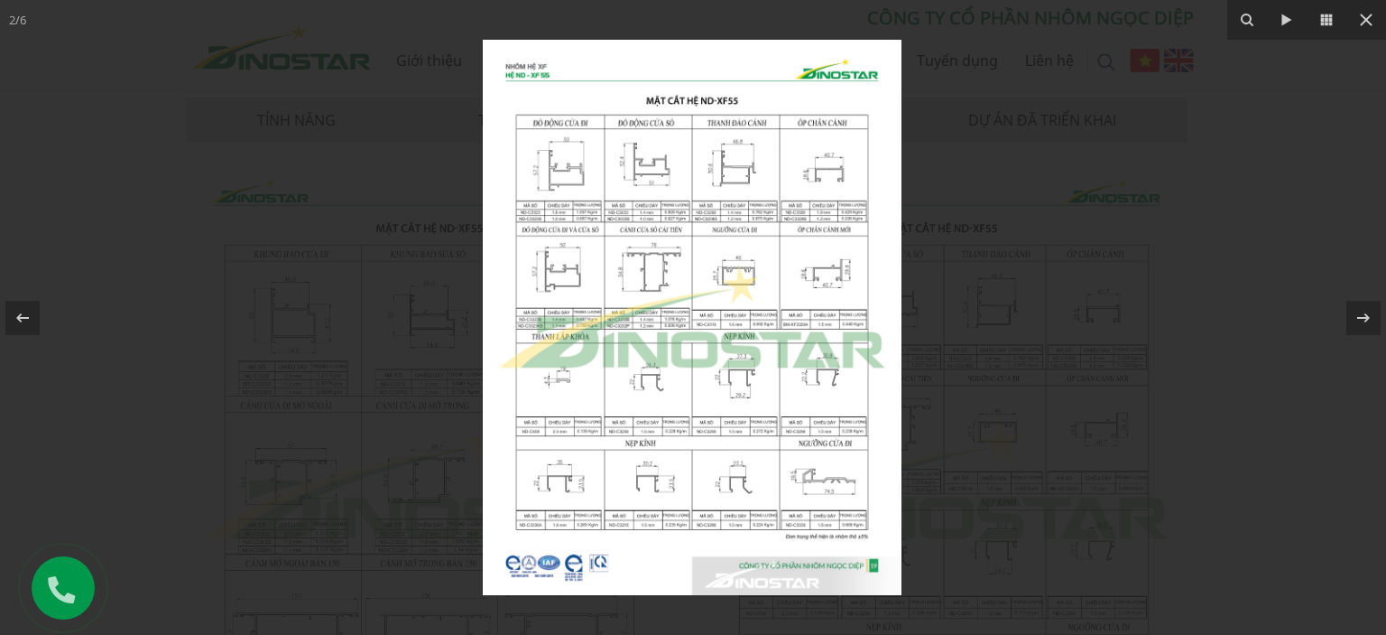
click at [1054, 262] on div at bounding box center [693, 317] width 1386 height 635
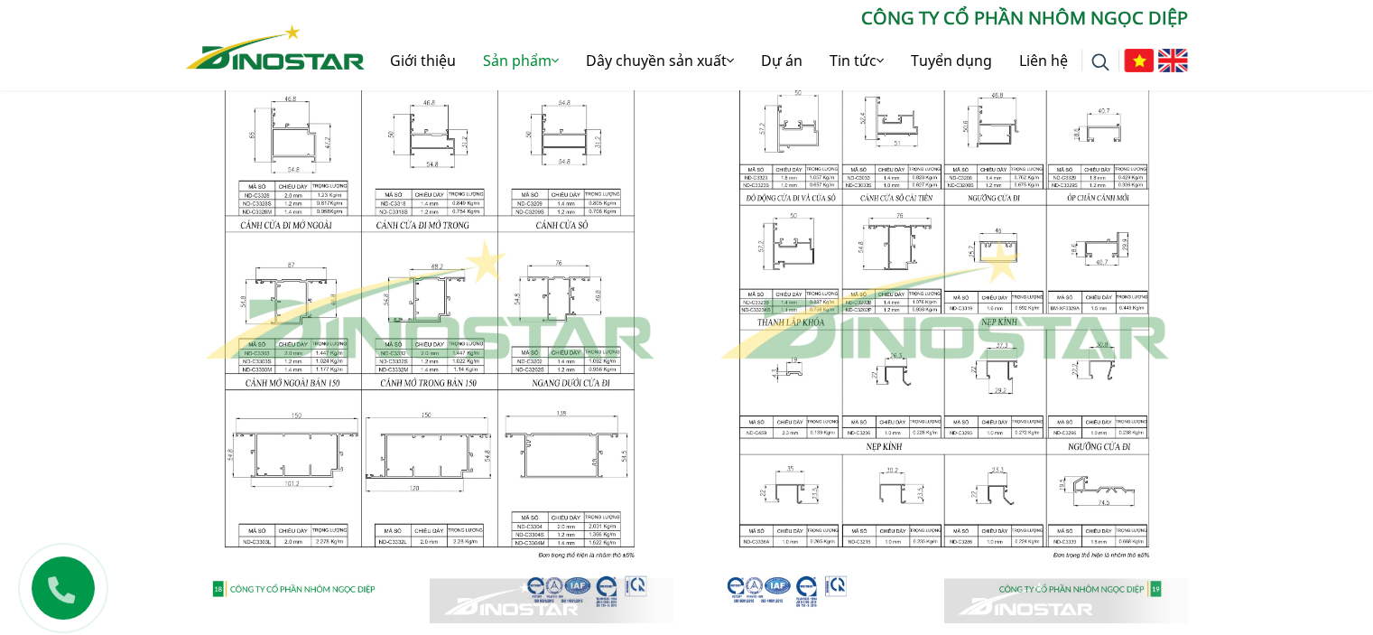
scroll to position [1805, 0]
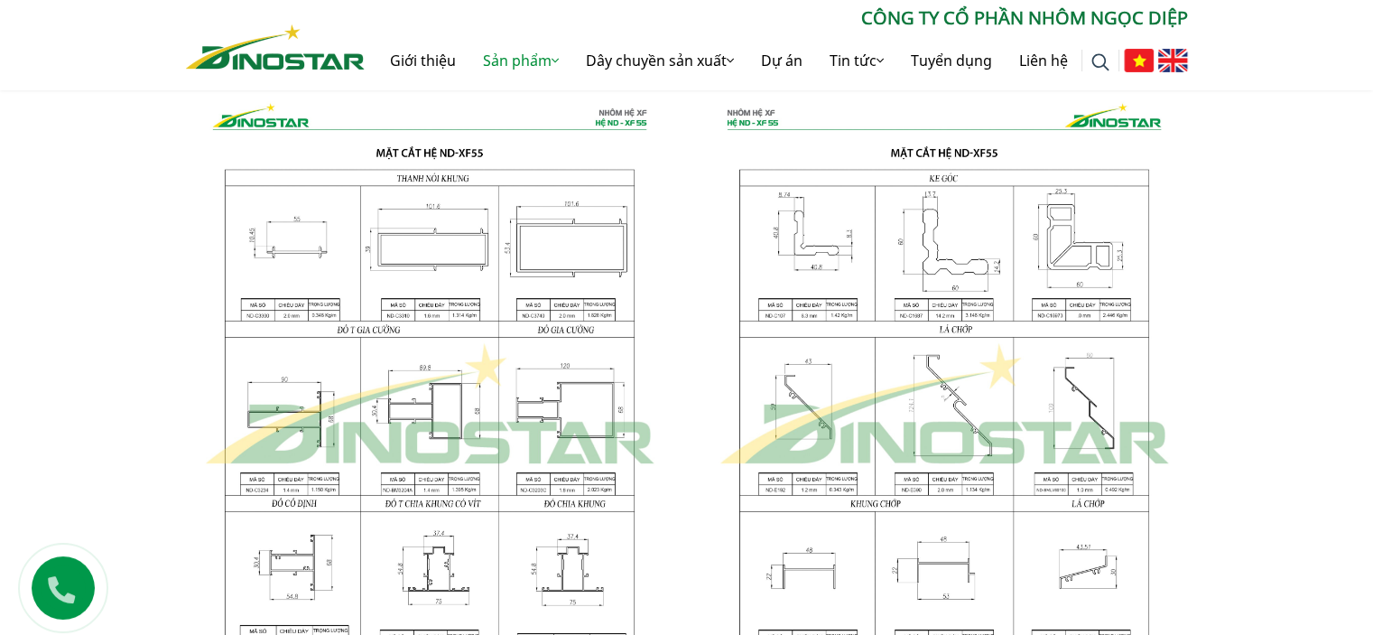
click at [405, 446] on img at bounding box center [429, 404] width 487 height 646
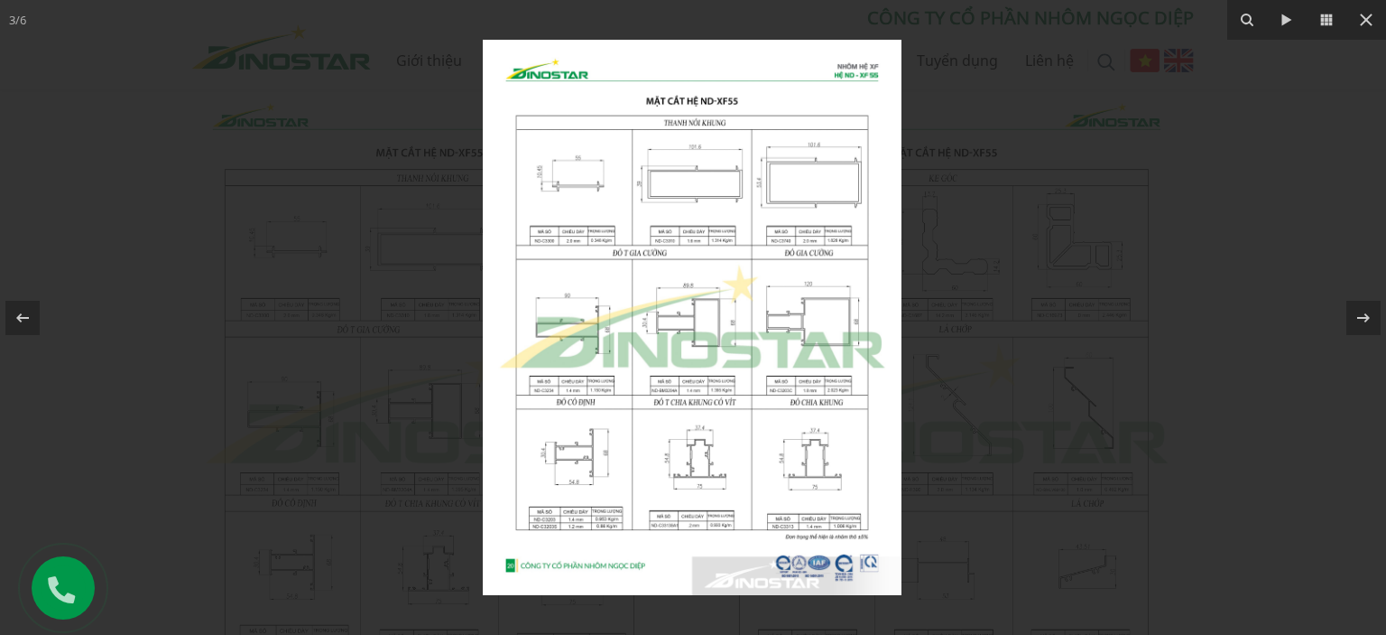
click at [662, 393] on img at bounding box center [692, 317] width 419 height 555
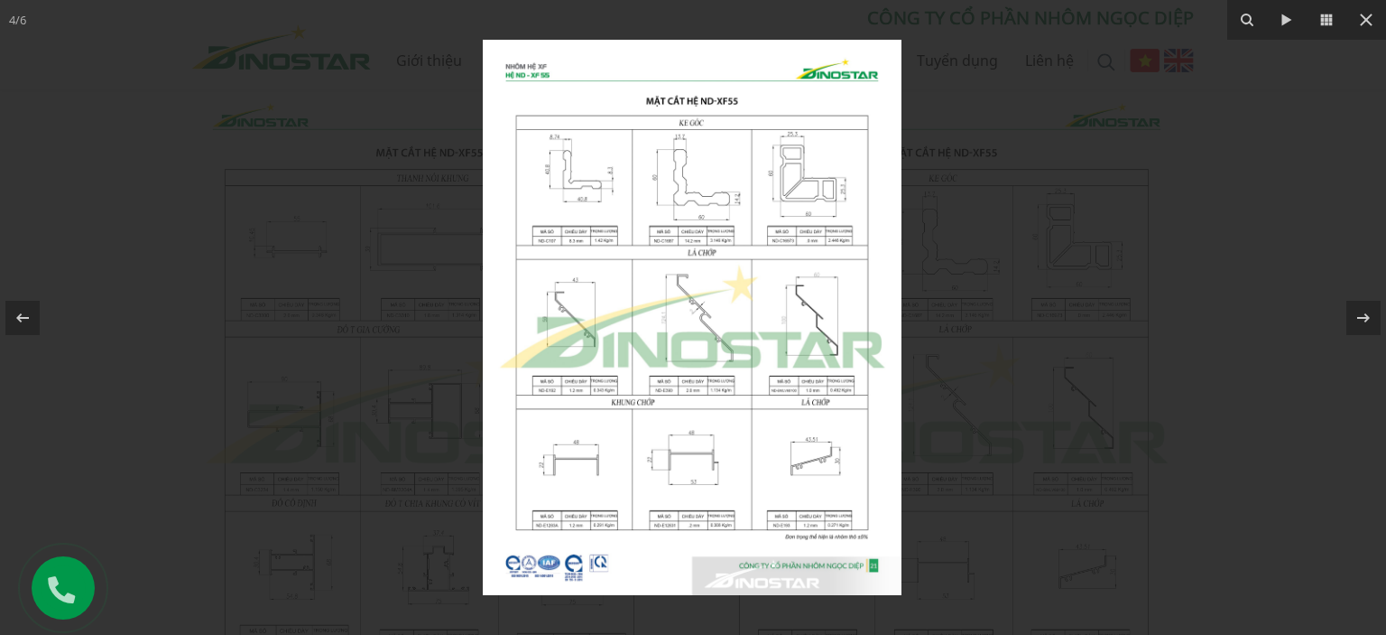
click at [614, 225] on img at bounding box center [692, 317] width 419 height 555
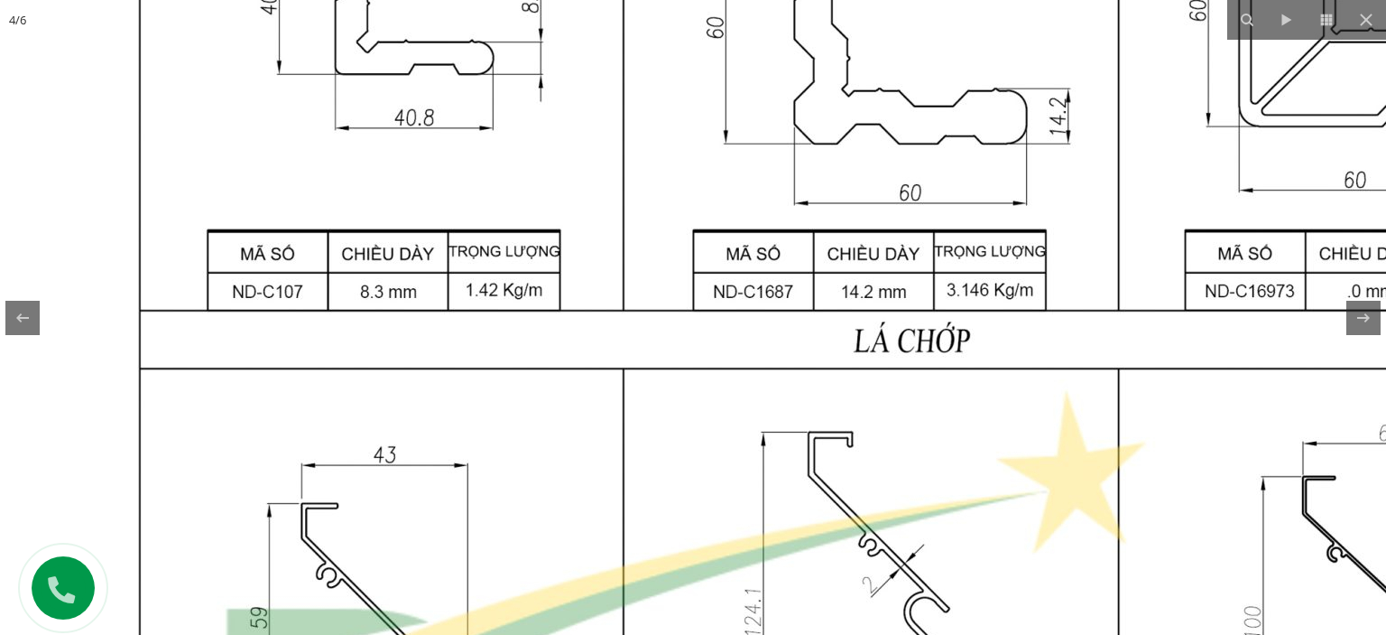
click at [832, 436] on img at bounding box center [871, 610] width 1743 height 2311
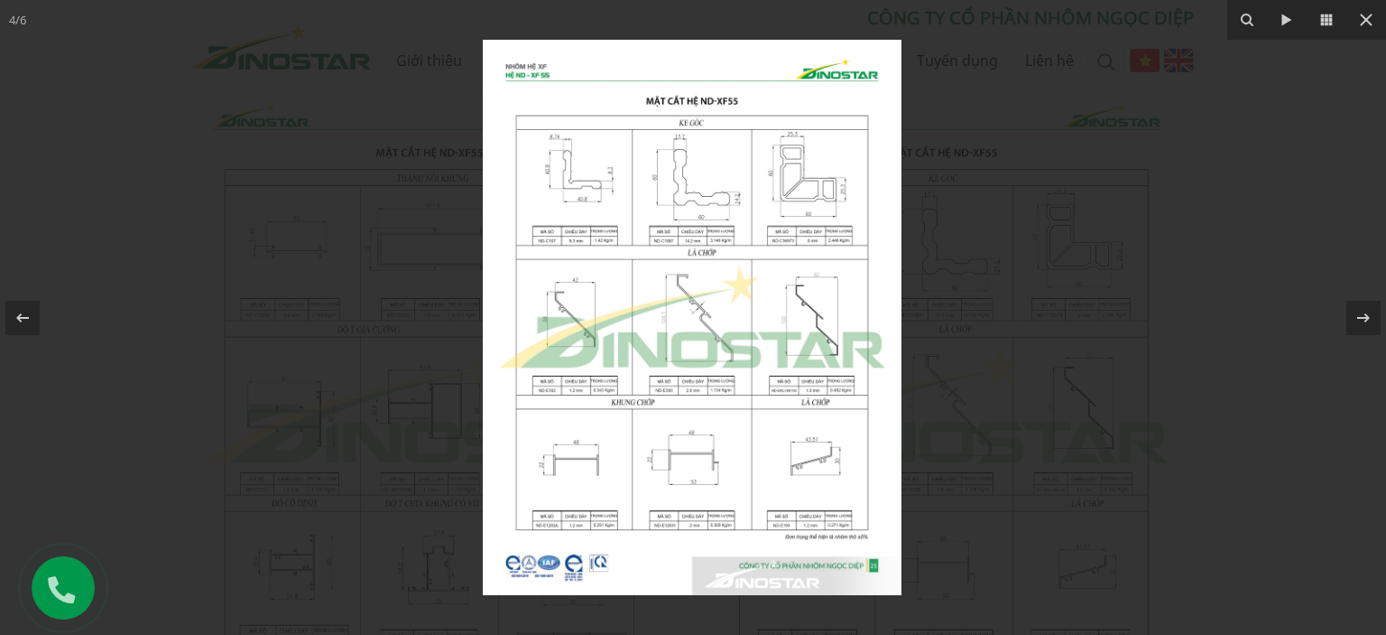
click at [610, 542] on img at bounding box center [692, 317] width 419 height 555
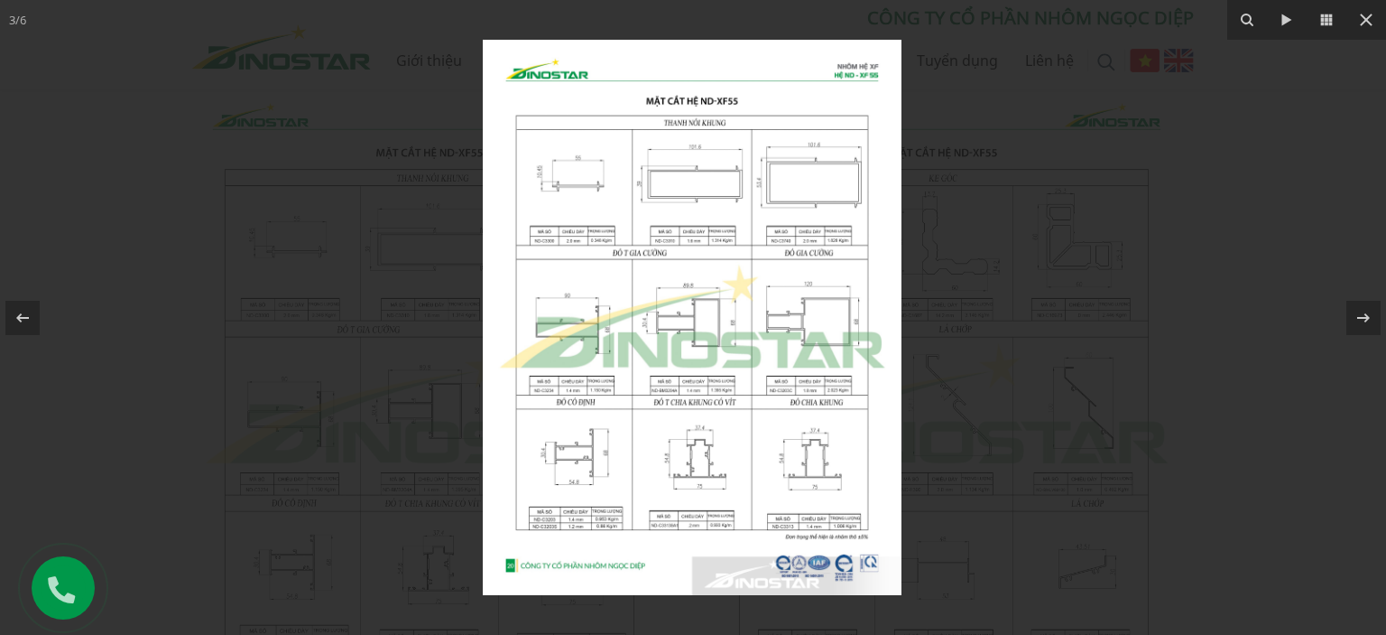
click at [651, 458] on img at bounding box center [692, 317] width 419 height 555
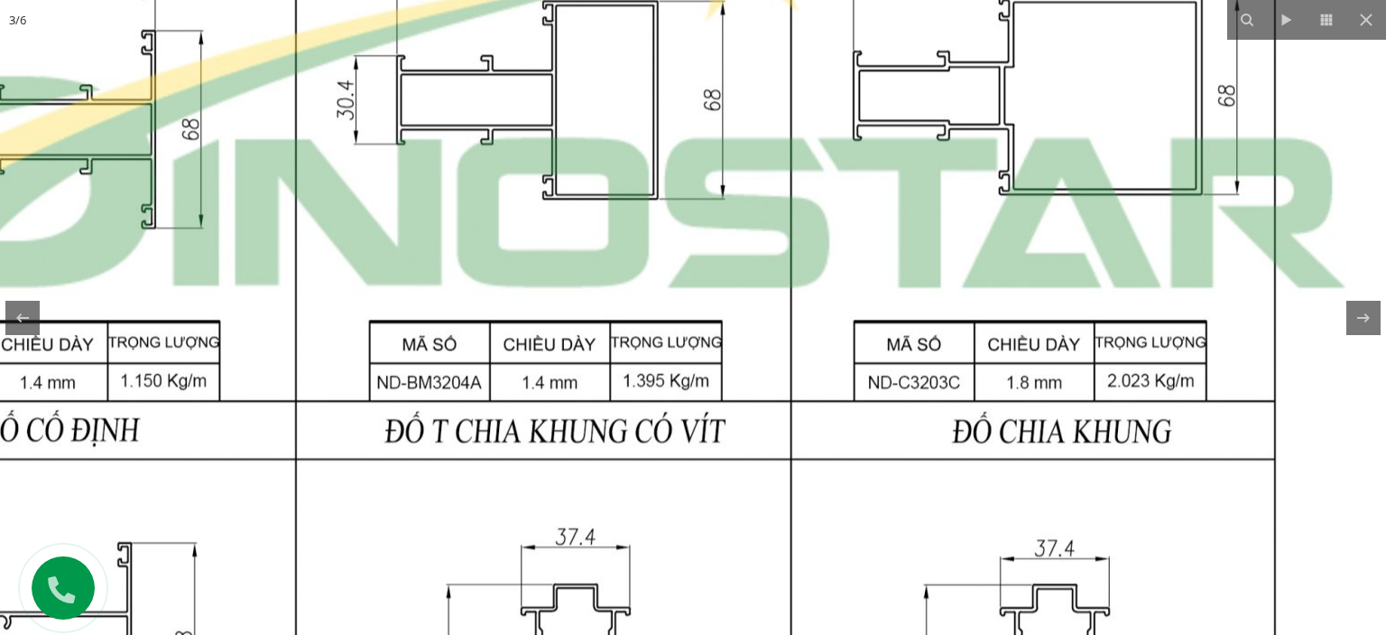
drag, startPoint x: 957, startPoint y: 193, endPoint x: 698, endPoint y: 363, distance: 309.7
click at [663, 403] on img at bounding box center [543, 77] width 1743 height 2311
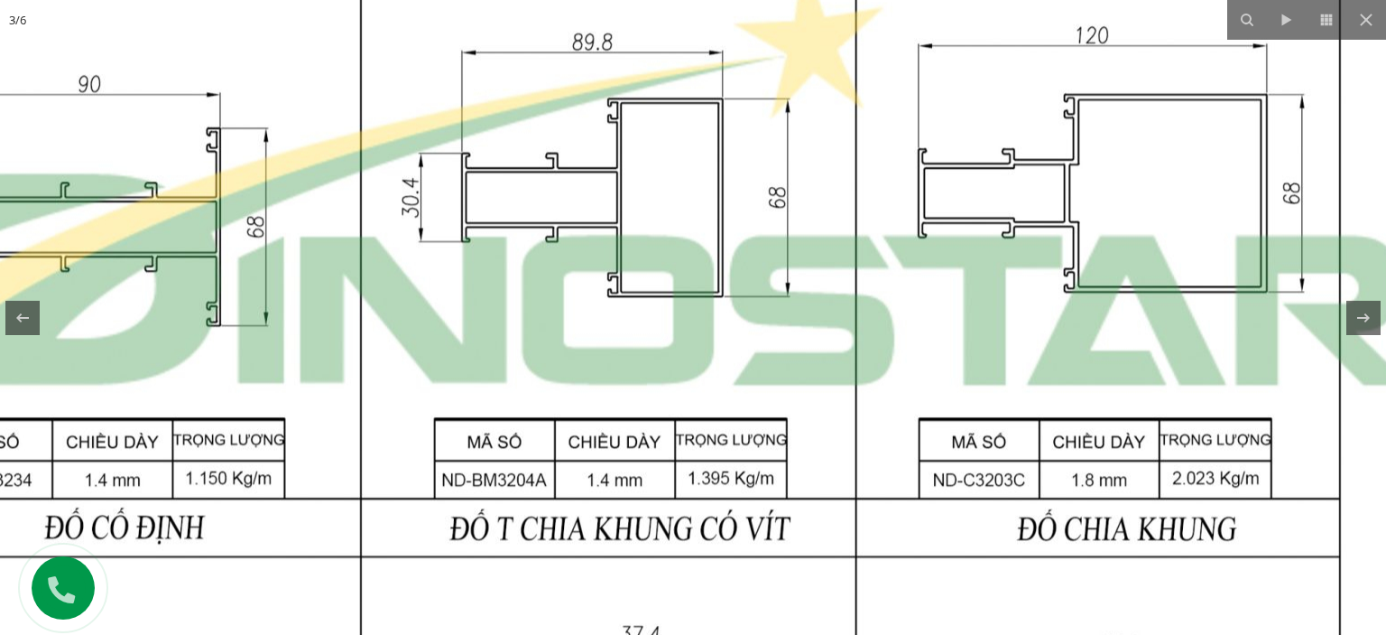
drag, startPoint x: 764, startPoint y: 273, endPoint x: 785, endPoint y: 385, distance: 114.0
click at [806, 396] on img at bounding box center [608, 175] width 1743 height 2311
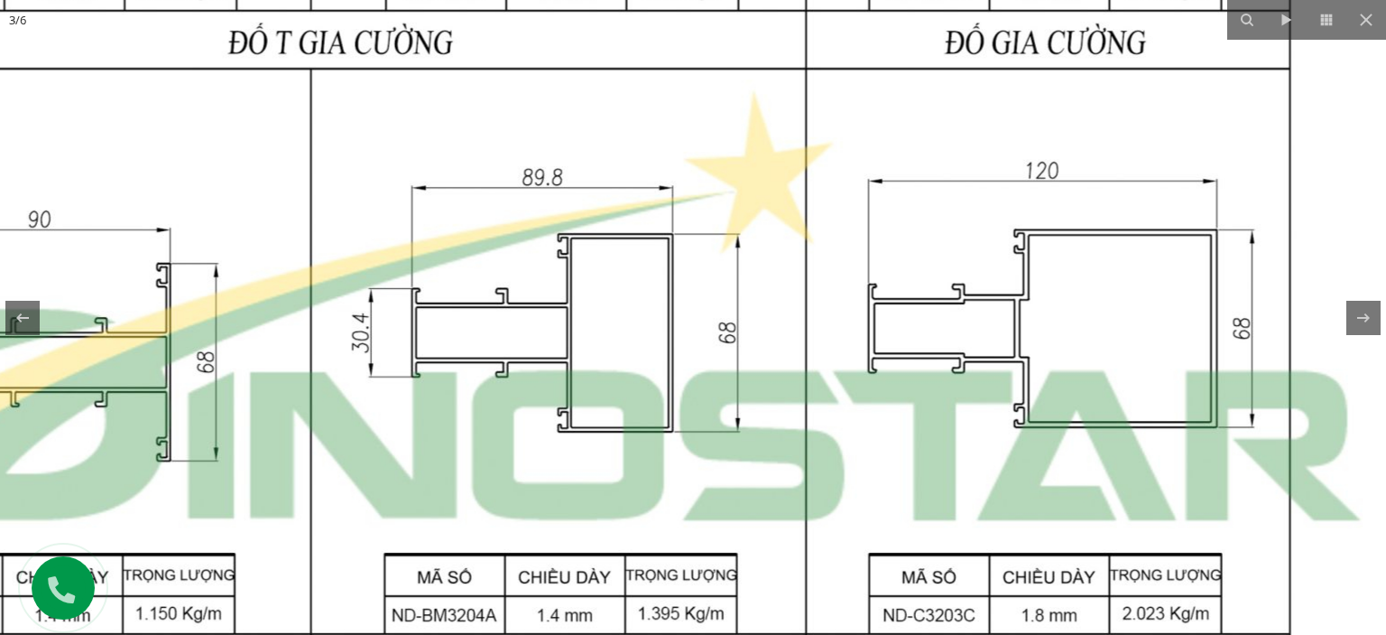
drag, startPoint x: 852, startPoint y: 342, endPoint x: 662, endPoint y: 260, distance: 207.4
click at [666, 260] on img at bounding box center [559, 310] width 1743 height 2311
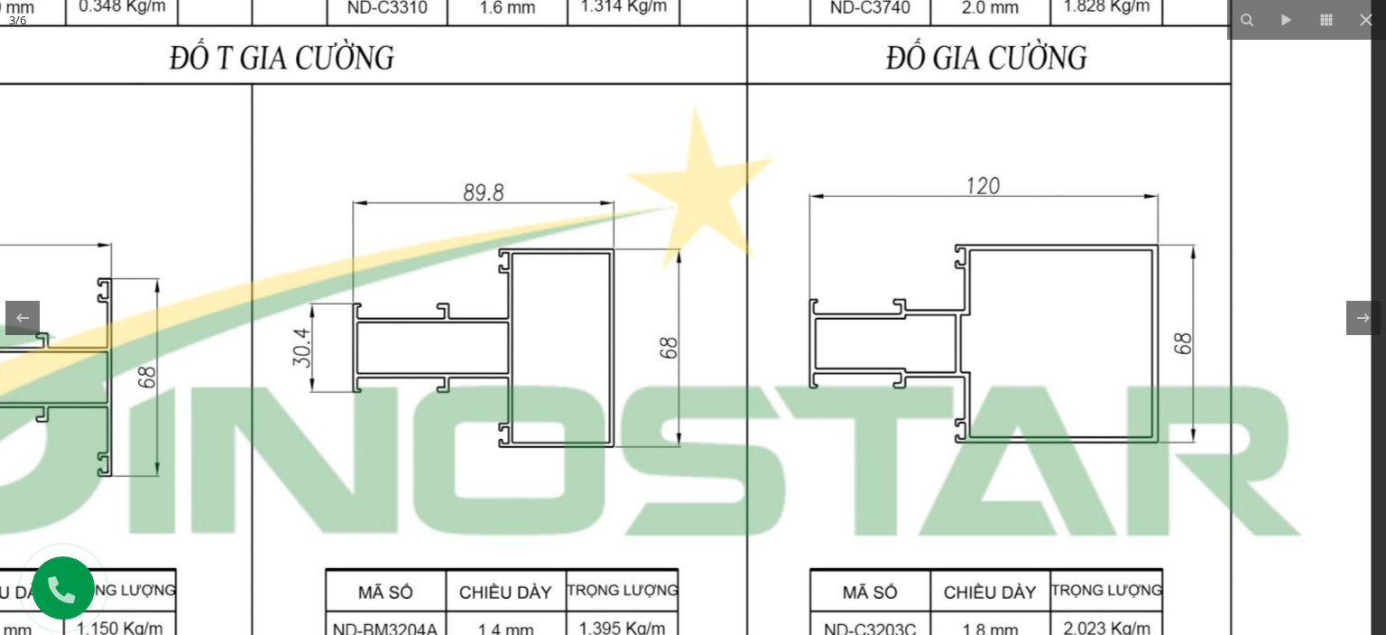
drag, startPoint x: 675, startPoint y: 317, endPoint x: 578, endPoint y: 280, distance: 104.3
click at [592, 339] on img at bounding box center [499, 326] width 1743 height 2311
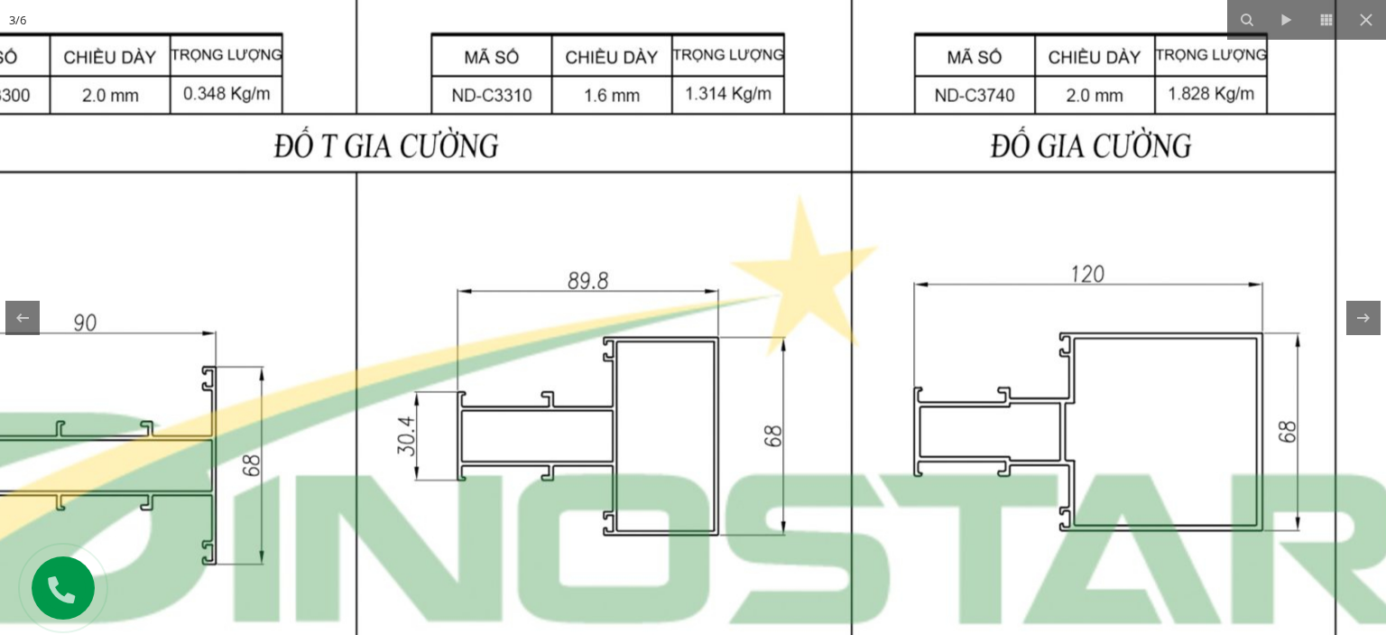
drag, startPoint x: 566, startPoint y: 205, endPoint x: 656, endPoint y: 315, distance: 142.4
click at [656, 315] on img at bounding box center [604, 413] width 1743 height 2311
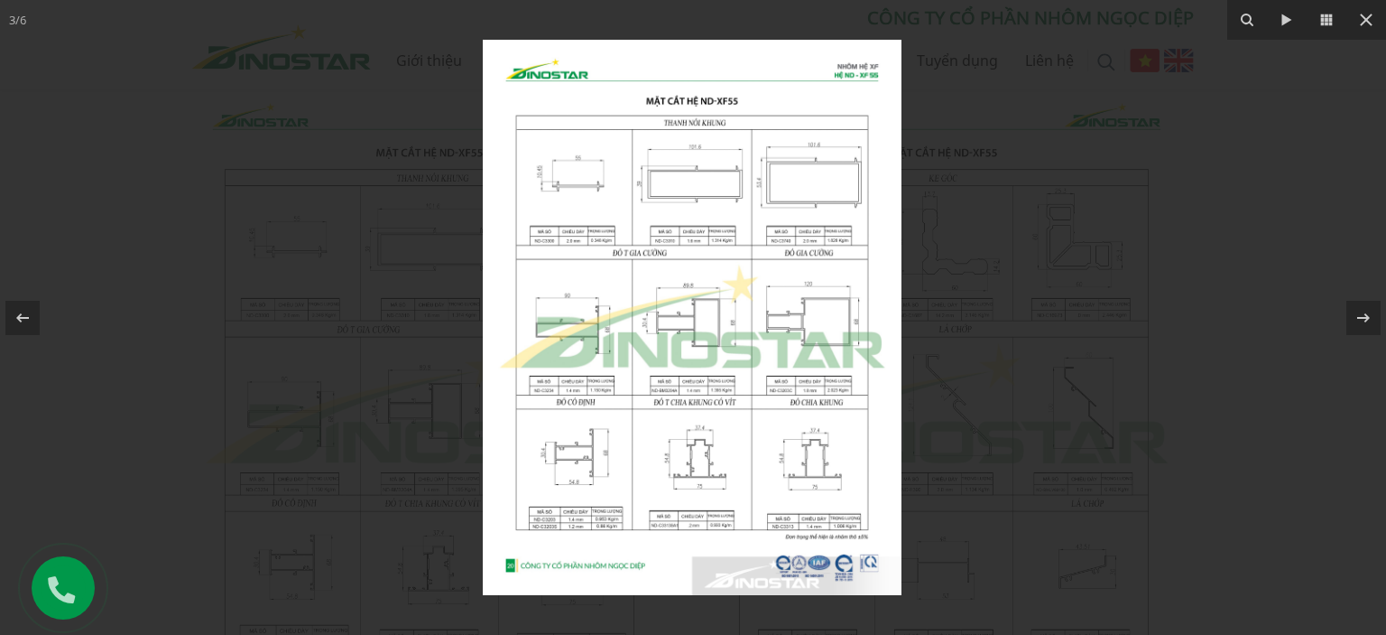
click at [757, 270] on img at bounding box center [692, 317] width 419 height 555
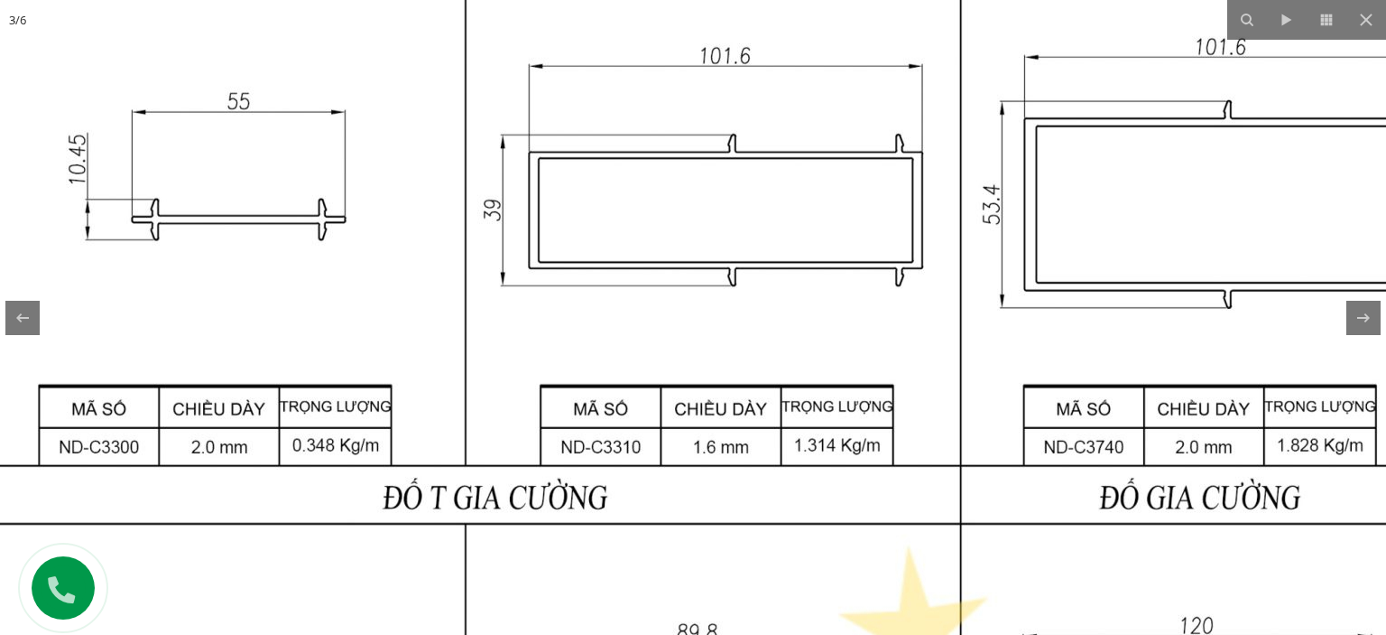
drag, startPoint x: 450, startPoint y: 228, endPoint x: 614, endPoint y: 352, distance: 204.9
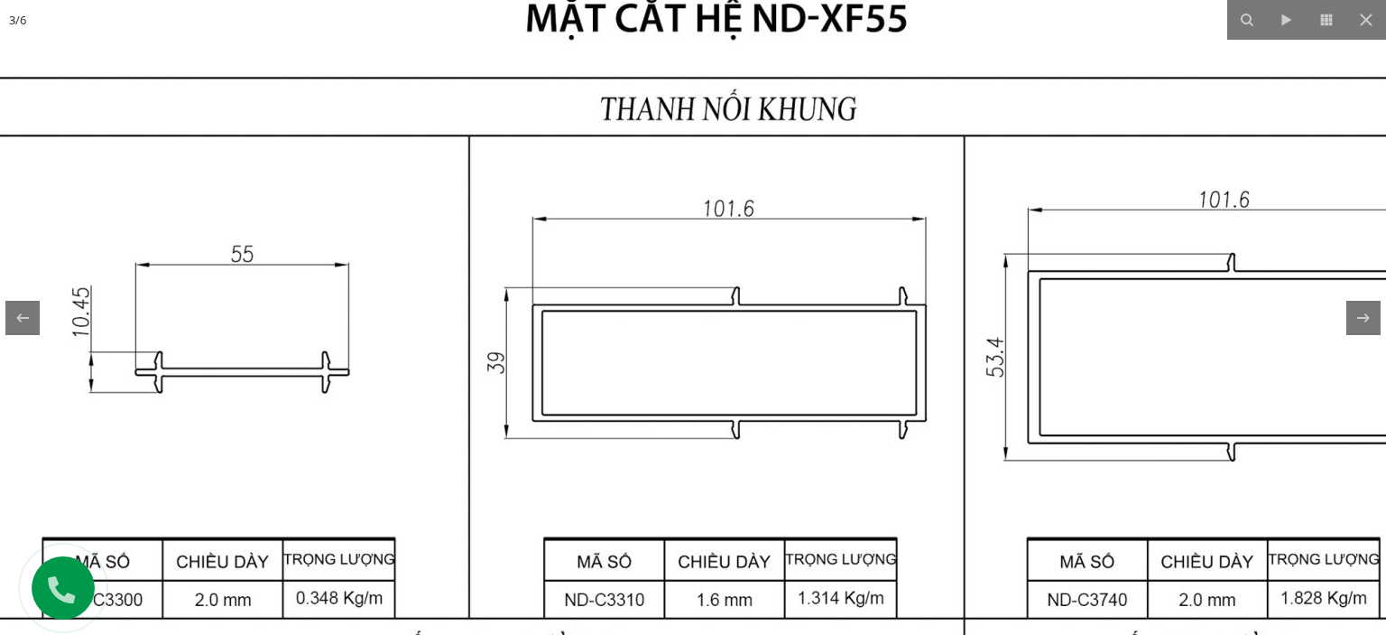
drag, startPoint x: 683, startPoint y: 360, endPoint x: 656, endPoint y: 384, distance: 35.8
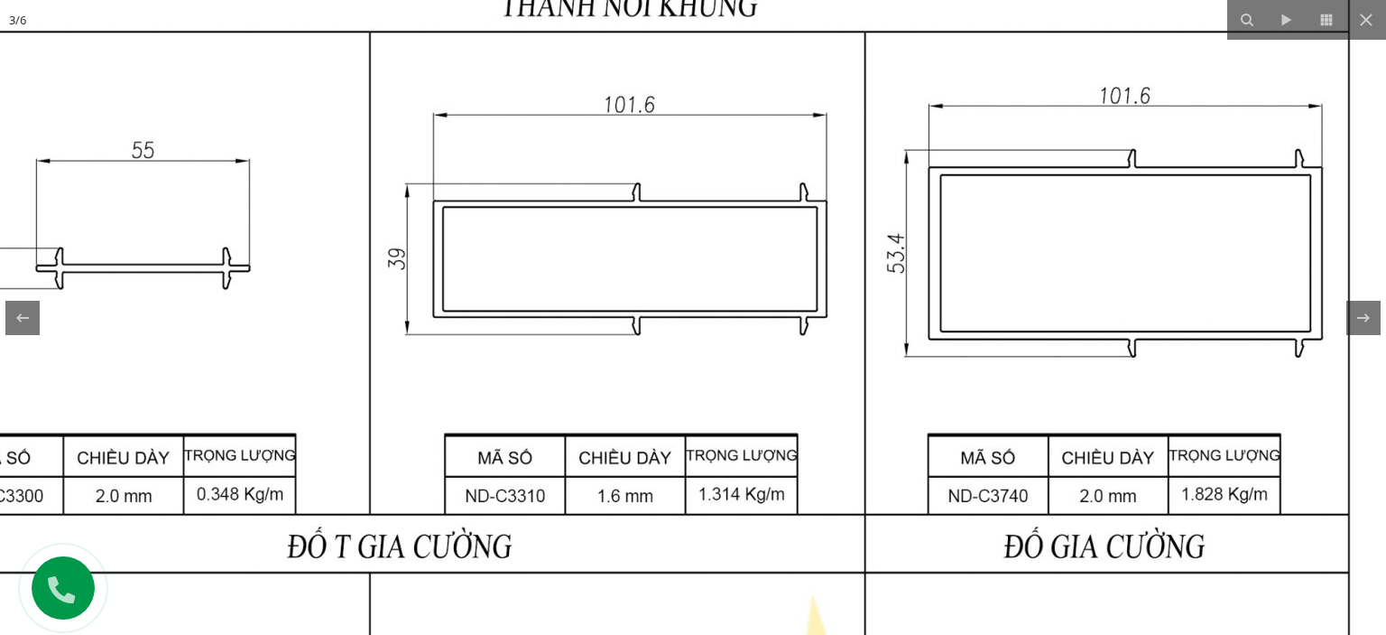
drag, startPoint x: 913, startPoint y: 458, endPoint x: 755, endPoint y: 191, distance: 309.6
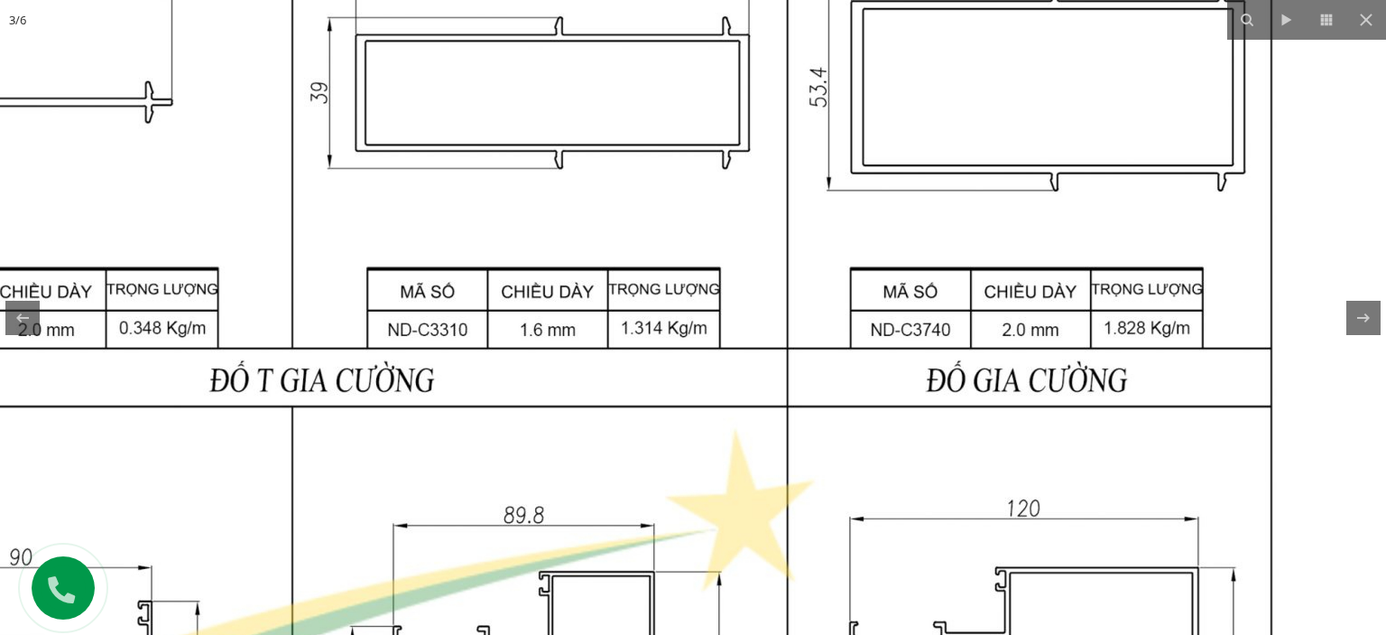
drag, startPoint x: 740, startPoint y: 470, endPoint x: 688, endPoint y: 151, distance: 323.8
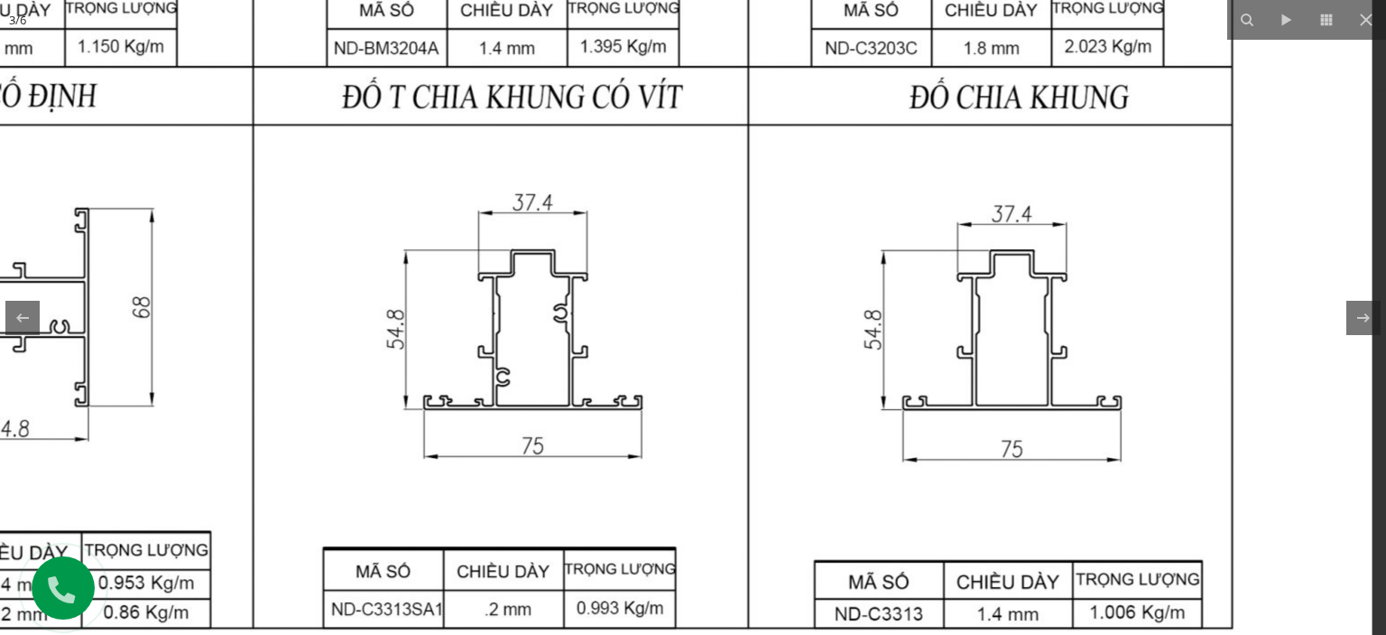
drag, startPoint x: 932, startPoint y: 446, endPoint x: 900, endPoint y: 304, distance: 145.4
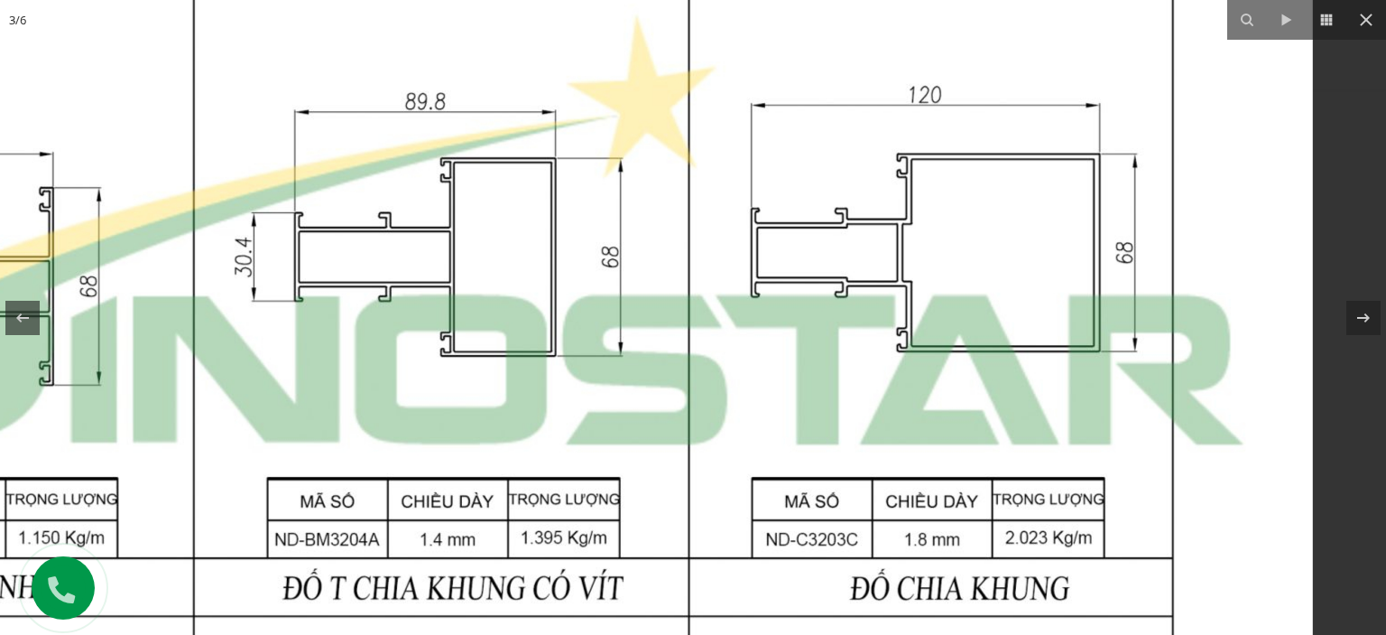
drag, startPoint x: 991, startPoint y: 89, endPoint x: 766, endPoint y: 565, distance: 526.1
click at [767, 566] on img at bounding box center [441, 234] width 1743 height 2311
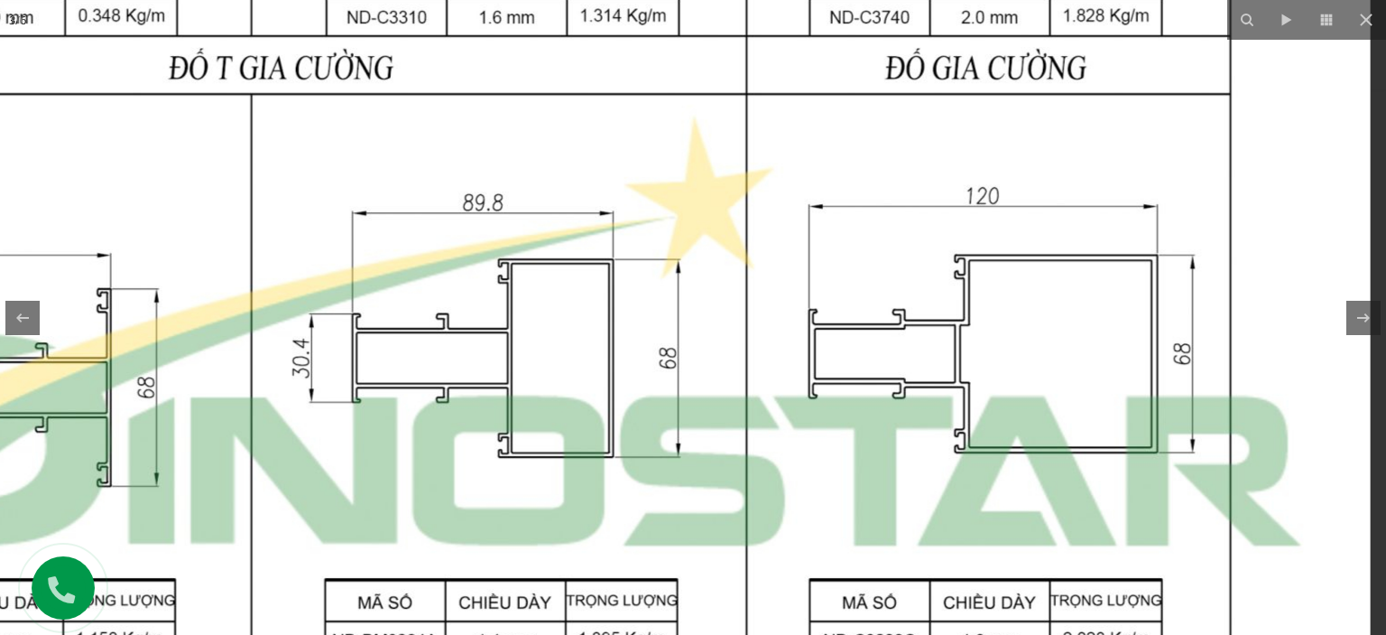
drag, startPoint x: 1081, startPoint y: 357, endPoint x: 1051, endPoint y: 444, distance: 91.9
click at [1051, 444] on img at bounding box center [499, 335] width 1743 height 2311
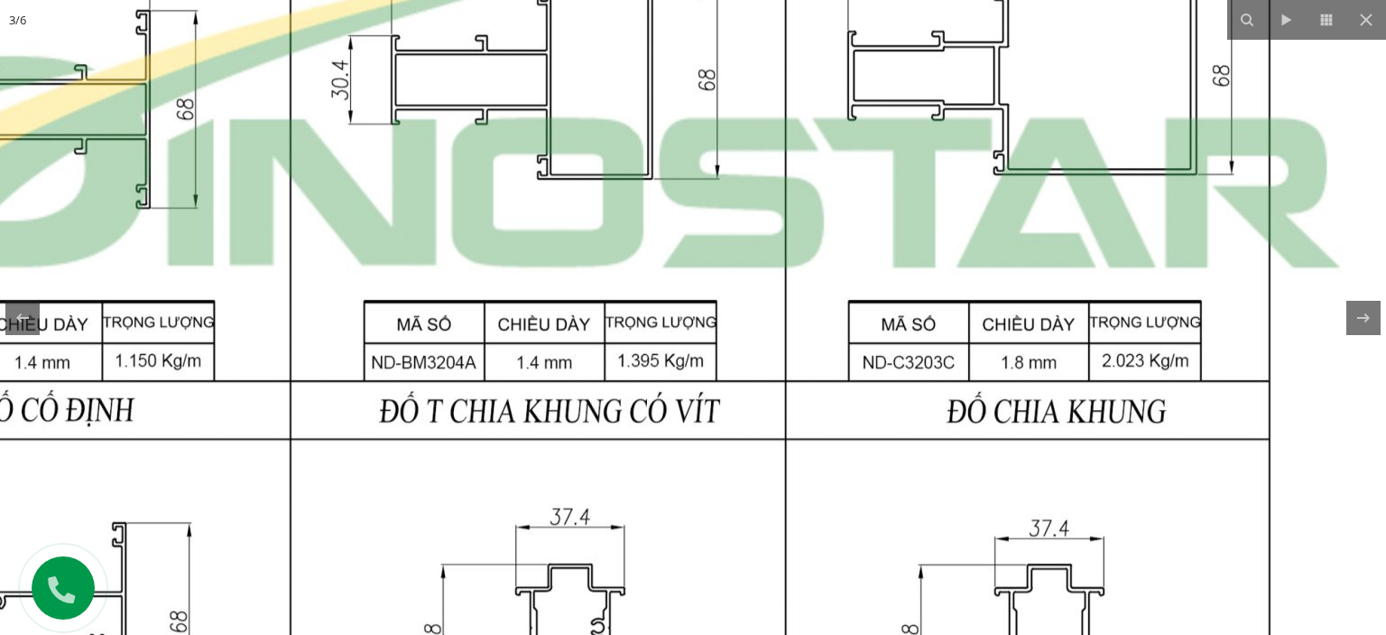
drag, startPoint x: 894, startPoint y: 526, endPoint x: 885, endPoint y: 330, distance: 196.1
click at [920, 244] on img at bounding box center [538, 57] width 1743 height 2311
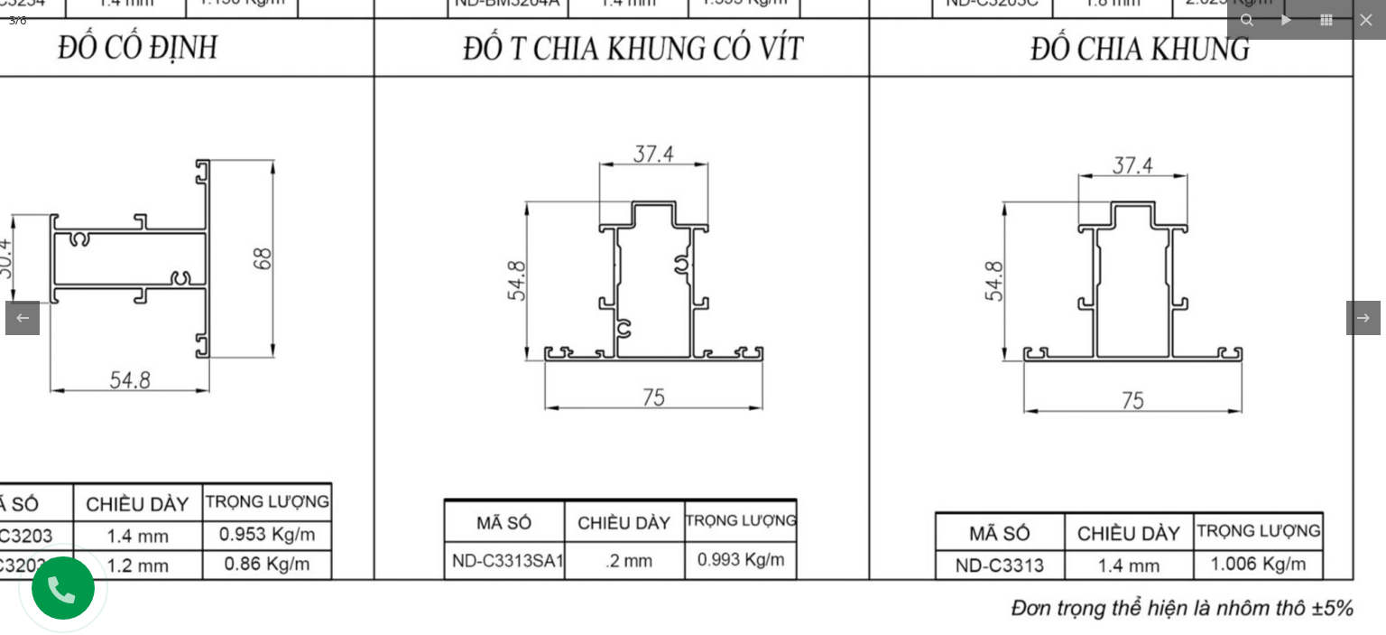
drag, startPoint x: 812, startPoint y: 433, endPoint x: 847, endPoint y: 371, distance: 71.1
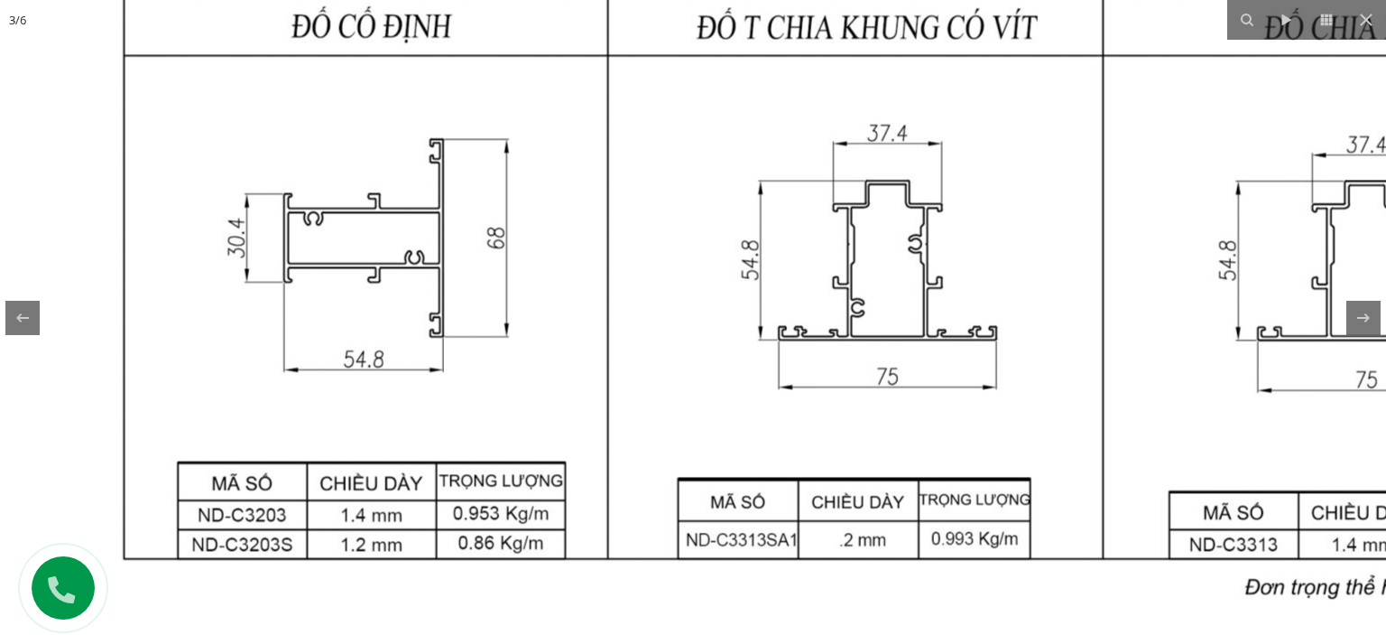
drag, startPoint x: 639, startPoint y: 395, endPoint x: 848, endPoint y: 414, distance: 210.3
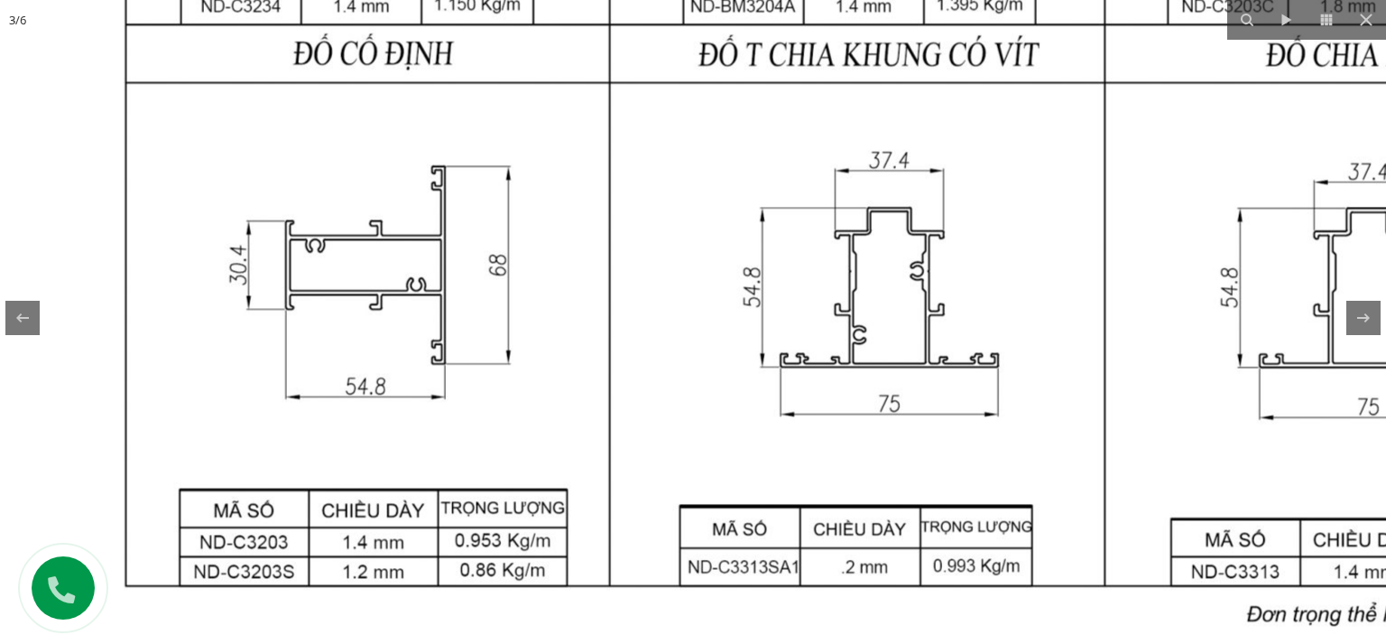
drag, startPoint x: 780, startPoint y: 338, endPoint x: 785, endPoint y: 366, distance: 28.5
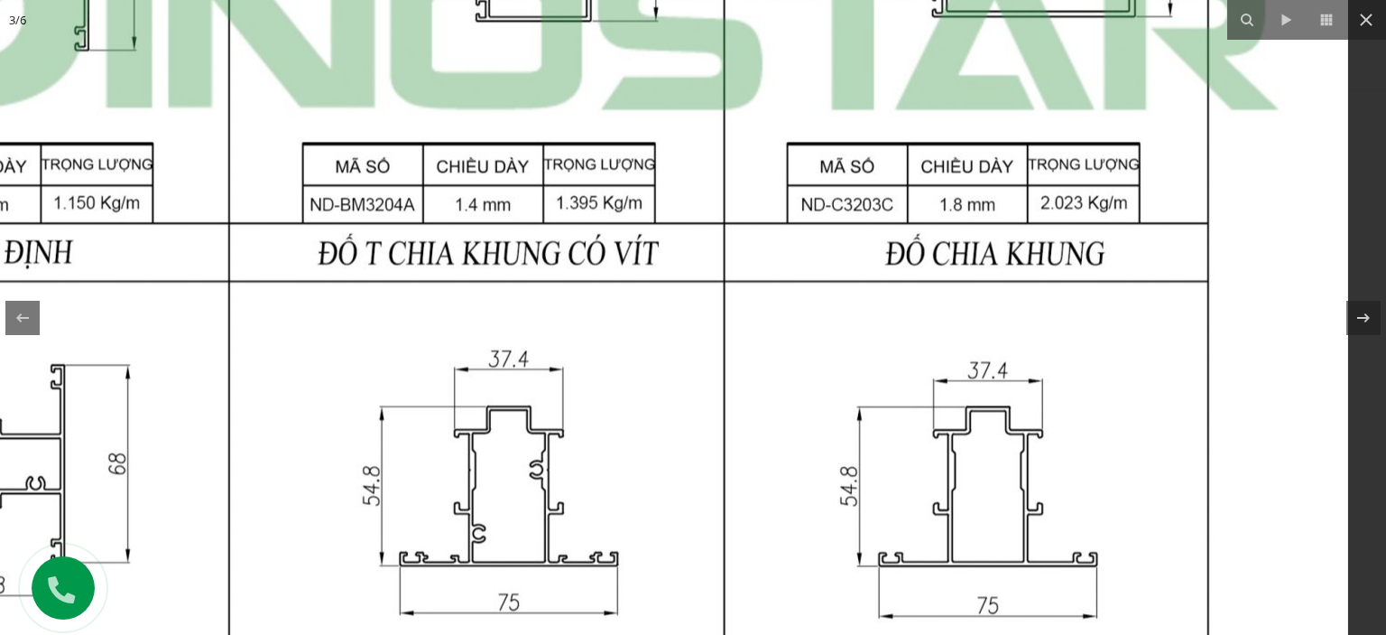
drag, startPoint x: 1018, startPoint y: 220, endPoint x: 538, endPoint y: 447, distance: 530.9
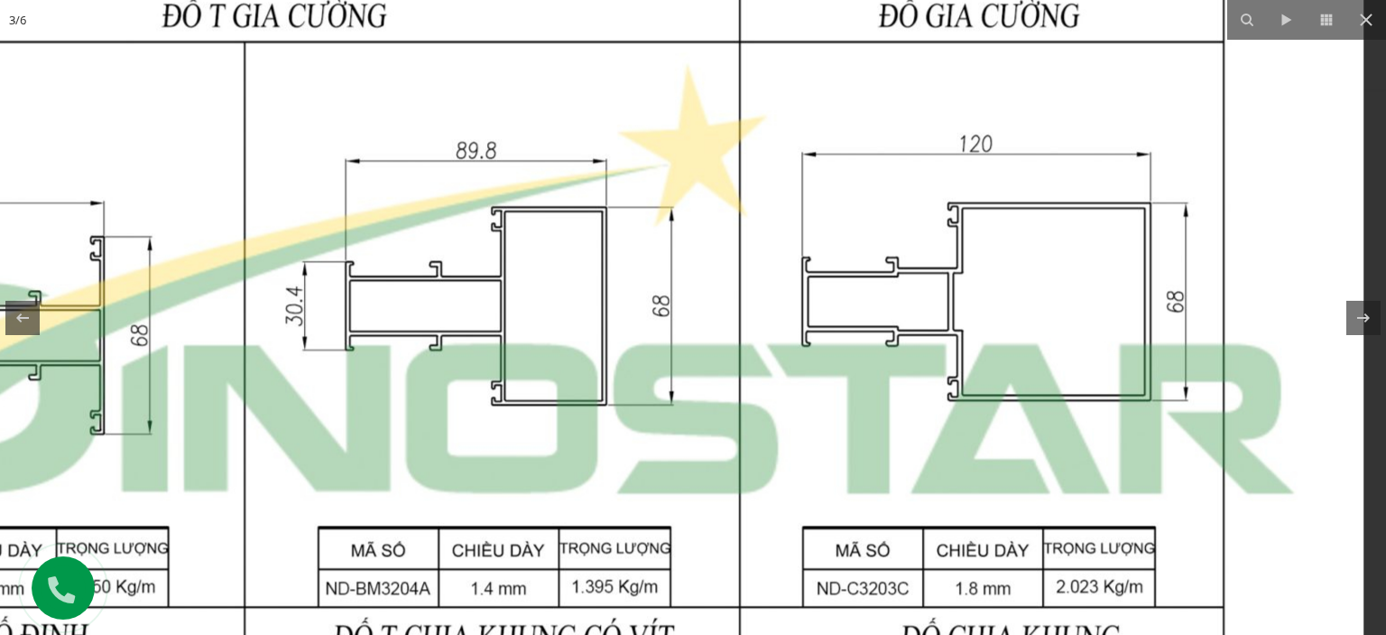
drag, startPoint x: 971, startPoint y: 208, endPoint x: 919, endPoint y: 560, distance: 355.0
click at [919, 560] on img at bounding box center [492, 283] width 1743 height 2311
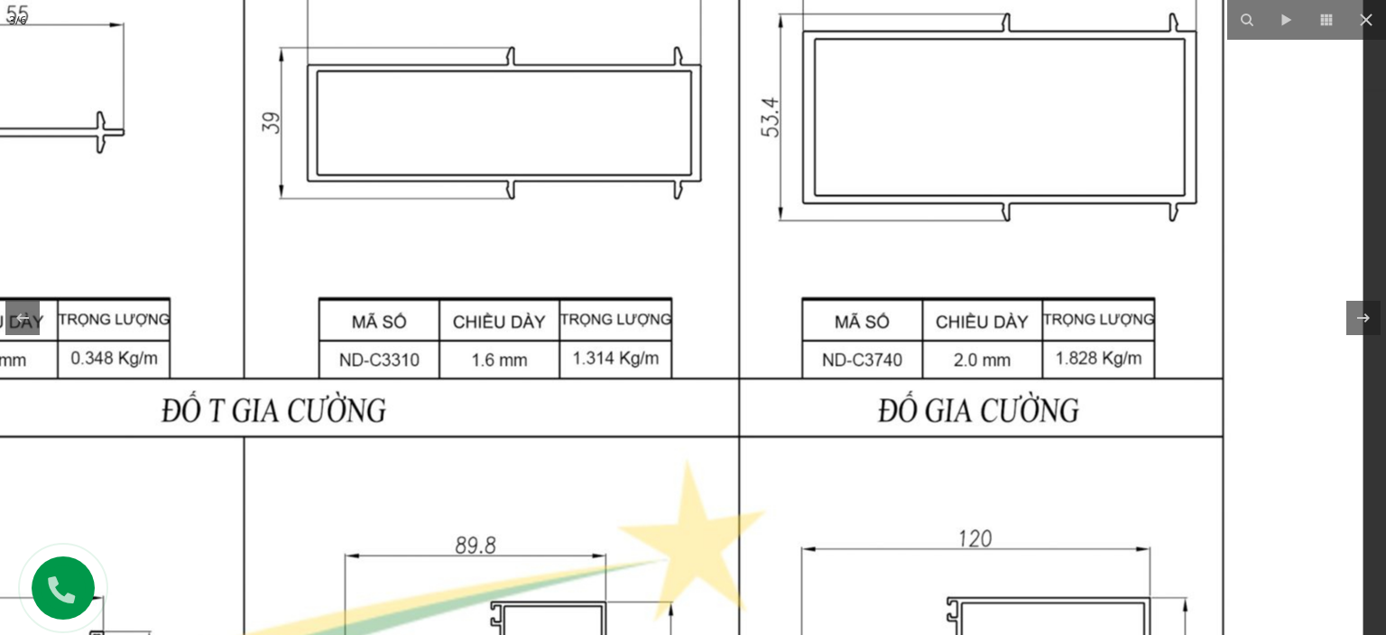
drag, startPoint x: 996, startPoint y: 219, endPoint x: 942, endPoint y: 606, distance: 390.1
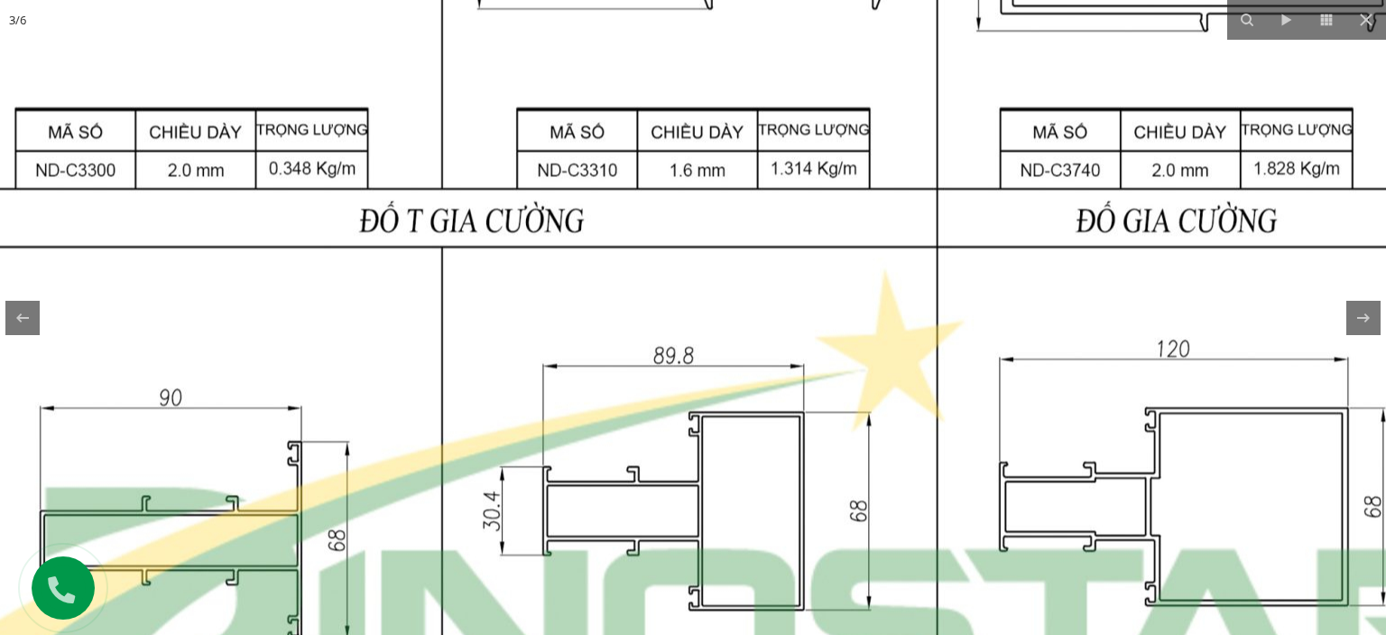
drag, startPoint x: 741, startPoint y: 565, endPoint x: 982, endPoint y: 290, distance: 365.9
click at [982, 290] on img at bounding box center [690, 488] width 1743 height 2311
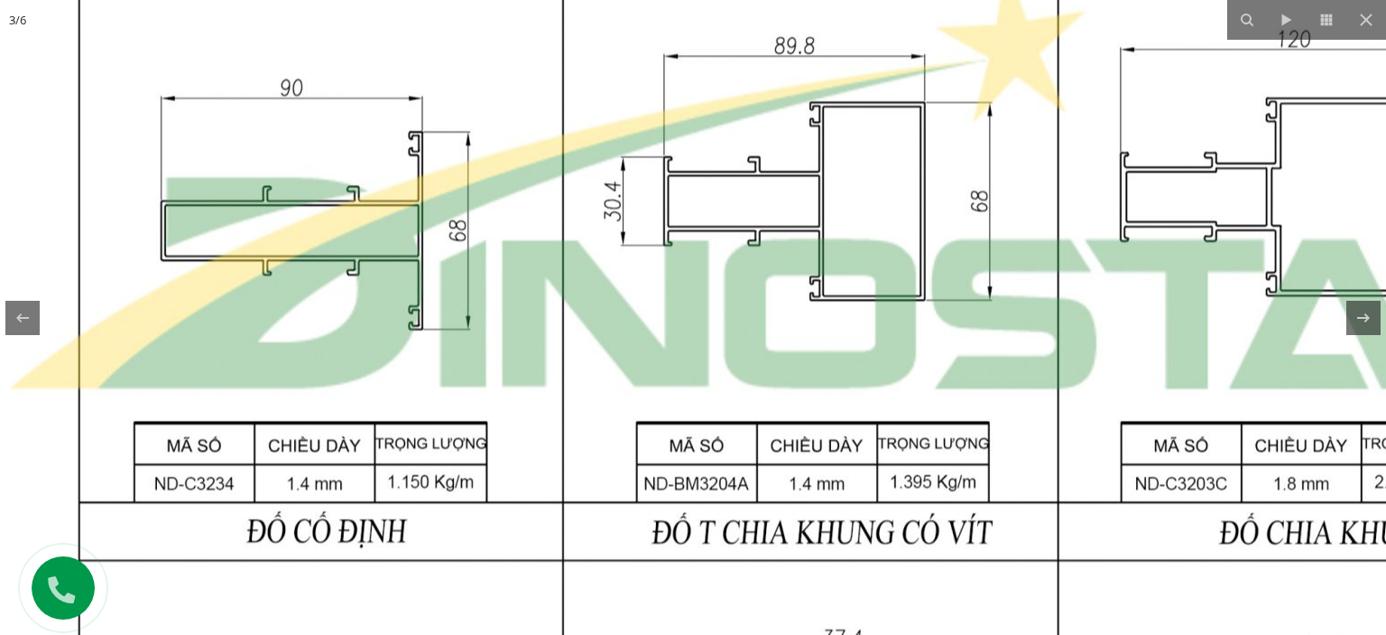
drag, startPoint x: 573, startPoint y: 478, endPoint x: 633, endPoint y: 224, distance: 261.4
click at [633, 224] on img at bounding box center [811, 178] width 1743 height 2311
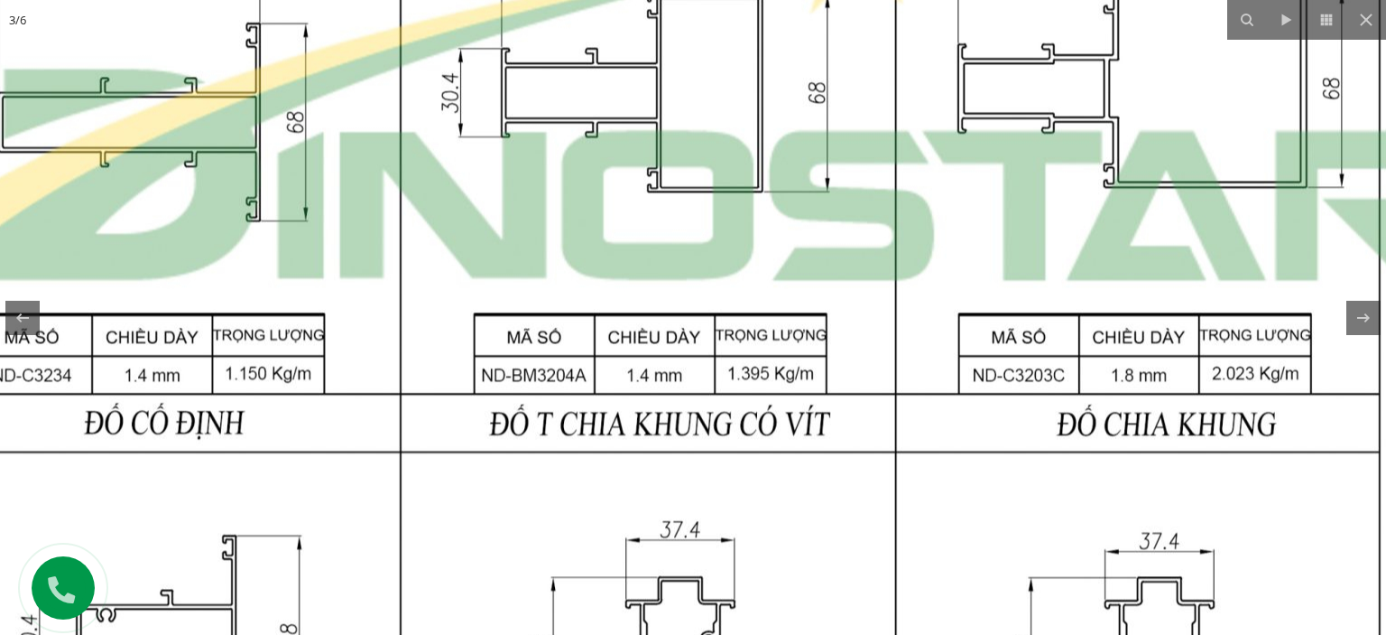
drag, startPoint x: 1126, startPoint y: 310, endPoint x: 844, endPoint y: 131, distance: 334.0
click at [844, 131] on img at bounding box center [648, 70] width 1743 height 2311
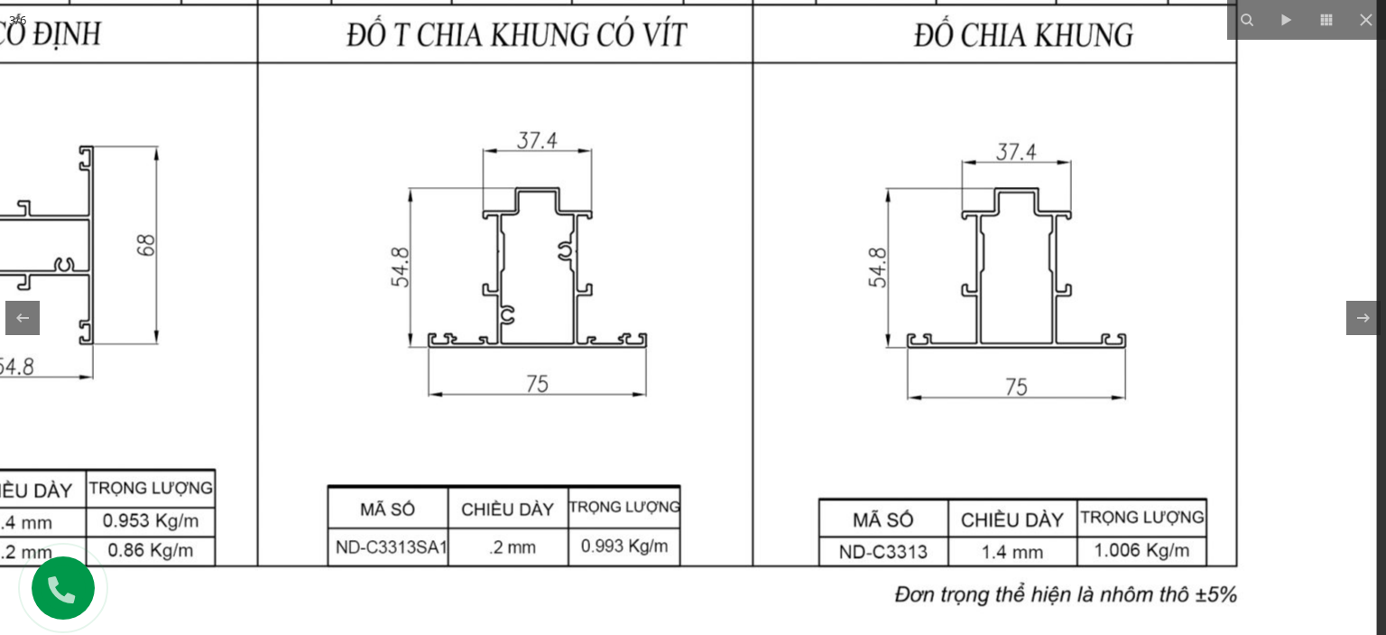
drag, startPoint x: 968, startPoint y: 398, endPoint x: 932, endPoint y: 165, distance: 235.6
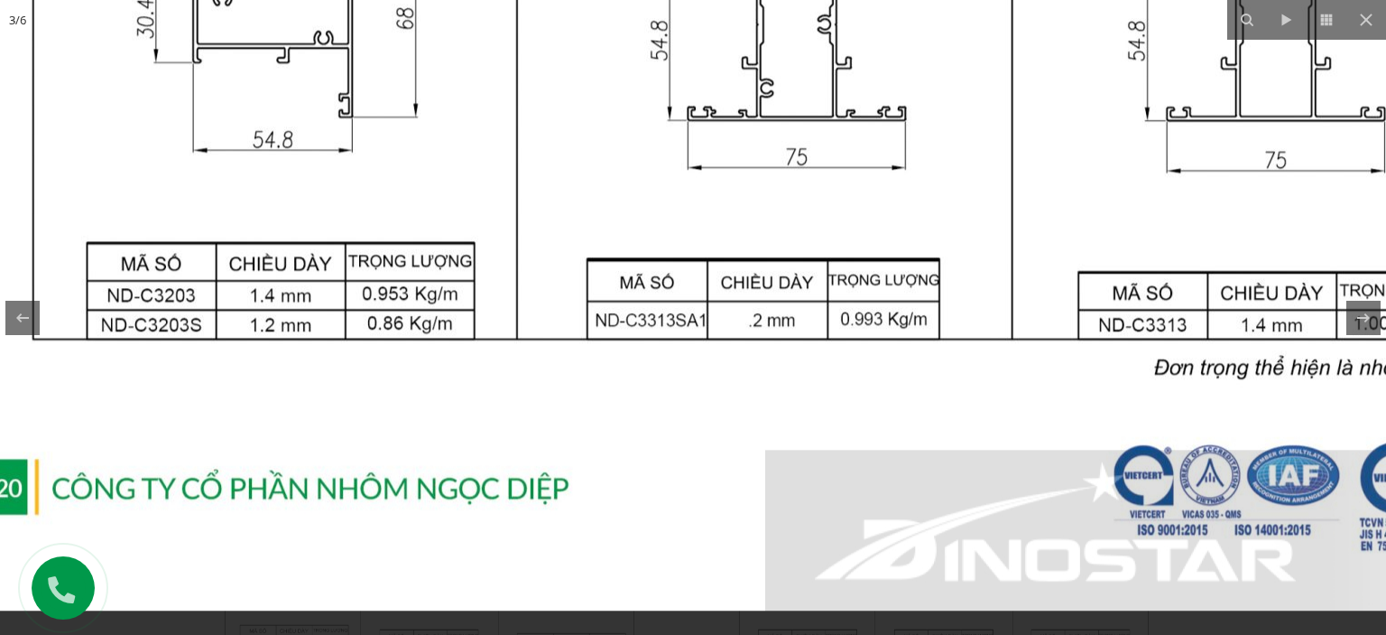
drag, startPoint x: 633, startPoint y: 479, endPoint x: 850, endPoint y: 285, distance: 291.5
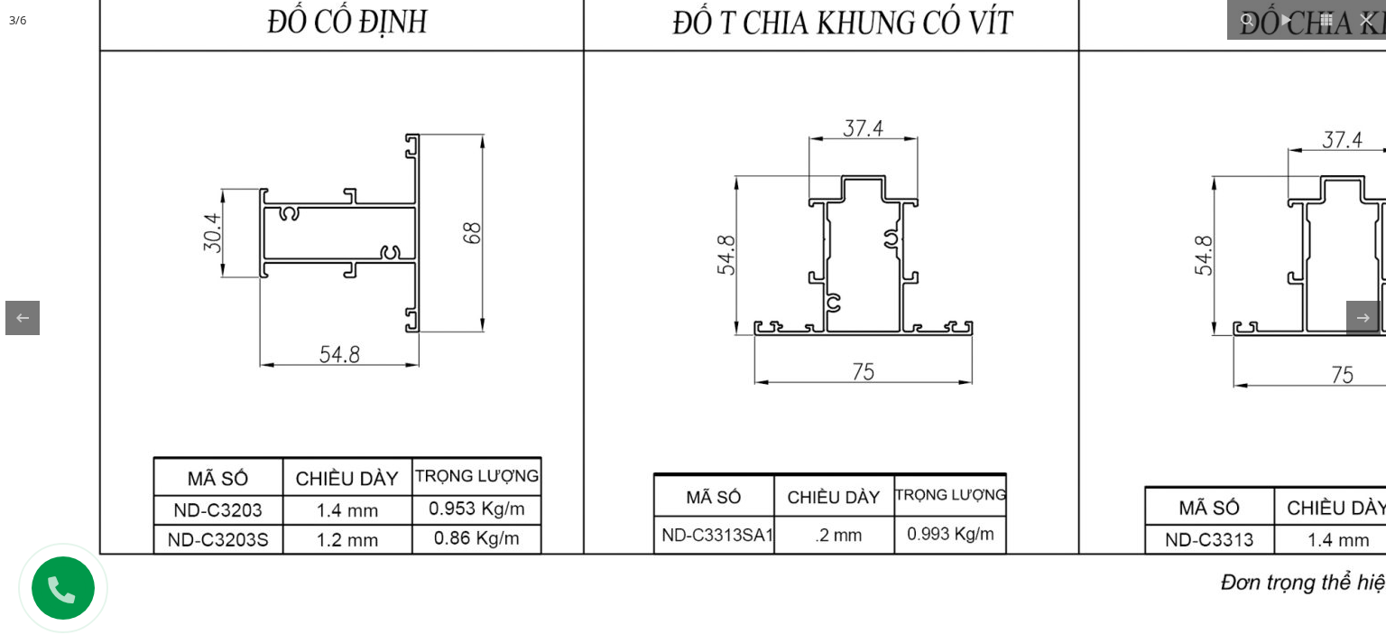
drag, startPoint x: 649, startPoint y: 353, endPoint x: 694, endPoint y: 555, distance: 207.2
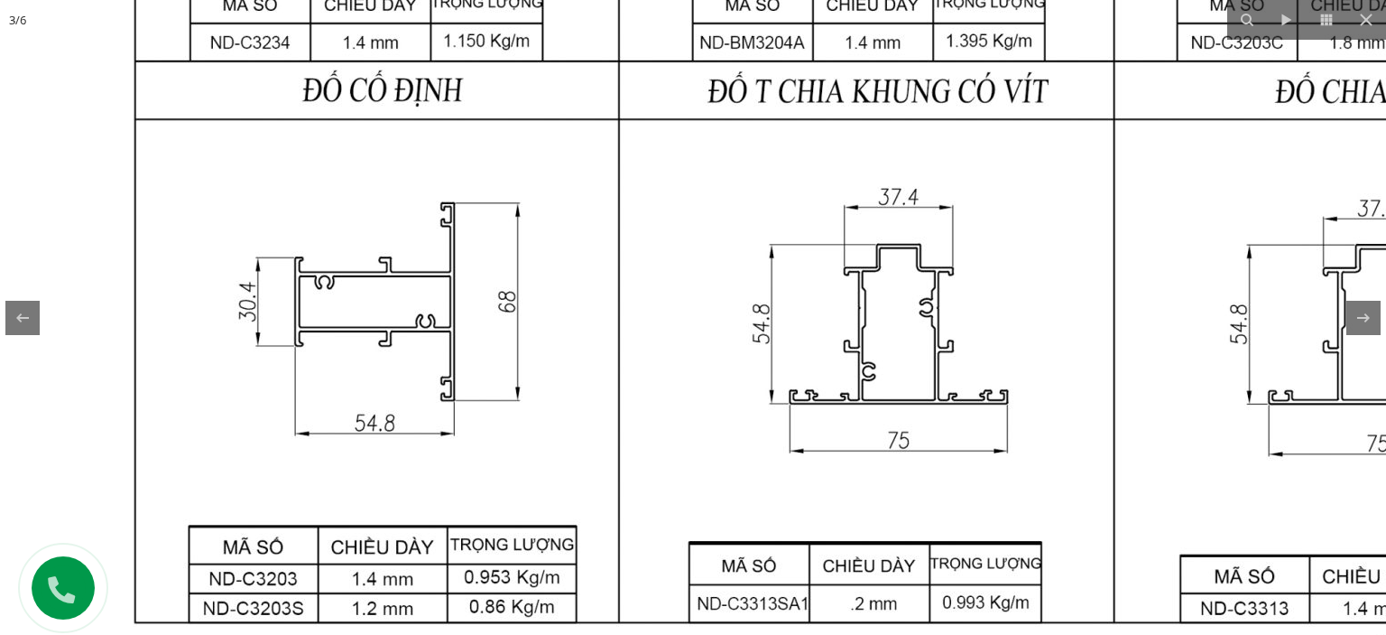
drag, startPoint x: 550, startPoint y: 413, endPoint x: 575, endPoint y: 446, distance: 41.2
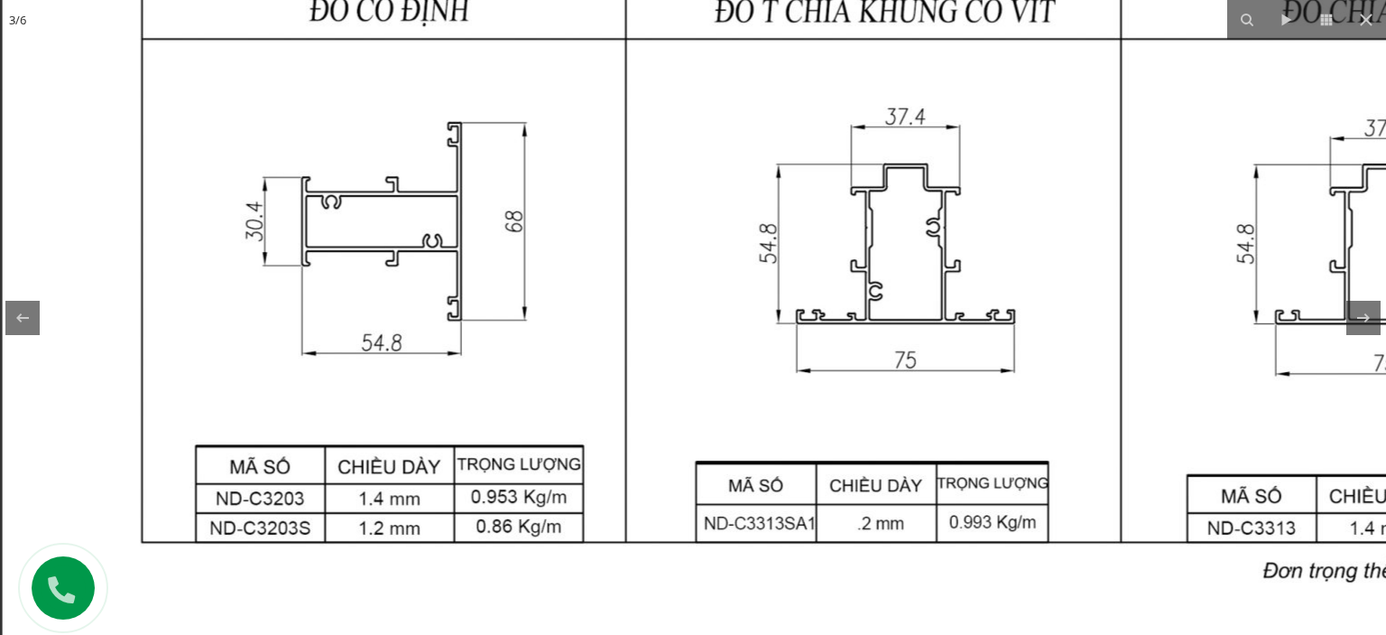
drag, startPoint x: 596, startPoint y: 531, endPoint x: 598, endPoint y: 416, distance: 114.7
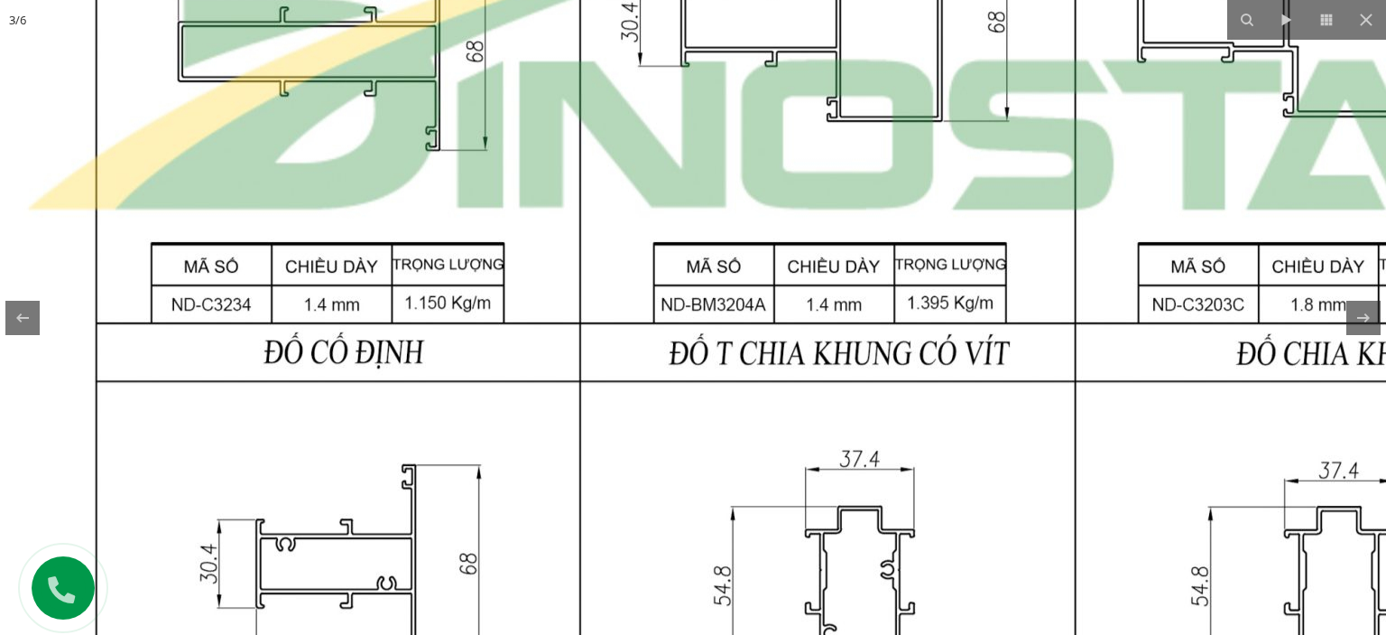
drag, startPoint x: 621, startPoint y: 94, endPoint x: 467, endPoint y: 306, distance: 262.3
click at [520, 505] on img at bounding box center [828, 0] width 1743 height 2311
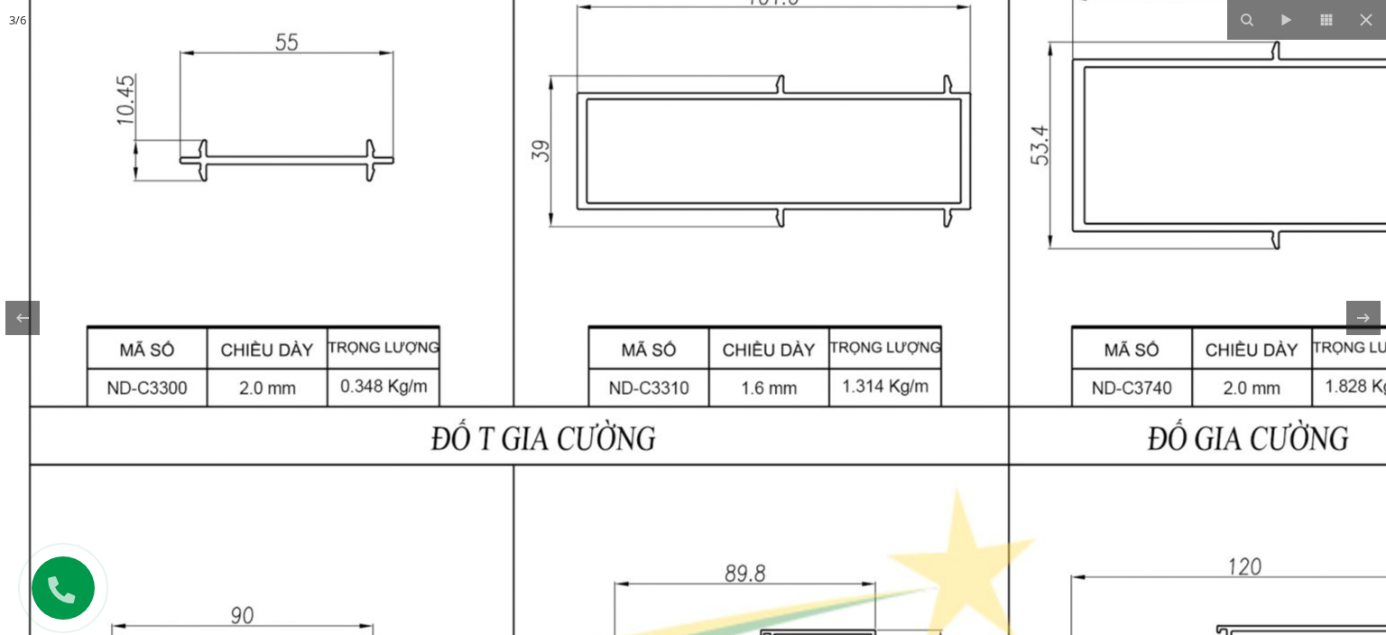
drag, startPoint x: 422, startPoint y: 163, endPoint x: 468, endPoint y: 339, distance: 182.2
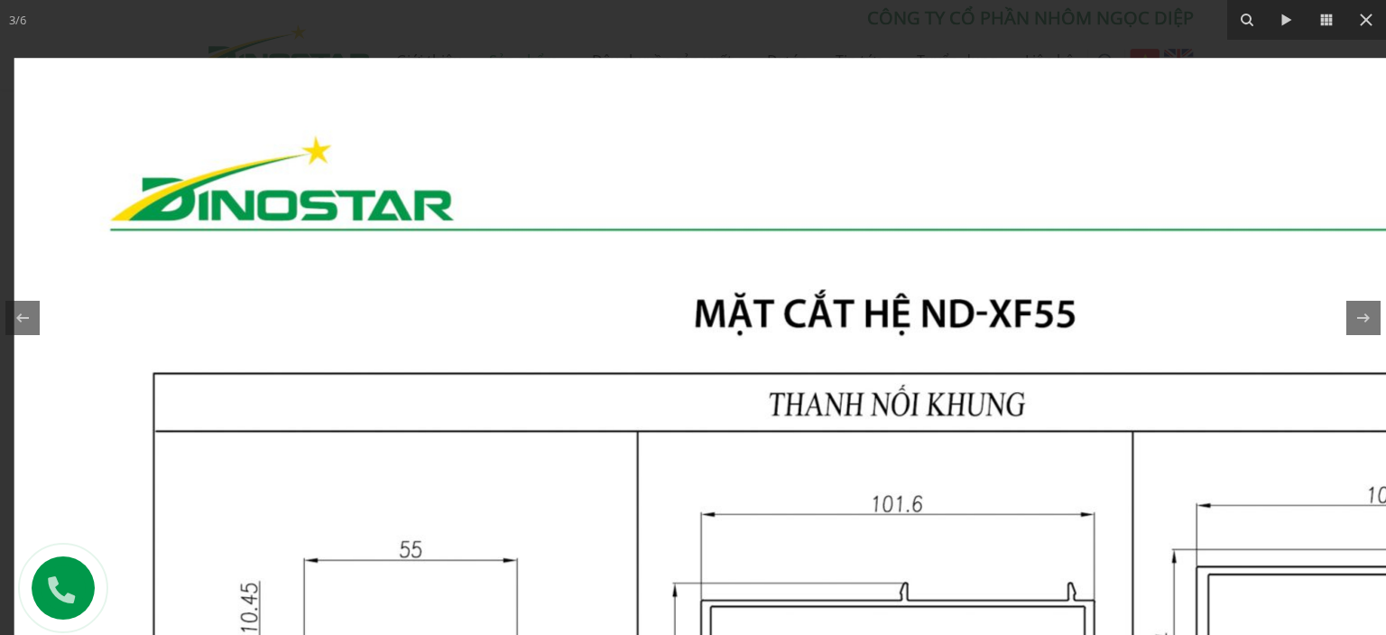
drag, startPoint x: 440, startPoint y: 199, endPoint x: 498, endPoint y: 412, distance: 220.7
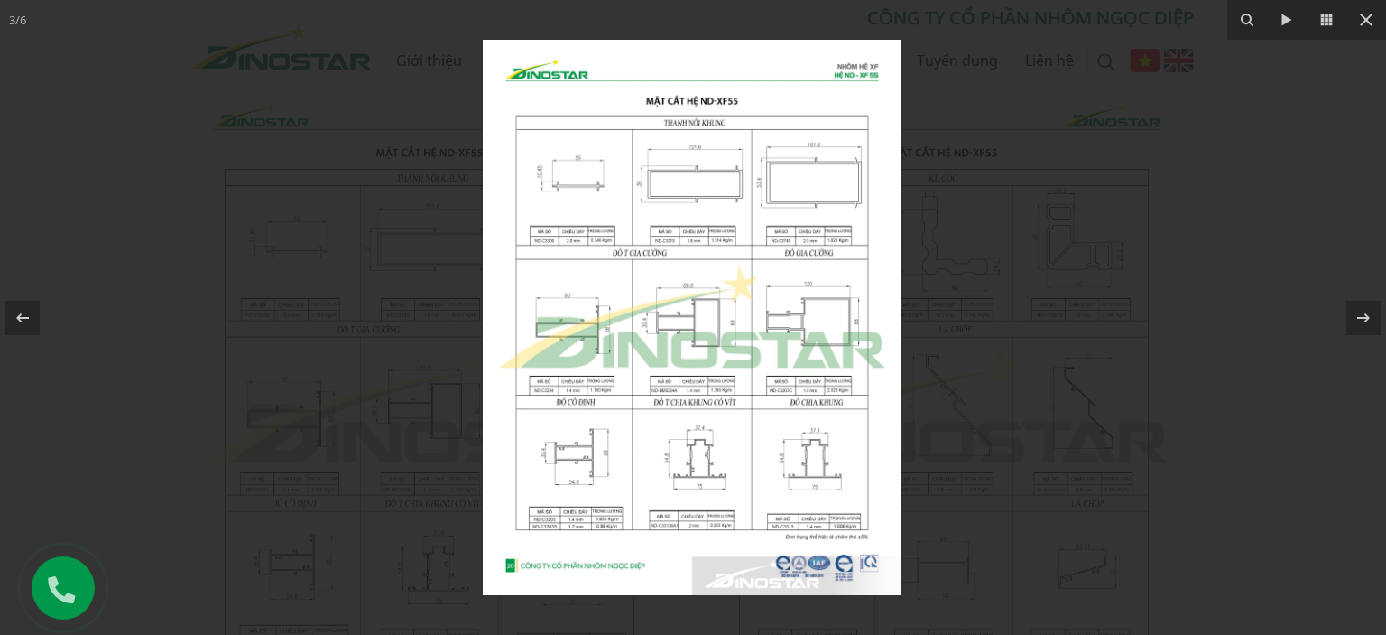
click at [440, 245] on div at bounding box center [693, 317] width 1386 height 635
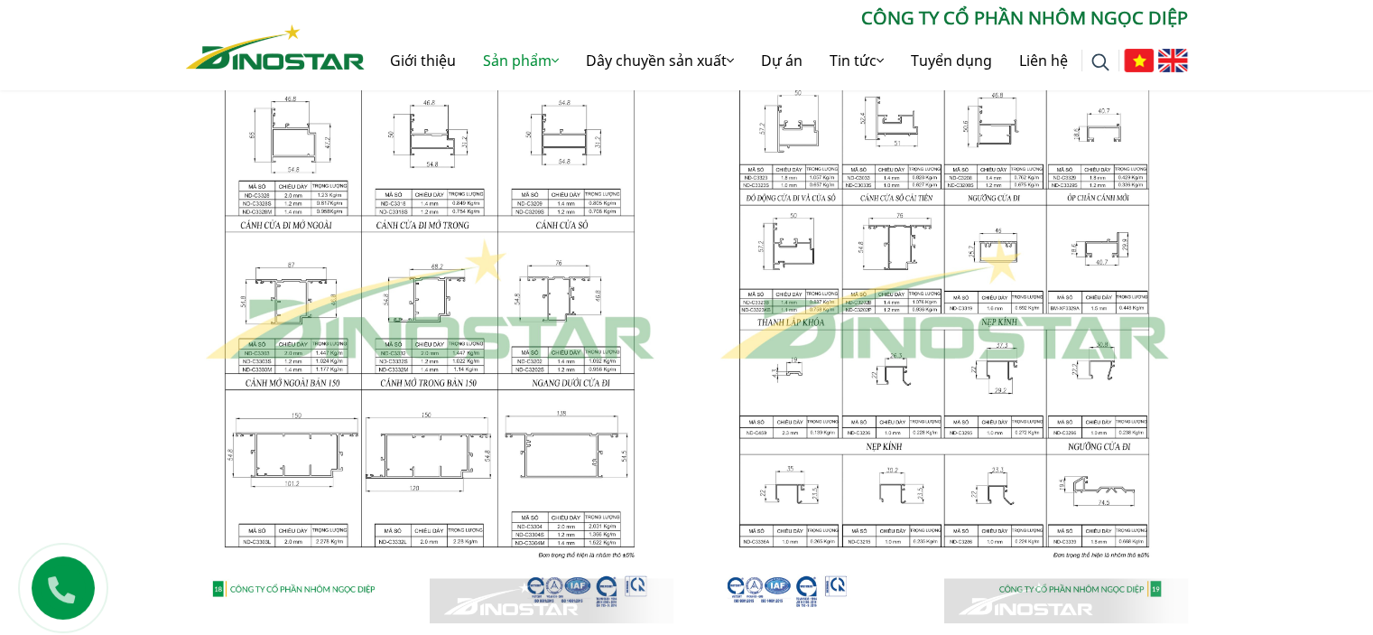
scroll to position [1083, 0]
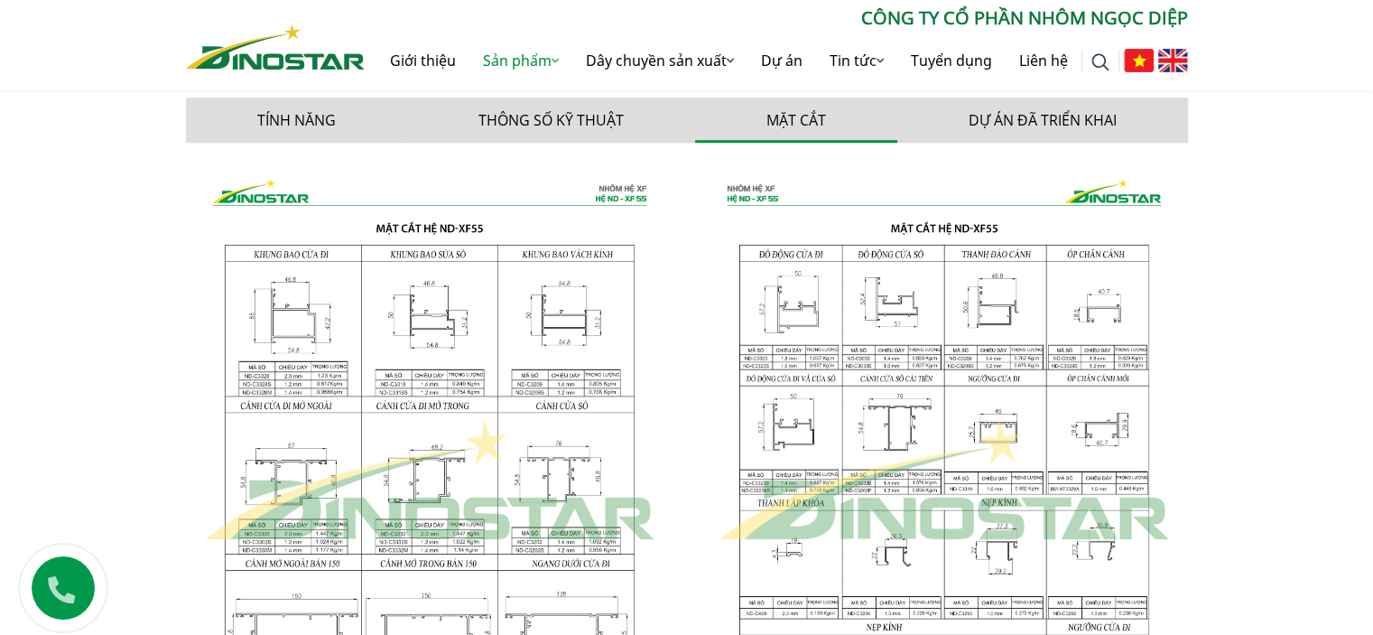
click at [296, 329] on img at bounding box center [429, 480] width 487 height 646
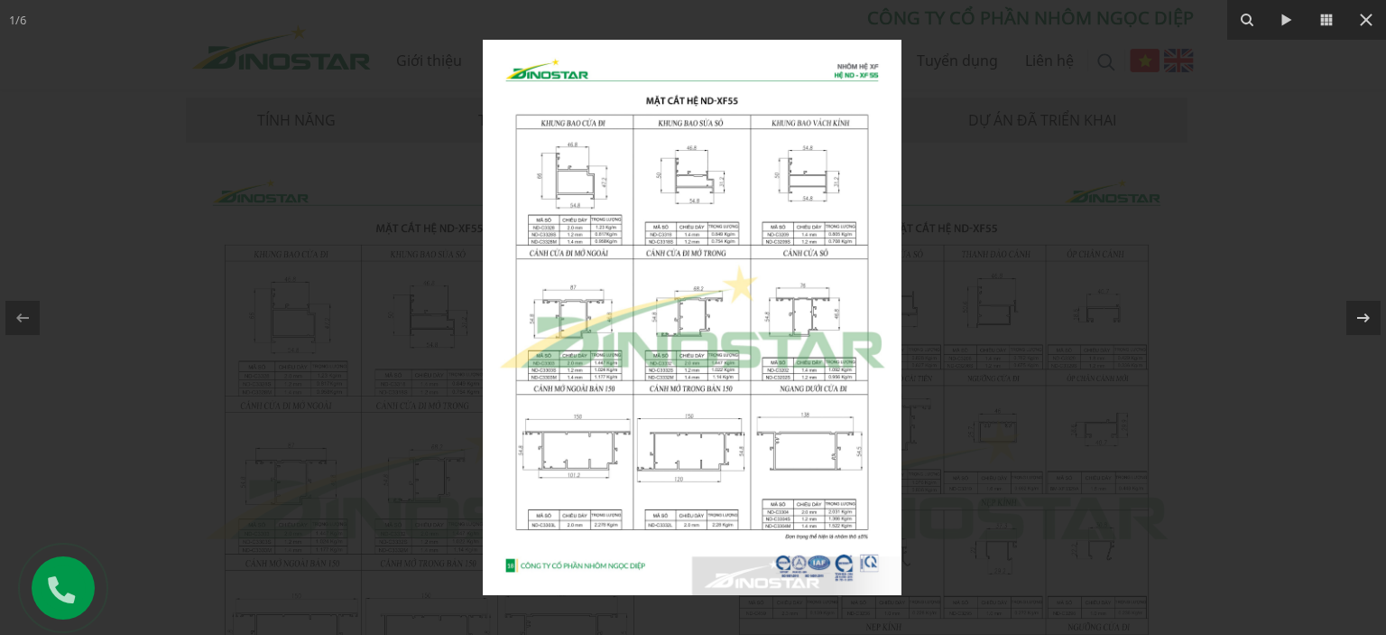
click at [596, 228] on img at bounding box center [692, 317] width 419 height 555
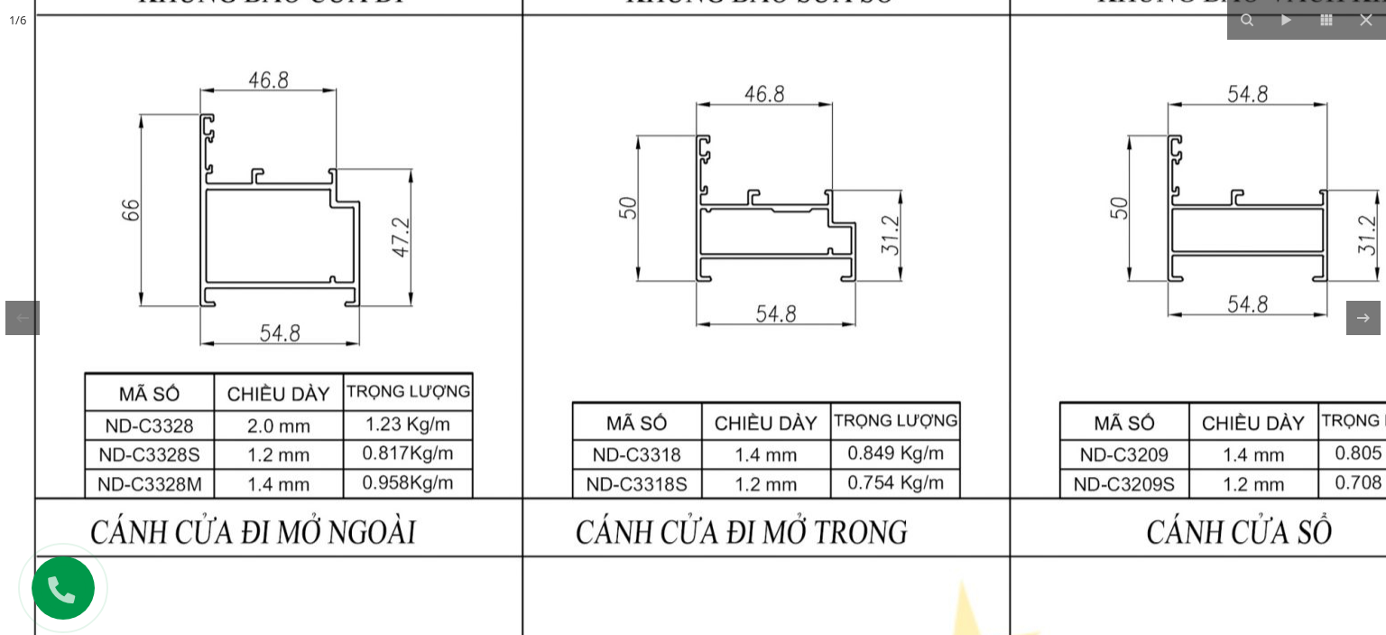
drag, startPoint x: 662, startPoint y: 134, endPoint x: 523, endPoint y: 382, distance: 284.0
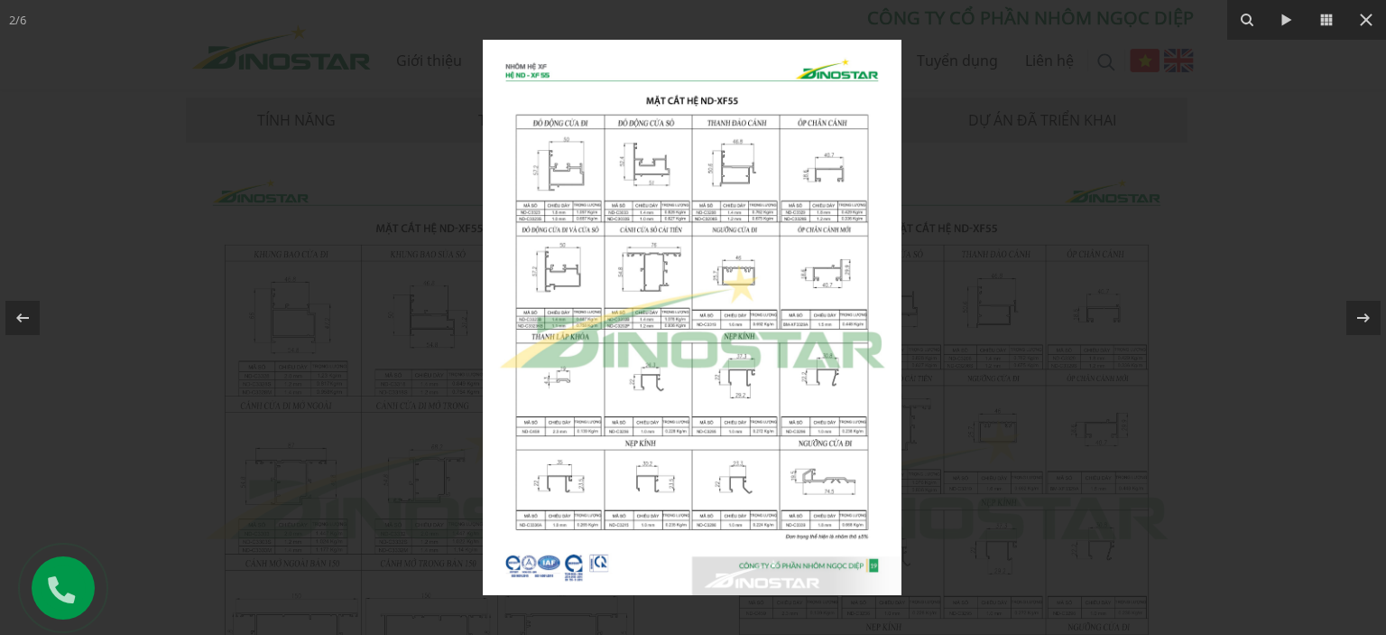
click at [1087, 287] on div at bounding box center [693, 317] width 1386 height 635
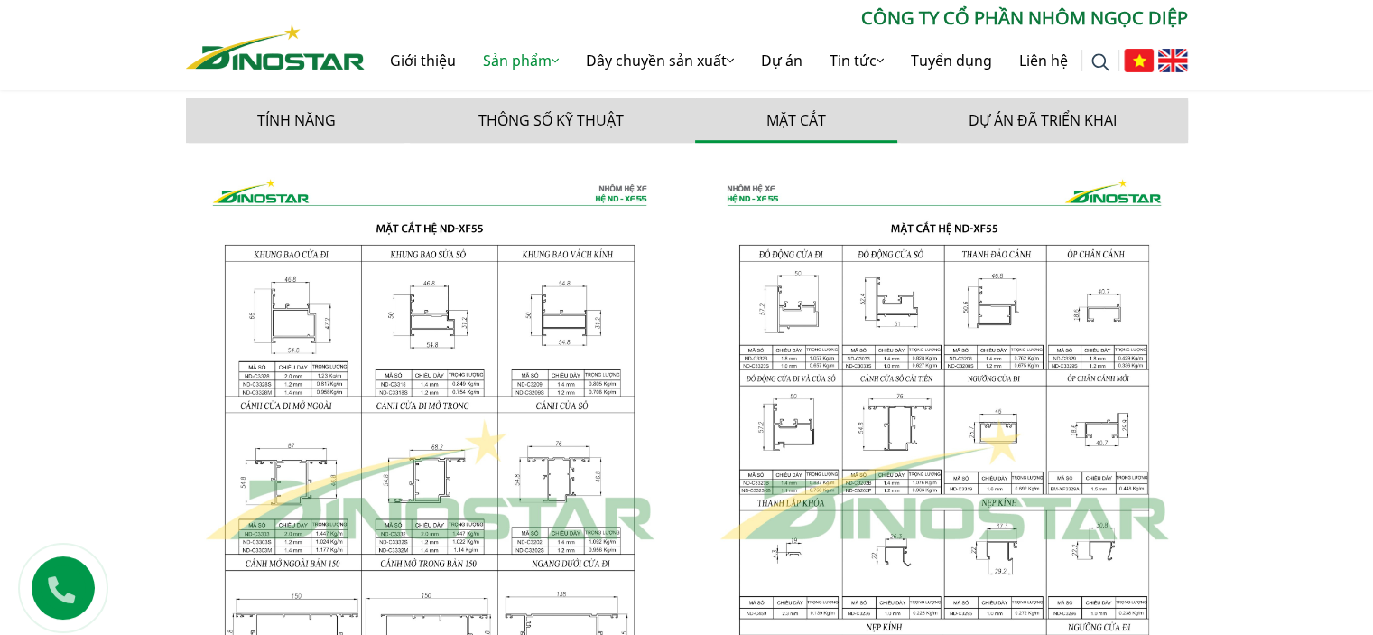
scroll to position [1444, 0]
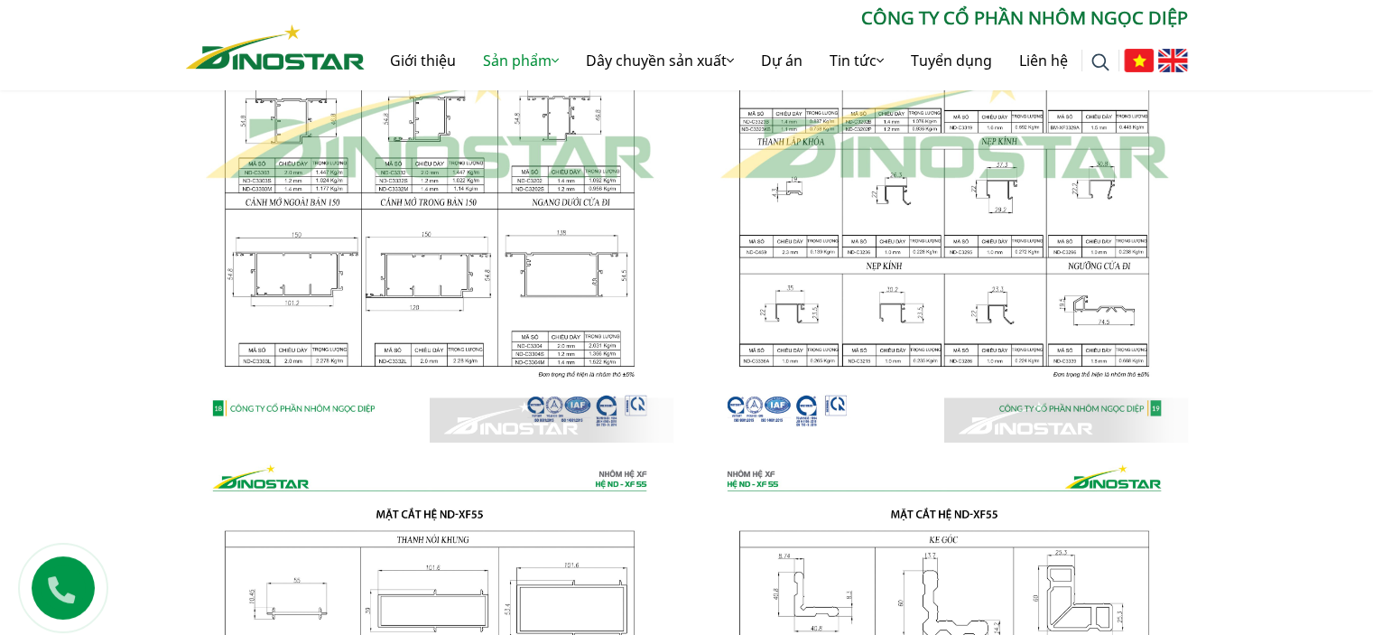
click at [939, 320] on img at bounding box center [943, 119] width 487 height 646
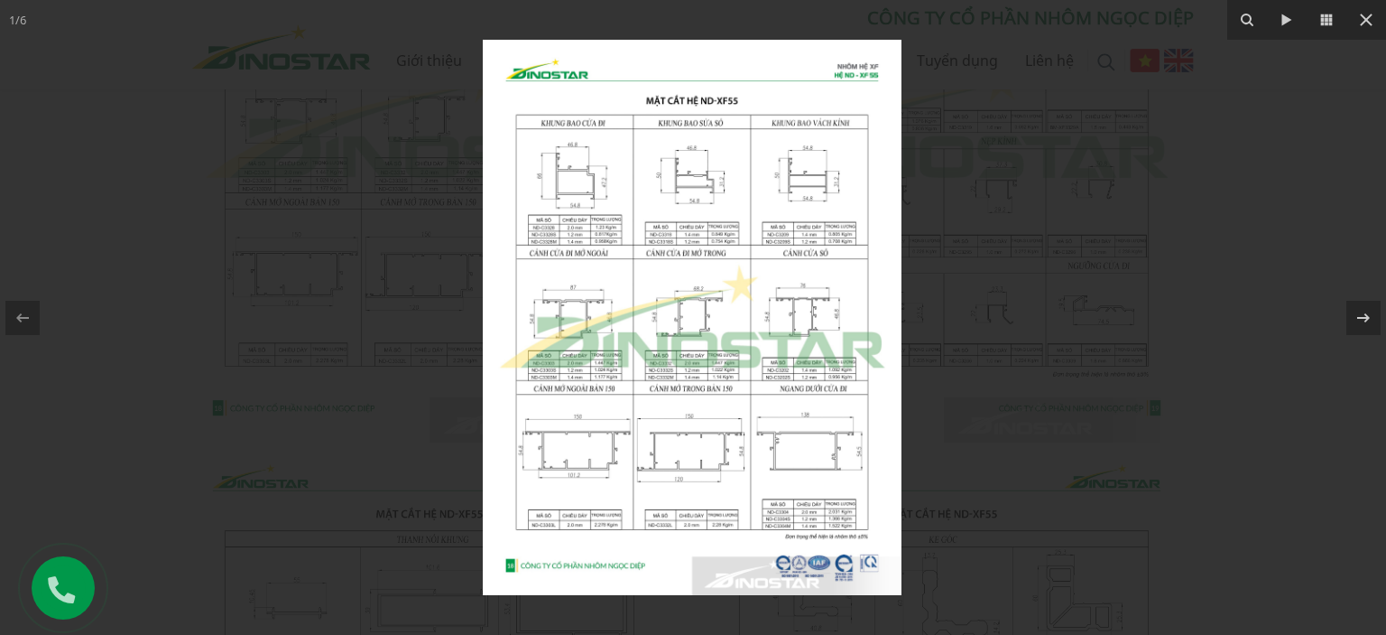
click at [609, 202] on img at bounding box center [692, 317] width 419 height 555
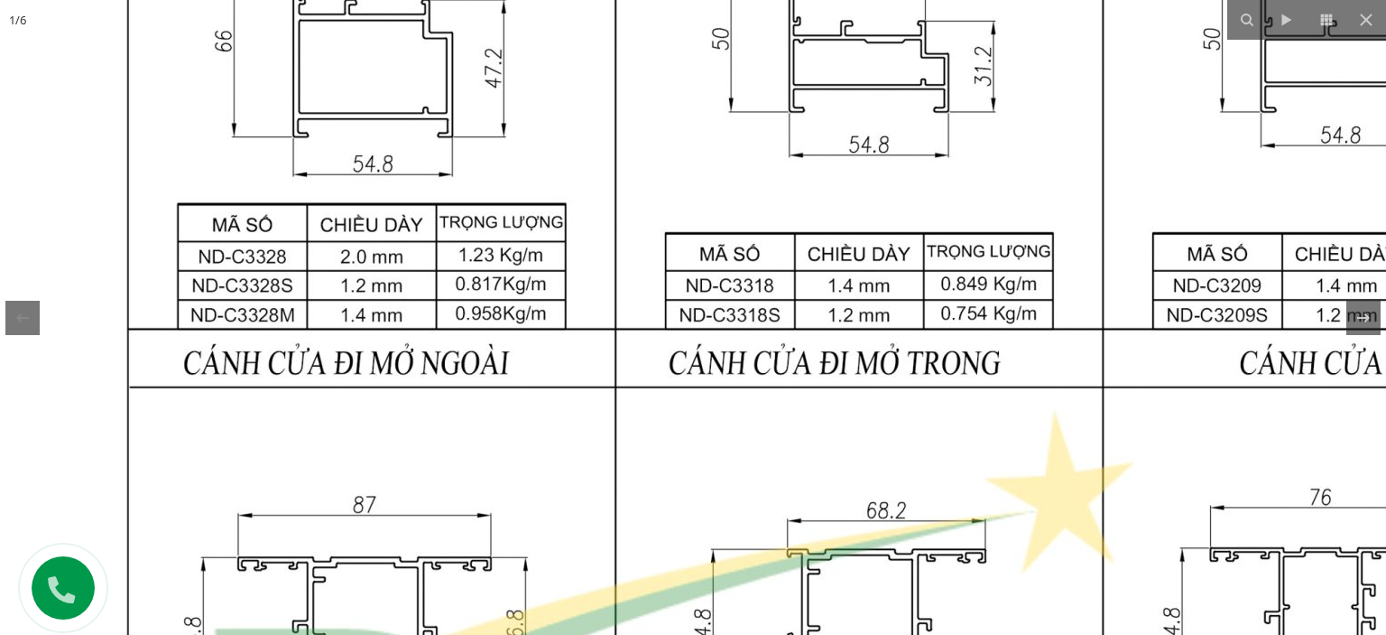
drag, startPoint x: 881, startPoint y: 486, endPoint x: 675, endPoint y: 155, distance: 390.0
click at [677, 156] on img at bounding box center [859, 630] width 1743 height 2311
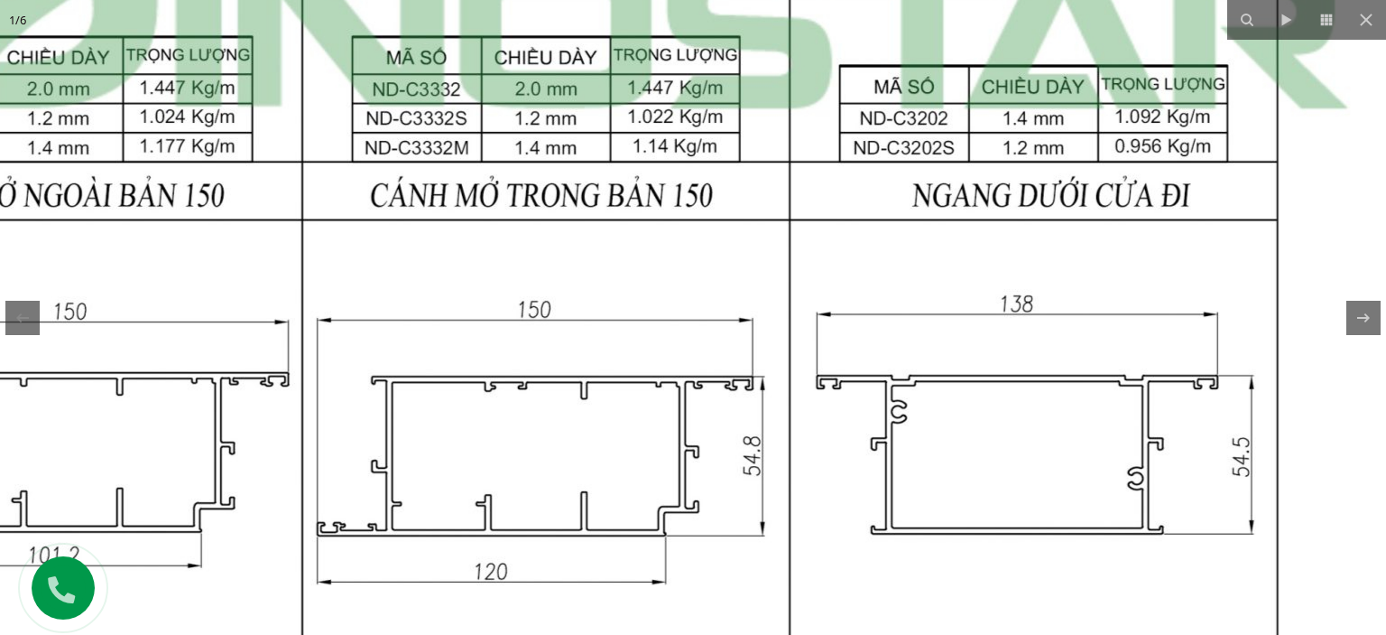
drag, startPoint x: 848, startPoint y: 331, endPoint x: 884, endPoint y: 170, distance: 165.5
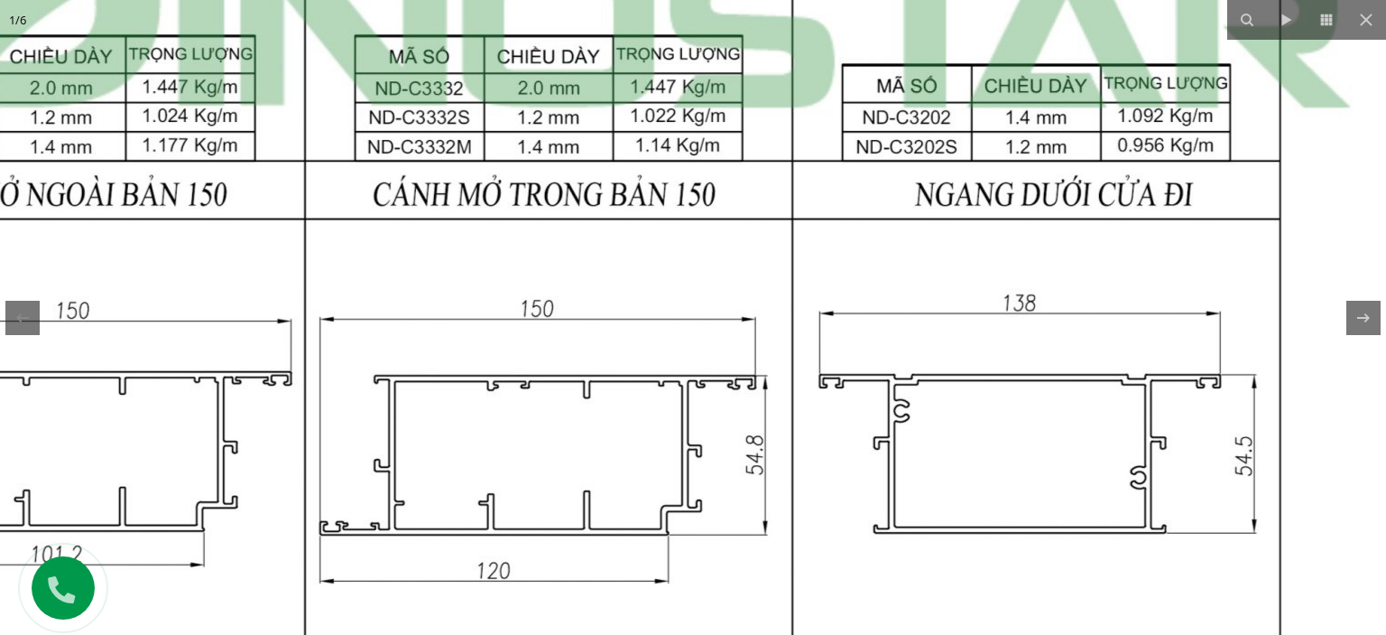
drag, startPoint x: 580, startPoint y: 266, endPoint x: 663, endPoint y: 221, distance: 94.5
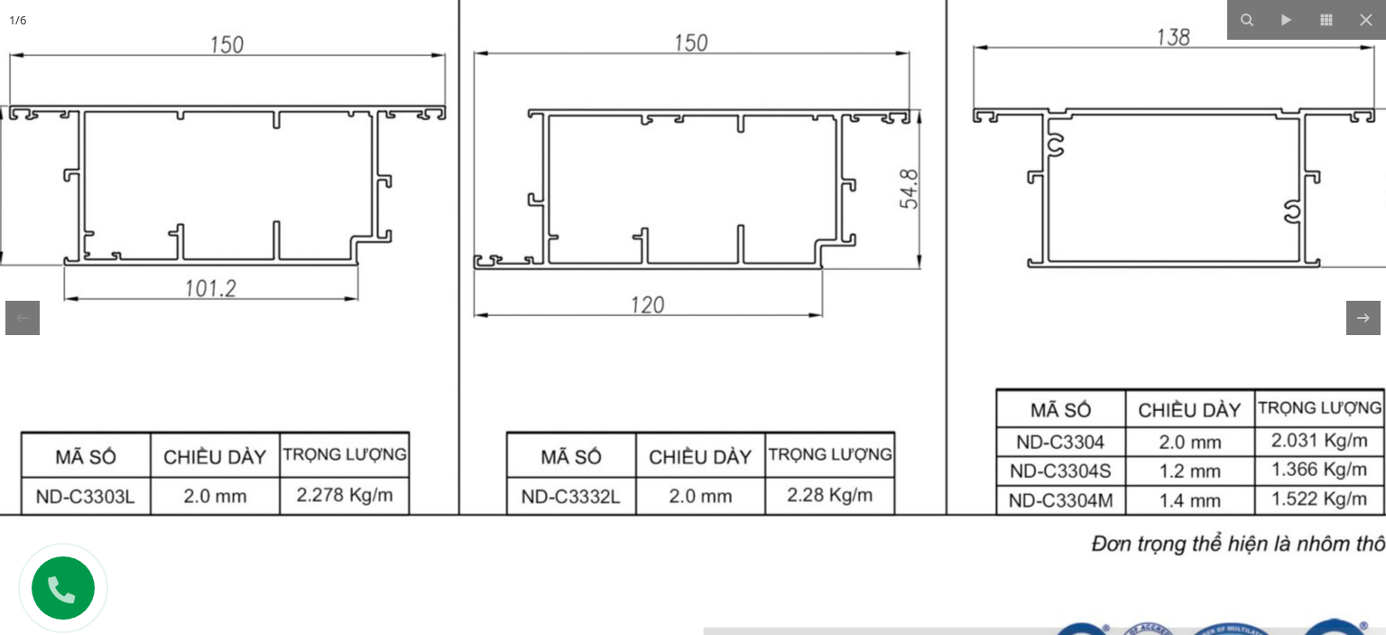
drag, startPoint x: 726, startPoint y: 357, endPoint x: 769, endPoint y: 253, distance: 112.5
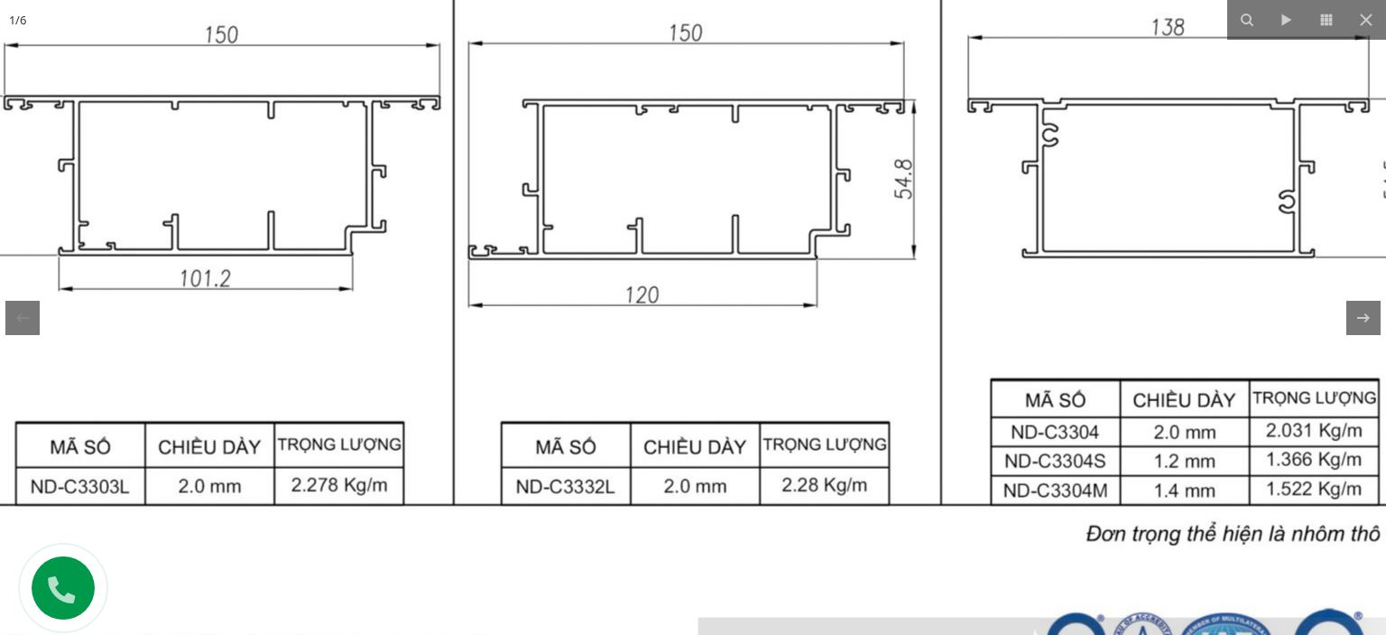
drag, startPoint x: 928, startPoint y: 433, endPoint x: 940, endPoint y: 436, distance: 12.9
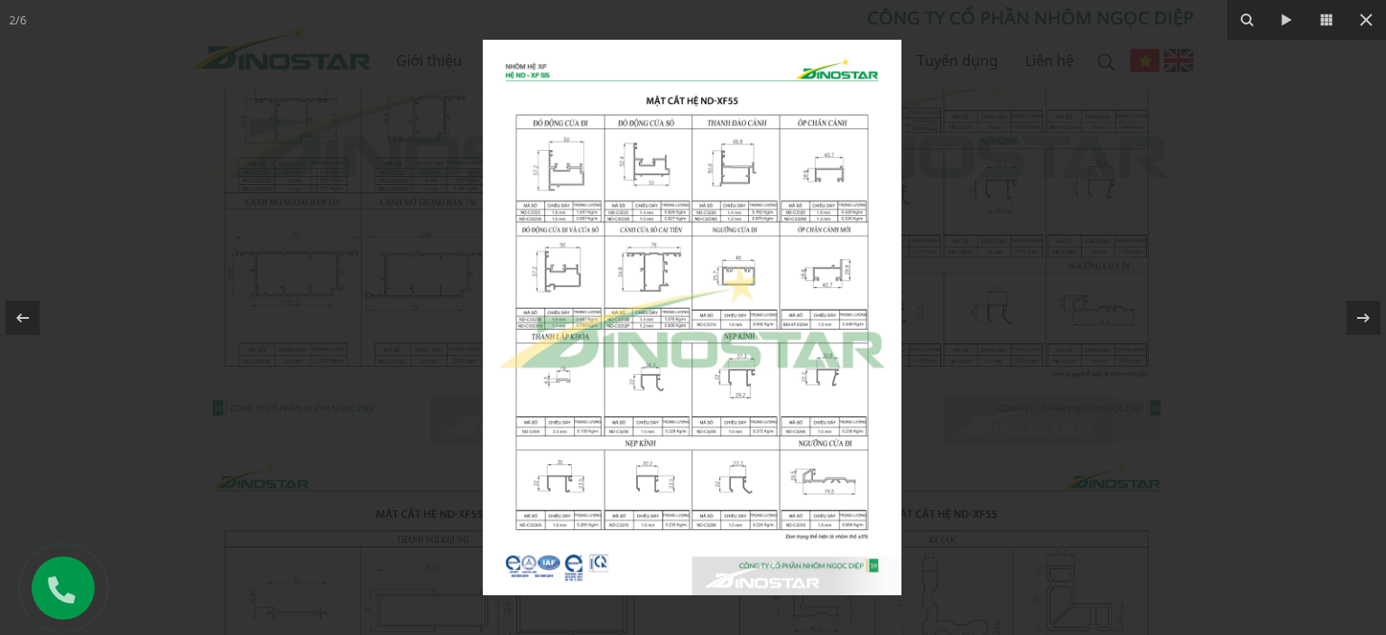
click at [672, 216] on img at bounding box center [692, 317] width 419 height 555
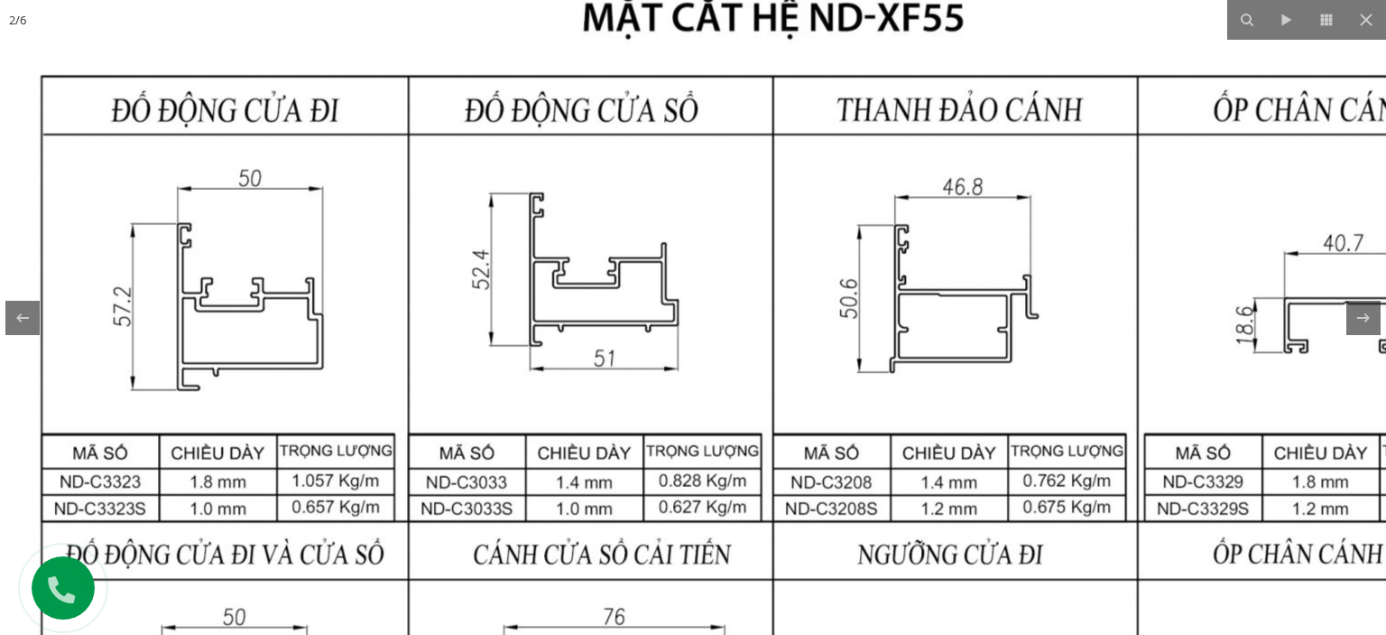
drag, startPoint x: 520, startPoint y: 165, endPoint x: 515, endPoint y: 399, distance: 233.8
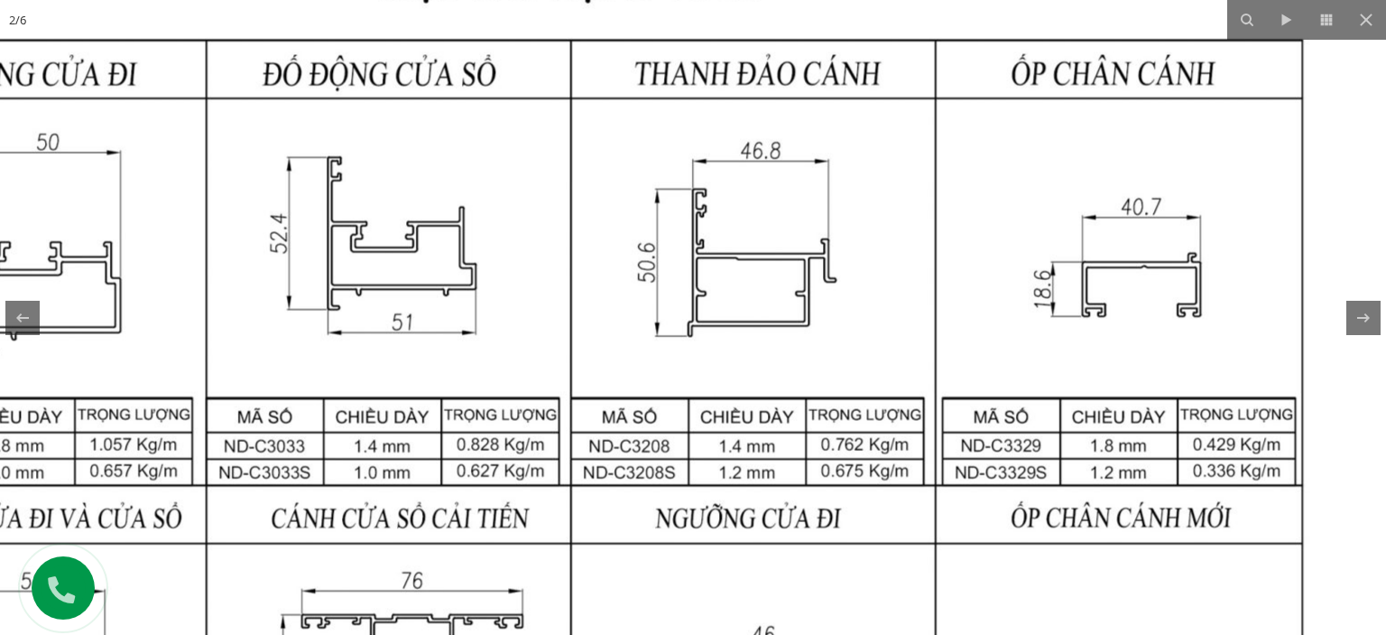
drag, startPoint x: 1126, startPoint y: 531, endPoint x: 930, endPoint y: 493, distance: 200.4
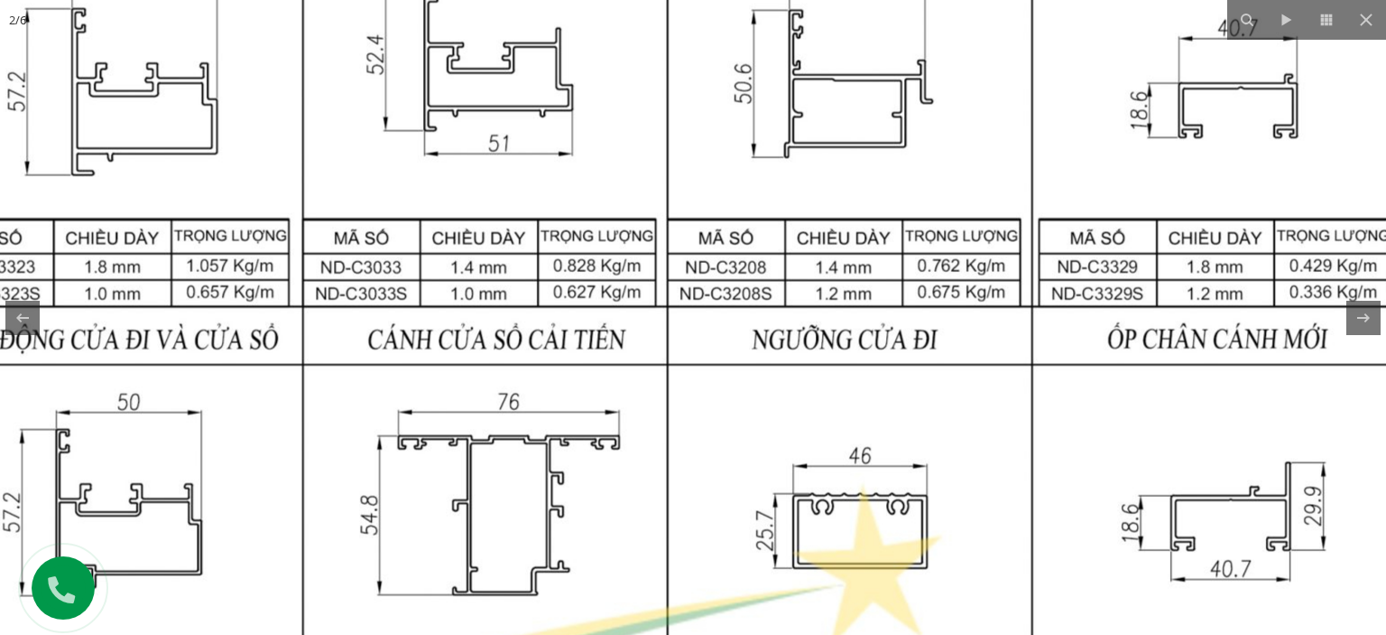
drag, startPoint x: 888, startPoint y: 461, endPoint x: 1033, endPoint y: 227, distance: 275.5
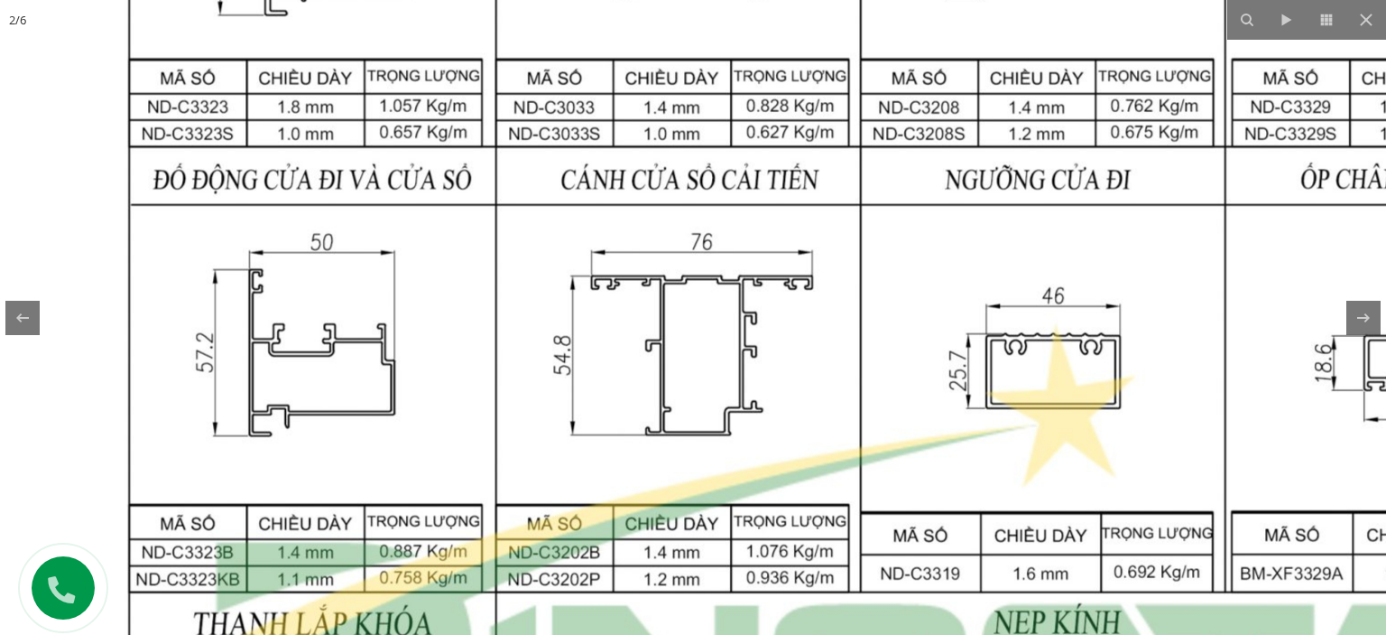
drag, startPoint x: 805, startPoint y: 524, endPoint x: 947, endPoint y: 426, distance: 172.5
click at [947, 426] on img at bounding box center [860, 544] width 1743 height 2311
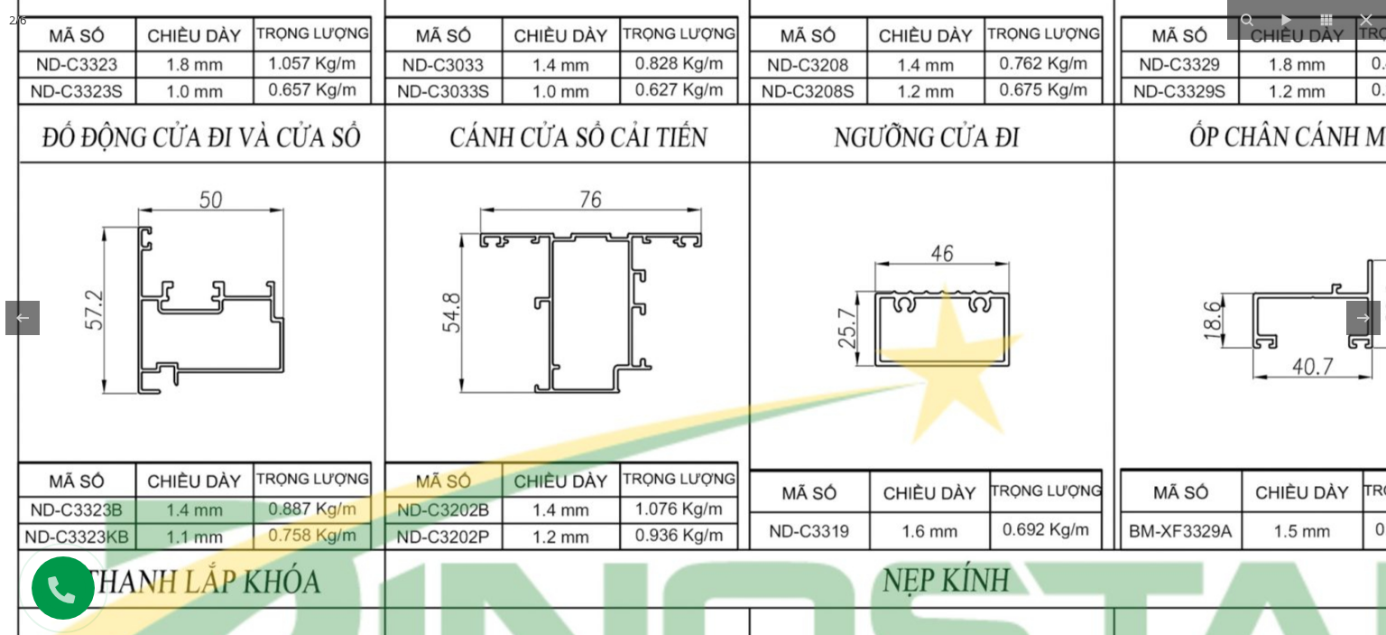
drag, startPoint x: 1163, startPoint y: 409, endPoint x: 830, endPoint y: 298, distance: 350.2
click at [830, 298] on img at bounding box center [749, 502] width 1743 height 2311
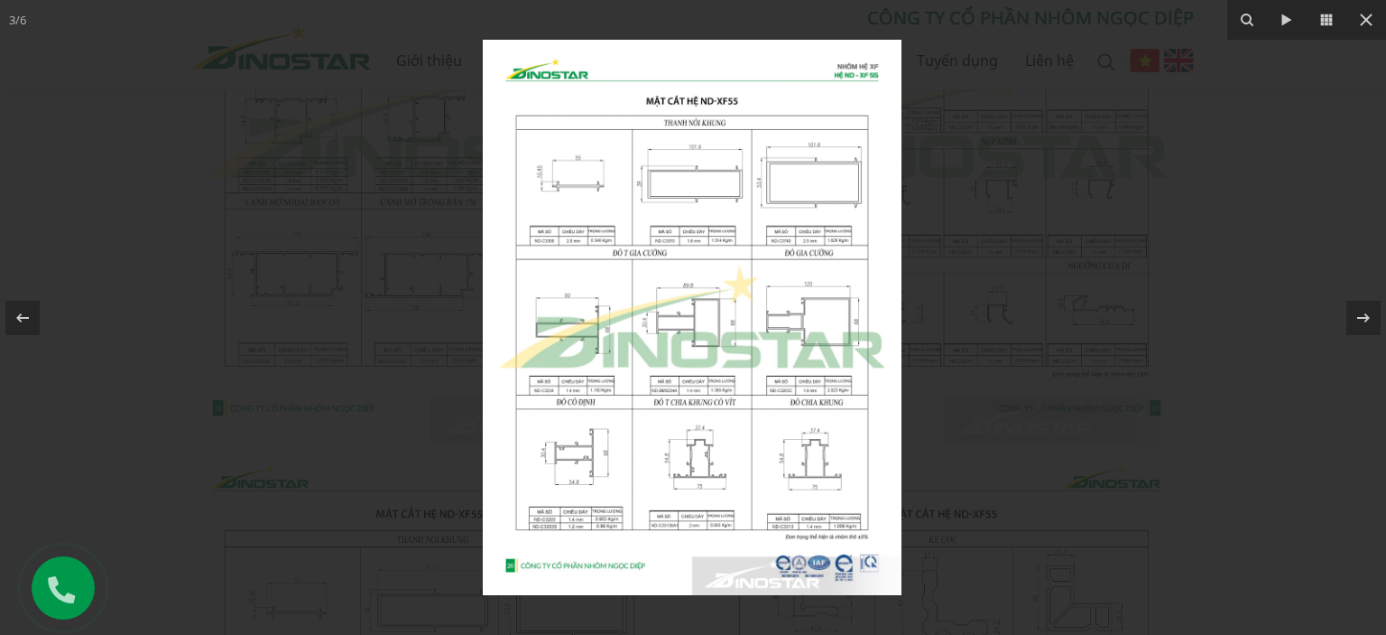
click at [704, 477] on img at bounding box center [692, 317] width 419 height 555
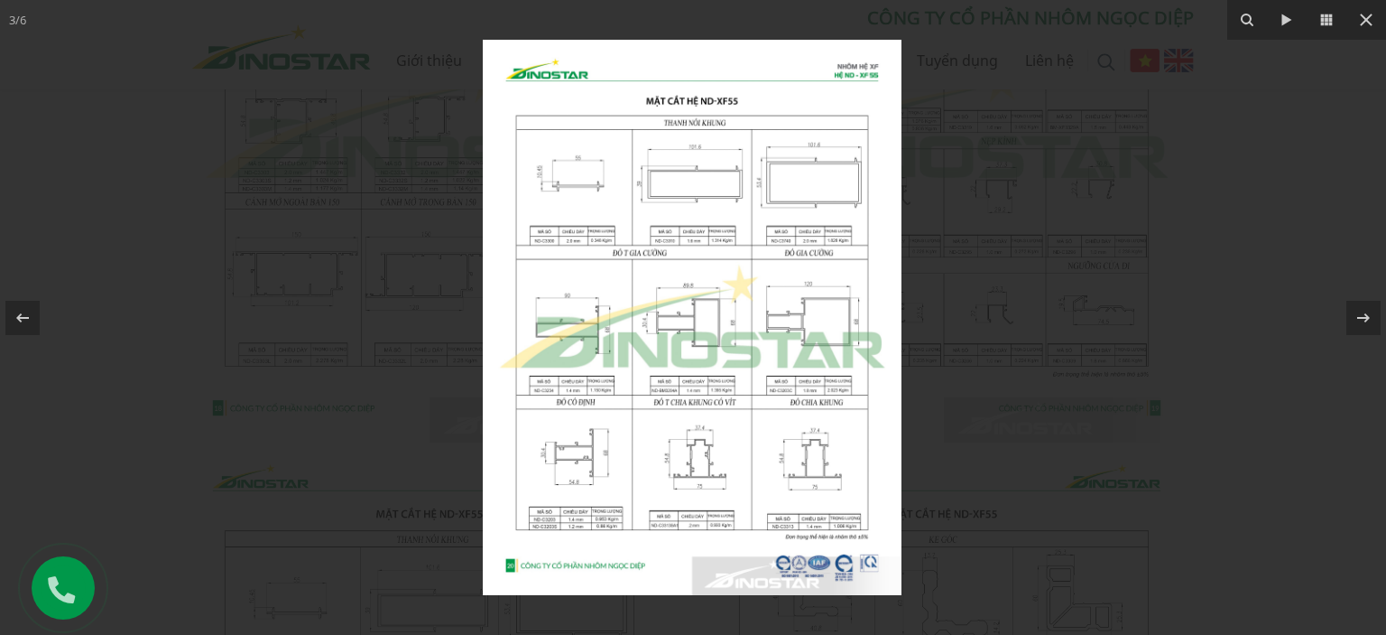
click at [383, 275] on div at bounding box center [693, 317] width 1386 height 635
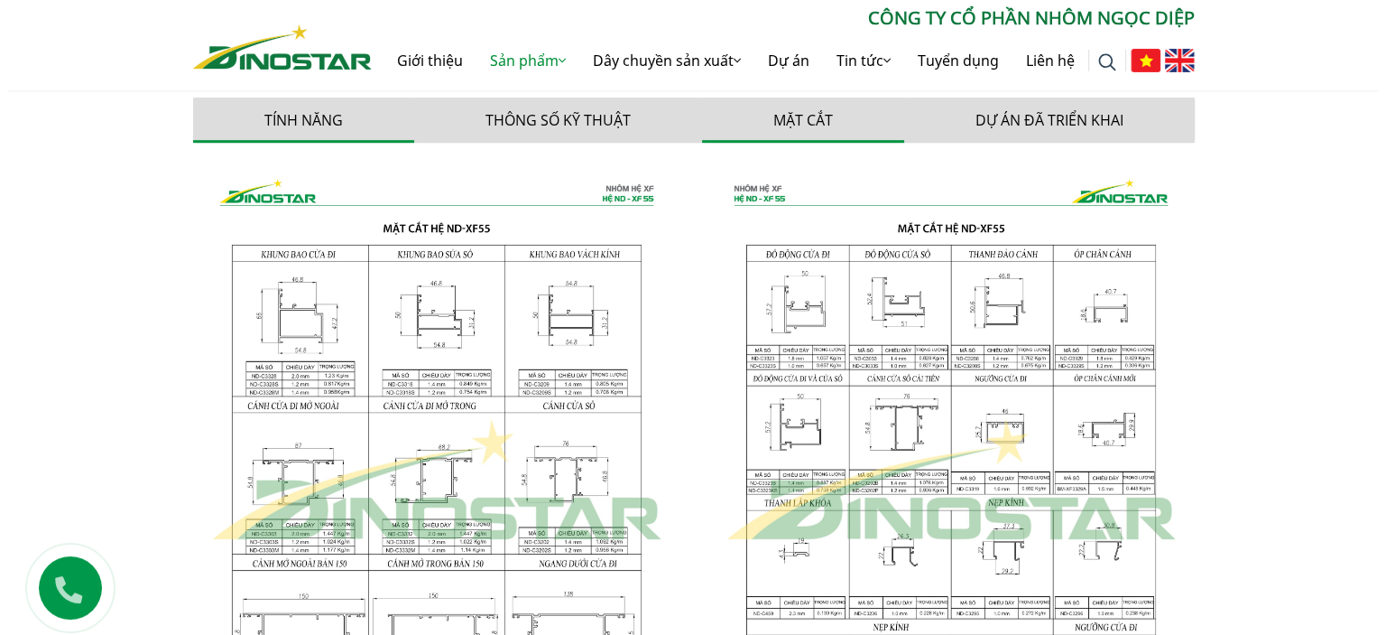
scroll to position [903, 0]
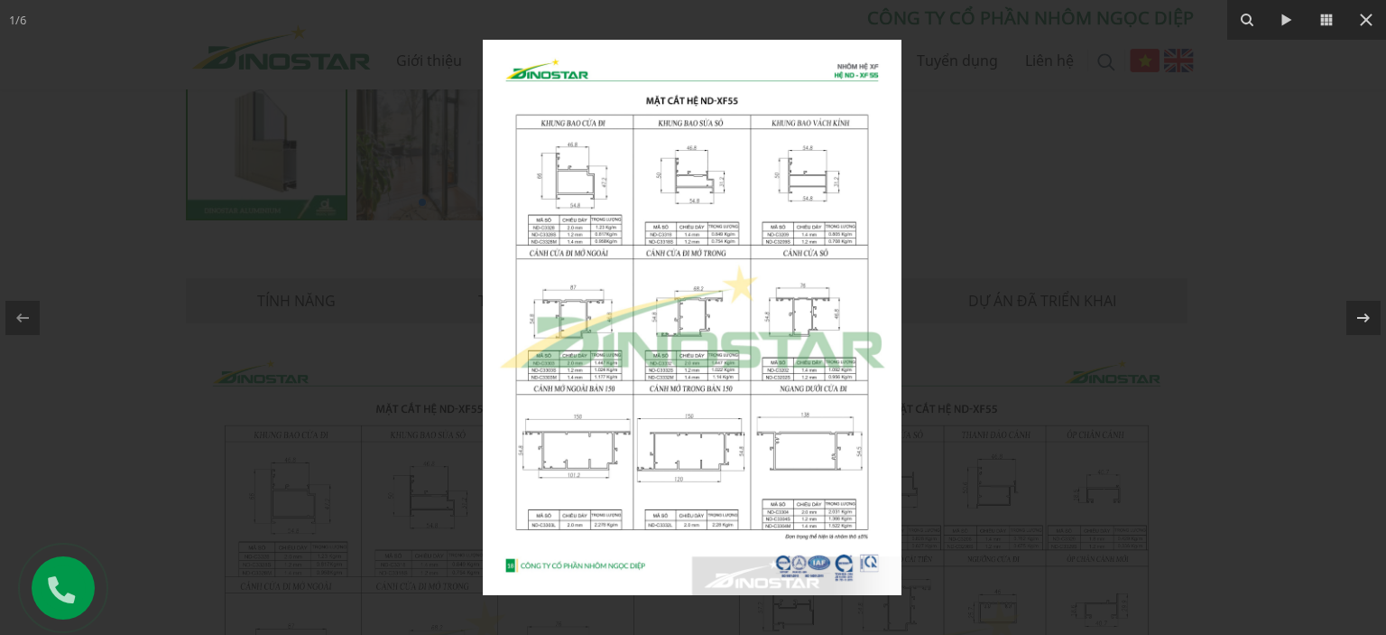
click at [619, 189] on img at bounding box center [692, 317] width 419 height 555
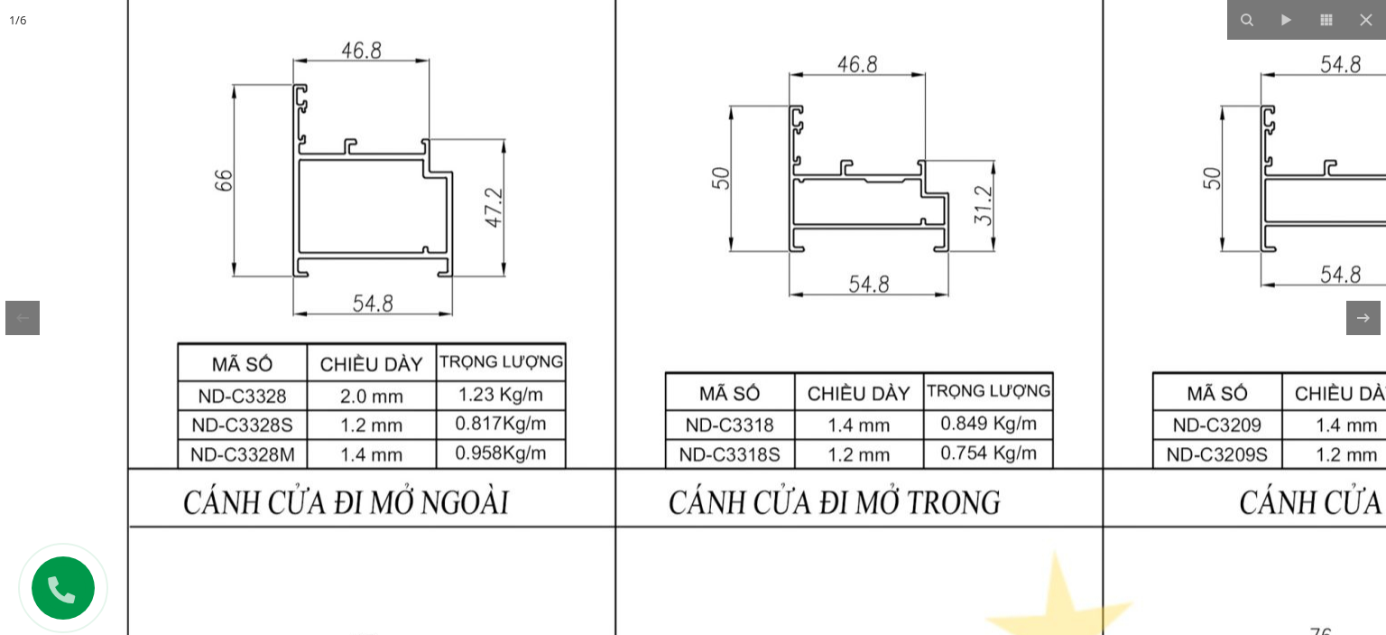
drag, startPoint x: 581, startPoint y: 140, endPoint x: 555, endPoint y: 202, distance: 67.6
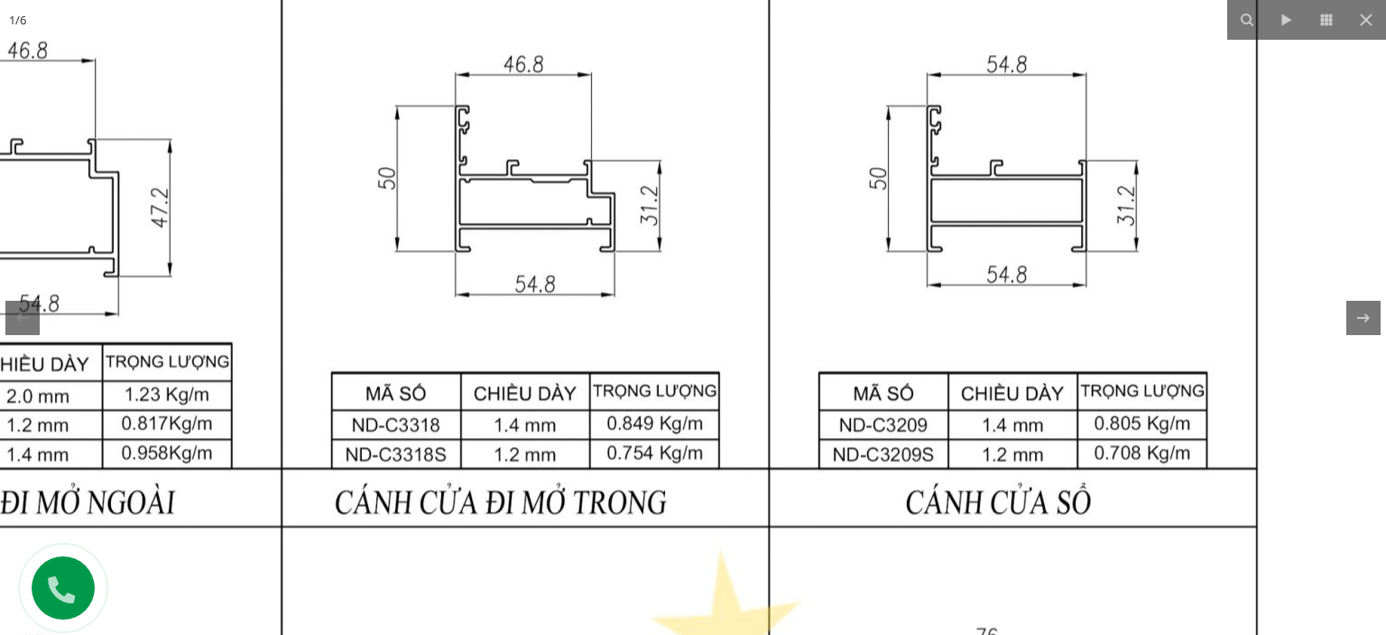
drag, startPoint x: 996, startPoint y: 311, endPoint x: 613, endPoint y: 327, distance: 383.0
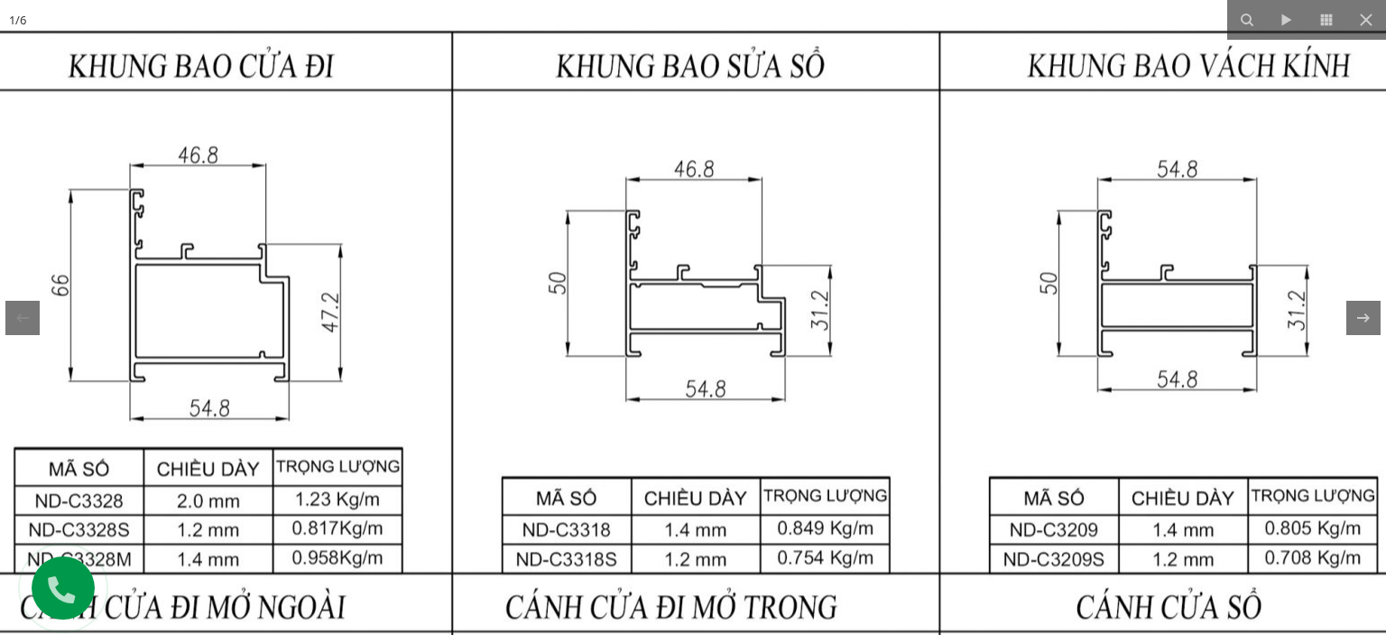
drag, startPoint x: 789, startPoint y: 325, endPoint x: 927, endPoint y: 395, distance: 155.0
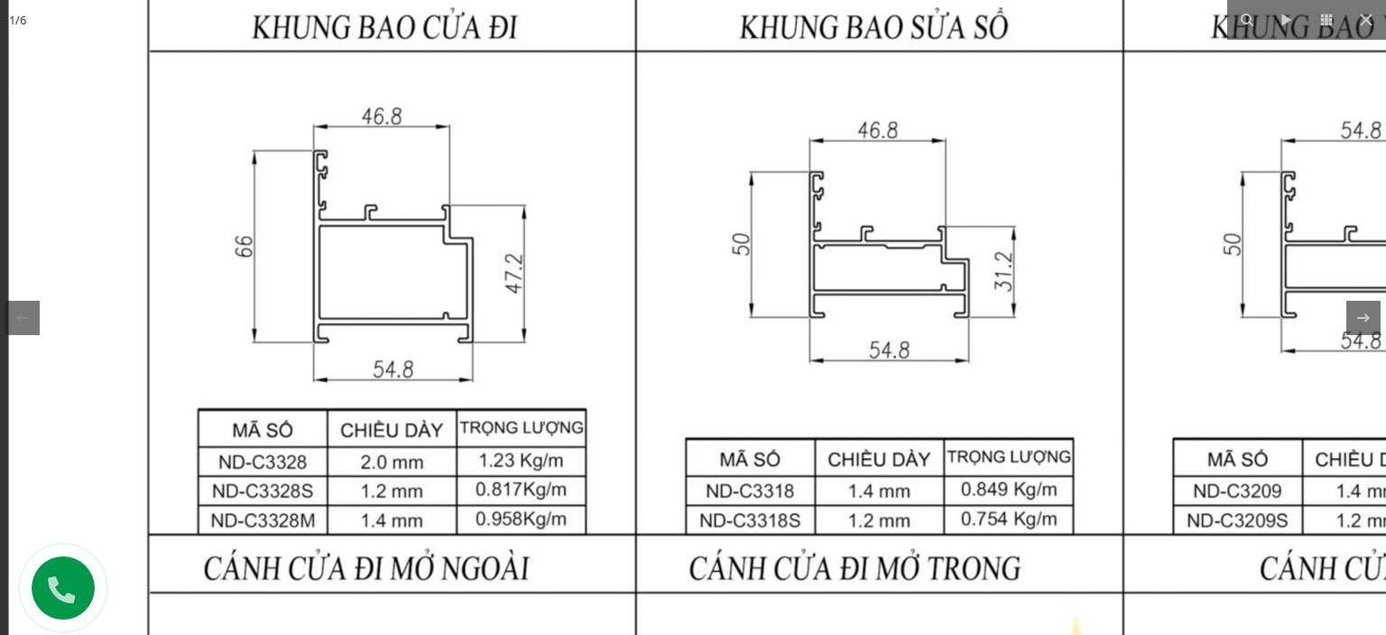
drag, startPoint x: 650, startPoint y: 394, endPoint x: 892, endPoint y: 347, distance: 246.6
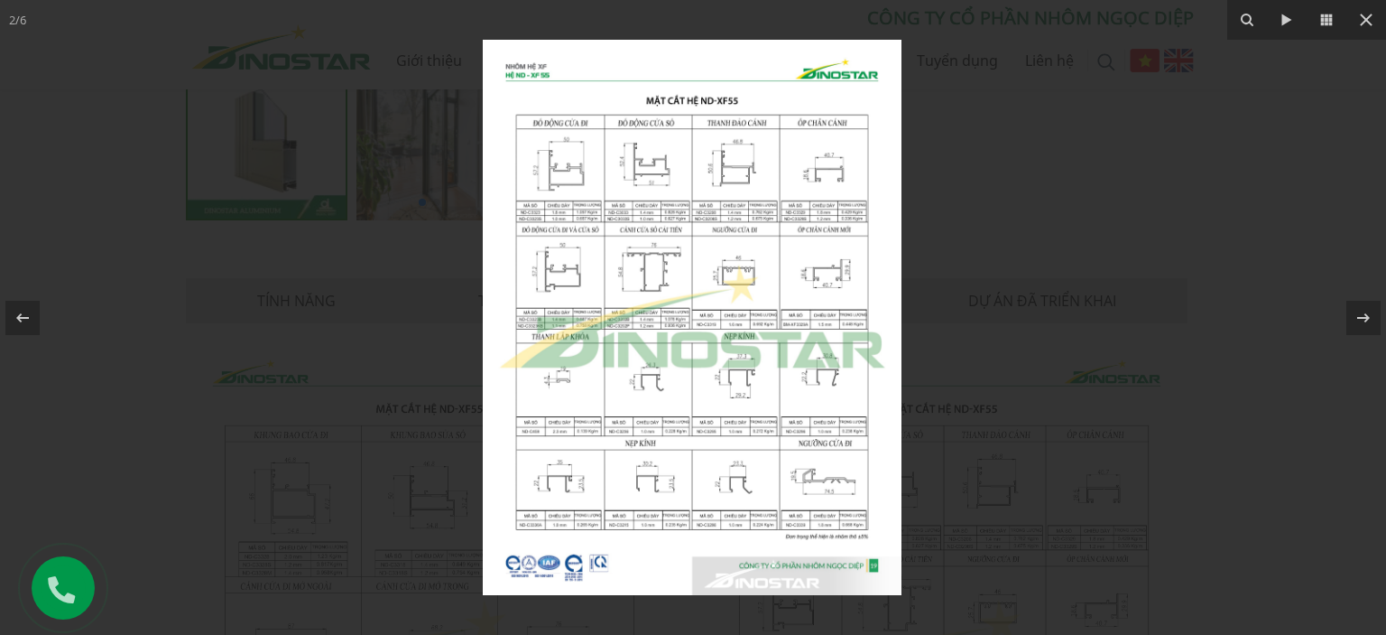
click at [597, 312] on img at bounding box center [692, 317] width 419 height 555
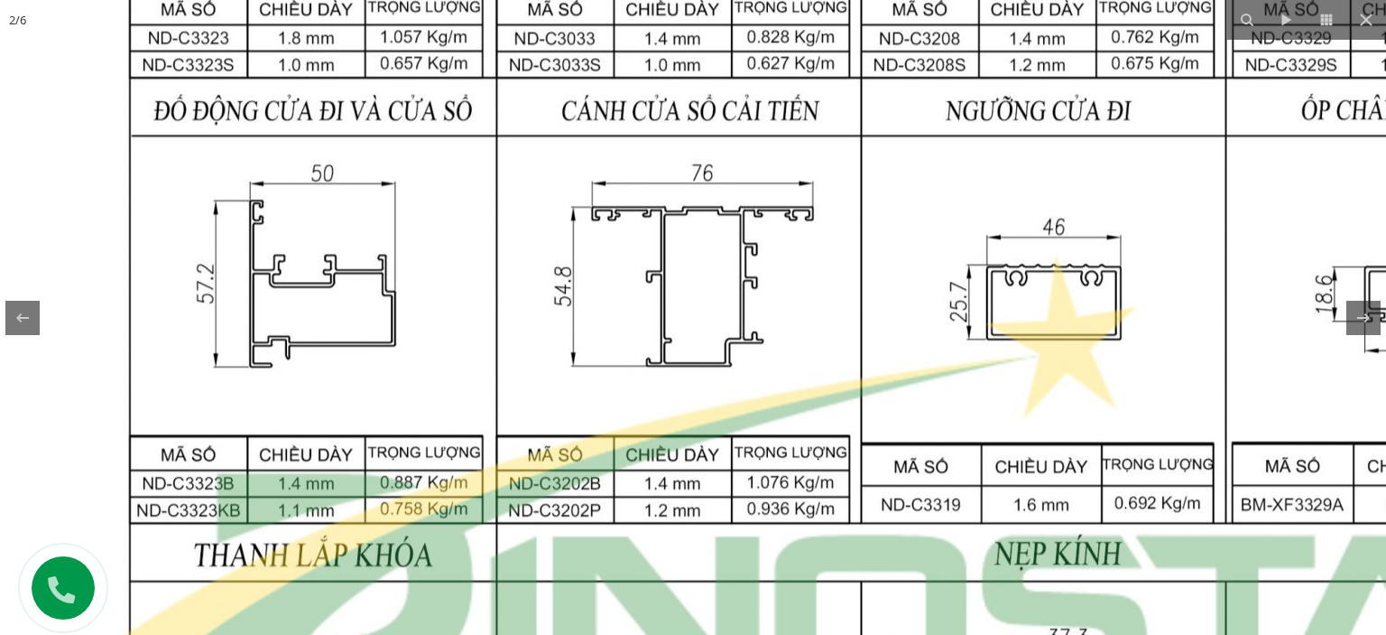
drag, startPoint x: 474, startPoint y: 190, endPoint x: 461, endPoint y: 345, distance: 154.9
click at [461, 345] on img at bounding box center [861, 474] width 1743 height 2311
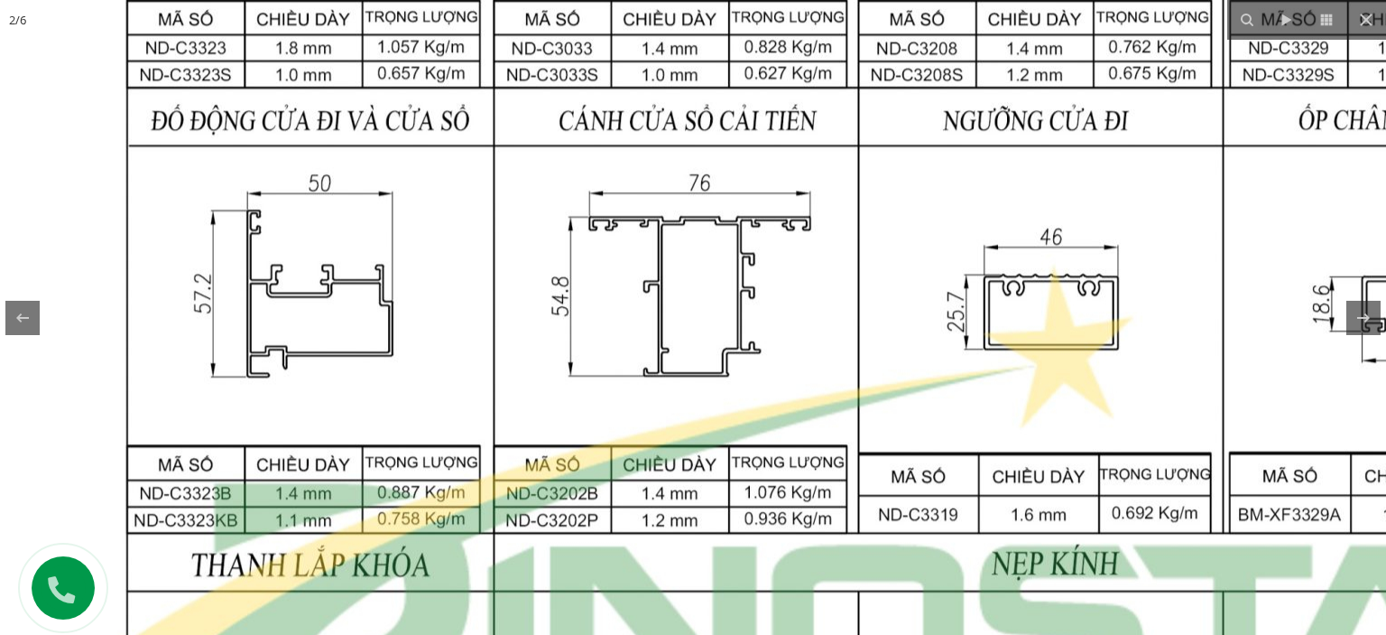
click at [480, 298] on img at bounding box center [858, 484] width 1743 height 2311
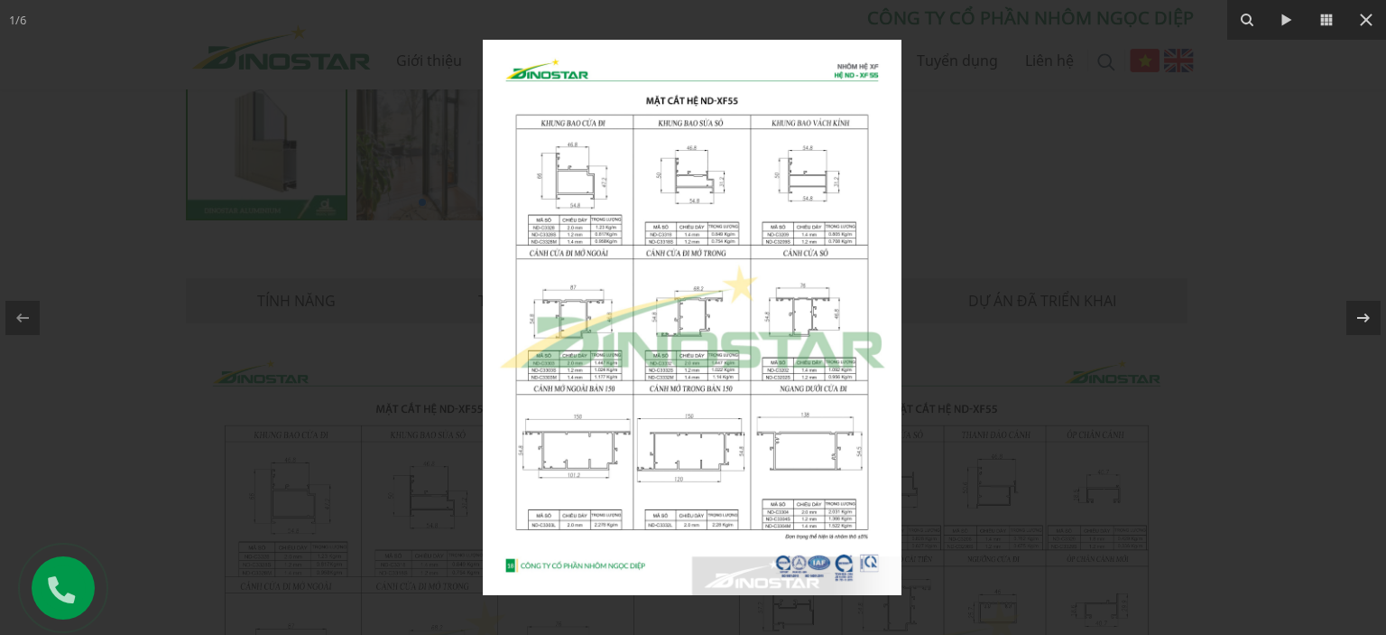
click at [573, 369] on img at bounding box center [692, 317] width 419 height 555
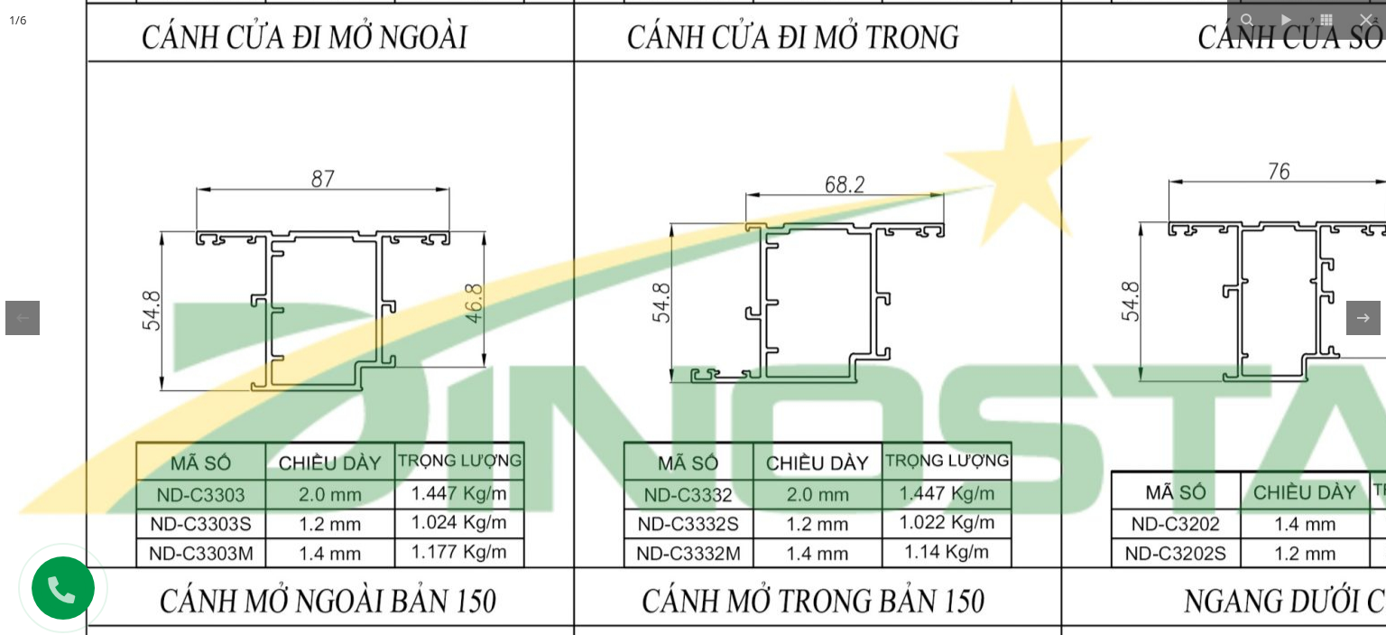
drag, startPoint x: 505, startPoint y: 96, endPoint x: 540, endPoint y: 230, distance: 138.8
click at [459, 236] on img at bounding box center [818, 304] width 1743 height 2311
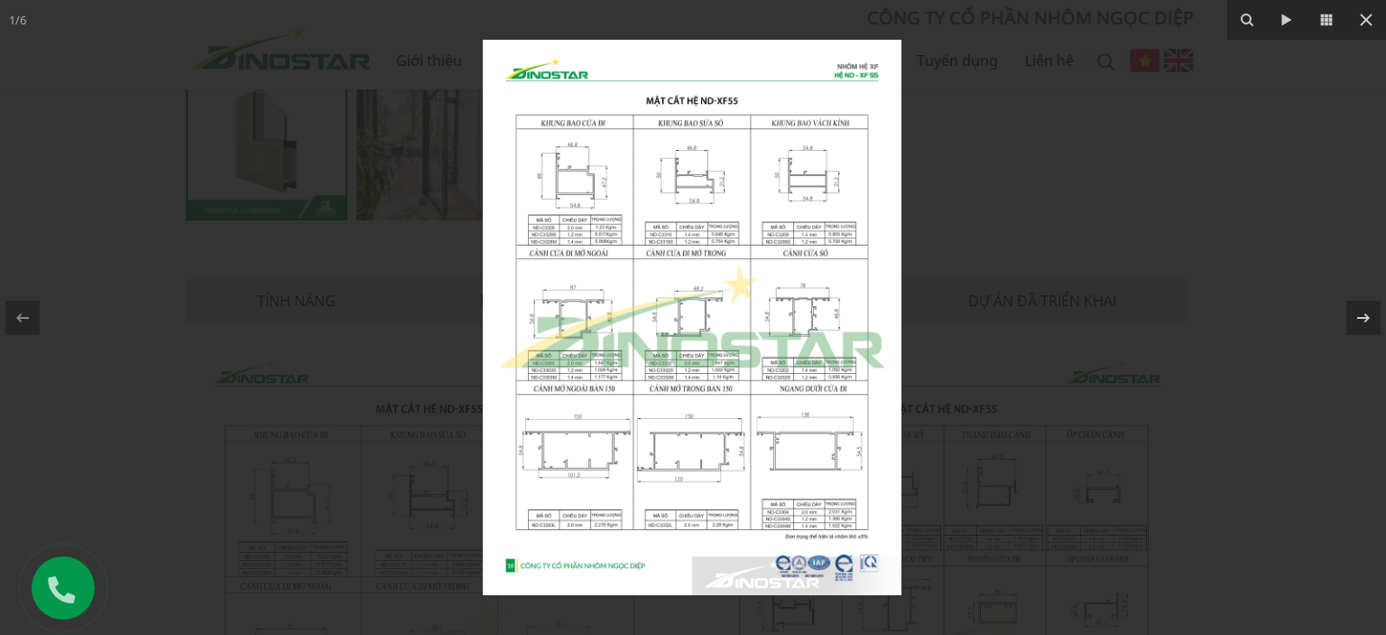
click at [594, 206] on img at bounding box center [692, 317] width 419 height 555
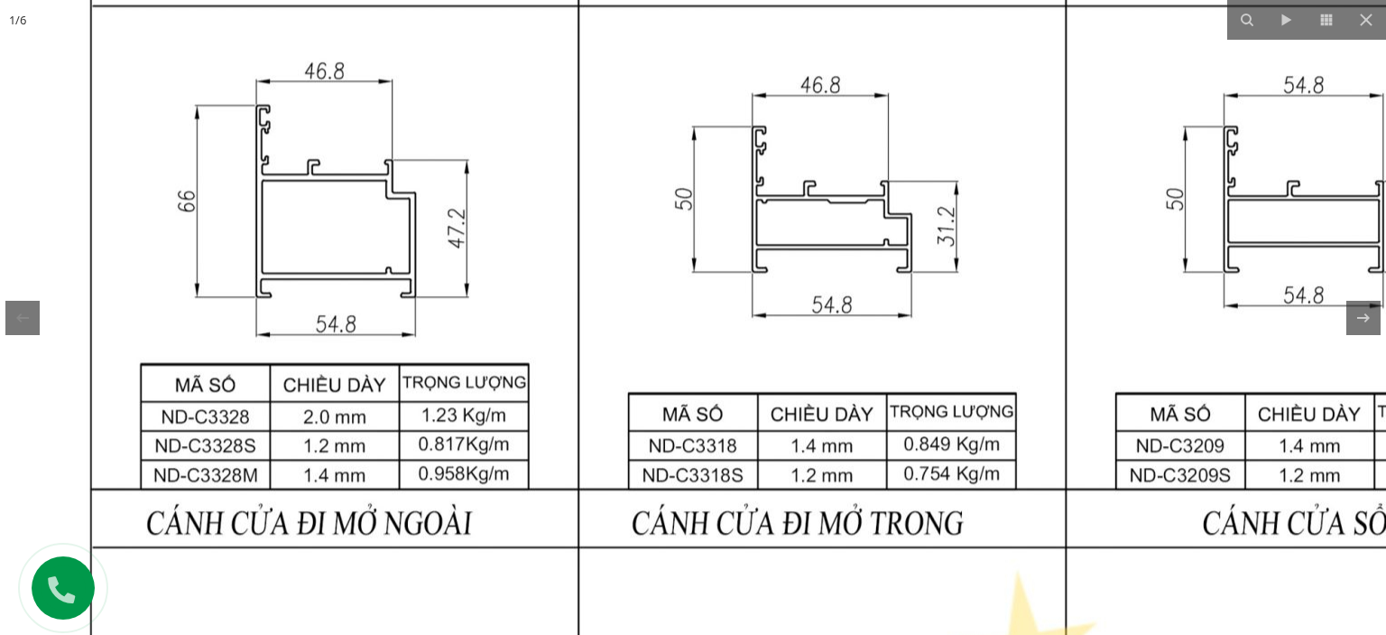
drag, startPoint x: 711, startPoint y: 190, endPoint x: 578, endPoint y: 422, distance: 267.7
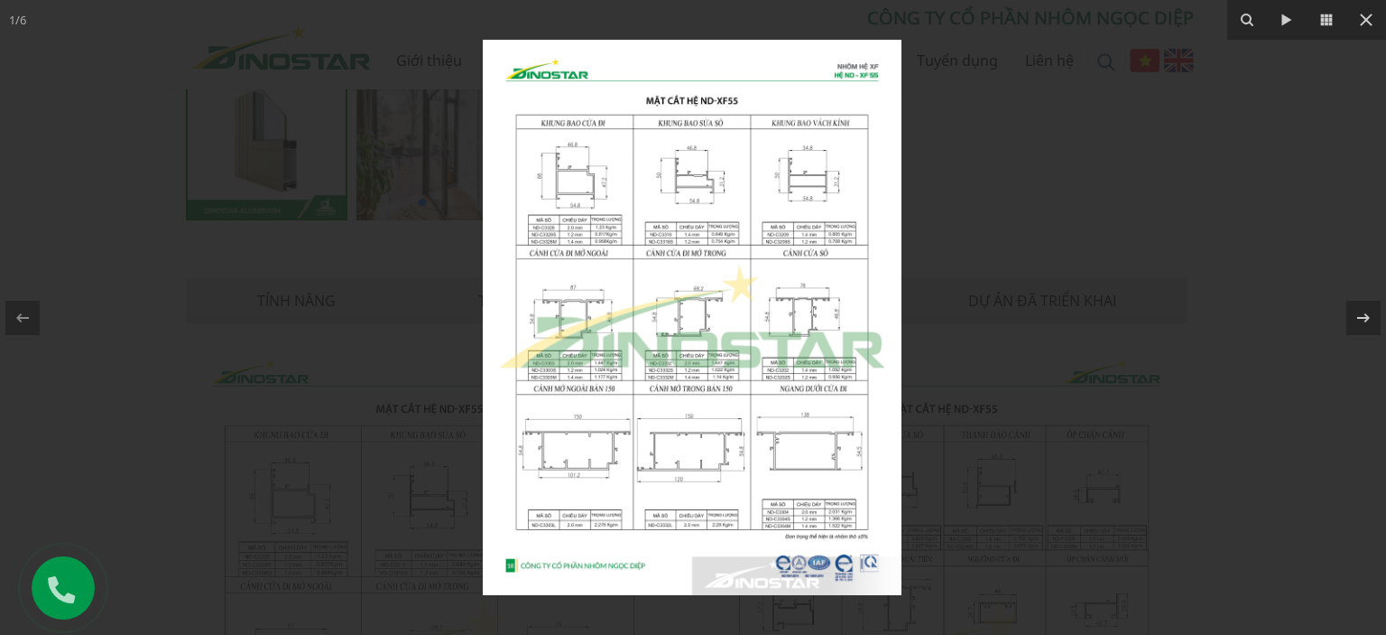
click at [588, 235] on img at bounding box center [692, 317] width 419 height 555
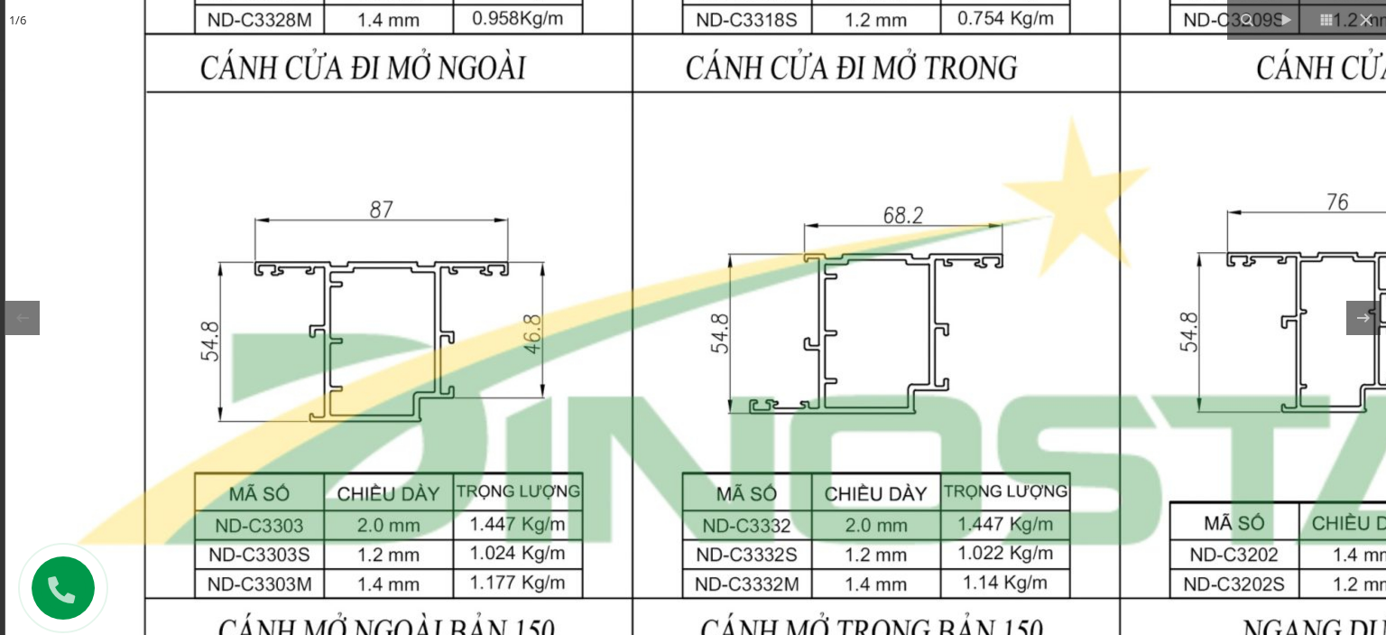
drag, startPoint x: 738, startPoint y: 371, endPoint x: 746, endPoint y: 309, distance: 62.8
click at [738, 218] on img at bounding box center [876, 335] width 1743 height 2311
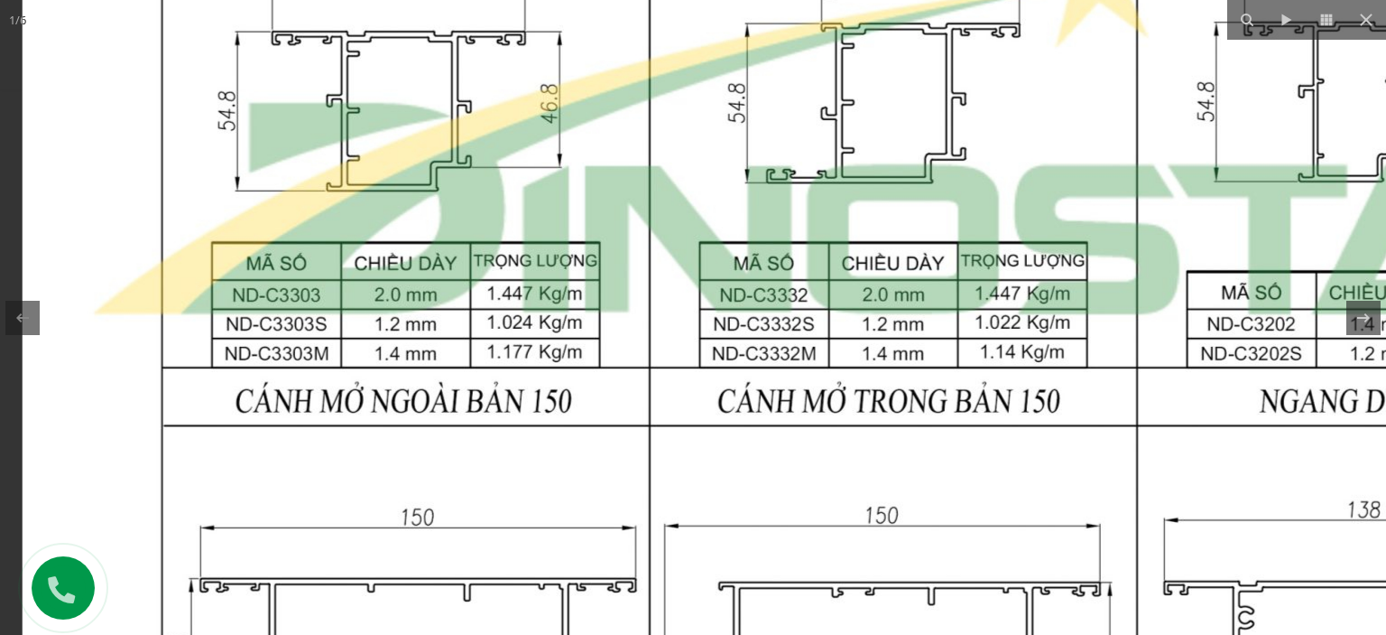
drag, startPoint x: 632, startPoint y: 429, endPoint x: 684, endPoint y: 447, distance: 55.4
click at [684, 447] on img at bounding box center [894, 104] width 1743 height 2311
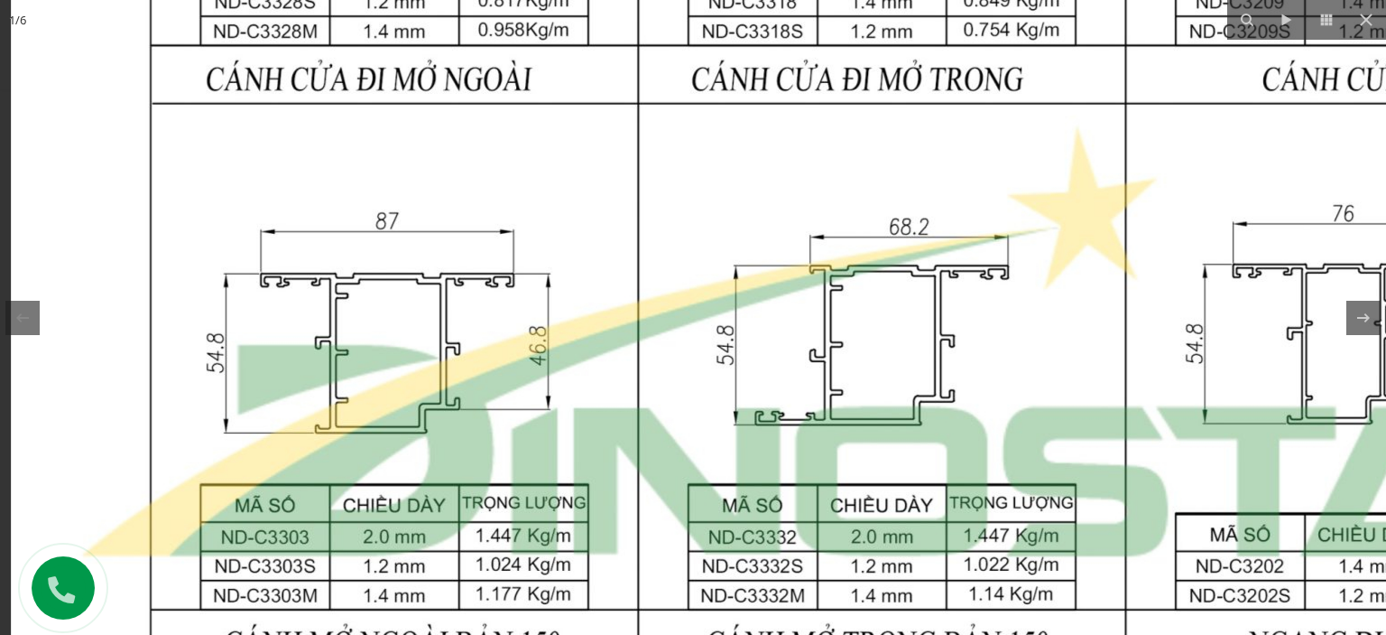
drag, startPoint x: 614, startPoint y: 292, endPoint x: 616, endPoint y: 462, distance: 170.6
click at [616, 462] on img at bounding box center [882, 346] width 1743 height 2311
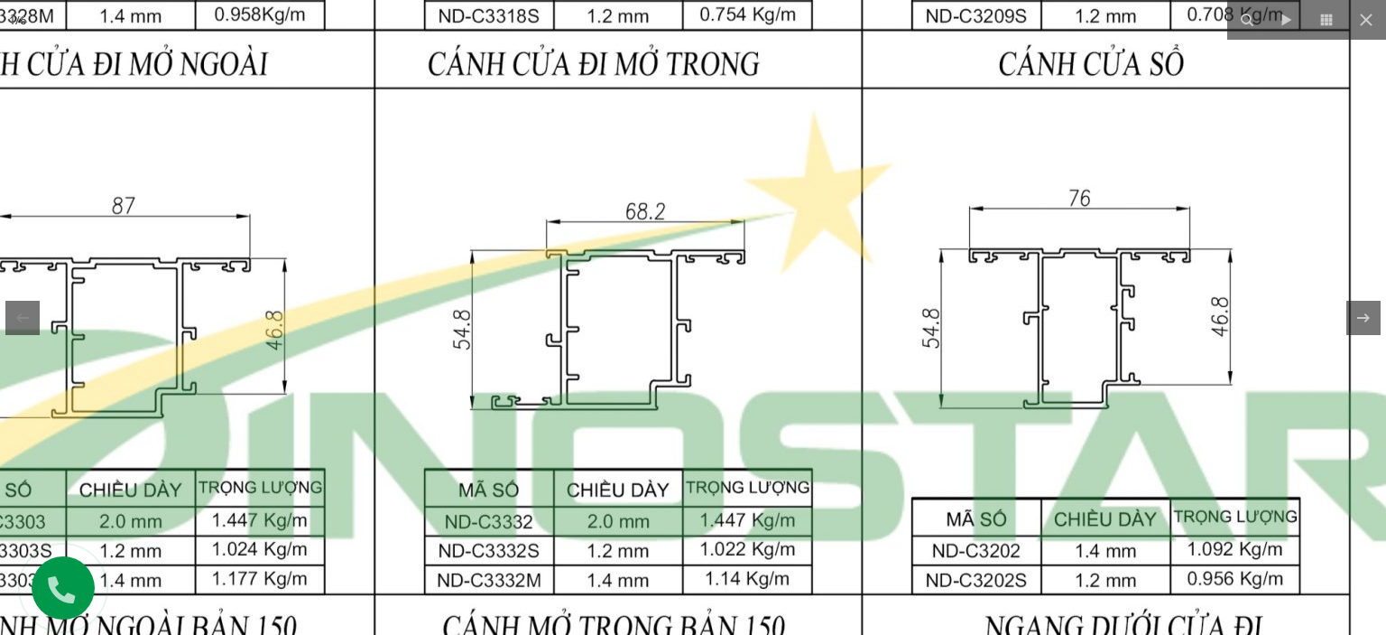
drag, startPoint x: 1081, startPoint y: 271, endPoint x: 773, endPoint y: 264, distance: 308.7
click at [783, 262] on img at bounding box center [618, 331] width 1743 height 2311
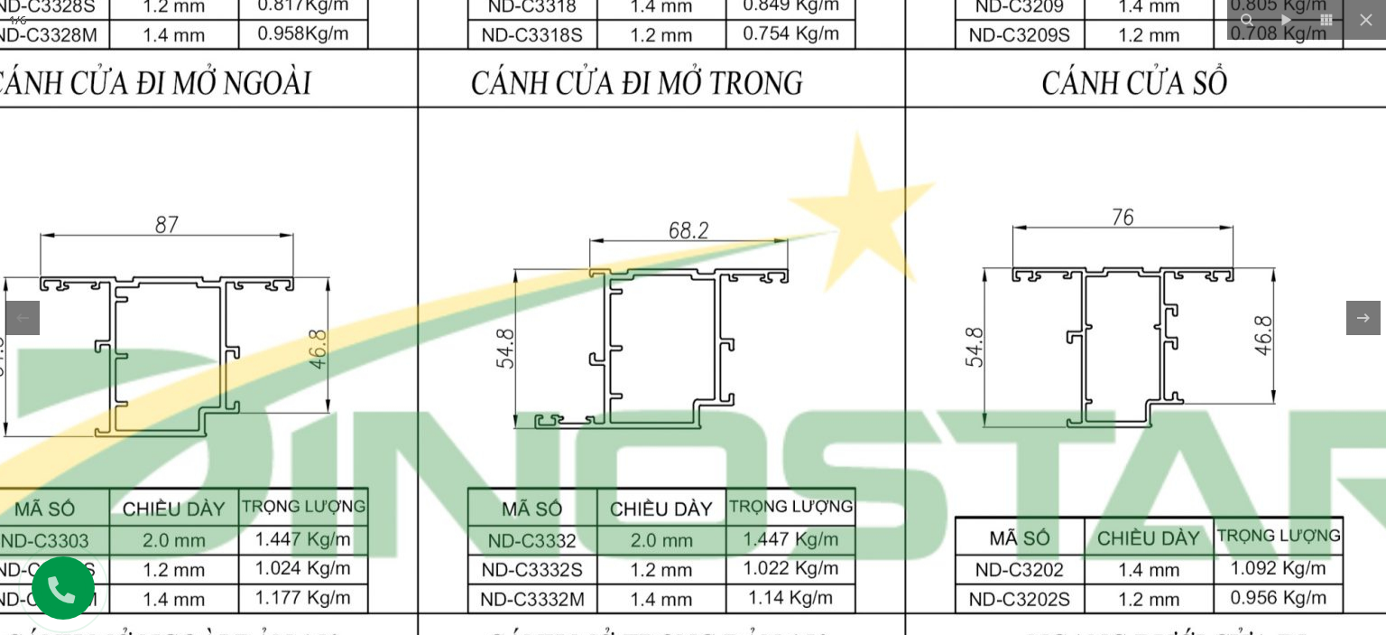
drag, startPoint x: 847, startPoint y: 205, endPoint x: 936, endPoint y: 218, distance: 90.2
click at [936, 218] on img at bounding box center [662, 350] width 1743 height 2311
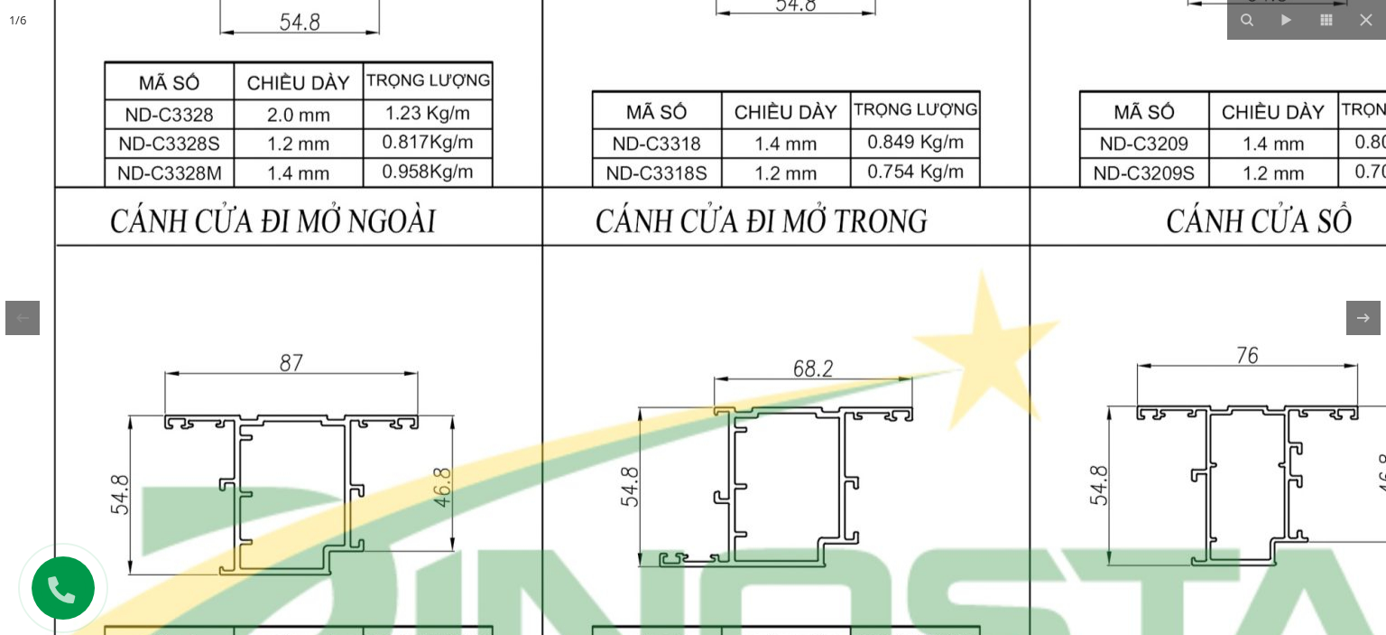
drag, startPoint x: 321, startPoint y: 175, endPoint x: 471, endPoint y: 346, distance: 227.0
click at [471, 343] on img at bounding box center [786, 488] width 1743 height 2311
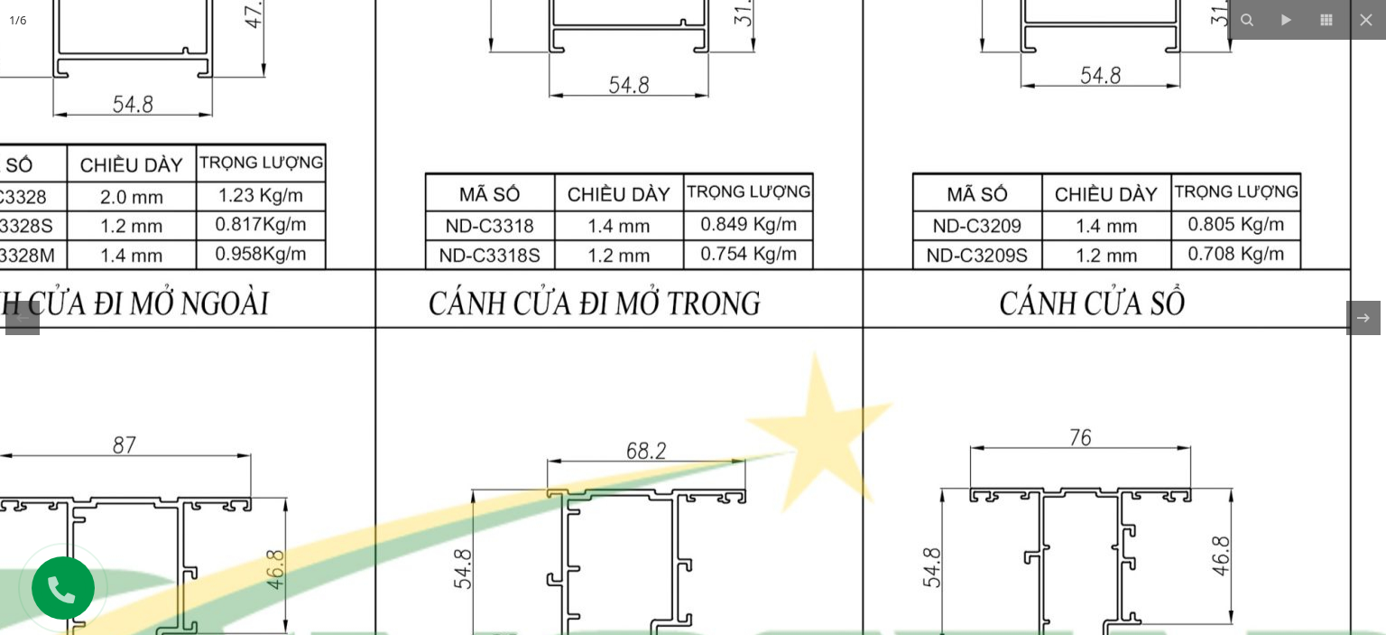
drag, startPoint x: 737, startPoint y: 393, endPoint x: 543, endPoint y: 459, distance: 204.4
click at [513, 491] on img at bounding box center [619, 570] width 1743 height 2311
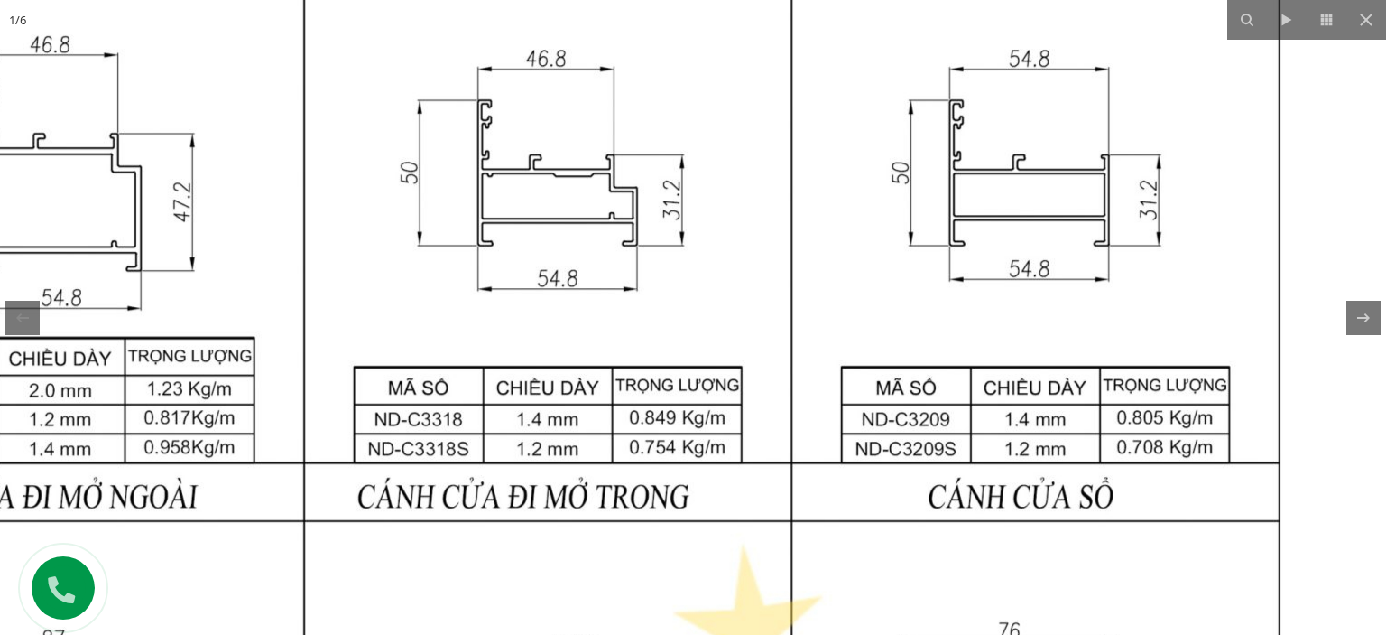
drag, startPoint x: 713, startPoint y: 310, endPoint x: 829, endPoint y: 394, distance: 142.8
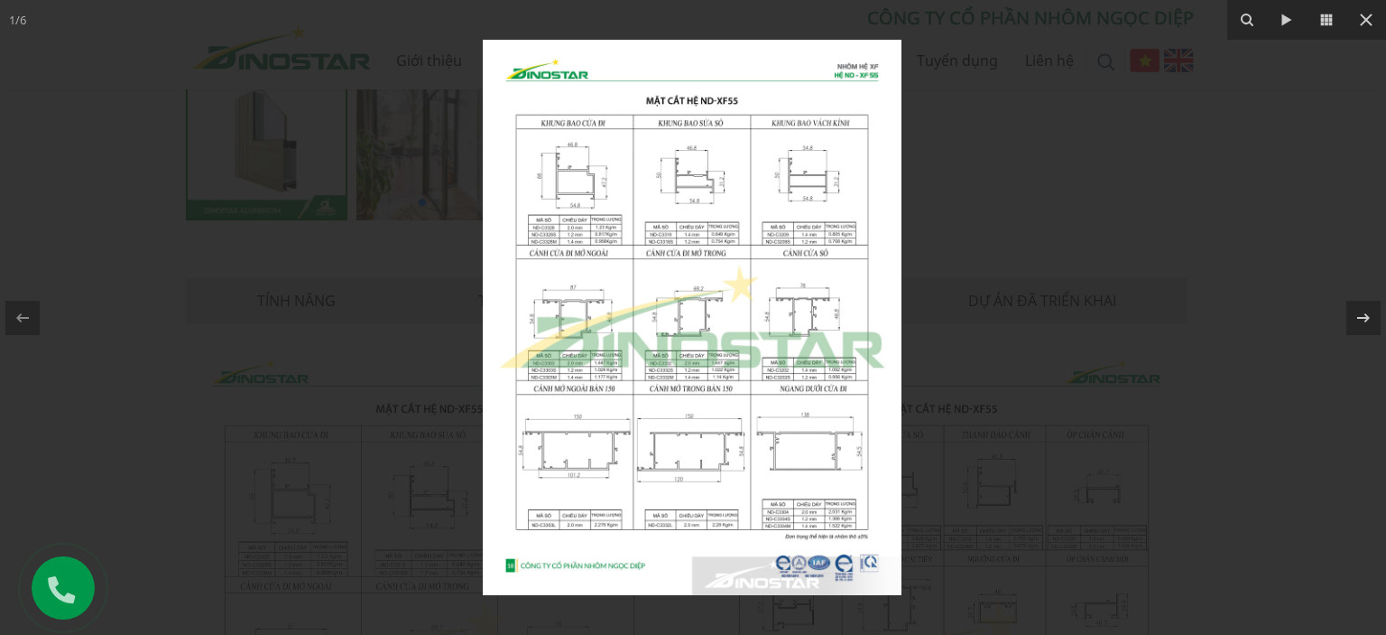
click at [608, 219] on img at bounding box center [692, 317] width 419 height 555
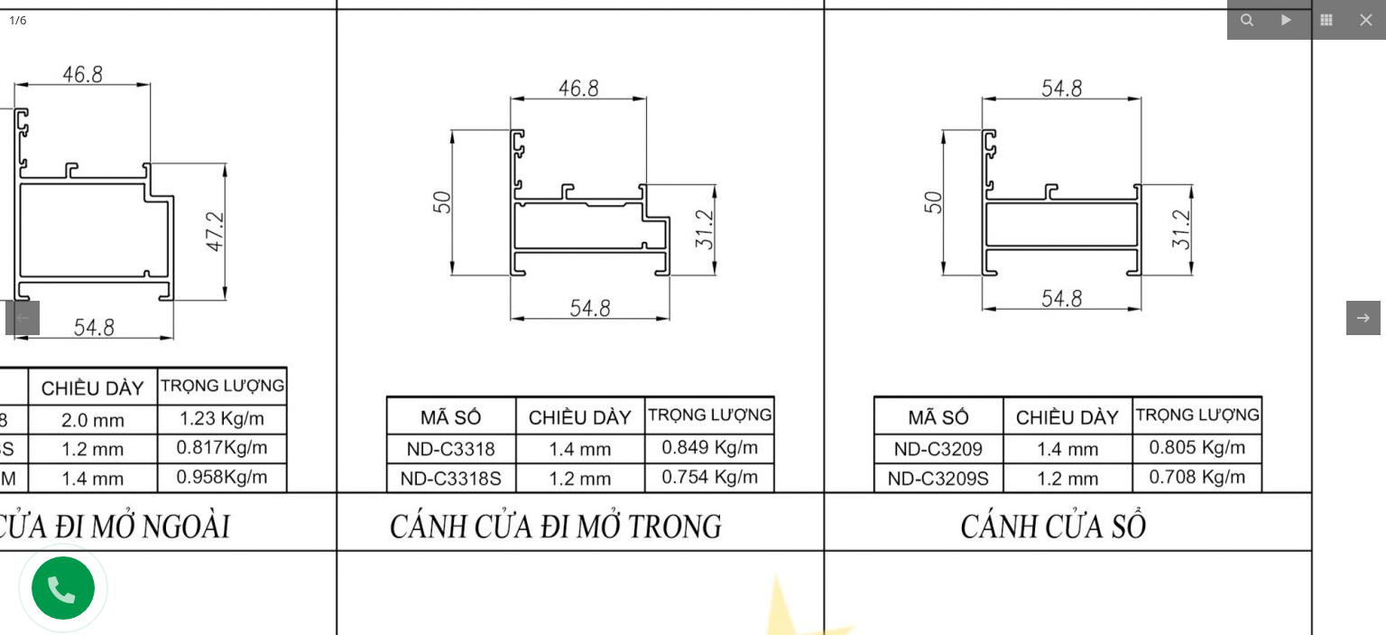
drag, startPoint x: 892, startPoint y: 257, endPoint x: 768, endPoint y: 335, distance: 146.0
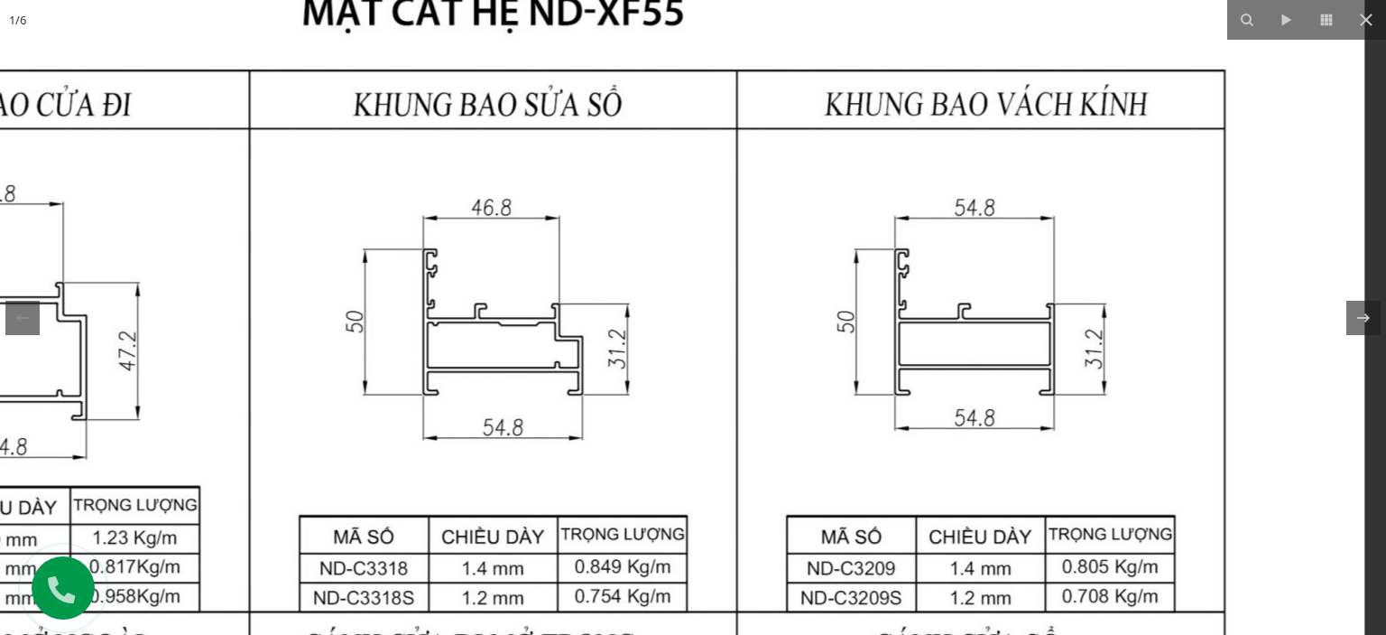
drag, startPoint x: 864, startPoint y: 301, endPoint x: 838, endPoint y: 197, distance: 107.0
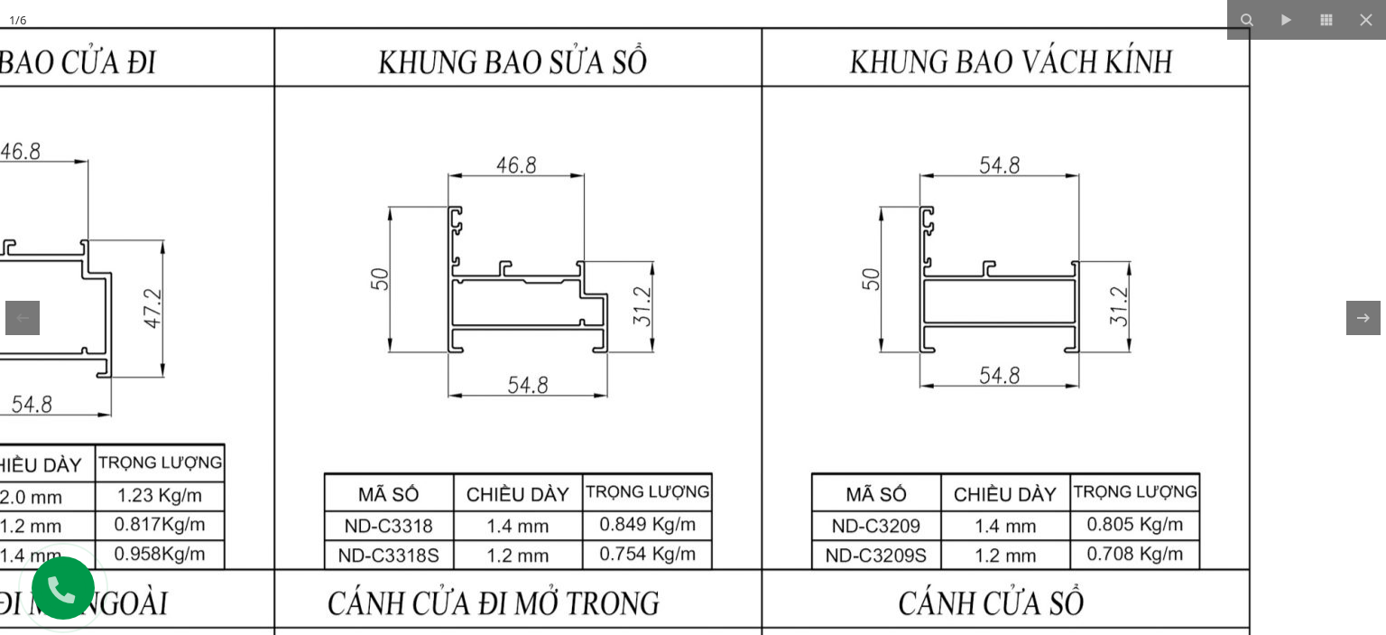
drag, startPoint x: 869, startPoint y: 464, endPoint x: 859, endPoint y: 346, distance: 118.7
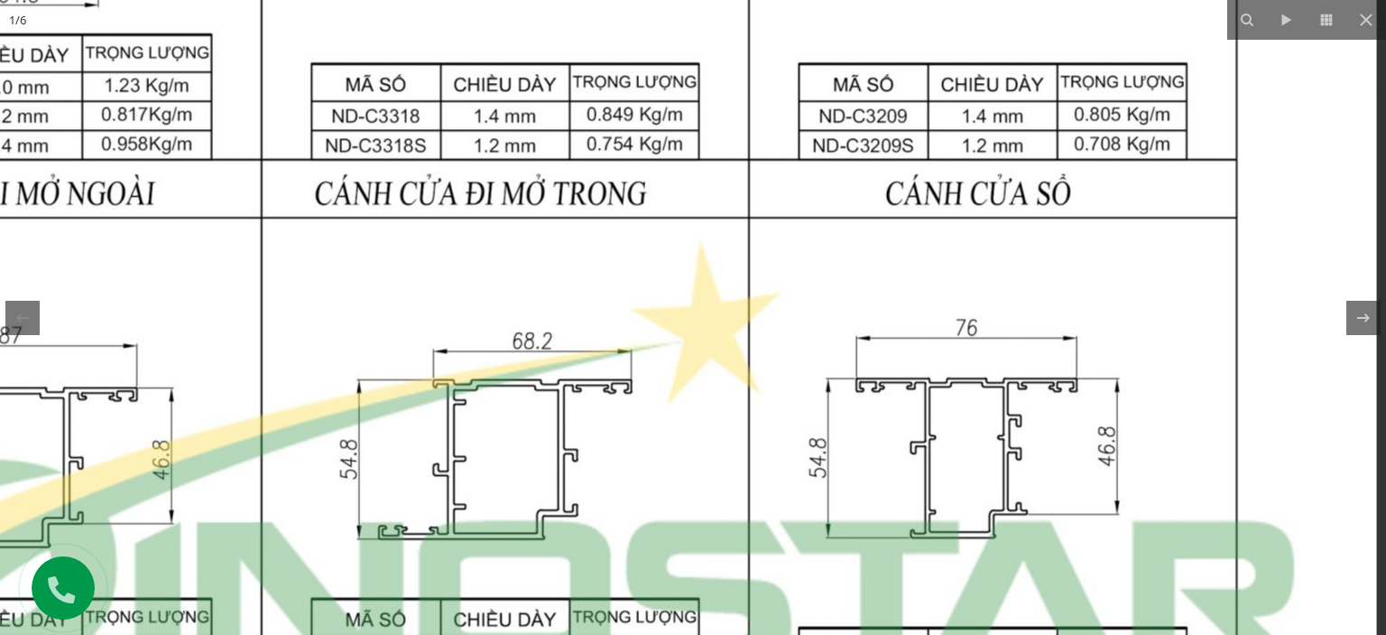
drag, startPoint x: 838, startPoint y: 342, endPoint x: 827, endPoint y: 282, distance: 61.6
click at [827, 282] on img at bounding box center [505, 460] width 1743 height 2311
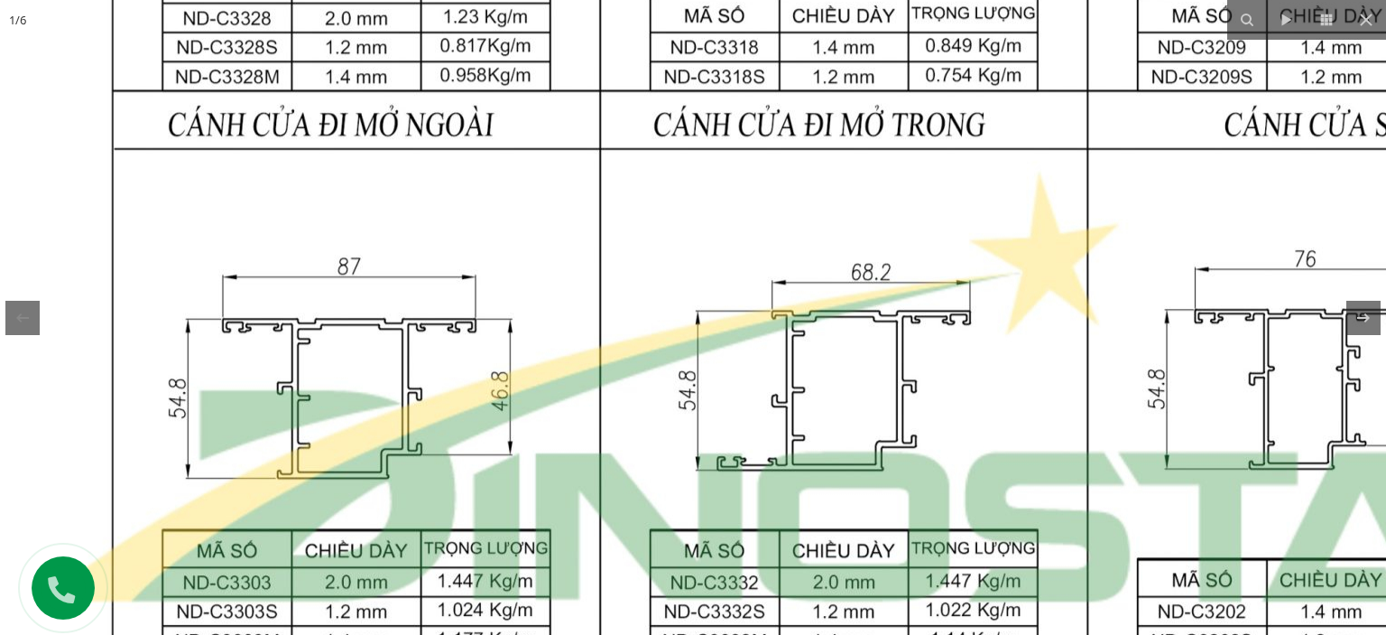
drag, startPoint x: 583, startPoint y: 330, endPoint x: 908, endPoint y: 456, distance: 348.3
click at [908, 456] on img at bounding box center [844, 391] width 1743 height 2311
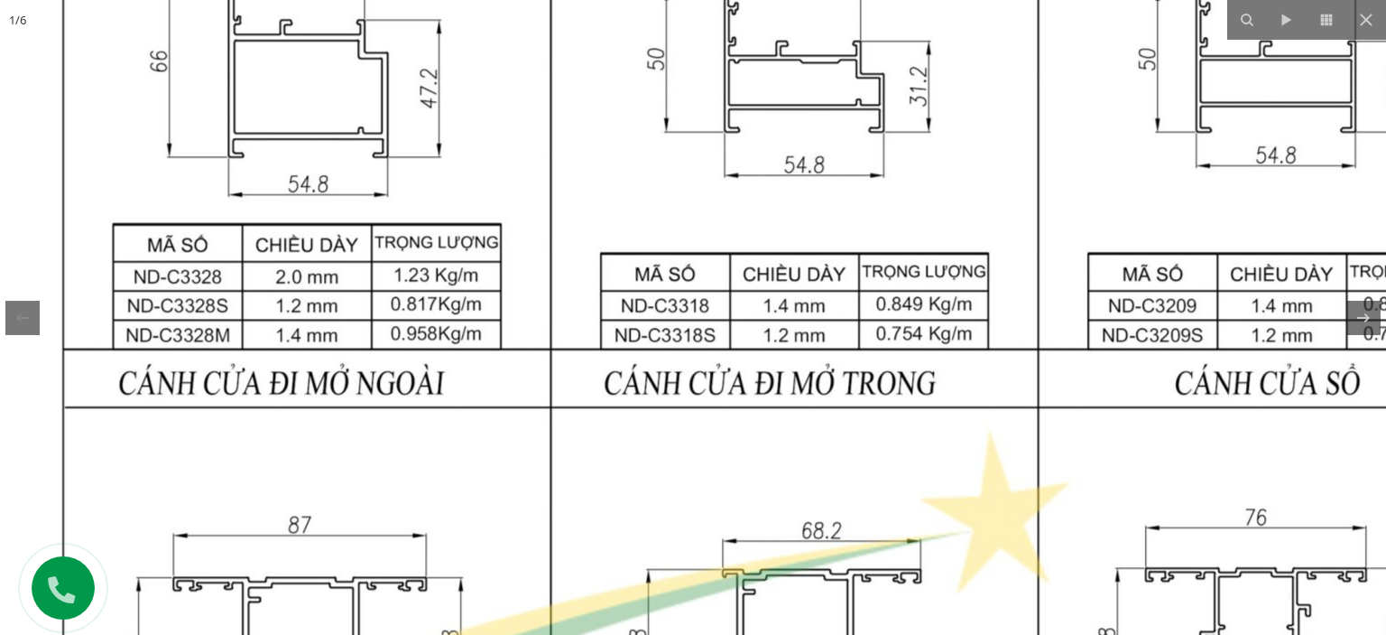
drag, startPoint x: 829, startPoint y: 250, endPoint x: 751, endPoint y: 416, distance: 183.7
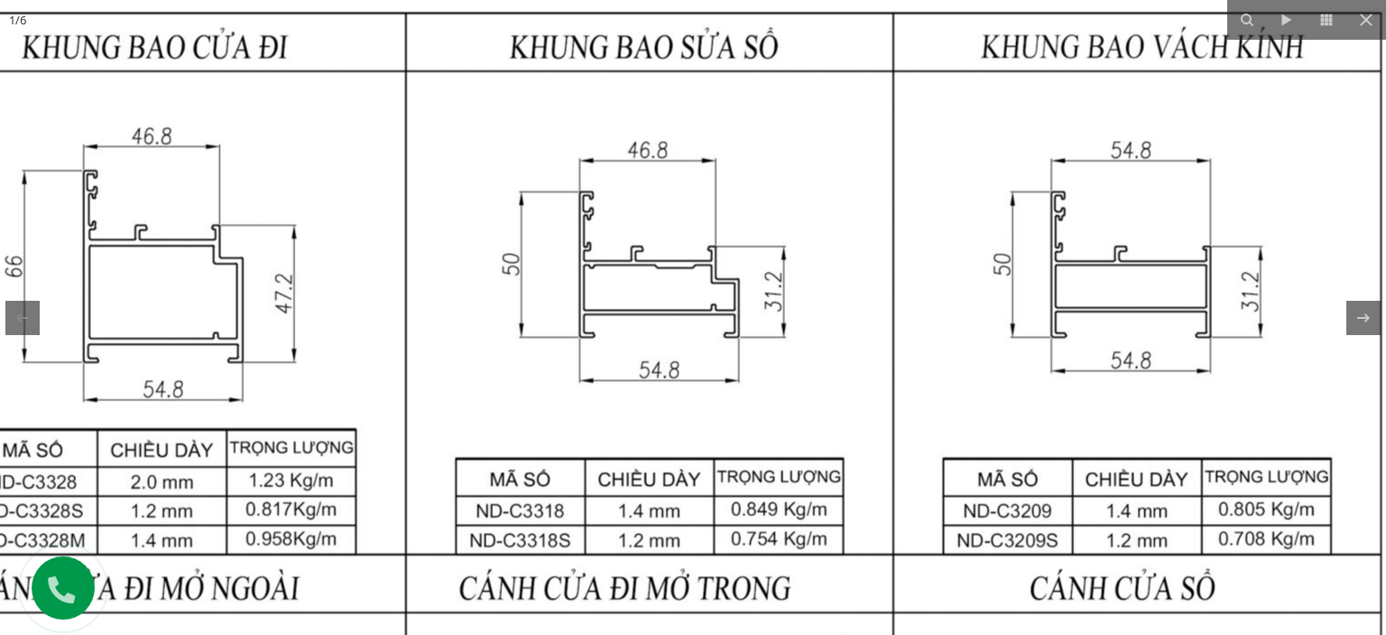
drag, startPoint x: 848, startPoint y: 307, endPoint x: 740, endPoint y: 366, distance: 123.2
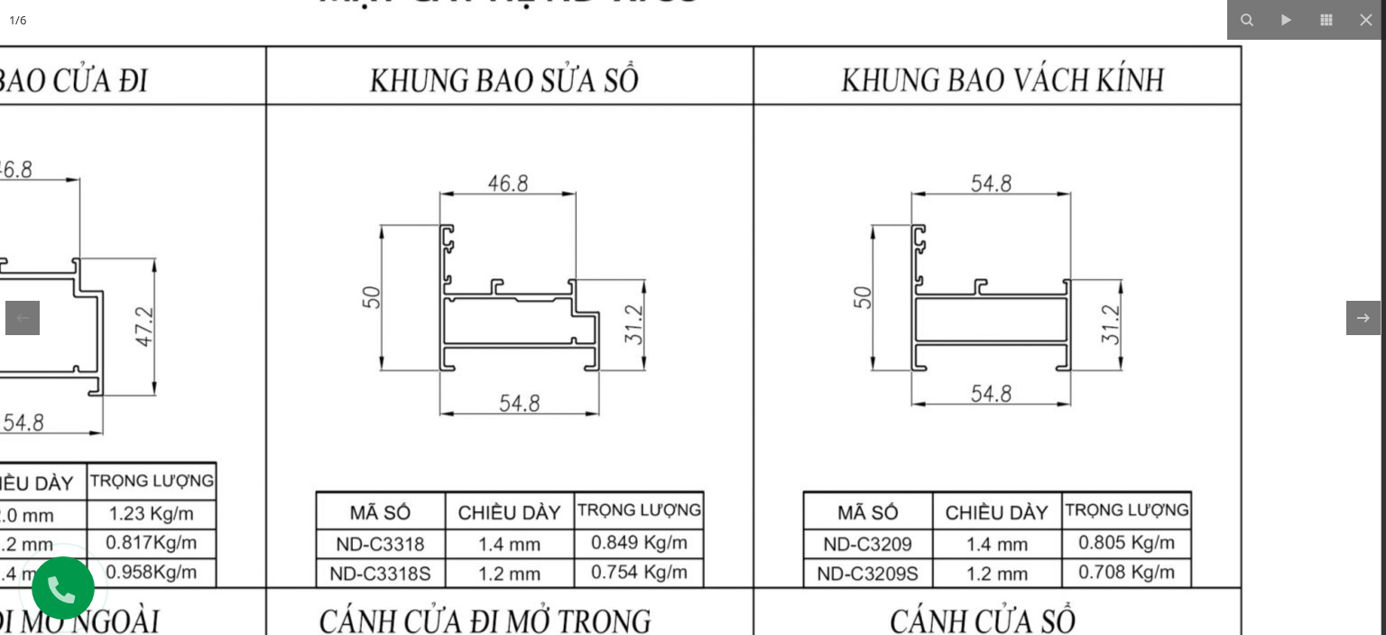
drag, startPoint x: 936, startPoint y: 341, endPoint x: 918, endPoint y: 307, distance: 38.8
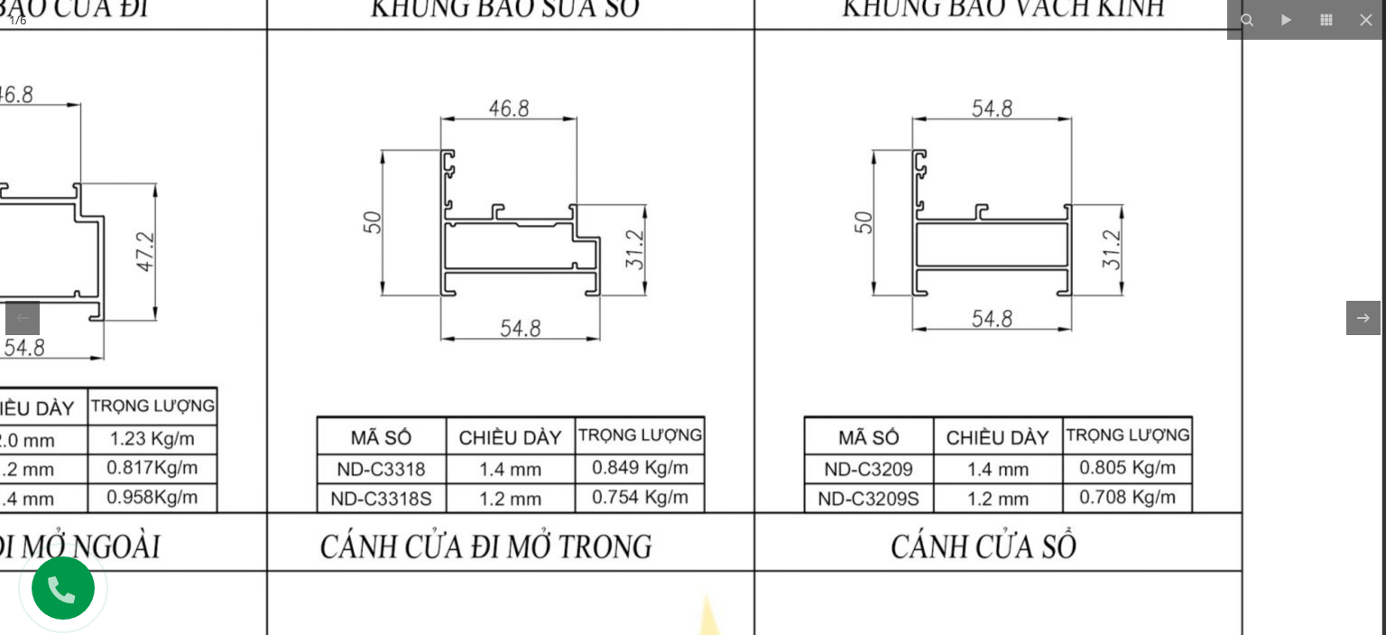
drag, startPoint x: 868, startPoint y: 400, endPoint x: 865, endPoint y: 379, distance: 21.1
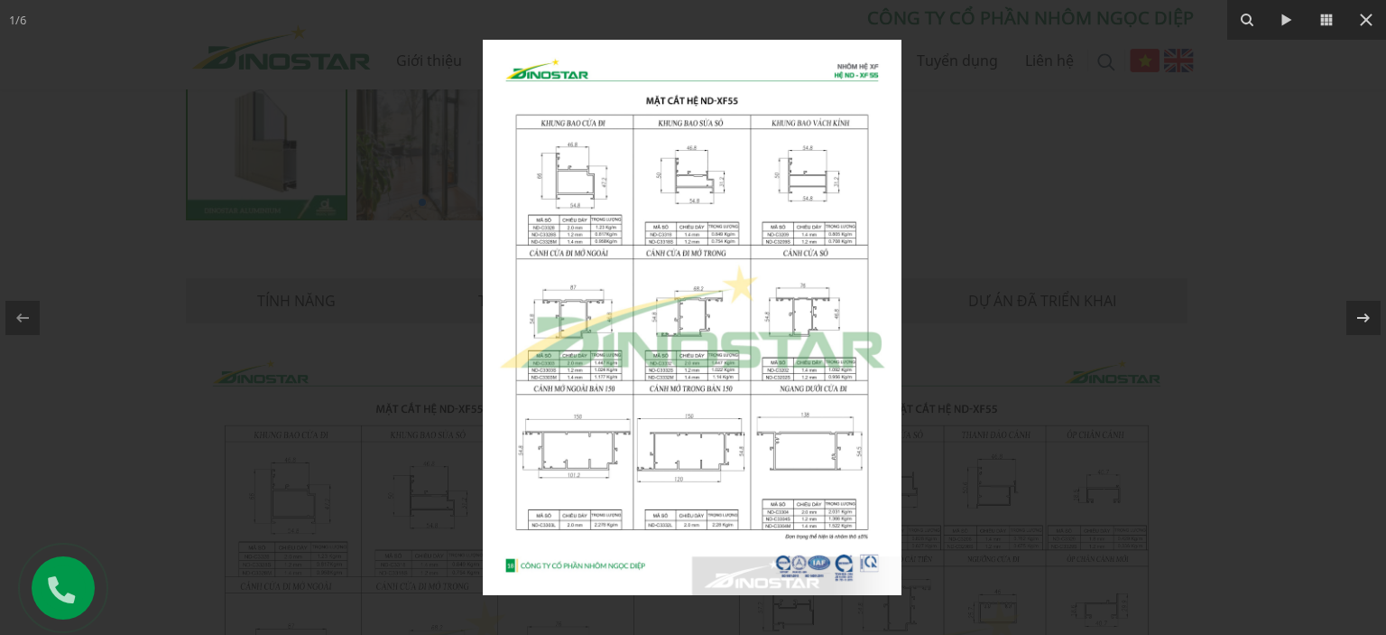
click at [697, 533] on img at bounding box center [692, 317] width 419 height 555
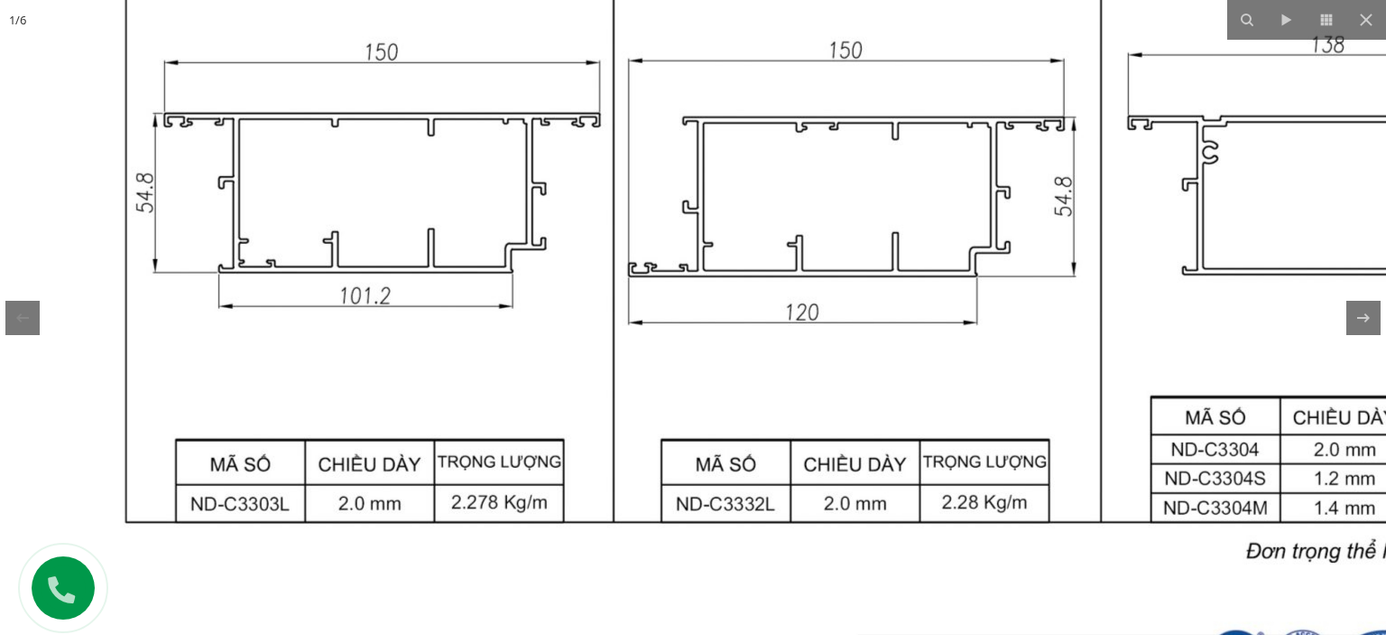
drag, startPoint x: 586, startPoint y: 412, endPoint x: 761, endPoint y: 421, distance: 175.3
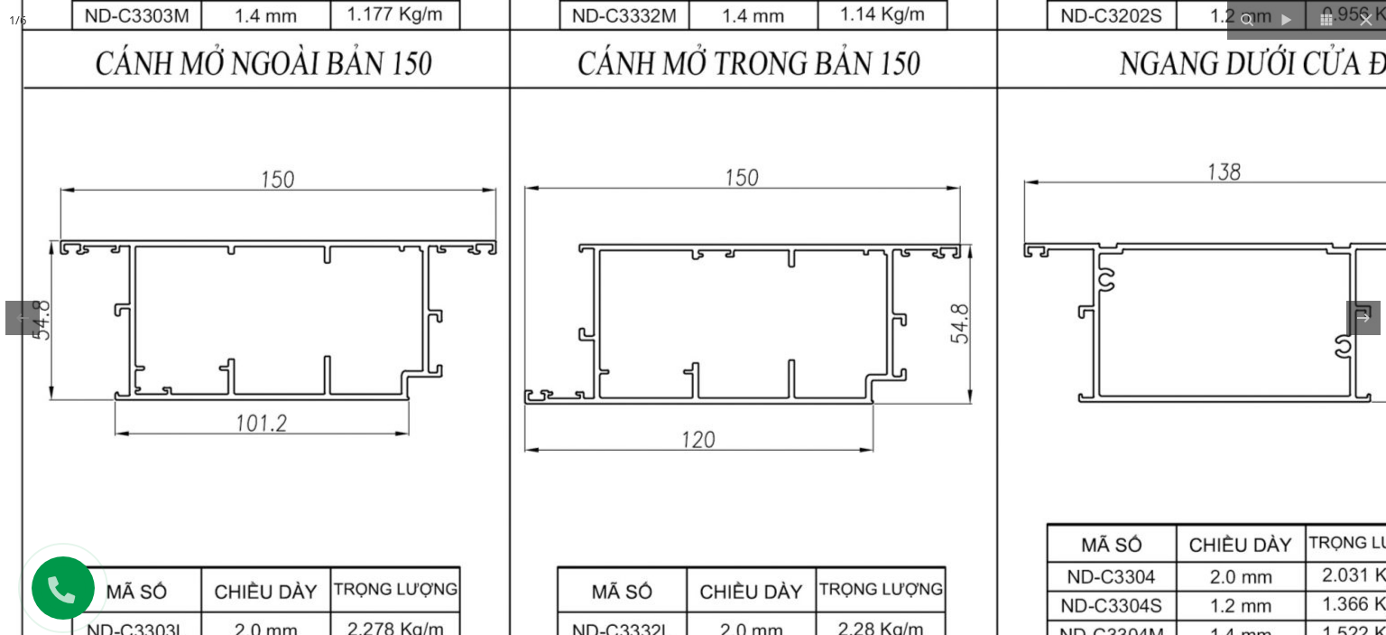
drag, startPoint x: 880, startPoint y: 330, endPoint x: 783, endPoint y: 403, distance: 121.1
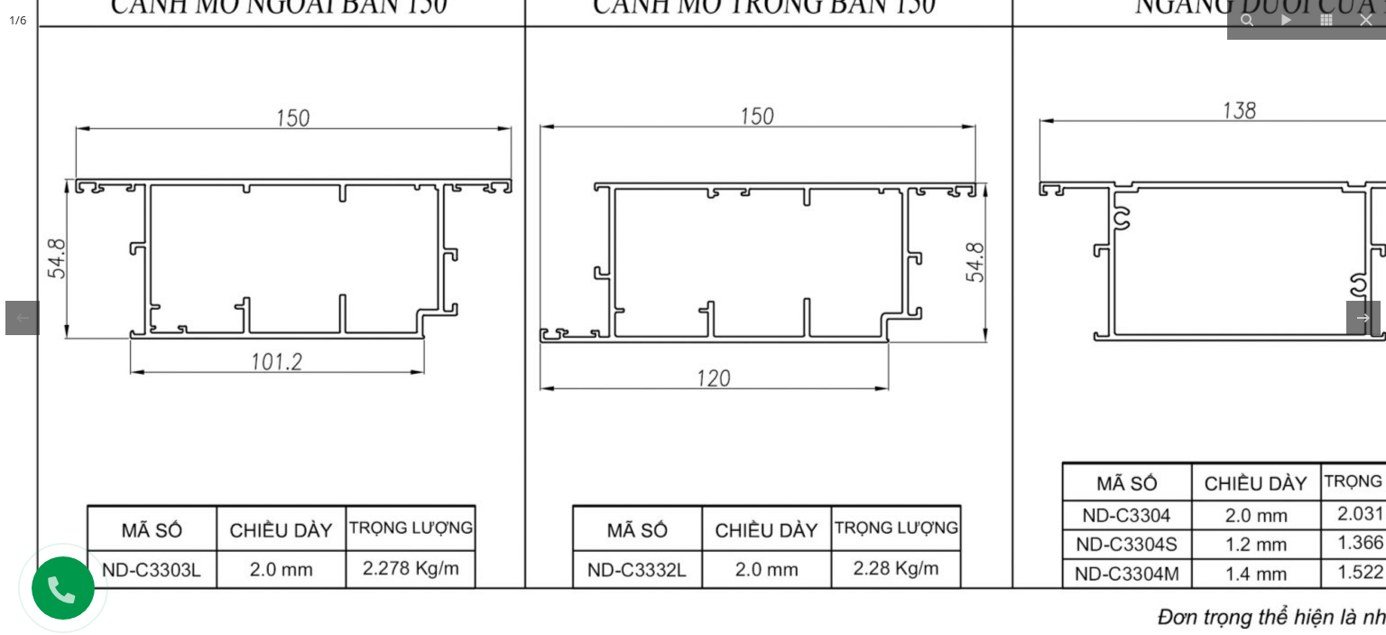
drag, startPoint x: 810, startPoint y: 476, endPoint x: 823, endPoint y: 374, distance: 102.9
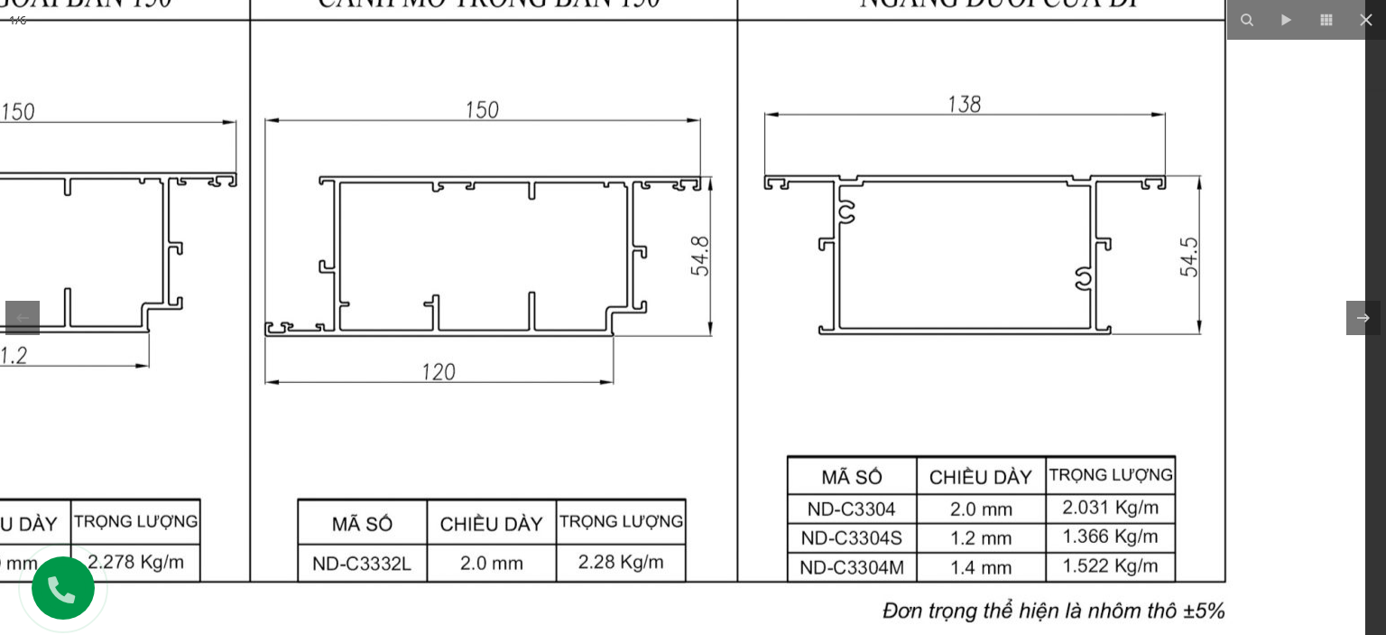
drag, startPoint x: 1061, startPoint y: 384, endPoint x: 773, endPoint y: 428, distance: 292.2
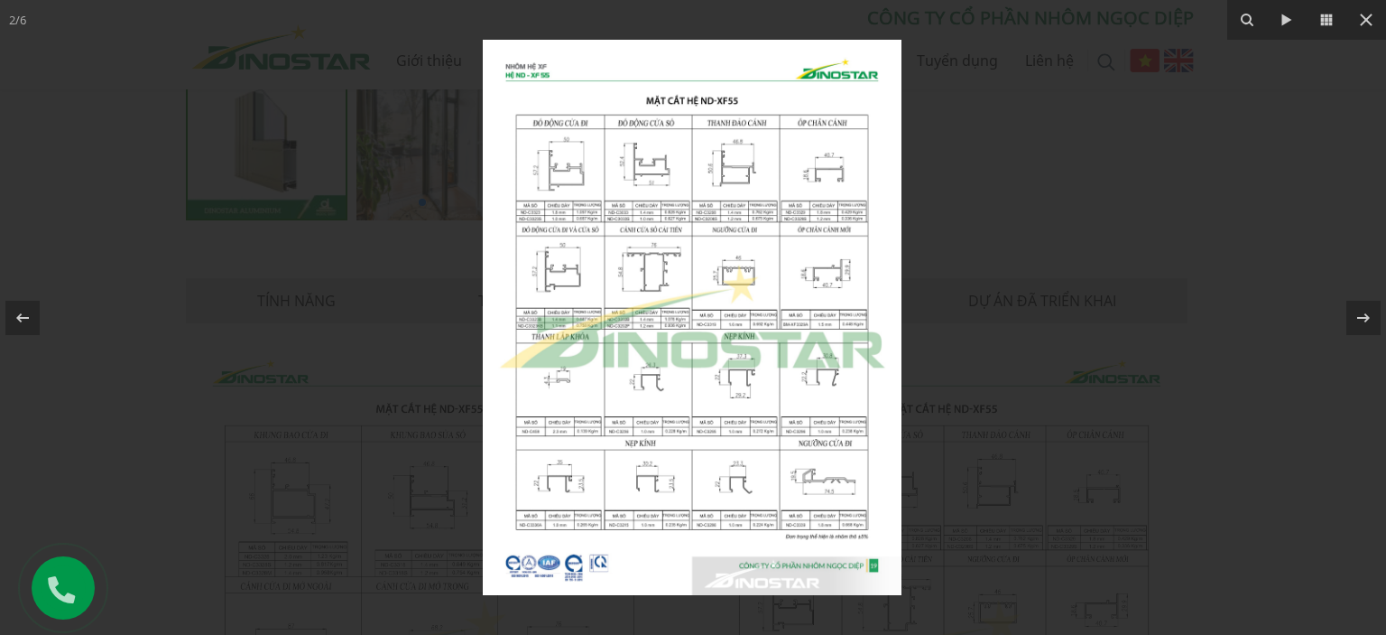
click at [561, 313] on img at bounding box center [692, 317] width 419 height 555
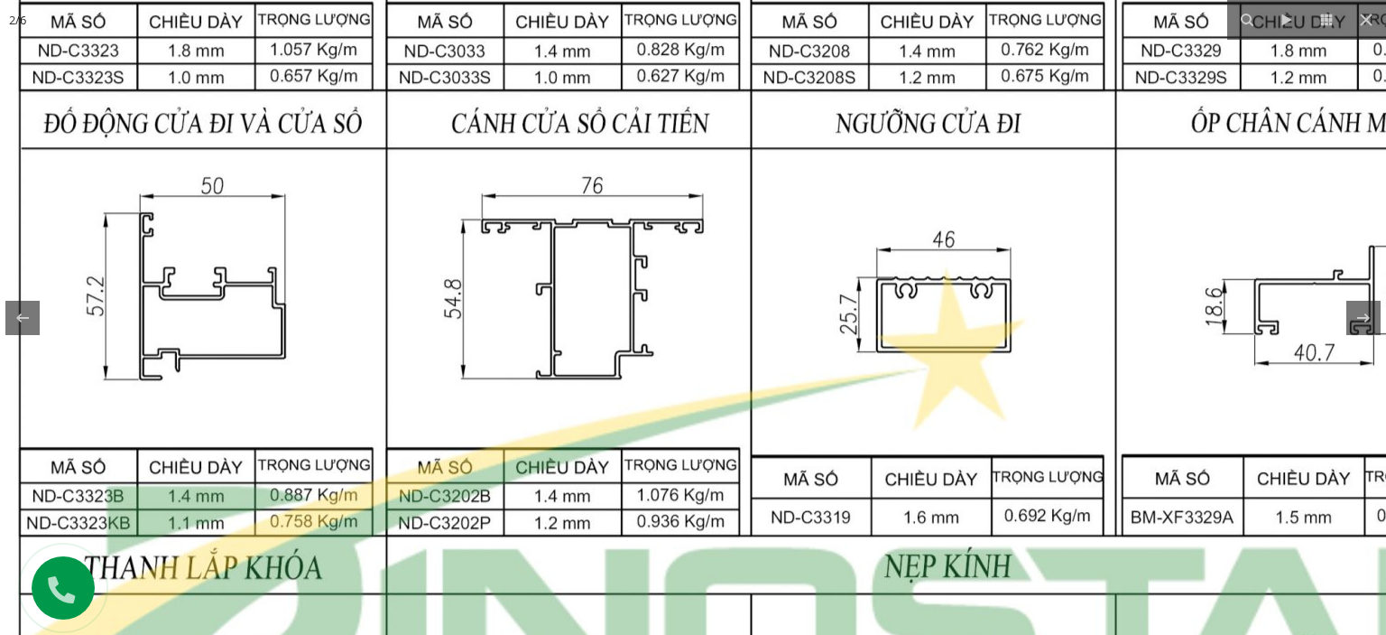
drag, startPoint x: 1042, startPoint y: 174, endPoint x: 936, endPoint y: 298, distance: 162.6
click at [939, 298] on img at bounding box center [751, 487] width 1743 height 2311
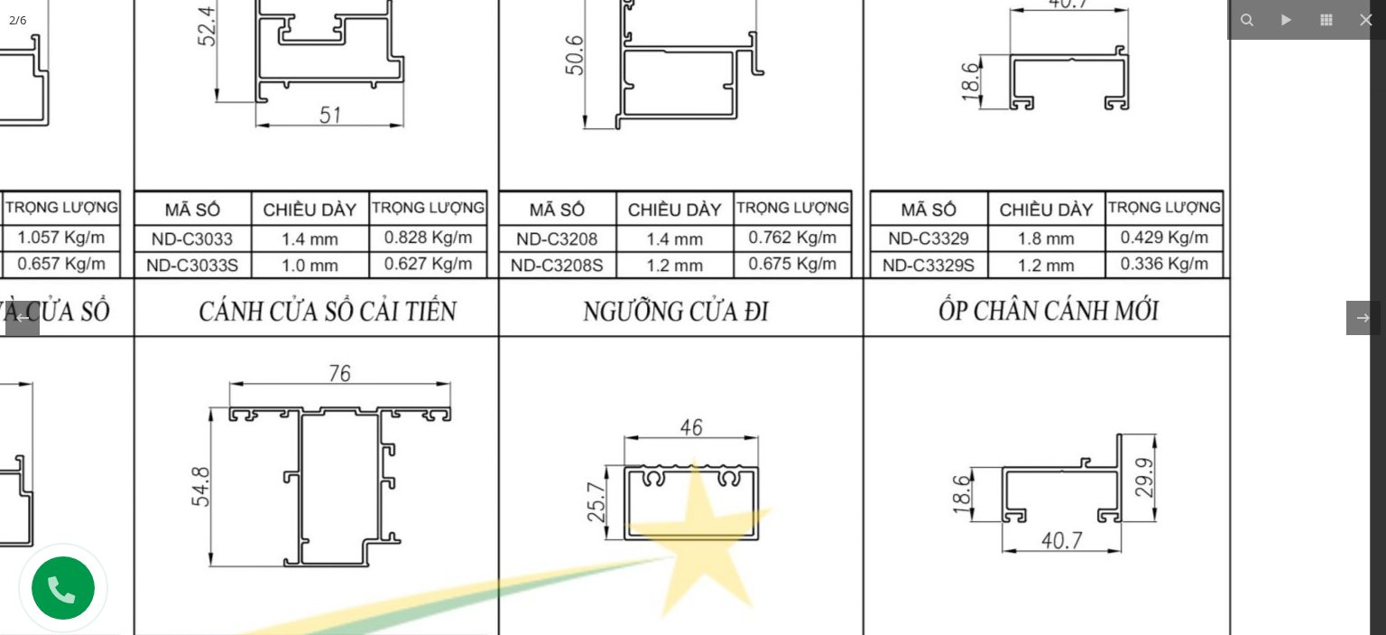
drag, startPoint x: 1061, startPoint y: 299, endPoint x: 791, endPoint y: 505, distance: 340.6
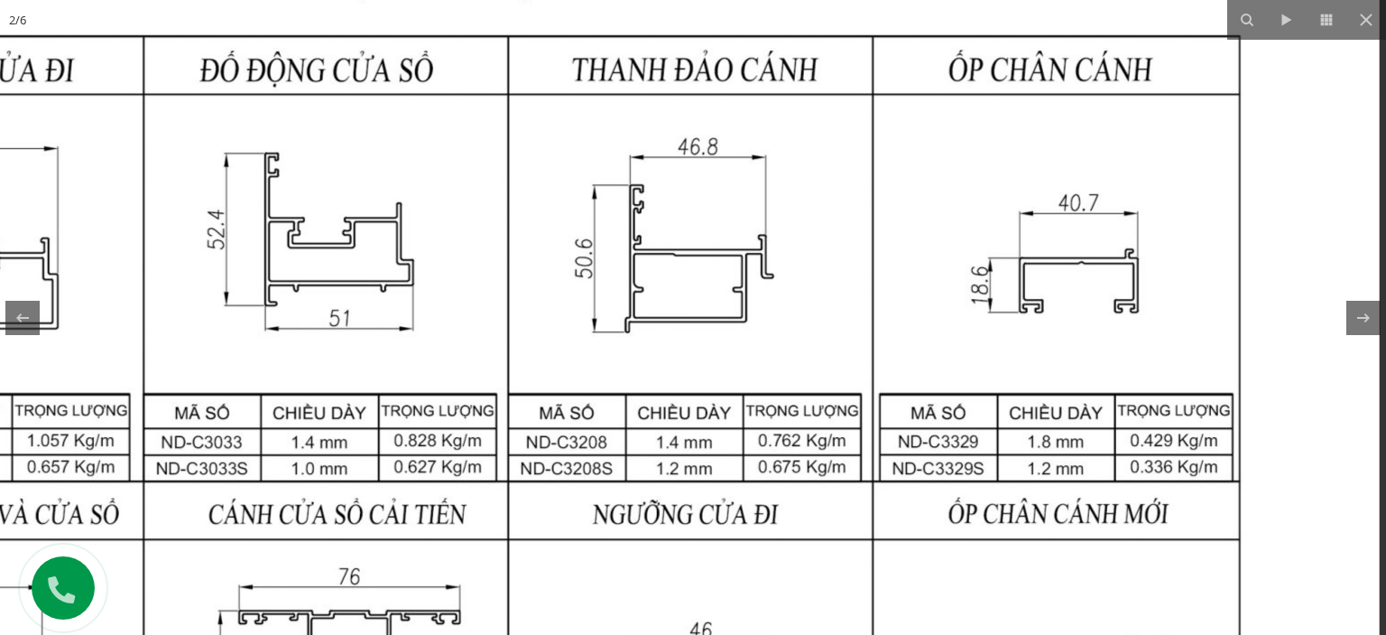
drag, startPoint x: 959, startPoint y: 316, endPoint x: 950, endPoint y: 394, distance: 79.1
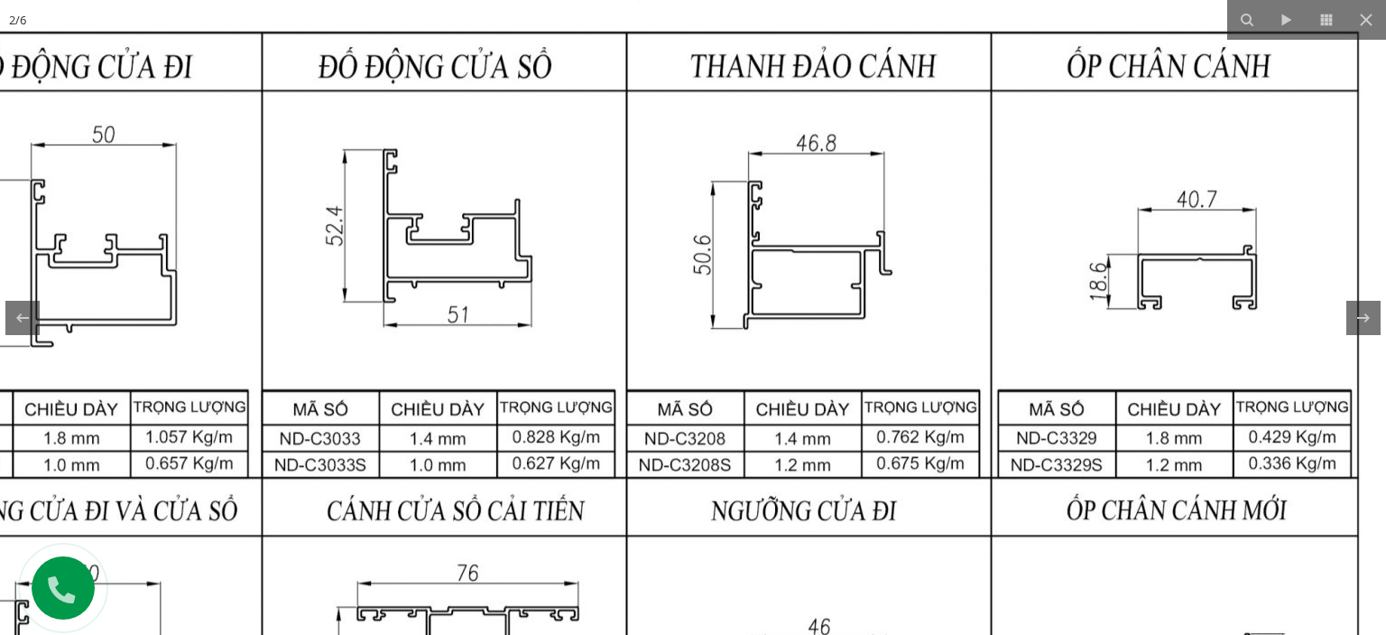
drag, startPoint x: 747, startPoint y: 389, endPoint x: 827, endPoint y: 395, distance: 79.7
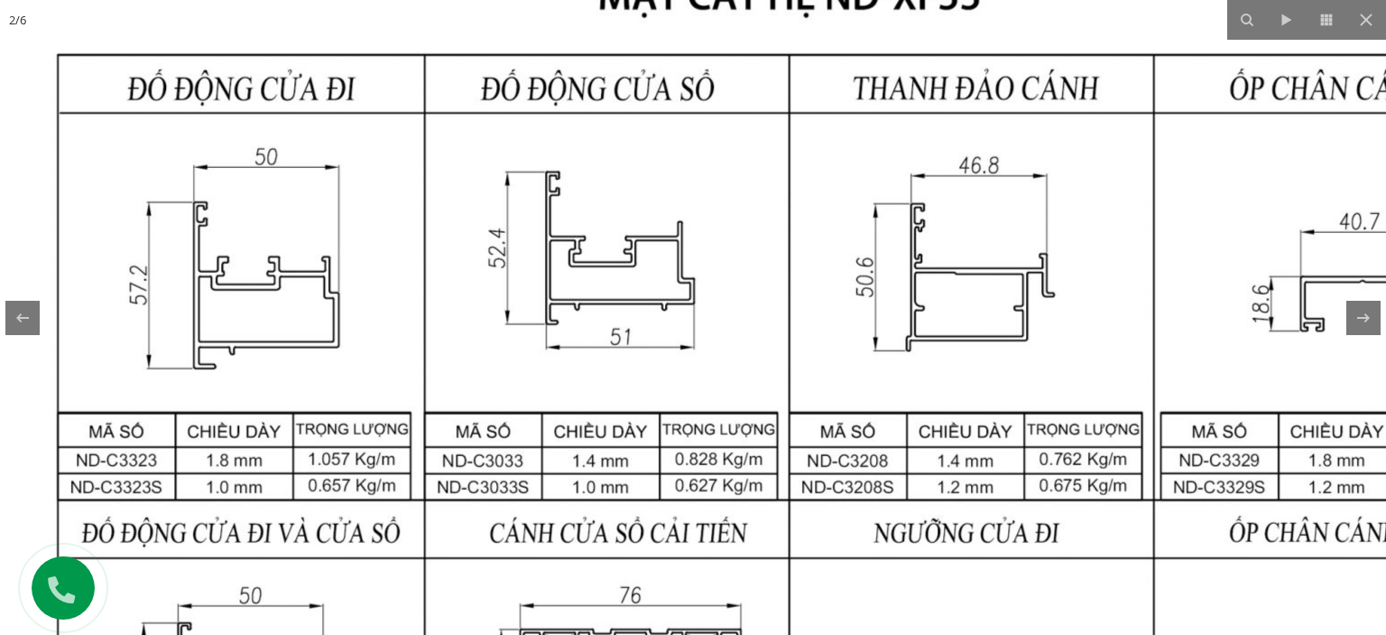
drag, startPoint x: 453, startPoint y: 269, endPoint x: 473, endPoint y: 282, distance: 23.5
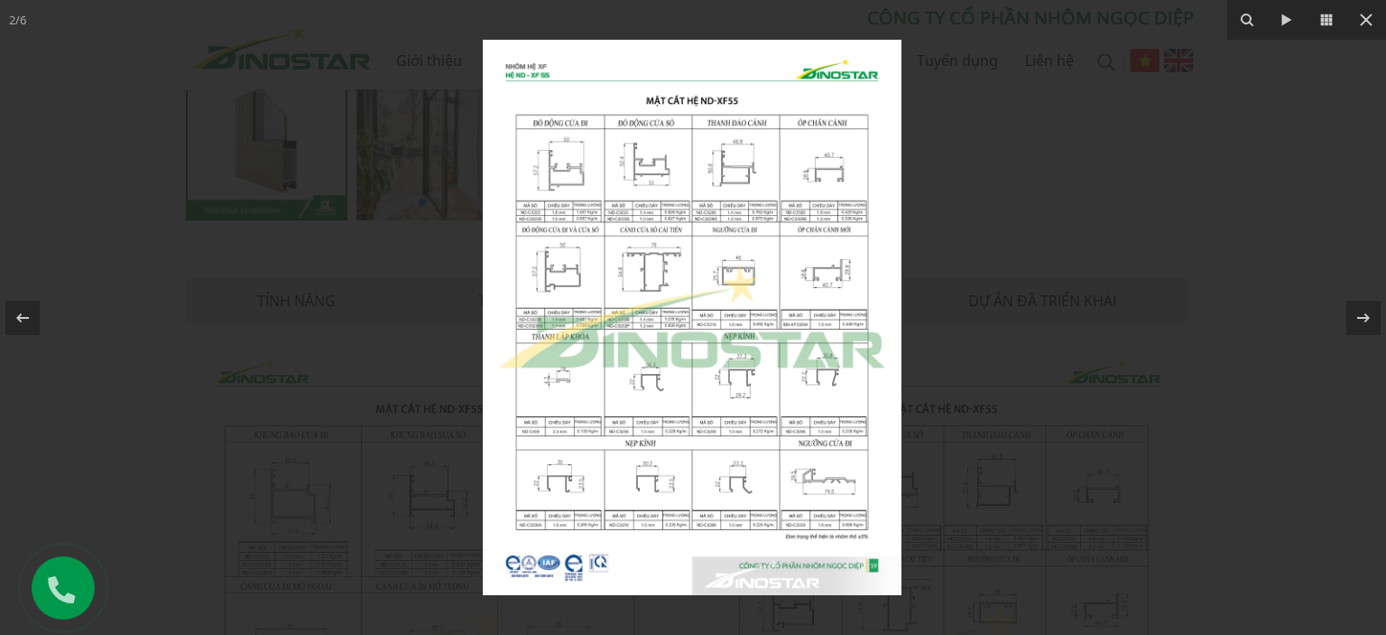
click at [661, 173] on img at bounding box center [692, 317] width 419 height 555
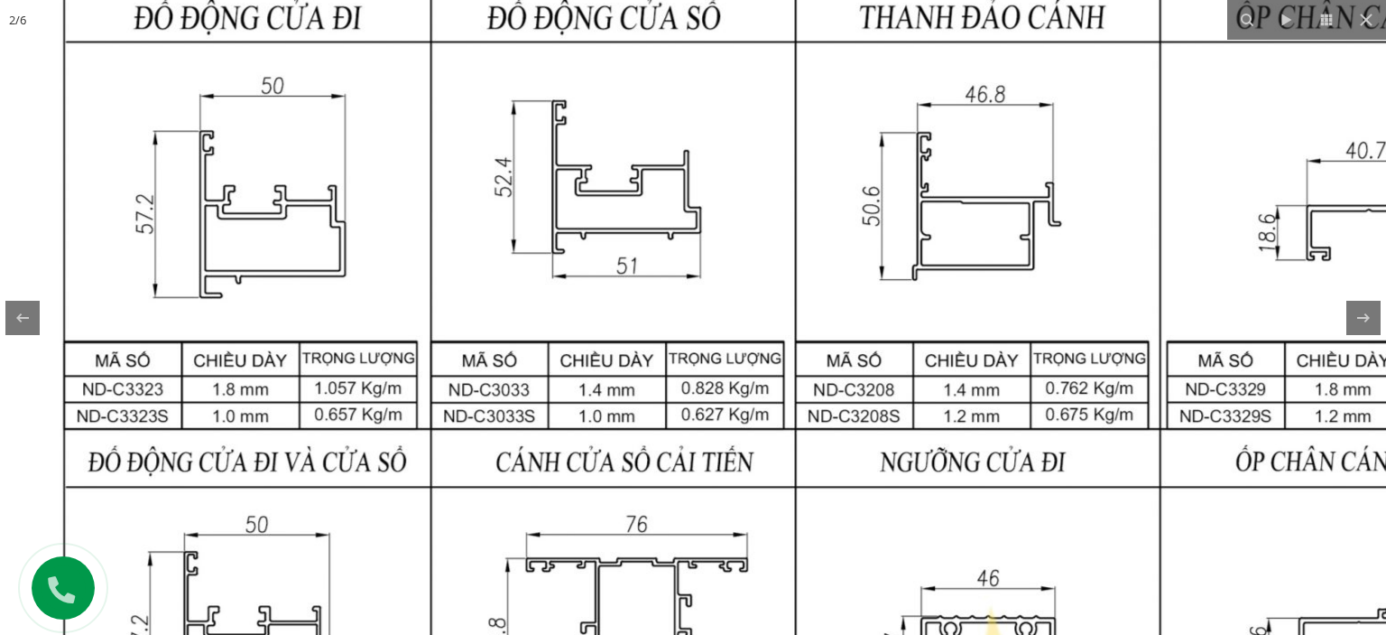
drag, startPoint x: 623, startPoint y: 177, endPoint x: 632, endPoint y: 259, distance: 82.6
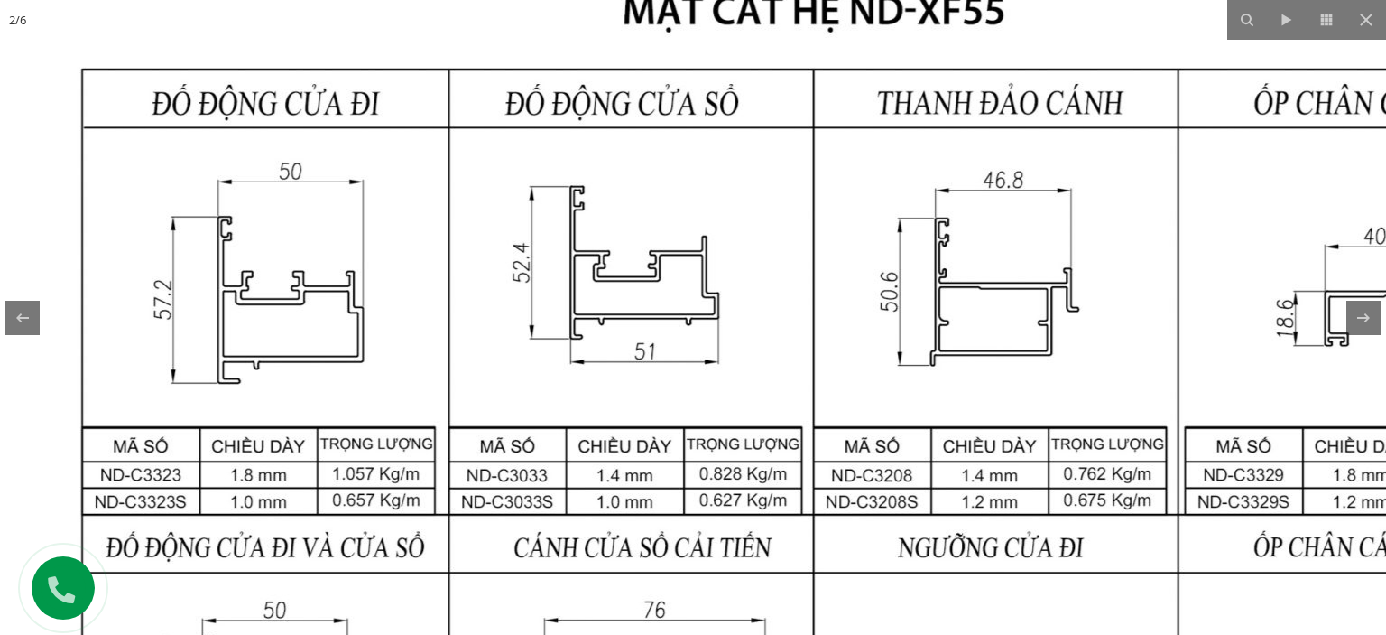
drag, startPoint x: 383, startPoint y: 319, endPoint x: 394, endPoint y: 318, distance: 10.9
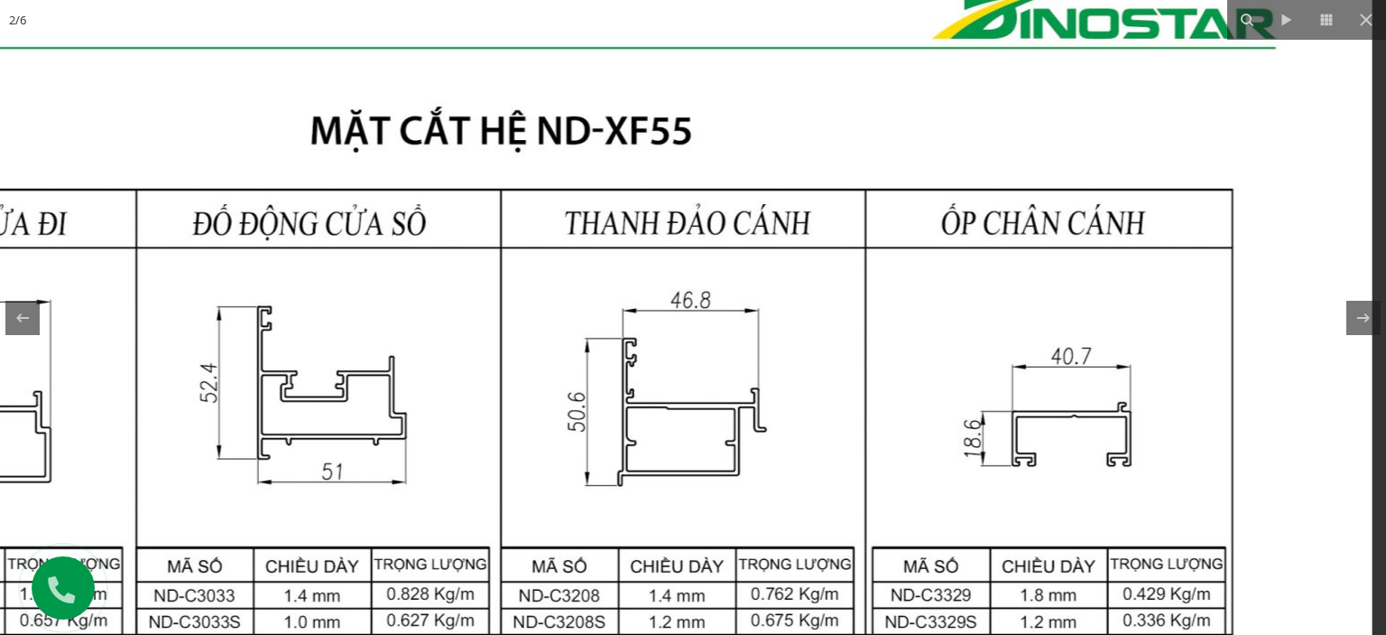
drag, startPoint x: 1174, startPoint y: 284, endPoint x: 762, endPoint y: 349, distance: 417.6
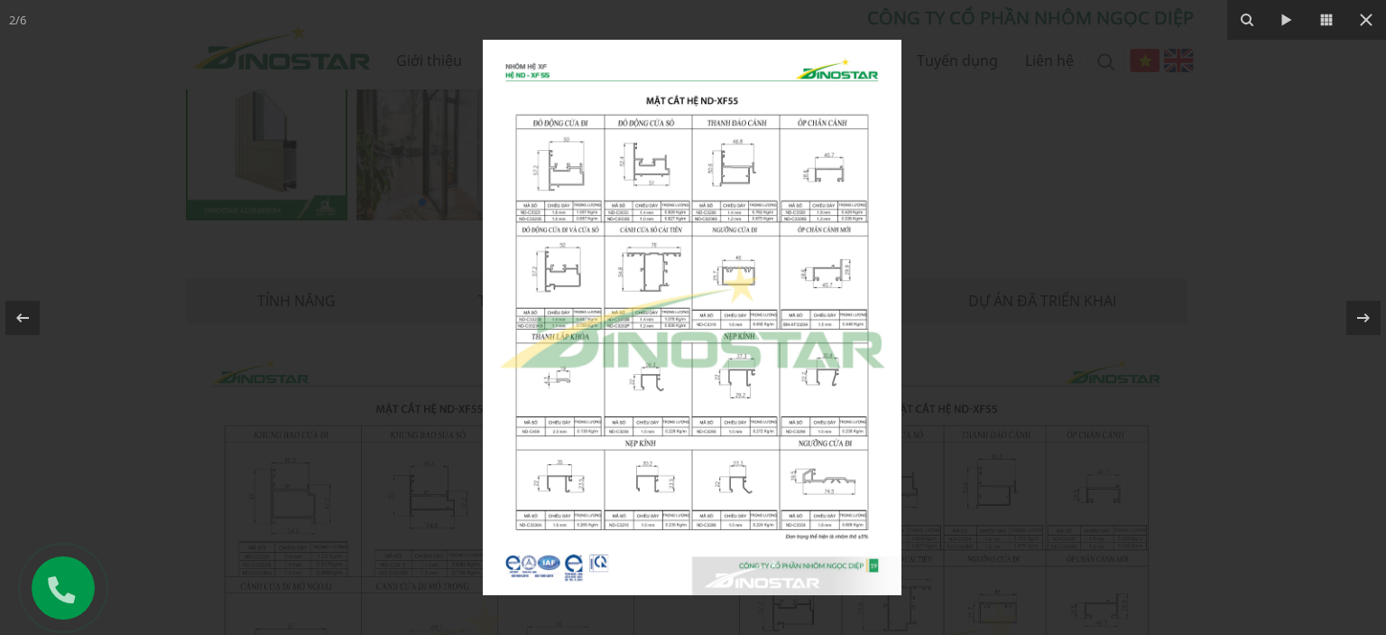
click at [757, 313] on img at bounding box center [692, 317] width 419 height 555
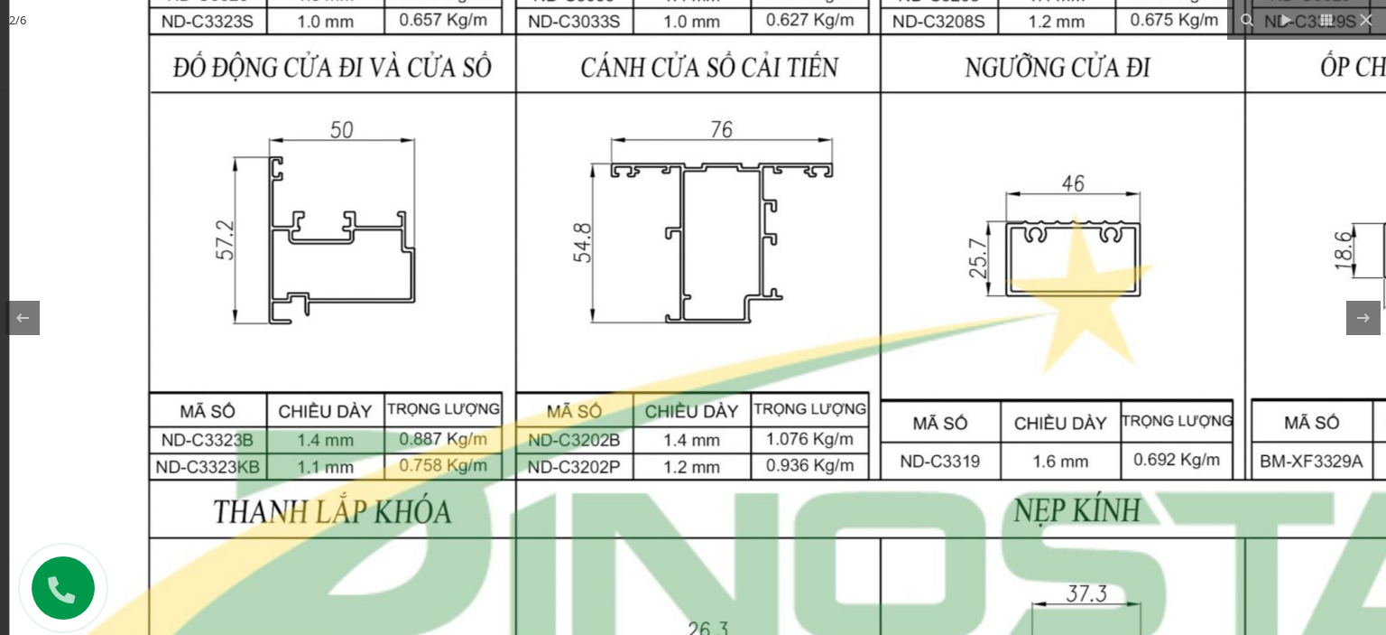
drag, startPoint x: 625, startPoint y: 270, endPoint x: 935, endPoint y: 349, distance: 319.6
click at [935, 349] on img at bounding box center [880, 431] width 1743 height 2311
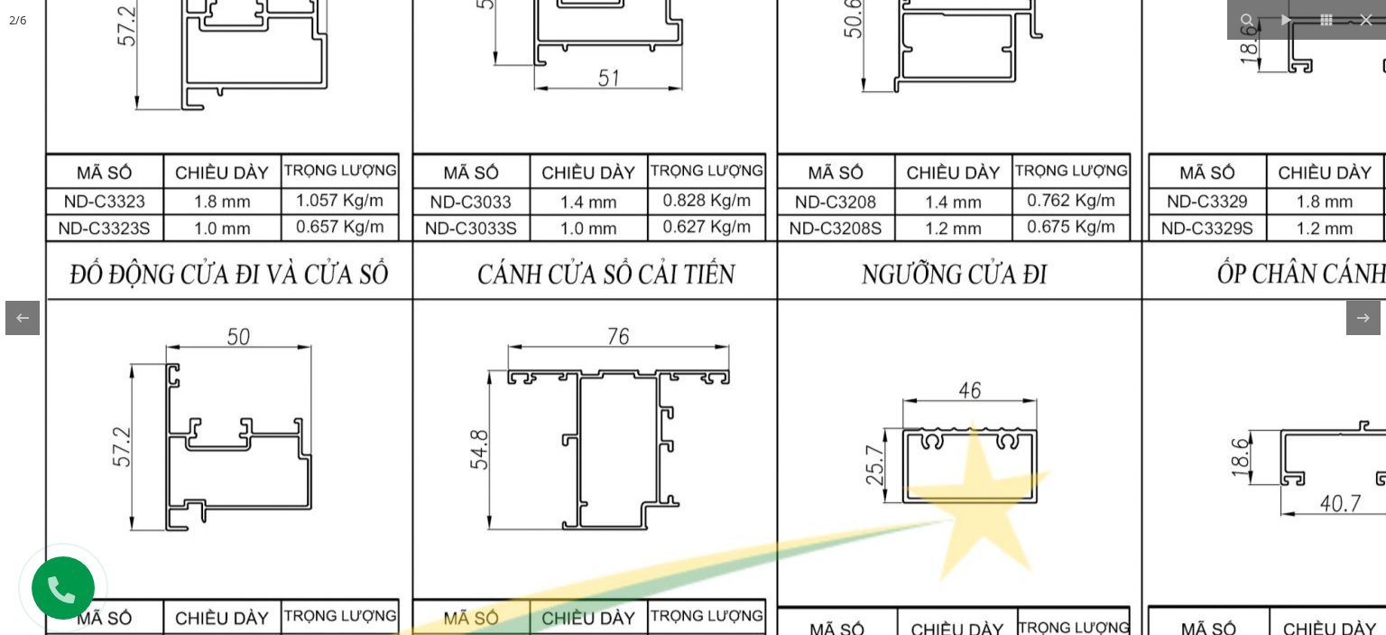
drag, startPoint x: 921, startPoint y: 210, endPoint x: 795, endPoint y: 407, distance: 233.4
click at [817, 407] on img at bounding box center [777, 638] width 1743 height 2311
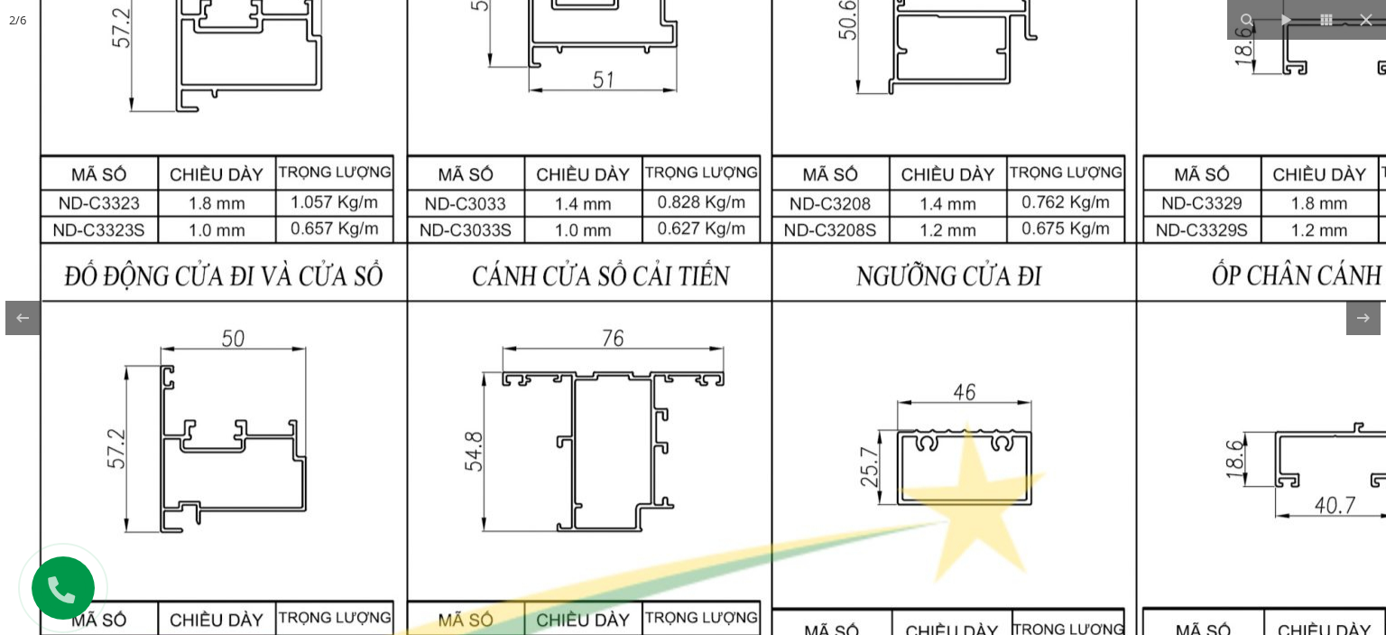
click at [715, 381] on img at bounding box center [772, 640] width 1743 height 2311
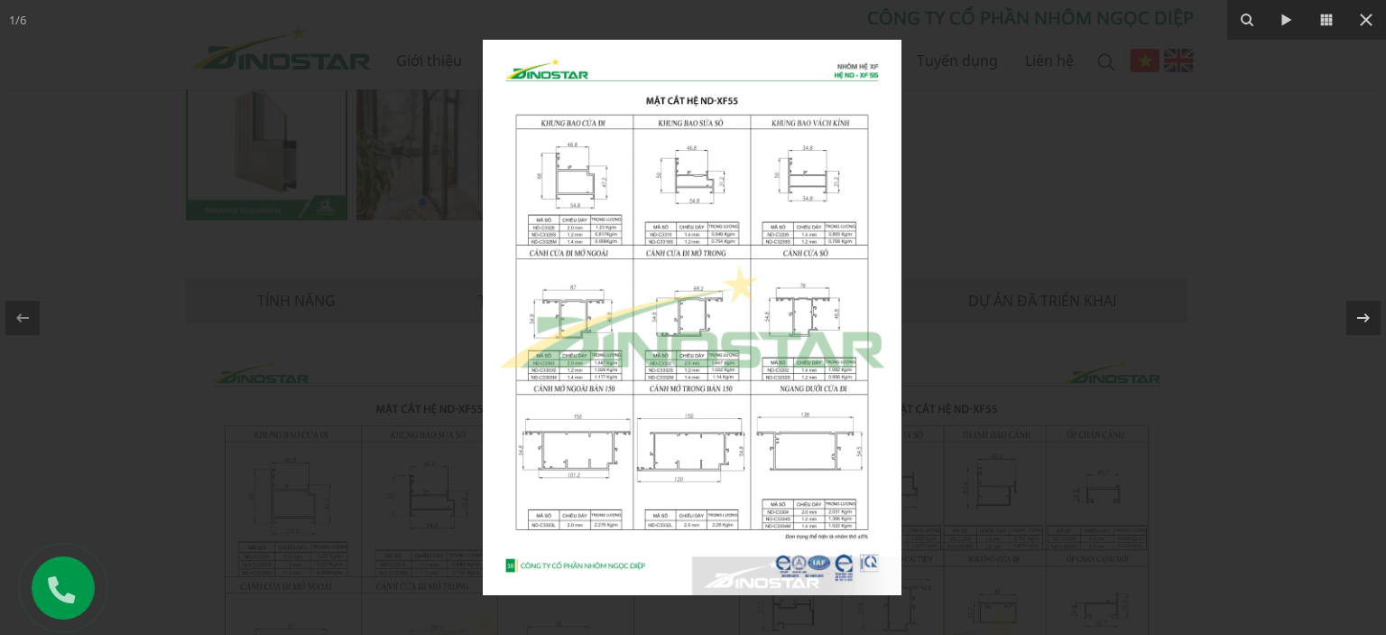
click at [798, 214] on img at bounding box center [692, 317] width 419 height 555
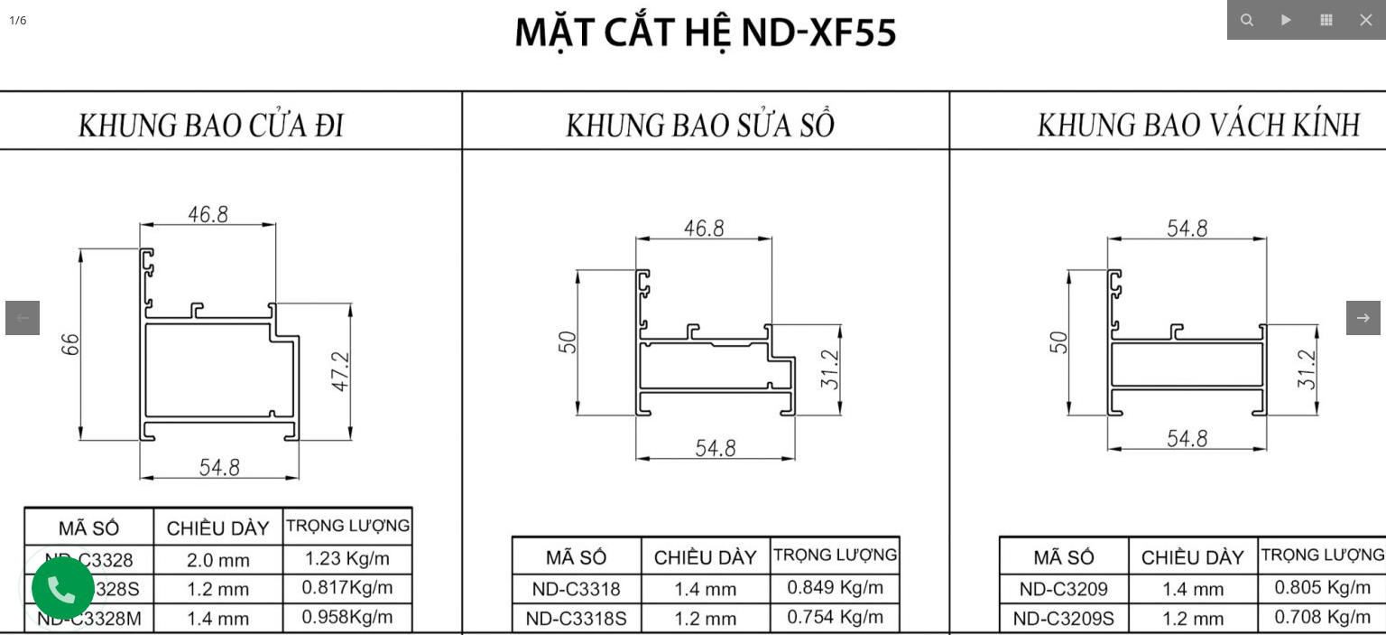
drag, startPoint x: 694, startPoint y: 181, endPoint x: 809, endPoint y: 501, distance: 340.3
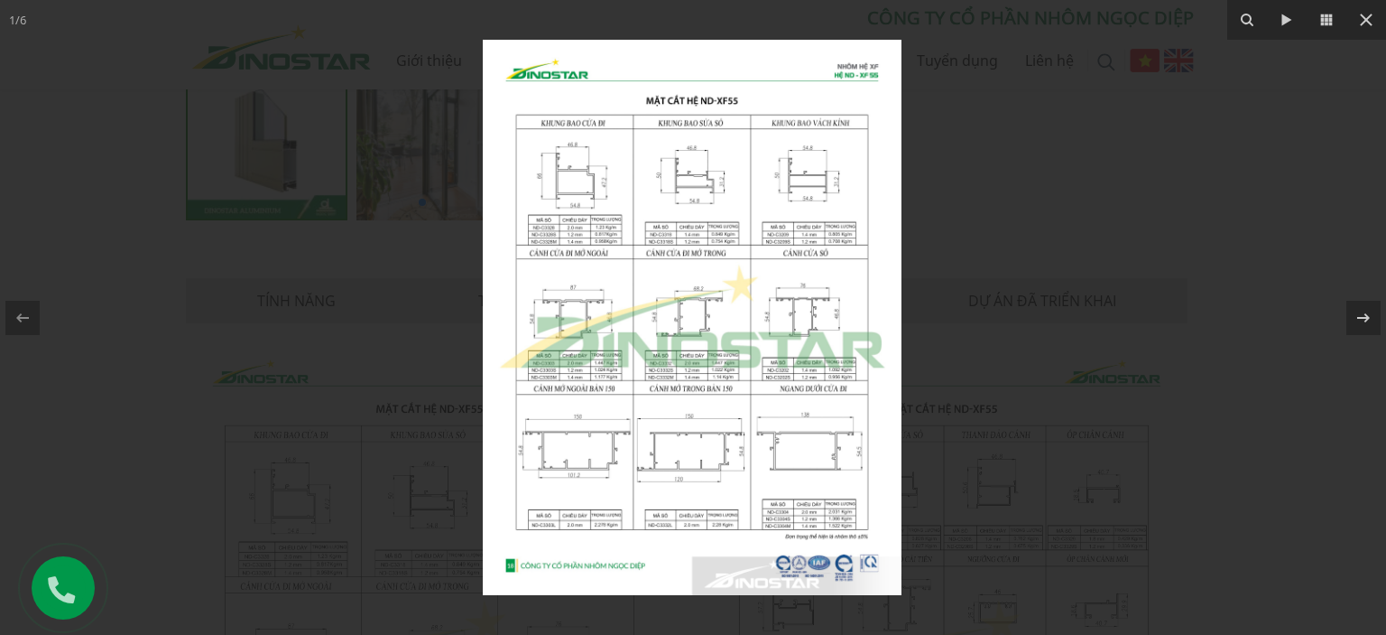
click at [809, 501] on img at bounding box center [692, 317] width 419 height 555
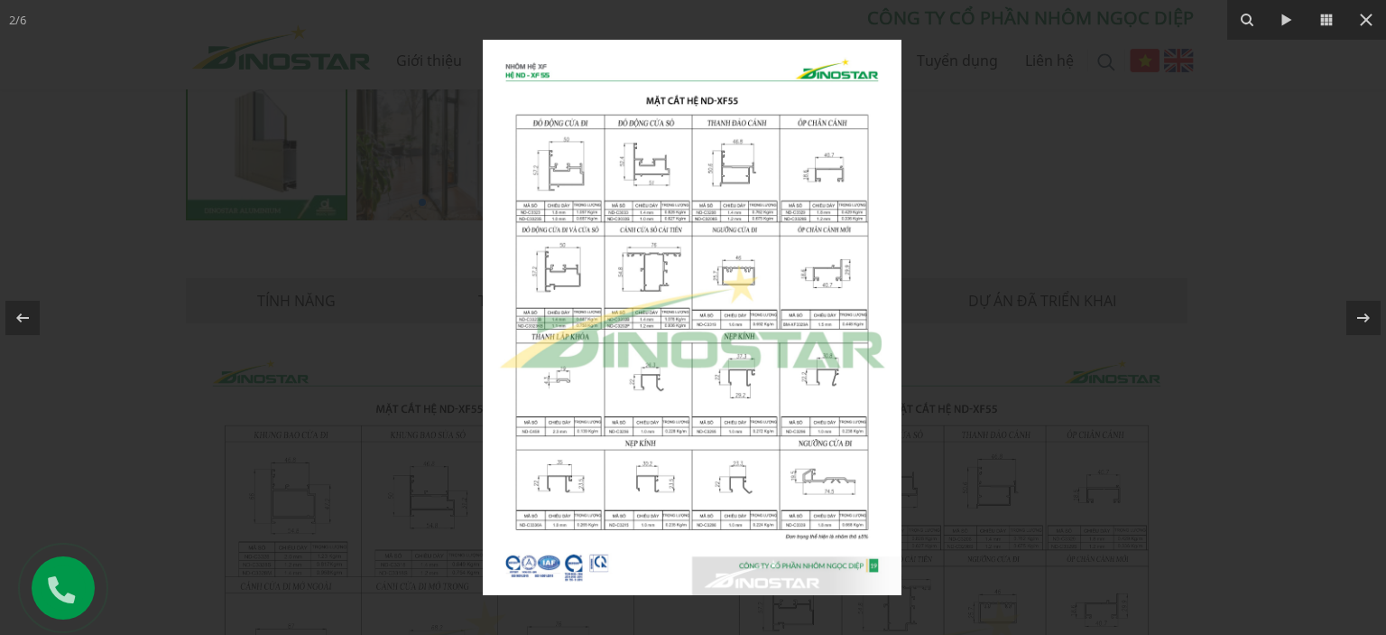
click at [594, 192] on img at bounding box center [692, 317] width 419 height 555
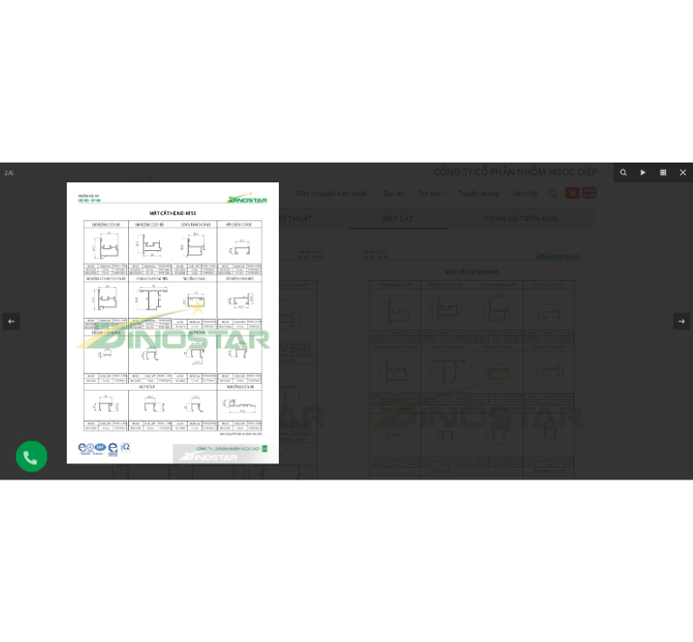
scroll to position [876, 0]
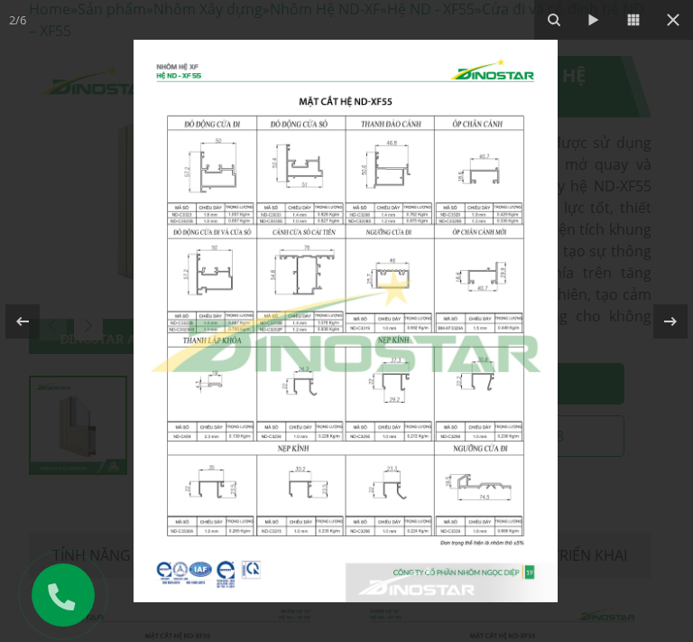
click at [247, 176] on img at bounding box center [346, 321] width 424 height 562
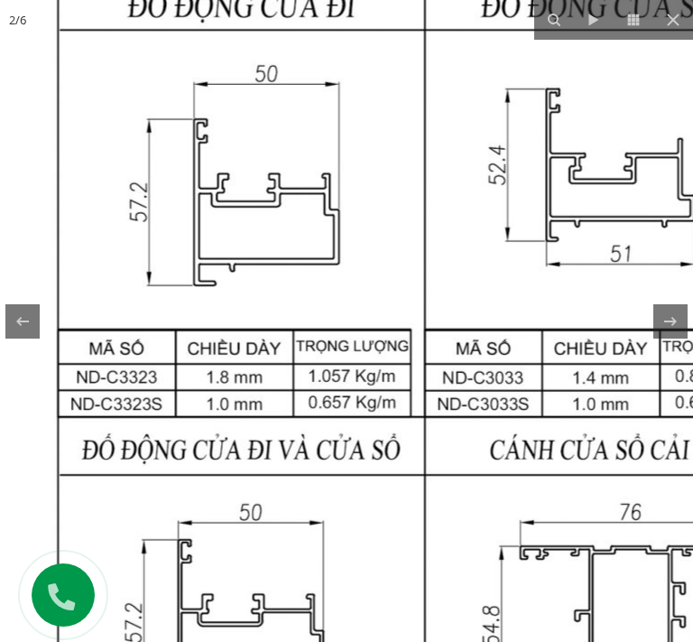
drag, startPoint x: 316, startPoint y: 230, endPoint x: 419, endPoint y: 275, distance: 112.4
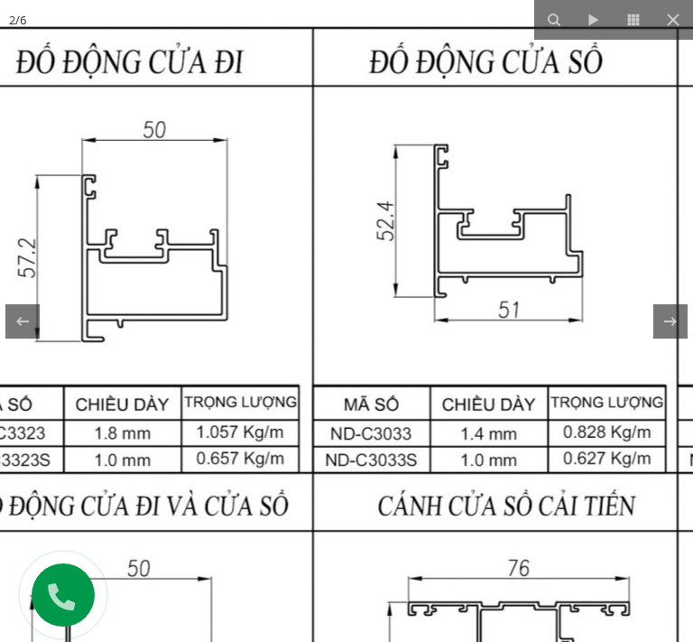
drag, startPoint x: 535, startPoint y: 243, endPoint x: 417, endPoint y: 287, distance: 126.2
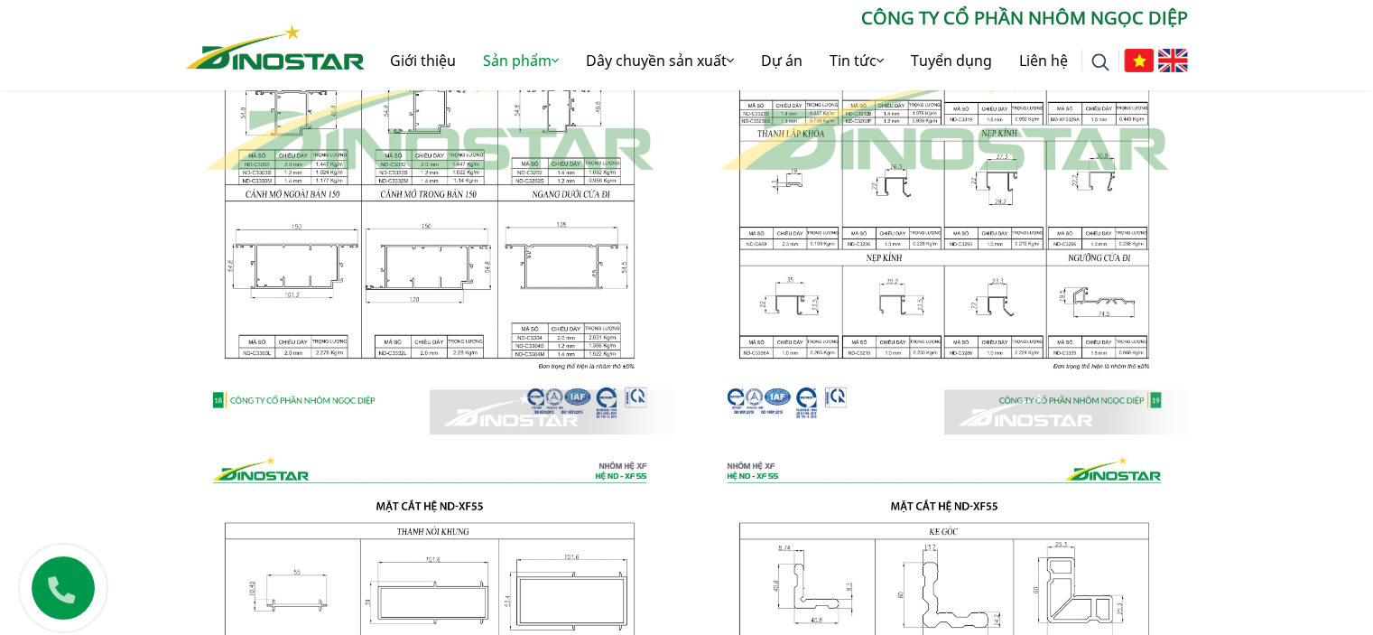
scroll to position [1272, 0]
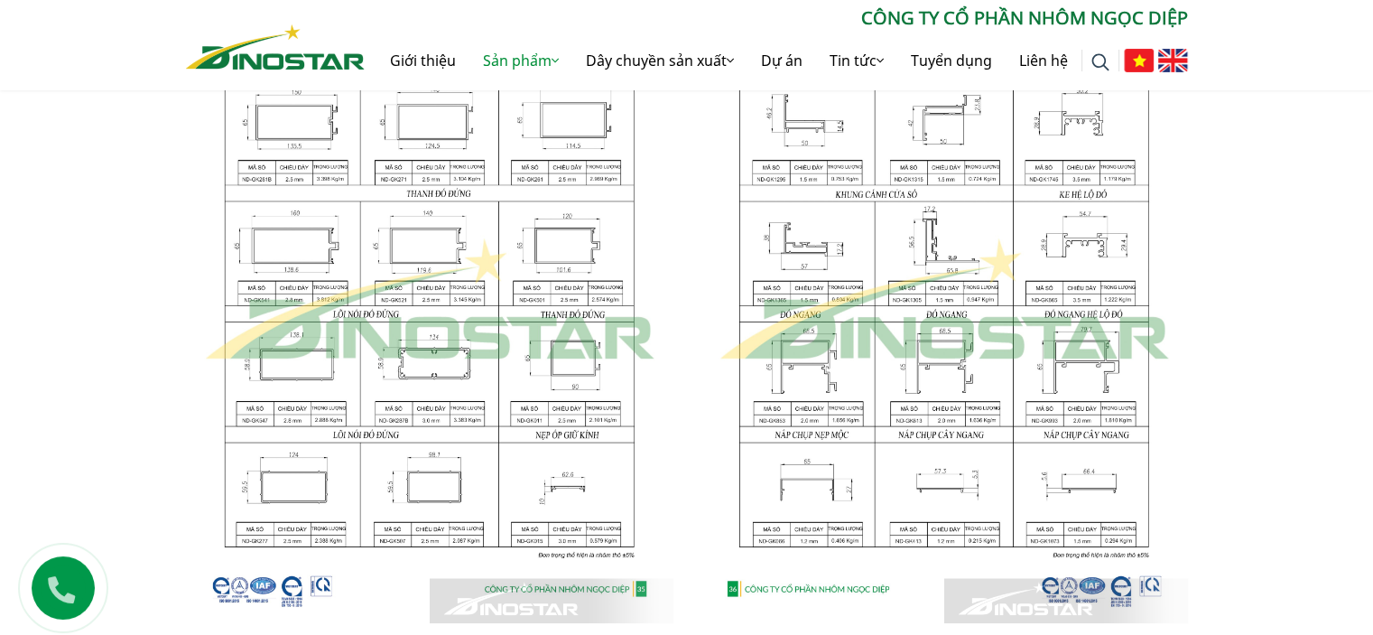
scroll to position [1083, 0]
